Goal: Task Accomplishment & Management: Manage account settings

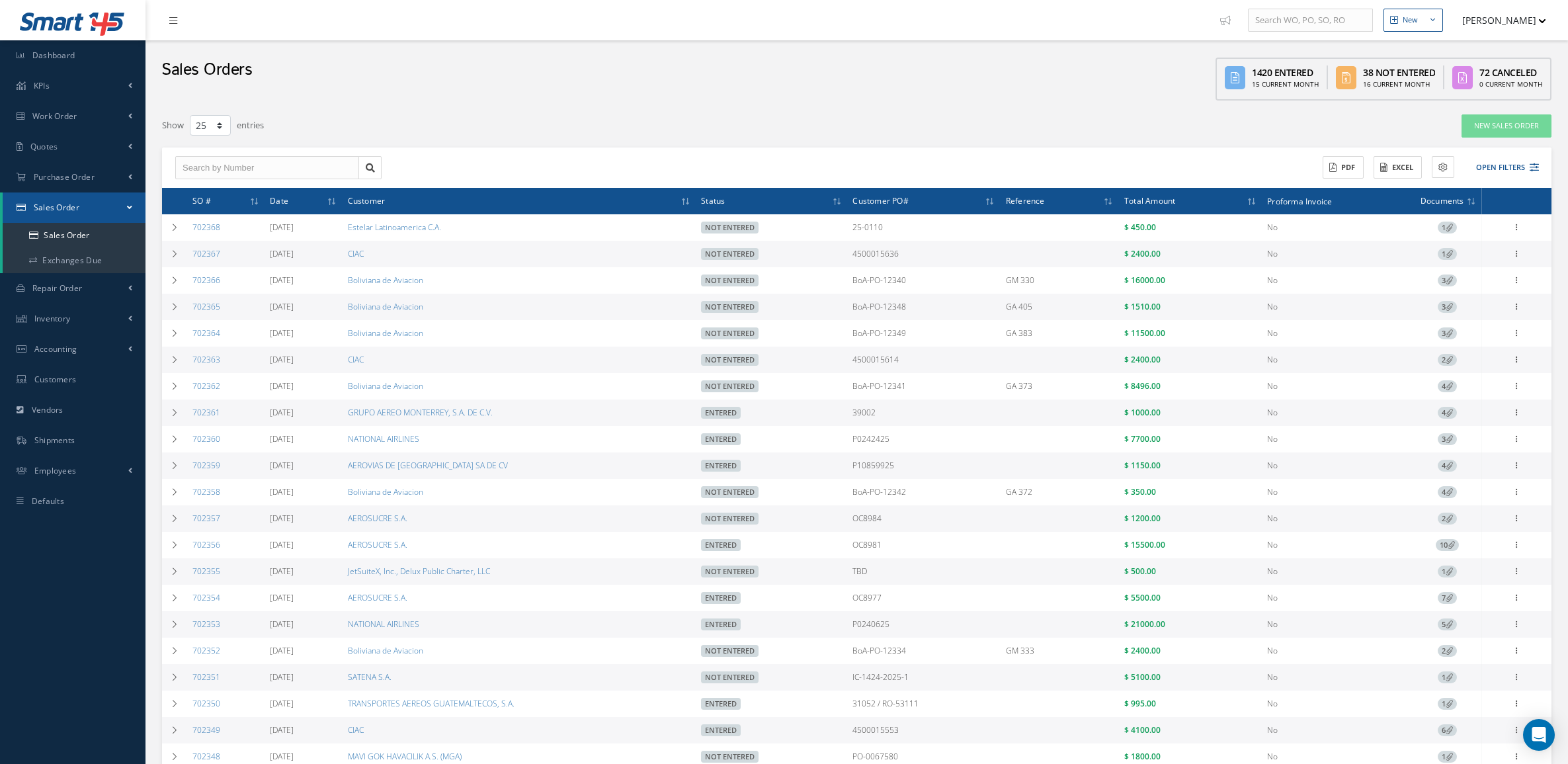
select select "25"
click at [173, 682] on icon at bounding box center [175, 678] width 9 height 8
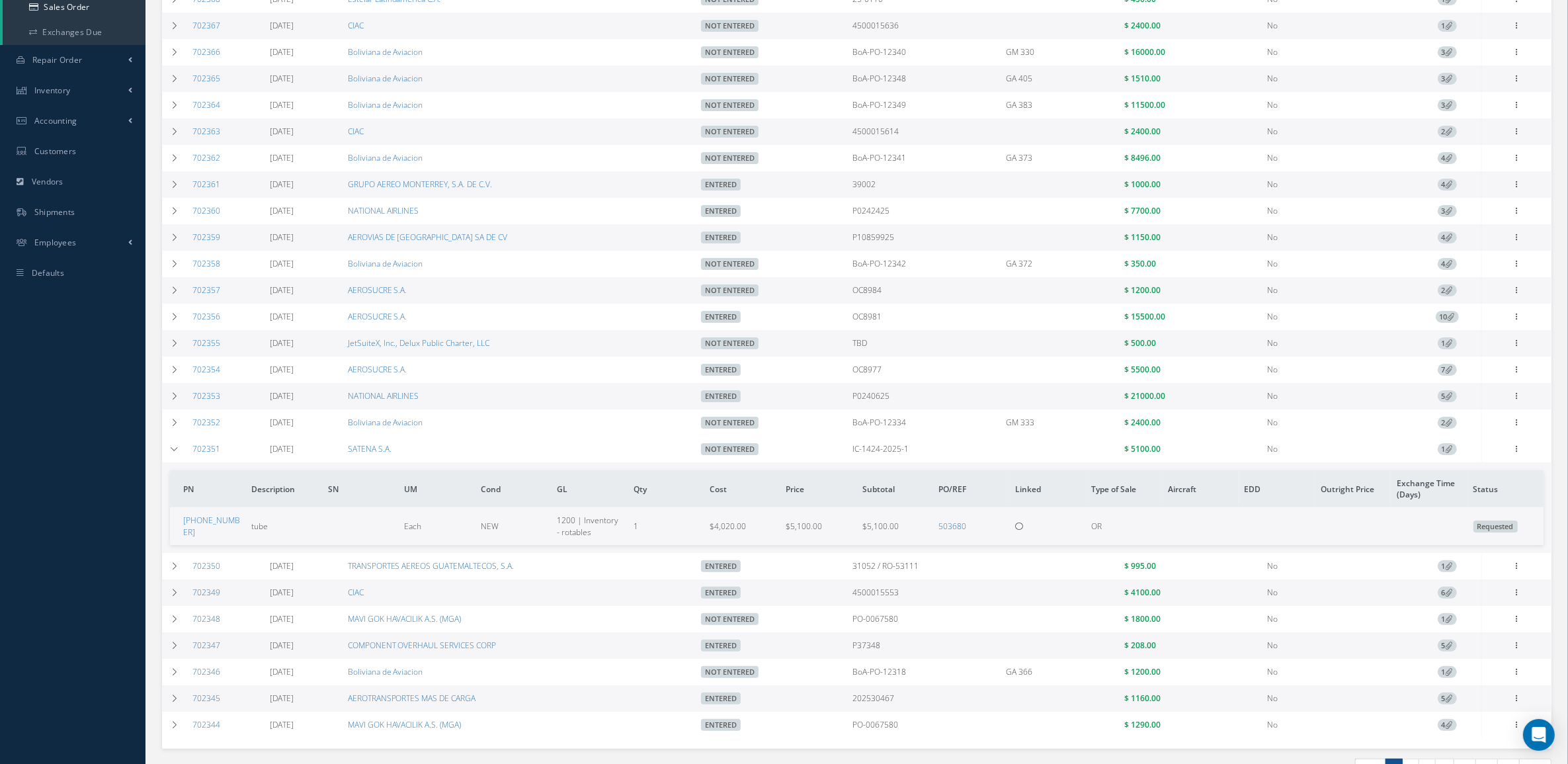
scroll to position [248, 0]
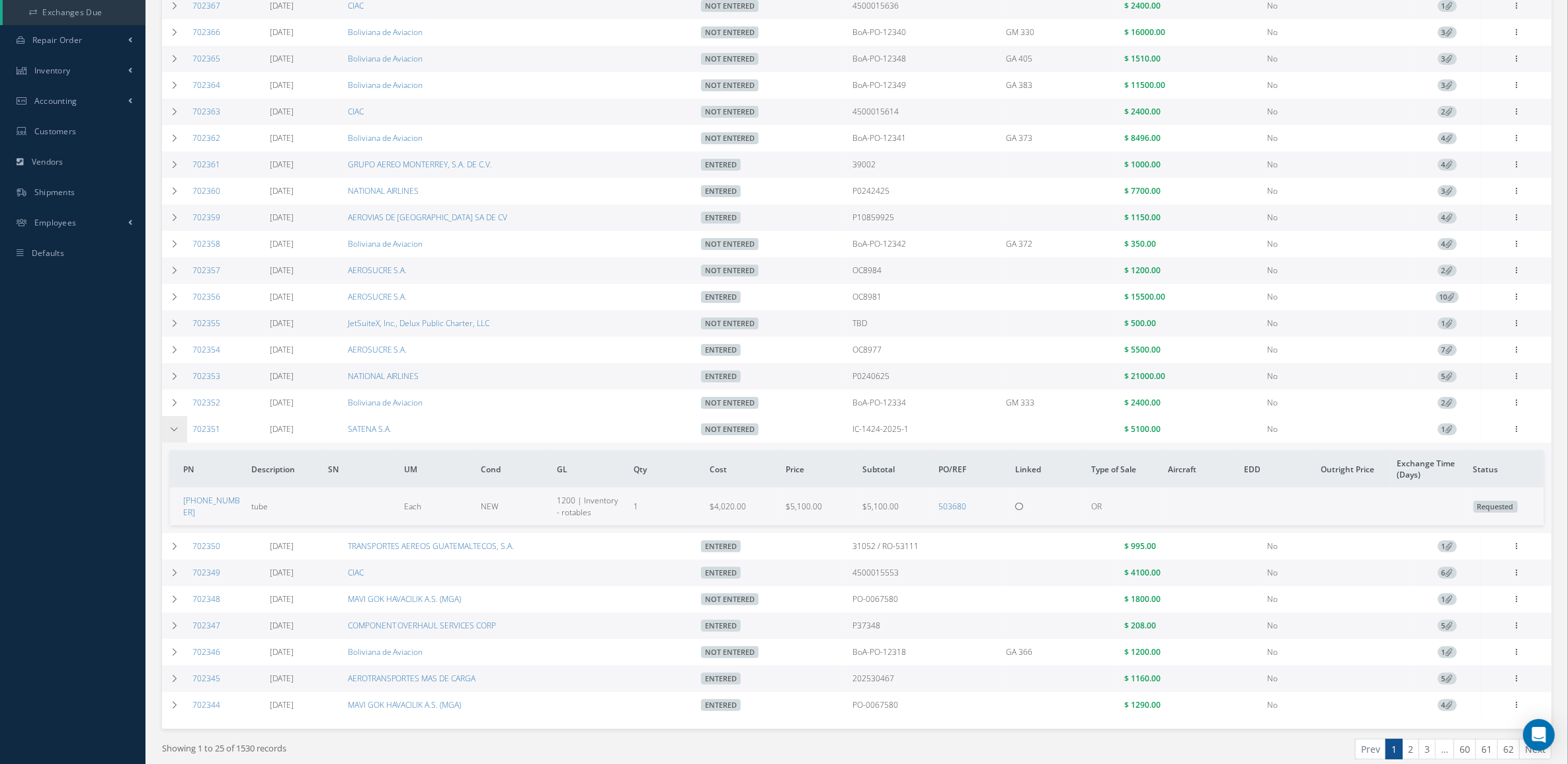
click at [173, 429] on td at bounding box center [175, 429] width 25 height 26
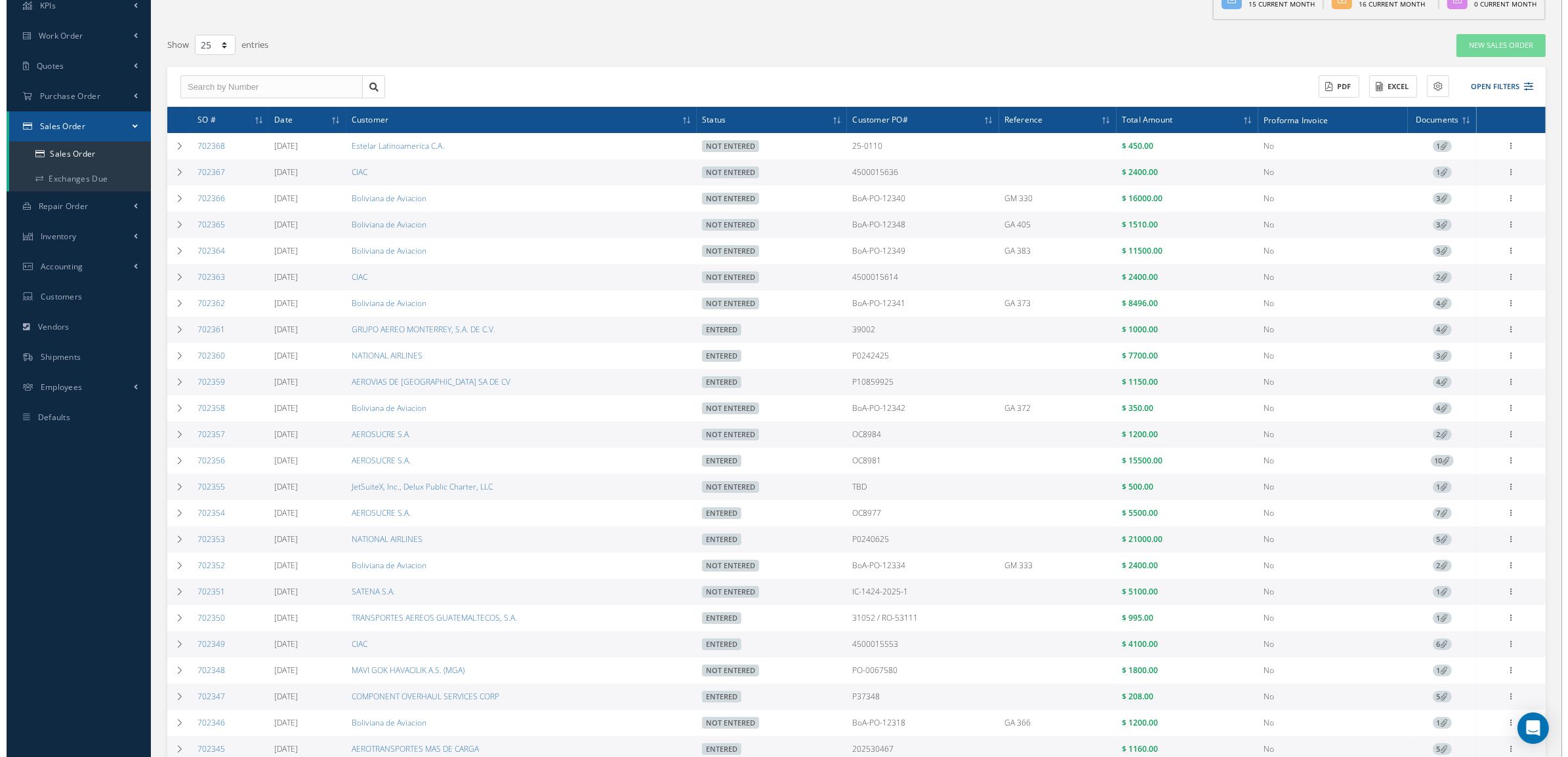
scroll to position [59, 0]
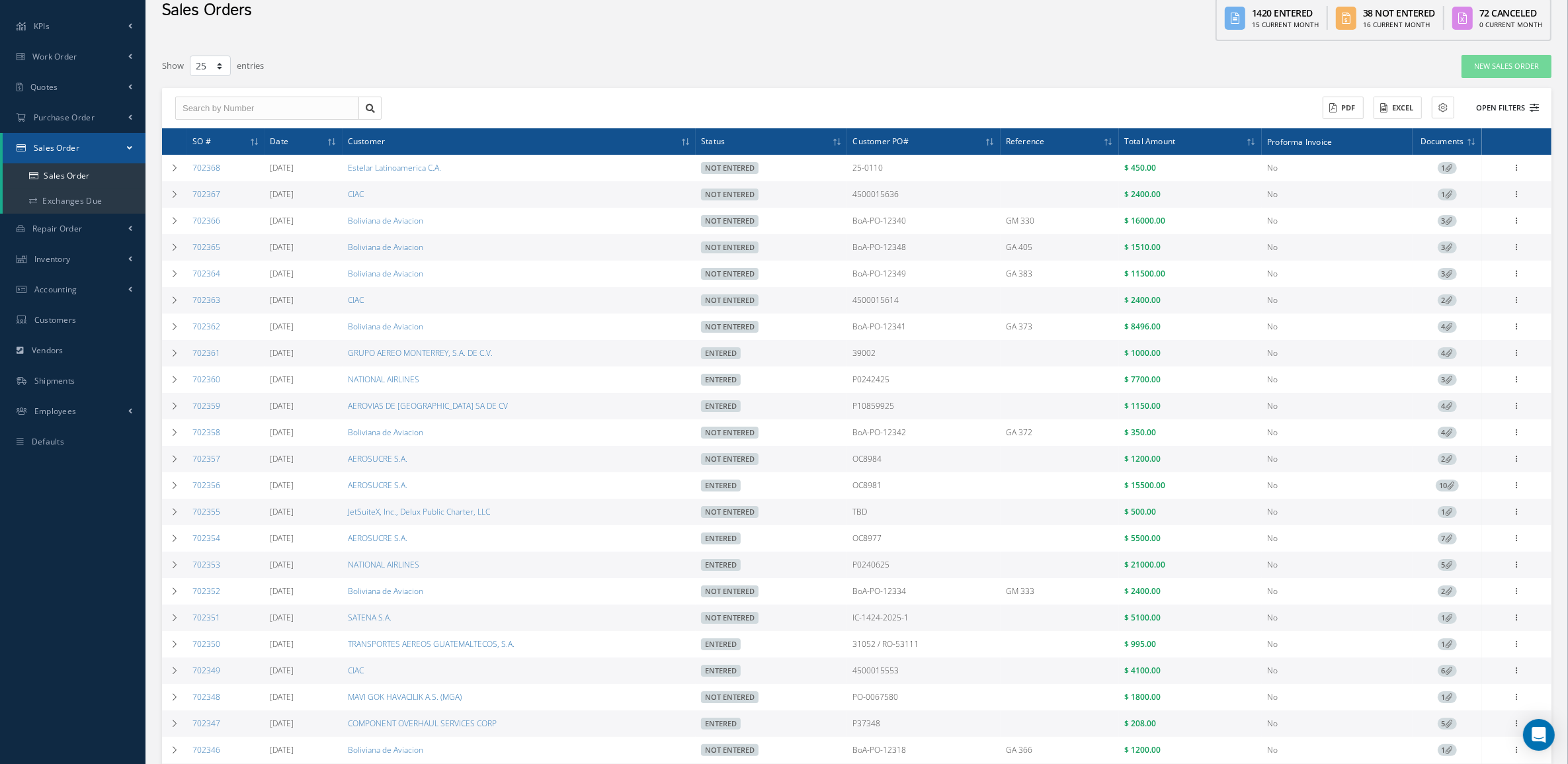
click at [1482, 104] on button "Open Filters" at bounding box center [1502, 108] width 75 height 22
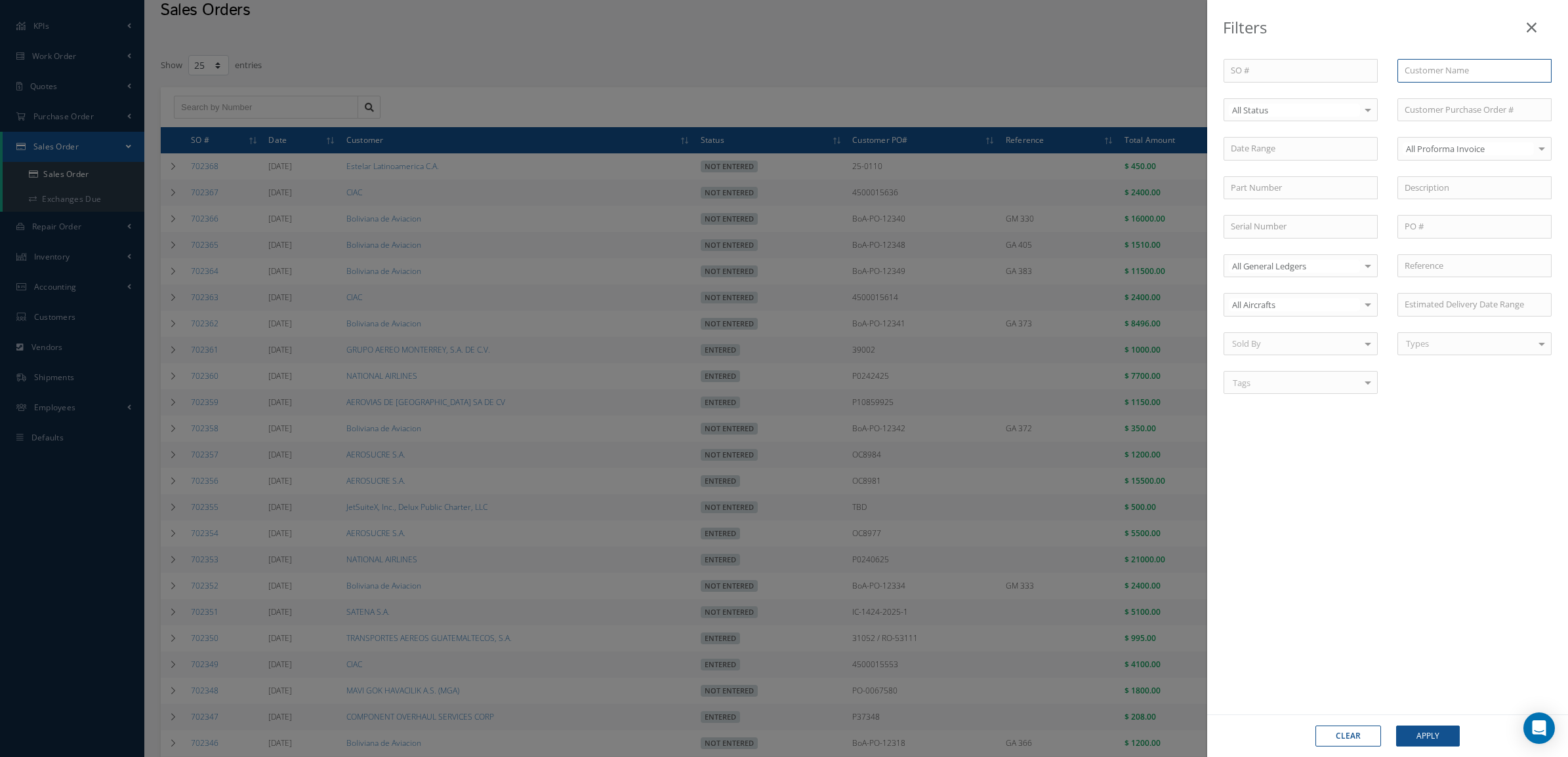
click at [1428, 73] on input "text" at bounding box center [1474, 71] width 154 height 24
click at [1441, 96] on span "Boliviana de Aviacion" at bounding box center [1445, 94] width 82 height 12
type input "Boliviana de Aviacion"
click at [1284, 181] on span "Not Entered" at bounding box center [1300, 177] width 153 height 23
click at [1426, 740] on button "Apply" at bounding box center [1428, 736] width 64 height 21
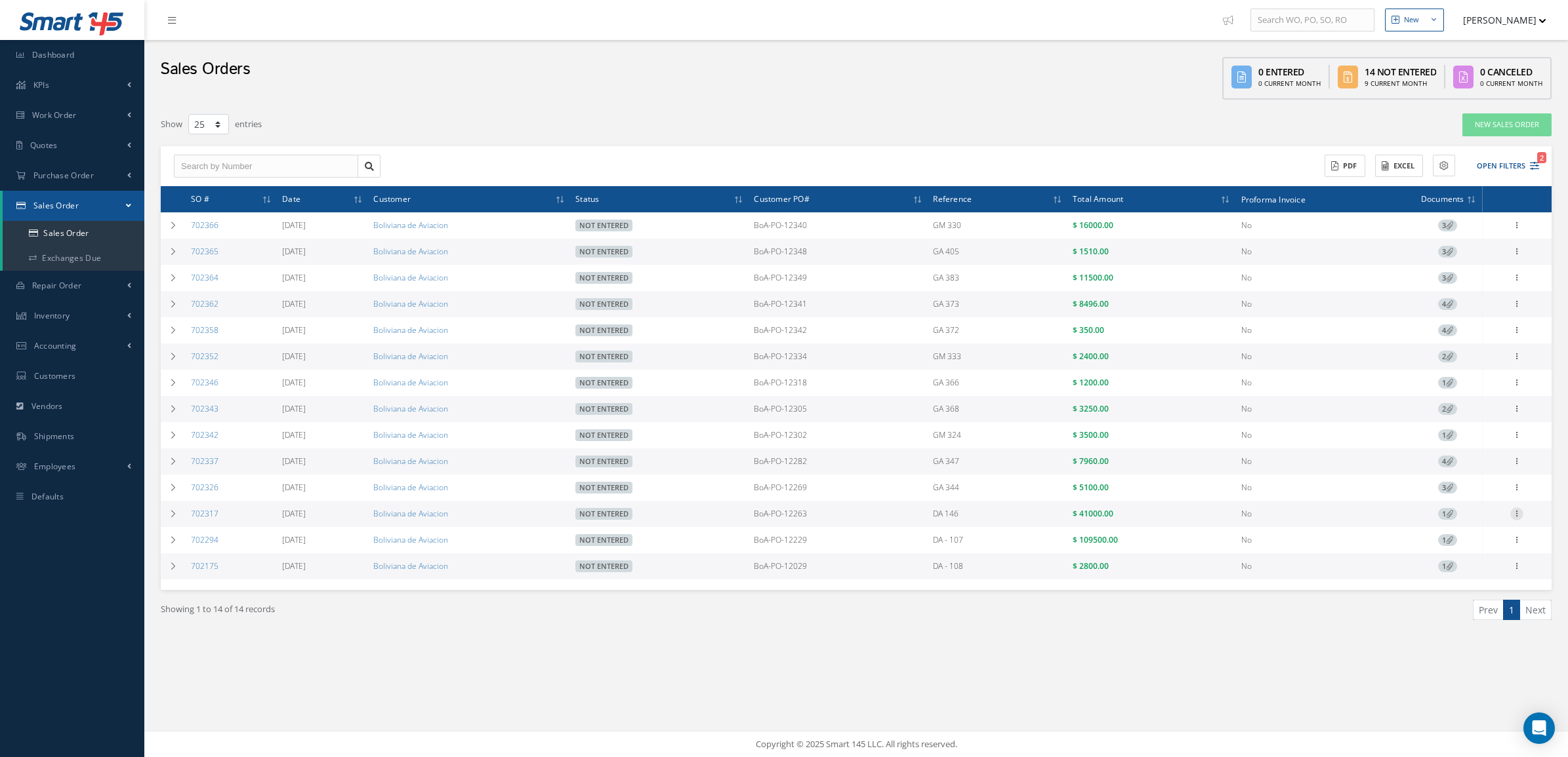
click at [1521, 518] on icon at bounding box center [1517, 513] width 13 height 11
click at [1458, 539] on link "Edit" at bounding box center [1456, 540] width 104 height 17
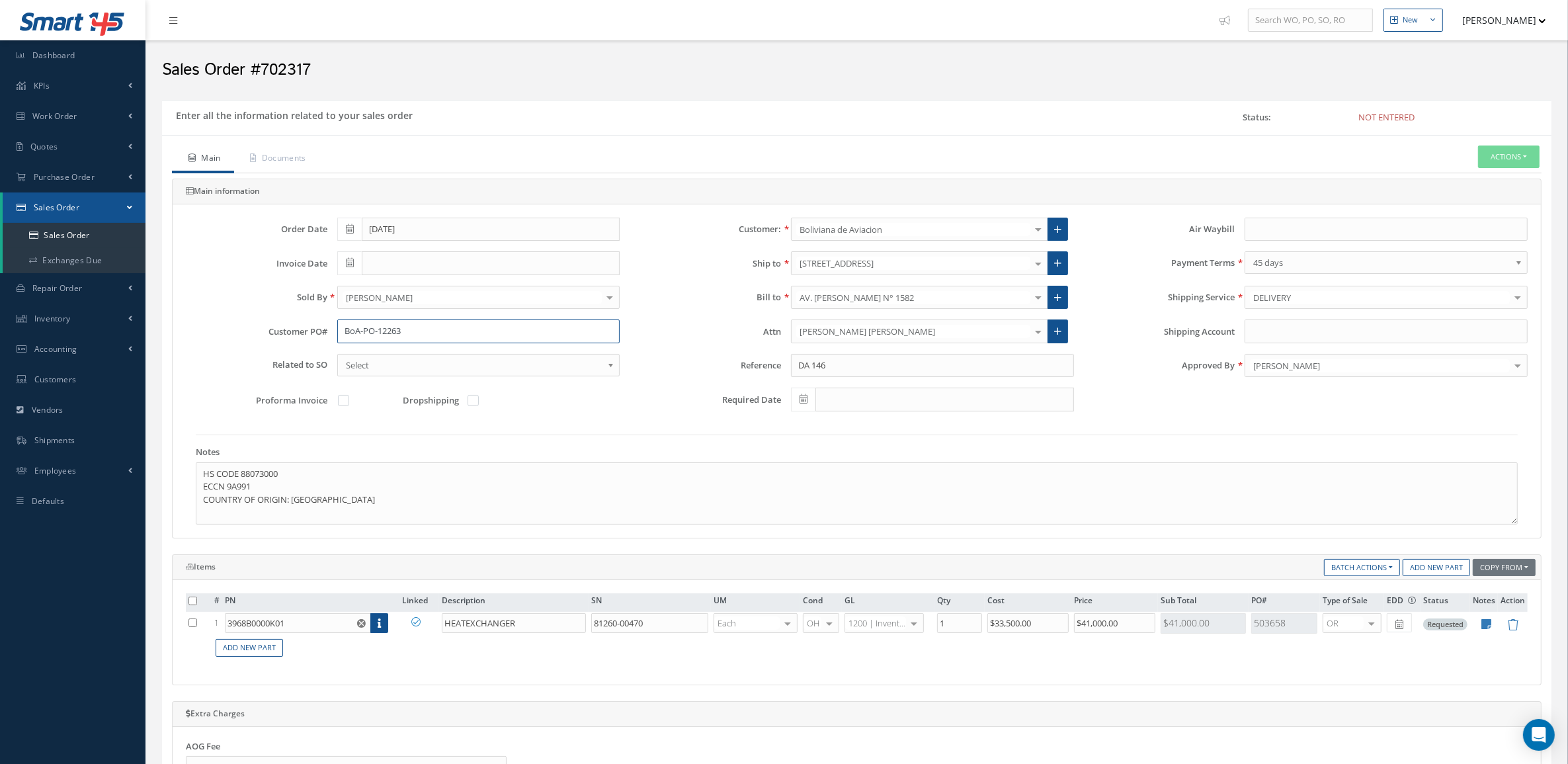
drag, startPoint x: 422, startPoint y: 333, endPoint x: 279, endPoint y: 308, distance: 145.2
click at [279, 308] on div "Order Date 08/21/2025 Customer: Boliviana de Aviacion MABA AERO LLC 21 AIR ABR …" at bounding box center [857, 321] width 1362 height 206
click at [1063, 260] on link at bounding box center [1058, 263] width 21 height 24
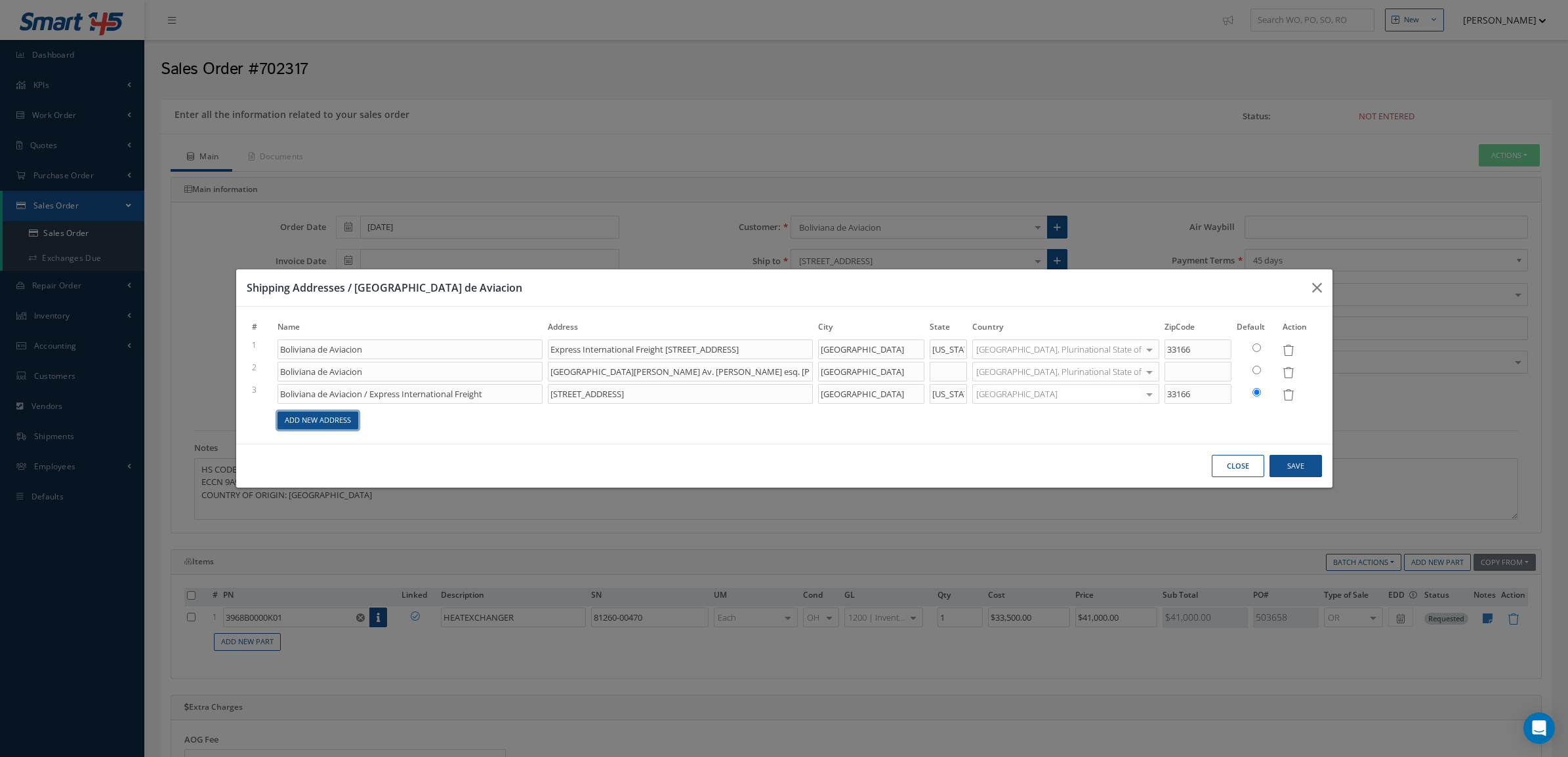
click at [357, 414] on link "Add New Address" at bounding box center [318, 420] width 80 height 18
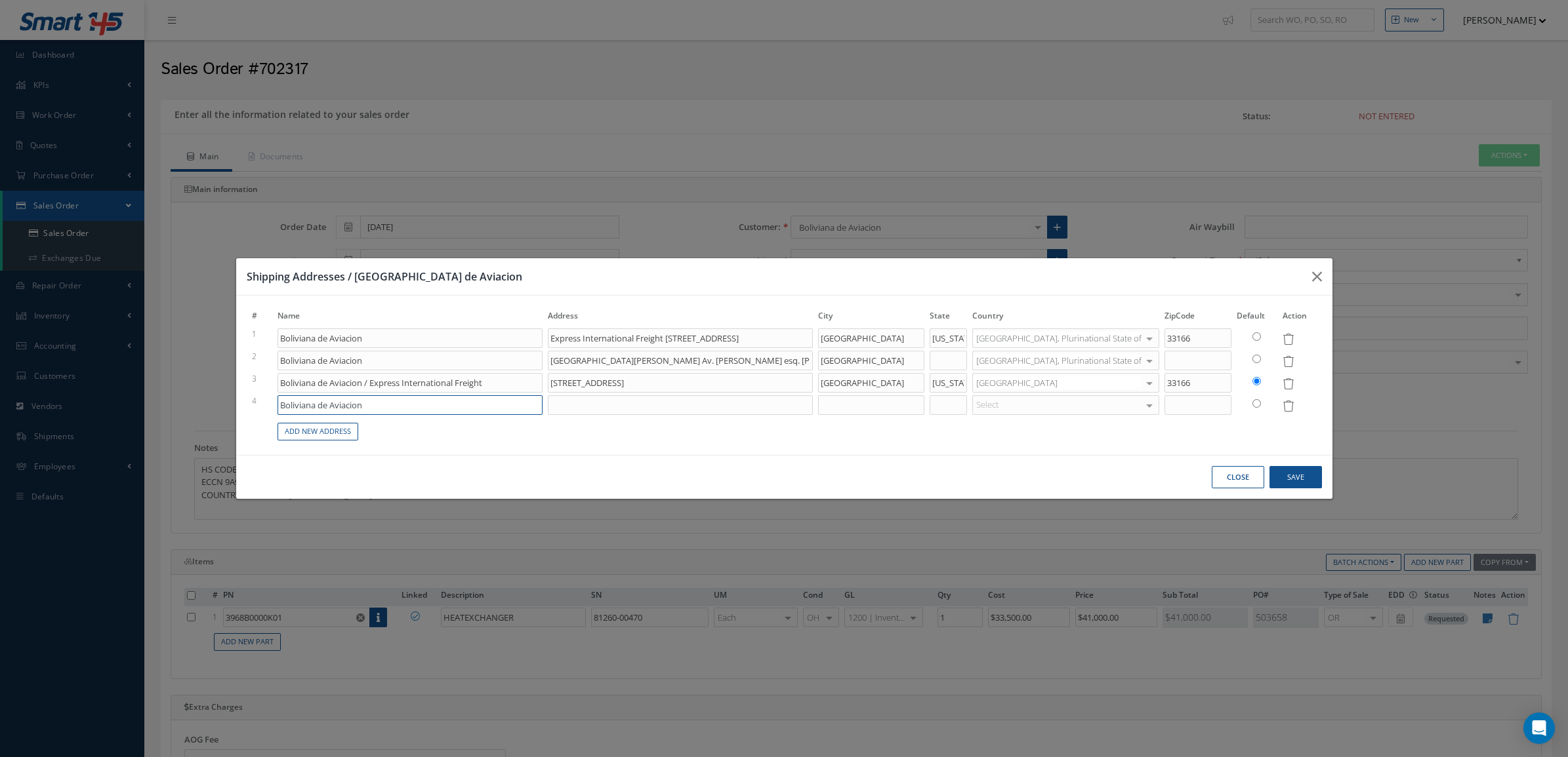
click at [379, 398] on input "Boliviana de Aviacion" at bounding box center [410, 405] width 265 height 20
paste input "ATW Aircraft Transport Worldwide"
type input "Boliviana de Aviacion / ATW Aircraft Transport Worldwide"
click at [755, 403] on input at bounding box center [680, 405] width 265 height 20
paste input "11003 N.W. 33rd Street"
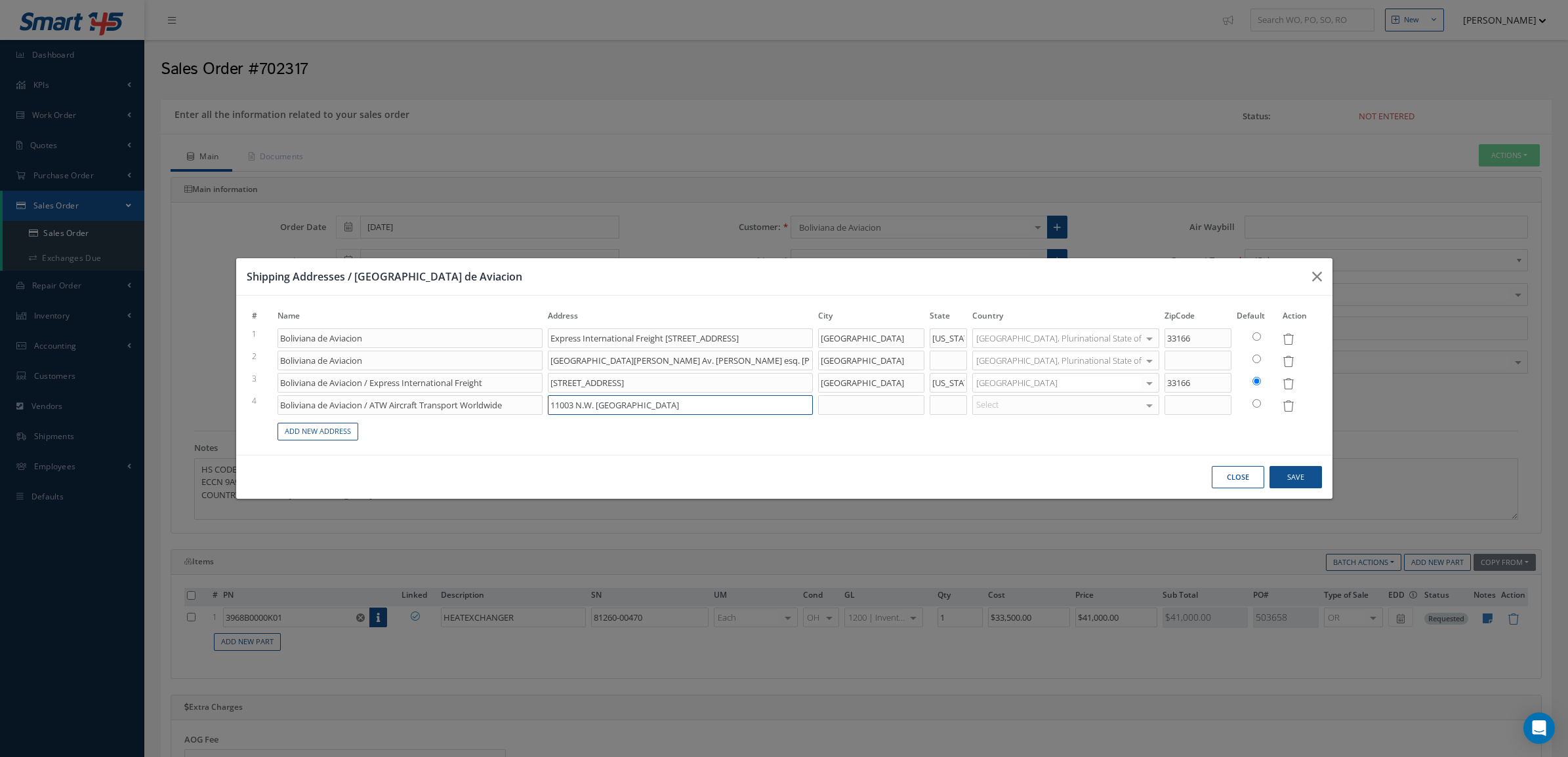
type input "11003 N.W. 33rd Street"
click at [894, 404] on input at bounding box center [871, 405] width 106 height 20
type input "d"
type input "DORAL"
click at [967, 397] on input at bounding box center [948, 405] width 37 height 20
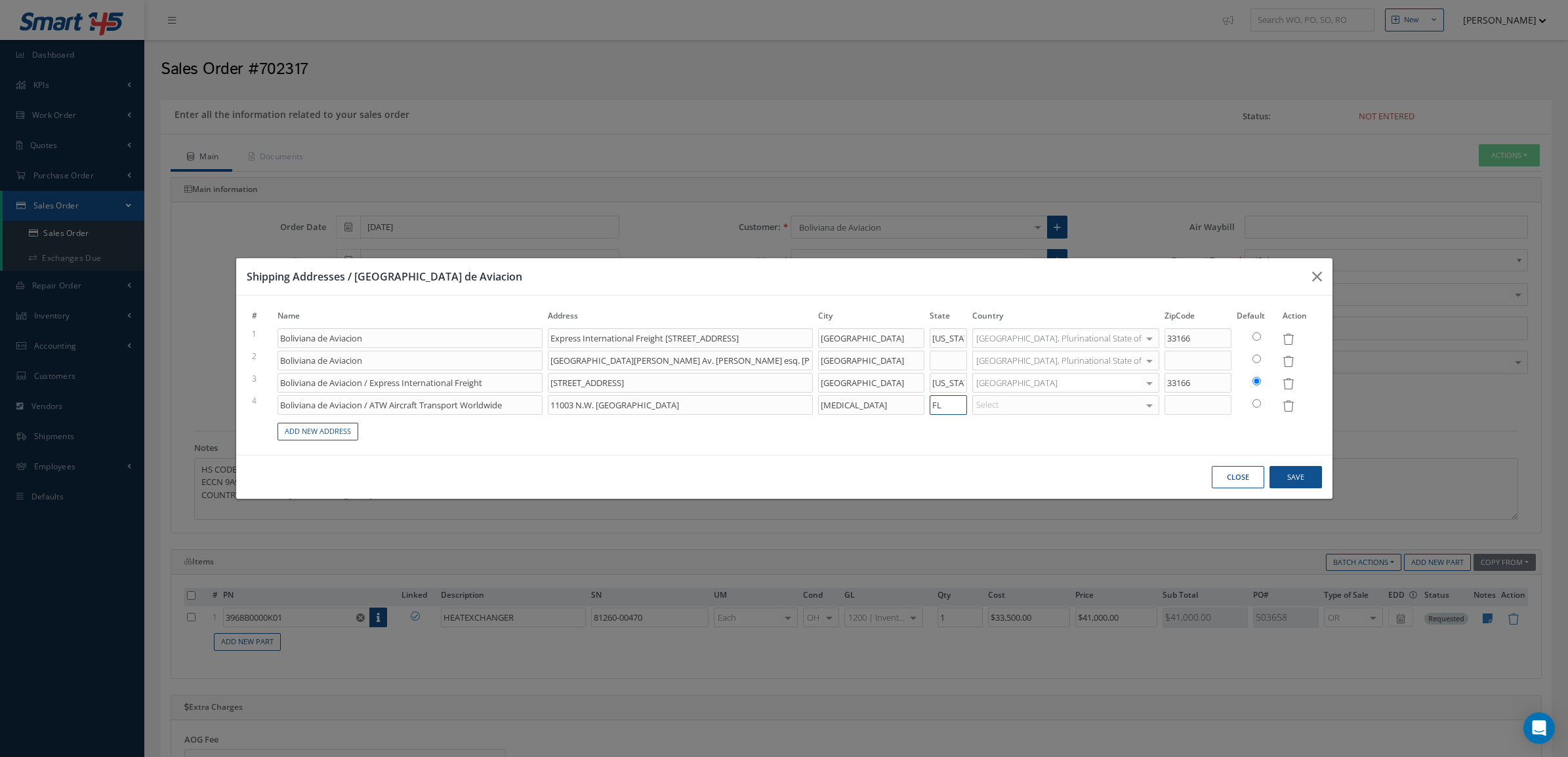
type input "FL"
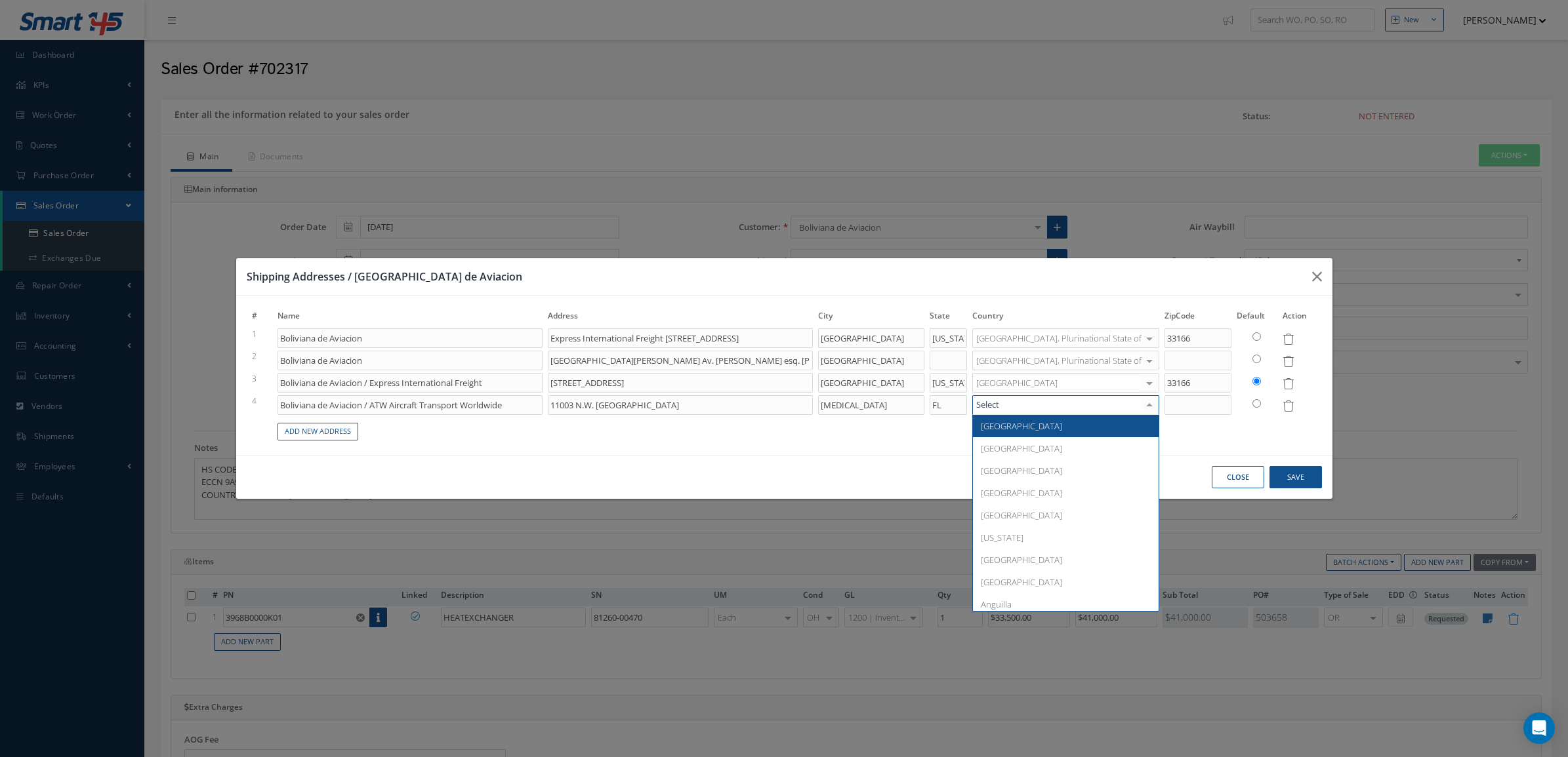
click at [1048, 426] on span "[GEOGRAPHIC_DATA]" at bounding box center [1021, 426] width 81 height 12
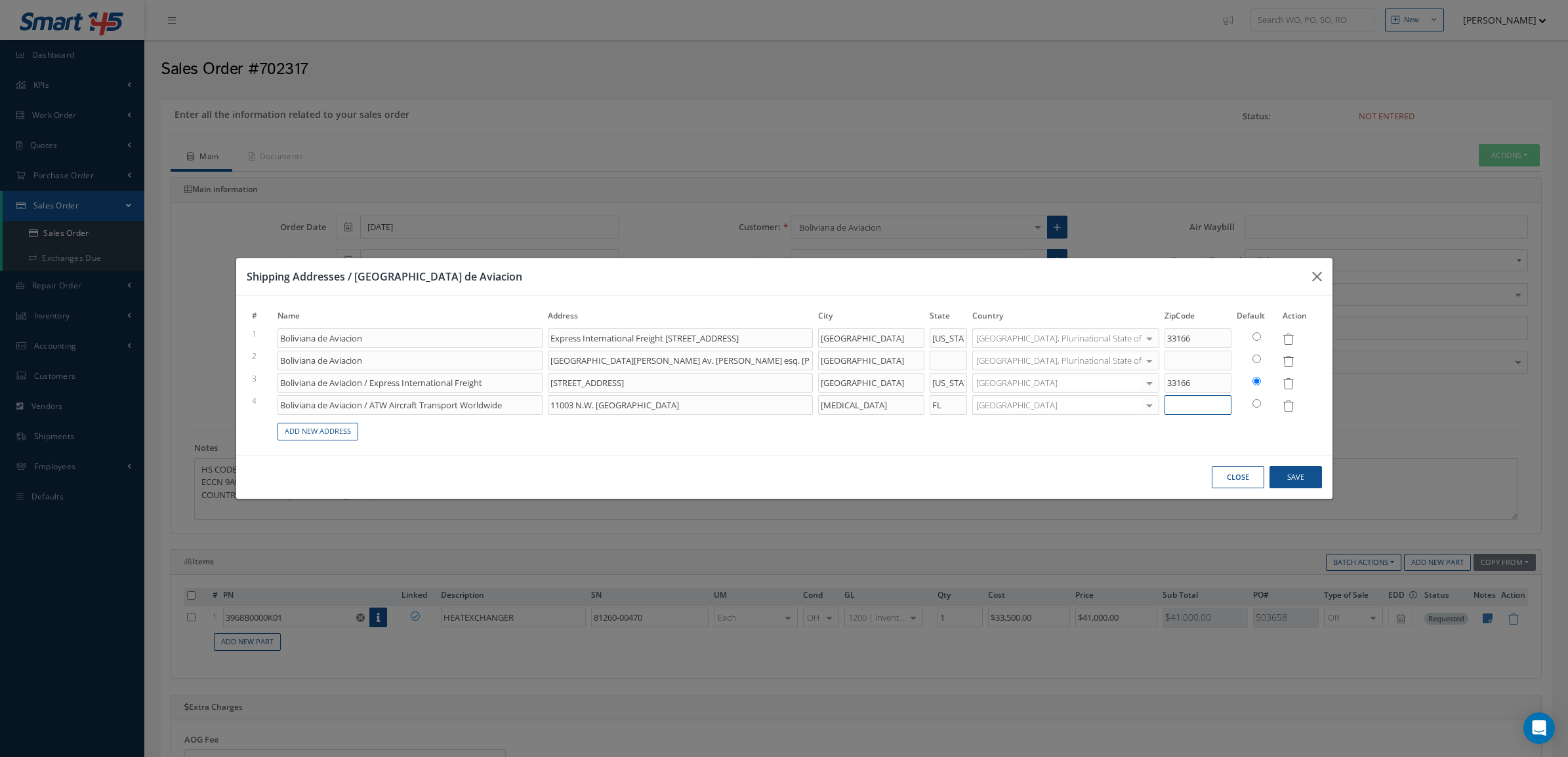
click at [1177, 408] on input at bounding box center [1198, 405] width 67 height 20
type input "33172"
click at [1291, 479] on button "Save" at bounding box center [1296, 477] width 52 height 23
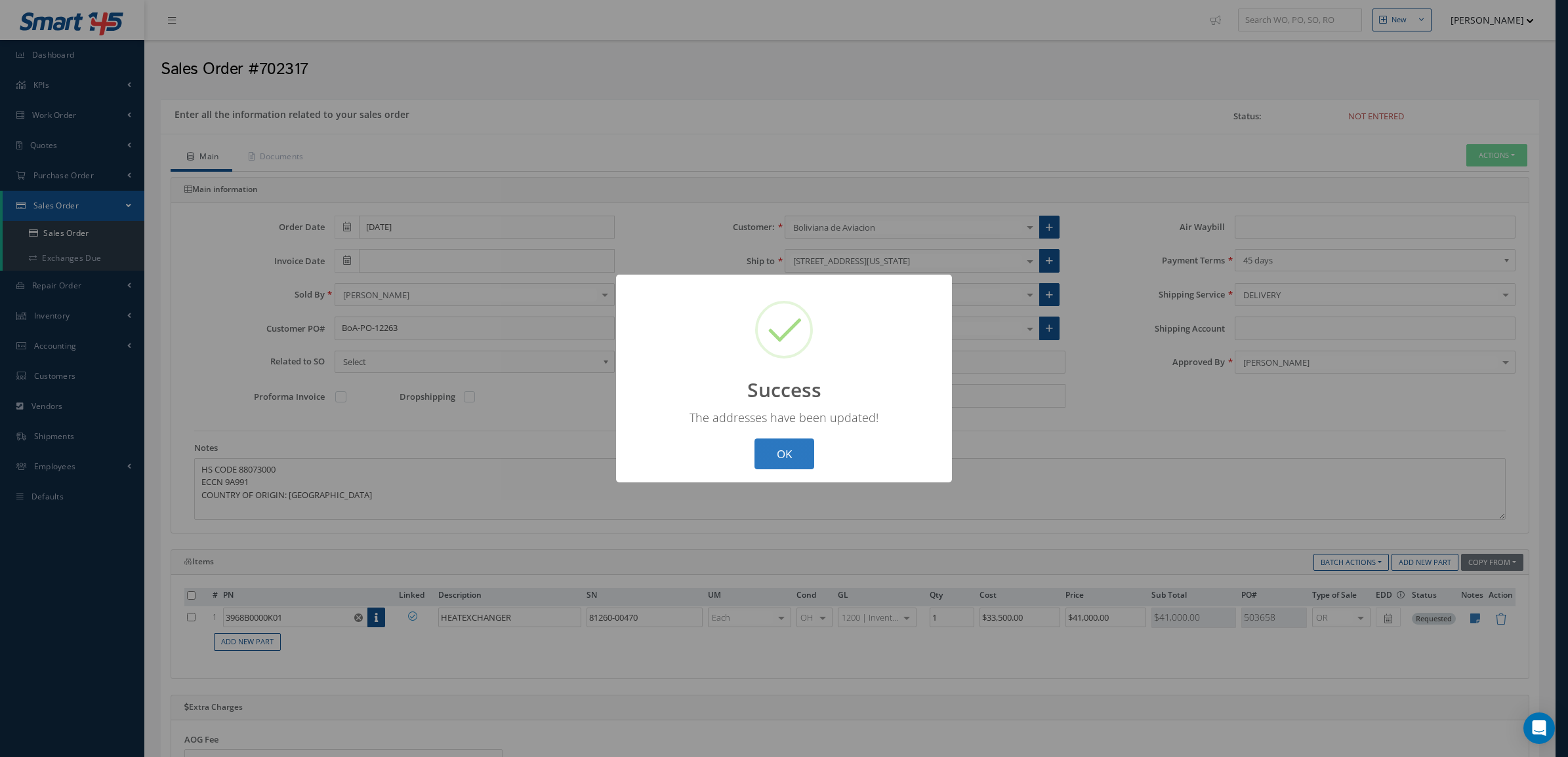
click at [788, 444] on button "OK" at bounding box center [784, 454] width 60 height 31
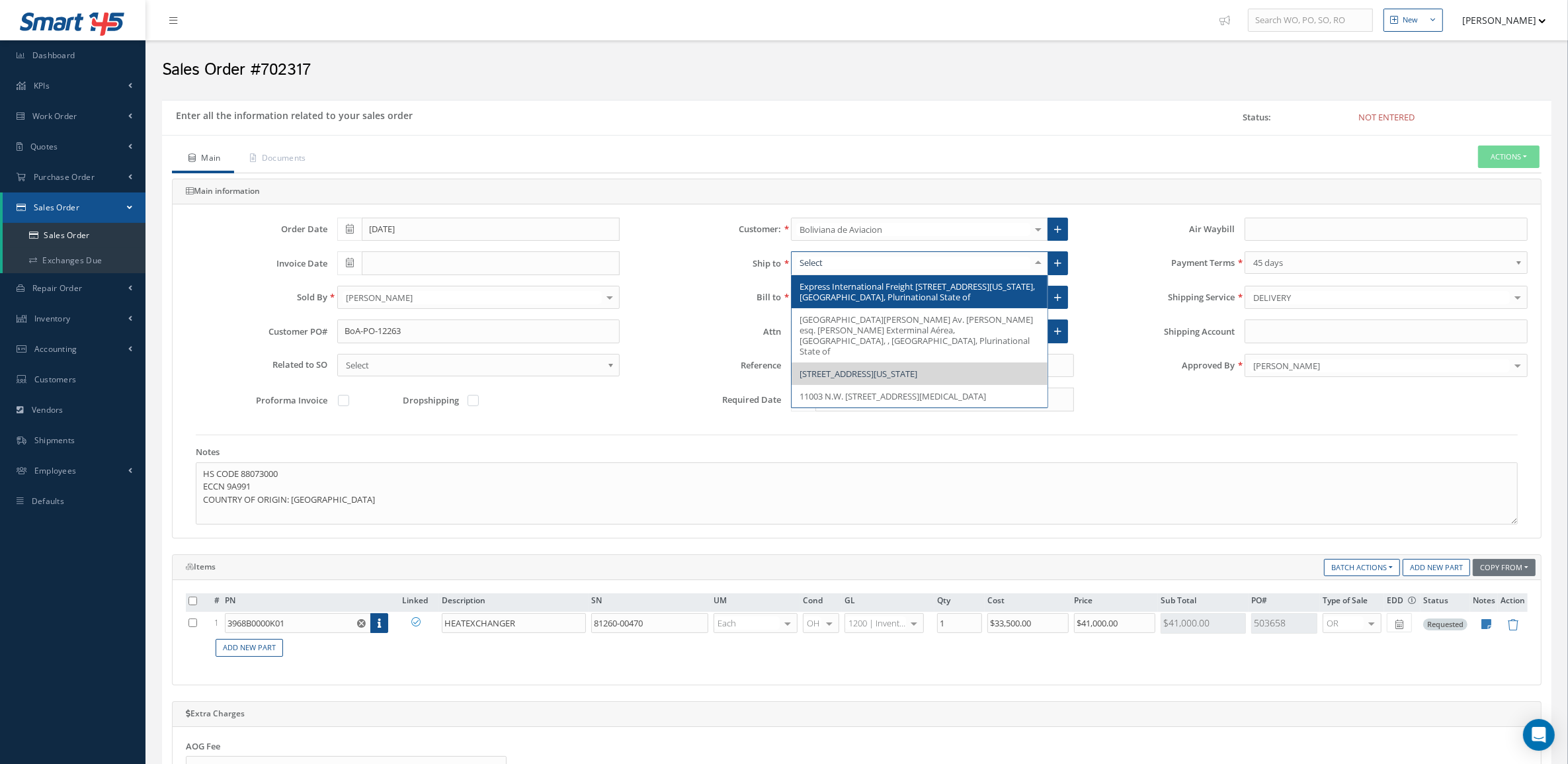
click at [1042, 261] on div at bounding box center [1038, 263] width 19 height 22
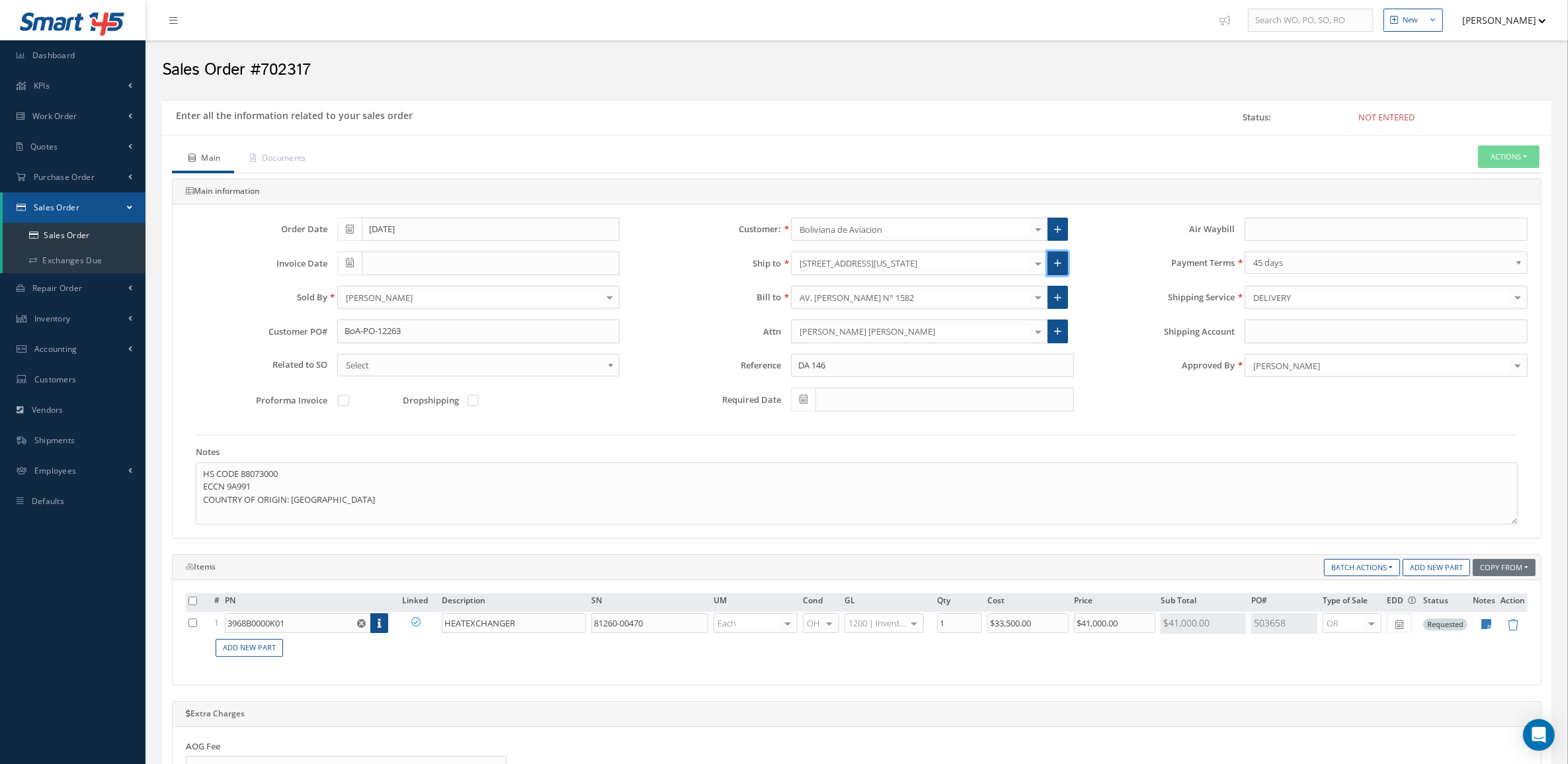
click at [1058, 268] on icon at bounding box center [1058, 263] width 7 height 9
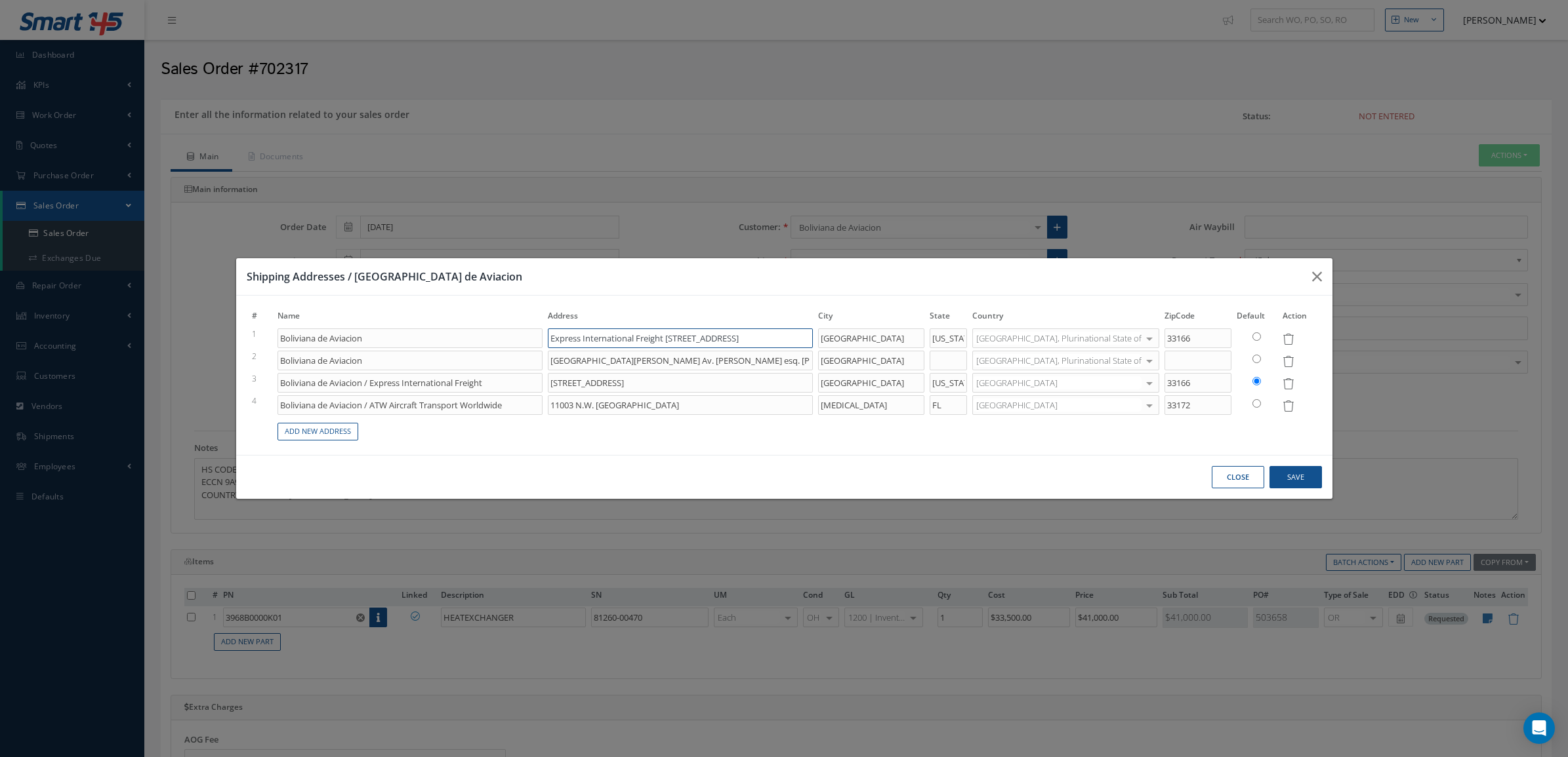
drag, startPoint x: 693, startPoint y: 341, endPoint x: 557, endPoint y: 329, distance: 136.5
click at [557, 329] on tr "1 Boliviana de Aviacion Express International Freight 8345 NW 74 St. Miami, FL.…" at bounding box center [784, 339] width 1070 height 23
type input "8345 NW 74 St. Miami, FL. 33166"
click at [473, 341] on input "Boliviana de Aviacion" at bounding box center [410, 339] width 265 height 20
paste input "Express International Freight"
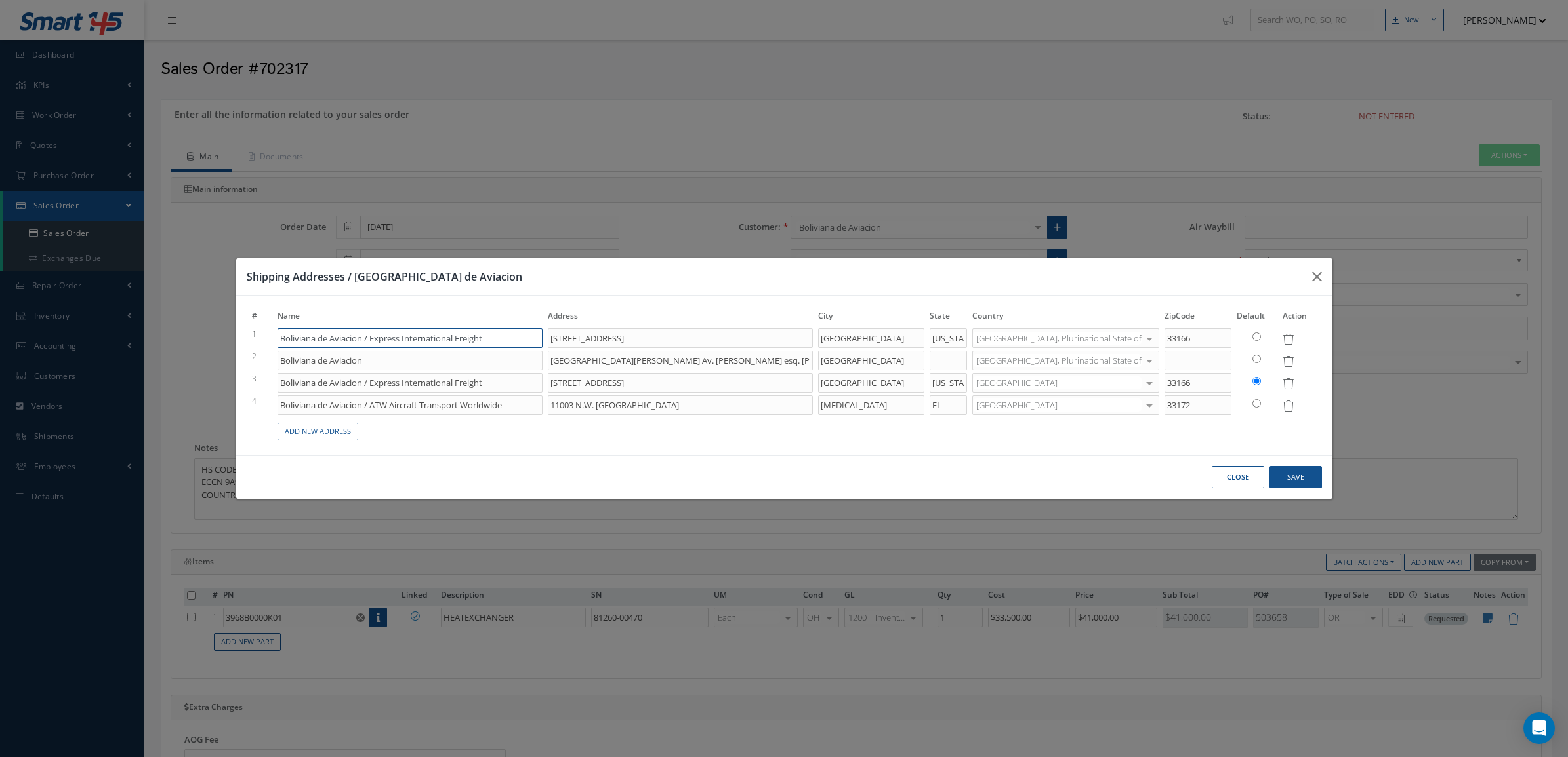
type input "Boliviana de Aviacion / Express International Freight"
drag, startPoint x: 722, startPoint y: 339, endPoint x: 640, endPoint y: 344, distance: 82.2
click at [640, 344] on input "8345 NW 74 St. Miami, FL. 33166" at bounding box center [680, 339] width 265 height 20
type input "8345 NW 74 St"
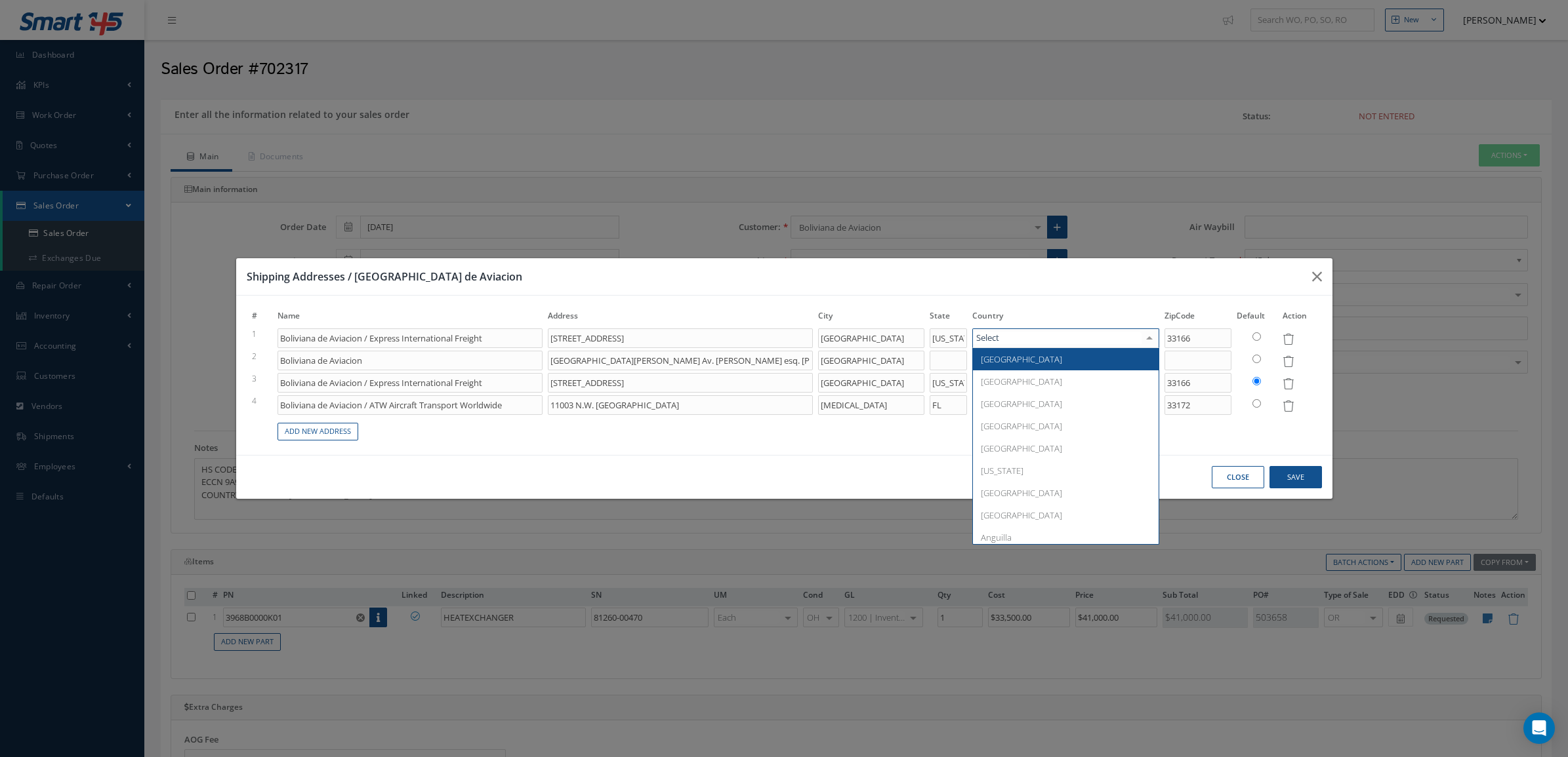
click at [1046, 357] on span "[GEOGRAPHIC_DATA]" at bounding box center [1021, 359] width 81 height 12
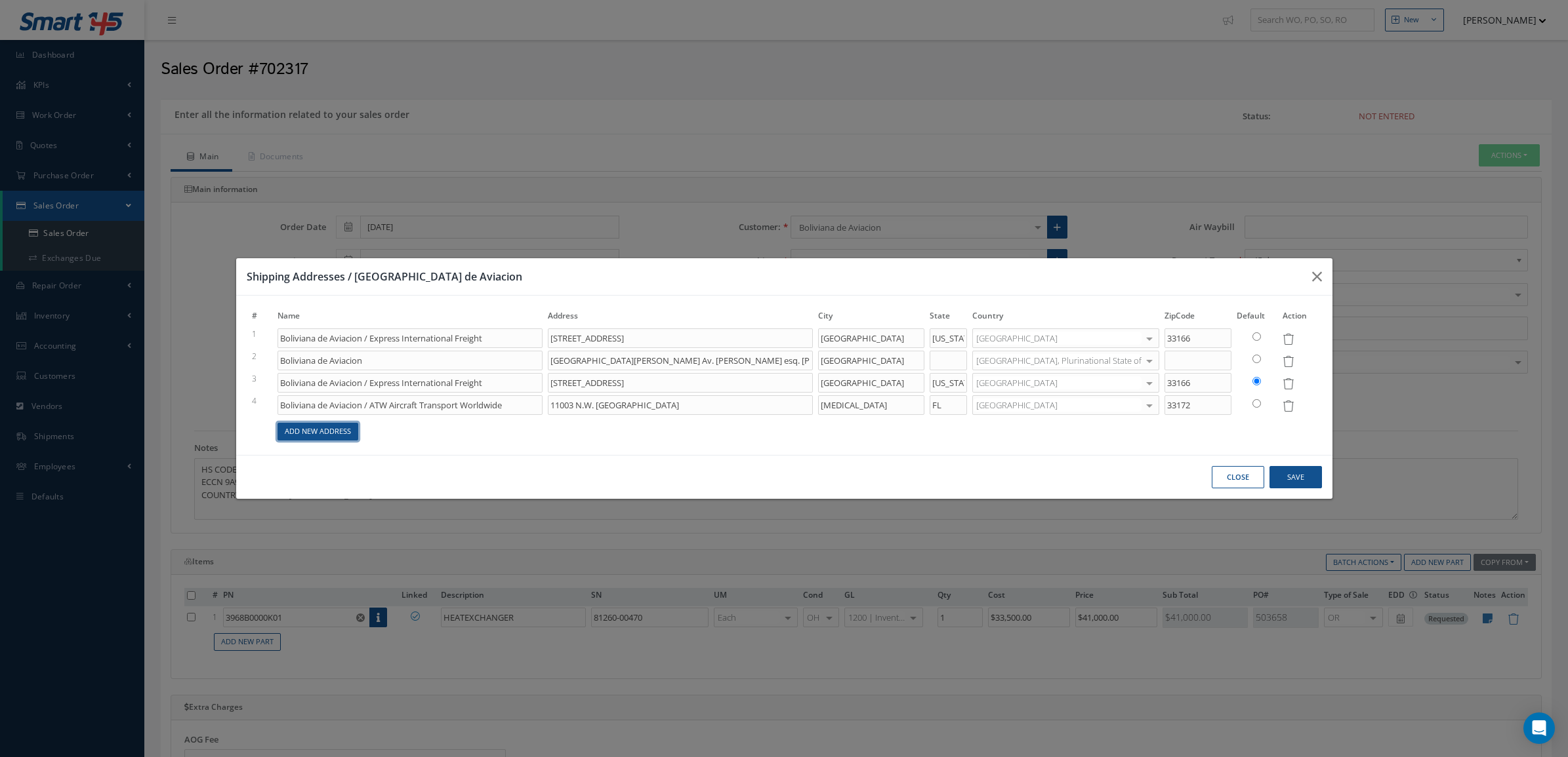
click at [351, 433] on link "Add New Address" at bounding box center [318, 432] width 80 height 18
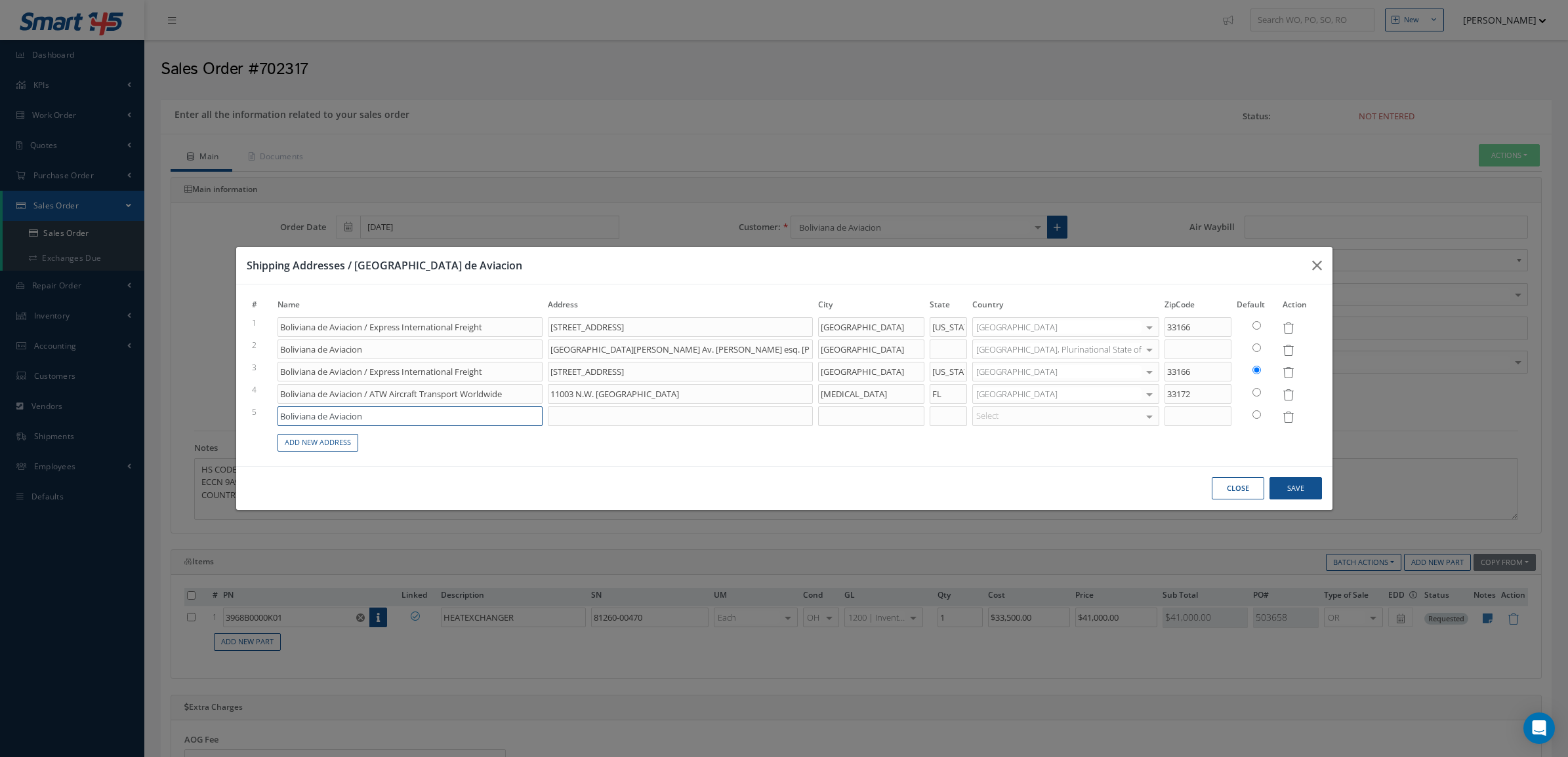
drag, startPoint x: 503, startPoint y: 416, endPoint x: 157, endPoint y: 426, distance: 346.1
click at [157, 426] on div "Shipping Addresses / Boliviana de Aviacion # Name Address City State Country Zi…" at bounding box center [784, 378] width 1568 height 757
paste input "MEXICANA MRO S.A. DE CV"
type input "MEXICANA MRO S.A. DE CV"
click at [736, 411] on input at bounding box center [680, 416] width 265 height 20
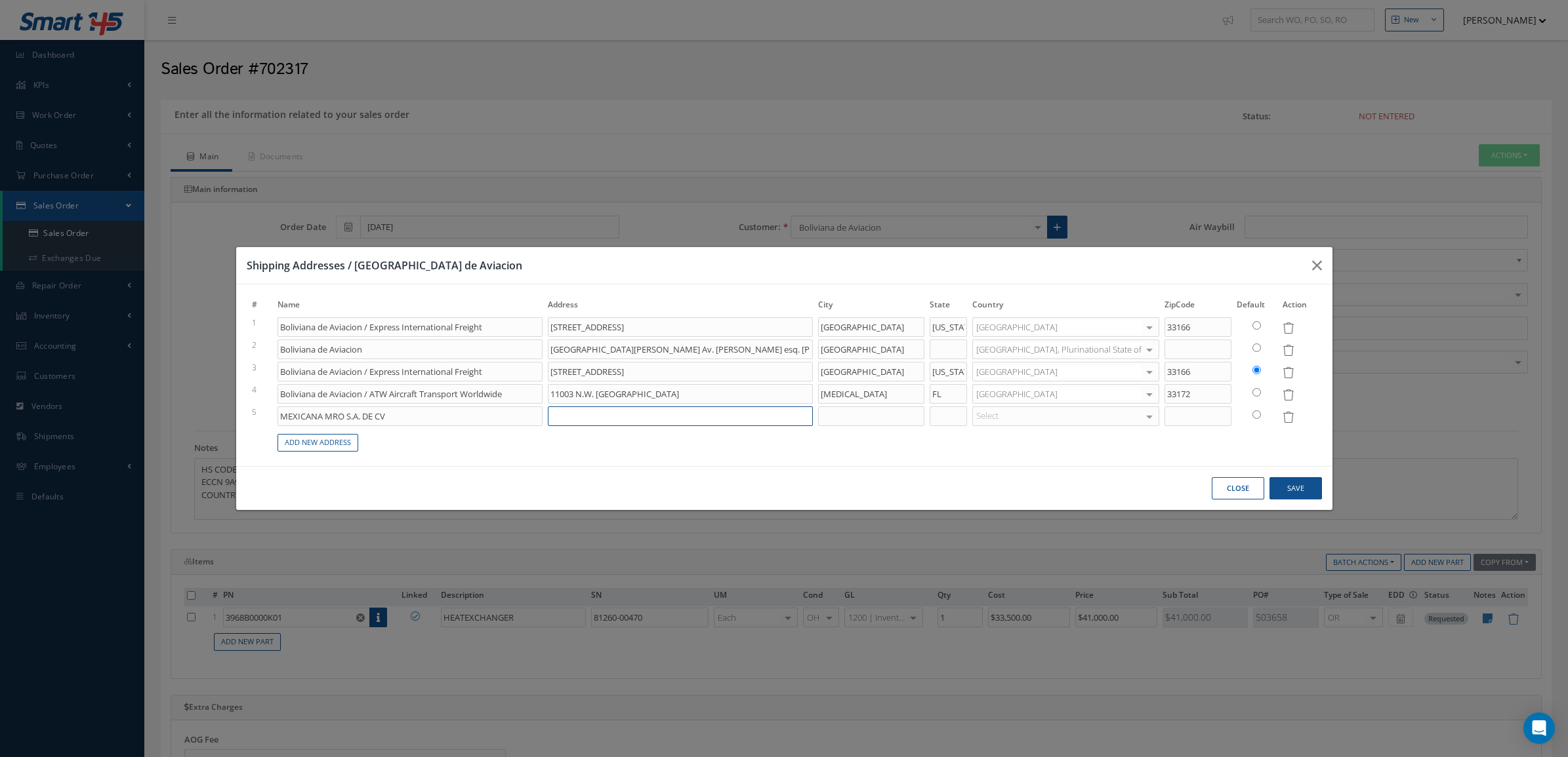
click at [813, 423] on input at bounding box center [680, 416] width 265 height 20
paste input "AV. 602 No. 161 A, COL. ZONA FEDERAL PHONE: (52) 55-47476500 AEROPUERTO INTERNA…"
type input "AV. 602 No. 161 A, COL. ZONA FEDERAL PHONE: (52) 55-47476500 AEROPUERTO INTERNA…"
click at [884, 416] on input at bounding box center [871, 416] width 106 height 20
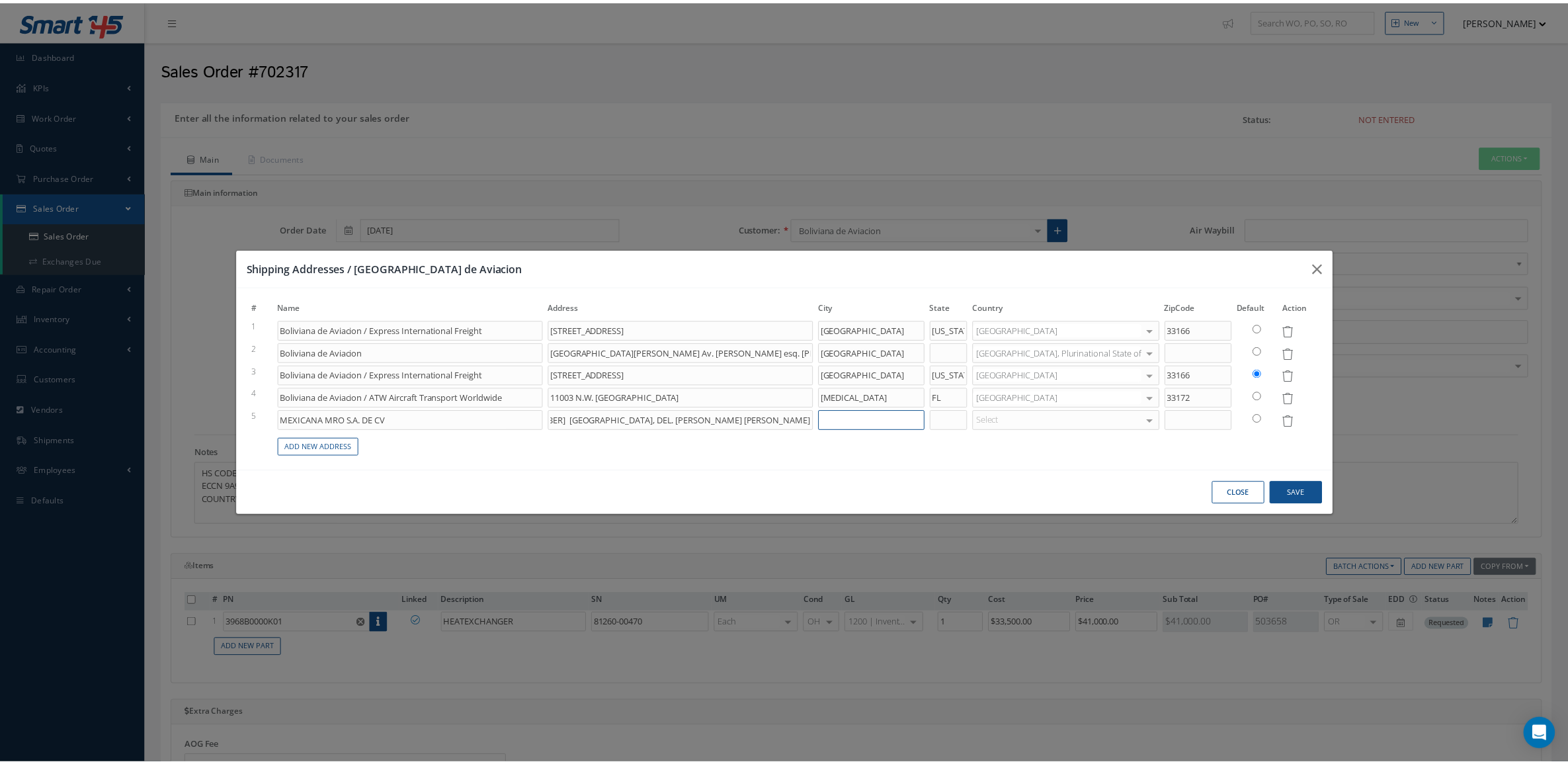
scroll to position [0, 0]
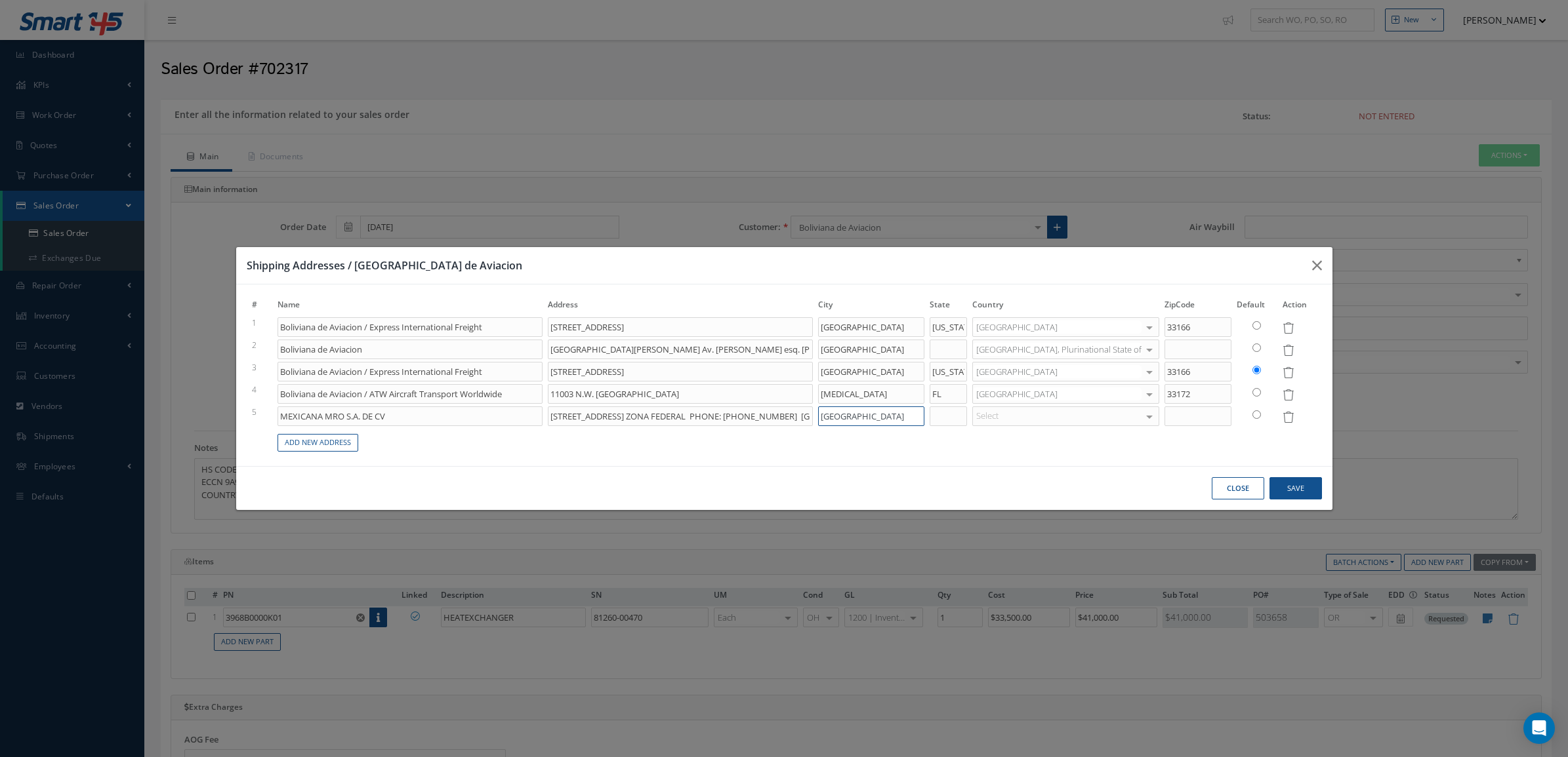
type input "CIUDAD DE MEXICO"
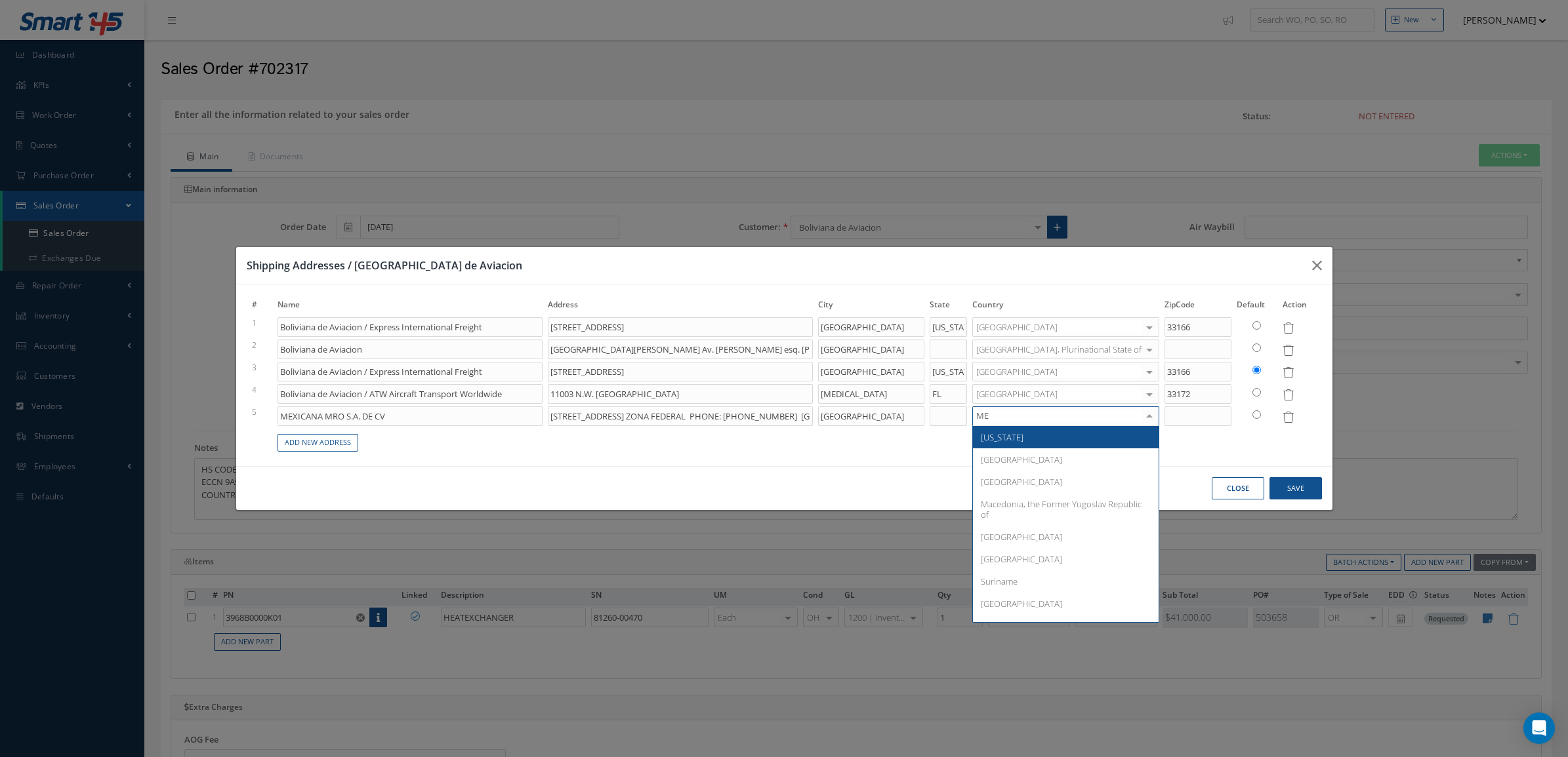
type input "MEX"
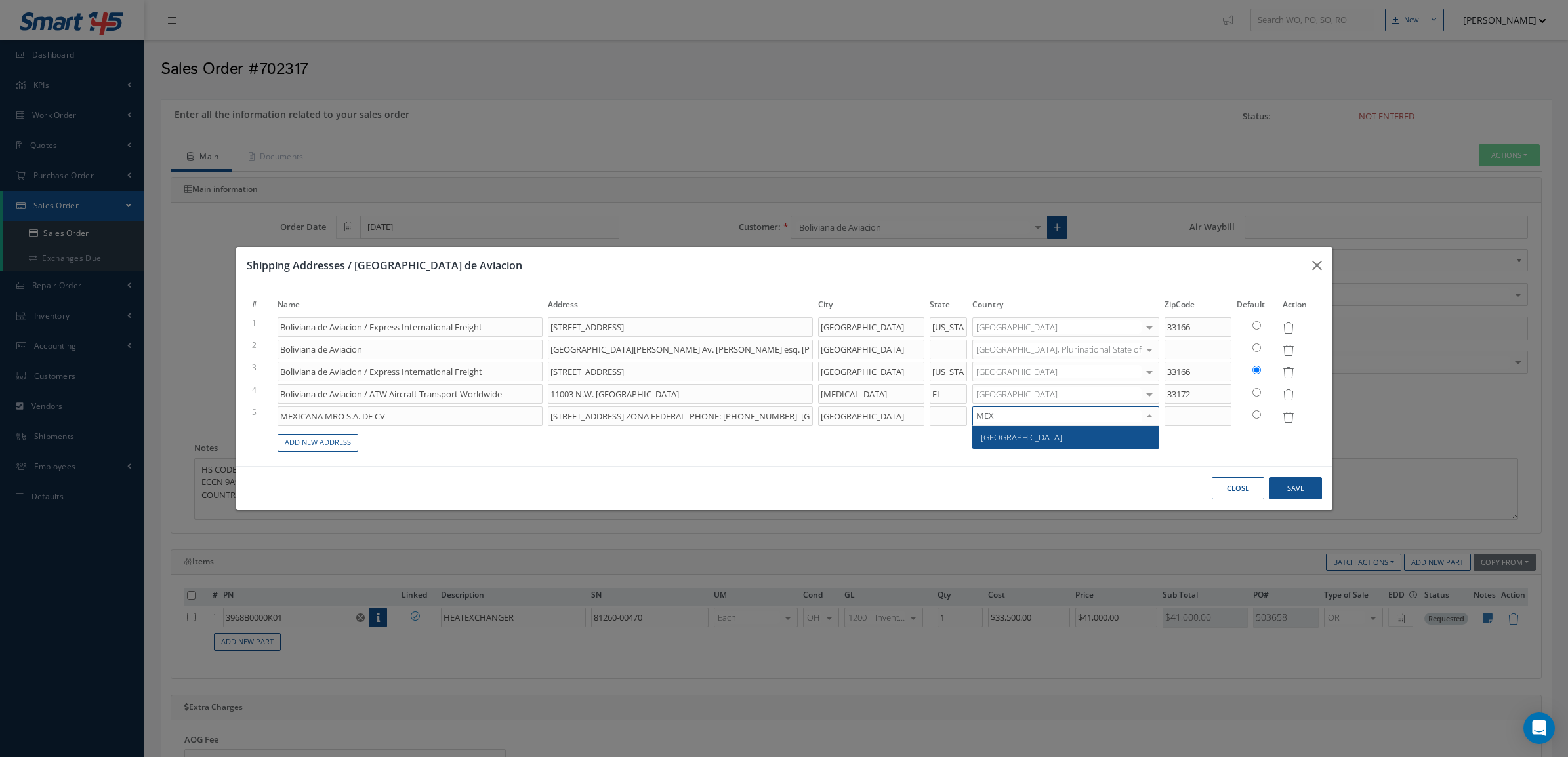
click at [1063, 444] on span "[GEOGRAPHIC_DATA]" at bounding box center [1065, 438] width 185 height 23
click at [1189, 417] on input at bounding box center [1198, 416] width 67 height 20
type input "15620"
click at [1289, 483] on button "Save" at bounding box center [1296, 489] width 52 height 23
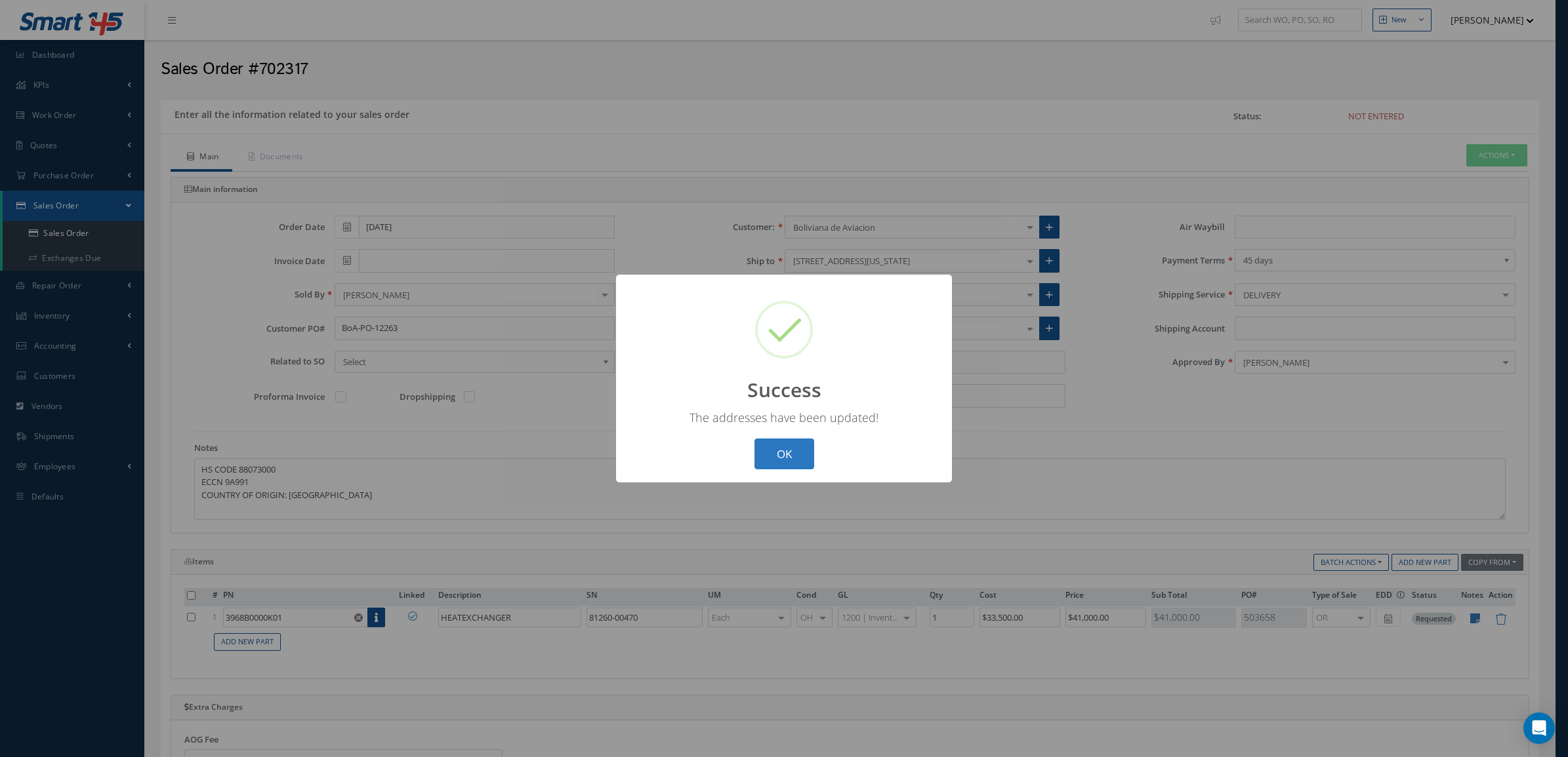
click at [799, 440] on button "OK" at bounding box center [784, 454] width 60 height 31
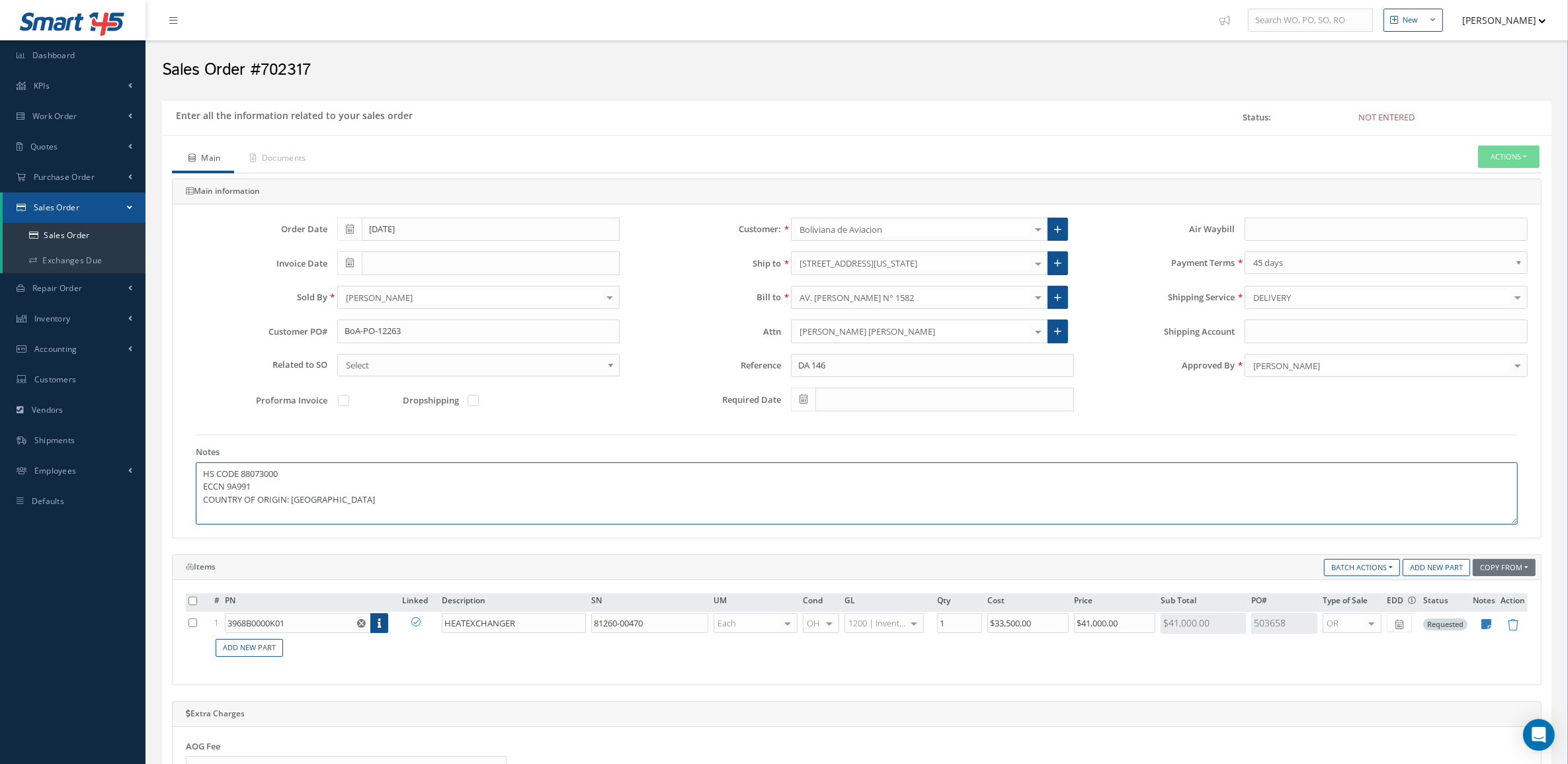
click at [392, 510] on textarea "HS CODE 88073000 ECCN 9A991 COUNTRY OF ORIGIN: USA" at bounding box center [857, 493] width 1322 height 62
paste textarea "EXT 8582 edgar.corona@mexicanamro.com"
click at [270, 471] on textarea "HS CODE 88073000 ECCN 9A991 COUNTRY OF ORIGIN: USA ------ ATTENTION TO: EXT 858…" at bounding box center [857, 493] width 1322 height 62
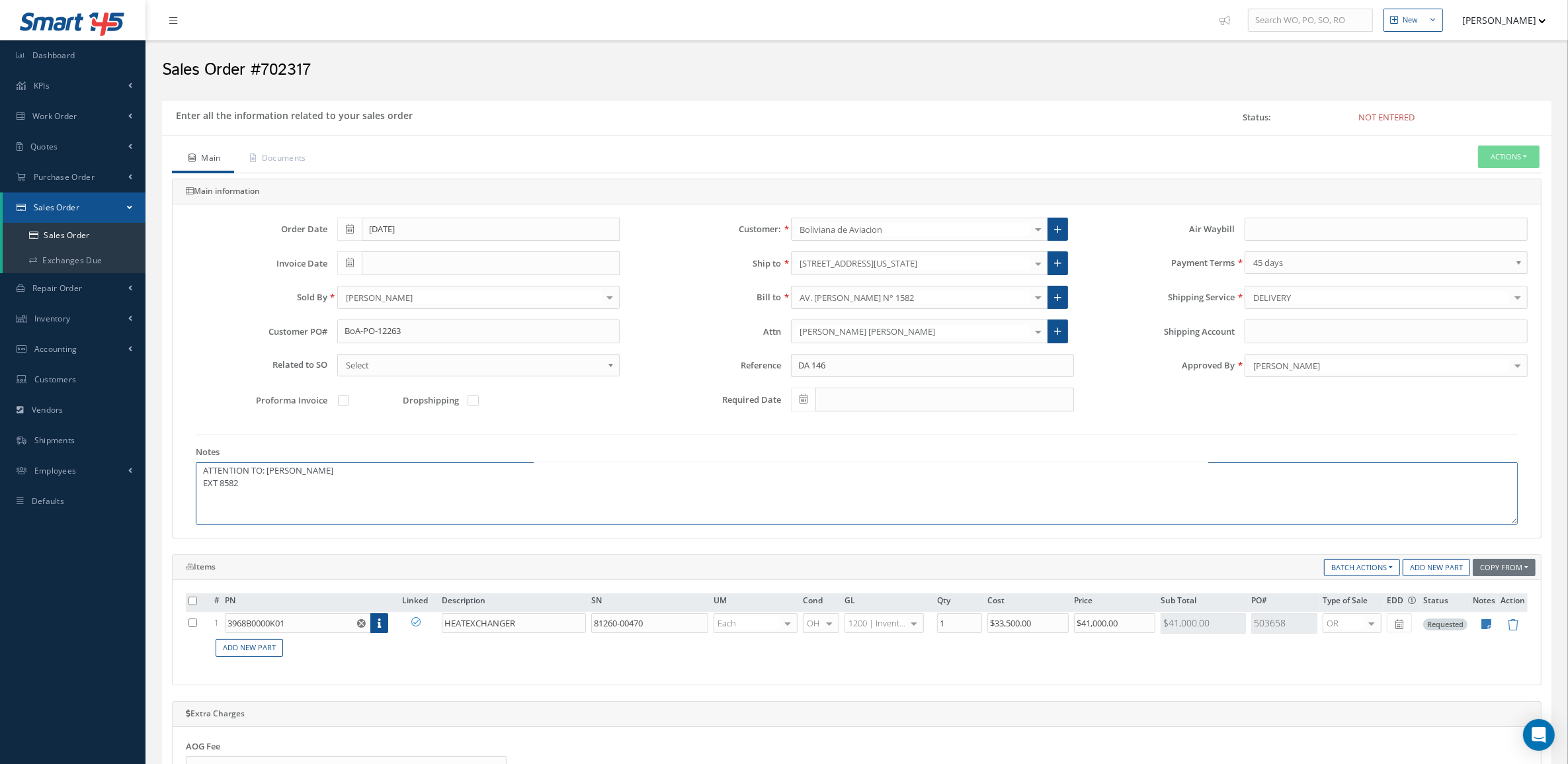
scroll to position [68, 0]
paste textarea "PHONE: (52) 55-47476500"
click at [244, 482] on textarea "HS CODE 88073000 ECCN 9A991 COUNTRY OF ORIGIN: USA ------ ATTENTION TO: EDGAR C…" at bounding box center [857, 493] width 1322 height 62
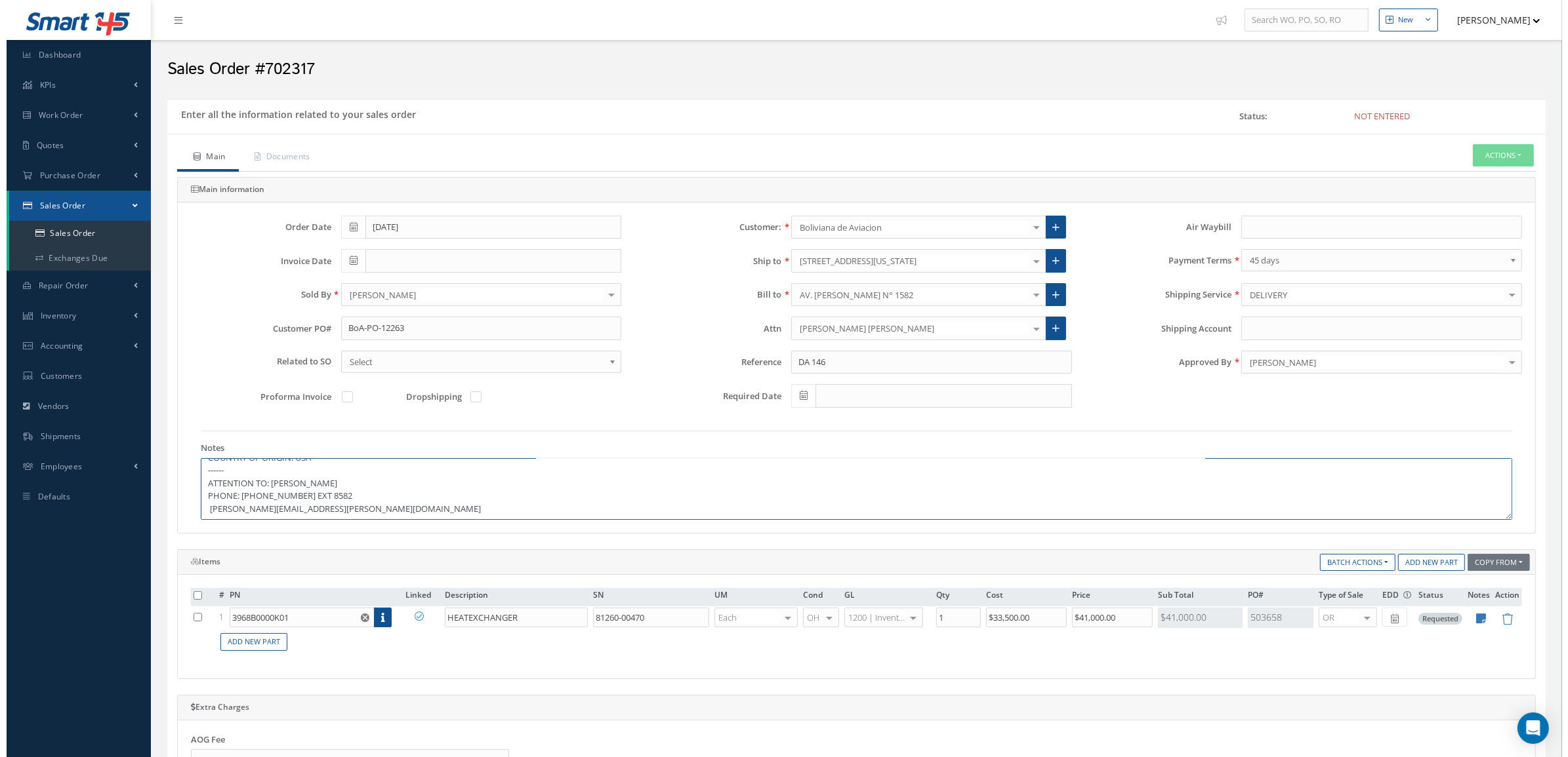
scroll to position [0, 0]
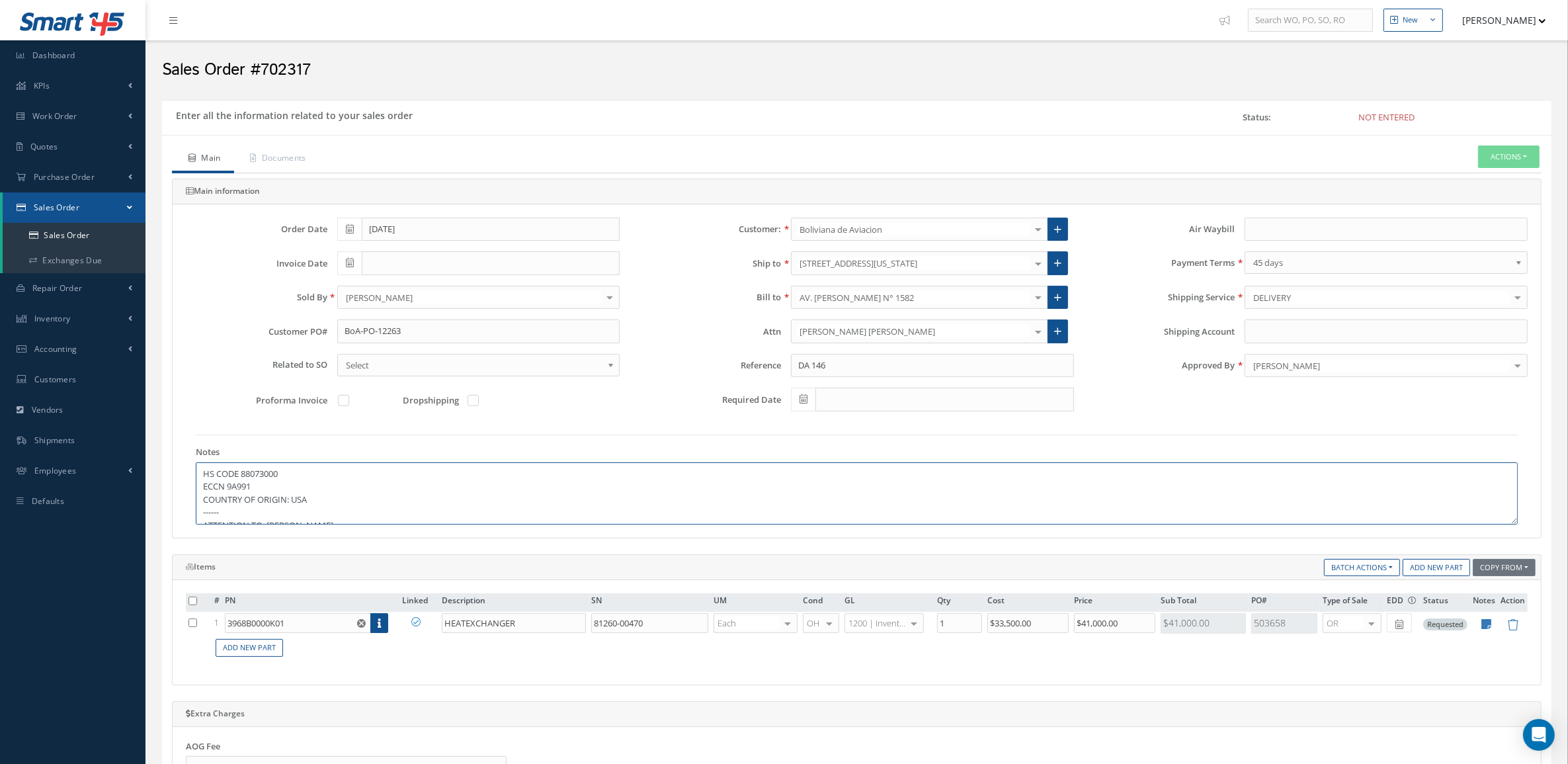
drag, startPoint x: 316, startPoint y: 495, endPoint x: 159, endPoint y: 448, distance: 163.9
click at [159, 448] on div "Enter all the information related to your sales order Status: Not Entered Main …" at bounding box center [857, 636] width 1409 height 1072
type textarea "------ ATTENTION TO: EDGAR CORONA PHONE: (52) 55-47476500 EXT 8582 edgar.corona…"
click at [1487, 627] on icon at bounding box center [1487, 624] width 10 height 11
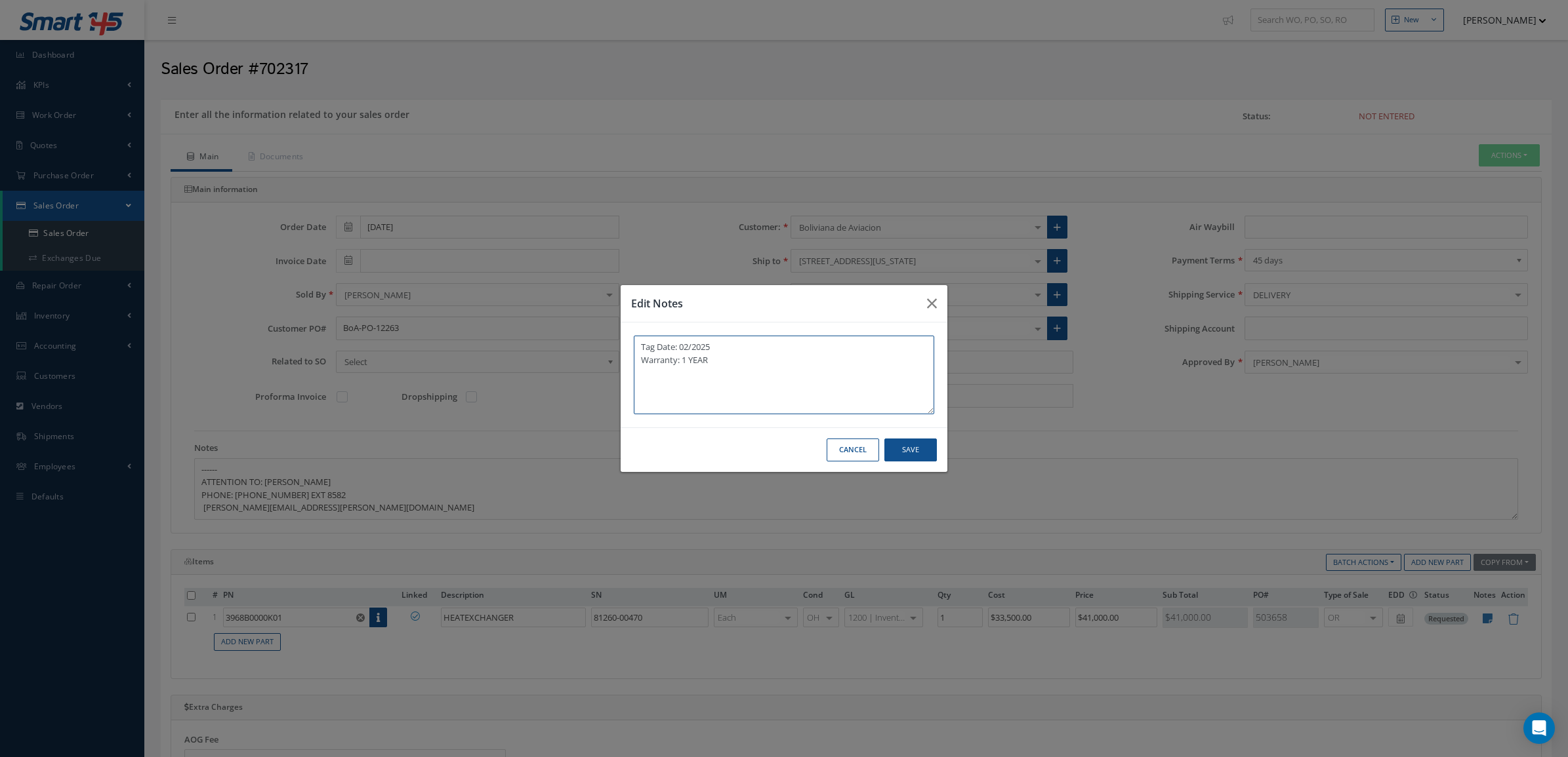
paste textarea "HS CODE 88073000 ECCN 9A991 COUNTRY OF ORIGIN: USA"
type textarea "Tag Date: 02/2025 Warranty: 1 YEAR HS CODE 88073000 ECCN 9A991 COUNTRY OF ORIGI…"
click at [906, 444] on button "Save" at bounding box center [910, 450] width 52 height 23
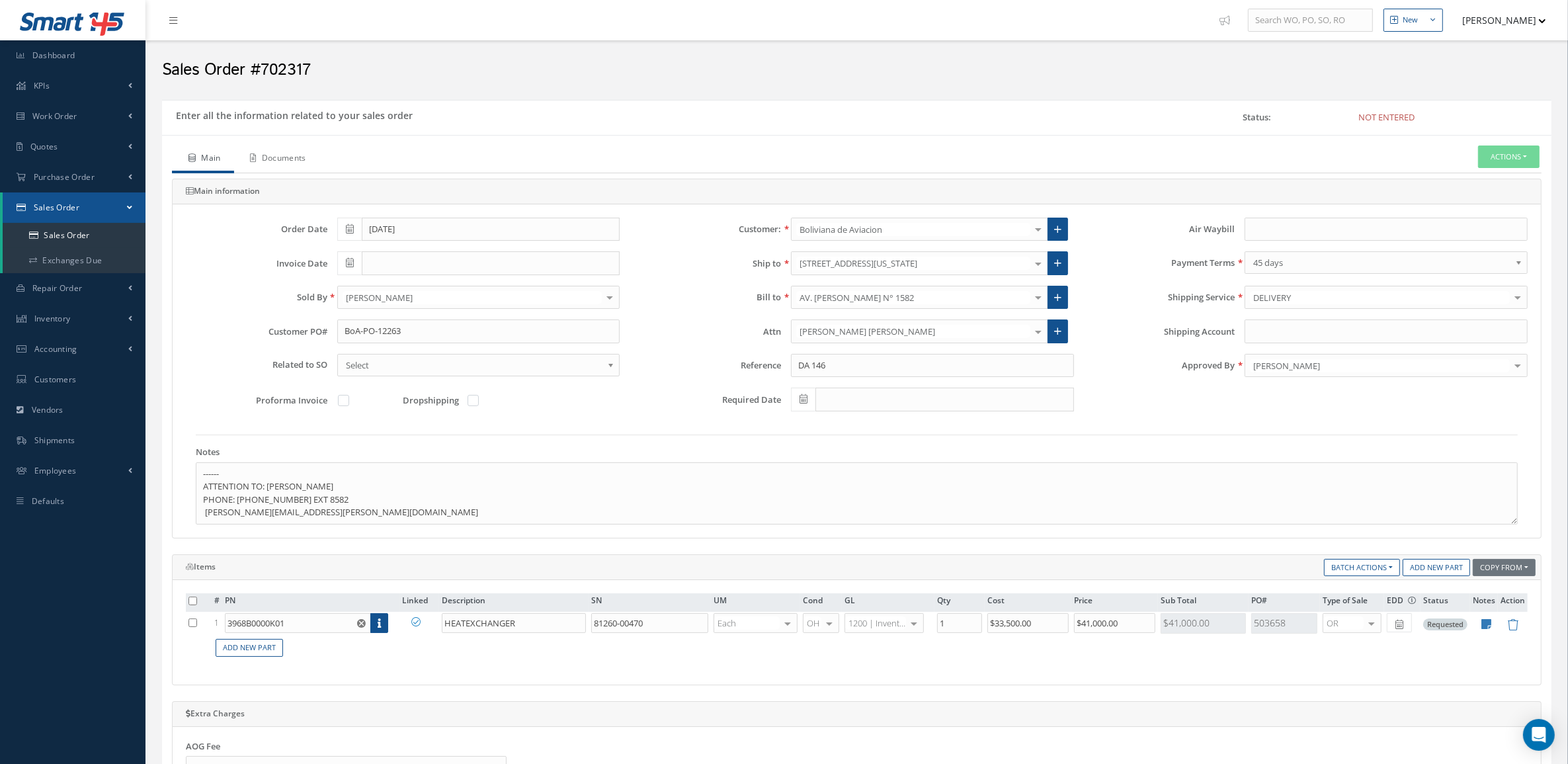
click at [299, 162] on link "Documents" at bounding box center [277, 159] width 85 height 27
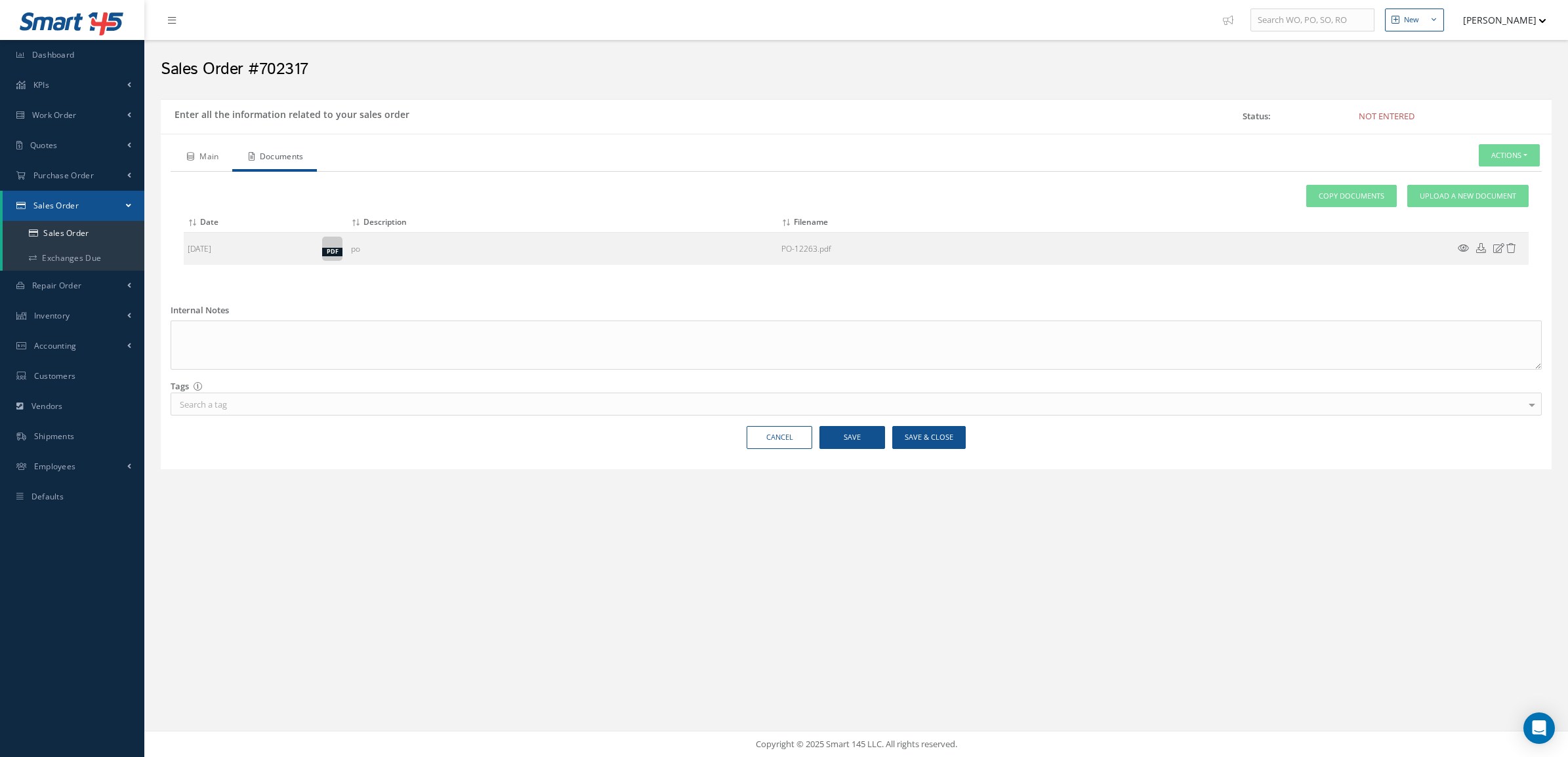
click at [212, 163] on link "Main" at bounding box center [201, 157] width 62 height 27
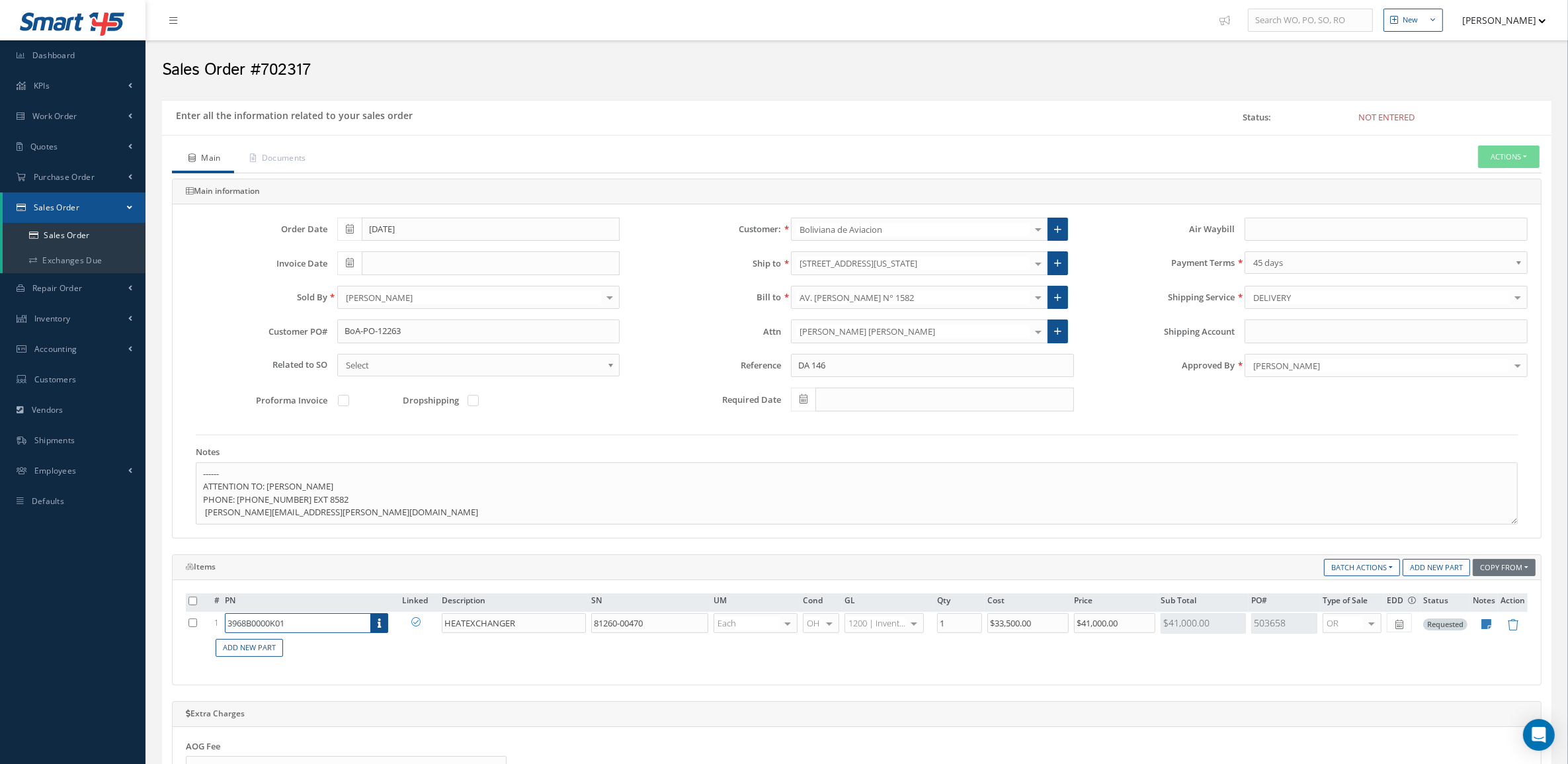
drag, startPoint x: 304, startPoint y: 619, endPoint x: 139, endPoint y: 609, distance: 165.3
click at [139, 609] on div "Smart 145 Dashboard KPIs Accounting Work Order Work Order Preview" at bounding box center [784, 599] width 1568 height 1198
click at [291, 152] on link "Documents" at bounding box center [277, 159] width 85 height 27
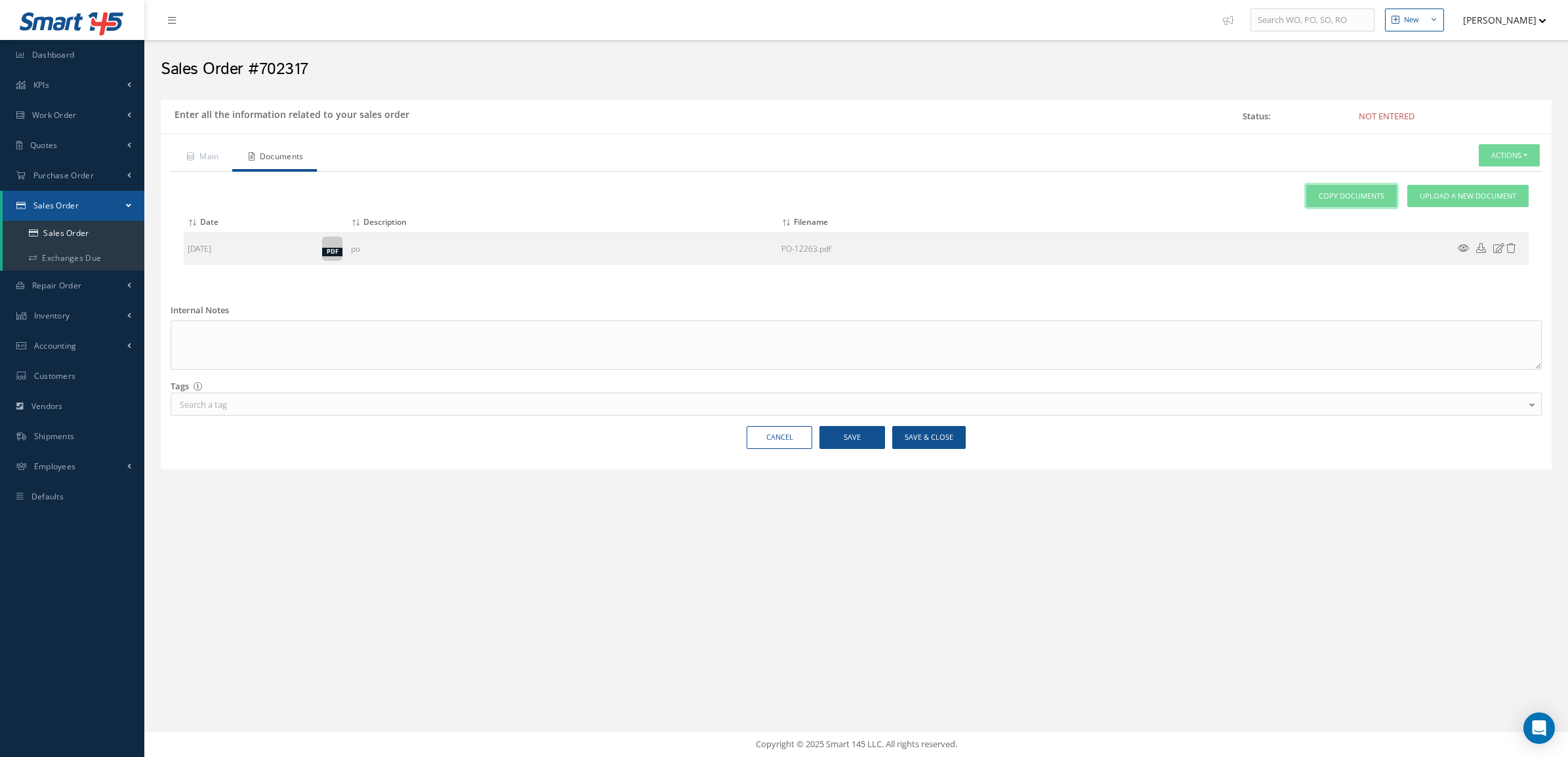
click at [1379, 191] on link "Copy Documents" at bounding box center [1351, 196] width 90 height 23
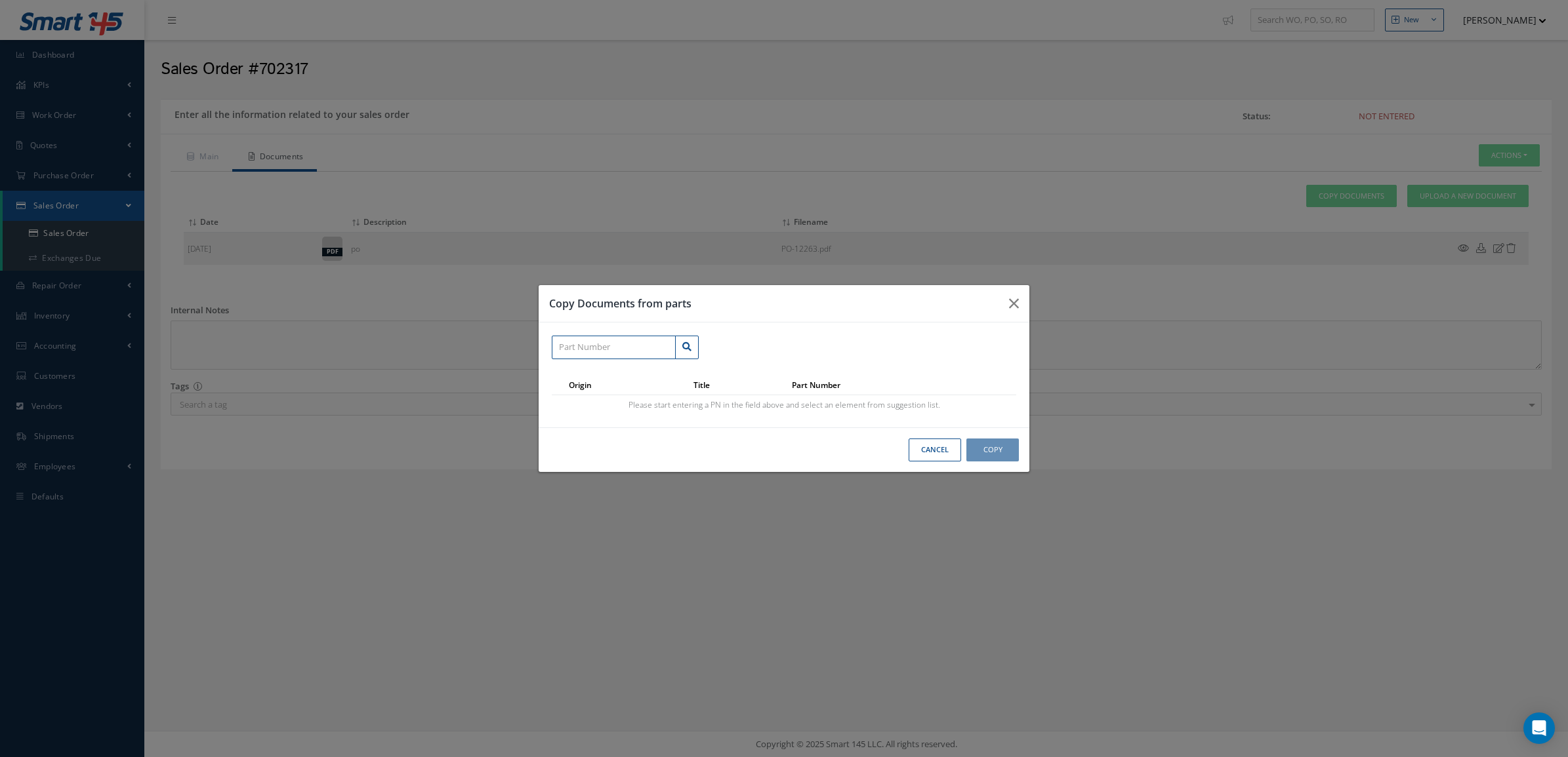
paste input "3968B0000K01"
click at [670, 395] on span "HEATEXCHANGER" at bounding box center [690, 394] width 70 height 12
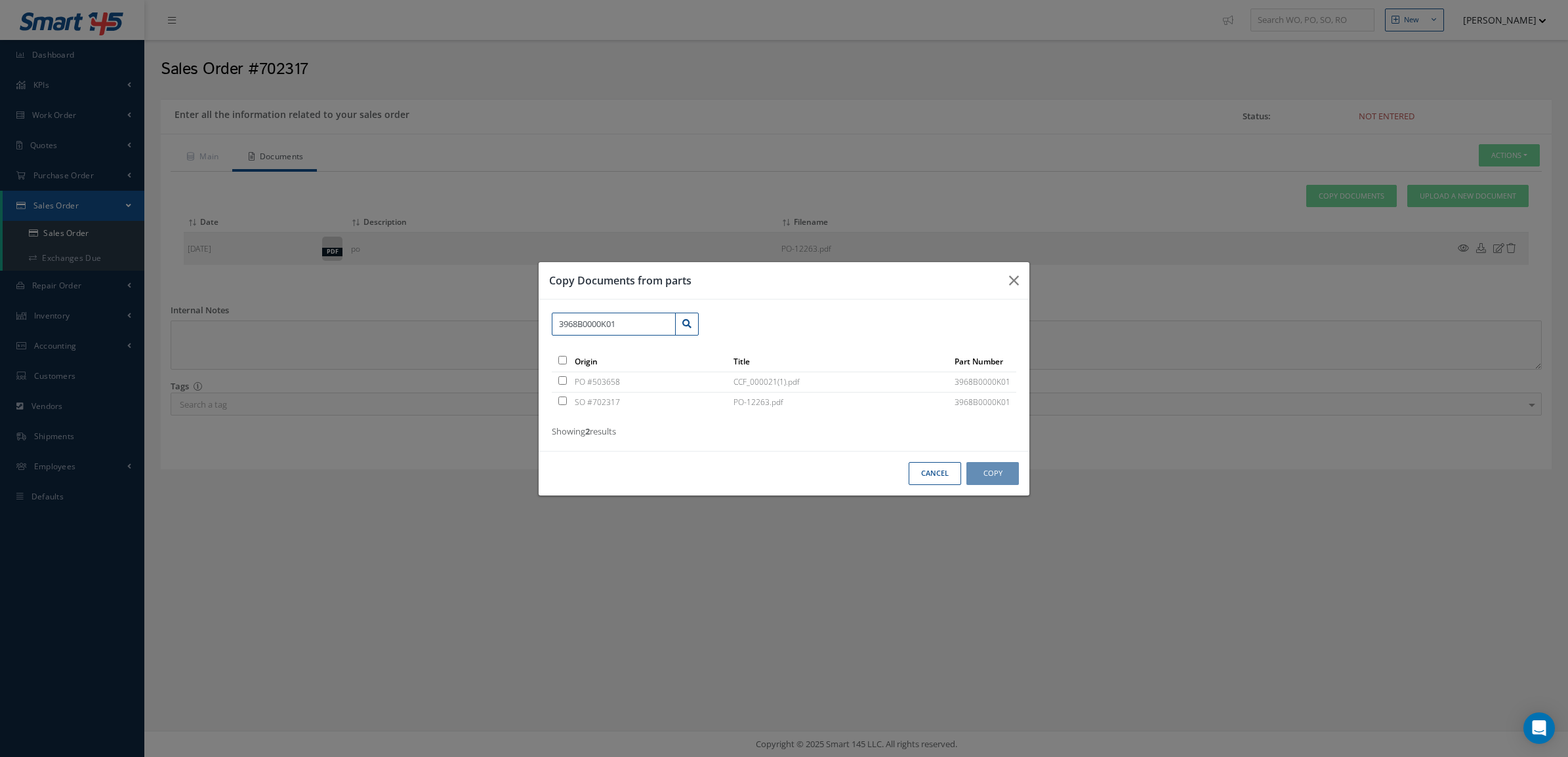
type input "3968B0000K01"
click at [654, 385] on td "PO #503658" at bounding box center [650, 382] width 159 height 21
click at [559, 381] on input "checkbox" at bounding box center [562, 380] width 9 height 9
checkbox input "true"
click at [986, 467] on button "Copy (1)" at bounding box center [991, 473] width 54 height 23
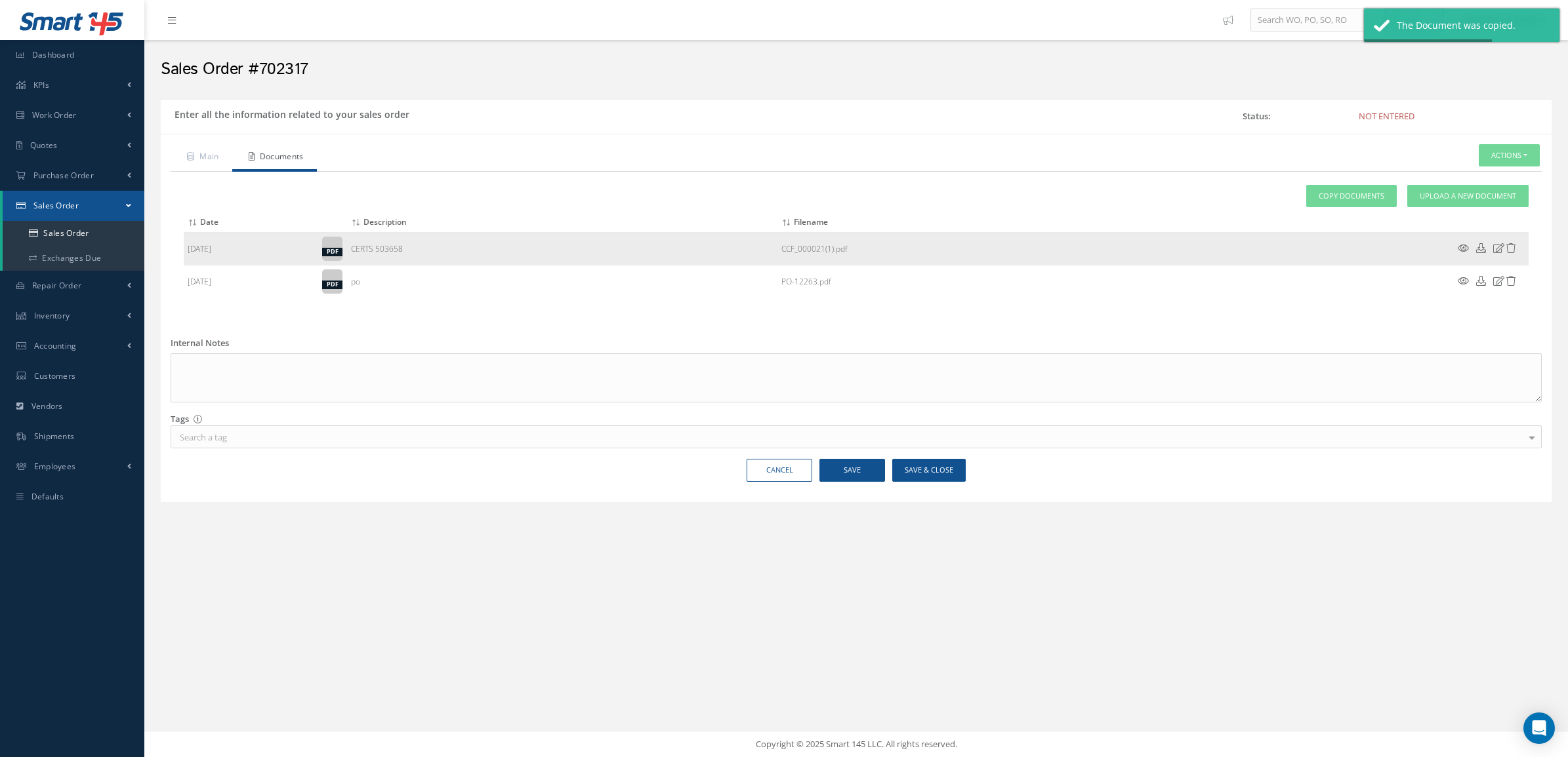
click at [1464, 246] on icon at bounding box center [1463, 248] width 11 height 10
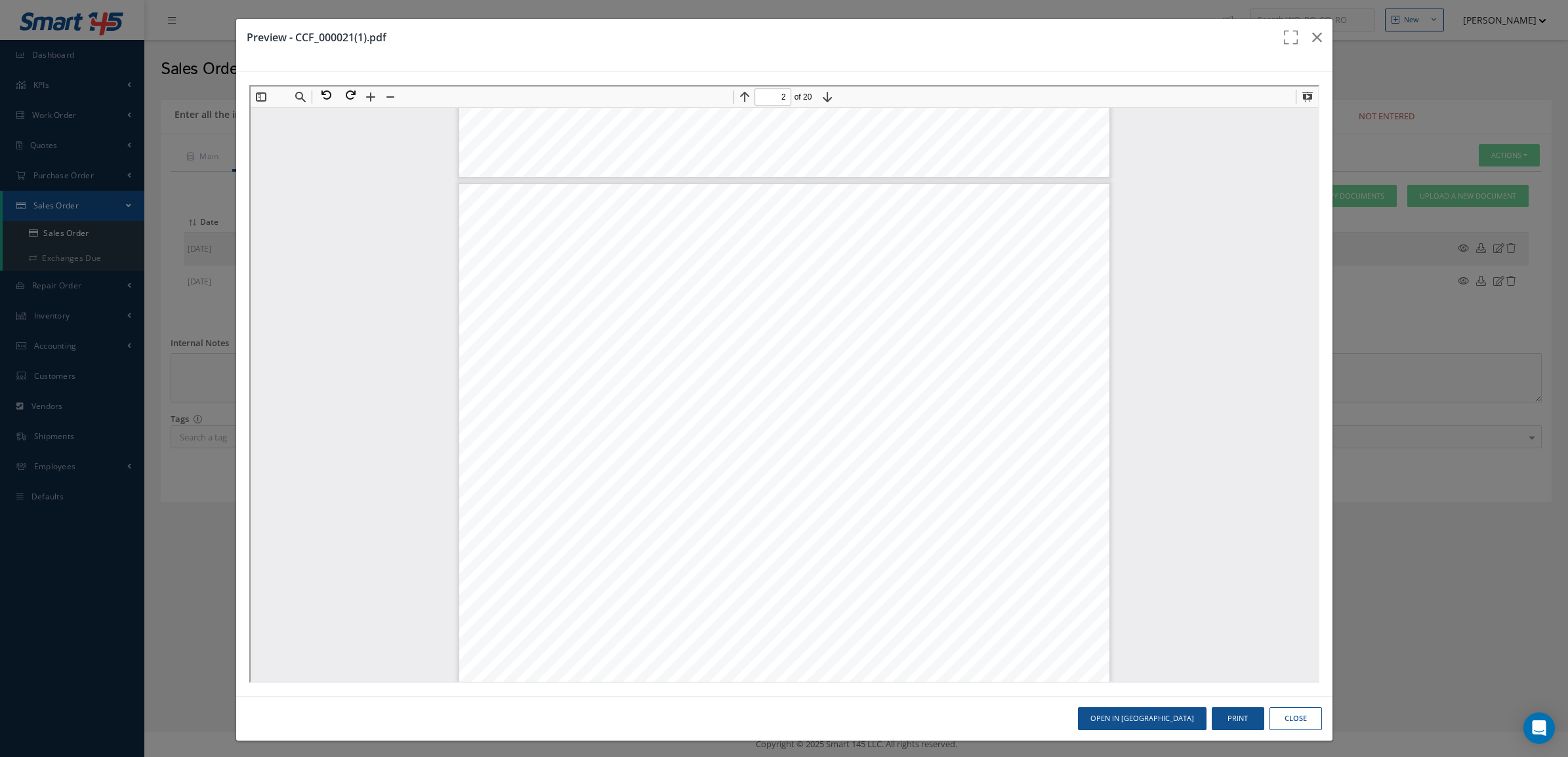
scroll to position [826, 0]
click at [349, 87] on button at bounding box center [347, 94] width 24 height 17
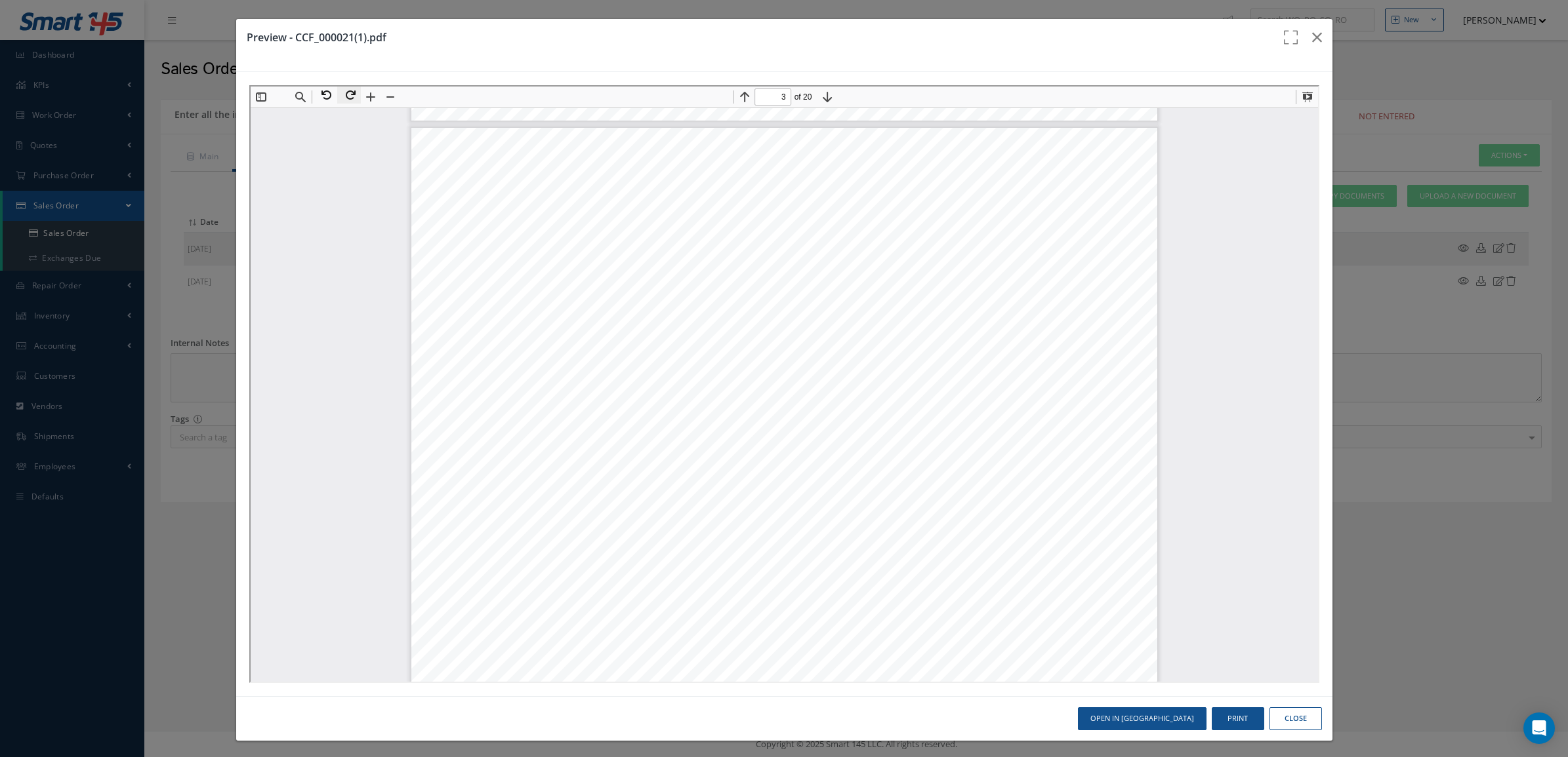
scroll to position [1159, 0]
click at [324, 94] on button at bounding box center [324, 94] width 24 height 17
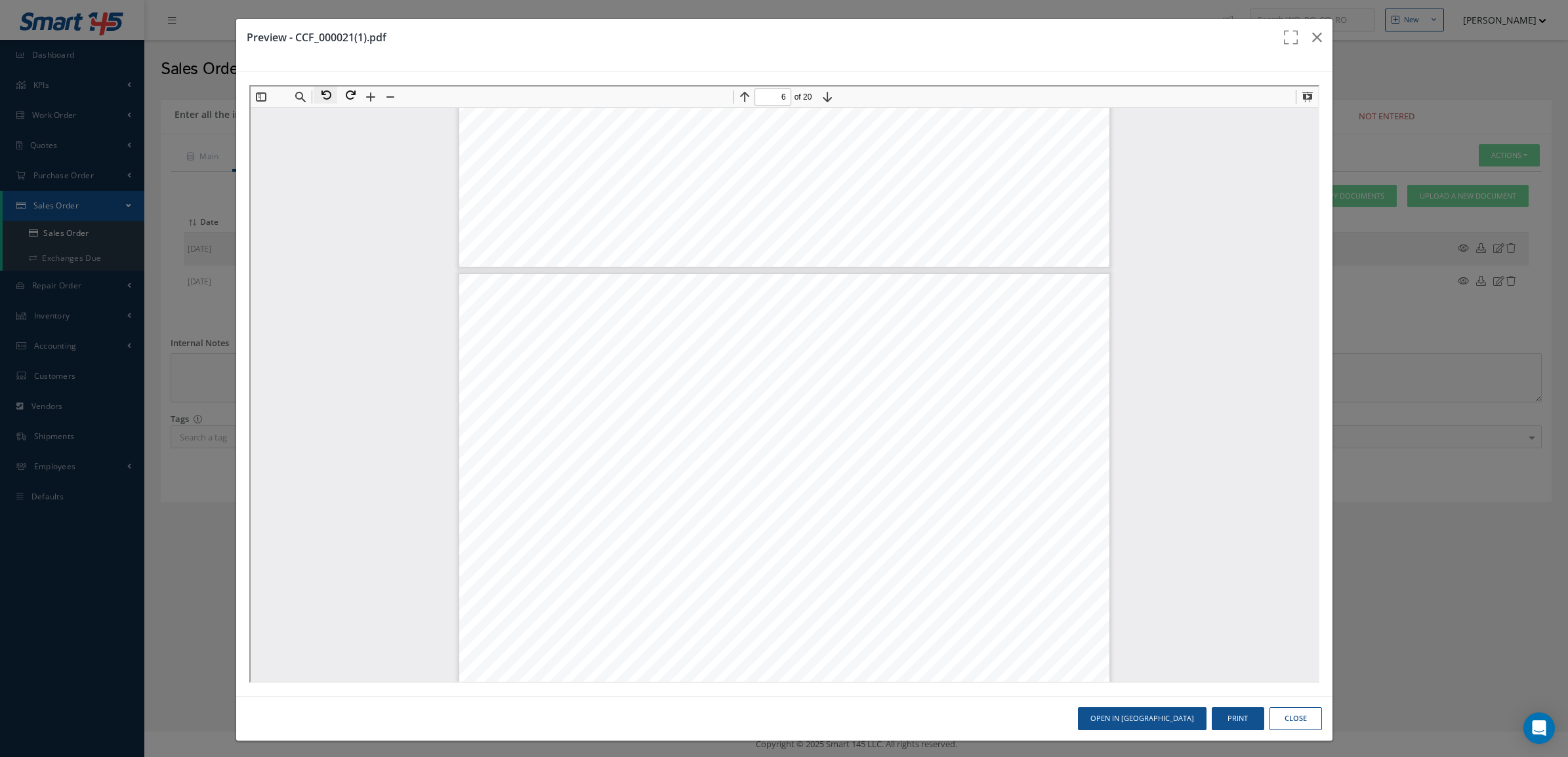
scroll to position [4253, 0]
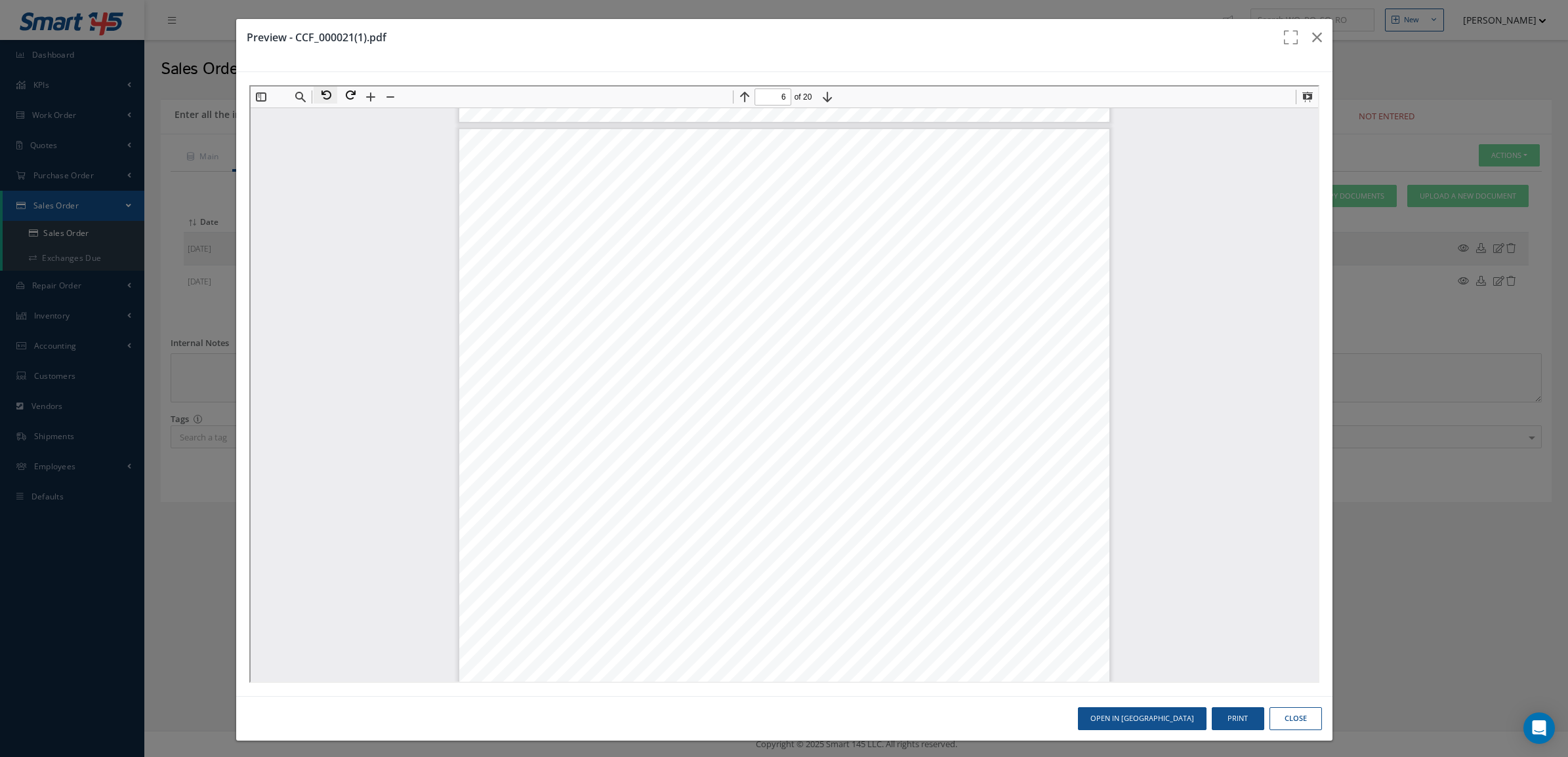
click at [334, 102] on button at bounding box center [324, 94] width 24 height 17
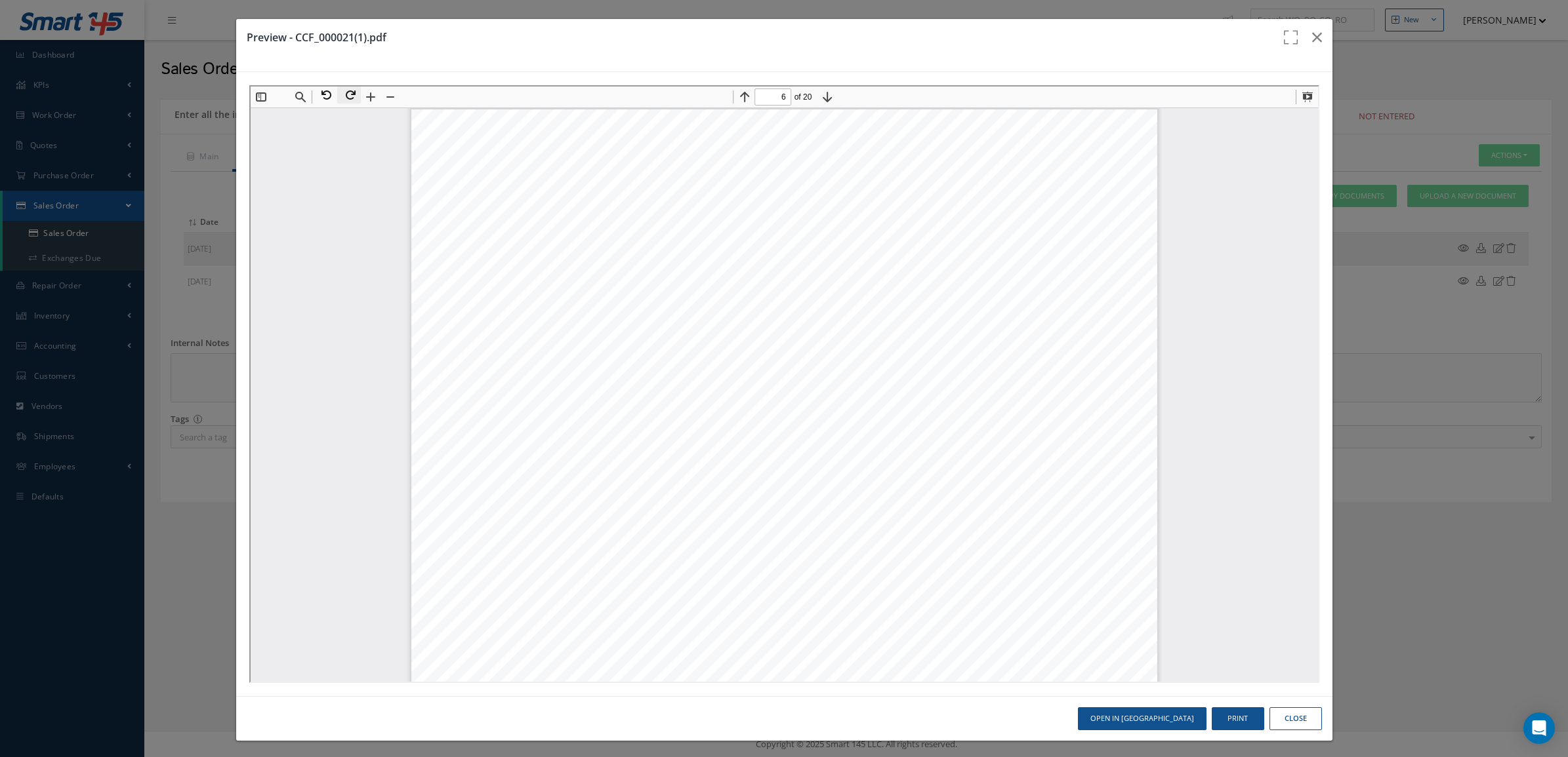
click at [343, 98] on button at bounding box center [347, 94] width 24 height 17
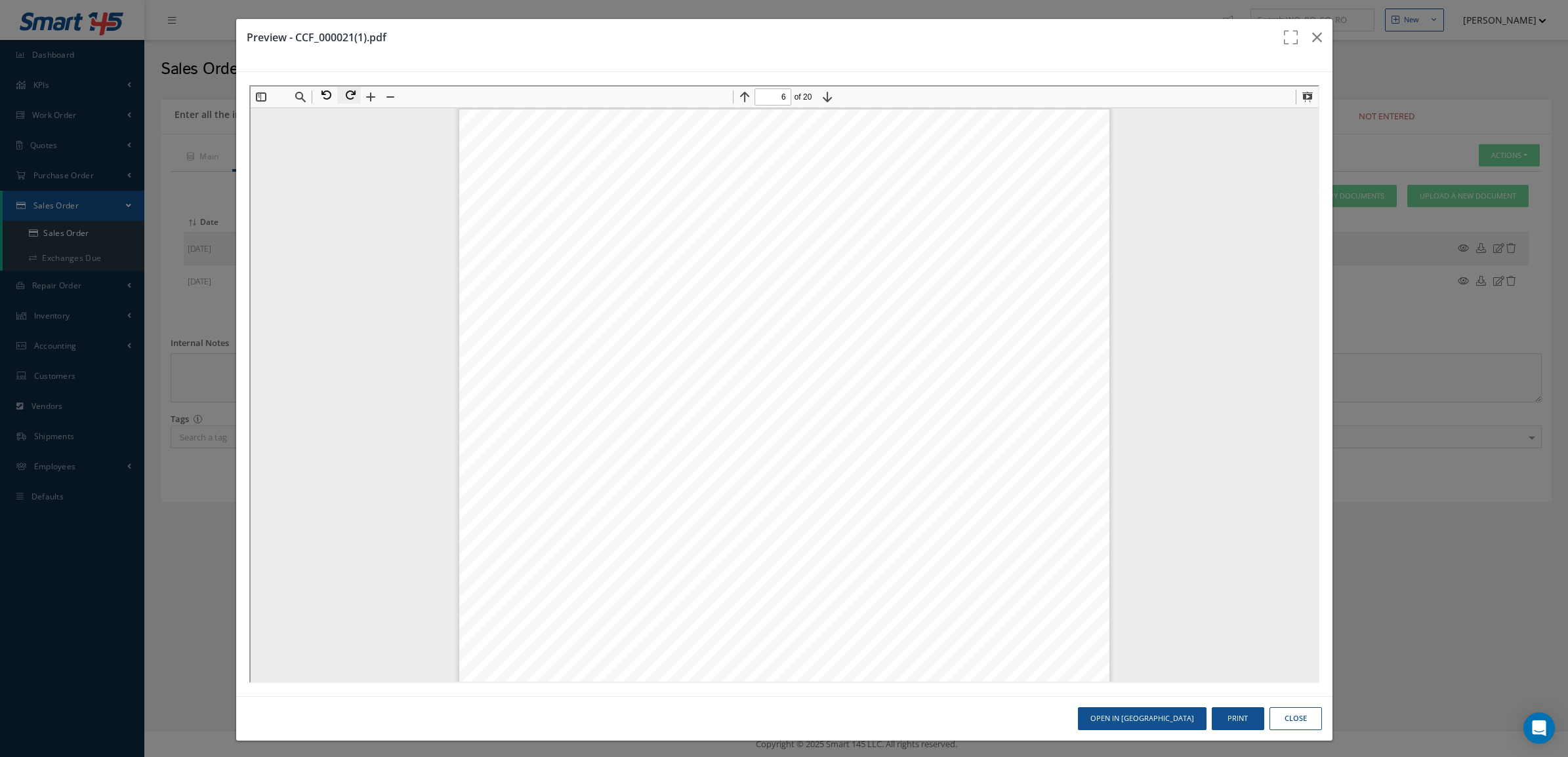
click at [343, 98] on button at bounding box center [347, 94] width 24 height 17
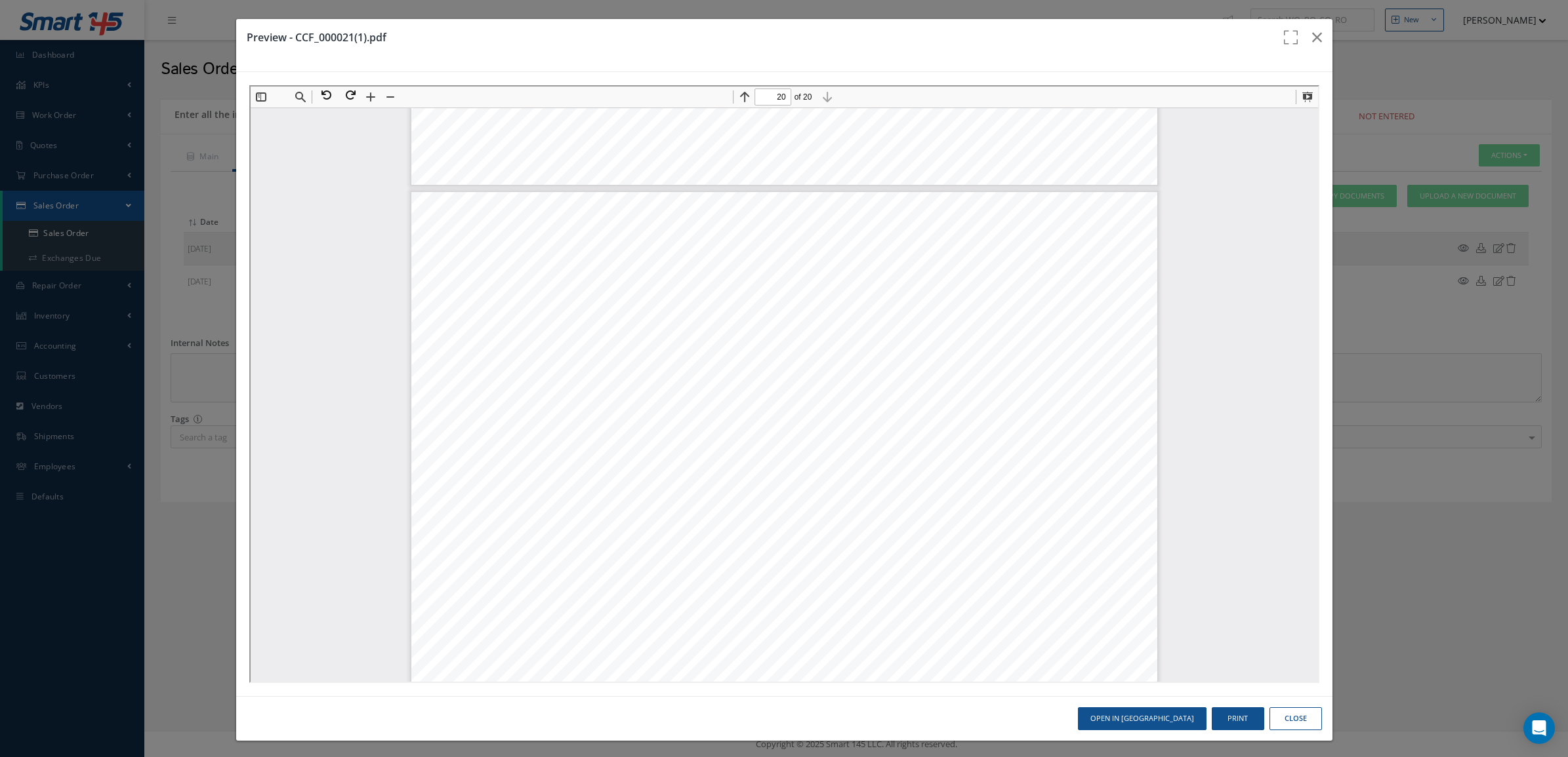
scroll to position [11014, 0]
drag, startPoint x: 959, startPoint y: 426, endPoint x: 1001, endPoint y: 424, distance: 42.0
click at [1001, 424] on div "Page 20" at bounding box center [782, 396] width 746 height 572
click at [363, 95] on button at bounding box center [369, 96] width 19 height 19
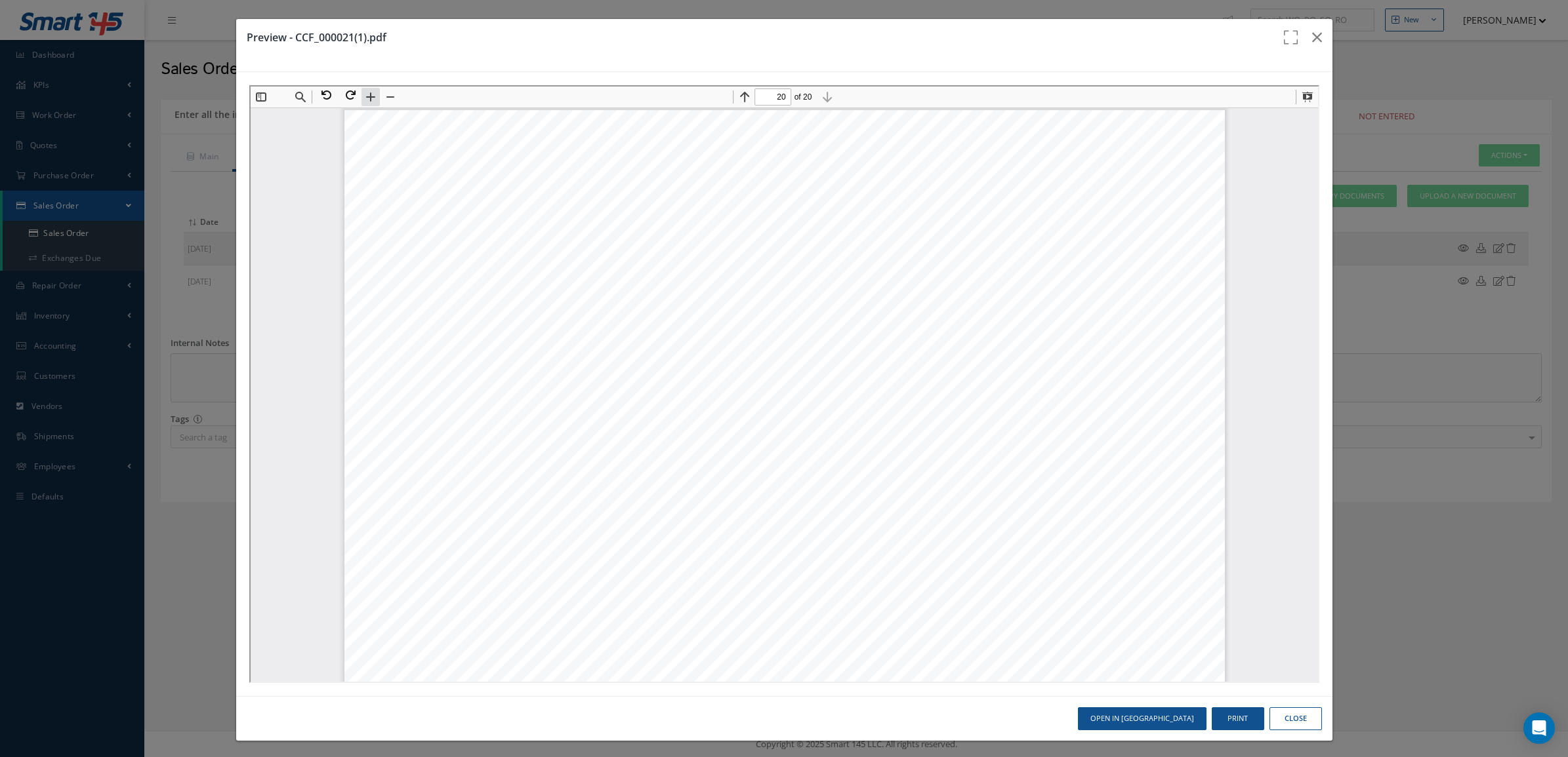
click at [363, 95] on button at bounding box center [369, 96] width 19 height 19
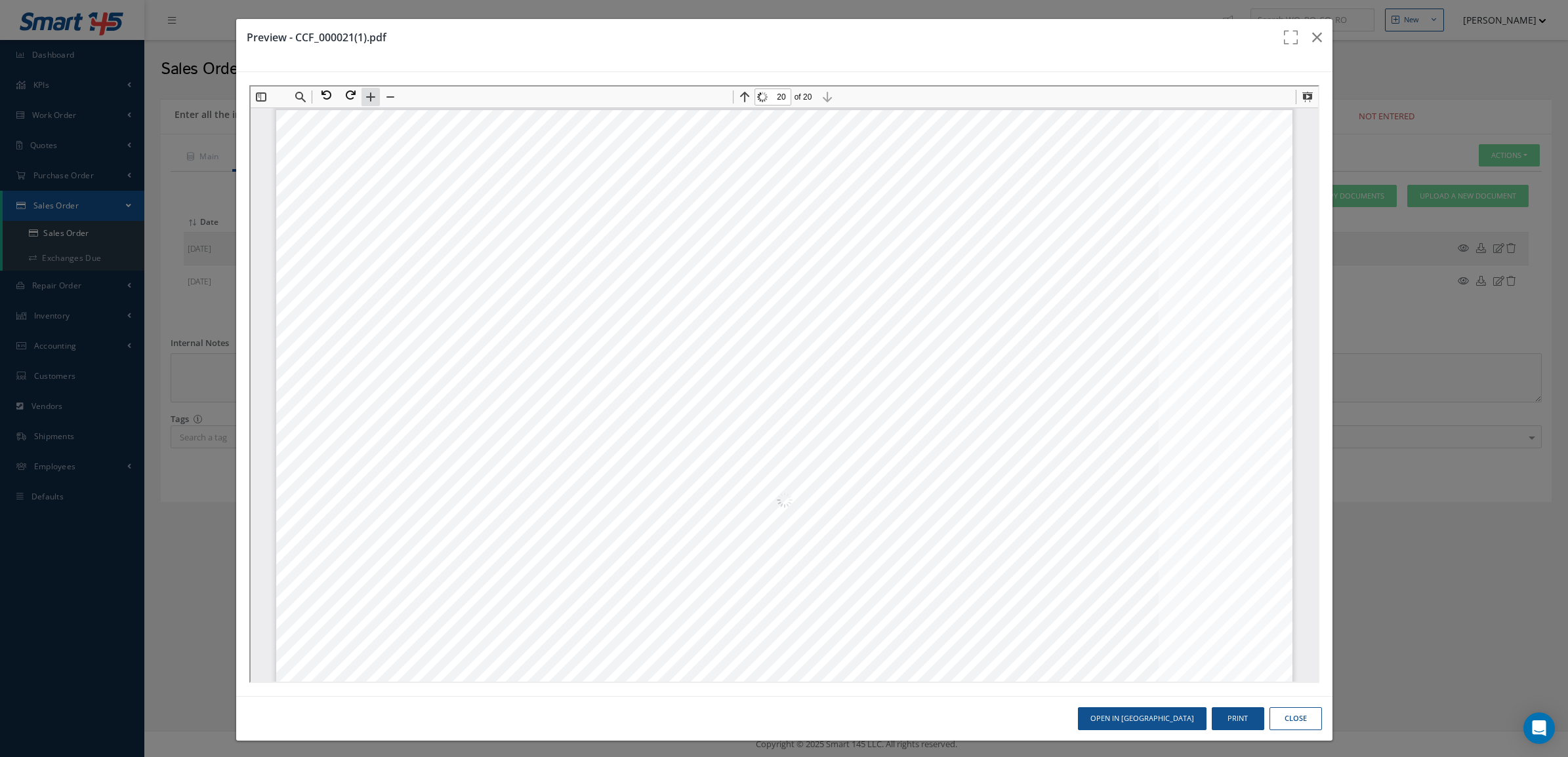
click at [363, 95] on button at bounding box center [369, 96] width 19 height 19
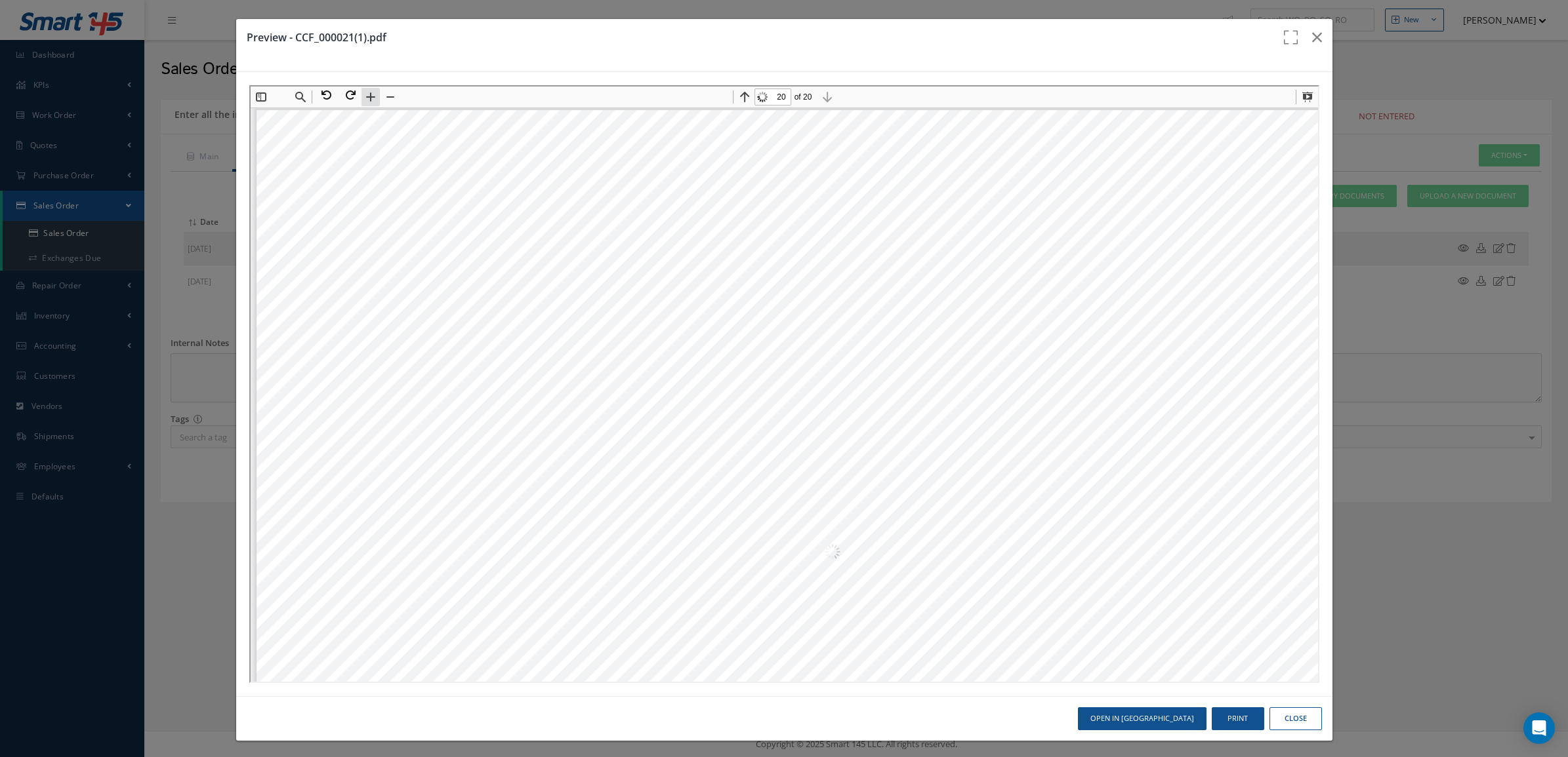
click at [363, 95] on button at bounding box center [369, 96] width 19 height 19
drag, startPoint x: 974, startPoint y: 452, endPoint x: 704, endPoint y: 347, distance: 289.7
click at [704, 347] on div "Page 20" at bounding box center [966, 653] width 1423 height 1092
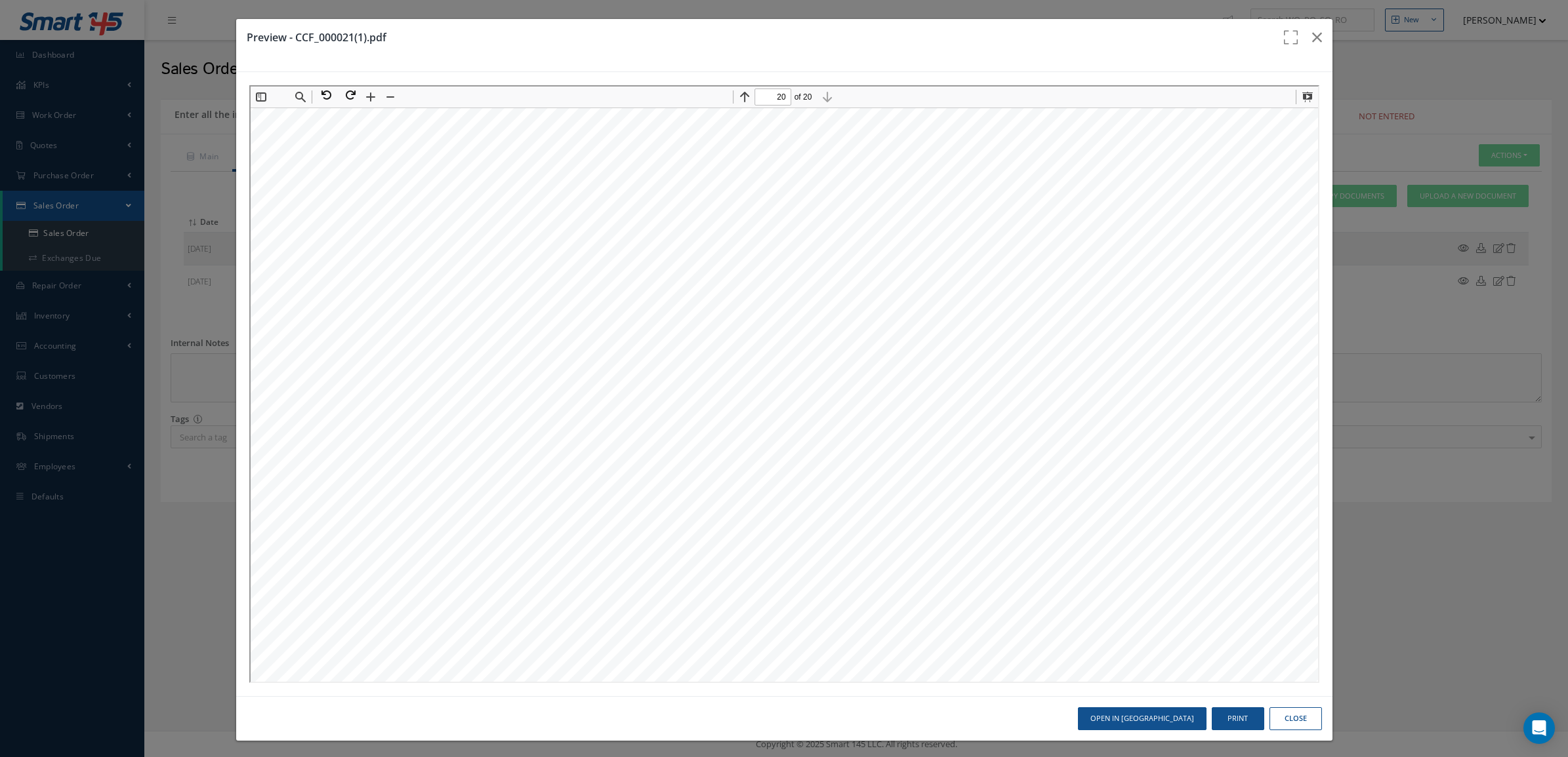
scroll to position [21048, 387]
drag, startPoint x: 953, startPoint y: 675, endPoint x: 1556, endPoint y: 739, distance: 606.4
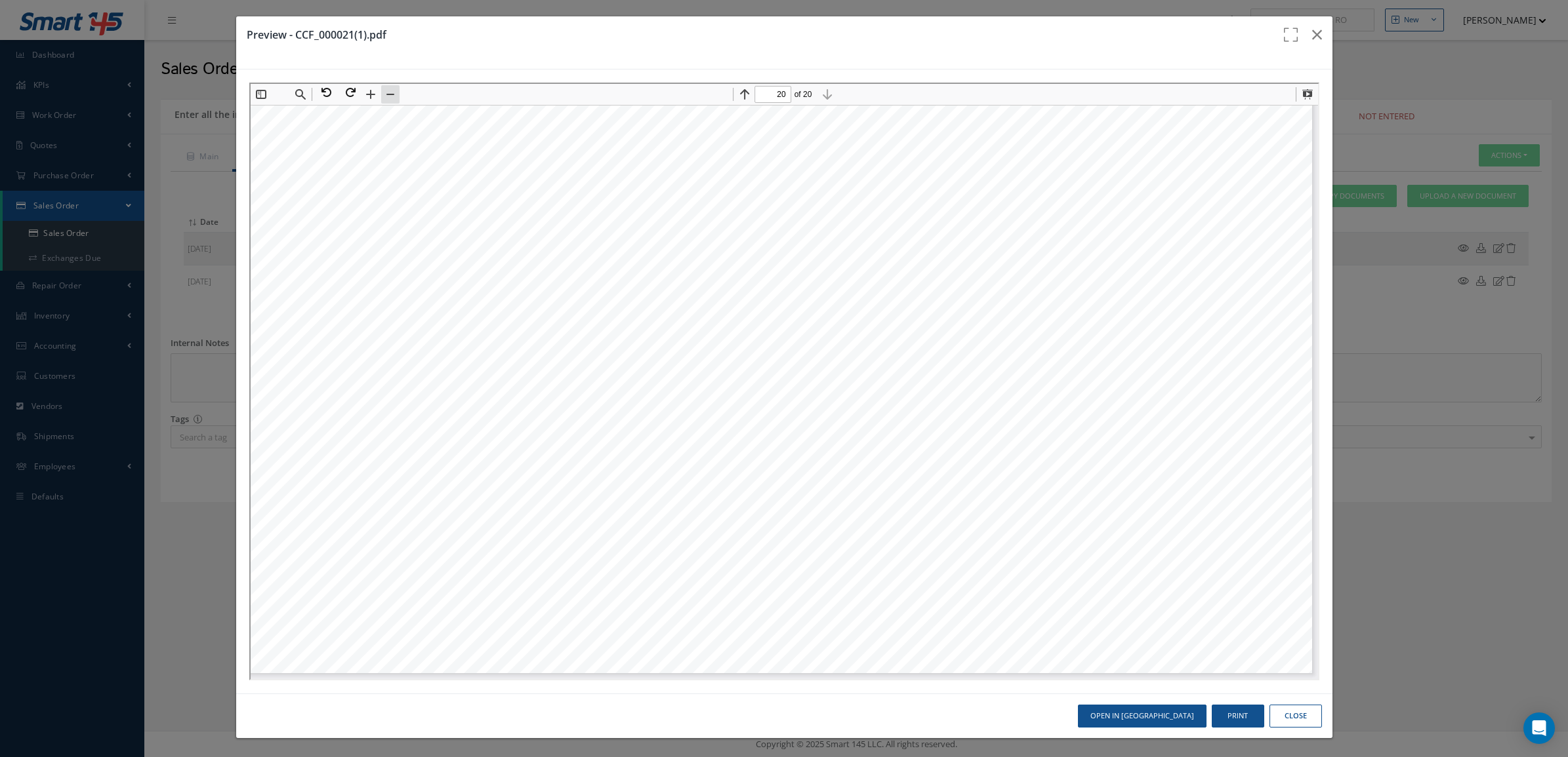
click at [393, 89] on button at bounding box center [389, 93] width 19 height 19
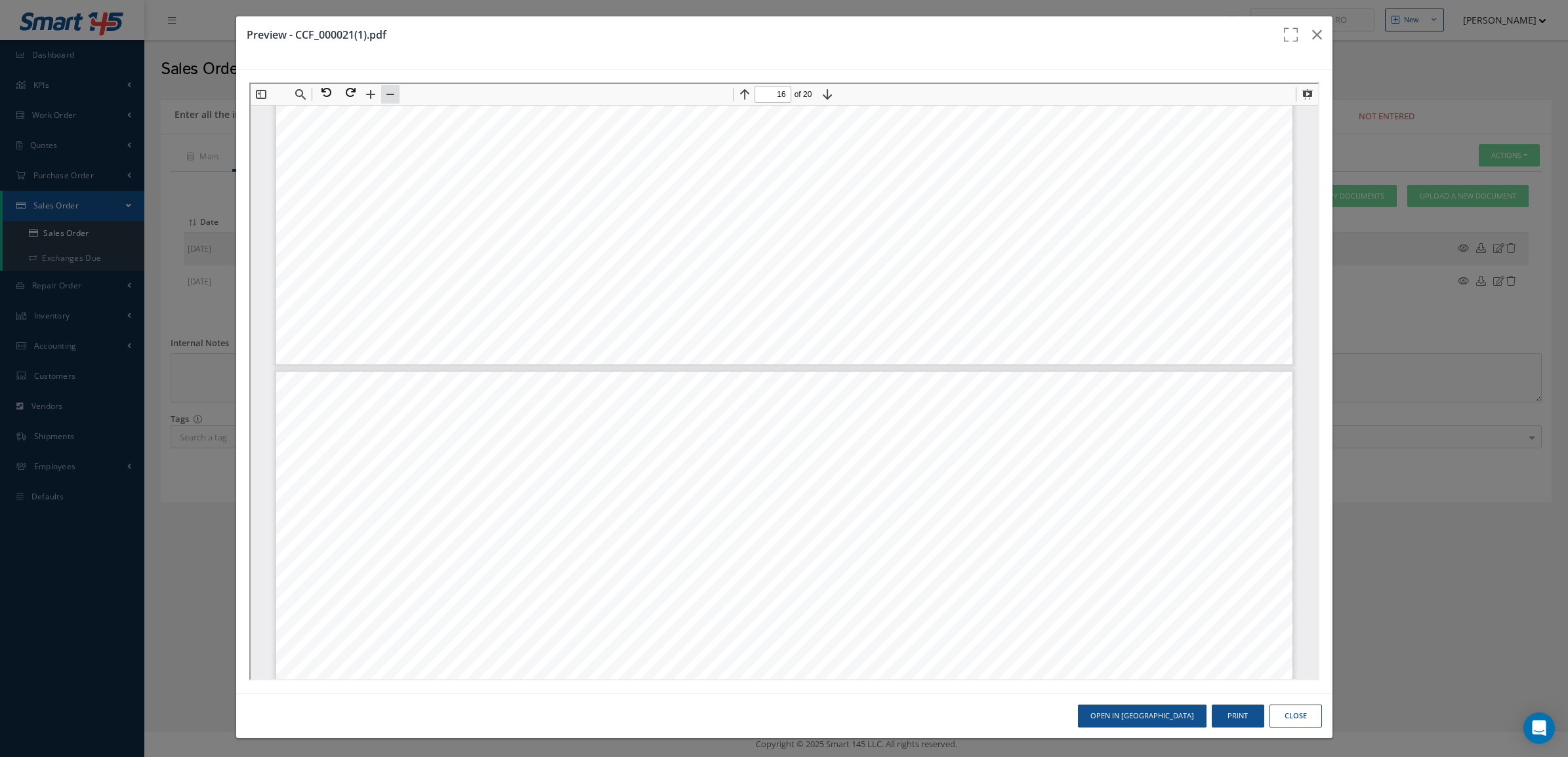
type input "15"
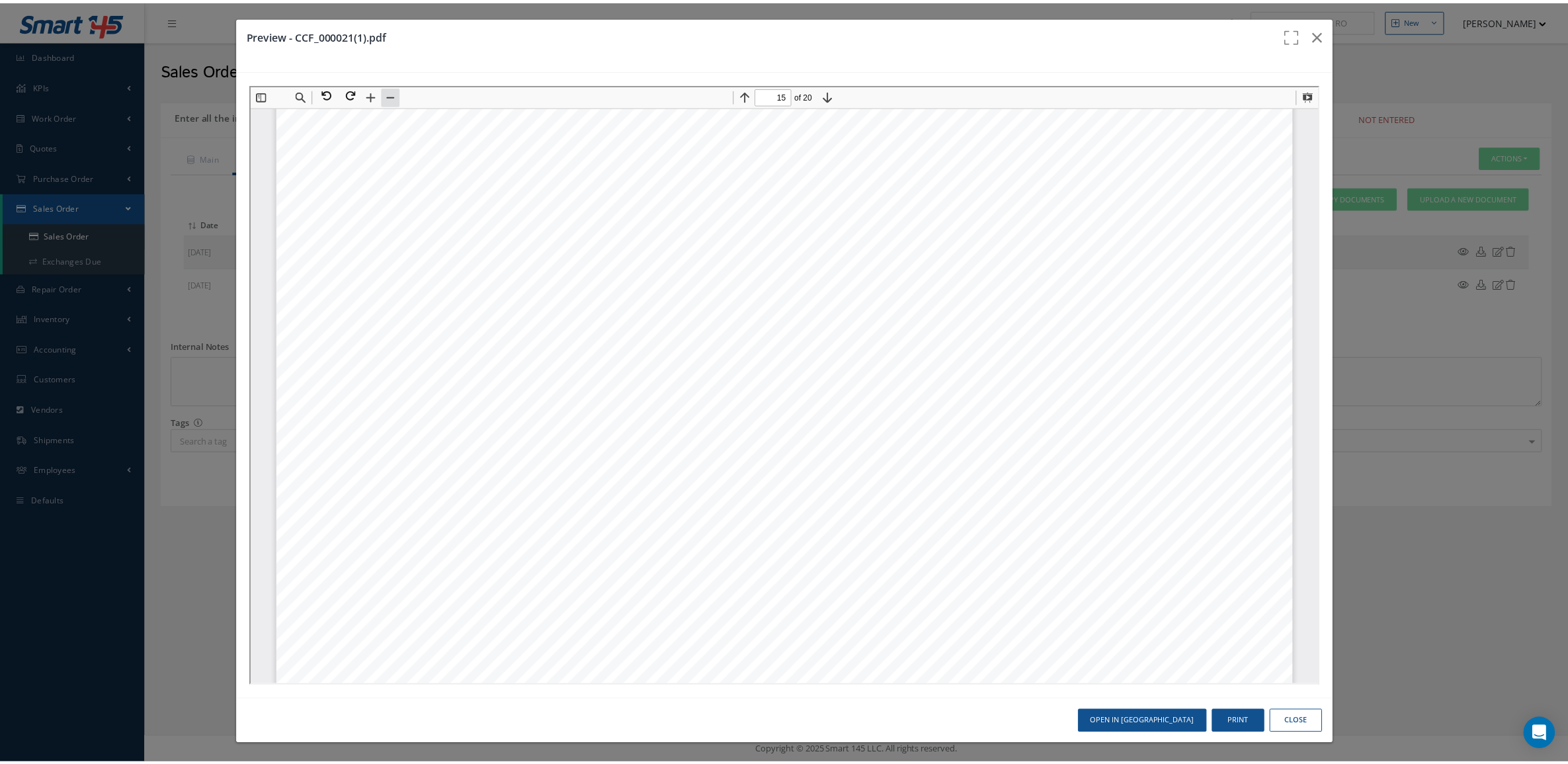
scroll to position [11163, 0]
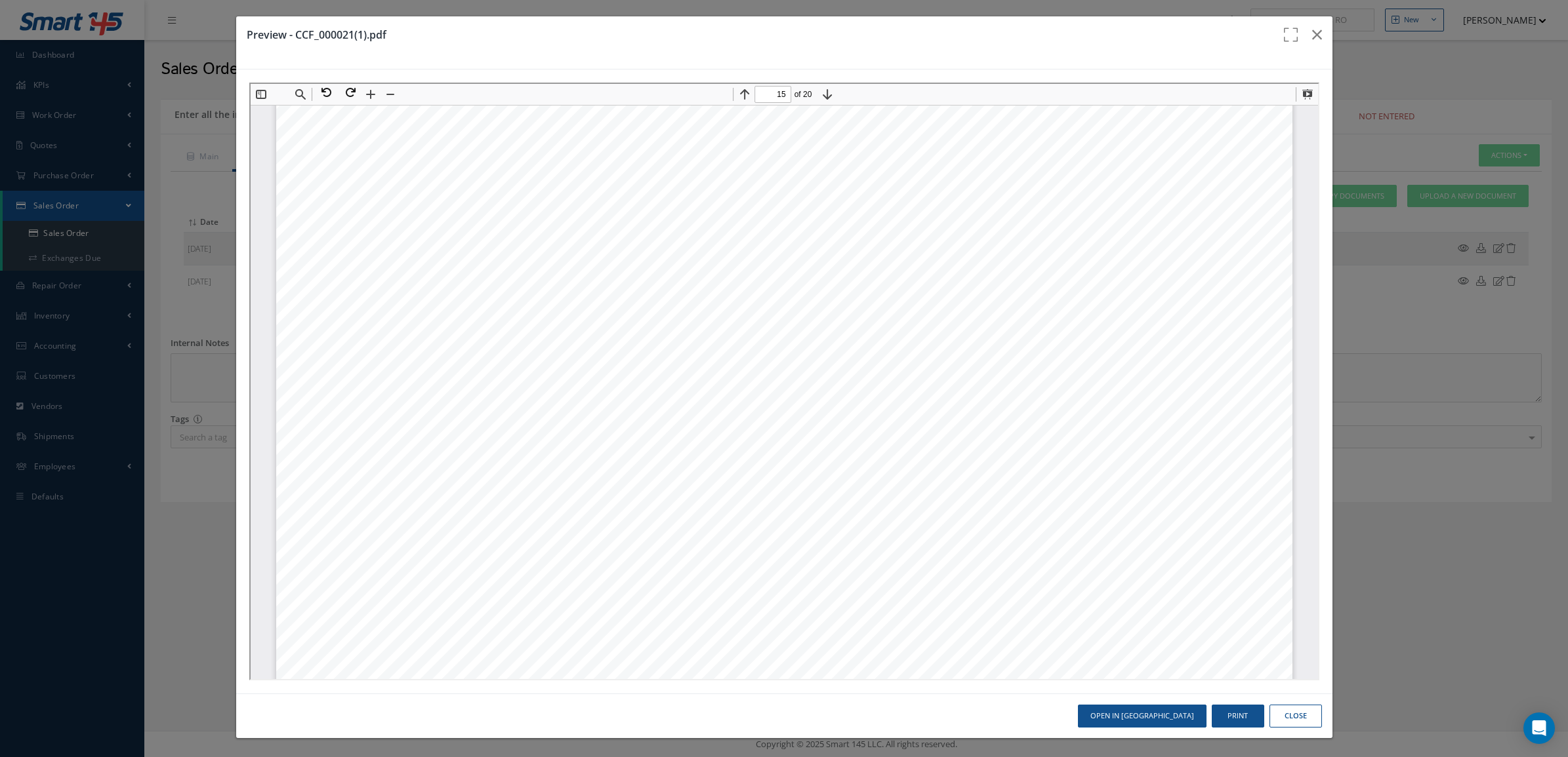
drag, startPoint x: 1039, startPoint y: 541, endPoint x: 1112, endPoint y: 541, distance: 73.0
click at [1112, 541] on div "Page 15" at bounding box center [782, 454] width 1016 height 780
click at [1312, 40] on icon "button" at bounding box center [1317, 35] width 10 height 16
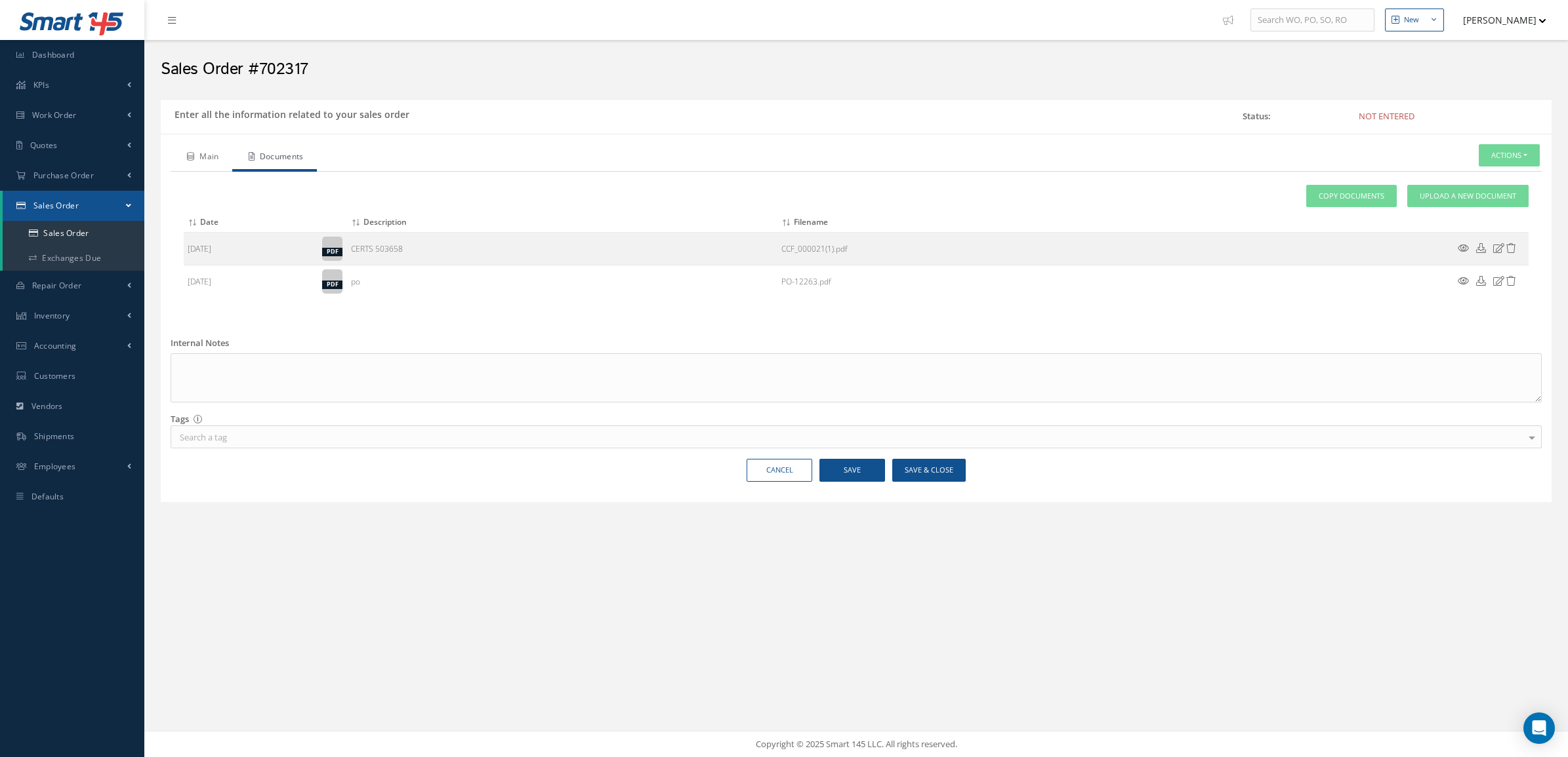
click at [221, 149] on link "Main" at bounding box center [201, 157] width 62 height 27
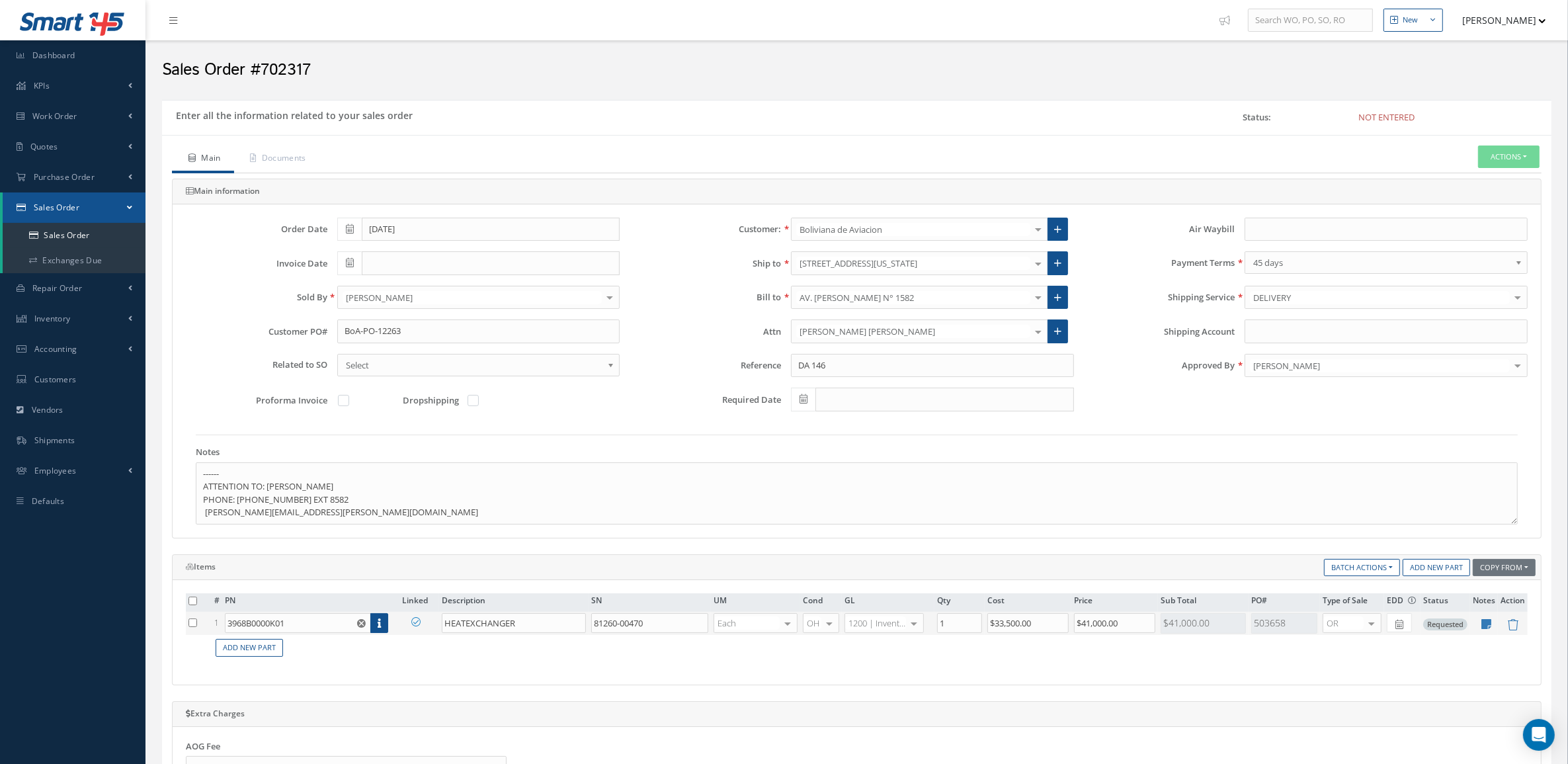
click at [1492, 627] on td at bounding box center [1484, 623] width 27 height 23
click at [1489, 629] on icon at bounding box center [1487, 624] width 10 height 11
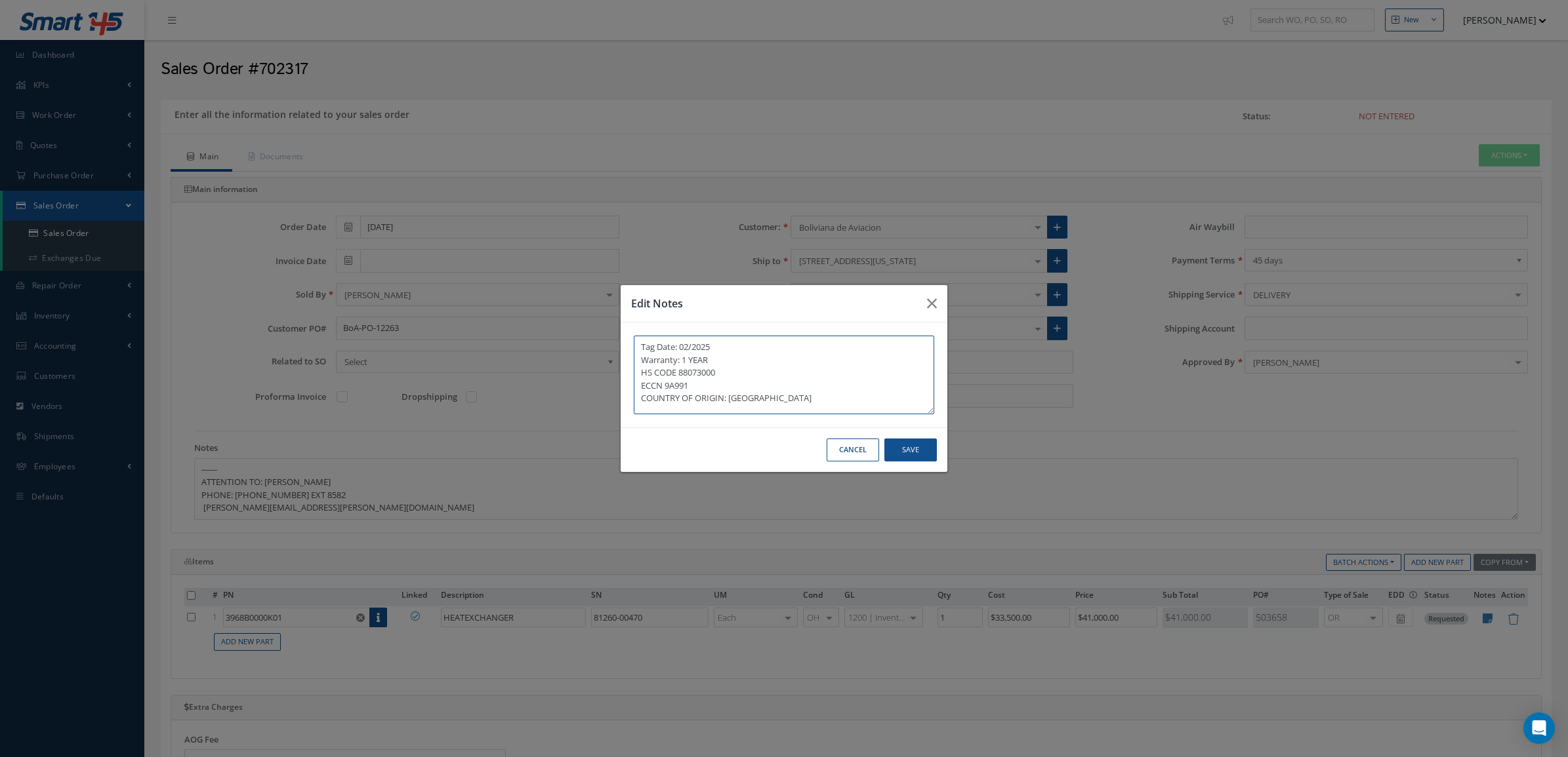
click at [714, 382] on textarea "Tag Date: 02/2025 Warranty: 1 YEAR HS CODE 88073000 ECCN 9A991 COUNTRY OF ORIGI…" at bounding box center [784, 375] width 300 height 78
drag, startPoint x: 751, startPoint y: 375, endPoint x: 681, endPoint y: 371, distance: 70.1
click at [681, 371] on textarea "Tag Date: 02/2025 Warranty: 1 YEAR HS CODE 88073000 ECCN 9A991.d COUNTRY OF ORI…" at bounding box center [784, 375] width 300 height 78
paste textarea "419508010 9A991.d UK"
drag, startPoint x: 729, startPoint y: 378, endPoint x: 791, endPoint y: 372, distance: 62.3
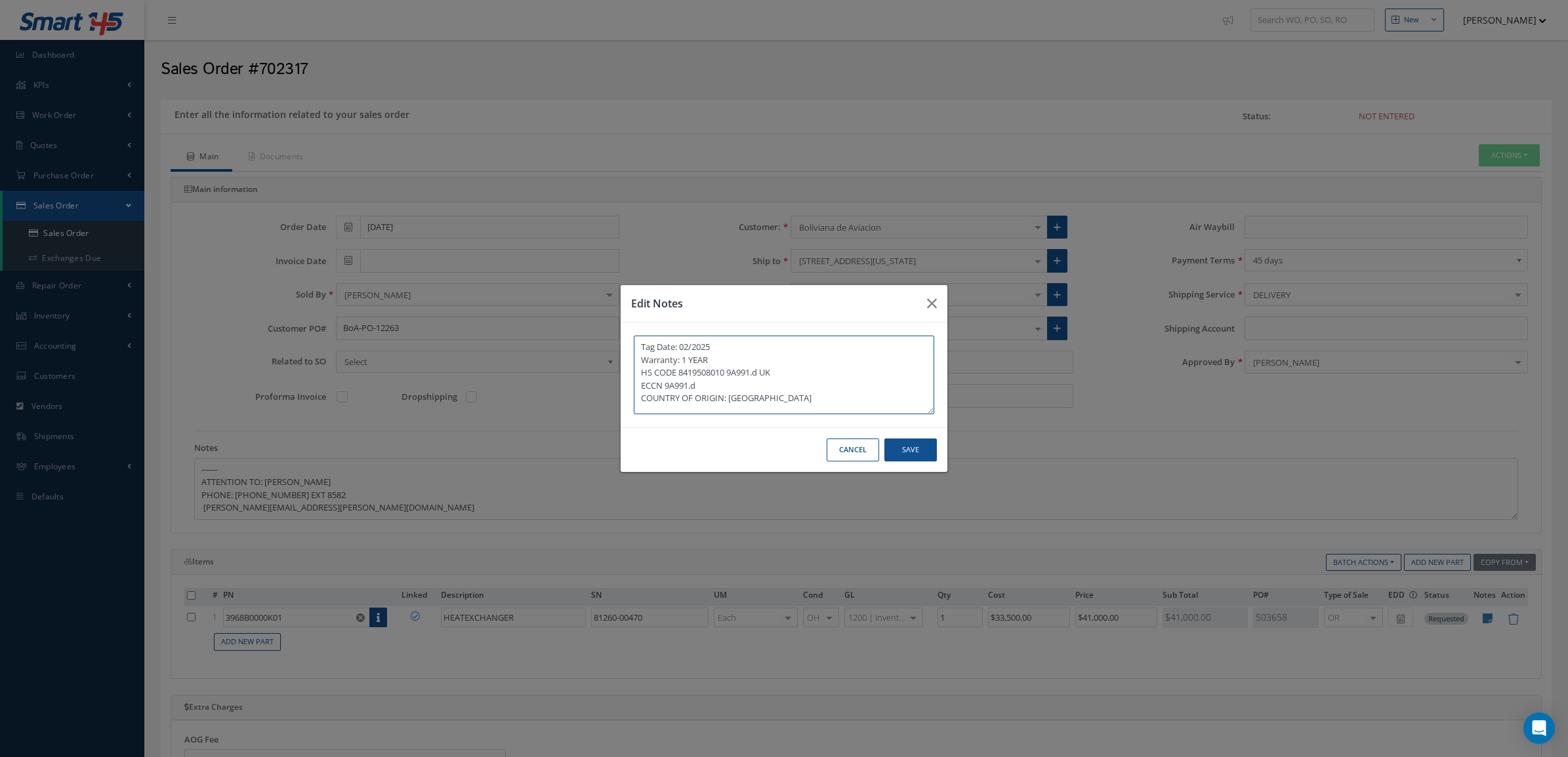
click at [791, 372] on textarea "Tag Date: 02/2025 Warranty: 1 YEAR HS CODE 8419508010 9A991.d UK ECCN 9A991.d C…" at bounding box center [784, 375] width 300 height 78
click at [713, 358] on textarea "Tag Date: 02/2025 Warranty: 1 YEAR HS CODE 8419508010 ECCN 9A991.d COUNTRY OF O…" at bounding box center [784, 375] width 300 height 78
type textarea "Tag Date: 02/2025 Warranty: 1 YEAR ----------- HS CODE 8419508010 ECCN 9A991.d …"
click at [918, 441] on button "Save" at bounding box center [910, 450] width 52 height 23
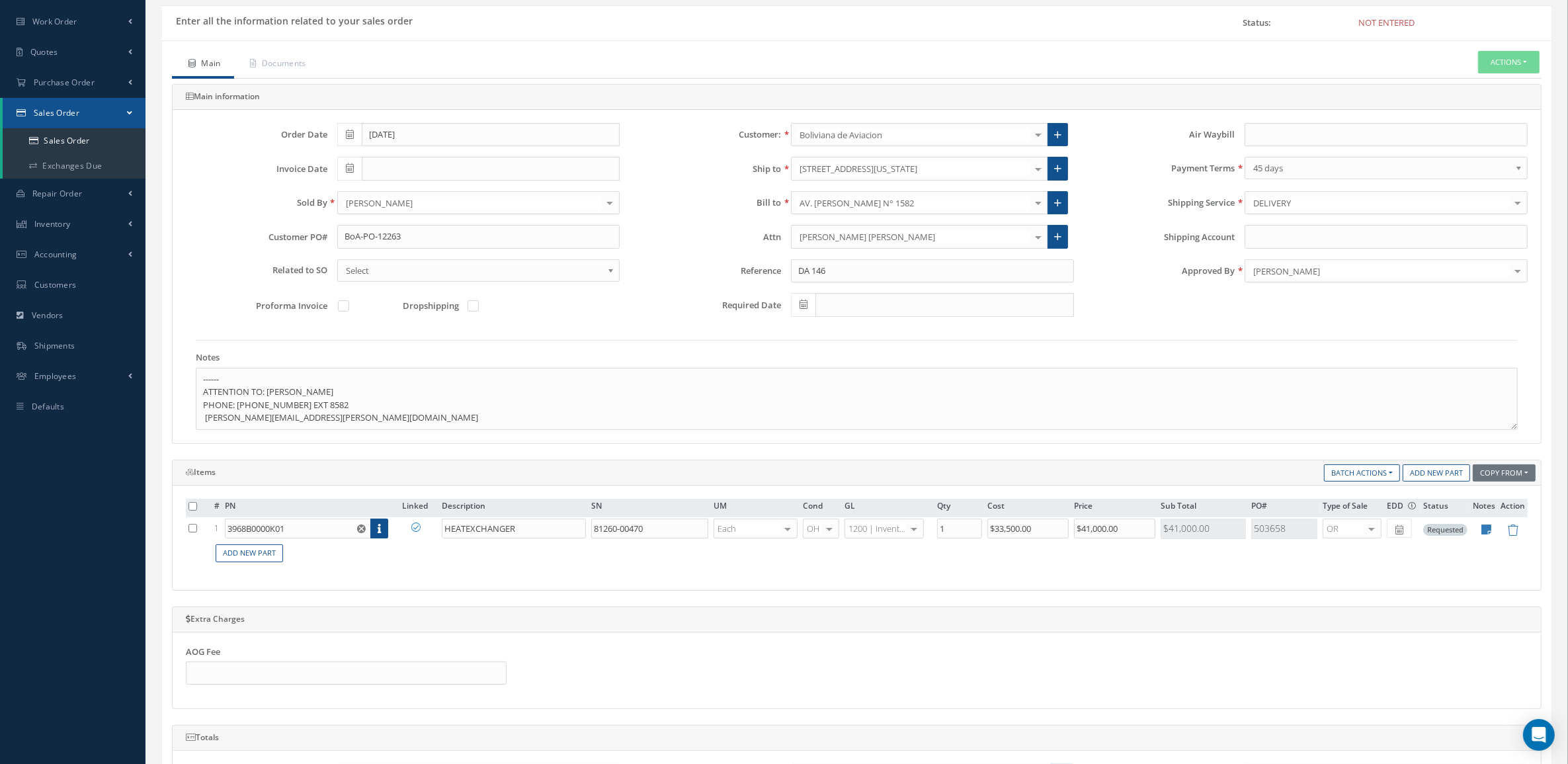
scroll to position [82, 0]
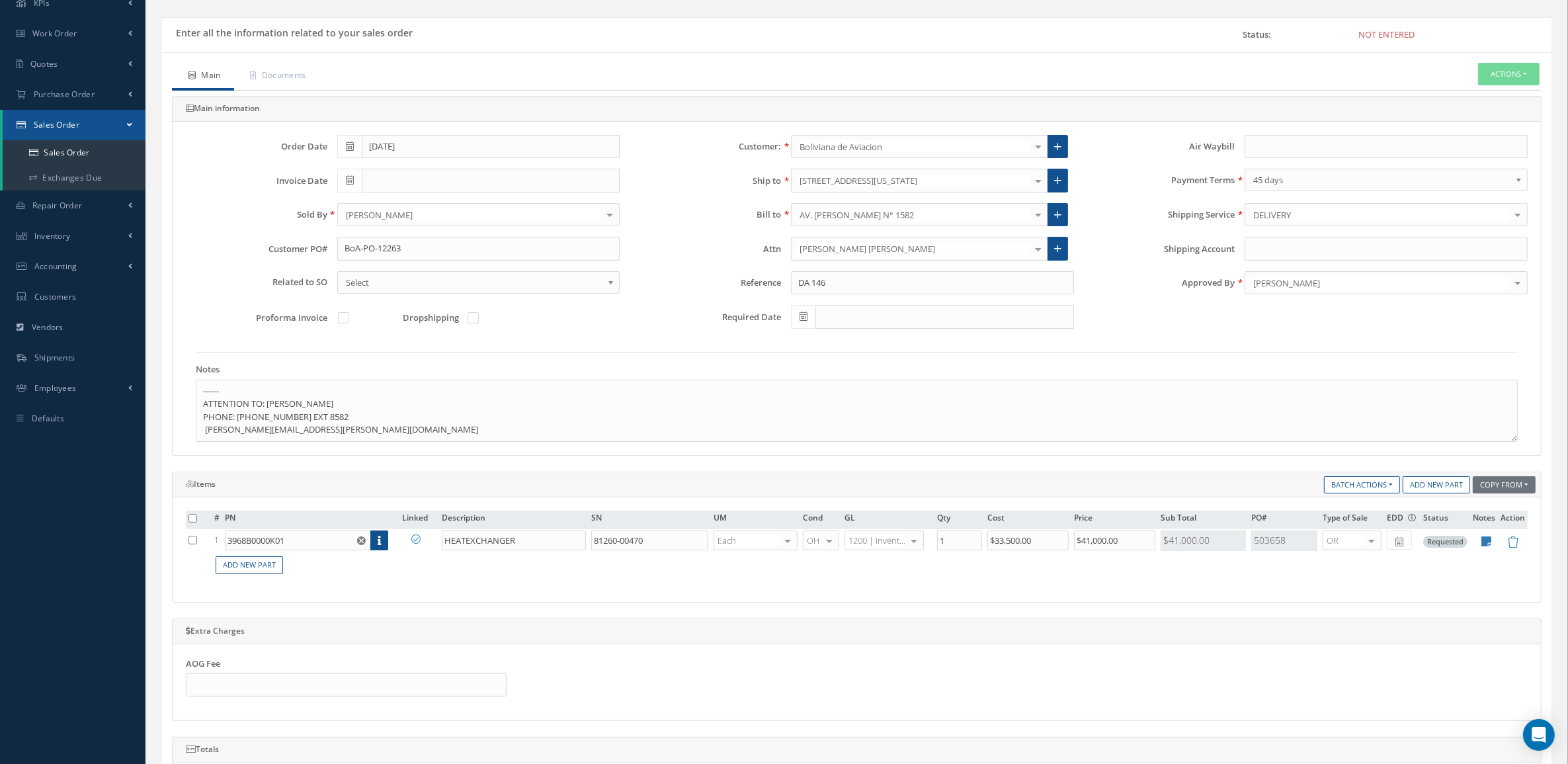
click at [1033, 189] on div at bounding box center [1038, 180] width 19 height 22
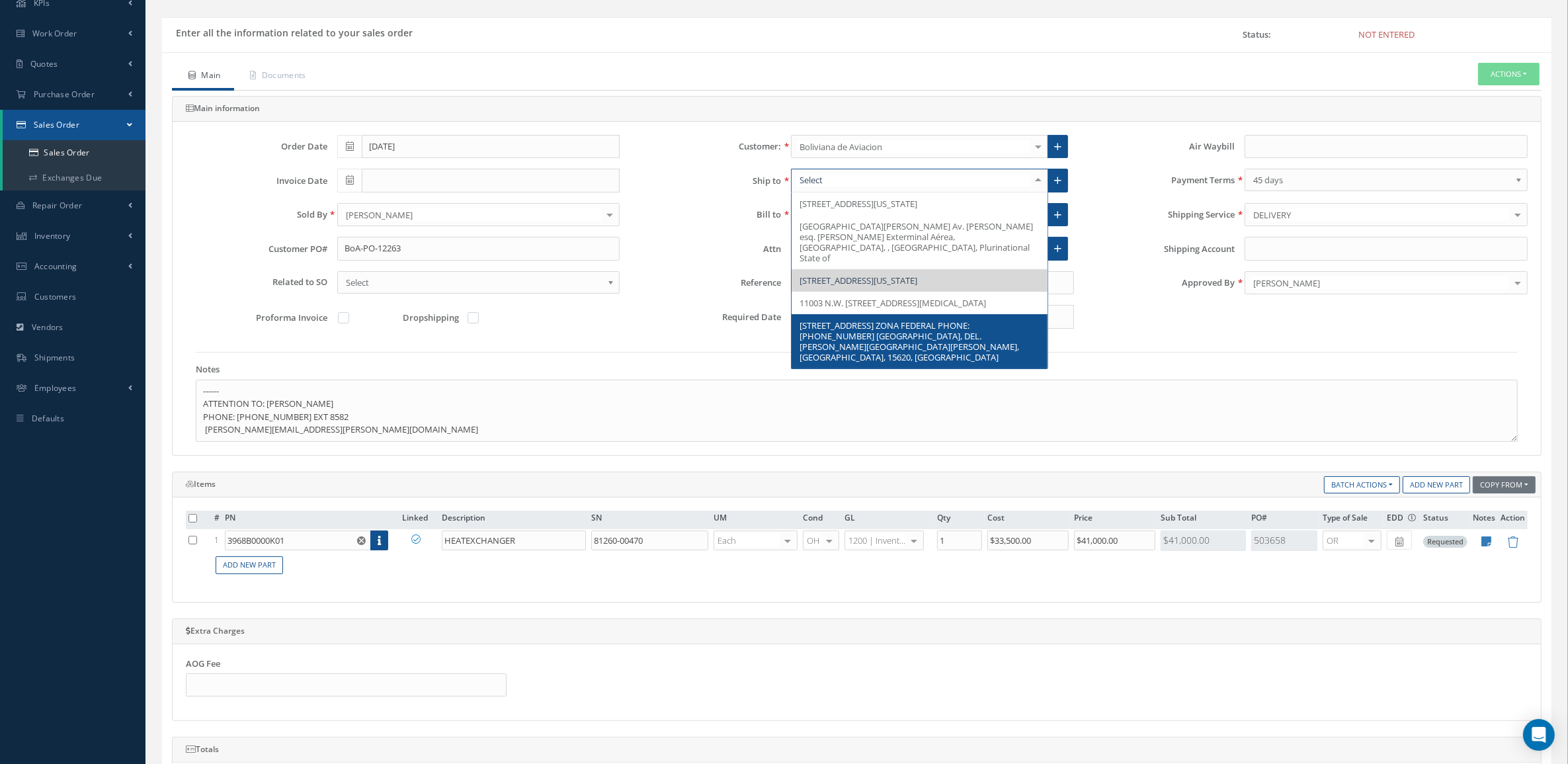
click at [959, 320] on span "AV. 602 No. 161 A, COL. ZONA FEDERAL PHONE: (52) 55-47476500 AEROPUERTO INTERNA…" at bounding box center [910, 341] width 220 height 44
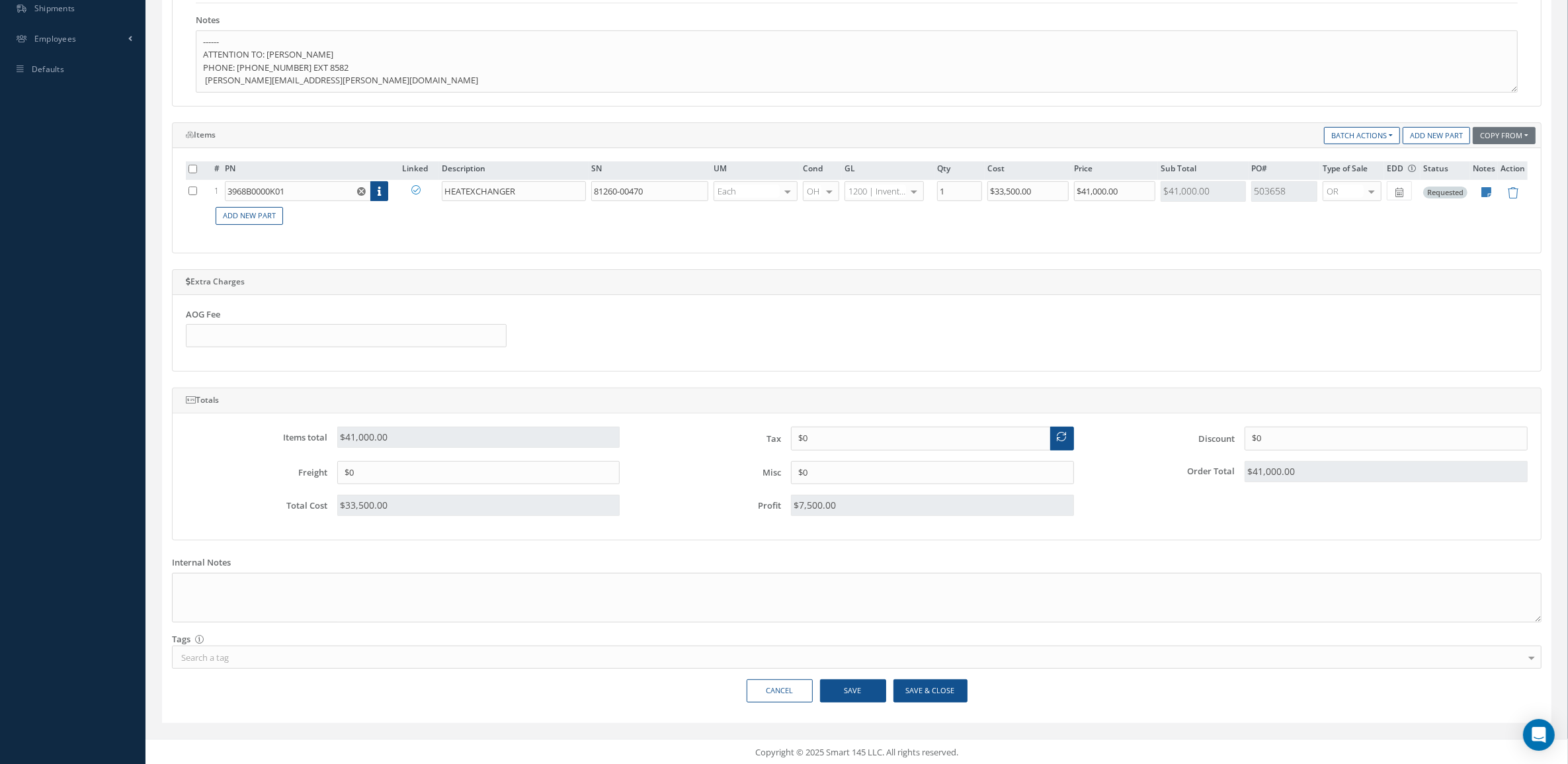
scroll to position [440, 0]
click at [937, 686] on button "Save & Close" at bounding box center [930, 689] width 74 height 23
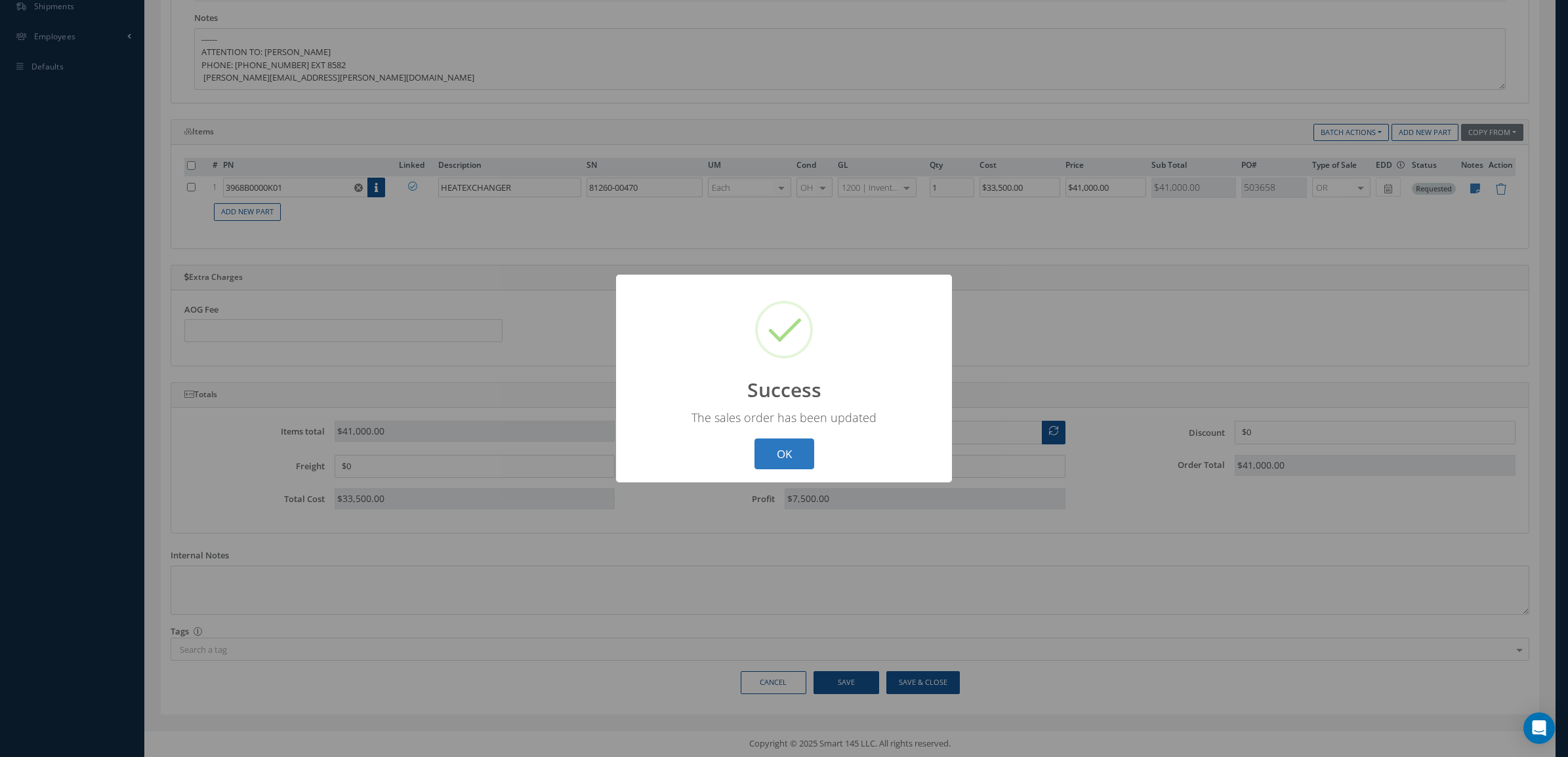
click at [795, 459] on button "OK" at bounding box center [784, 454] width 60 height 31
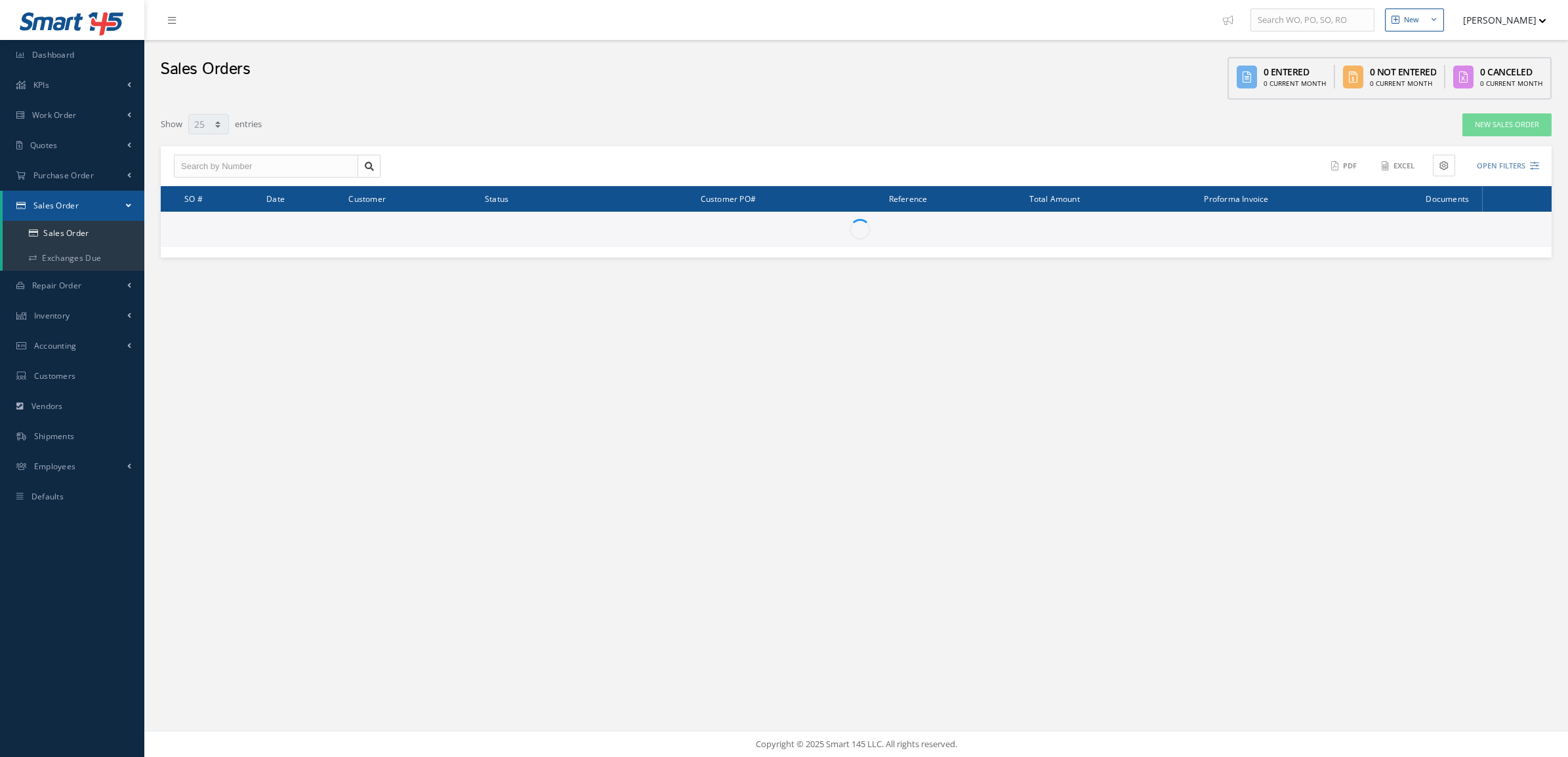
select select "25"
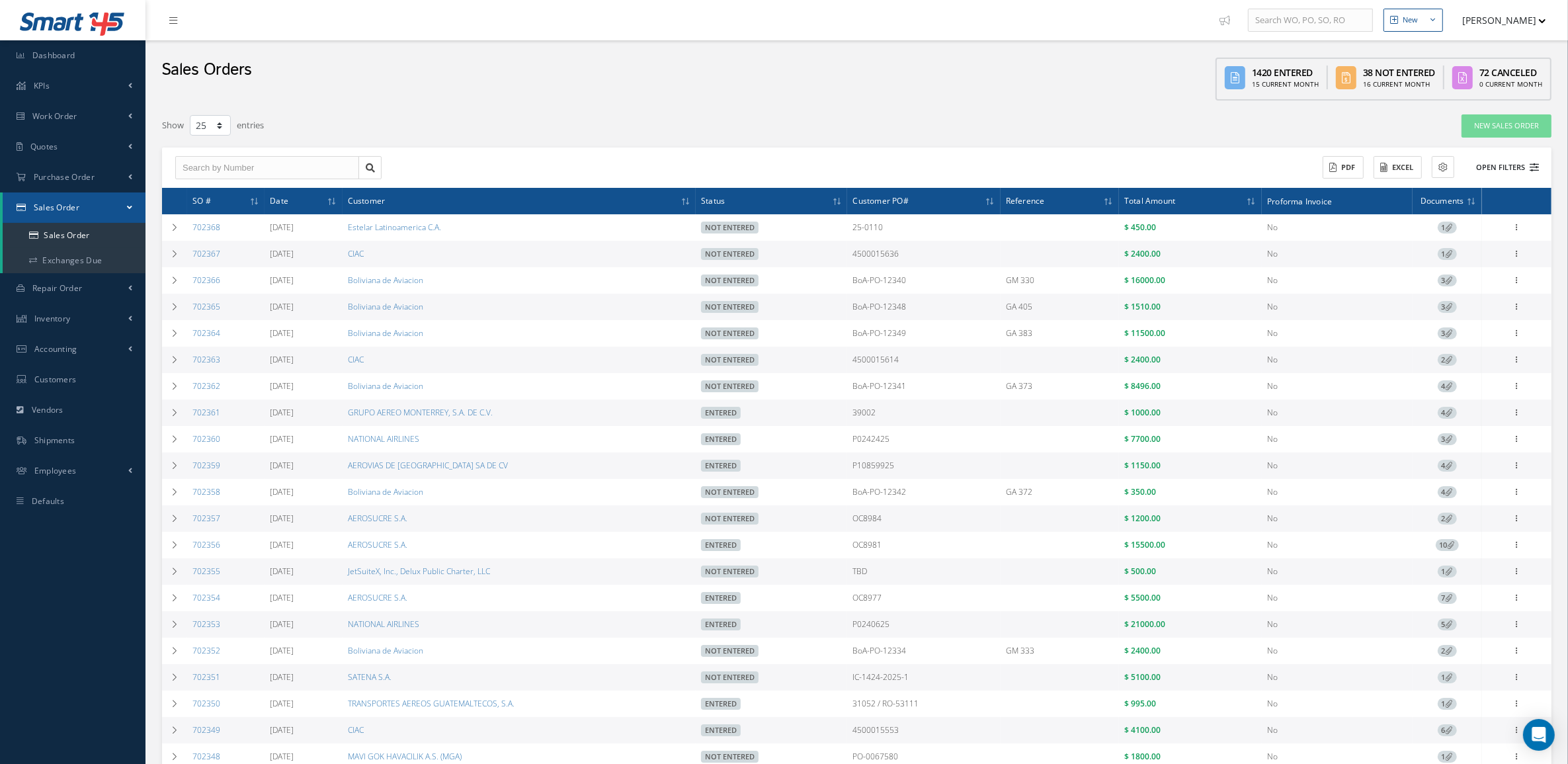
click at [1509, 177] on button "Open Filters" at bounding box center [1502, 168] width 75 height 22
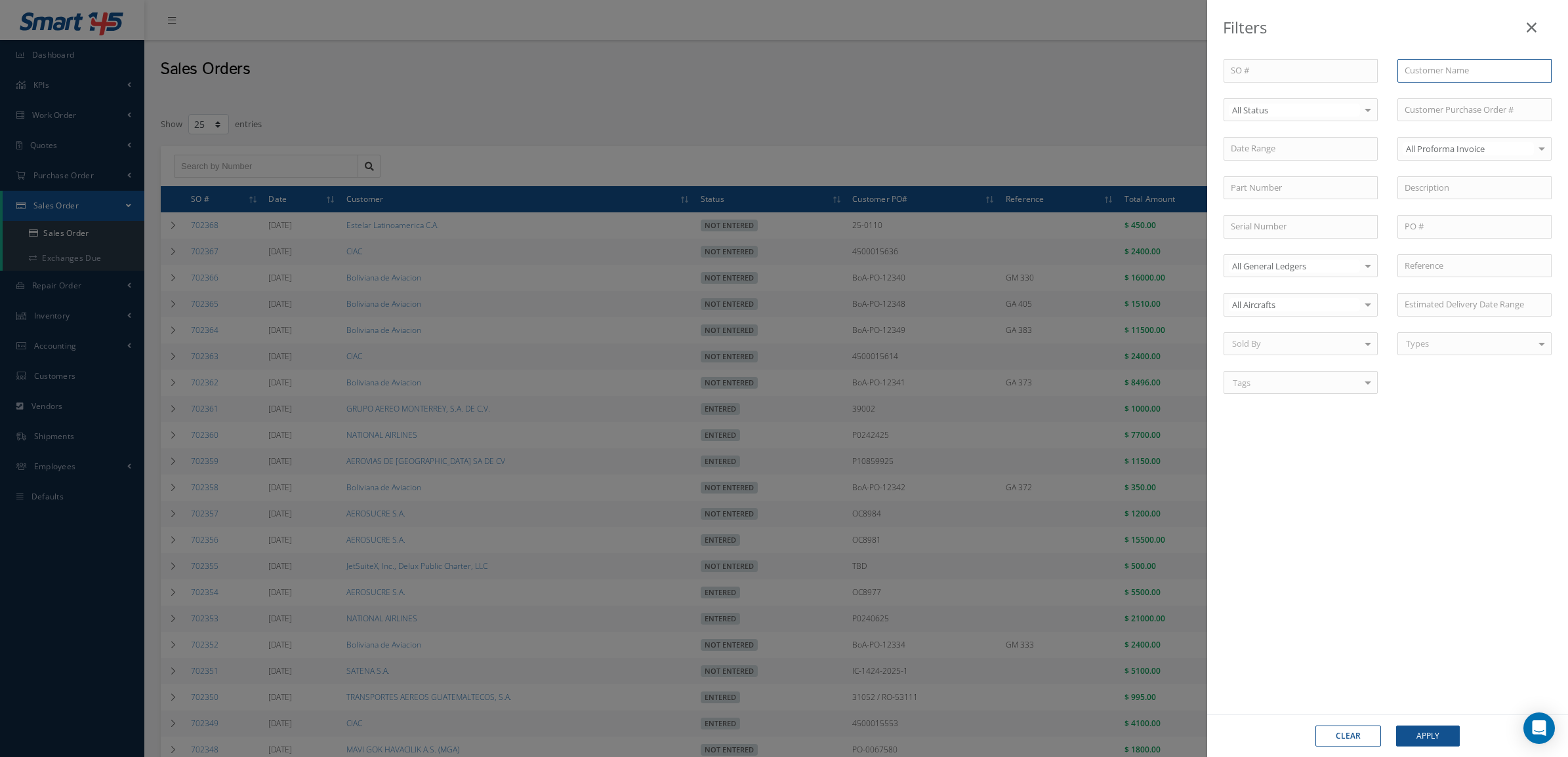
click at [1422, 71] on input "text" at bounding box center [1474, 71] width 154 height 24
type input "ciac"
click at [1396, 726] on button "Apply" at bounding box center [1428, 736] width 64 height 21
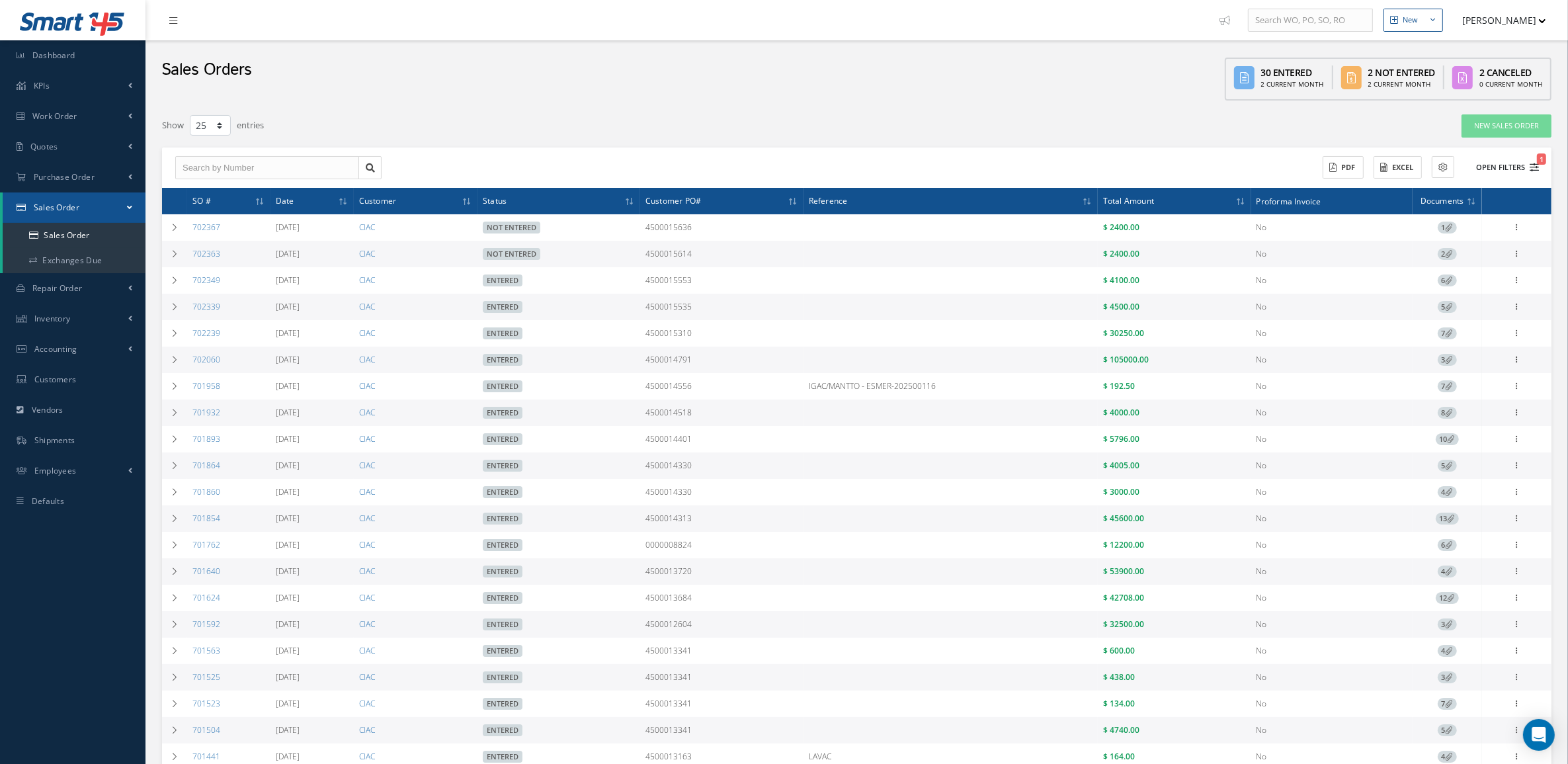
click at [1522, 164] on button "Open Filters 1" at bounding box center [1502, 168] width 75 height 22
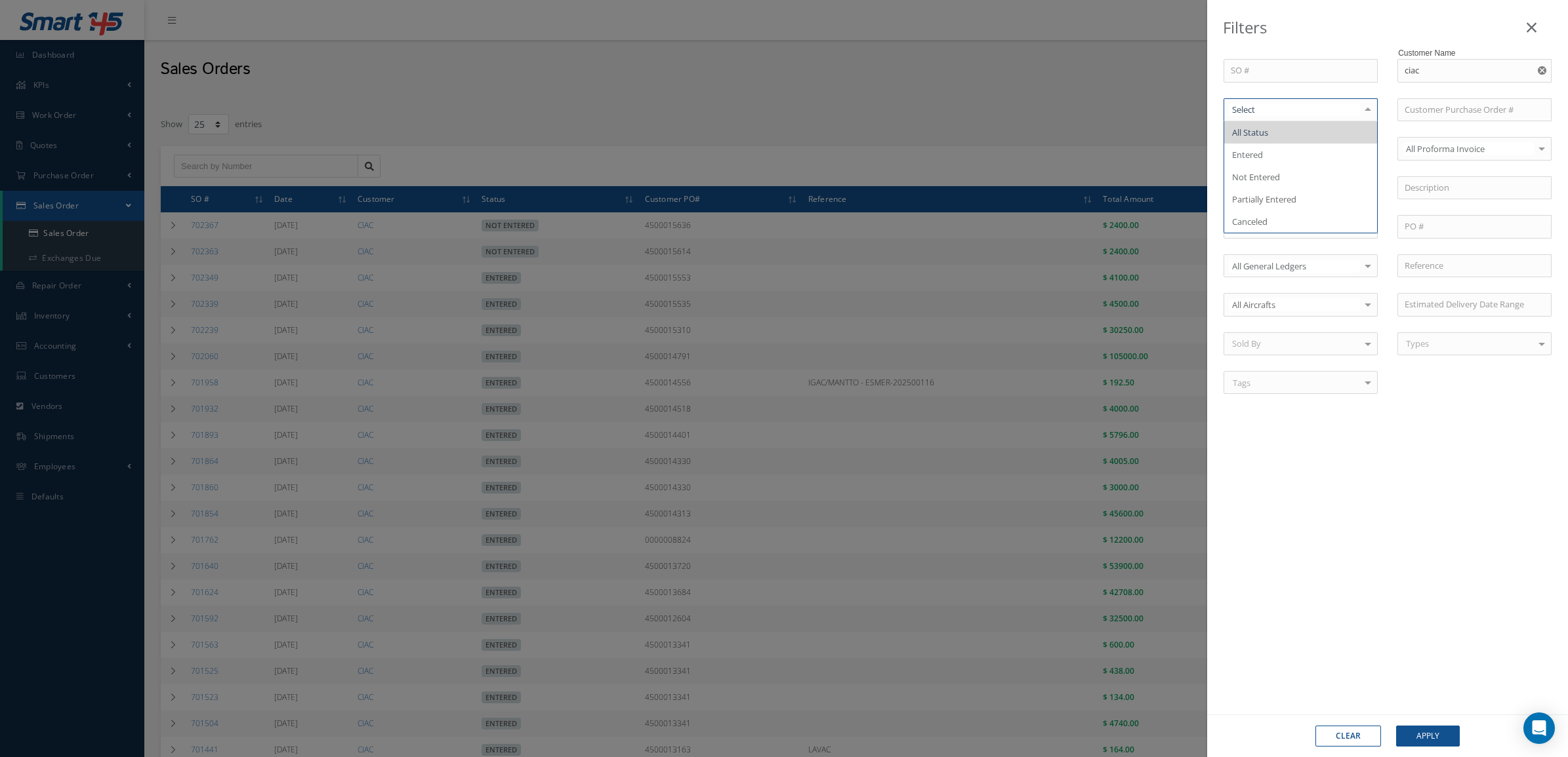
click at [1340, 119] on div at bounding box center [1300, 110] width 154 height 24
click at [1316, 152] on span "Entered" at bounding box center [1300, 155] width 153 height 23
click at [1415, 745] on button "Apply" at bounding box center [1428, 736] width 64 height 21
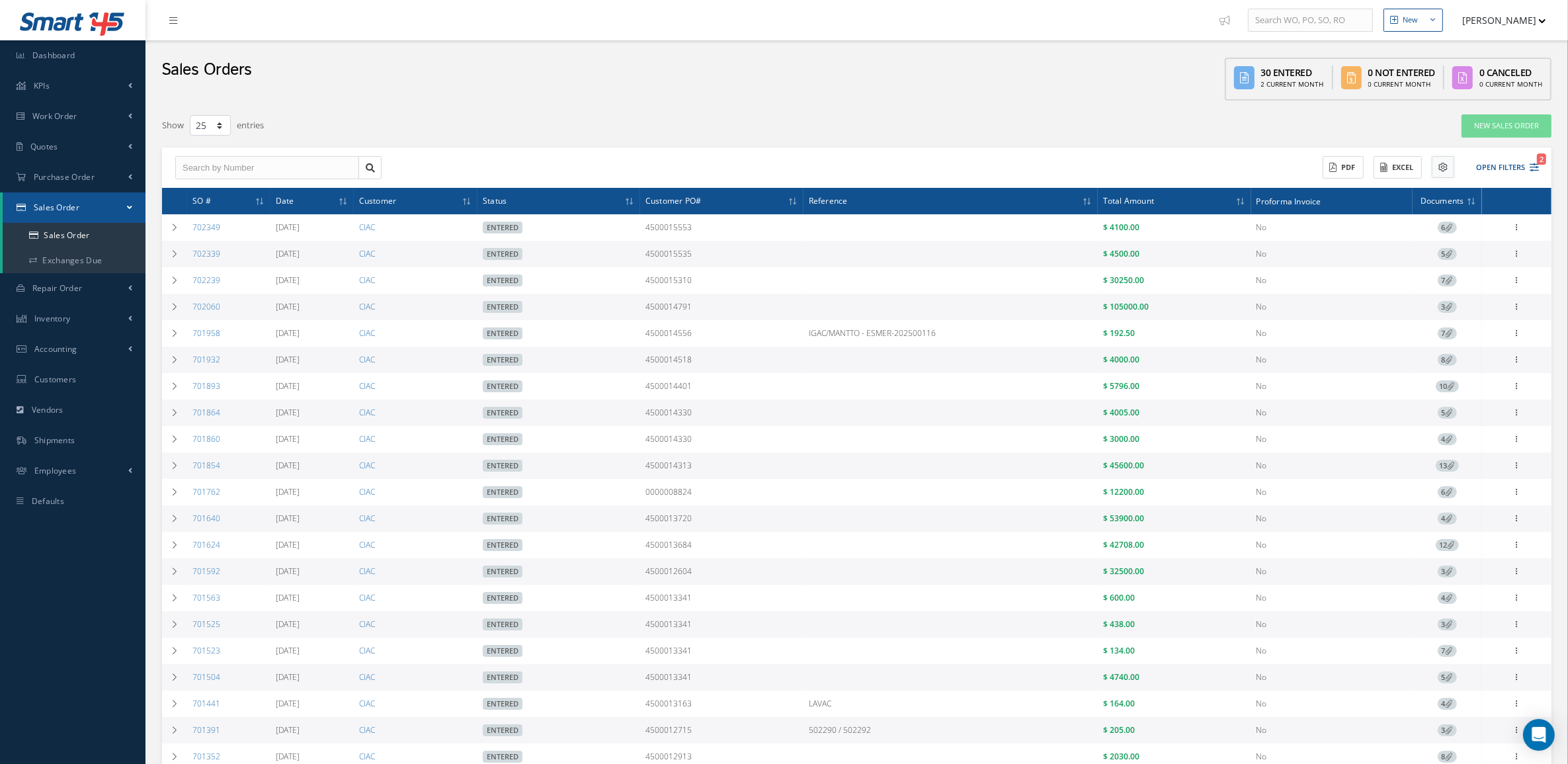
click at [1440, 172] on button at bounding box center [1443, 167] width 23 height 22
click at [1149, 124] on div "New Sales Order" at bounding box center [1267, 126] width 587 height 24
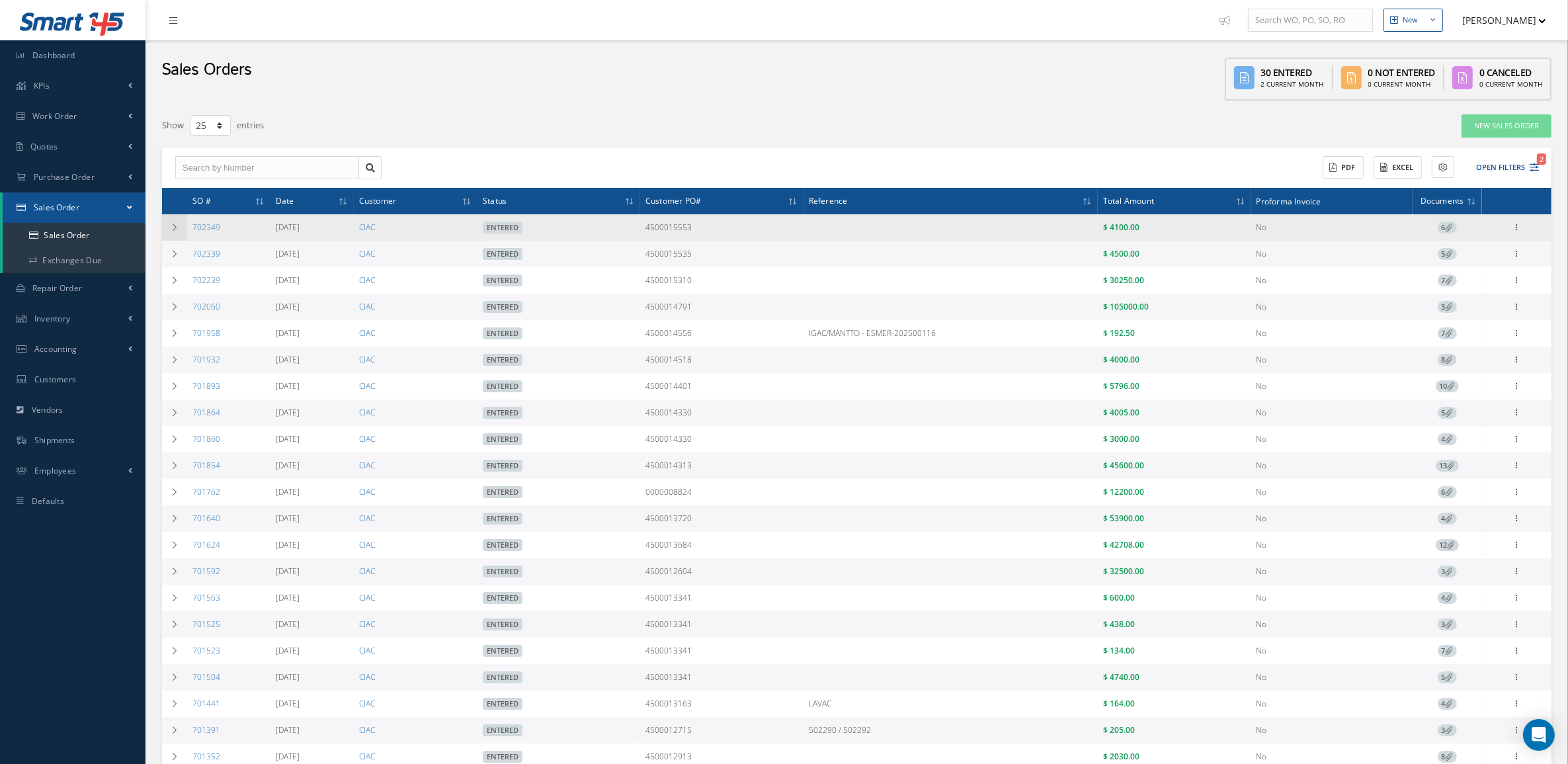
click at [167, 230] on td at bounding box center [175, 227] width 25 height 26
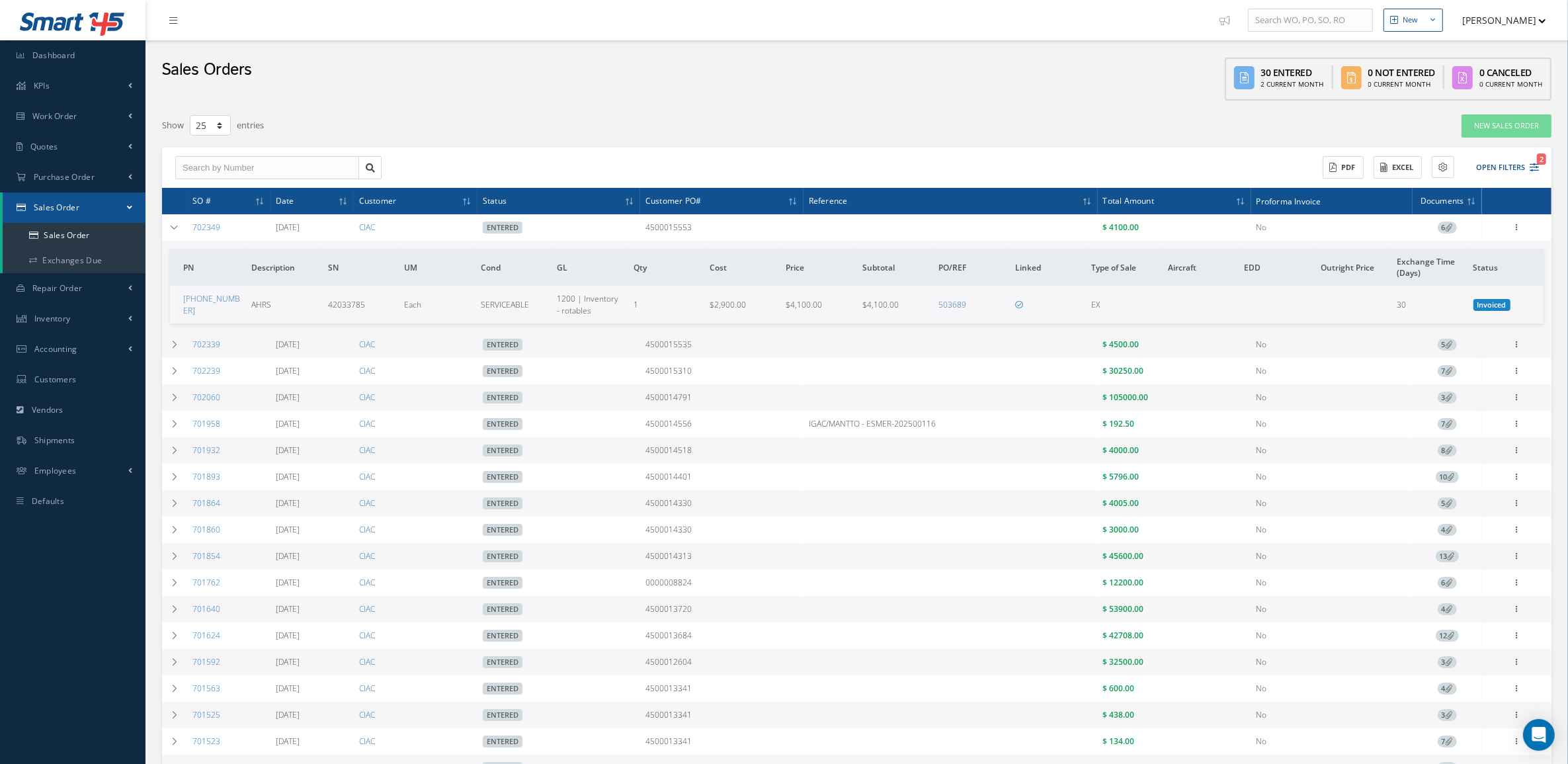
click at [1446, 229] on icon at bounding box center [1449, 227] width 7 height 7
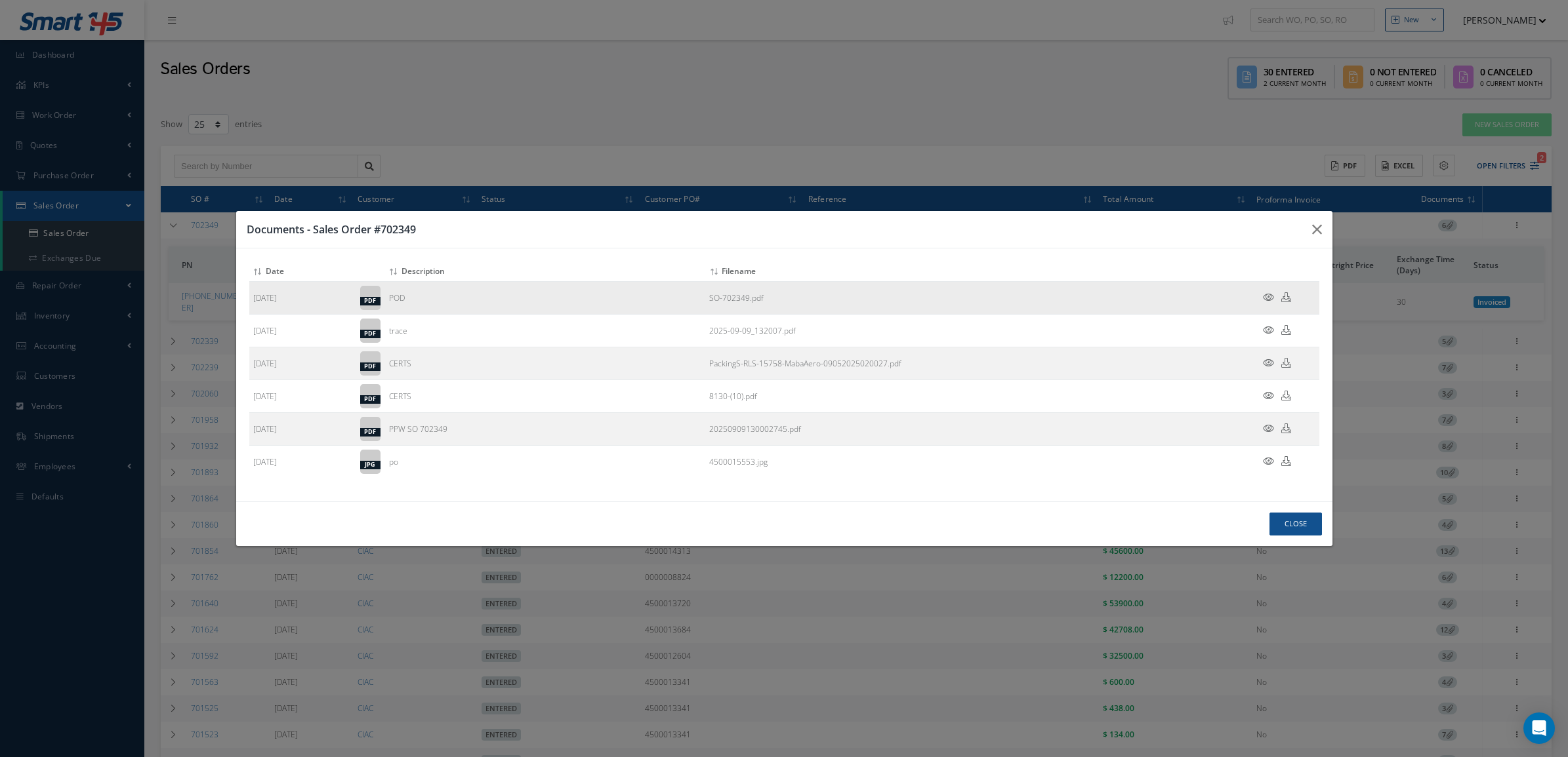
click at [1268, 299] on icon at bounding box center [1268, 297] width 11 height 10
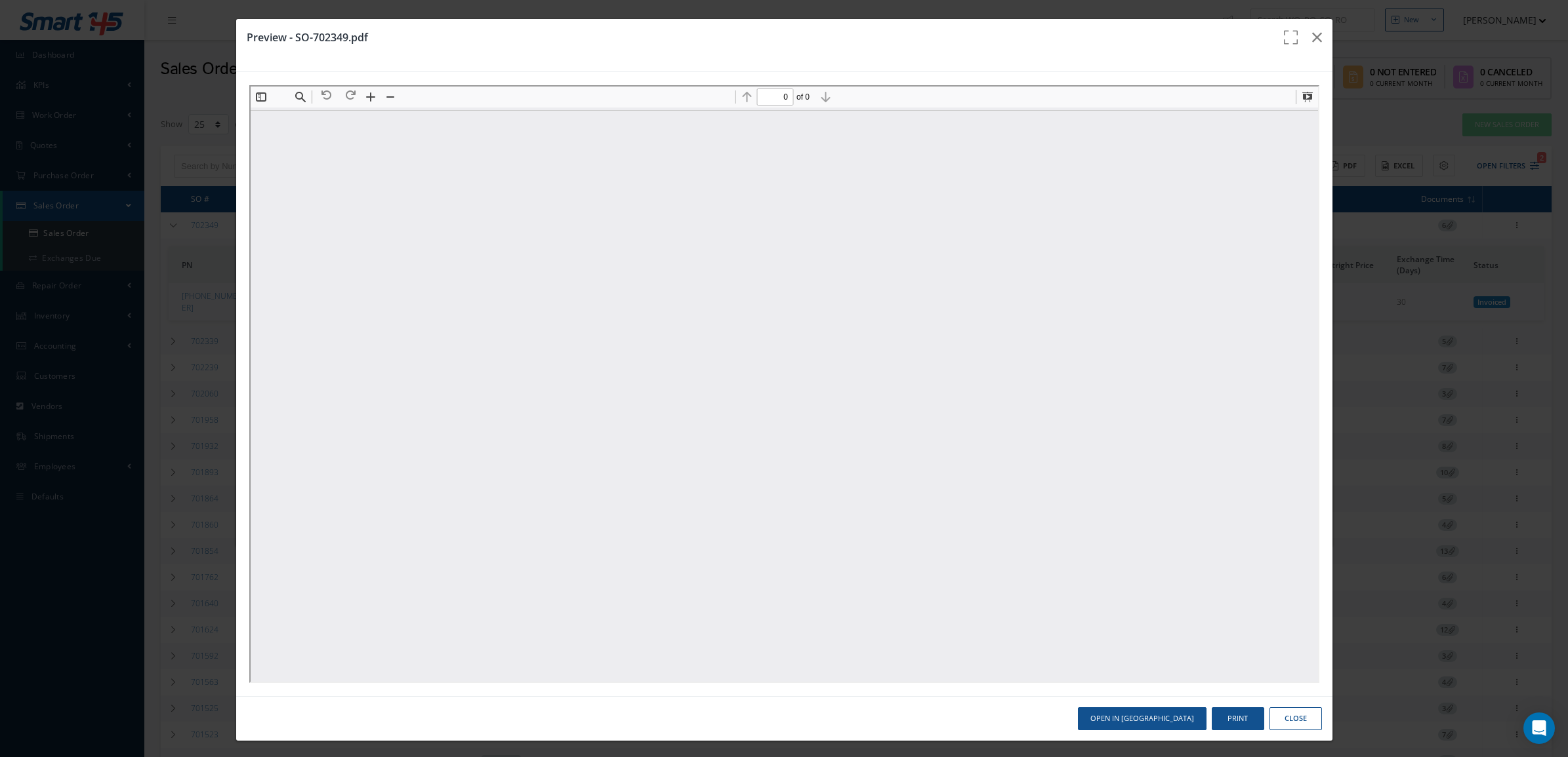
type input "1"
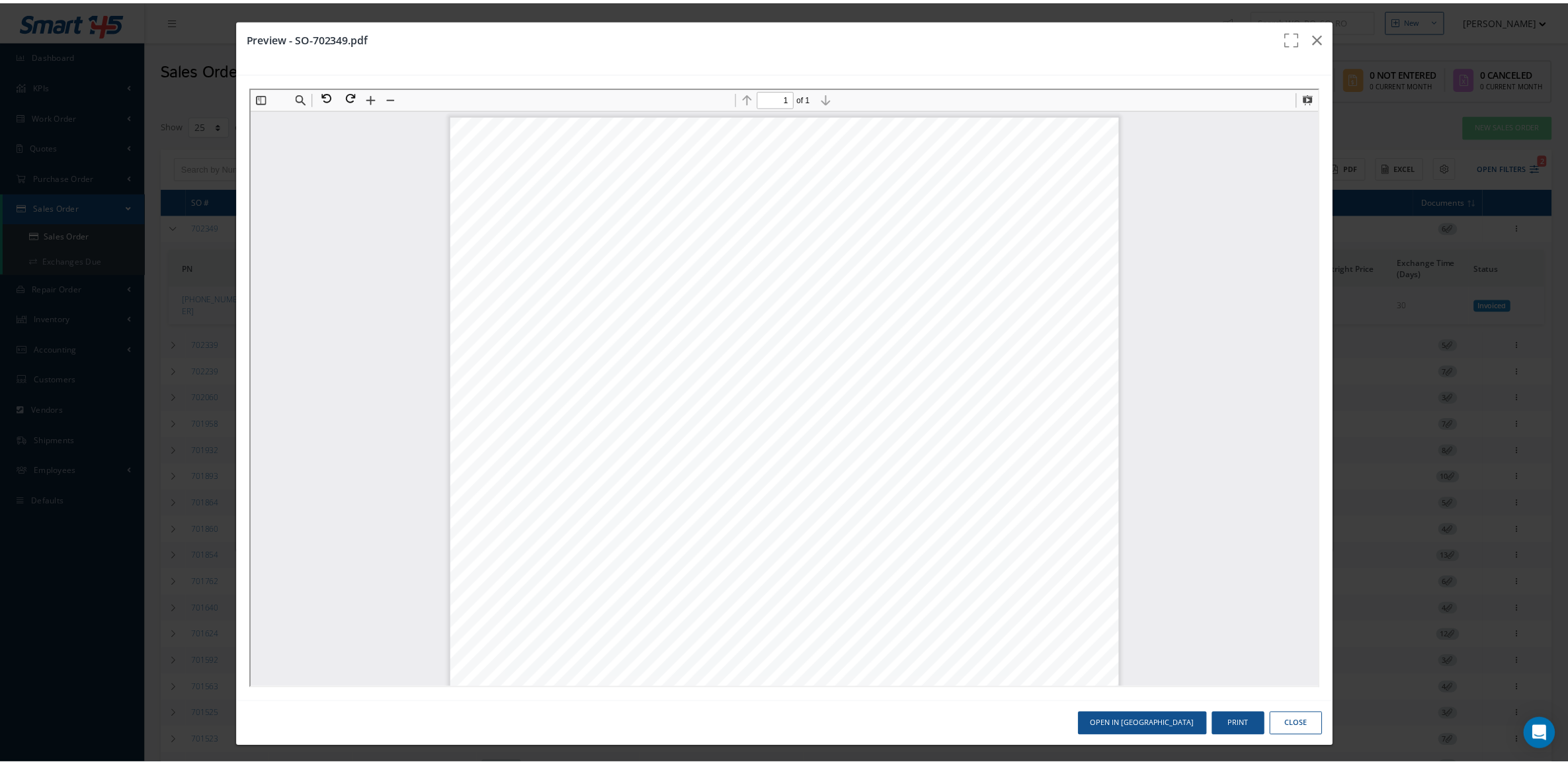
scroll to position [7, 0]
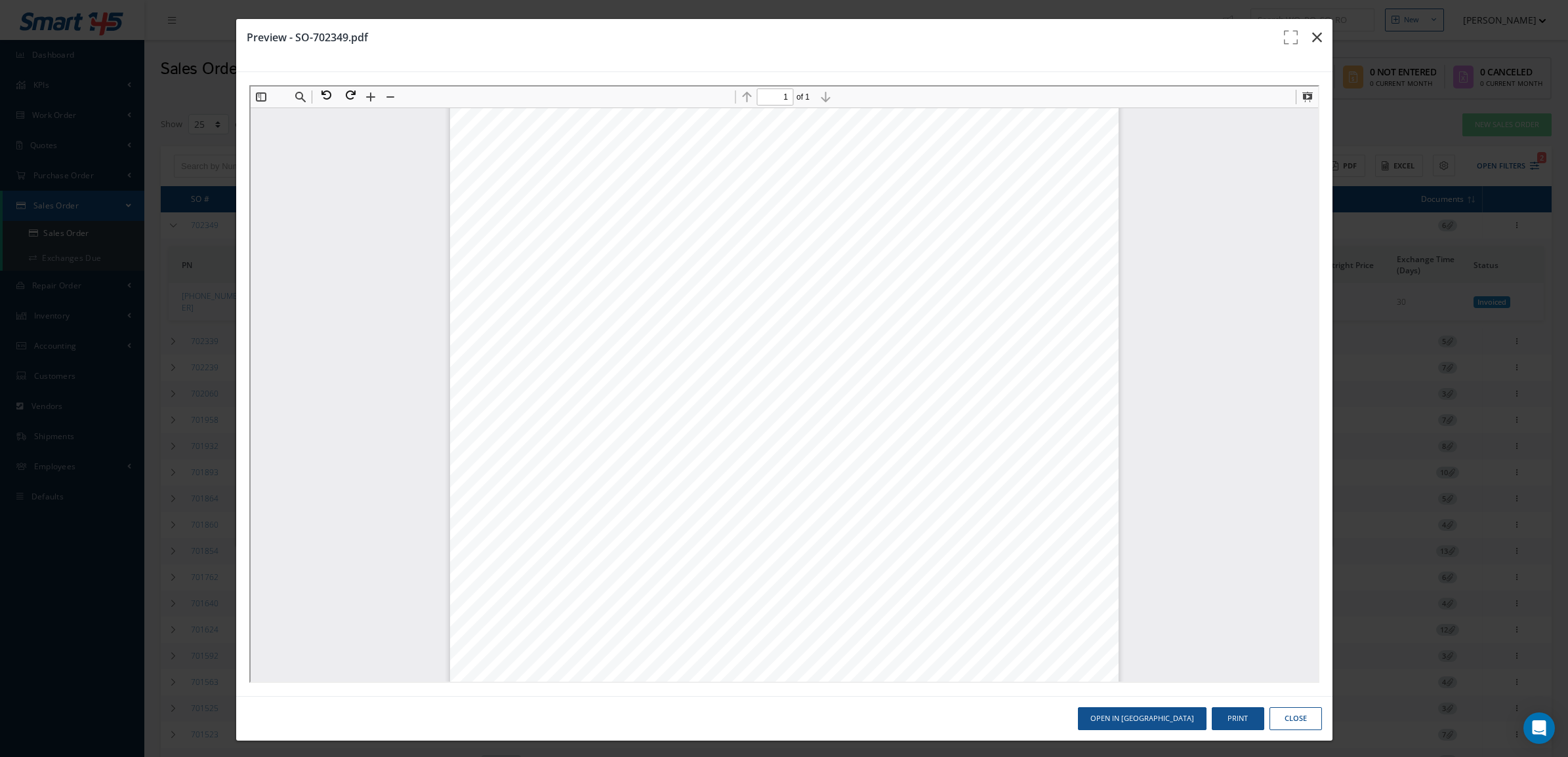
click at [1312, 45] on icon "button" at bounding box center [1317, 37] width 10 height 16
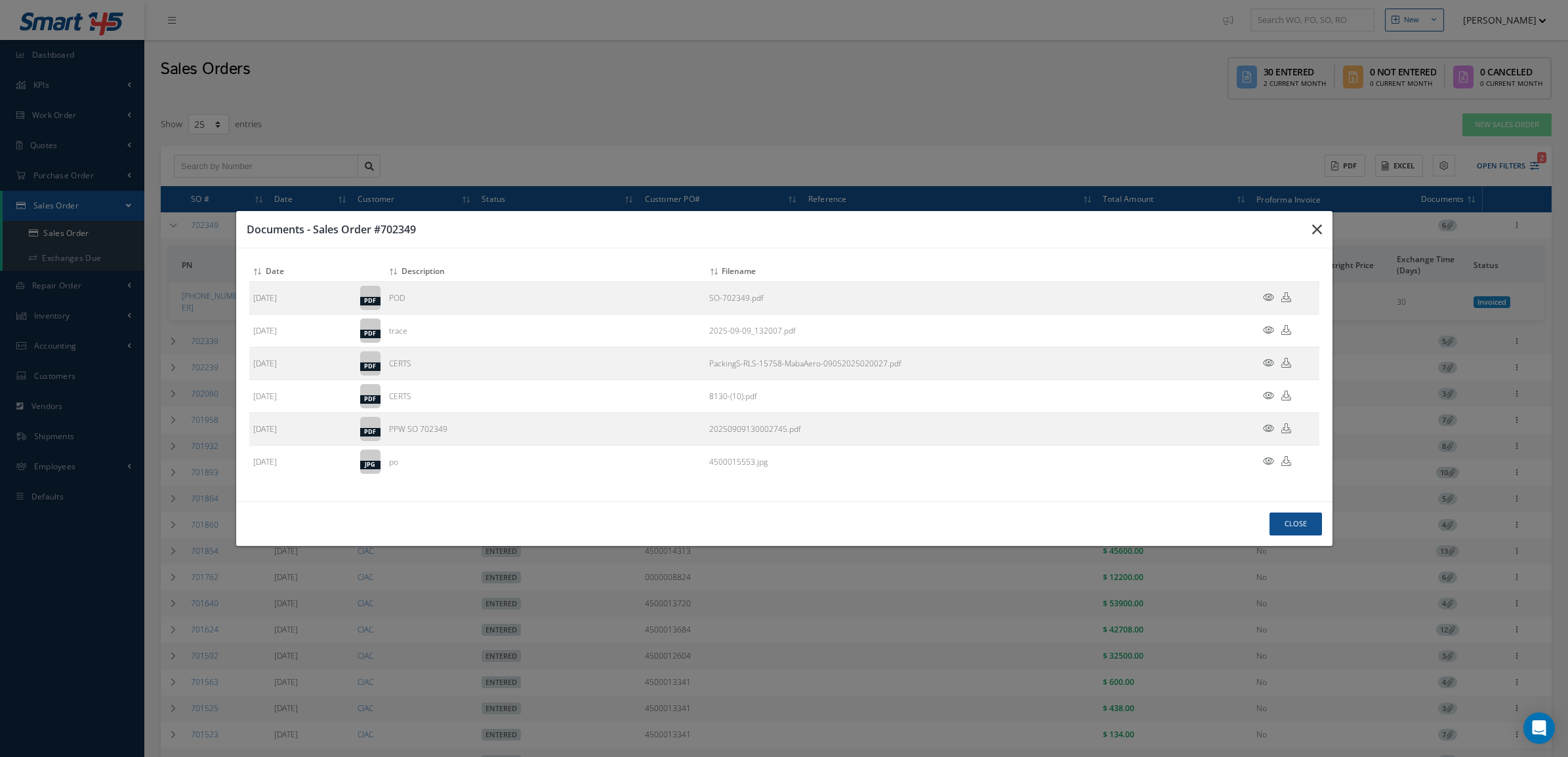
click at [1318, 225] on icon "button" at bounding box center [1317, 230] width 10 height 16
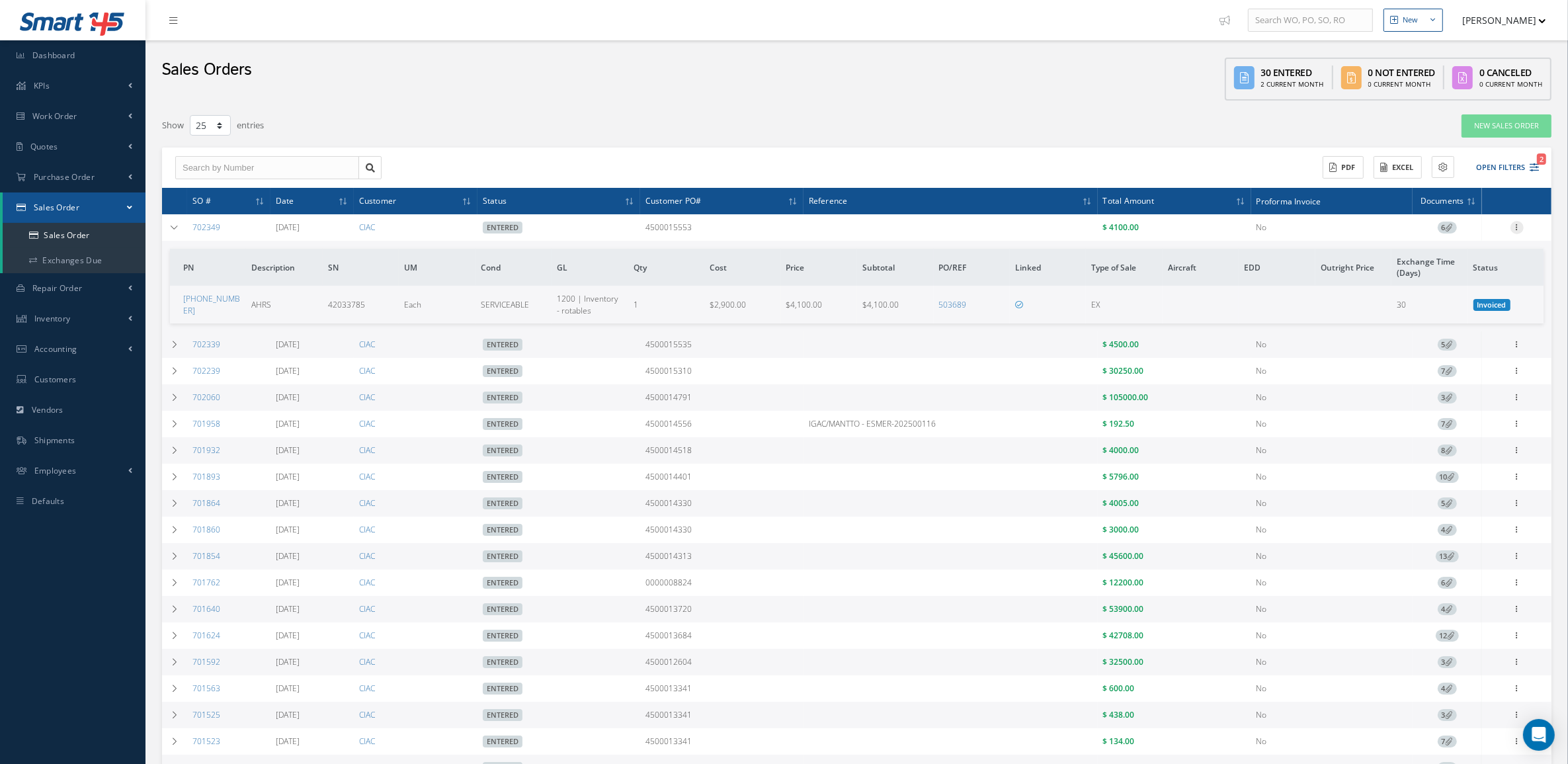
click at [1515, 229] on icon at bounding box center [1517, 227] width 13 height 11
click at [1446, 259] on link "Edit" at bounding box center [1456, 264] width 104 height 17
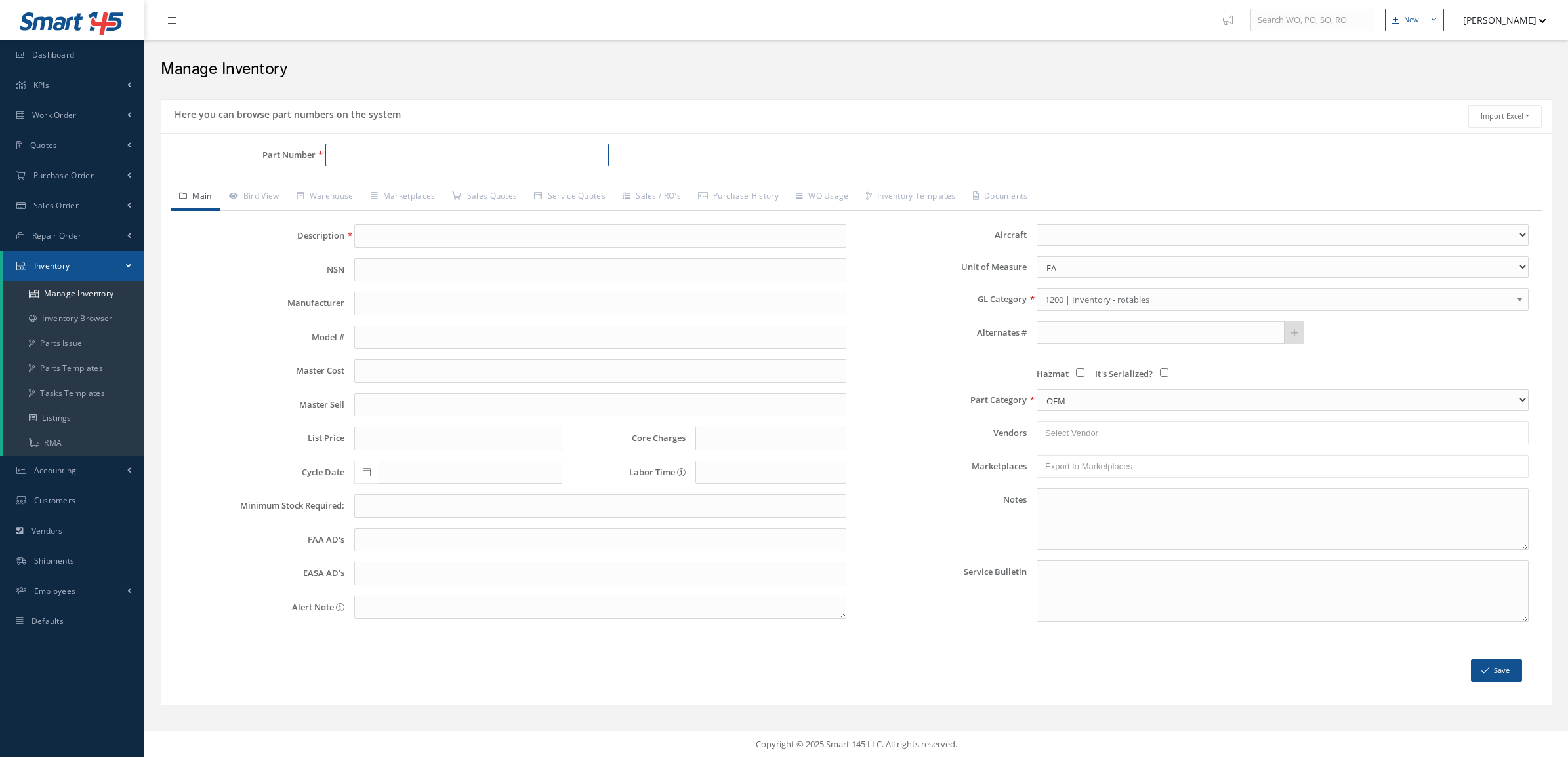
click at [343, 153] on input "Part Number" at bounding box center [467, 155] width 284 height 24
type input "D370535"
type input "SK. TRANSDUCER, ROTA"
type input "0.00"
click at [281, 201] on link "Bird View" at bounding box center [254, 197] width 68 height 27
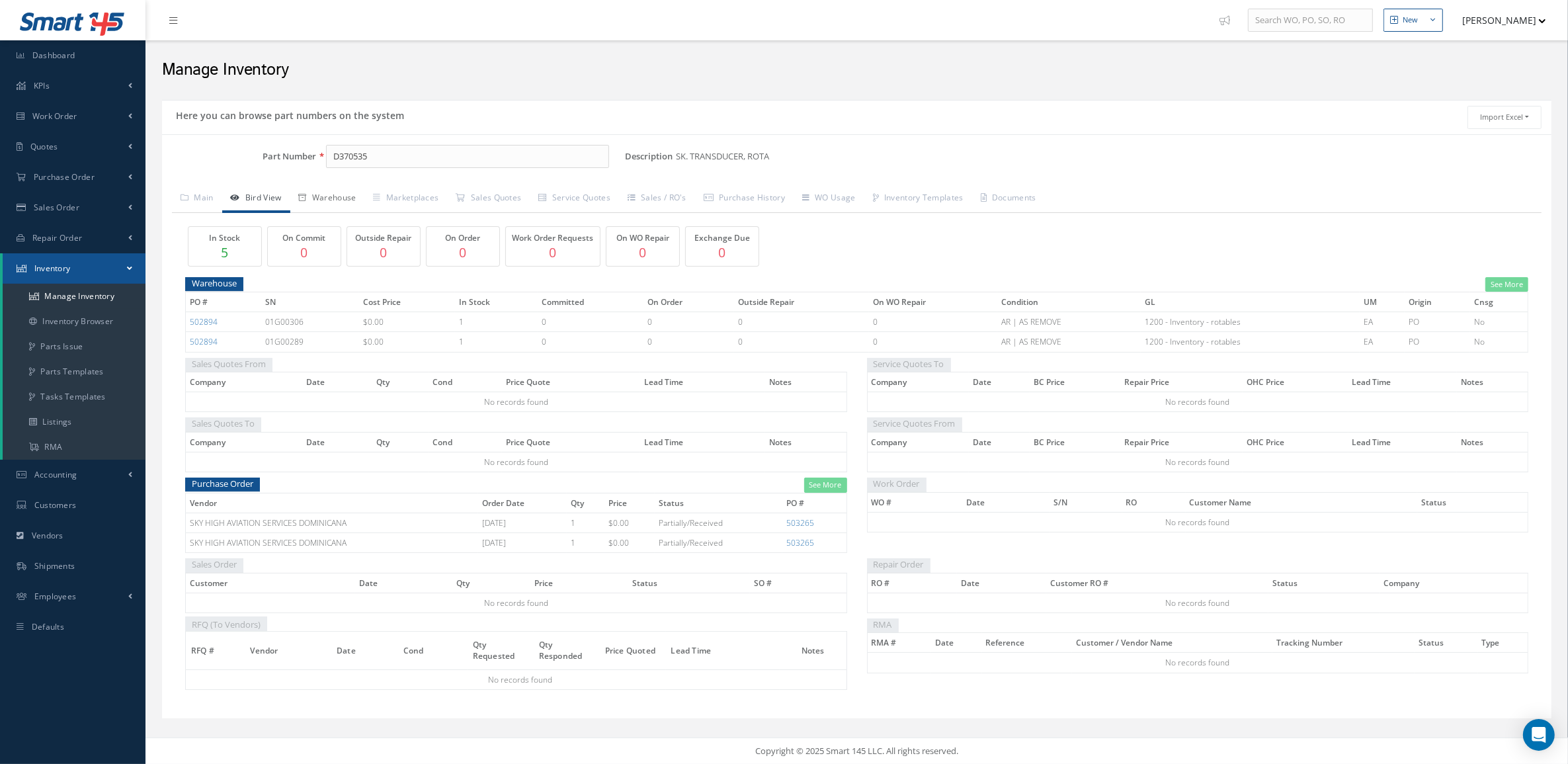
click at [338, 202] on link "Warehouse" at bounding box center [328, 198] width 75 height 27
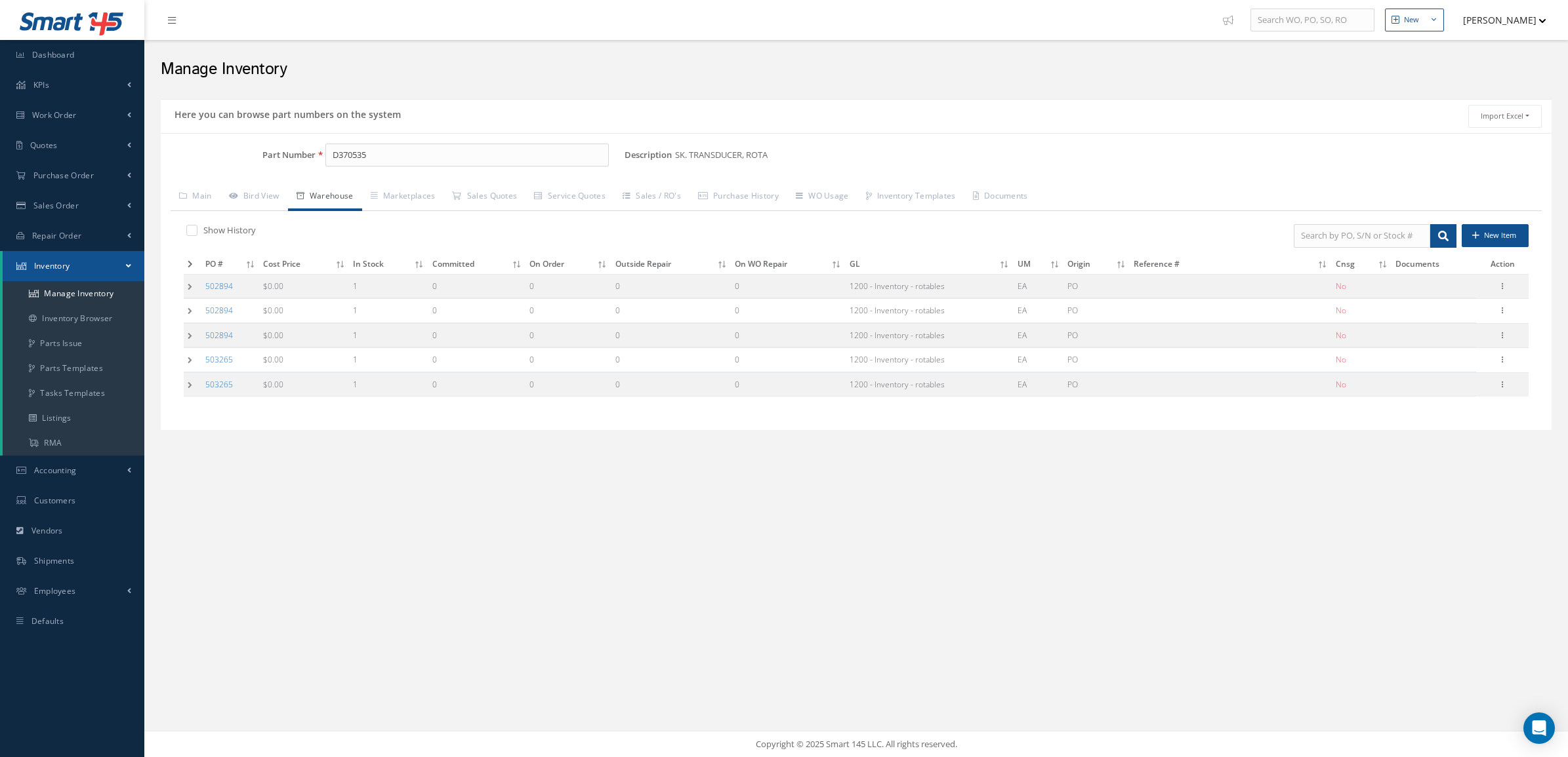
click at [187, 282] on td at bounding box center [192, 286] width 18 height 25
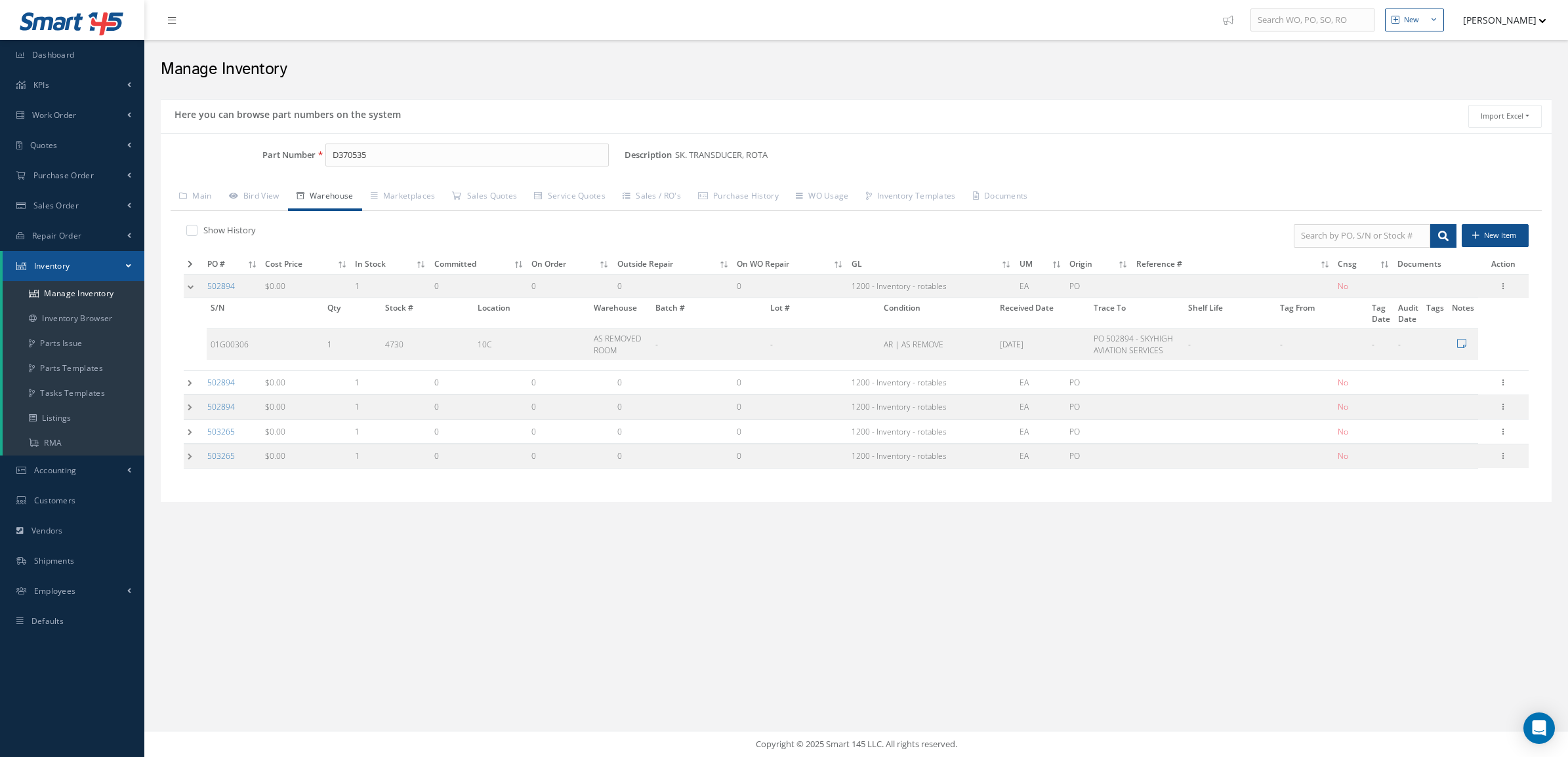
click at [187, 379] on td at bounding box center [193, 382] width 20 height 25
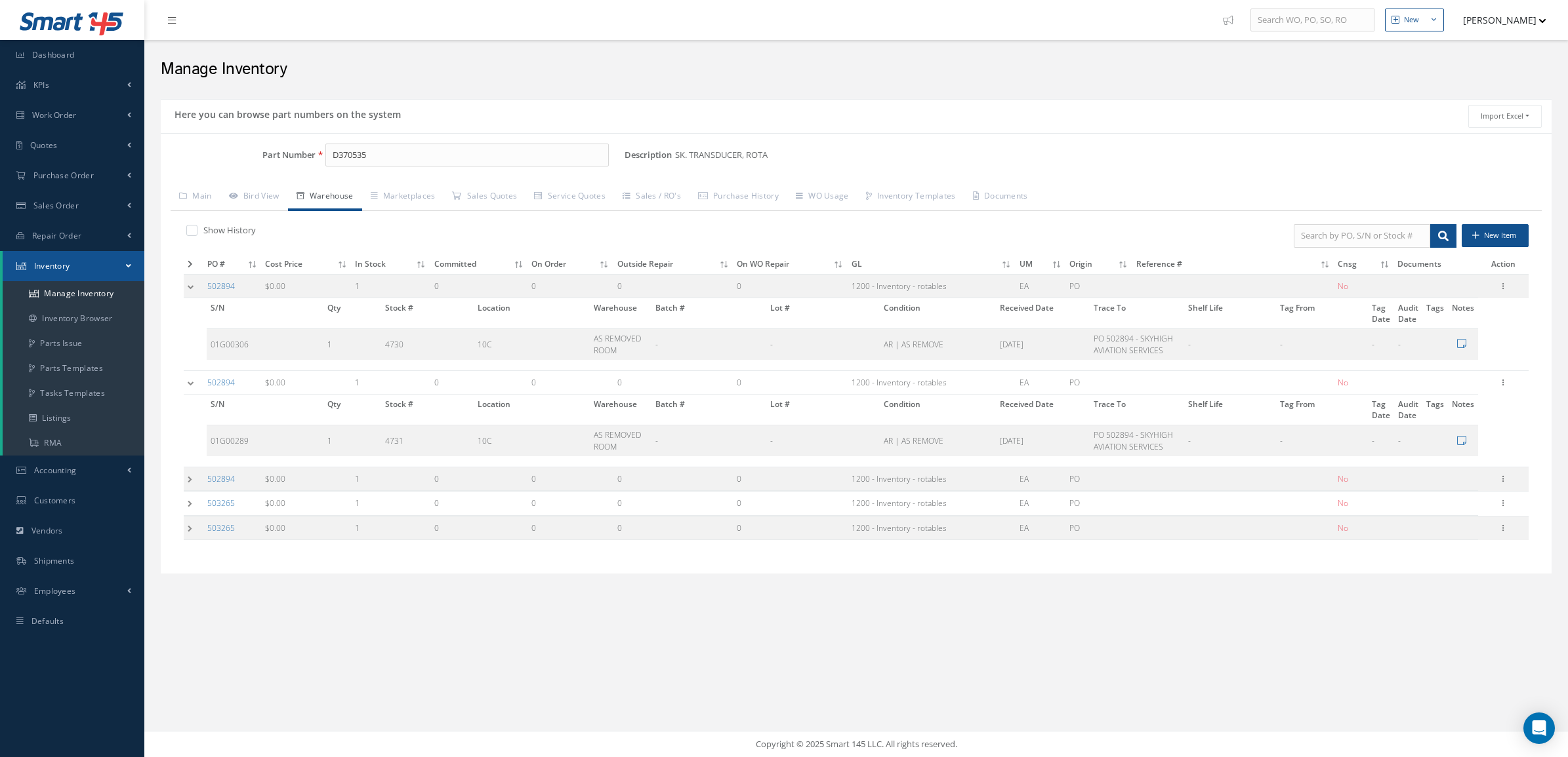
click at [183, 471] on td at bounding box center [193, 479] width 20 height 25
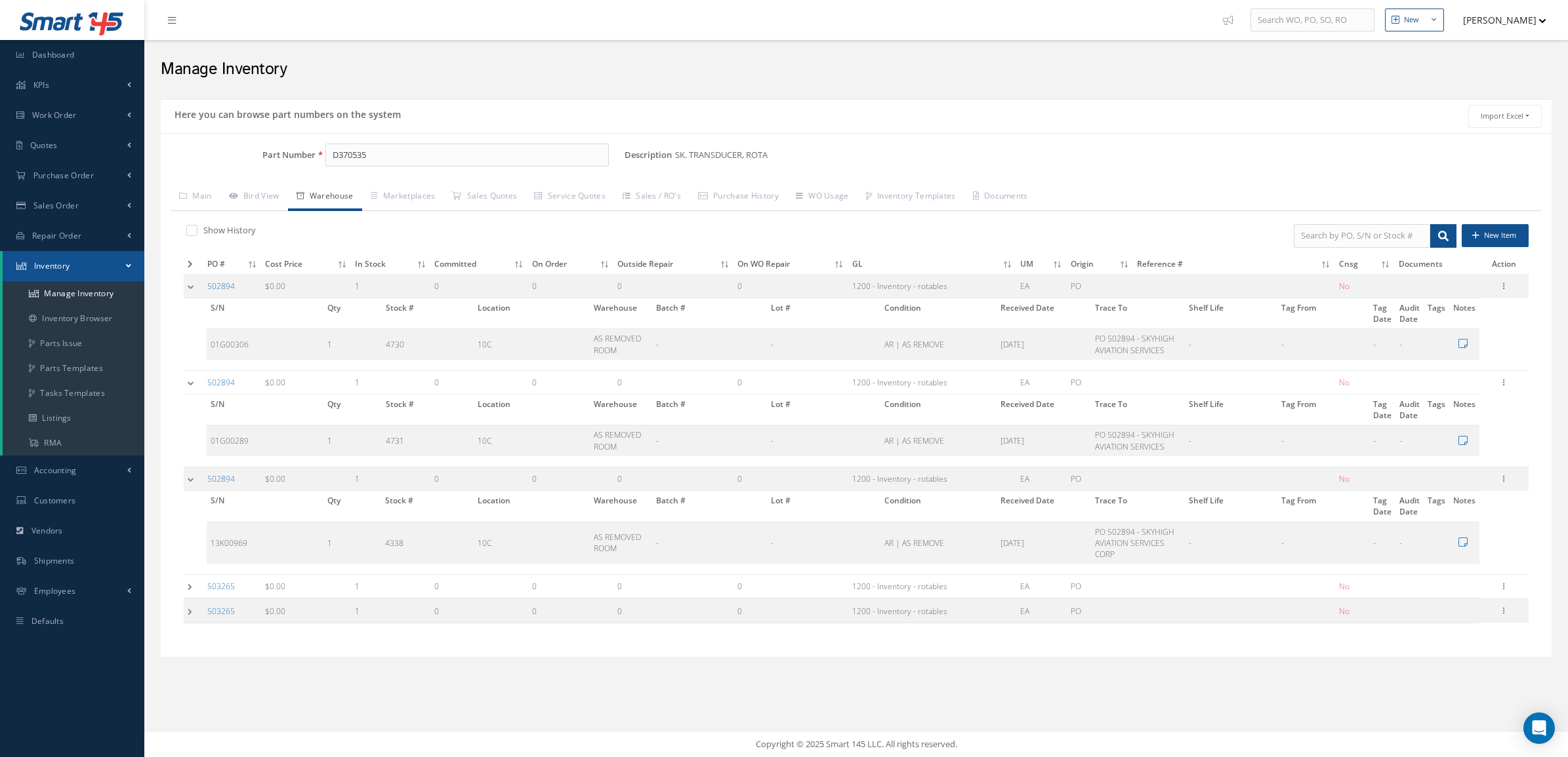
click at [194, 592] on td at bounding box center [193, 586] width 20 height 25
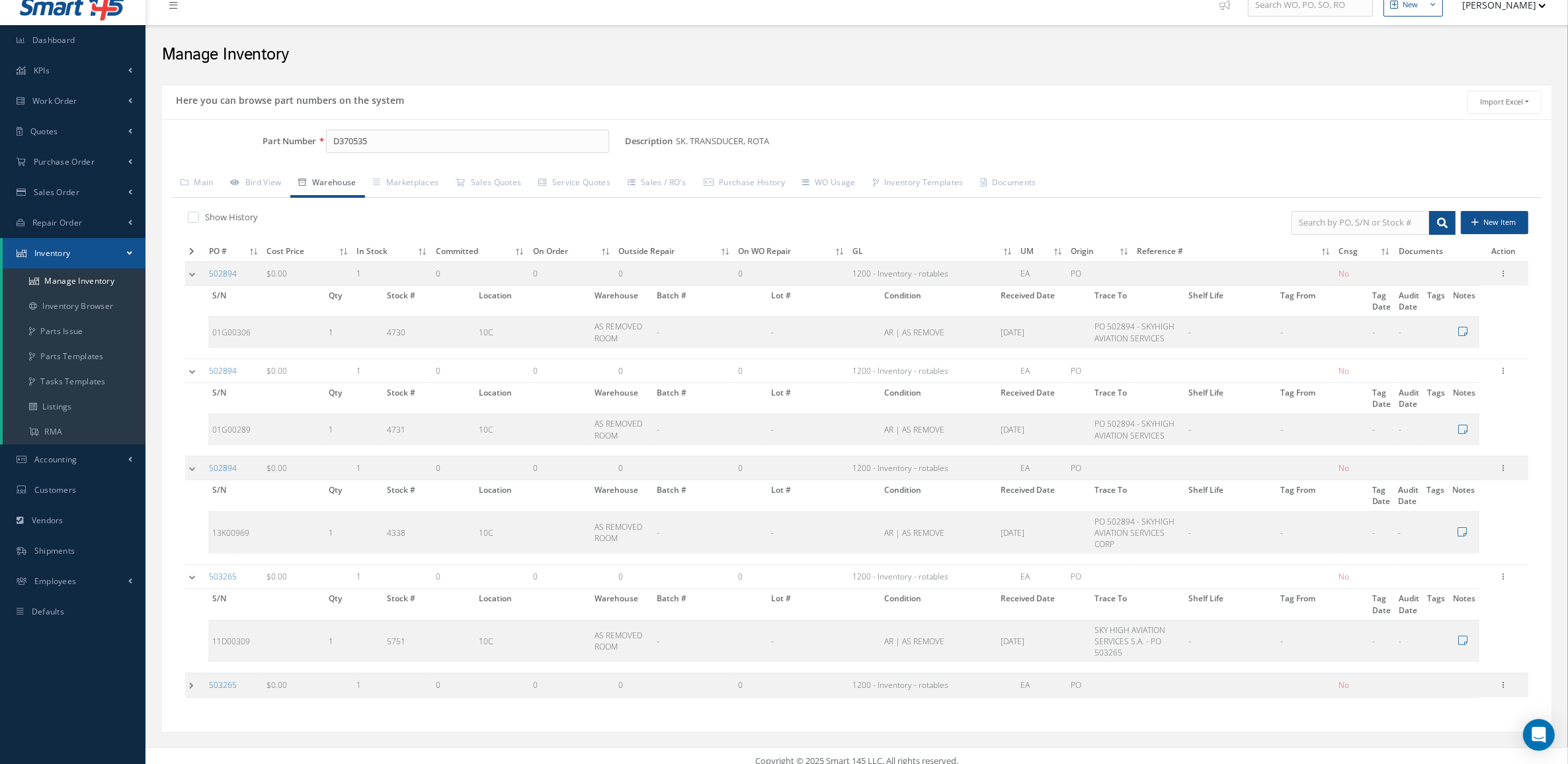
scroll to position [28, 0]
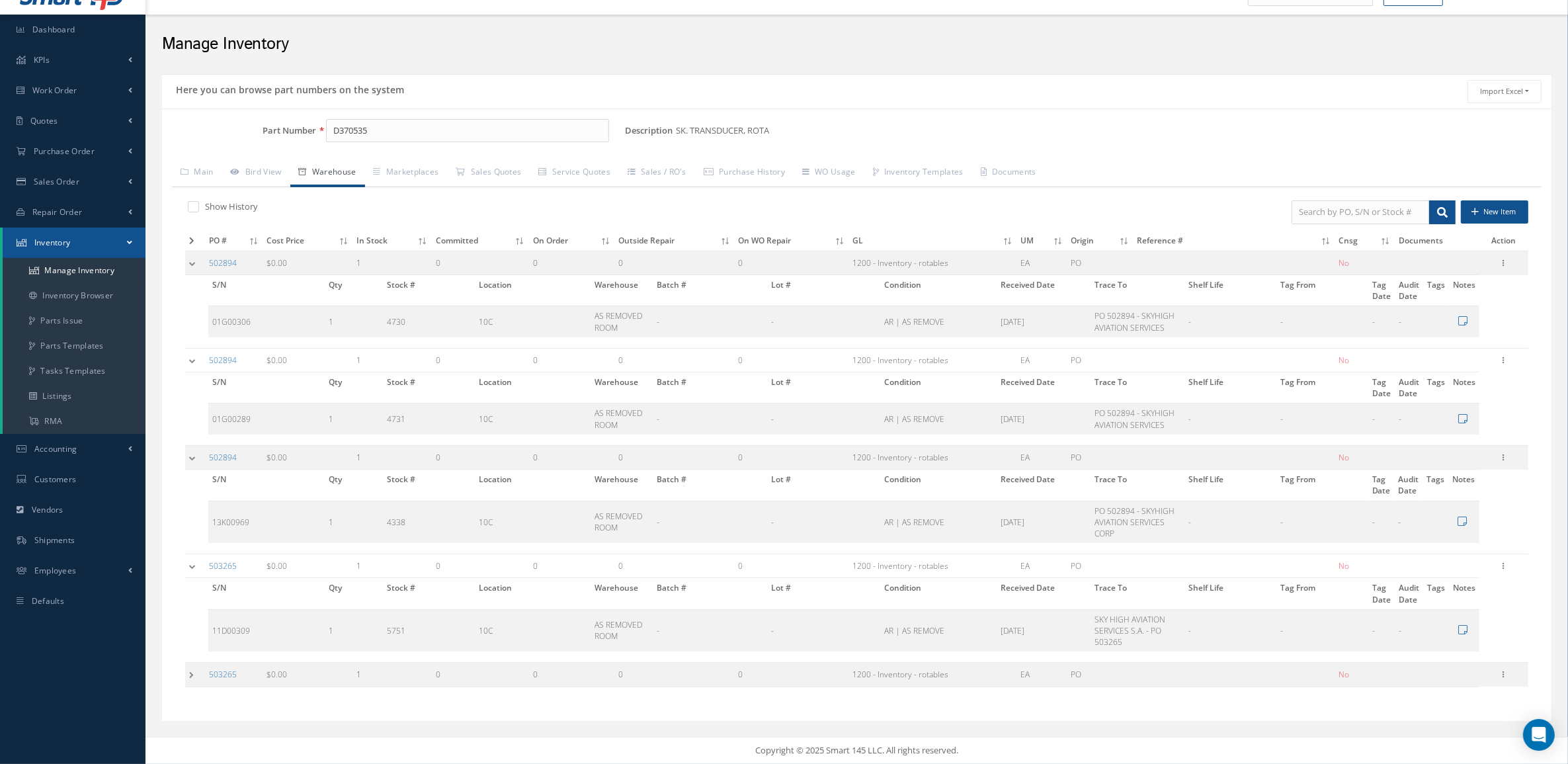
click at [196, 677] on td at bounding box center [195, 675] width 20 height 25
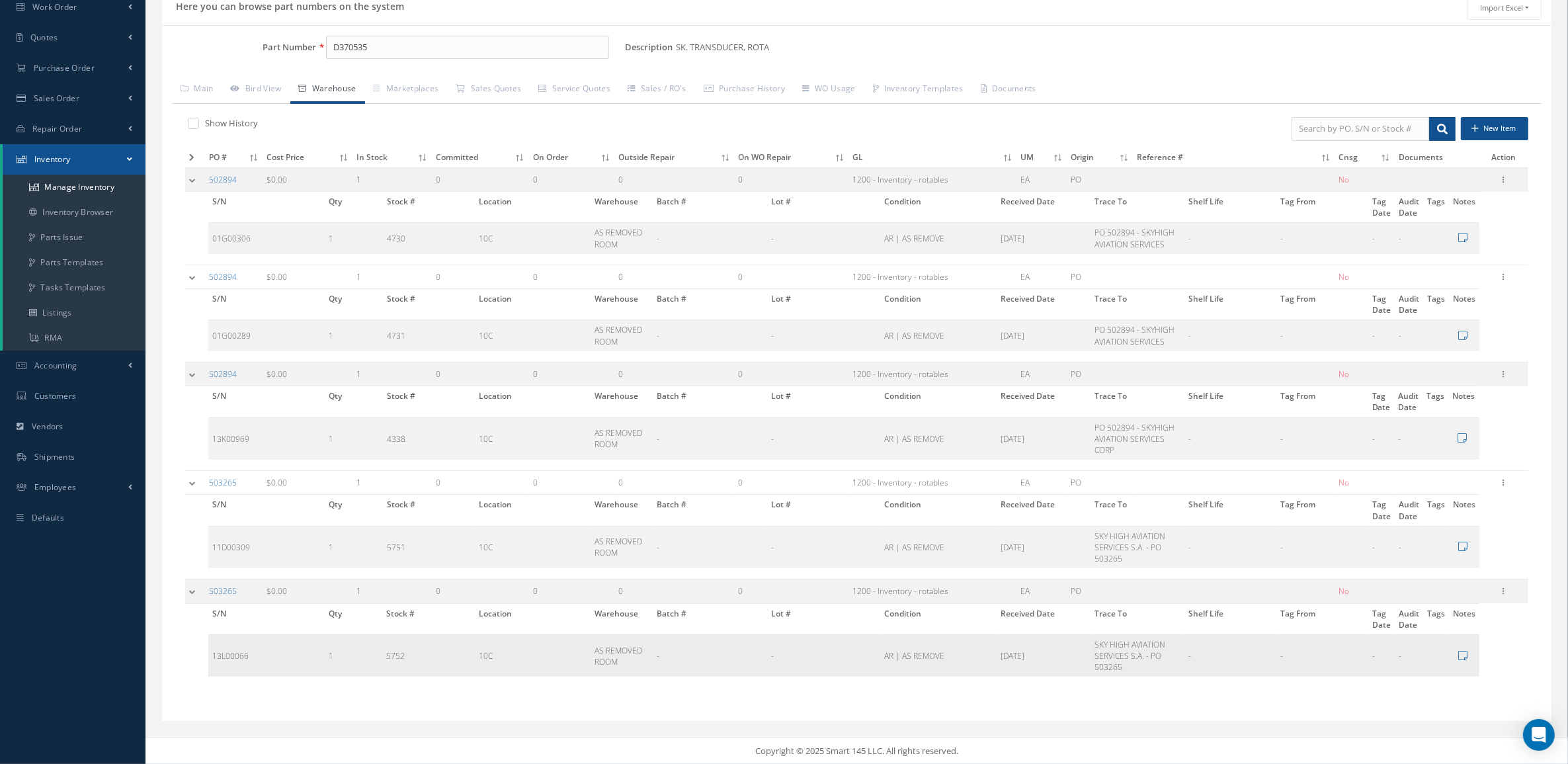
scroll to position [113, 0]
click at [255, 78] on link "Bird View" at bounding box center [257, 90] width 68 height 27
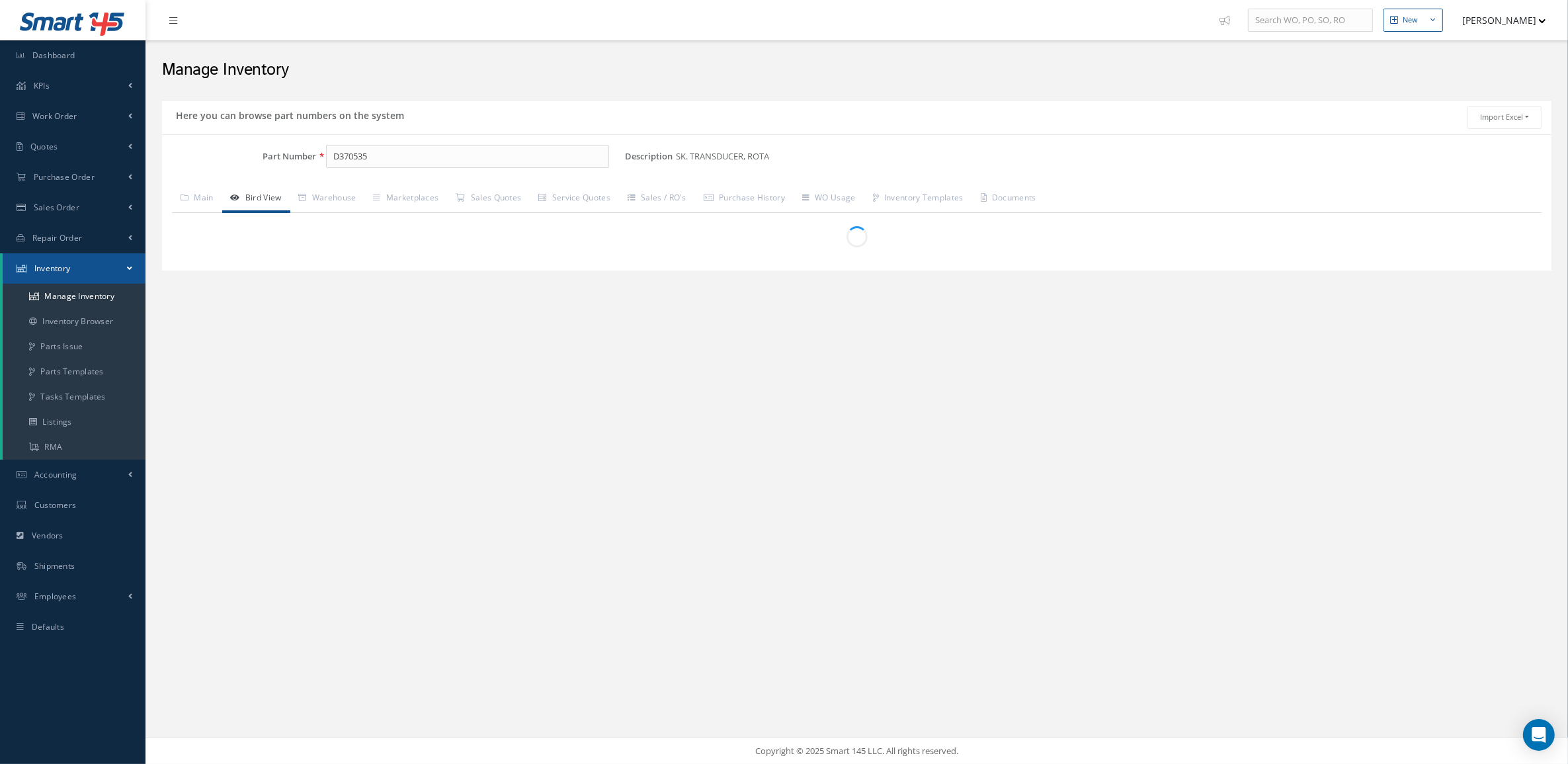
scroll to position [0, 0]
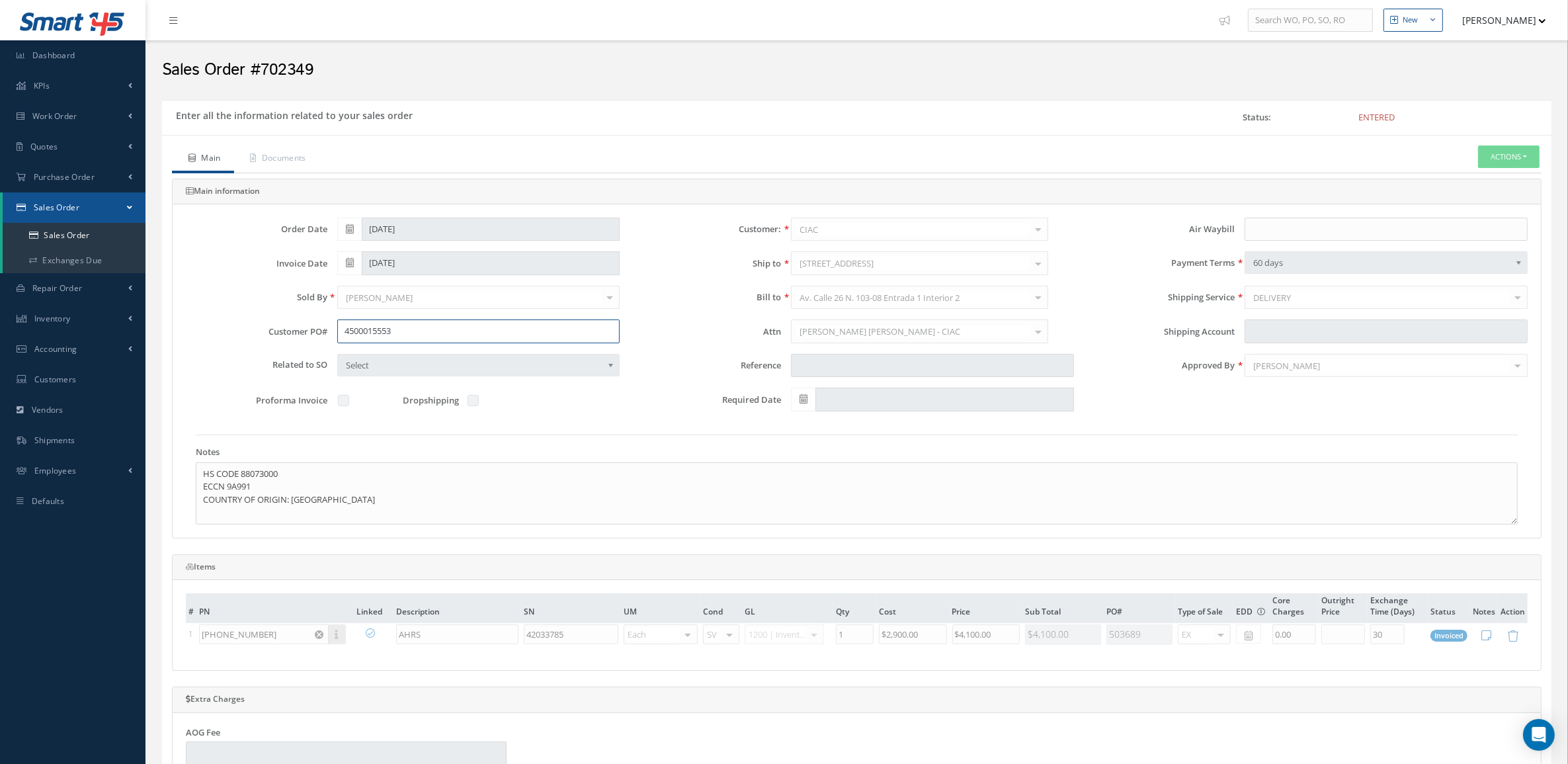
drag, startPoint x: 404, startPoint y: 333, endPoint x: 246, endPoint y: 332, distance: 158.0
click at [246, 332] on div "Customer PO# 4500015553" at bounding box center [403, 332] width 453 height 24
click at [285, 170] on link "Documents" at bounding box center [277, 159] width 85 height 27
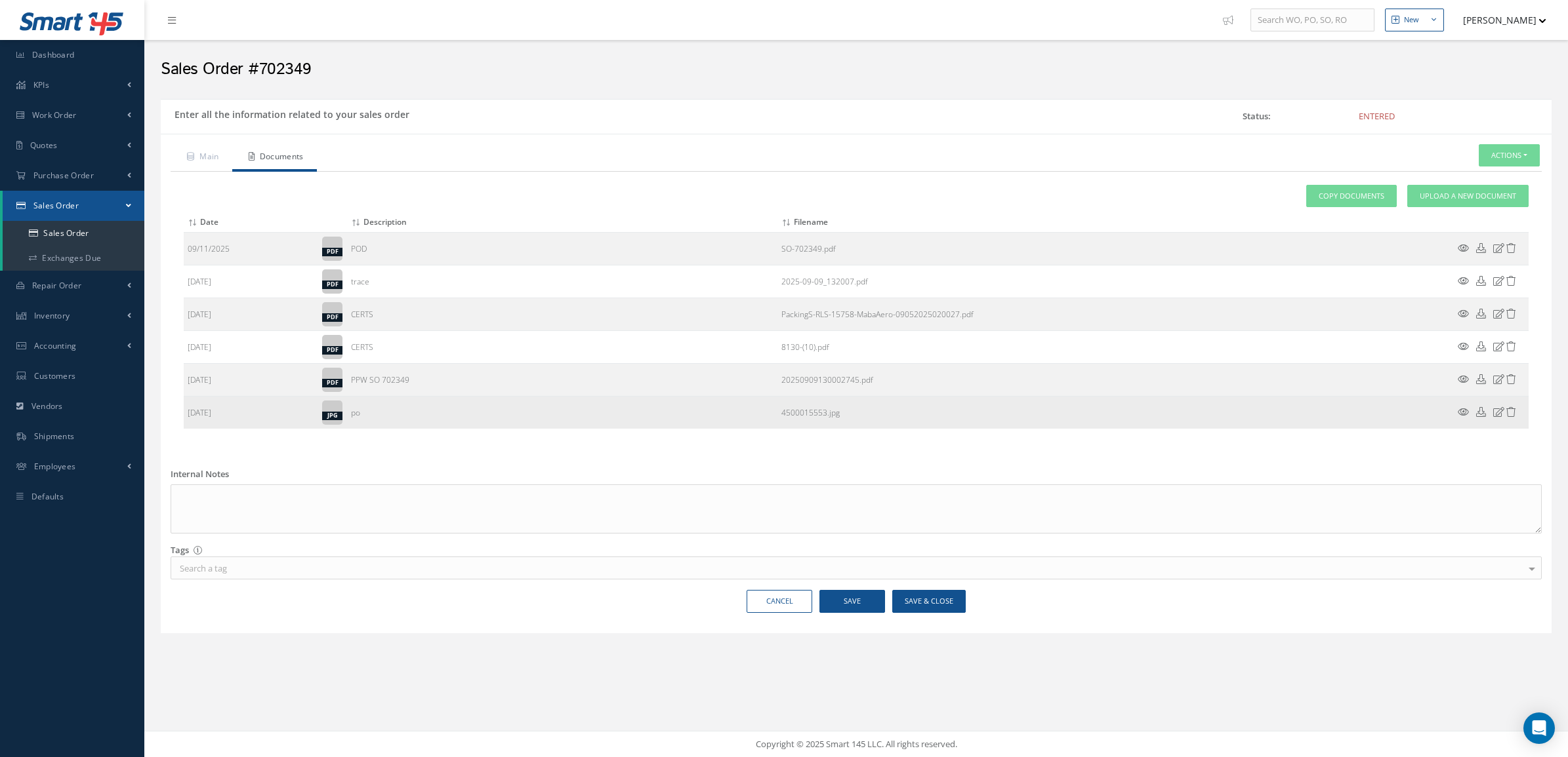
click at [1458, 417] on icon at bounding box center [1463, 412] width 11 height 10
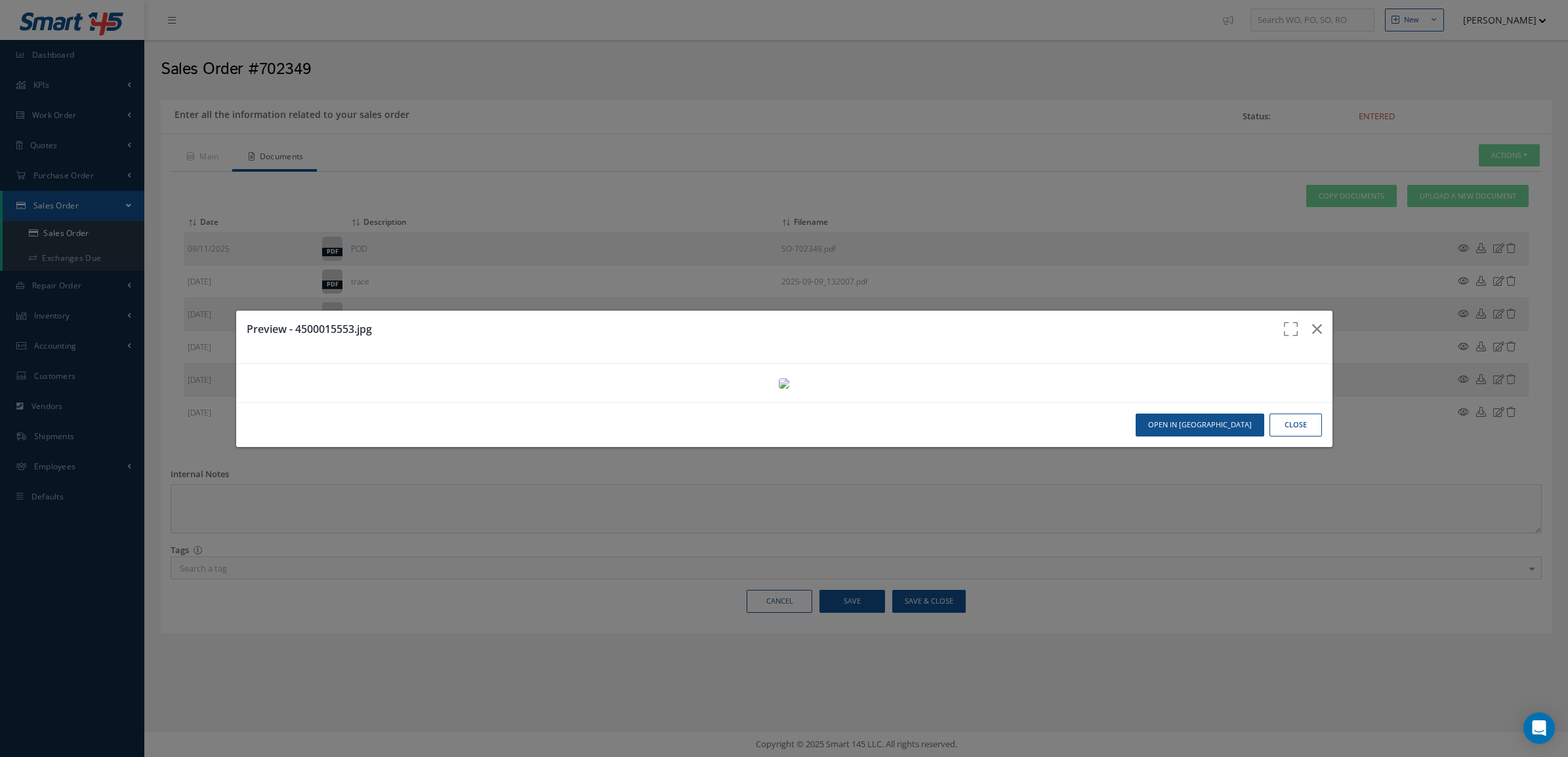
click at [779, 388] on img at bounding box center [784, 384] width 11 height 11
click at [1293, 437] on button "Close" at bounding box center [1296, 425] width 52 height 23
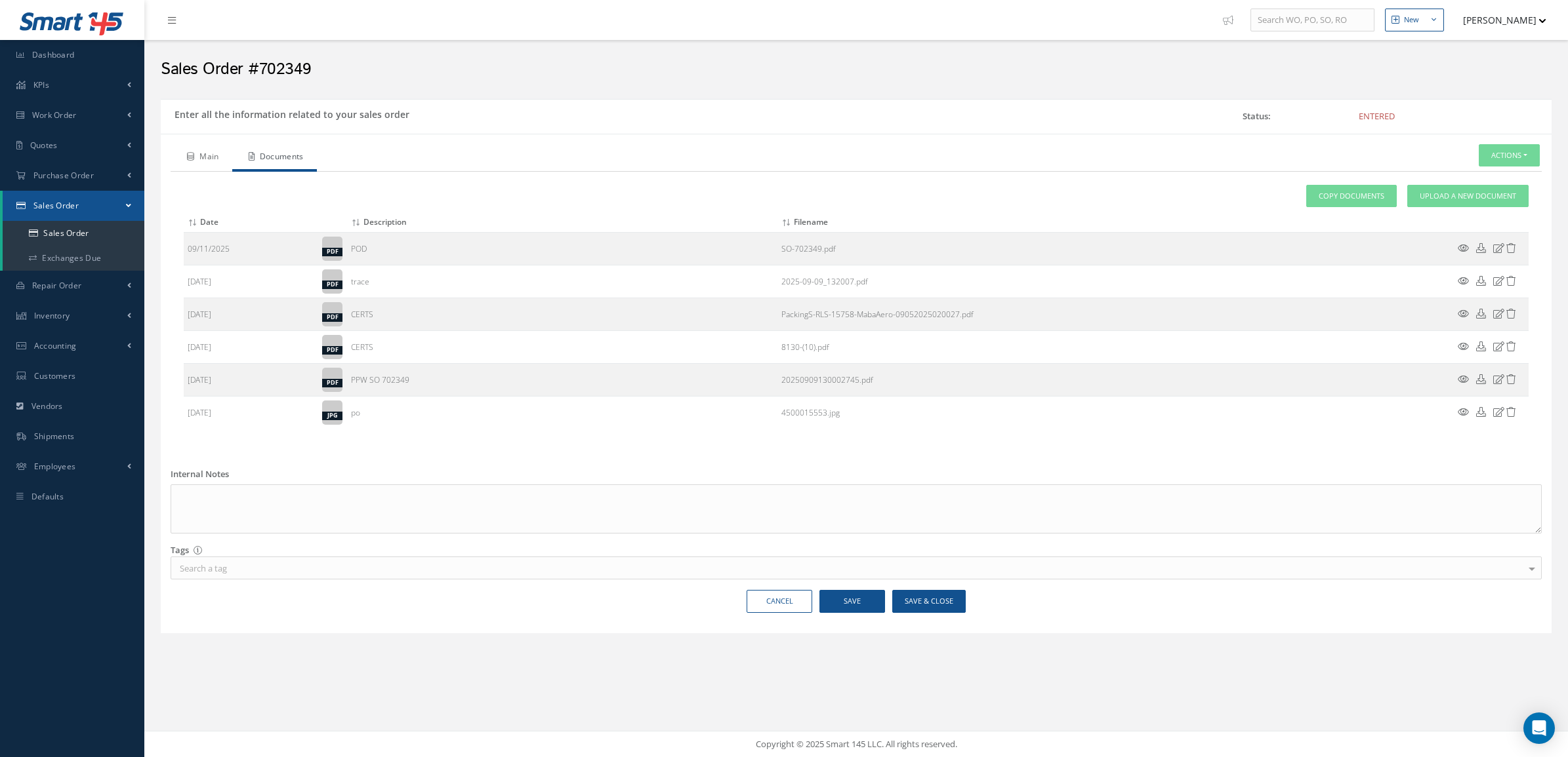
click at [211, 157] on link "Main" at bounding box center [201, 157] width 62 height 27
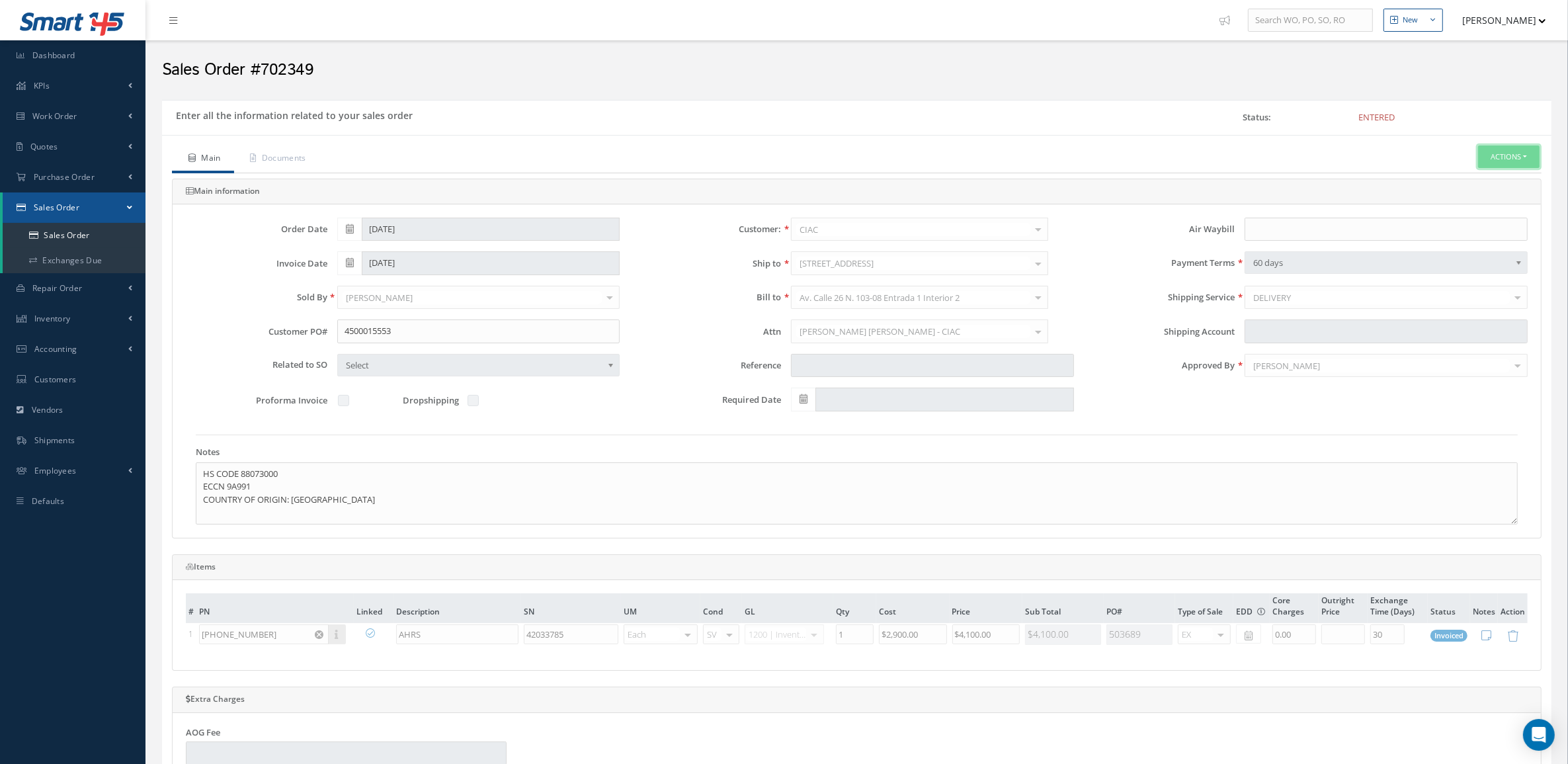
click at [1529, 150] on button "Actions" at bounding box center [1509, 157] width 62 height 23
click at [1504, 178] on link "Reverse Sales Order" at bounding box center [1489, 180] width 106 height 18
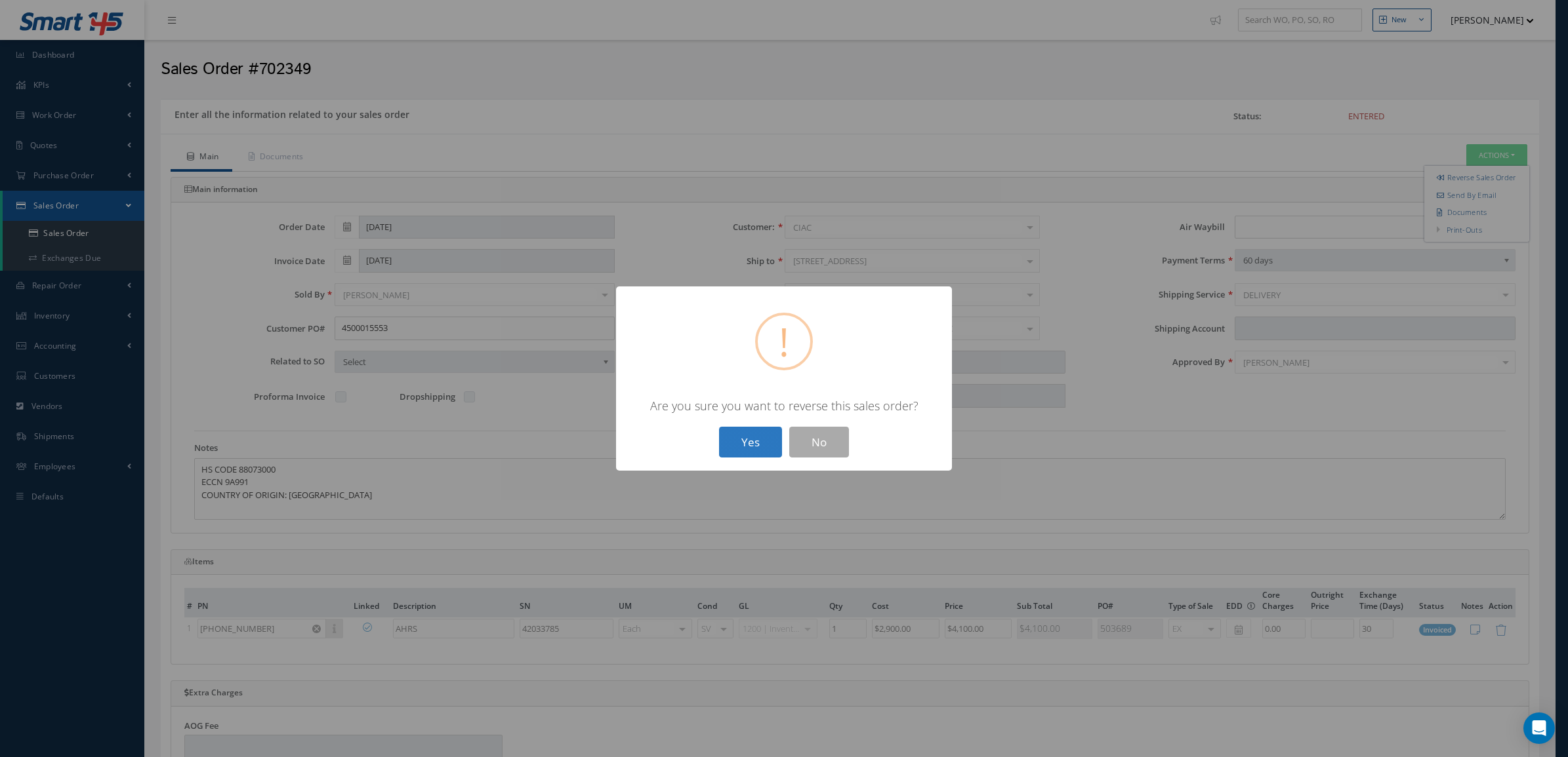
click at [723, 438] on button "Yes" at bounding box center [750, 442] width 63 height 31
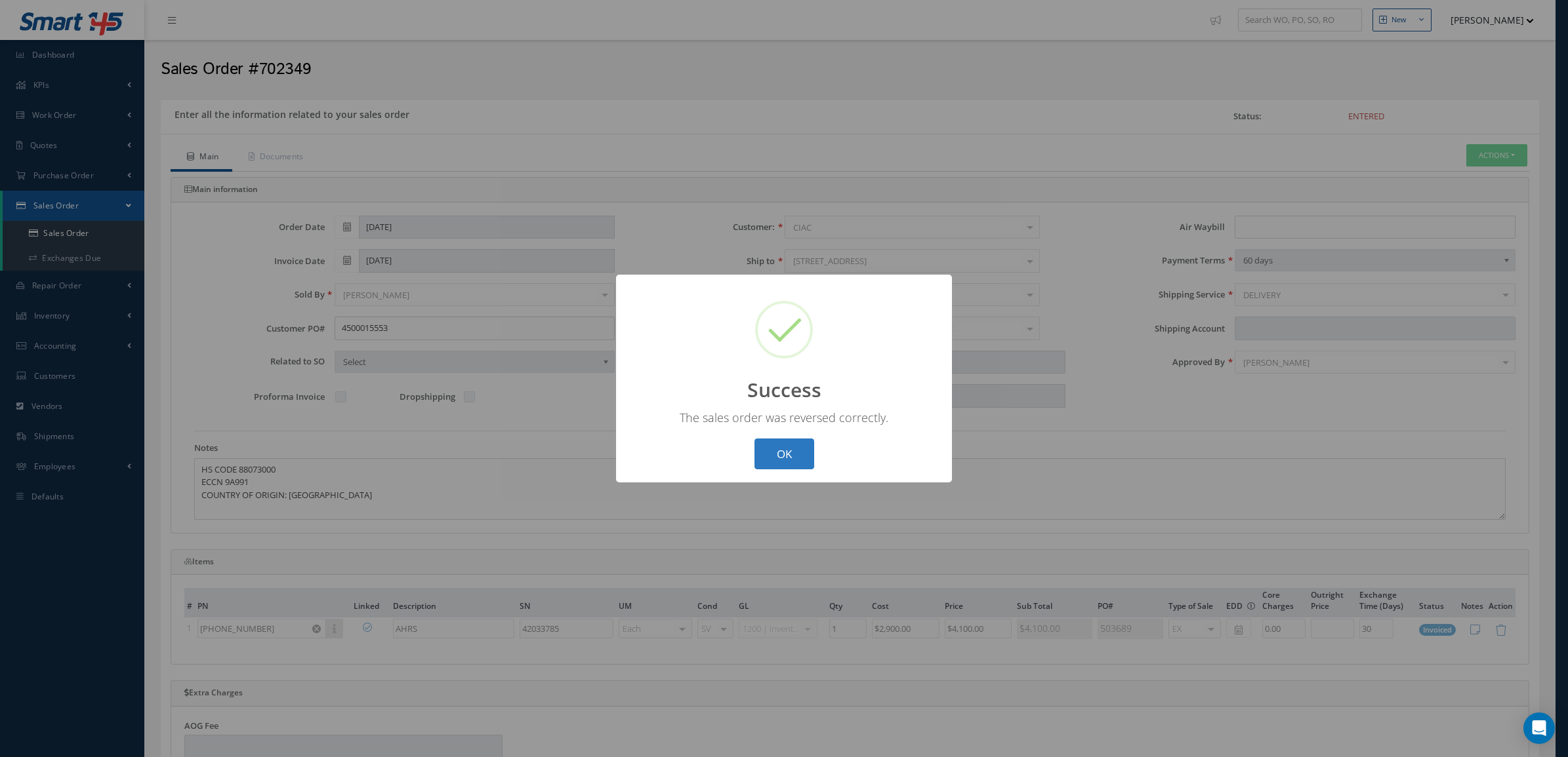
click at [798, 451] on button "OK" at bounding box center [784, 454] width 60 height 31
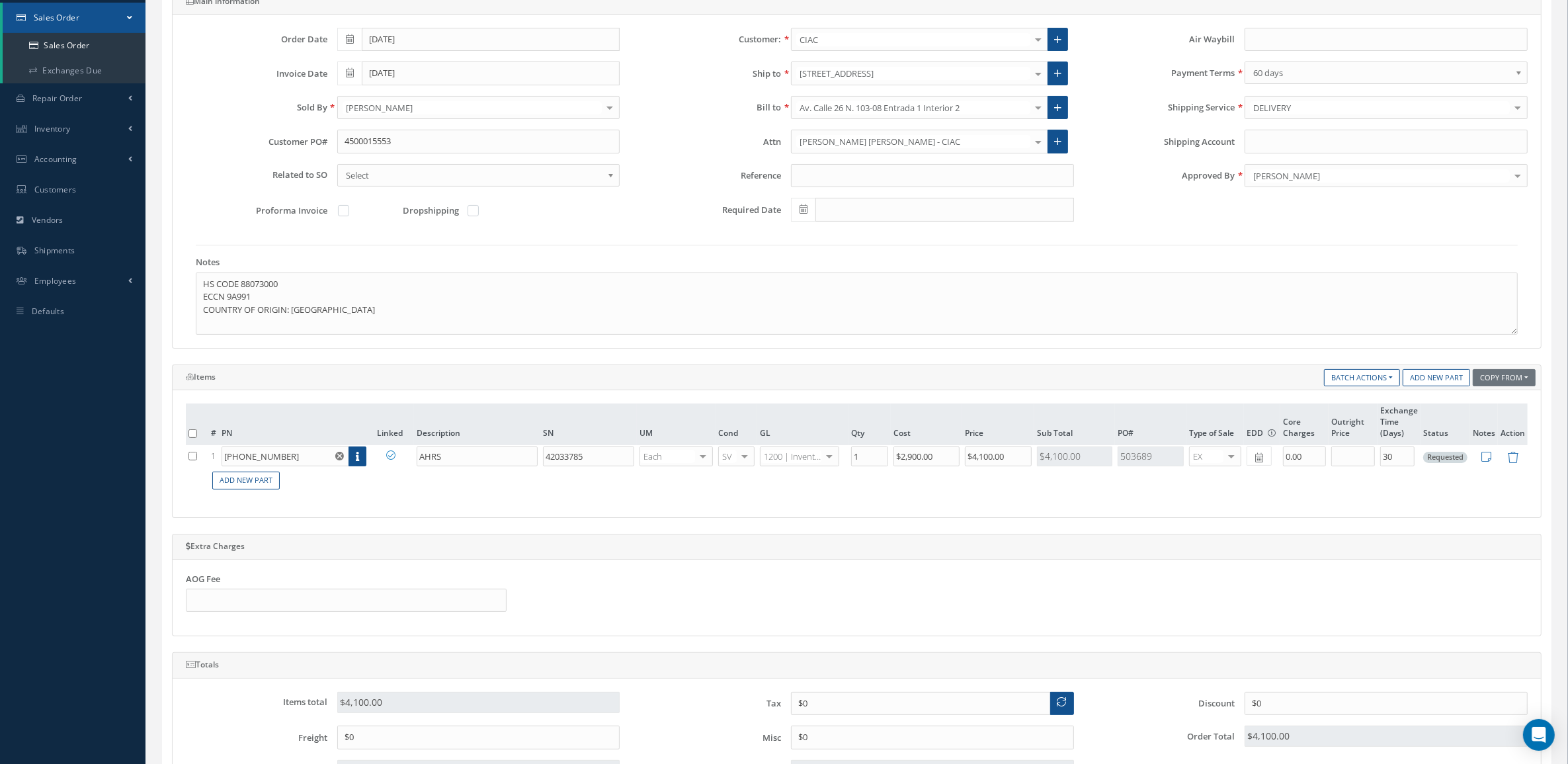
scroll to position [248, 0]
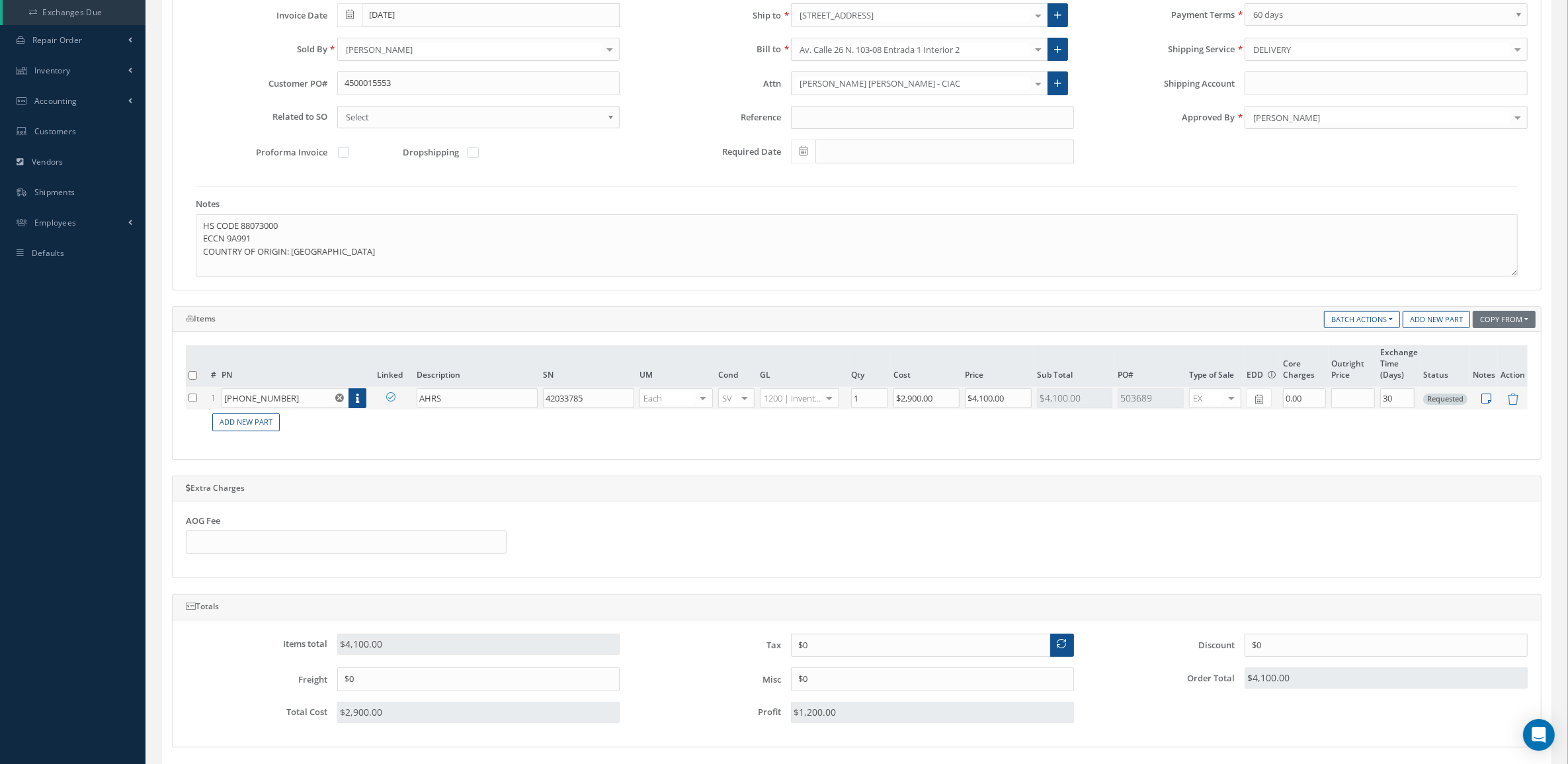
click at [1483, 402] on icon at bounding box center [1487, 398] width 10 height 11
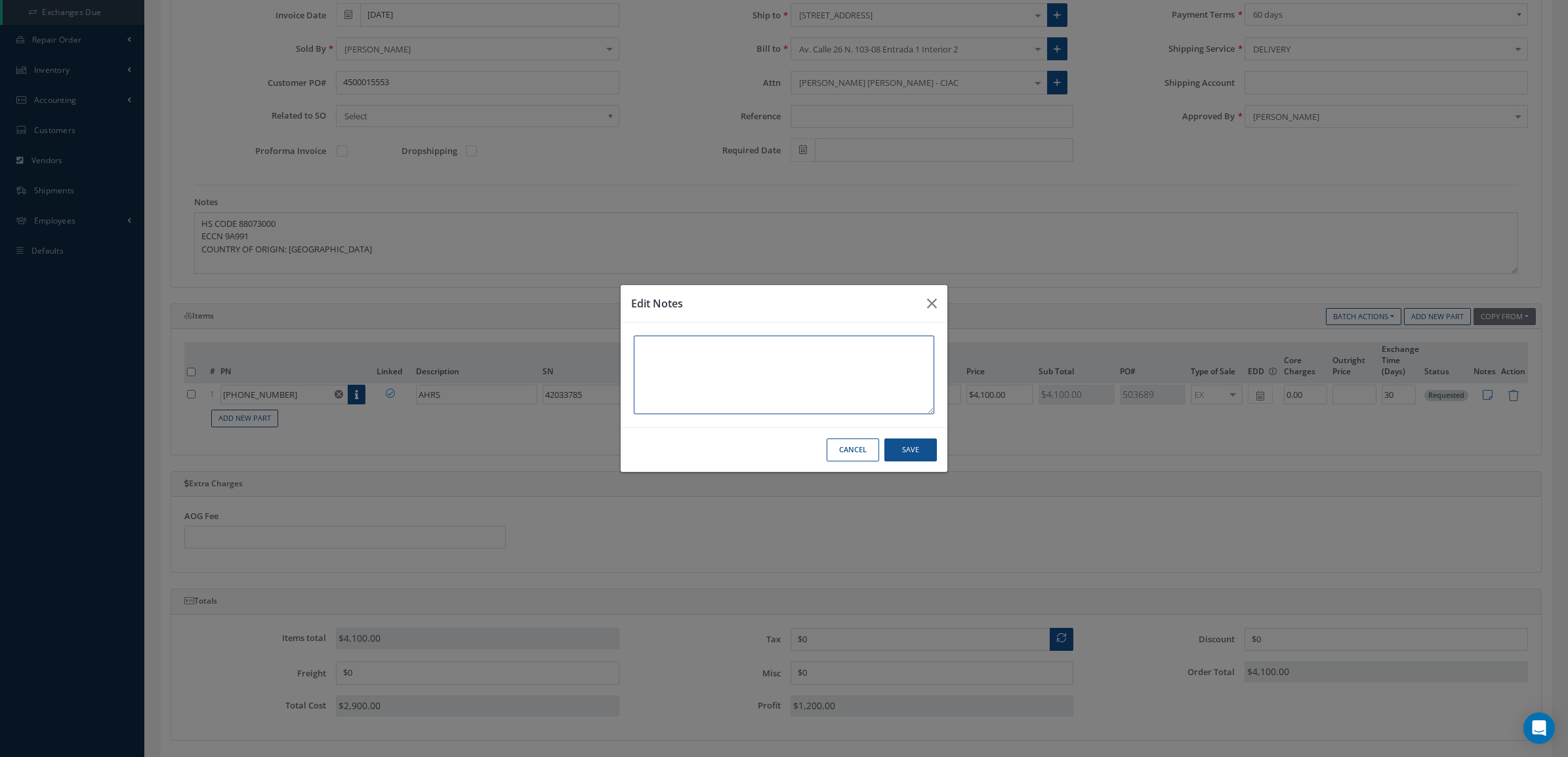
click at [808, 367] on textarea at bounding box center [784, 375] width 300 height 78
type textarea "x"
type textarea "CORE SN 42016201"
click at [901, 442] on button "Save" at bounding box center [910, 450] width 52 height 23
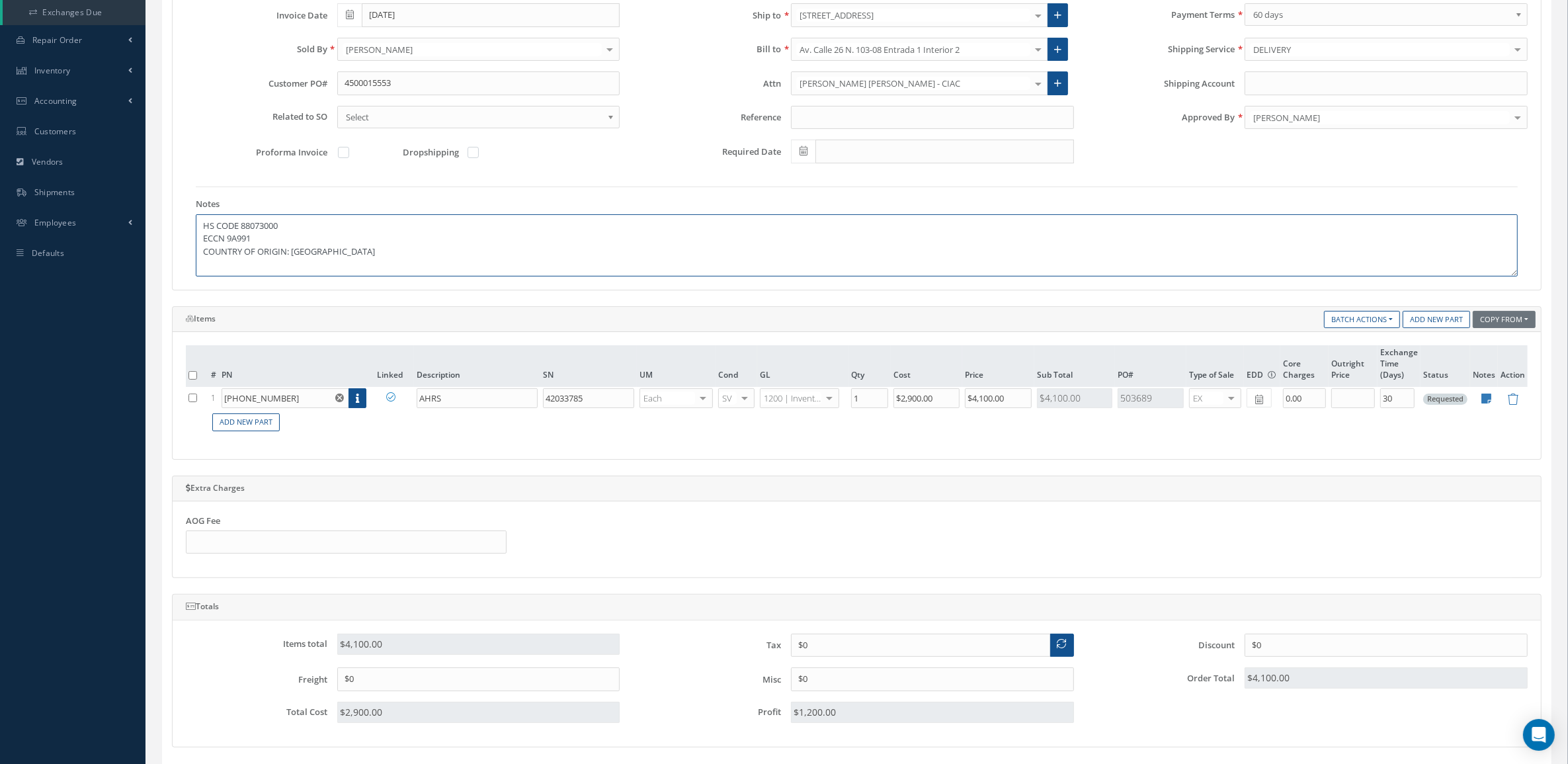
click at [204, 229] on textarea "HS CODE 88073000 ECCN 9A991 COUNTRY OF ORIGIN: USA" at bounding box center [857, 245] width 1322 height 62
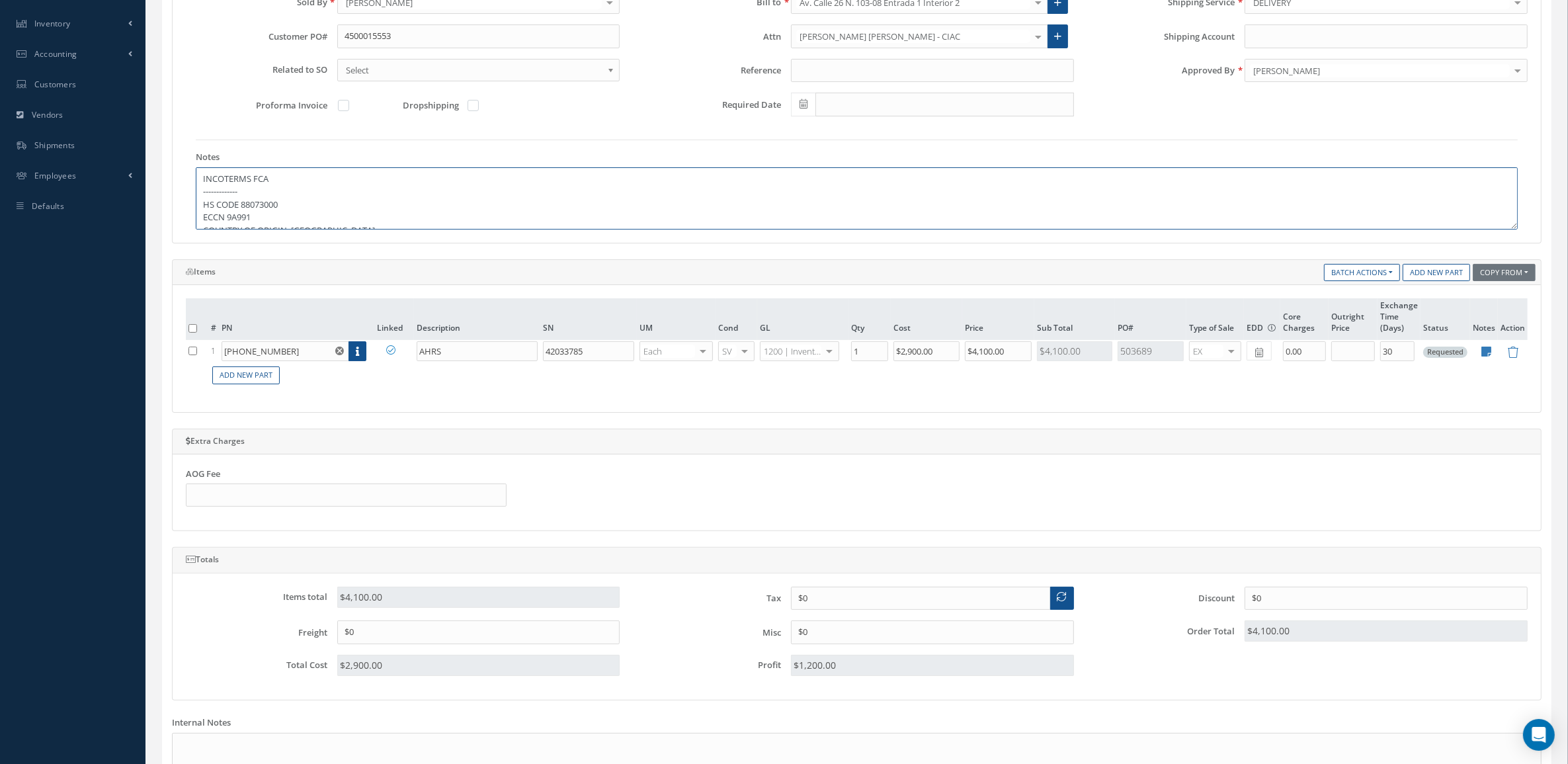
scroll to position [462, 0]
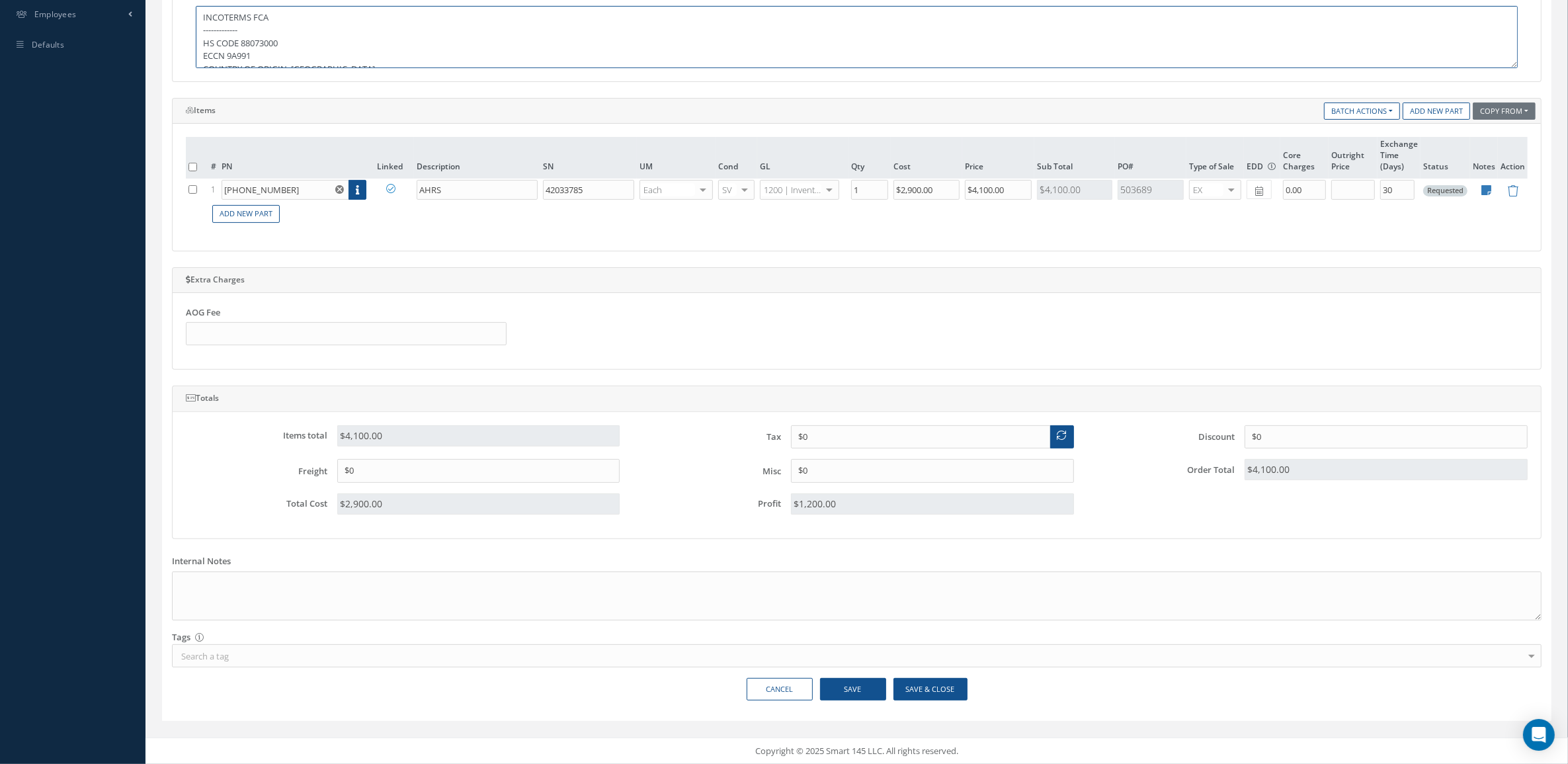
type textarea "INCOTERMS FCA ------------- HS CODE 88073000 ECCN 9A991 COUNTRY OF ORIGIN: USA"
click at [861, 700] on button "Save" at bounding box center [853, 690] width 66 height 23
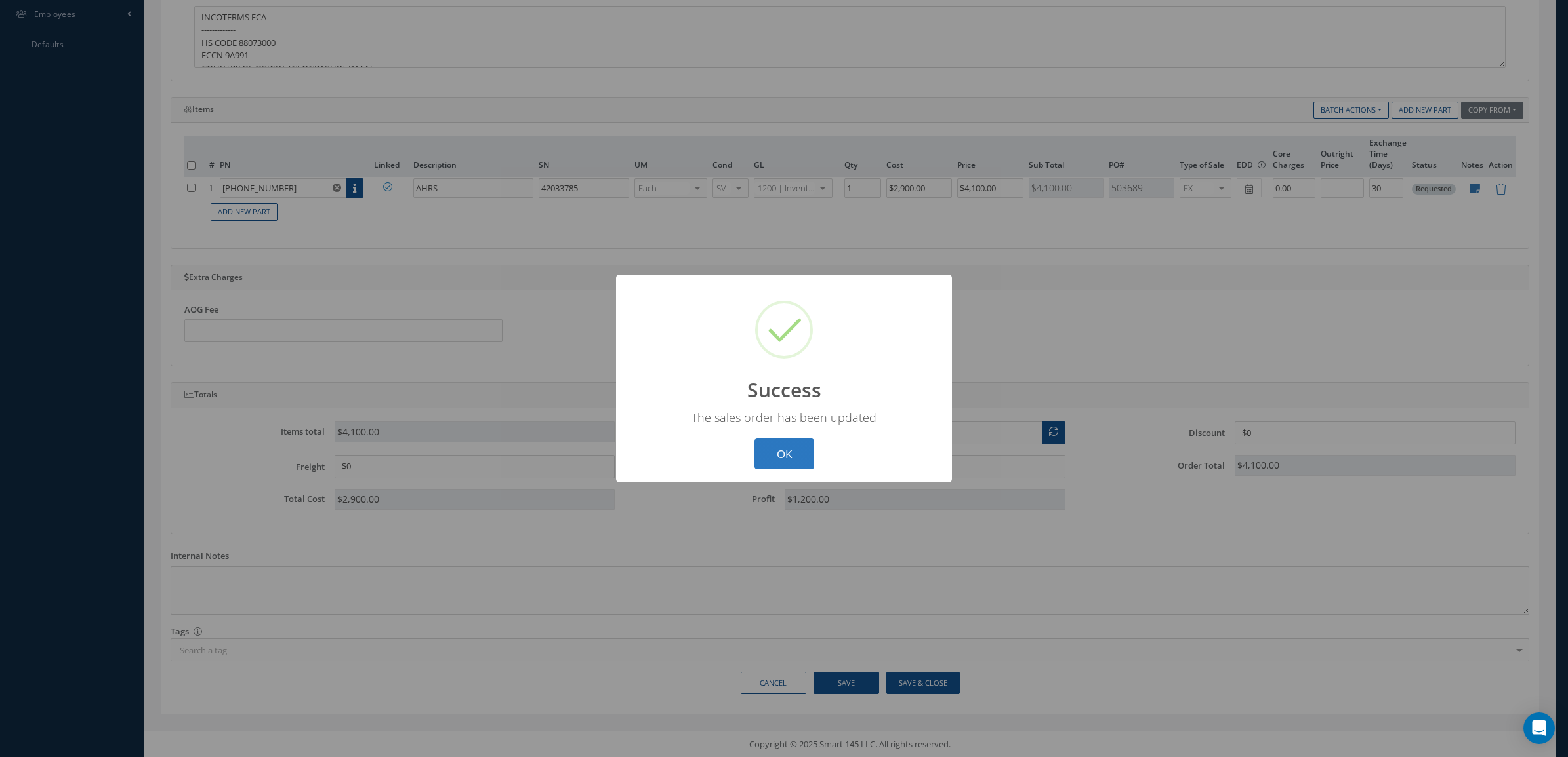
click at [782, 449] on button "OK" at bounding box center [784, 454] width 60 height 31
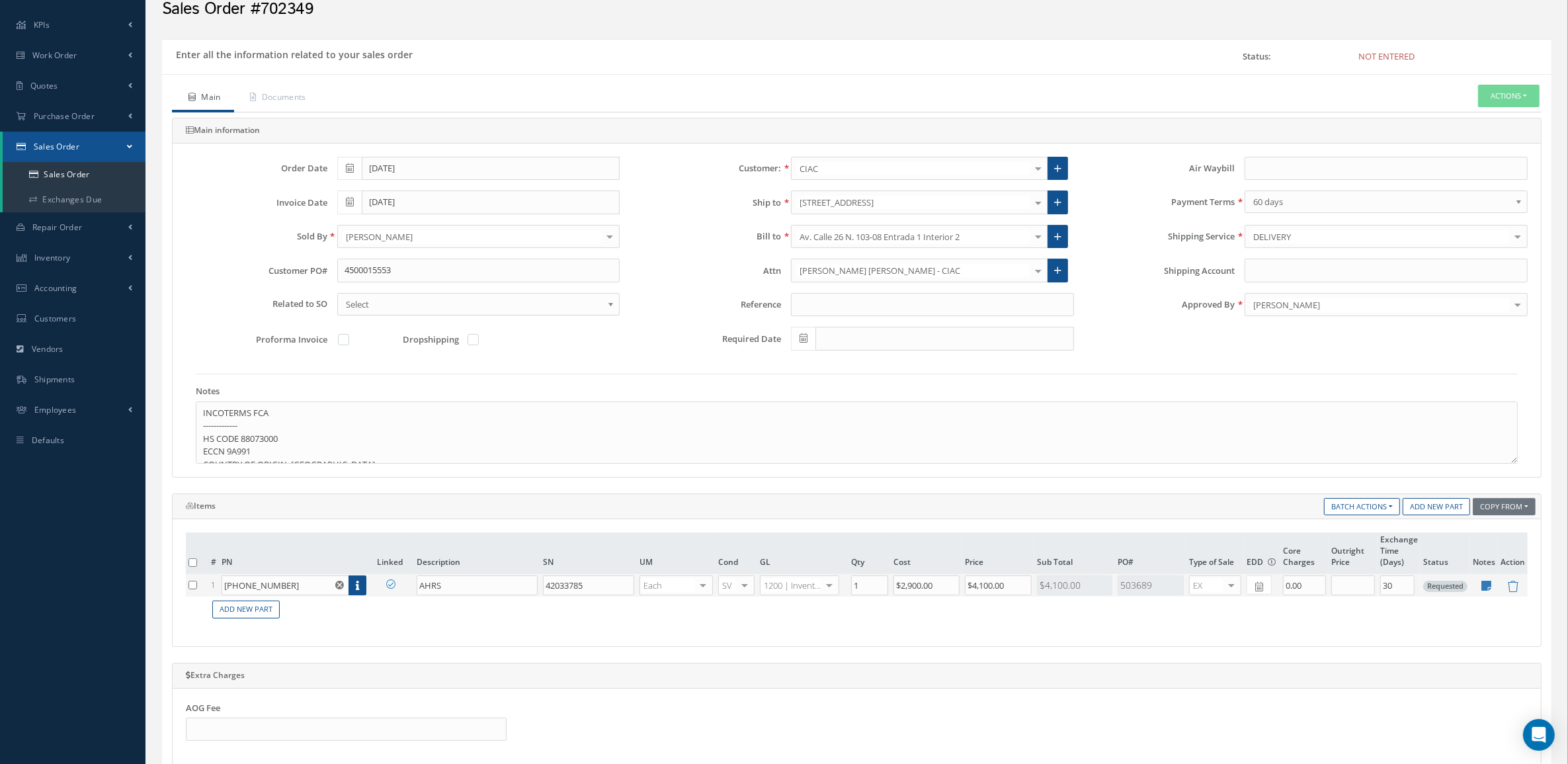
scroll to position [48, 0]
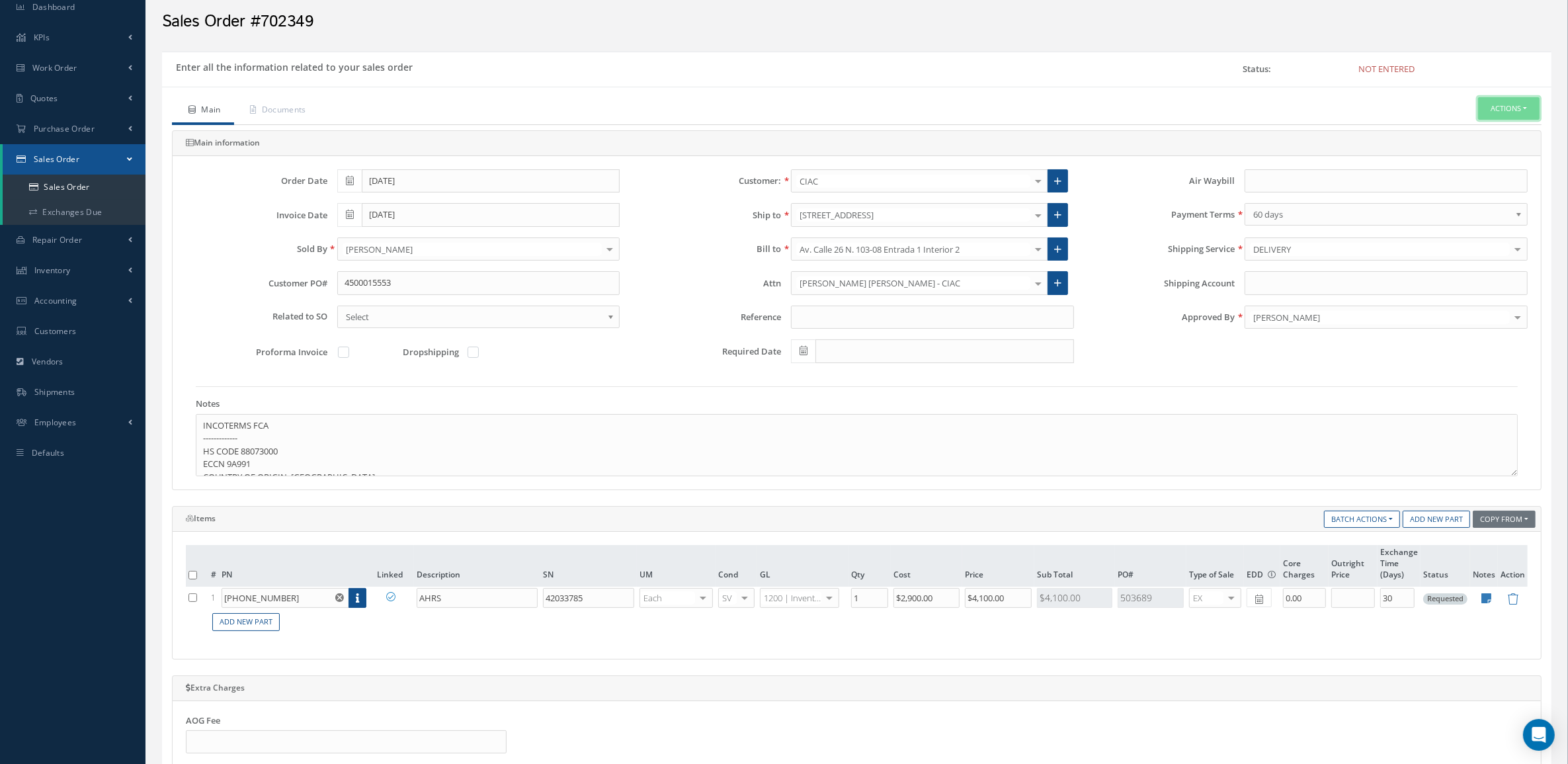
click at [1496, 117] on button "Actions" at bounding box center [1509, 109] width 62 height 23
click at [1477, 129] on link "Enter/Update" at bounding box center [1489, 131] width 106 height 18
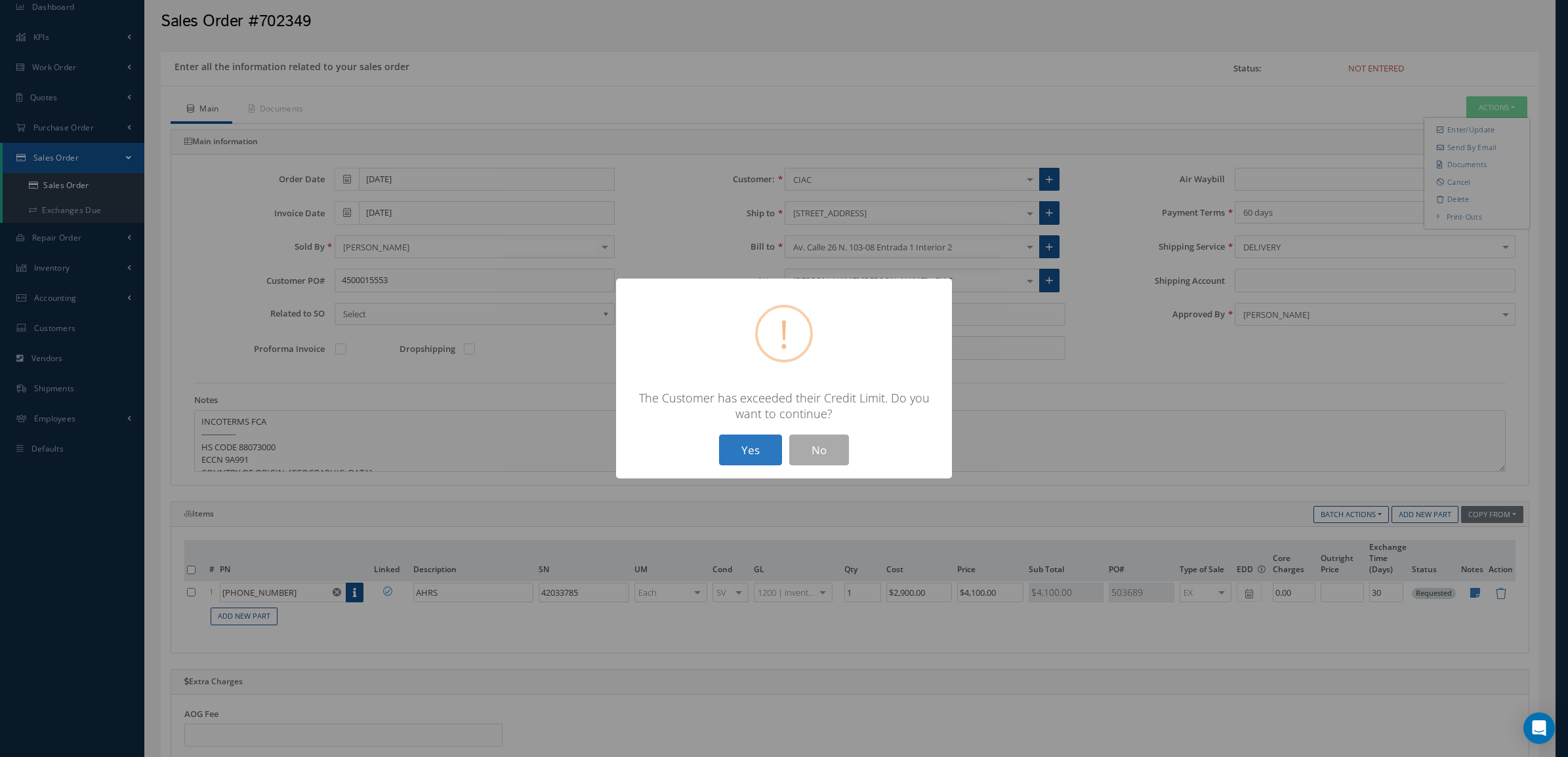
click at [724, 435] on button "Yes" at bounding box center [750, 450] width 63 height 31
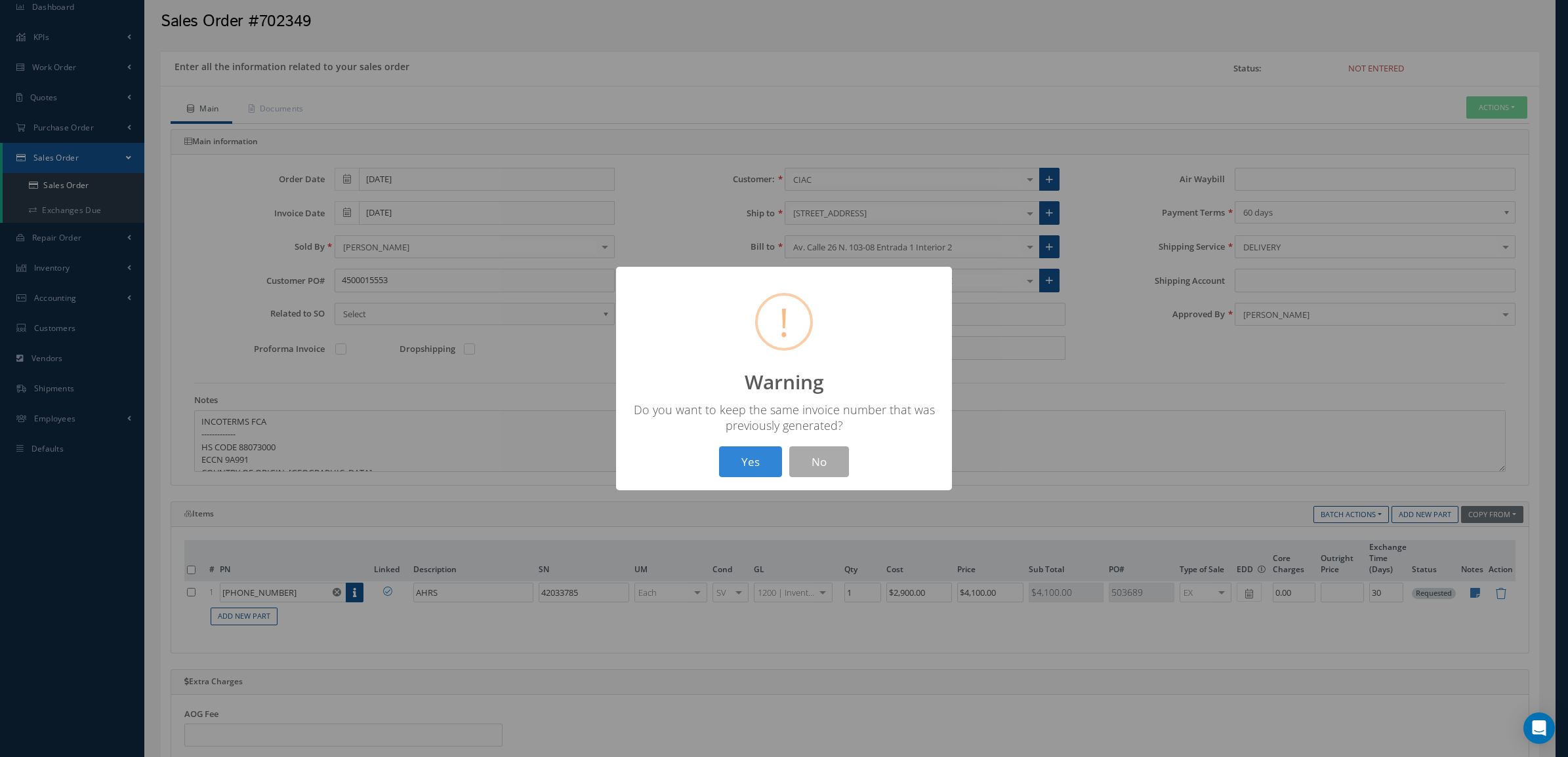
click at [718, 452] on div "Yes No" at bounding box center [783, 462] width 136 height 31
click at [736, 448] on button "Yes" at bounding box center [750, 462] width 63 height 31
drag, startPoint x: 773, startPoint y: 454, endPoint x: 822, endPoint y: 420, distance: 59.6
click at [773, 453] on button "OK" at bounding box center [784, 462] width 60 height 31
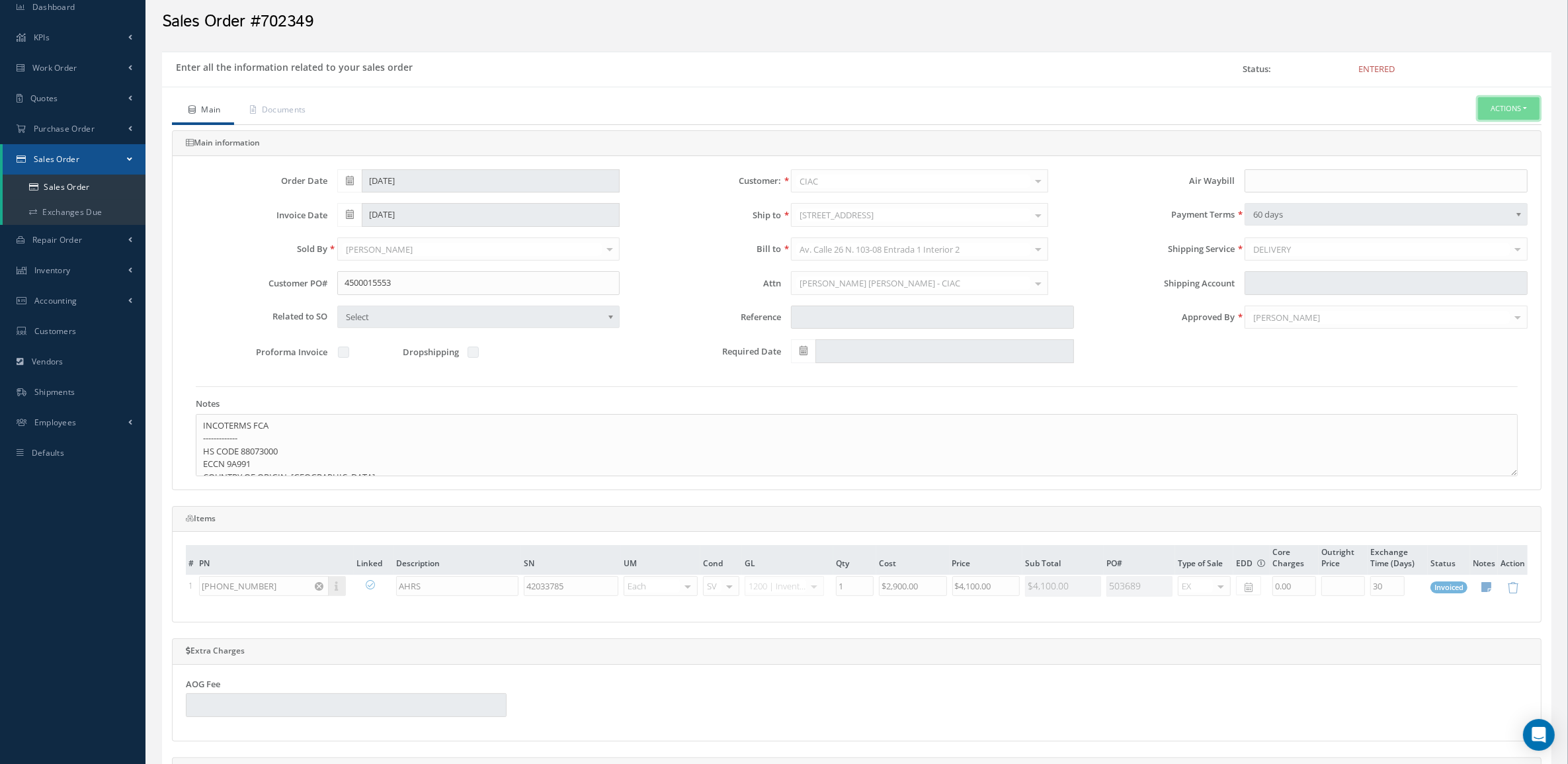
click at [1513, 105] on button "Actions" at bounding box center [1509, 109] width 62 height 23
click at [1388, 233] on link "Invoice" at bounding box center [1389, 222] width 100 height 21
click at [58, 176] on link "Sales Order" at bounding box center [74, 188] width 143 height 25
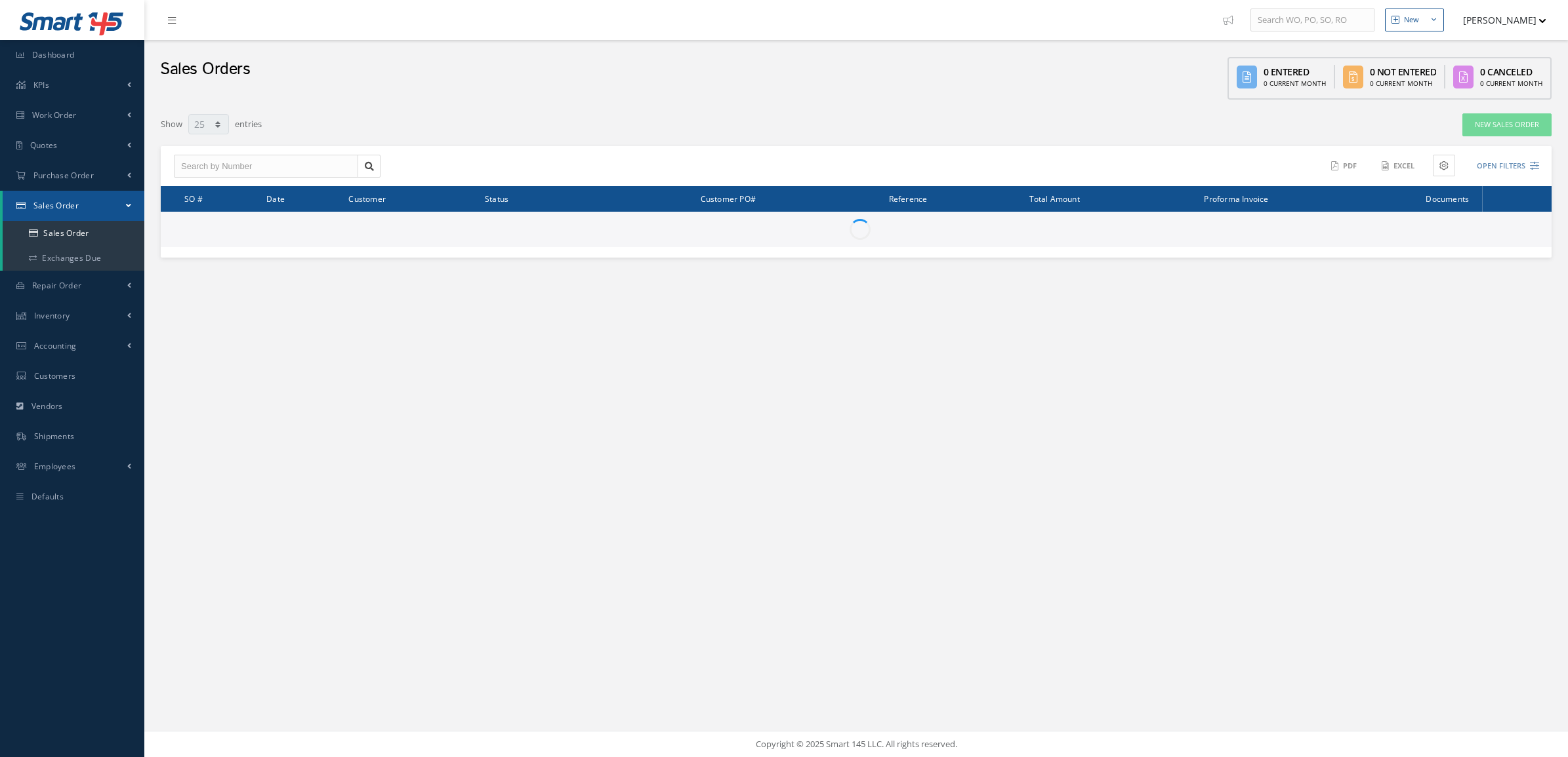
select select "25"
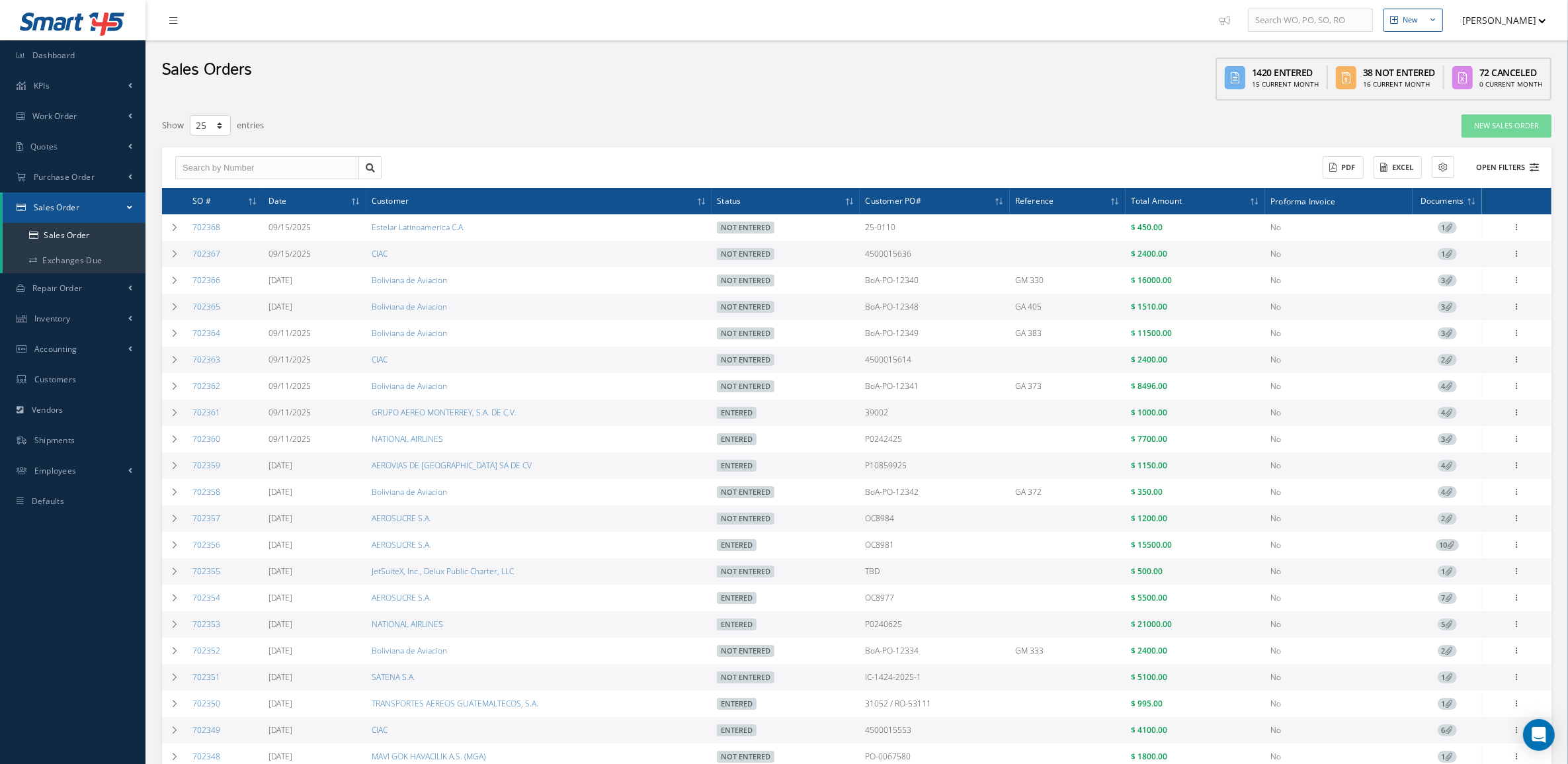
click at [1510, 162] on button "Open Filters" at bounding box center [1502, 168] width 75 height 22
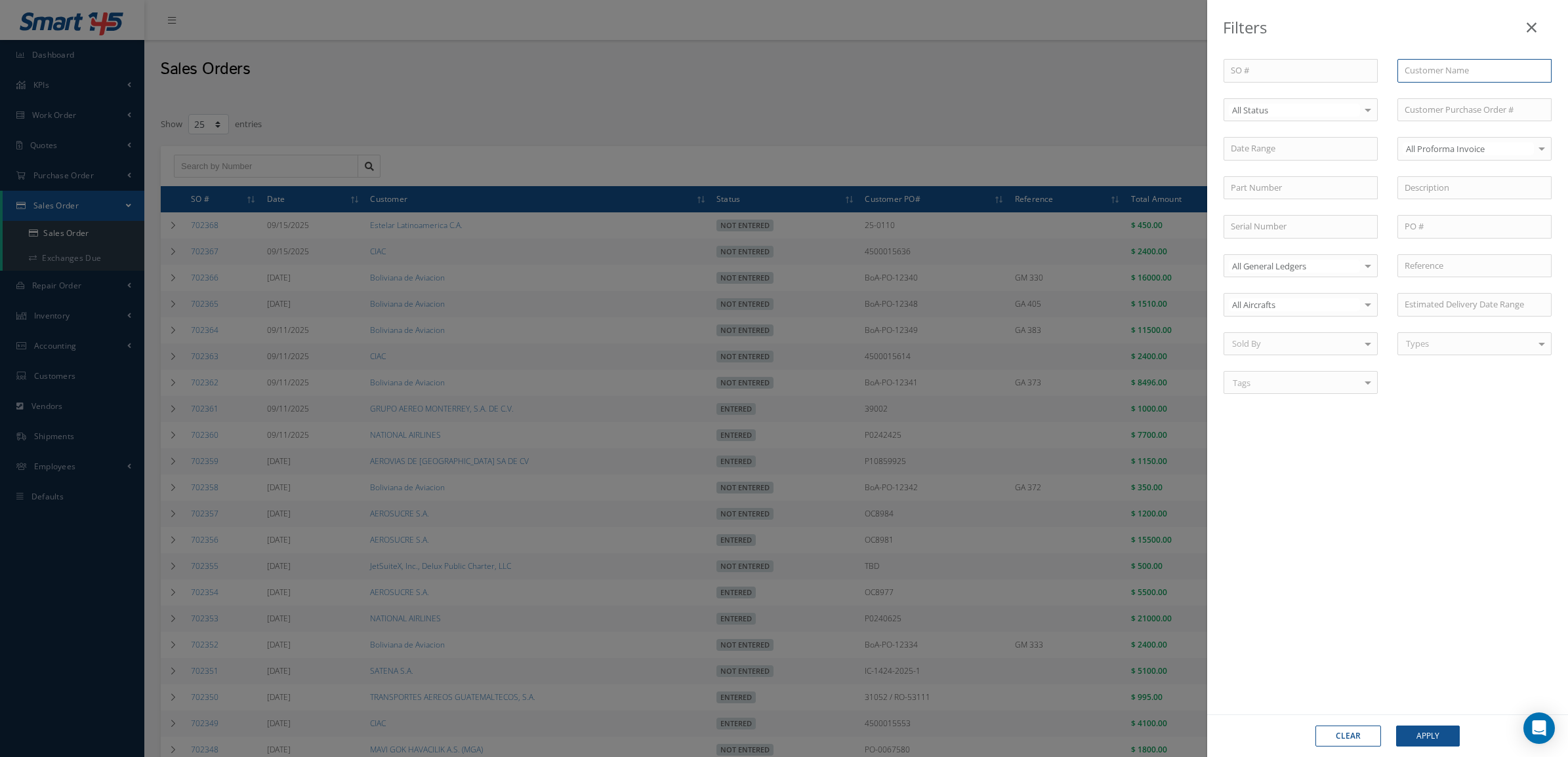
click at [1464, 70] on input "text" at bounding box center [1474, 71] width 154 height 24
click at [1471, 97] on span "Boliviana de Aviacion" at bounding box center [1445, 94] width 82 height 12
type input "Boliviana de Aviacion"
click at [1268, 154] on span "Entered" at bounding box center [1300, 155] width 153 height 23
click at [1286, 191] on input "text" at bounding box center [1300, 189] width 154 height 24
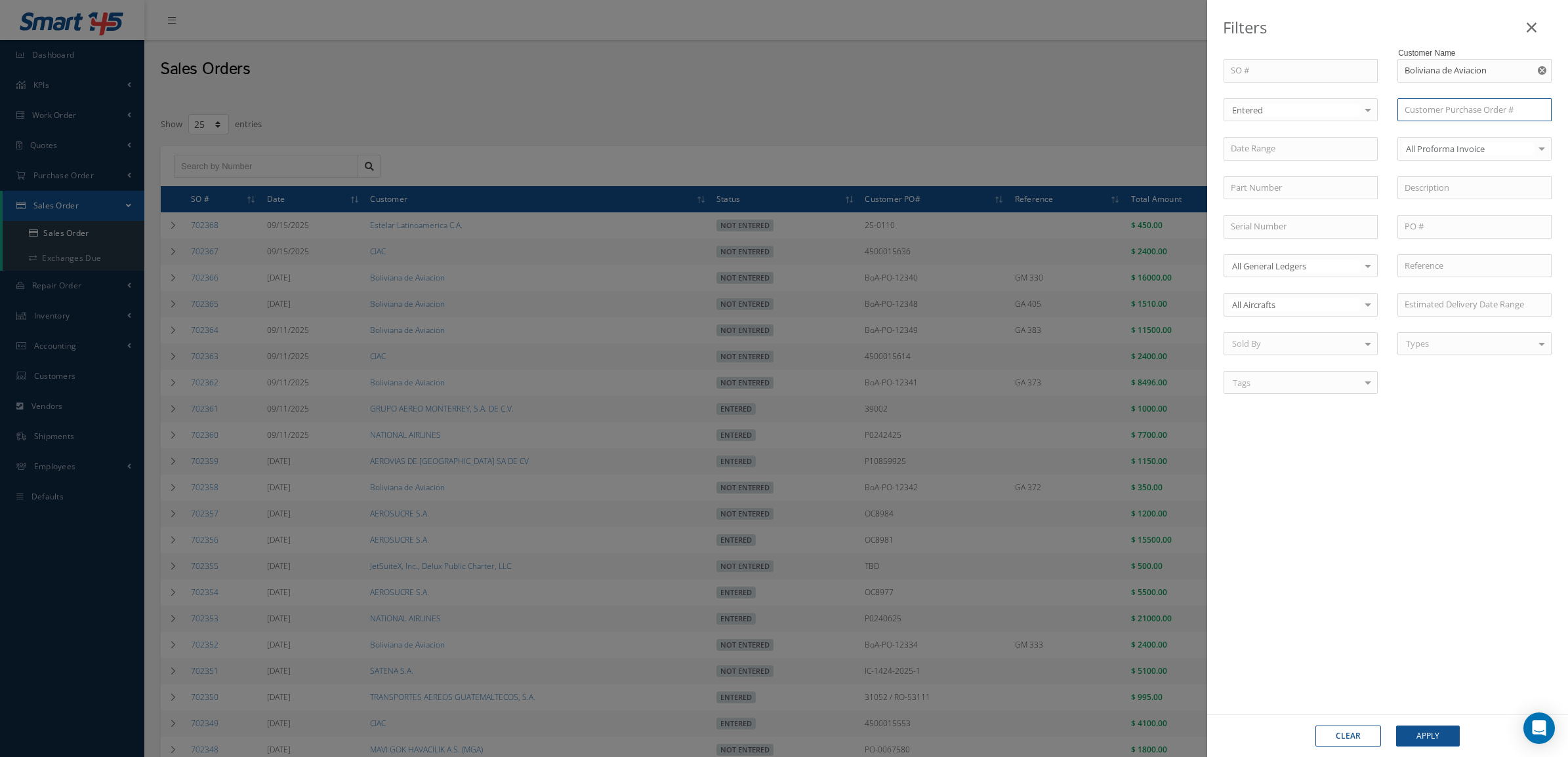
click at [1438, 110] on input "text" at bounding box center [1474, 110] width 154 height 24
click at [1401, 110] on input "12124" at bounding box center [1474, 110] width 154 height 24
type input "BOA-PO-12124"
click at [1414, 132] on span "BOA-PO-12124" at bounding box center [1433, 133] width 57 height 12
click at [1441, 733] on button "Apply" at bounding box center [1428, 736] width 64 height 21
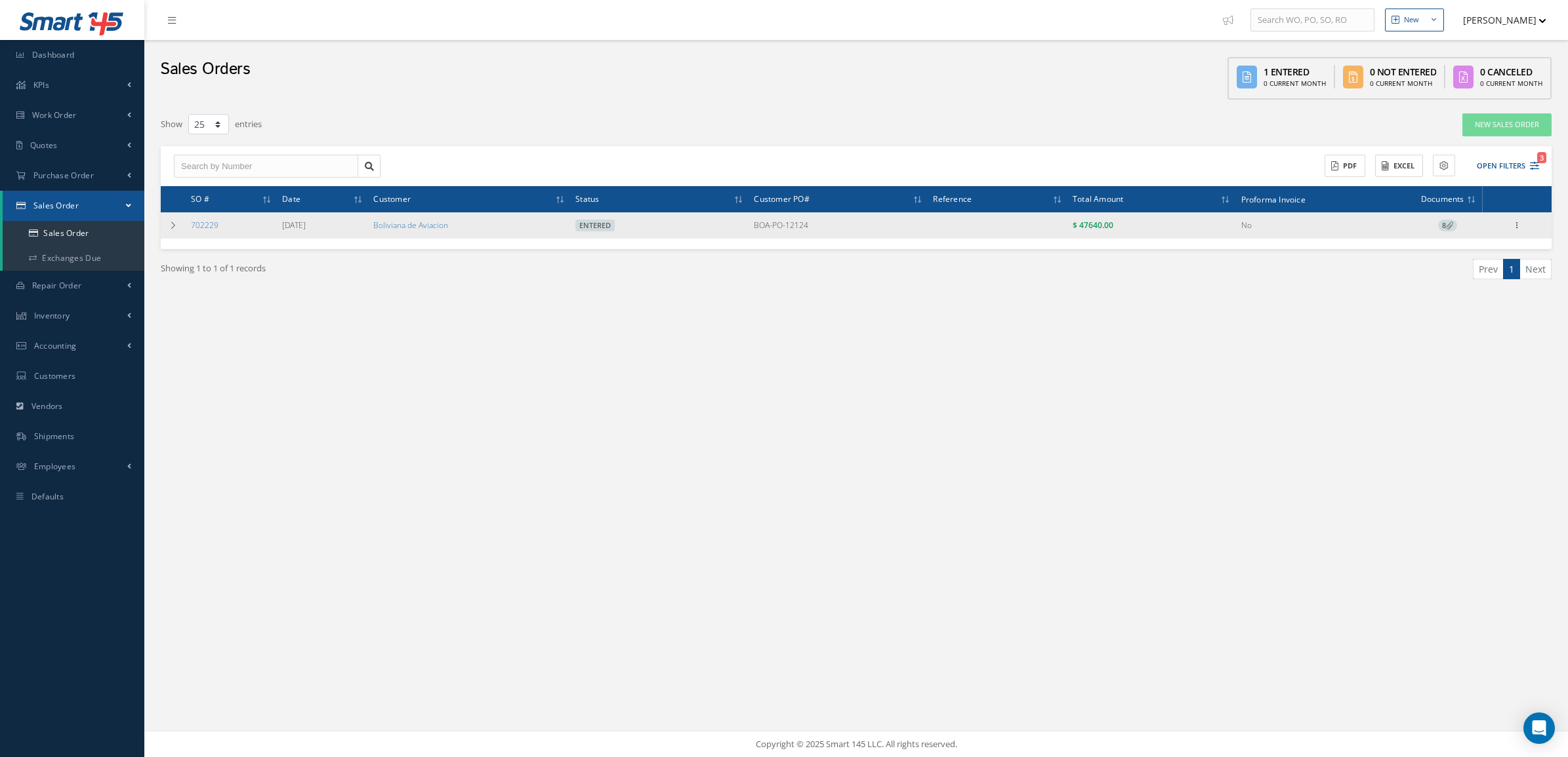
click at [1524, 223] on div "Reverse Sales Order Edit Show Send By Email Documents Print-Outs Sales Order In…" at bounding box center [1517, 226] width 16 height 16
click at [1520, 223] on icon at bounding box center [1517, 224] width 13 height 11
click at [1460, 316] on link "Documents" at bounding box center [1456, 312] width 104 height 17
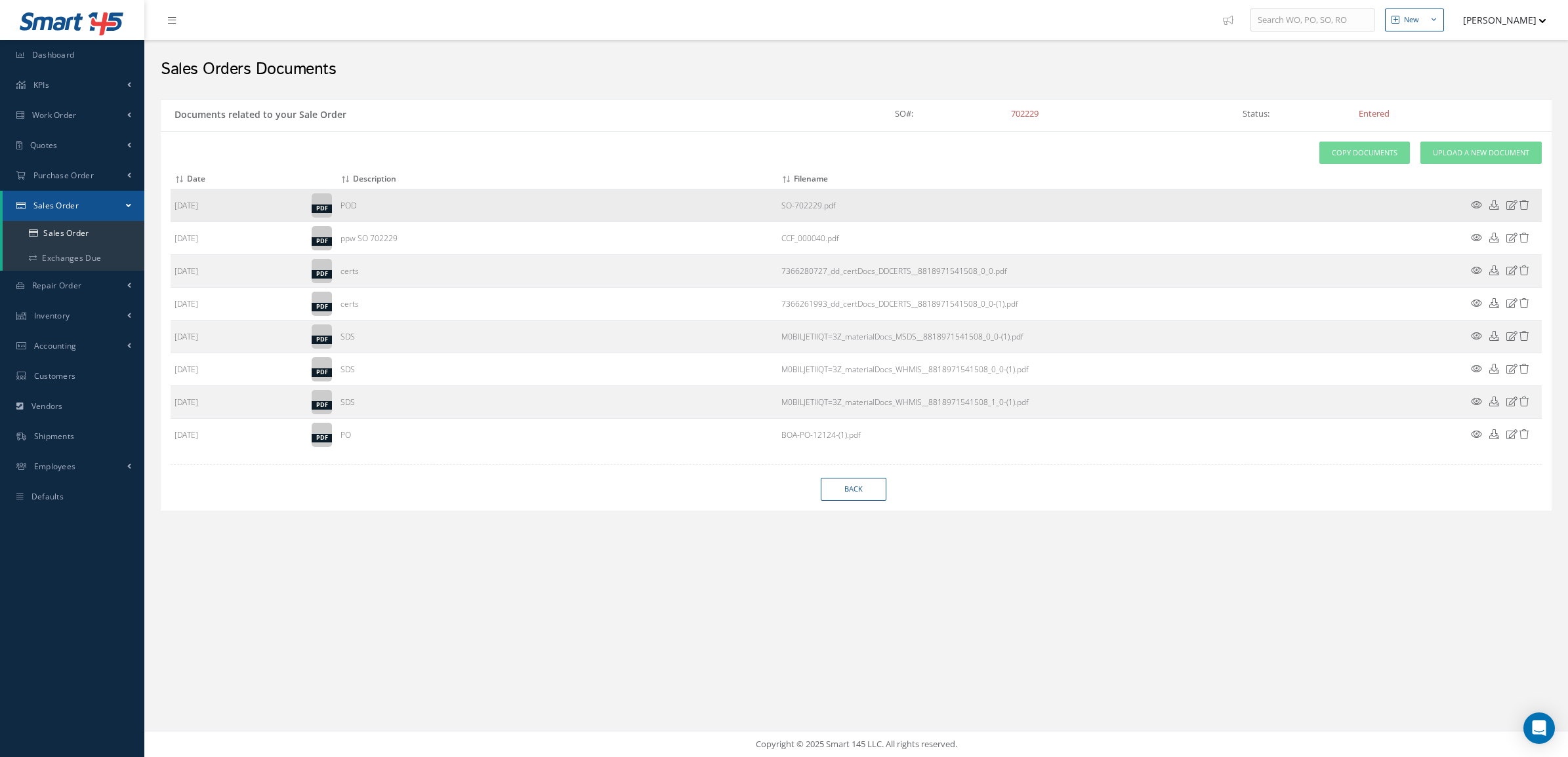
click at [1480, 204] on icon at bounding box center [1476, 205] width 11 height 10
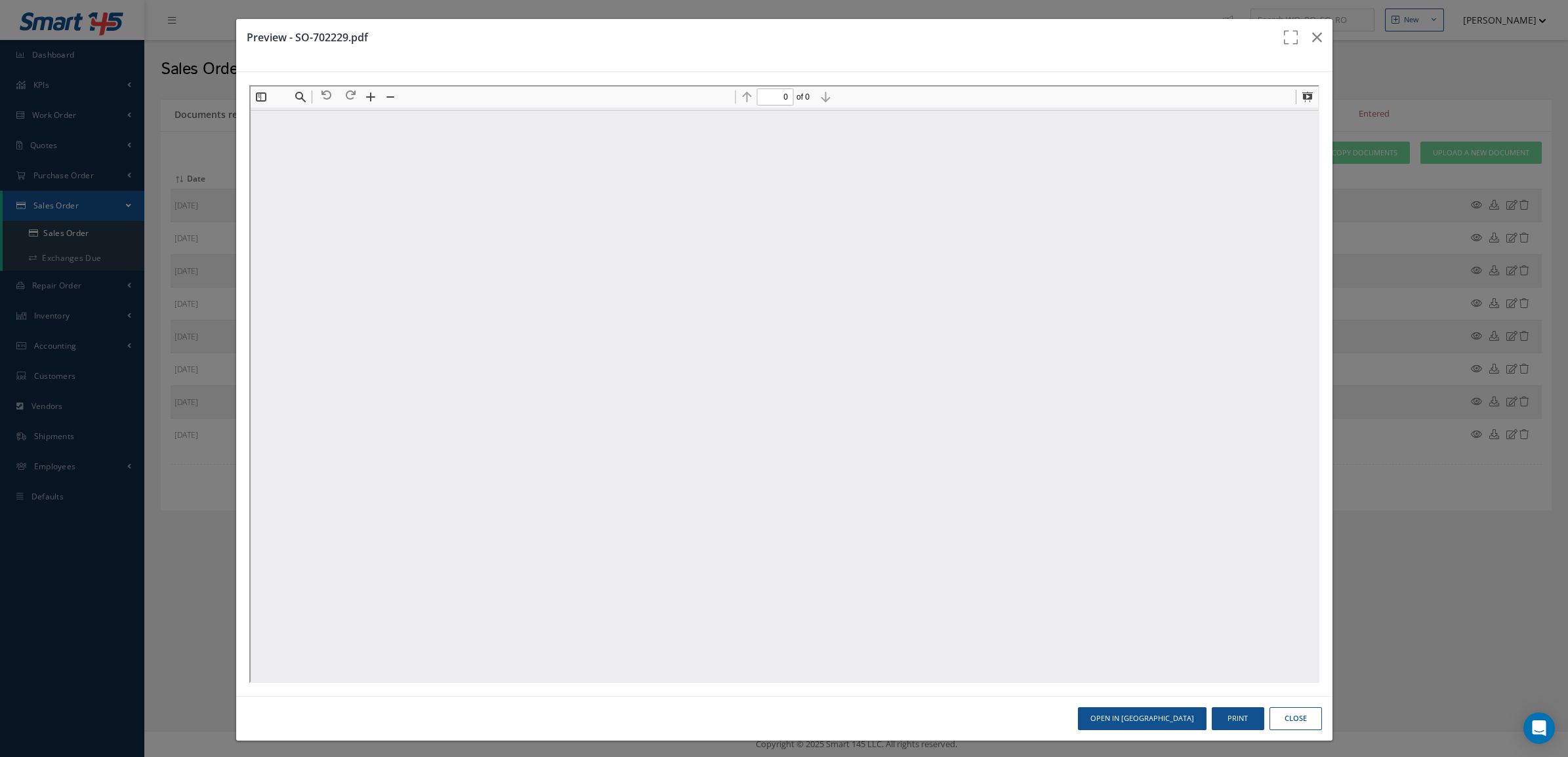
type input "1"
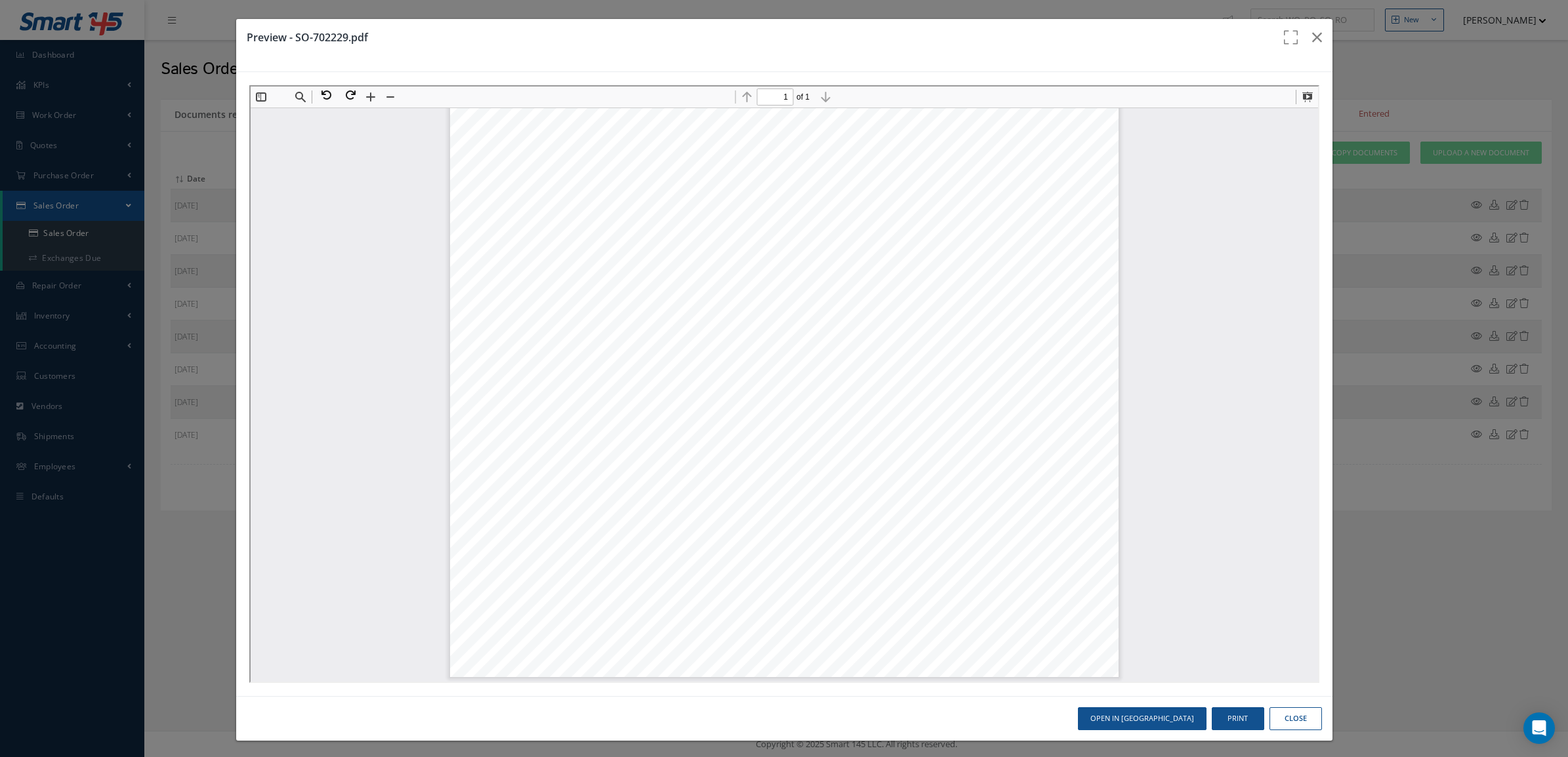
scroll to position [3, 0]
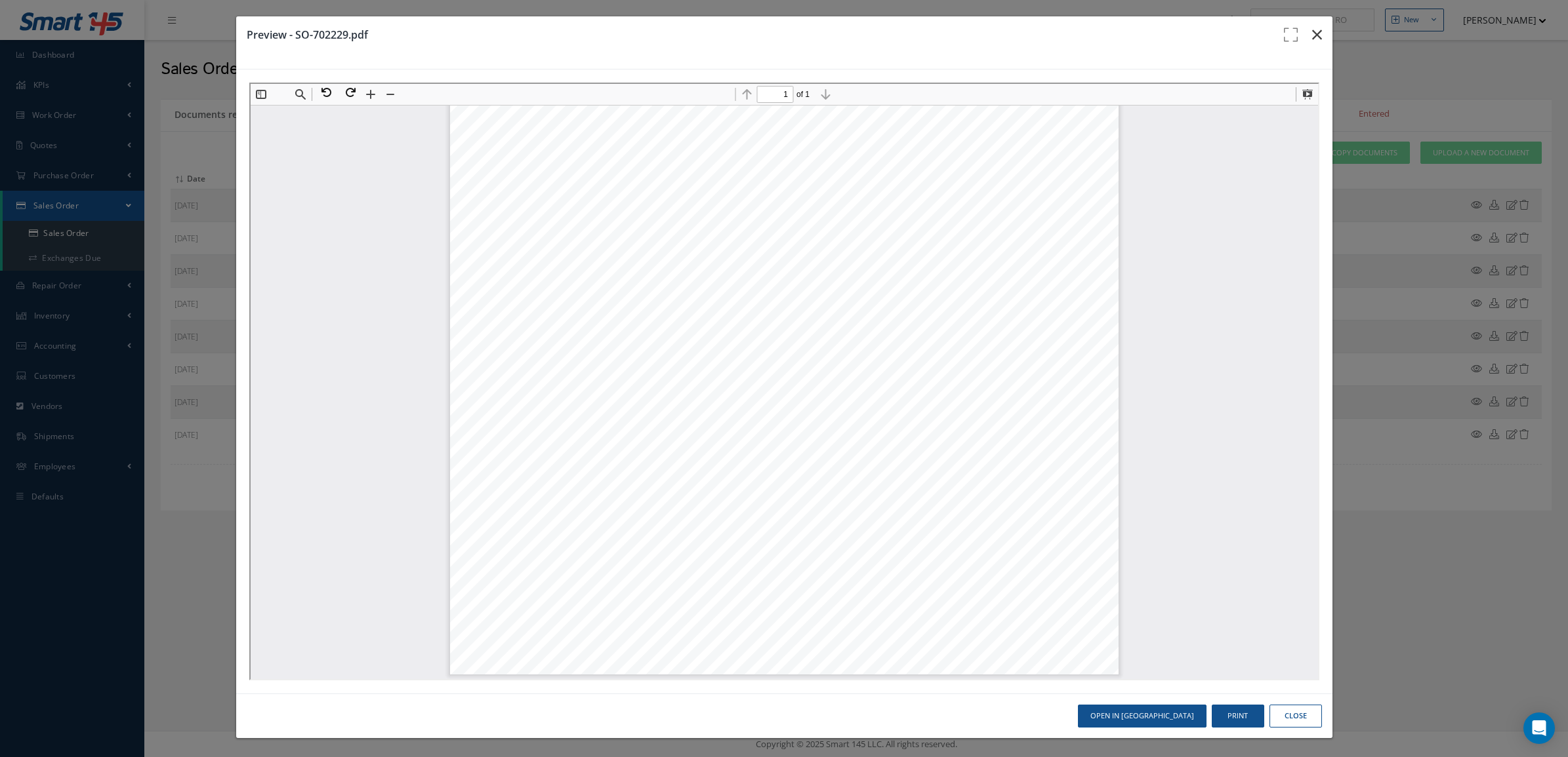
click at [1312, 35] on icon "button" at bounding box center [1317, 35] width 10 height 16
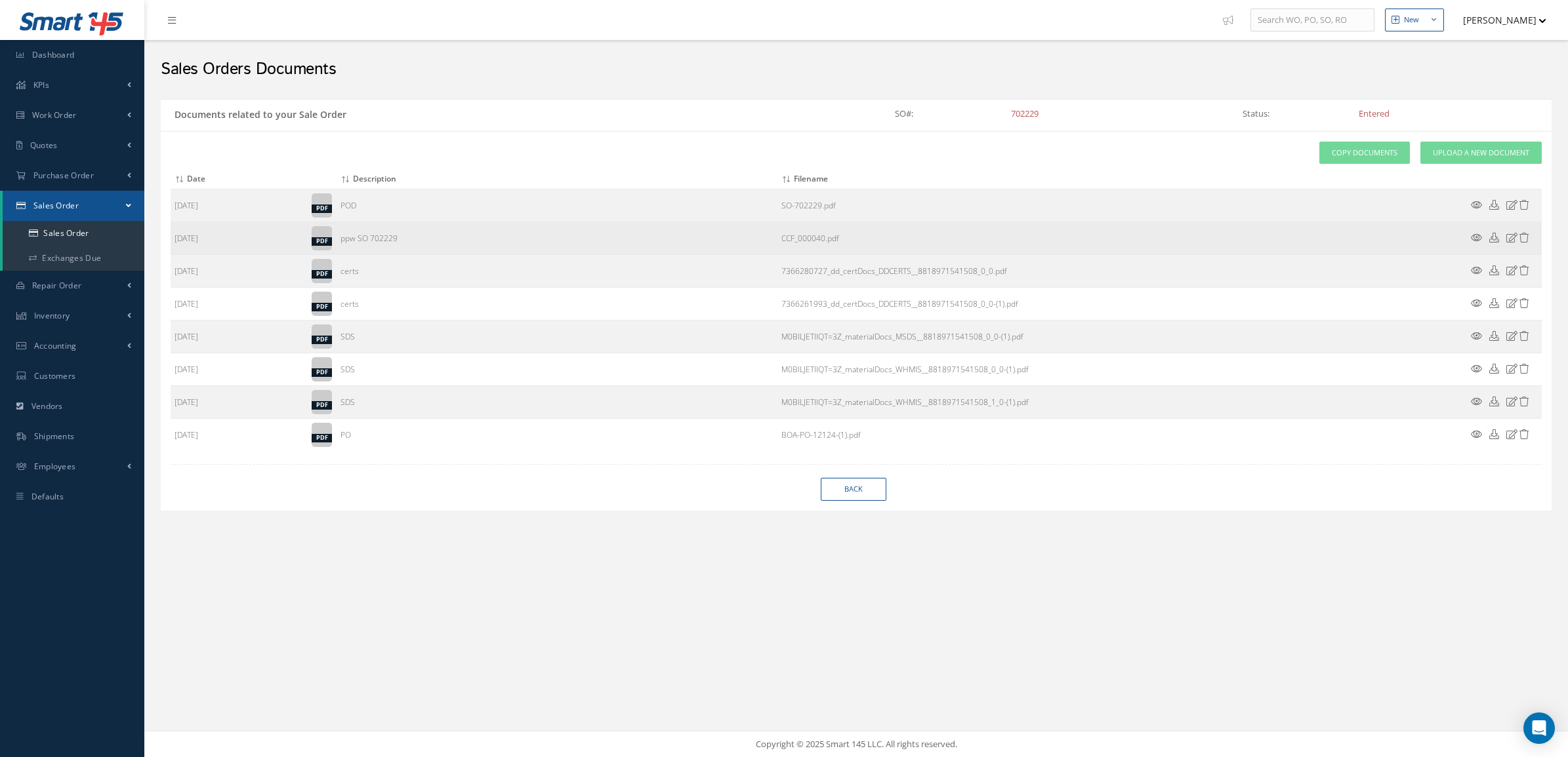
click at [1477, 238] on icon at bounding box center [1476, 238] width 11 height 10
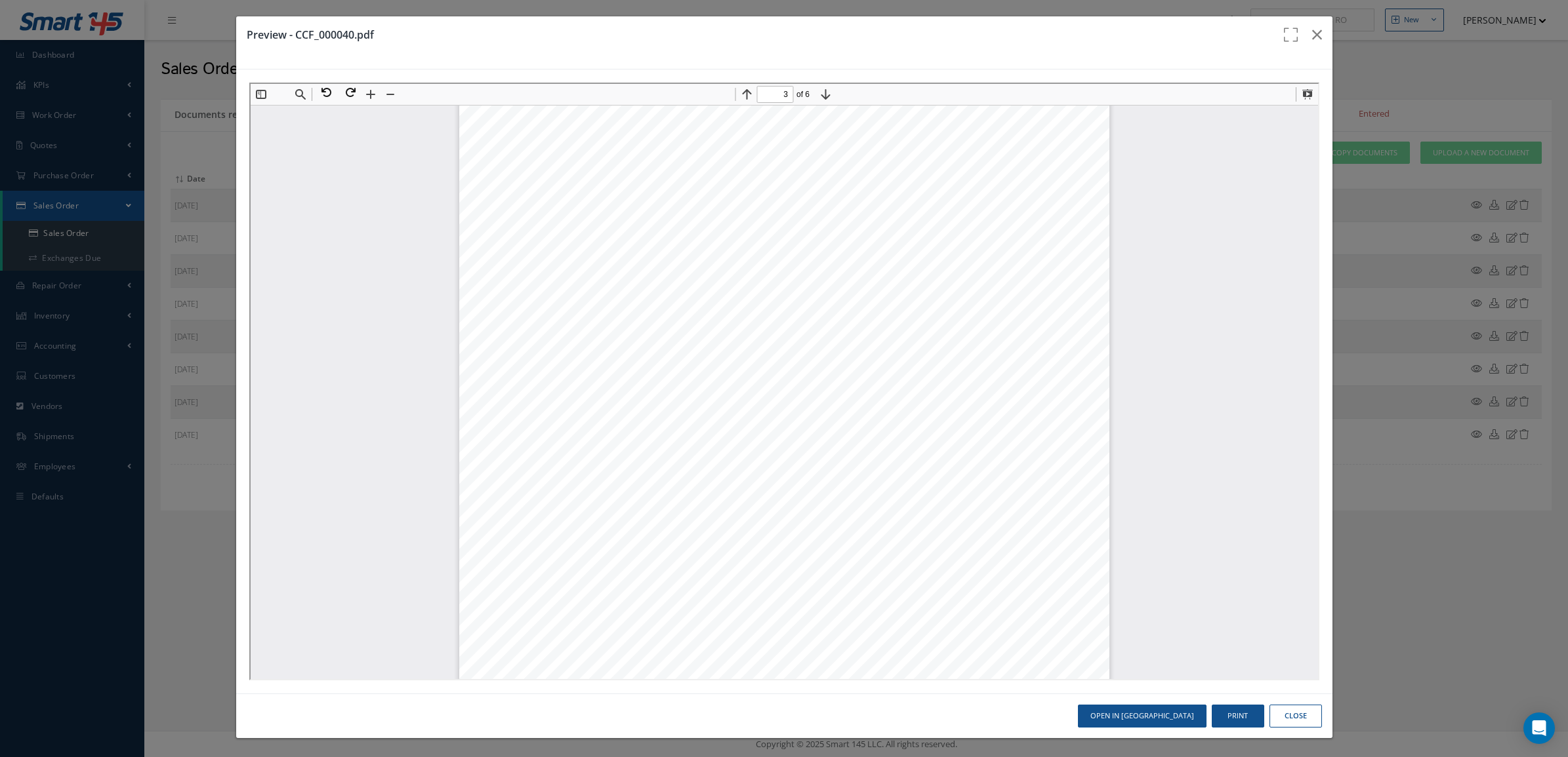
scroll to position [1728, 0]
type input "5"
click at [1312, 36] on icon "button" at bounding box center [1317, 35] width 10 height 16
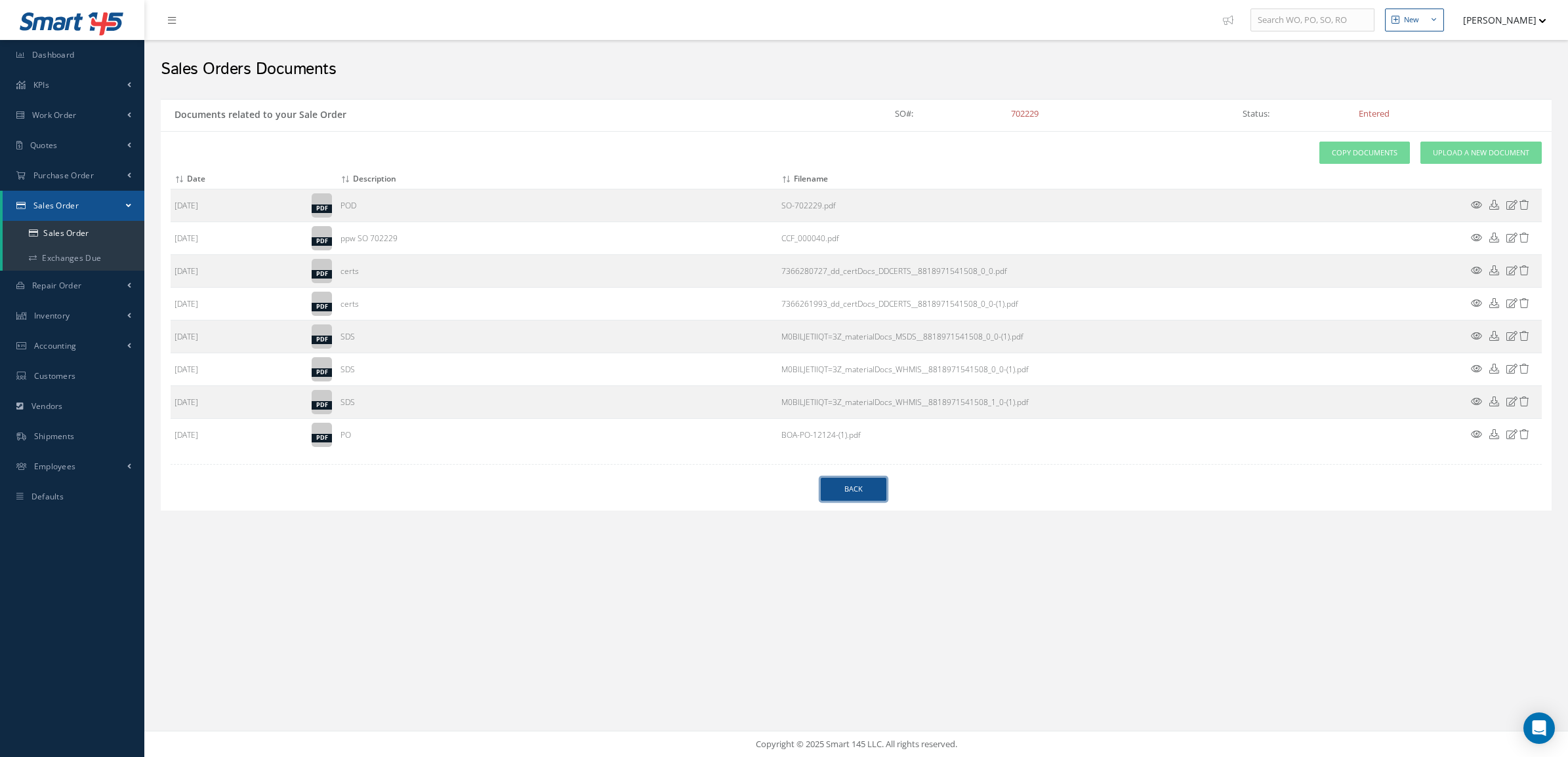
click at [859, 487] on link "Back" at bounding box center [853, 489] width 66 height 23
select select "25"
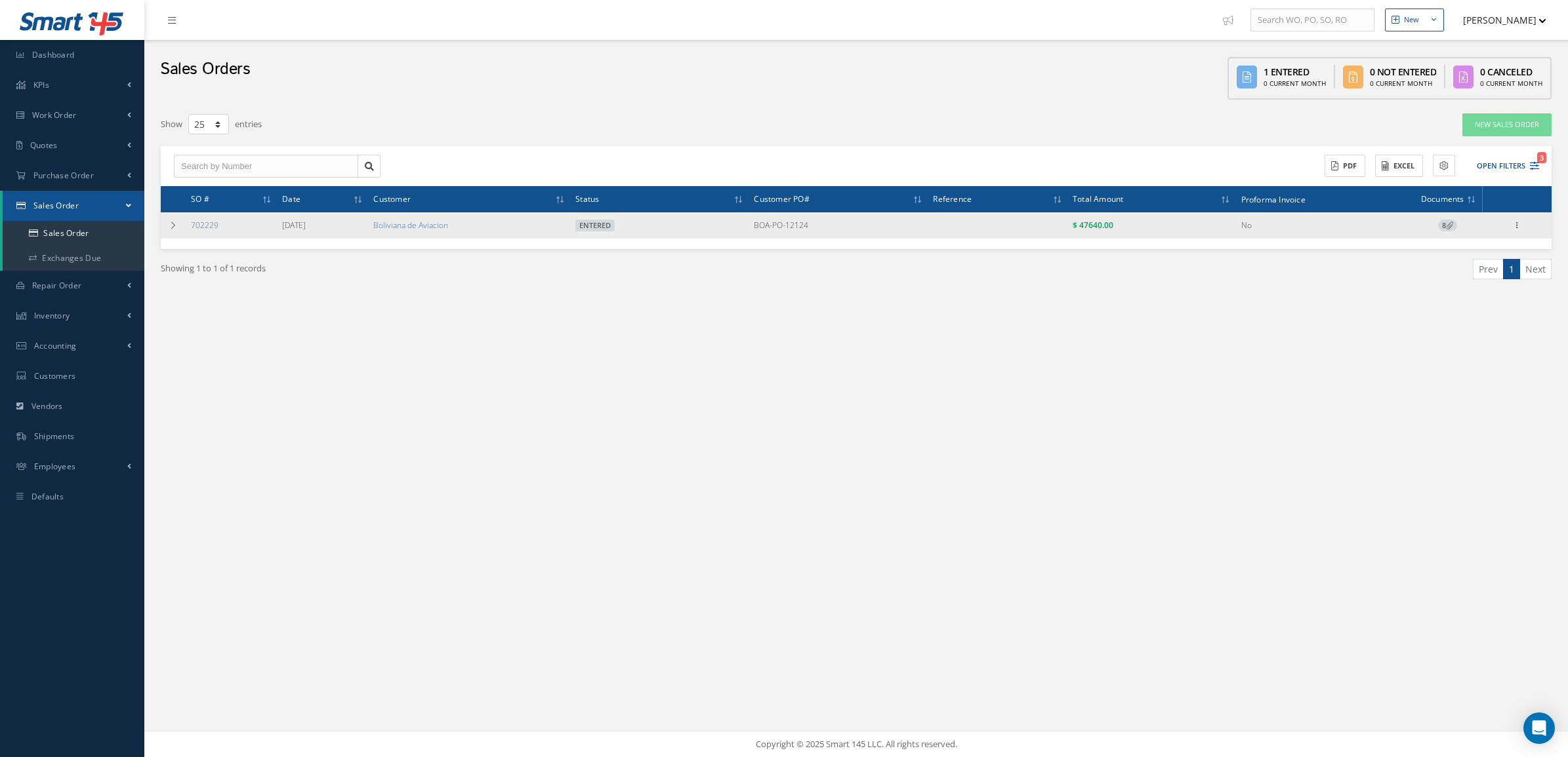
click at [1525, 223] on div "Reverse Sales Order Edit Show Send By Email Documents Print-Outs Sales Order In…" at bounding box center [1517, 226] width 66 height 16
click at [1517, 223] on icon at bounding box center [1517, 224] width 13 height 11
click at [1486, 236] on link "Reverse Sales Order" at bounding box center [1456, 239] width 104 height 27
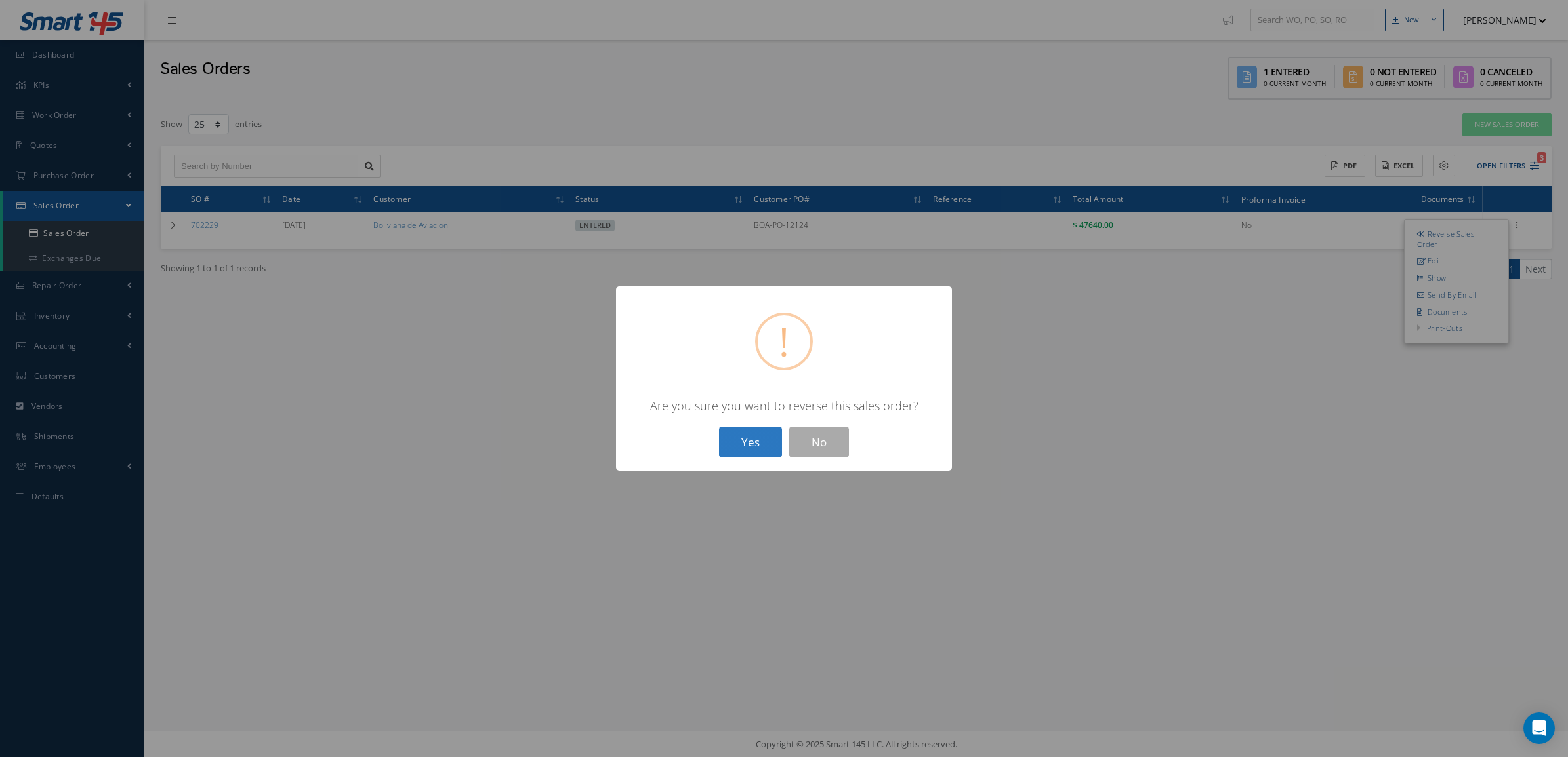
click at [748, 453] on button "Yes" at bounding box center [750, 442] width 63 height 31
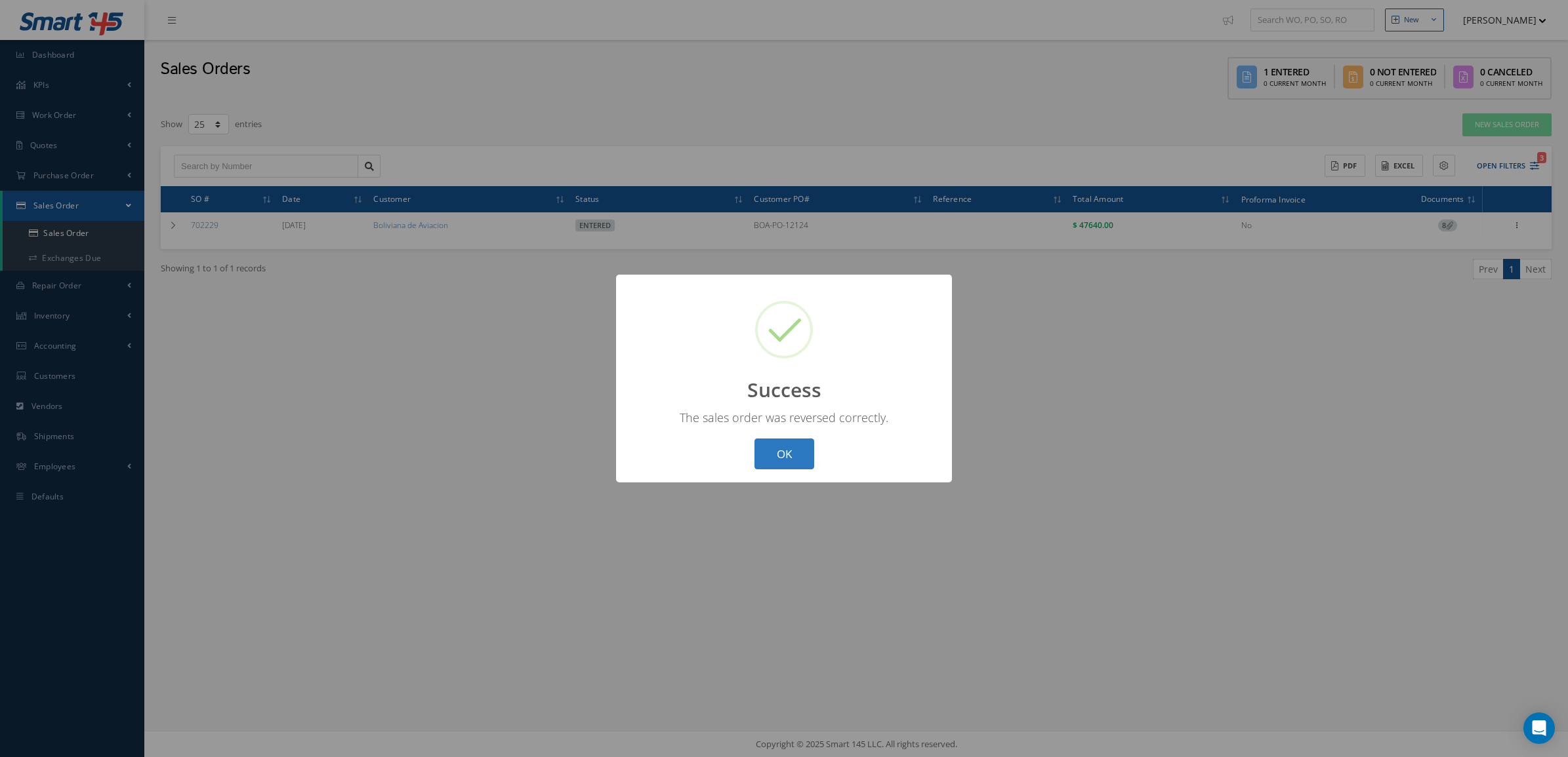
click at [774, 446] on button "OK" at bounding box center [784, 454] width 60 height 31
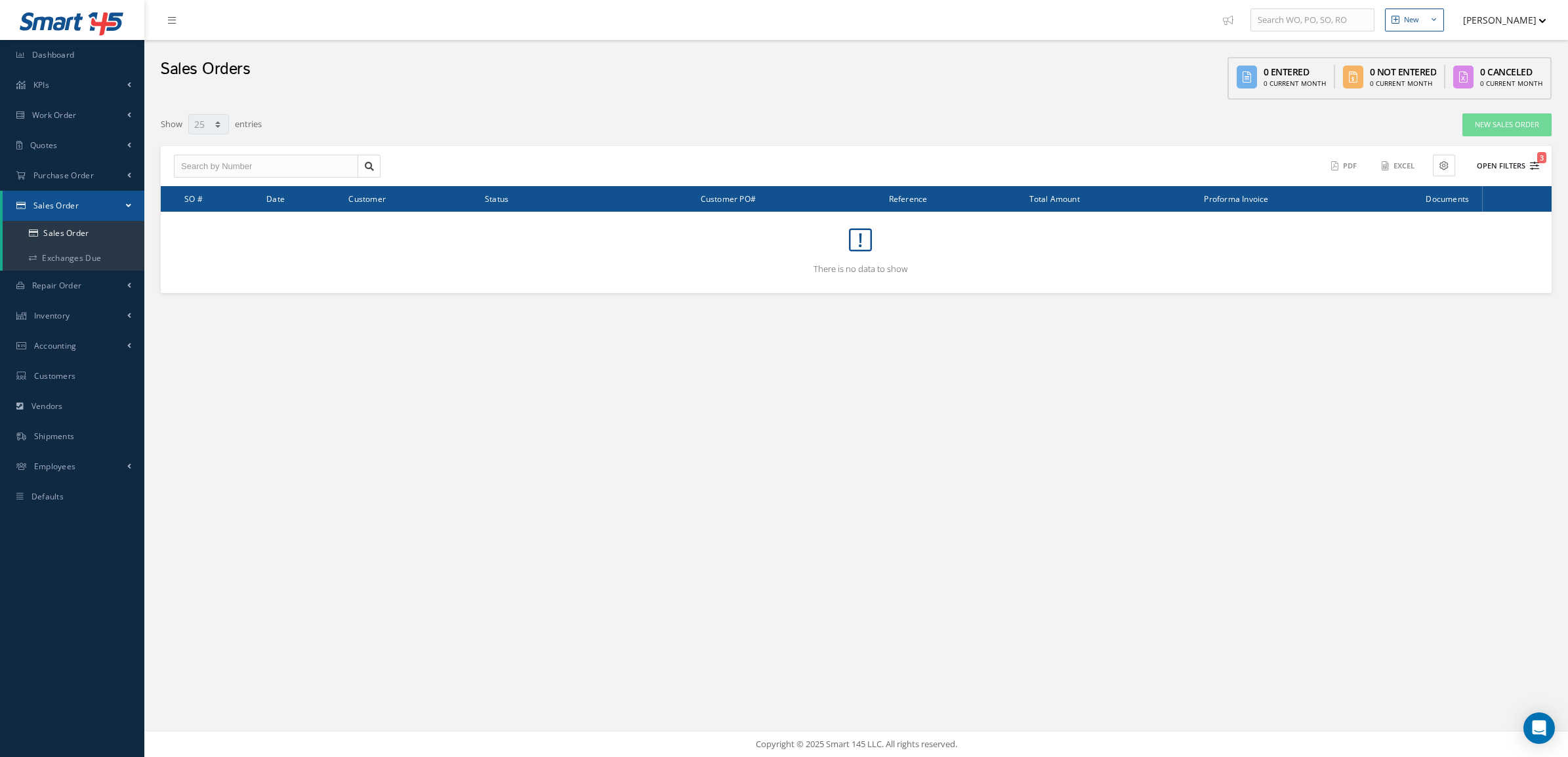
click at [1506, 164] on button "Open Filters 3" at bounding box center [1502, 166] width 74 height 22
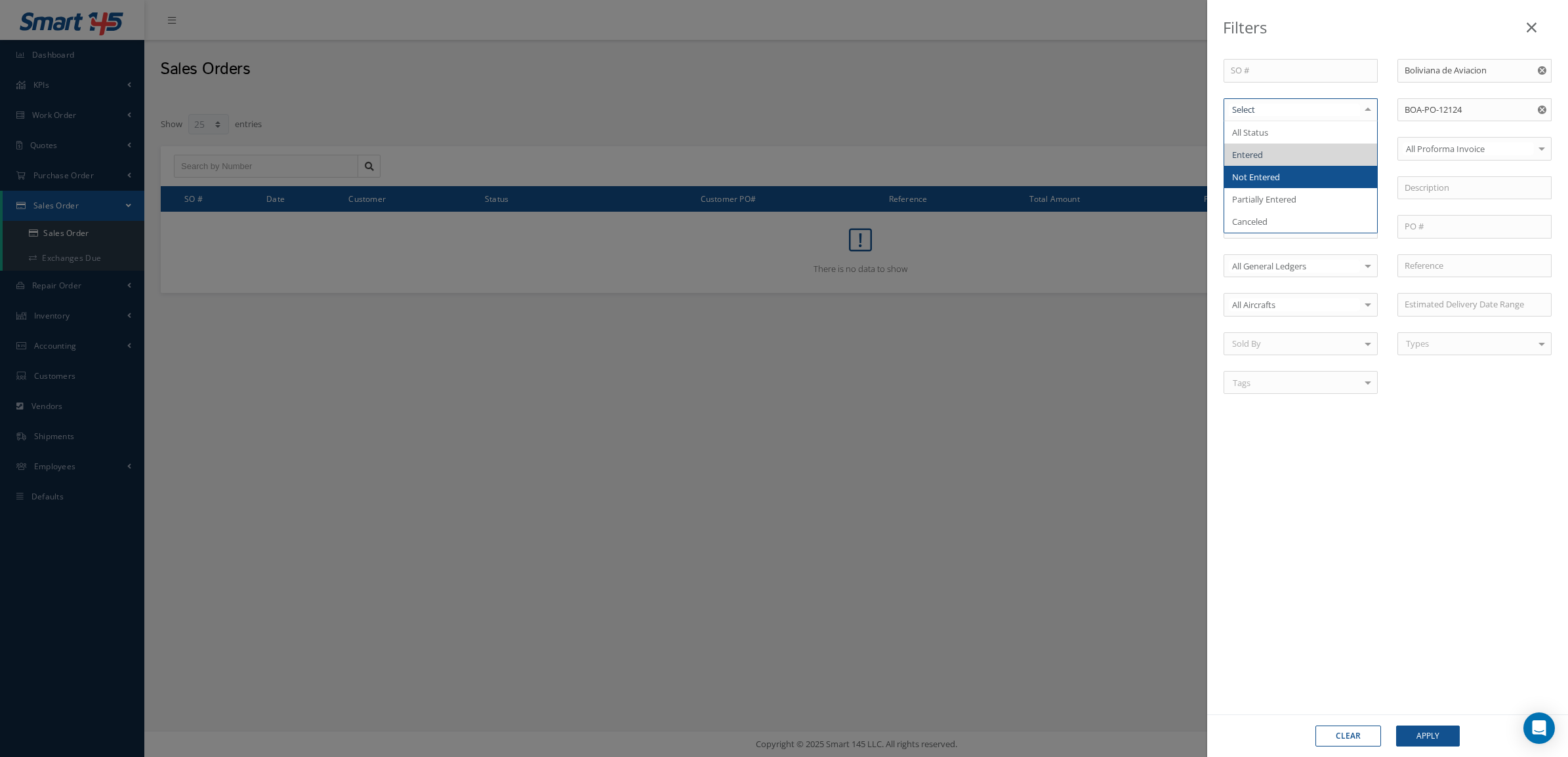
click at [1268, 174] on span "Not Entered" at bounding box center [1256, 177] width 48 height 12
click at [1438, 728] on button "Apply" at bounding box center [1428, 736] width 64 height 21
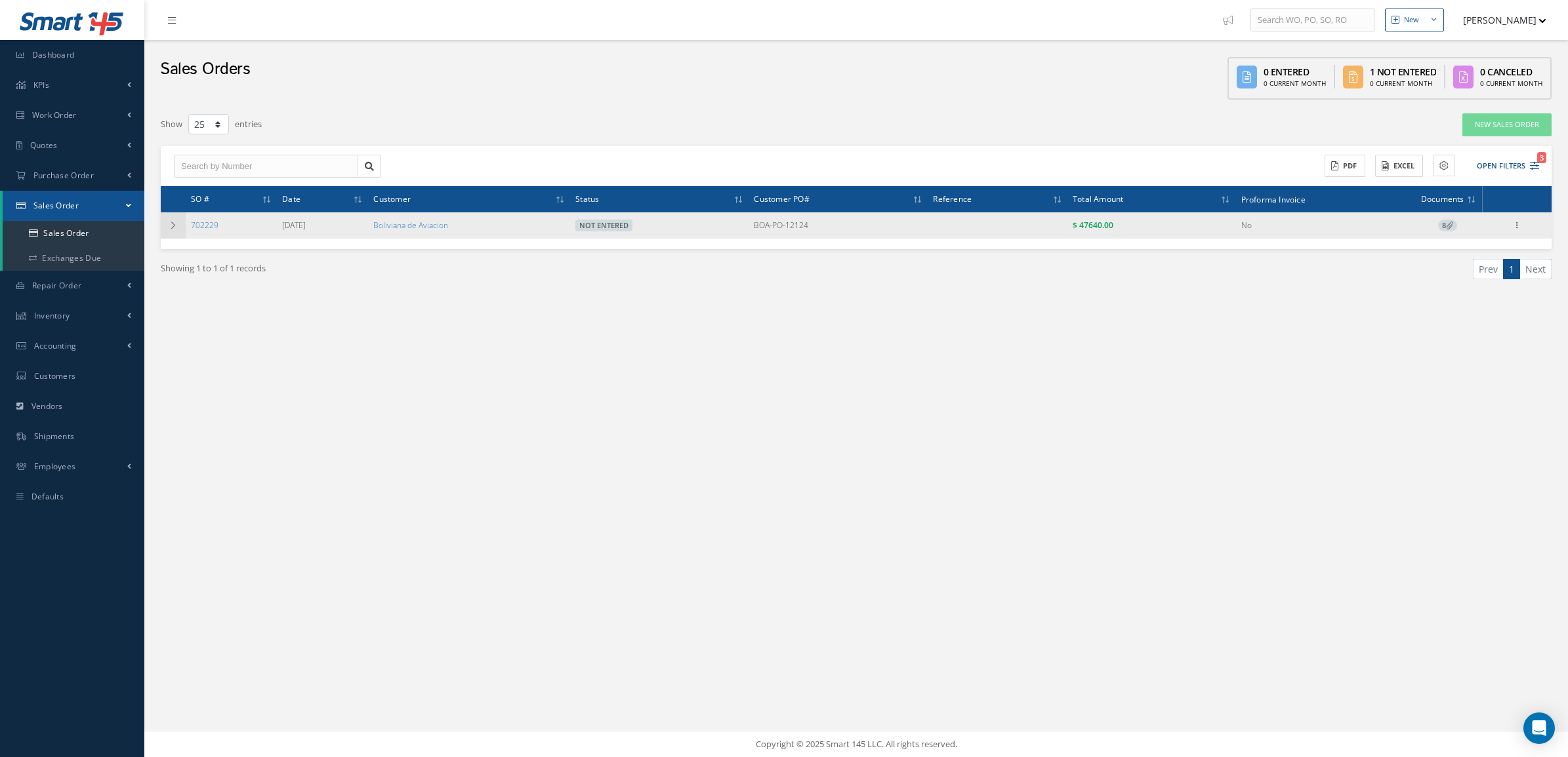
click at [171, 226] on icon at bounding box center [173, 226] width 9 height 8
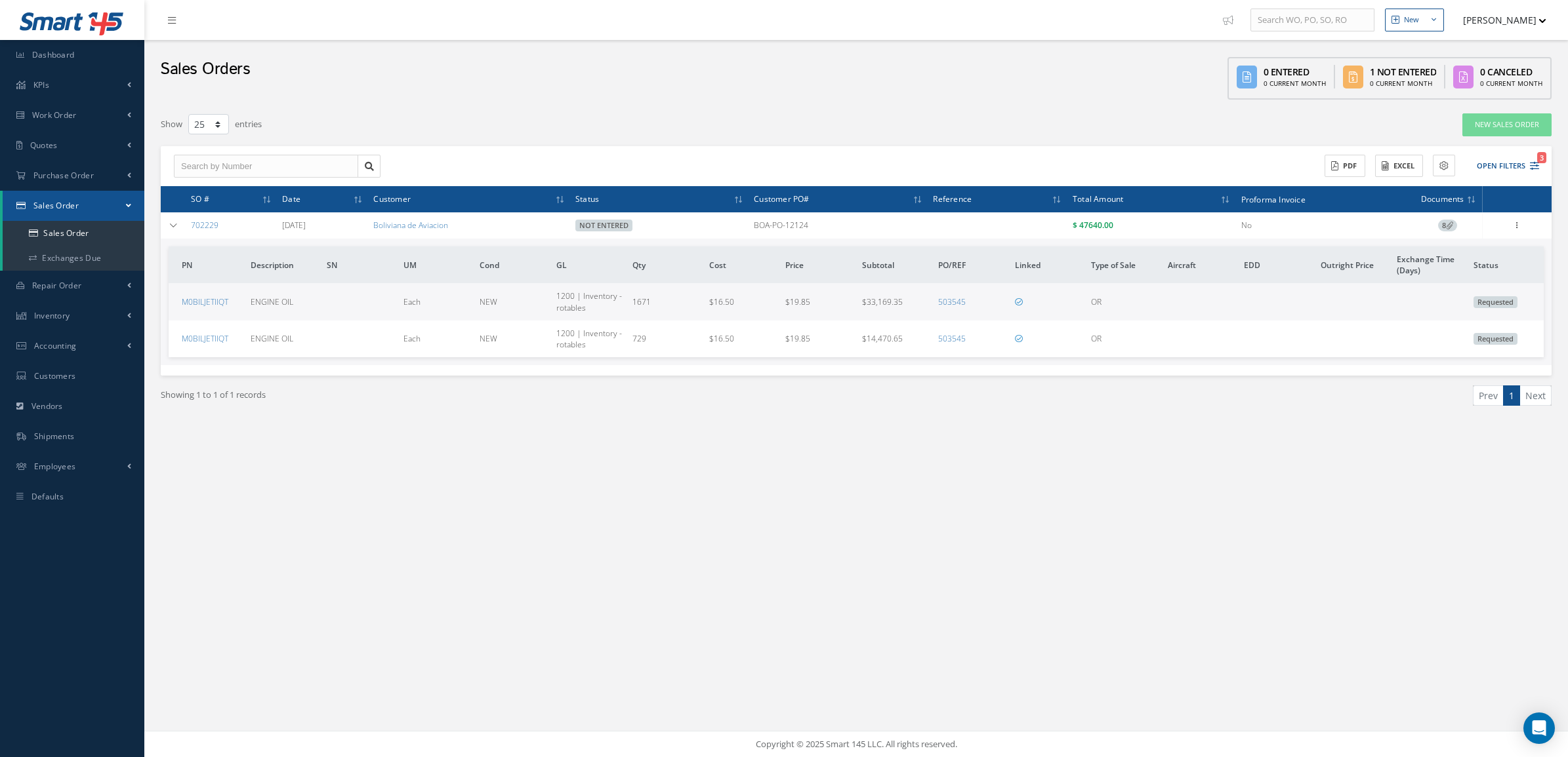
click at [1450, 224] on icon at bounding box center [1449, 225] width 7 height 7
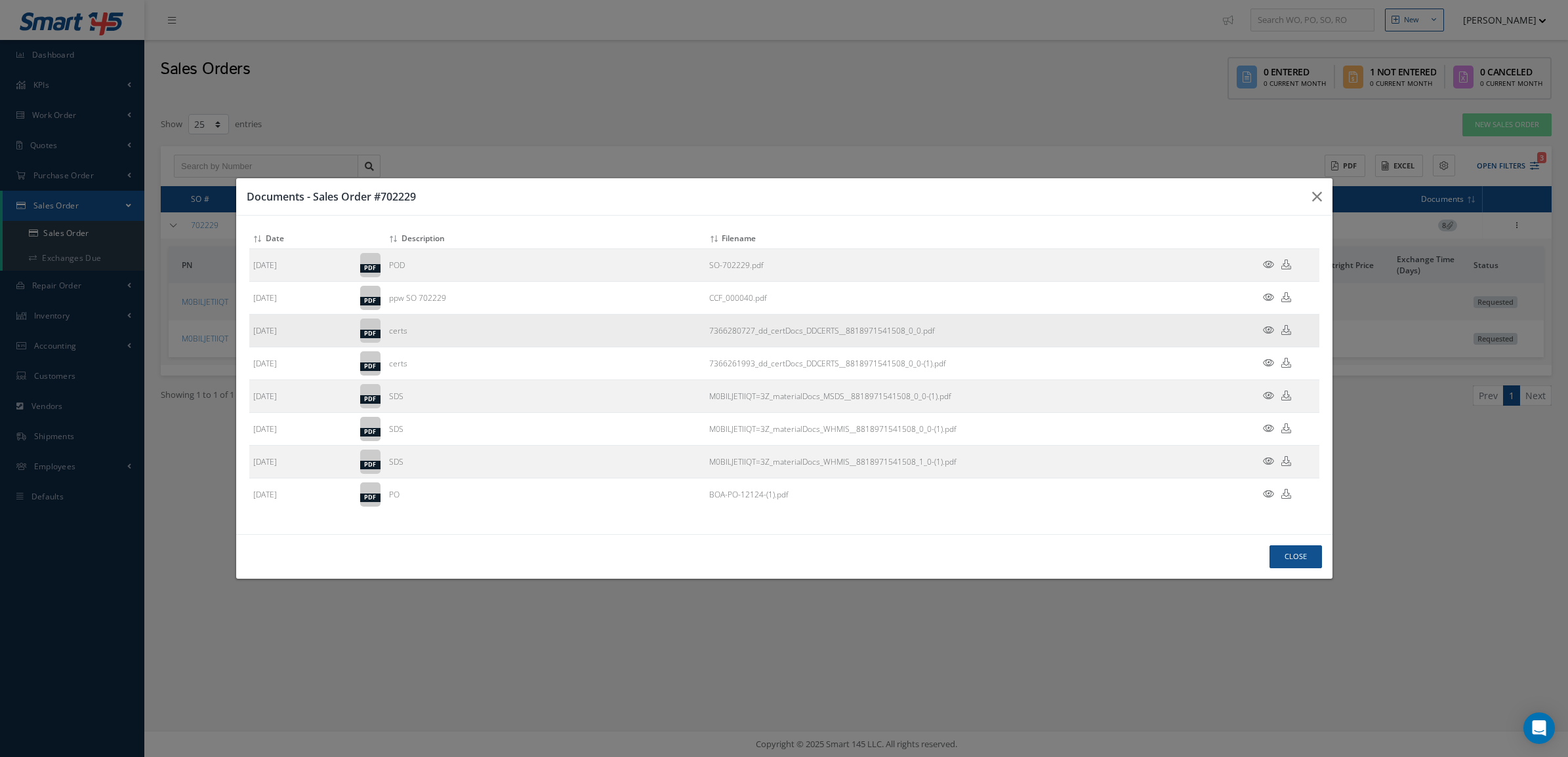
click at [1264, 329] on icon at bounding box center [1268, 330] width 11 height 10
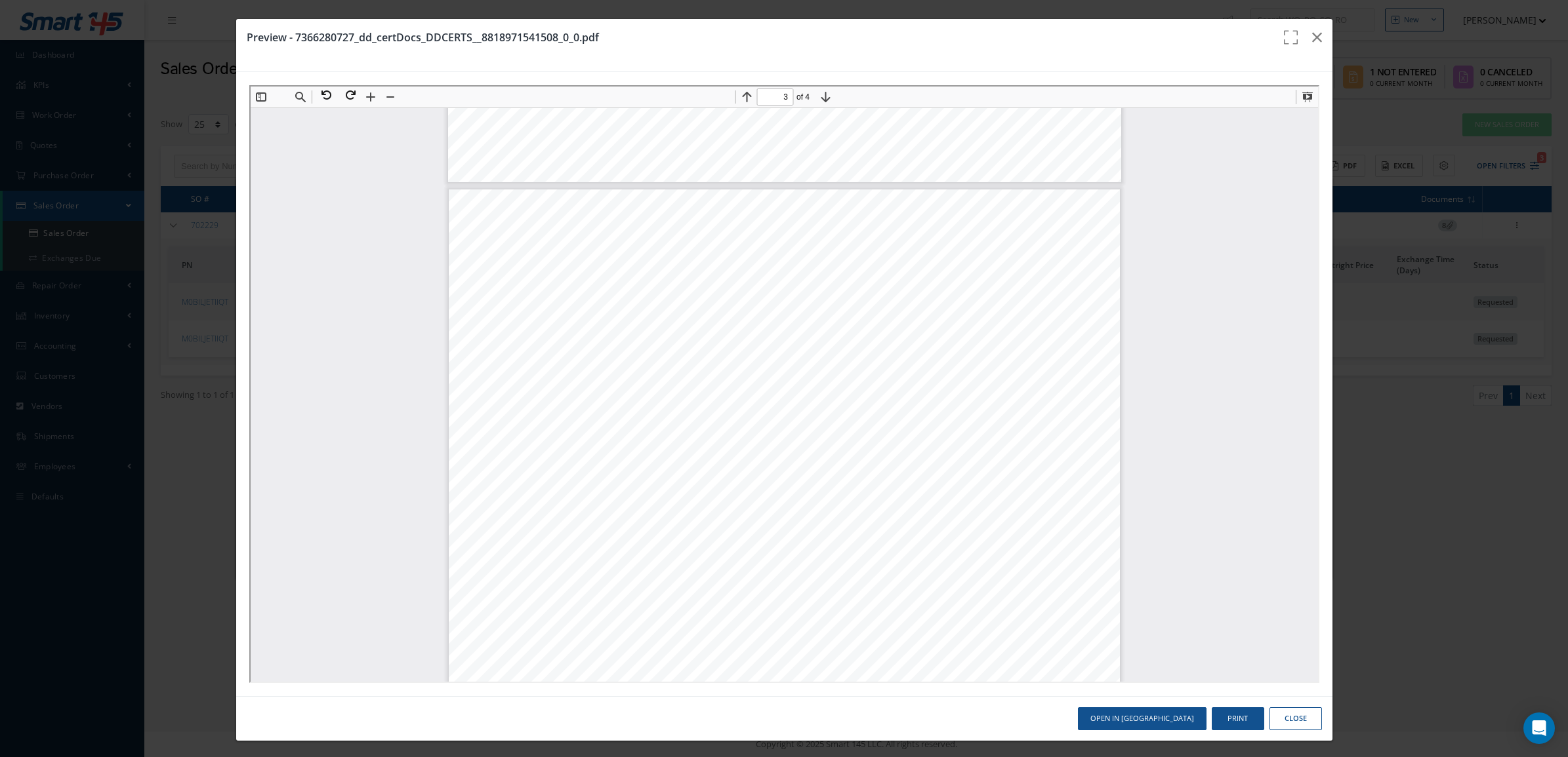
scroll to position [1803, 0]
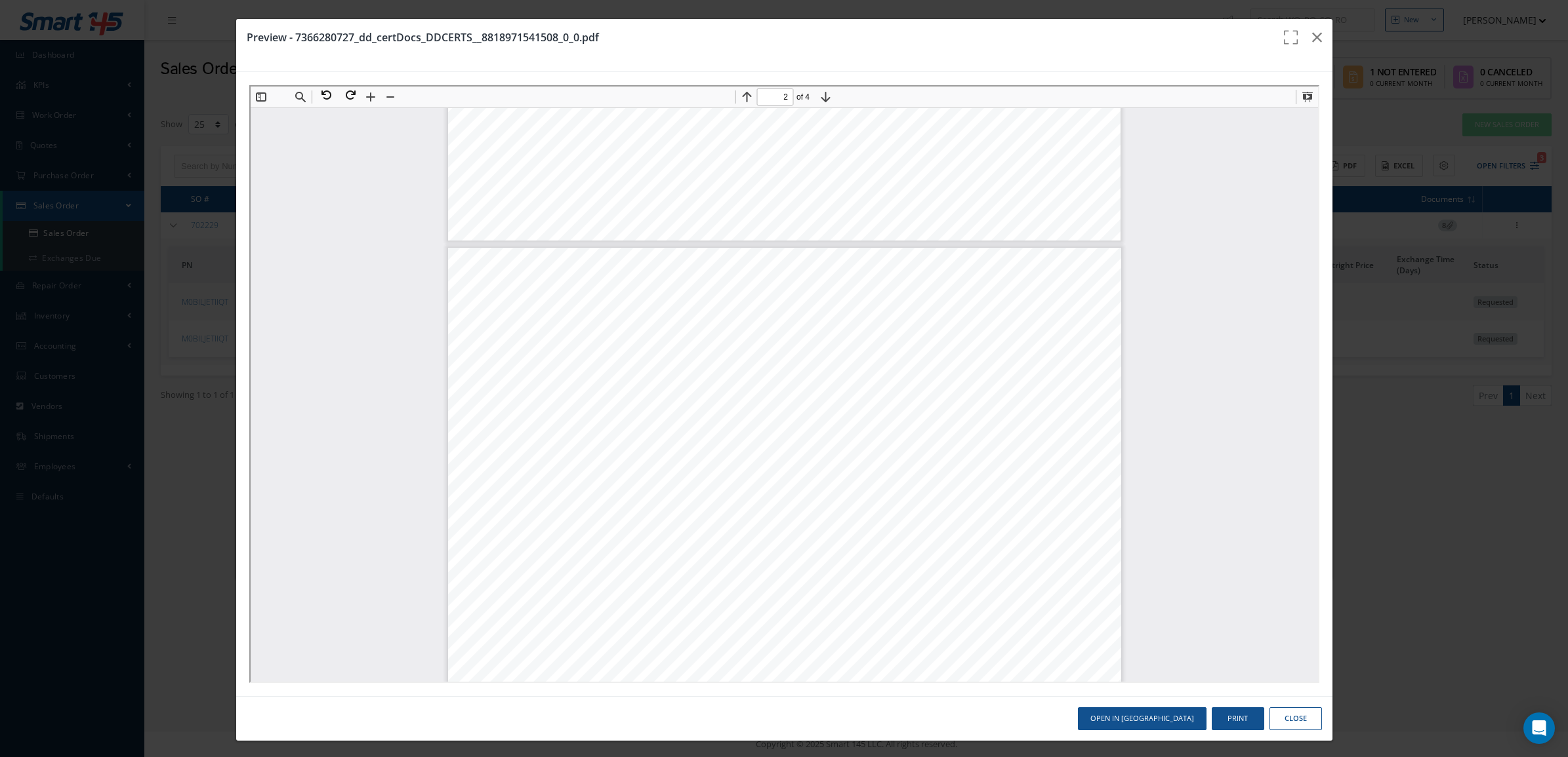
type input "1"
click at [1312, 31] on icon "button" at bounding box center [1317, 37] width 10 height 16
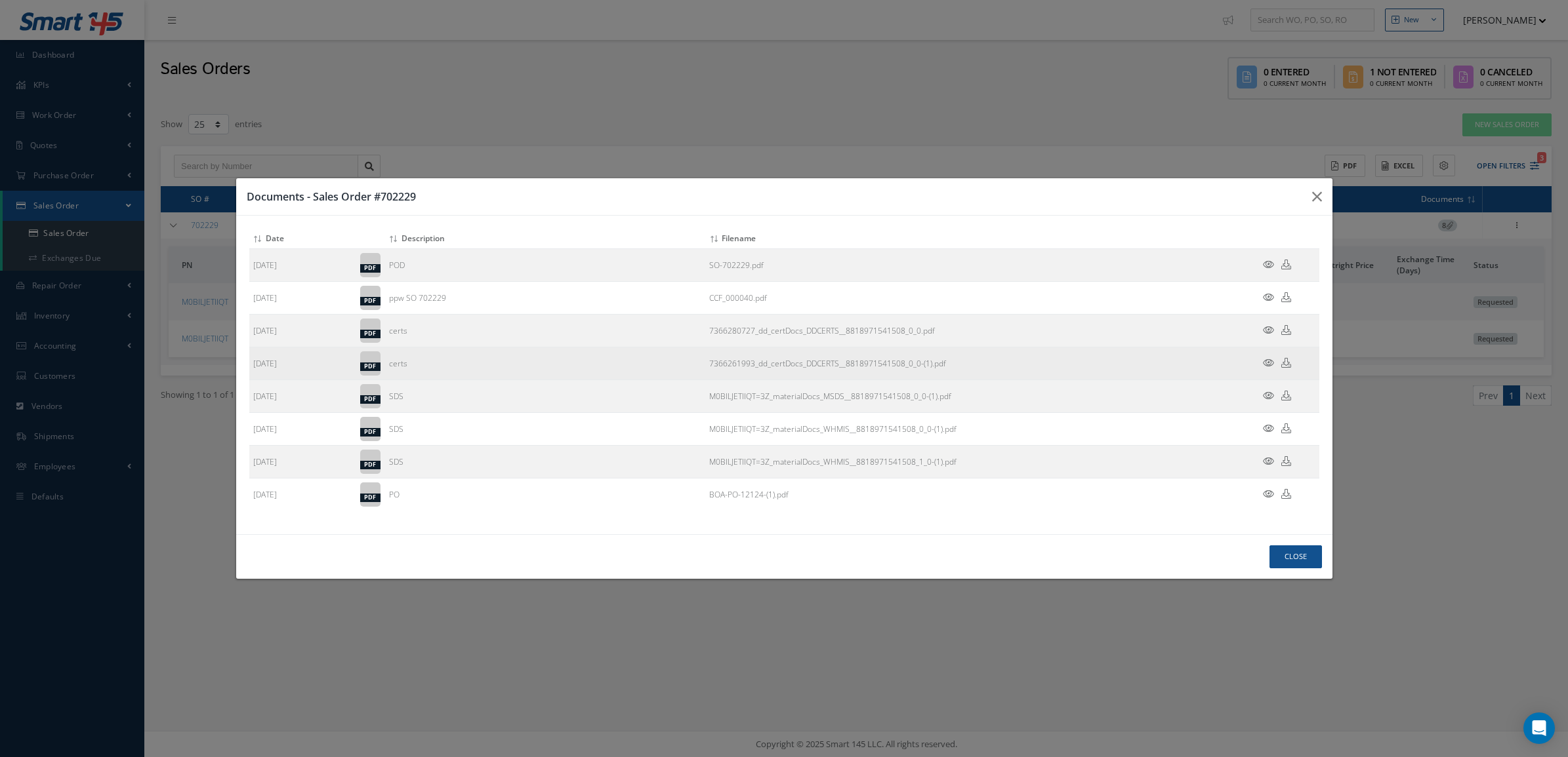
click at [1268, 363] on icon at bounding box center [1268, 363] width 11 height 10
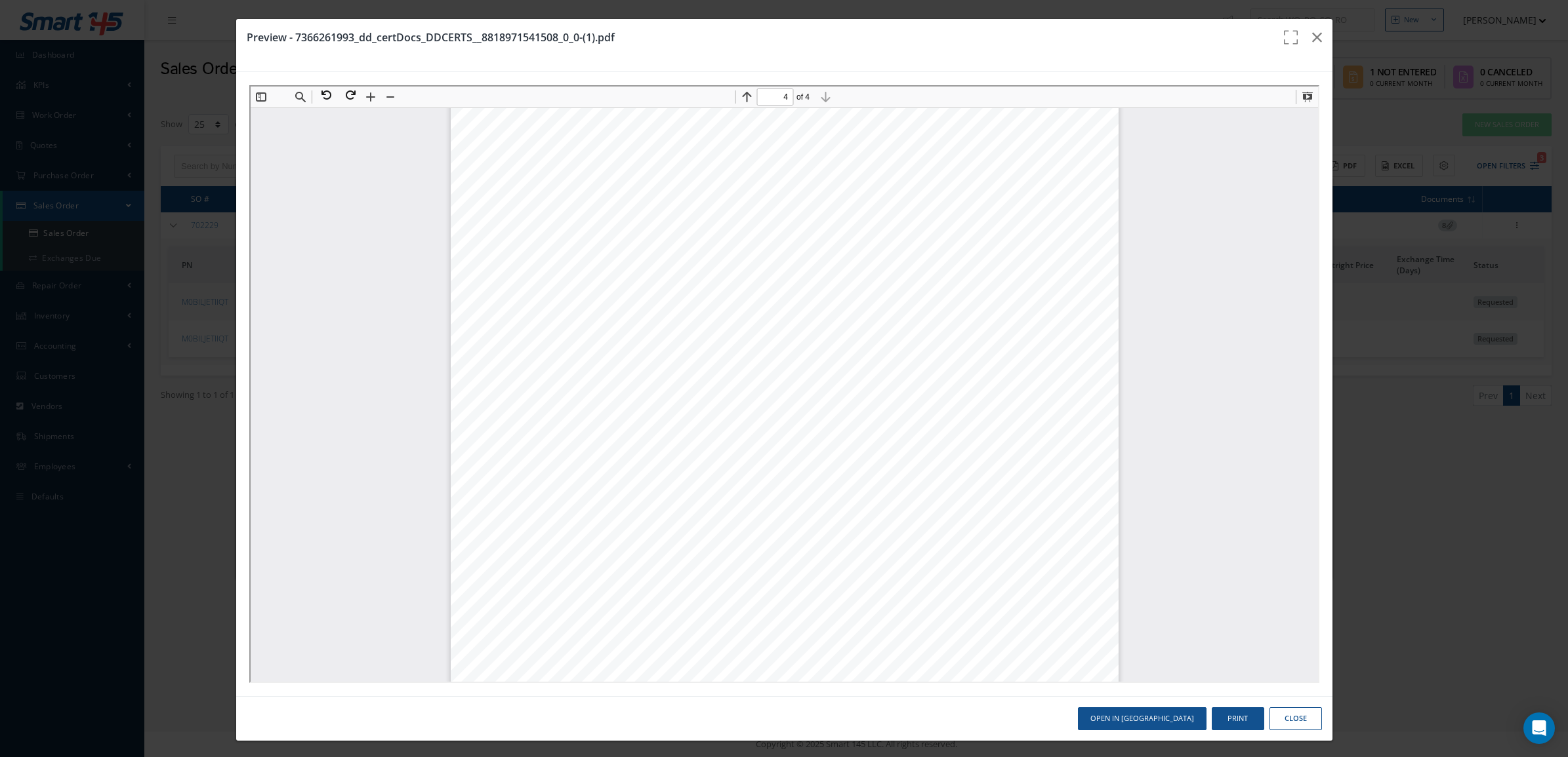
scroll to position [2740, 0]
type input "1"
click at [1312, 39] on icon "button" at bounding box center [1317, 37] width 10 height 16
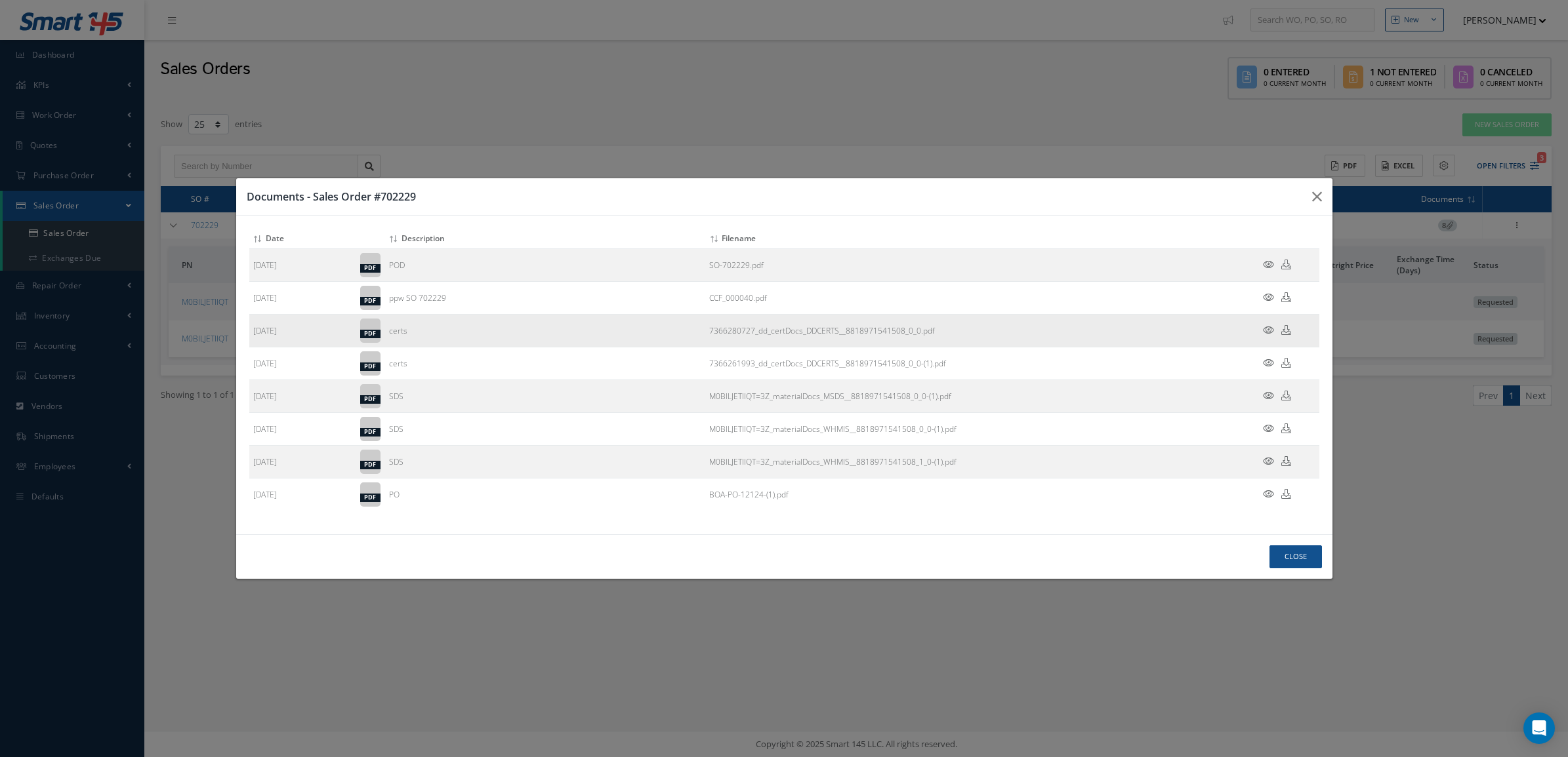
click at [1267, 333] on icon at bounding box center [1268, 330] width 11 height 10
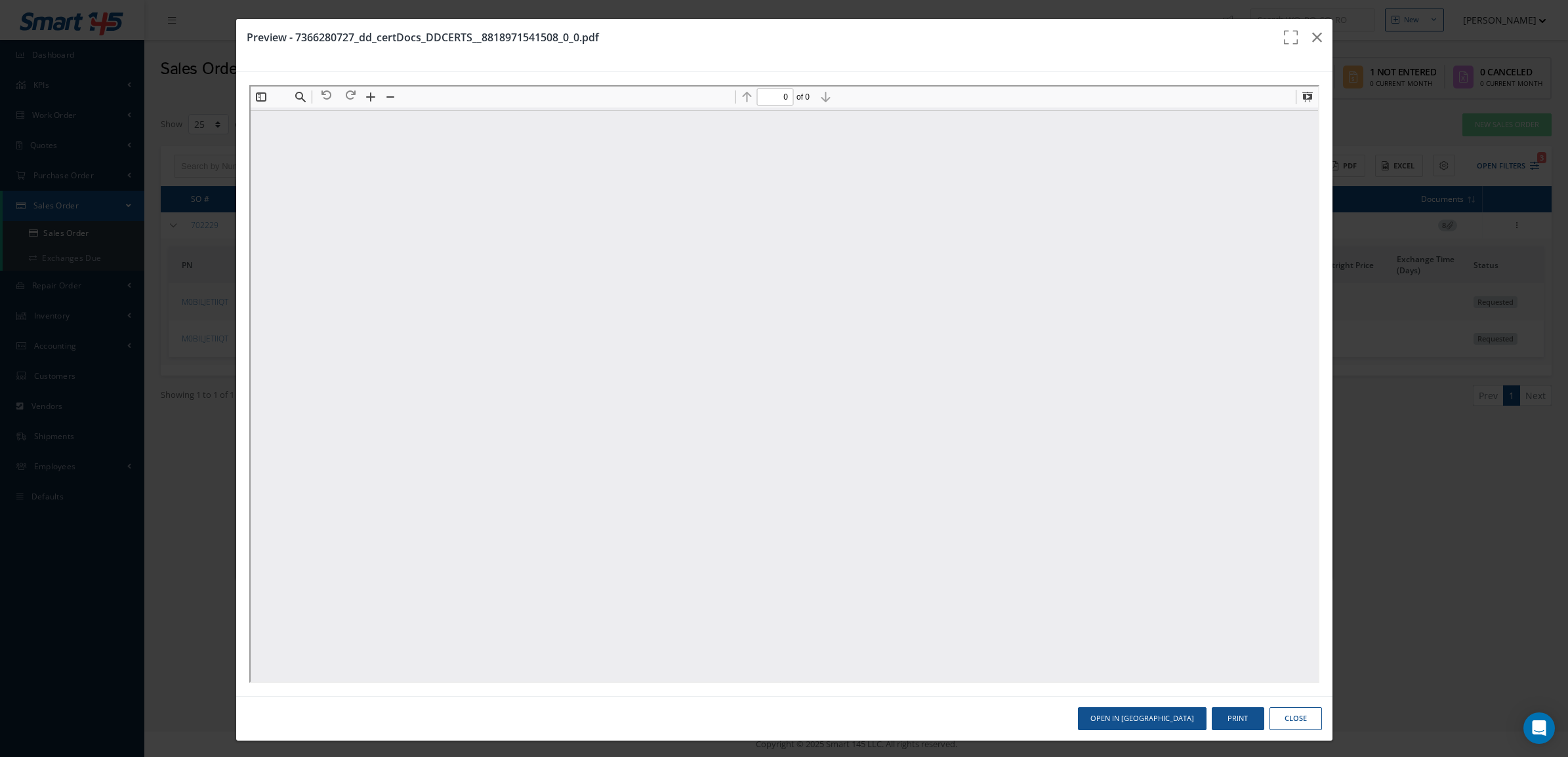
scroll to position [0, 0]
type input "1"
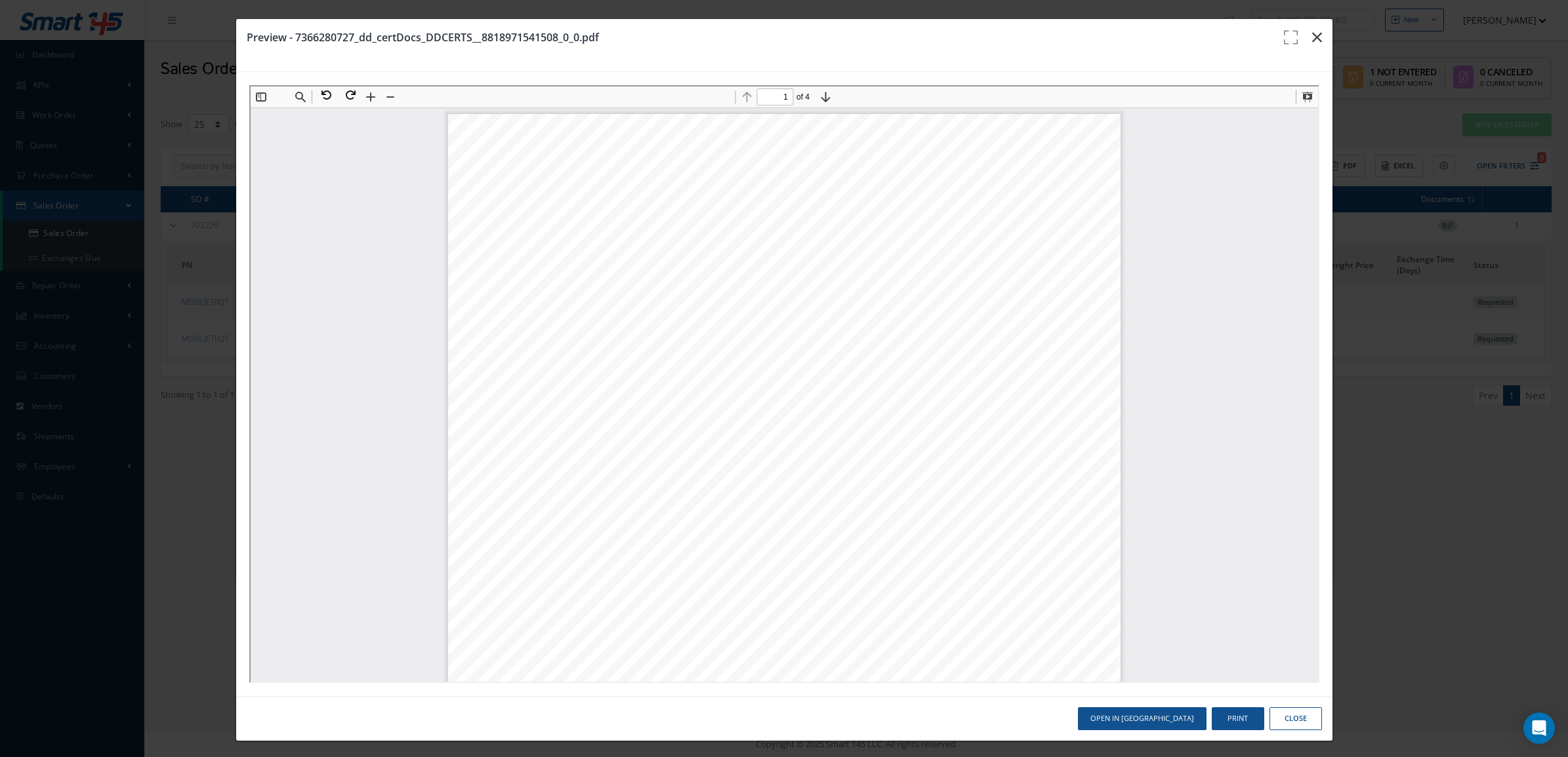
click at [1312, 39] on icon "button" at bounding box center [1317, 37] width 10 height 16
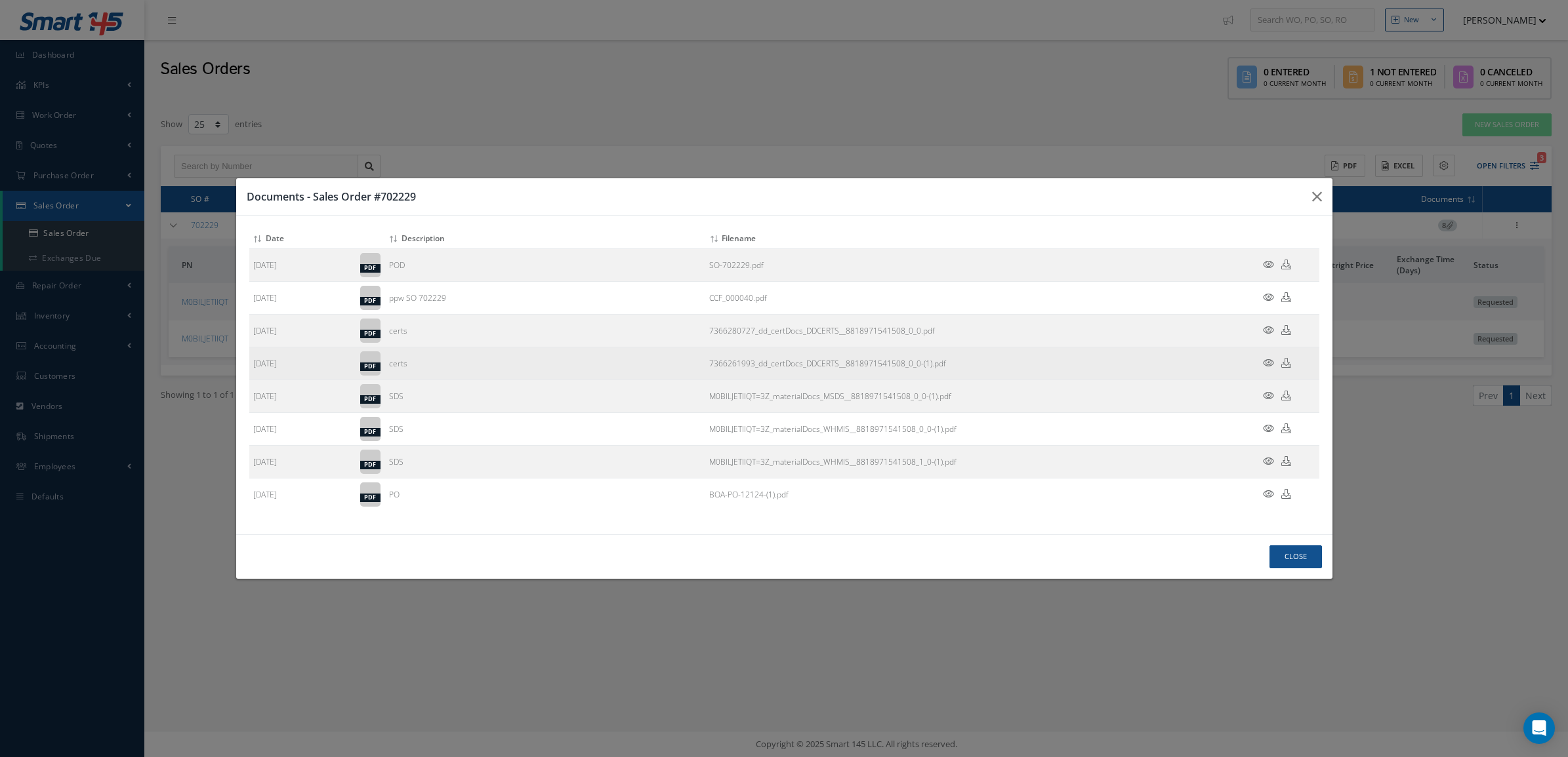
click at [1264, 366] on icon at bounding box center [1268, 363] width 11 height 10
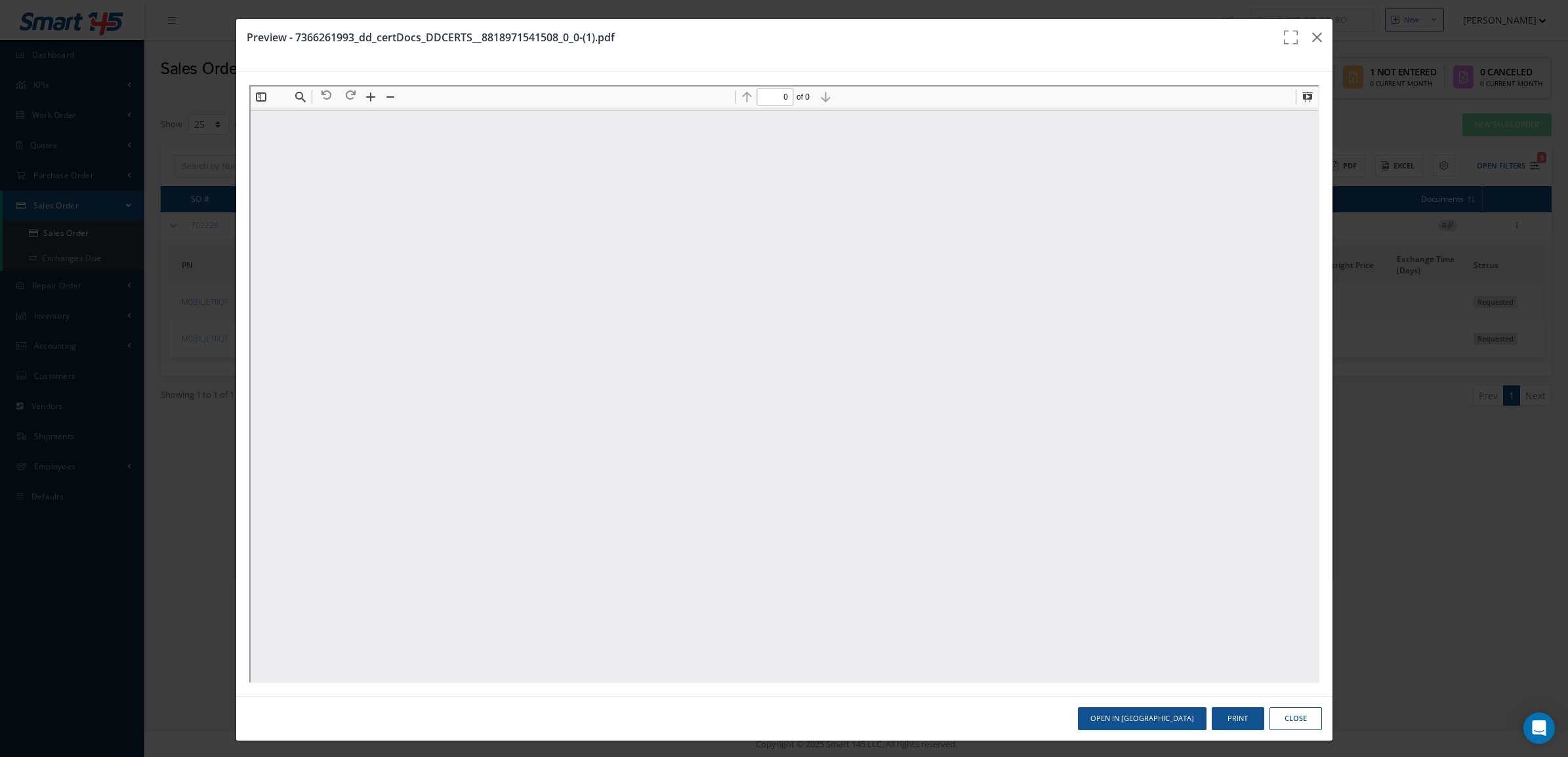
type input "1"
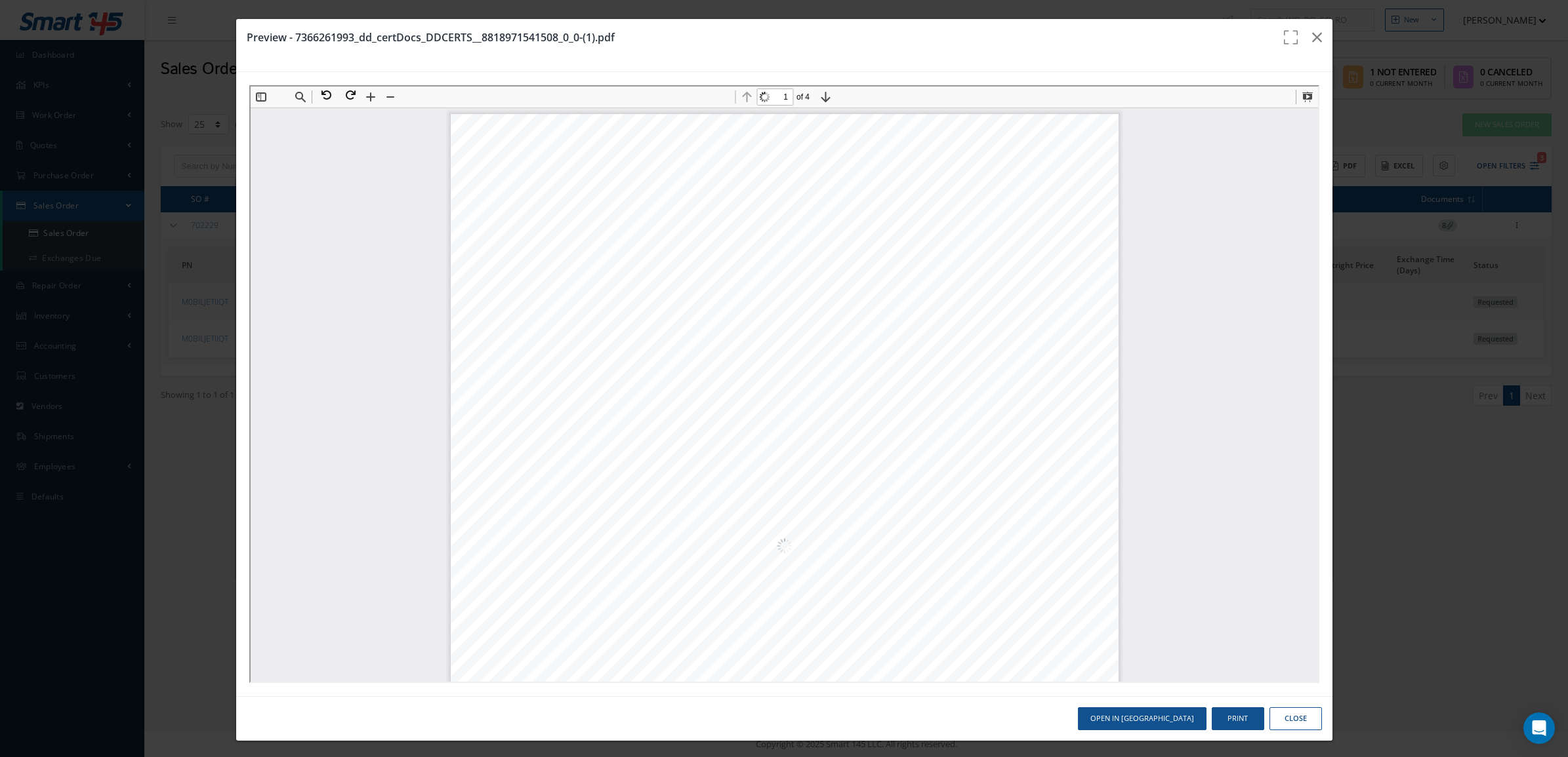
scroll to position [33, 0]
click at [1312, 35] on icon "button" at bounding box center [1317, 37] width 10 height 16
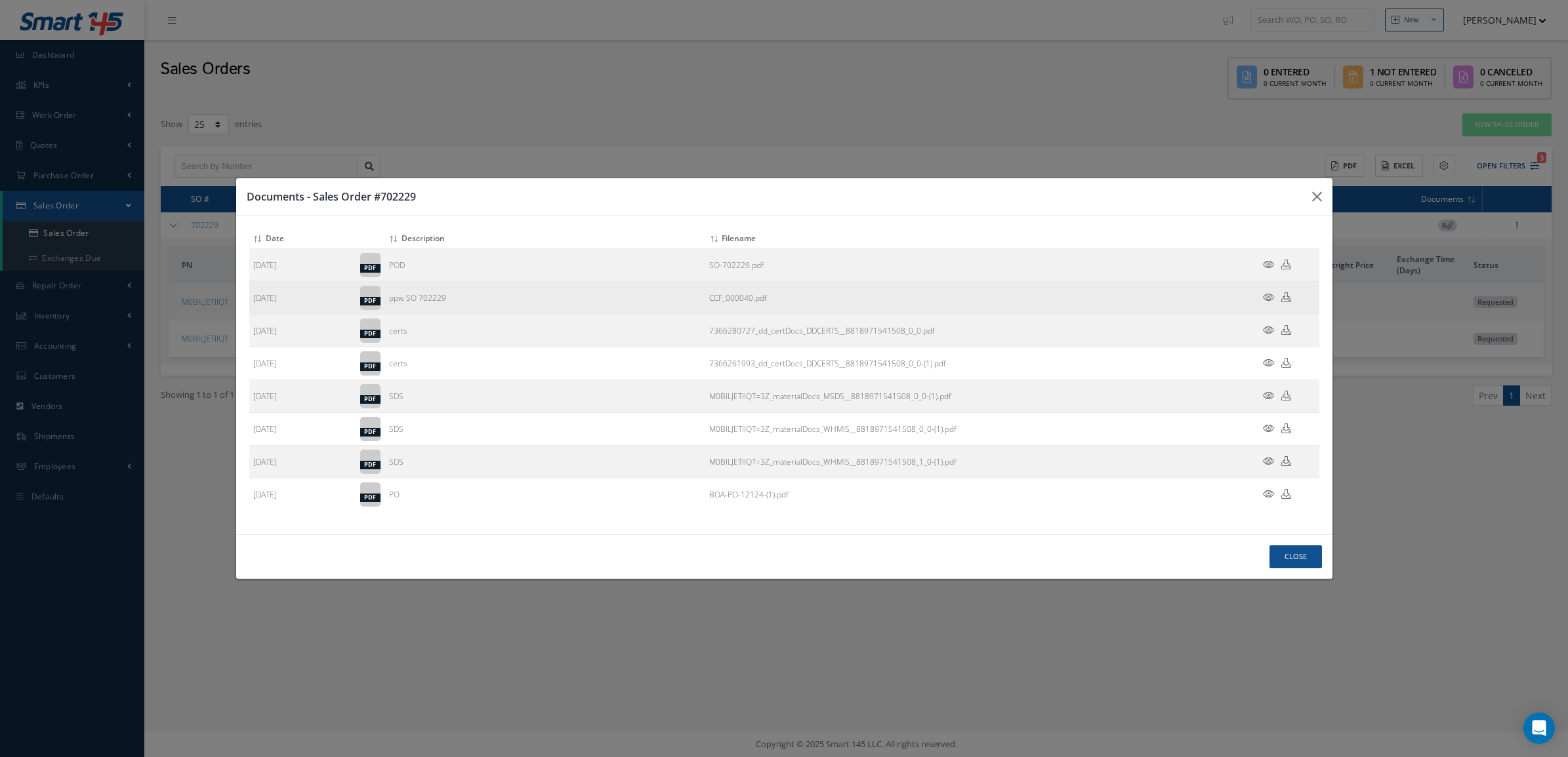
click at [1266, 295] on icon at bounding box center [1268, 297] width 11 height 10
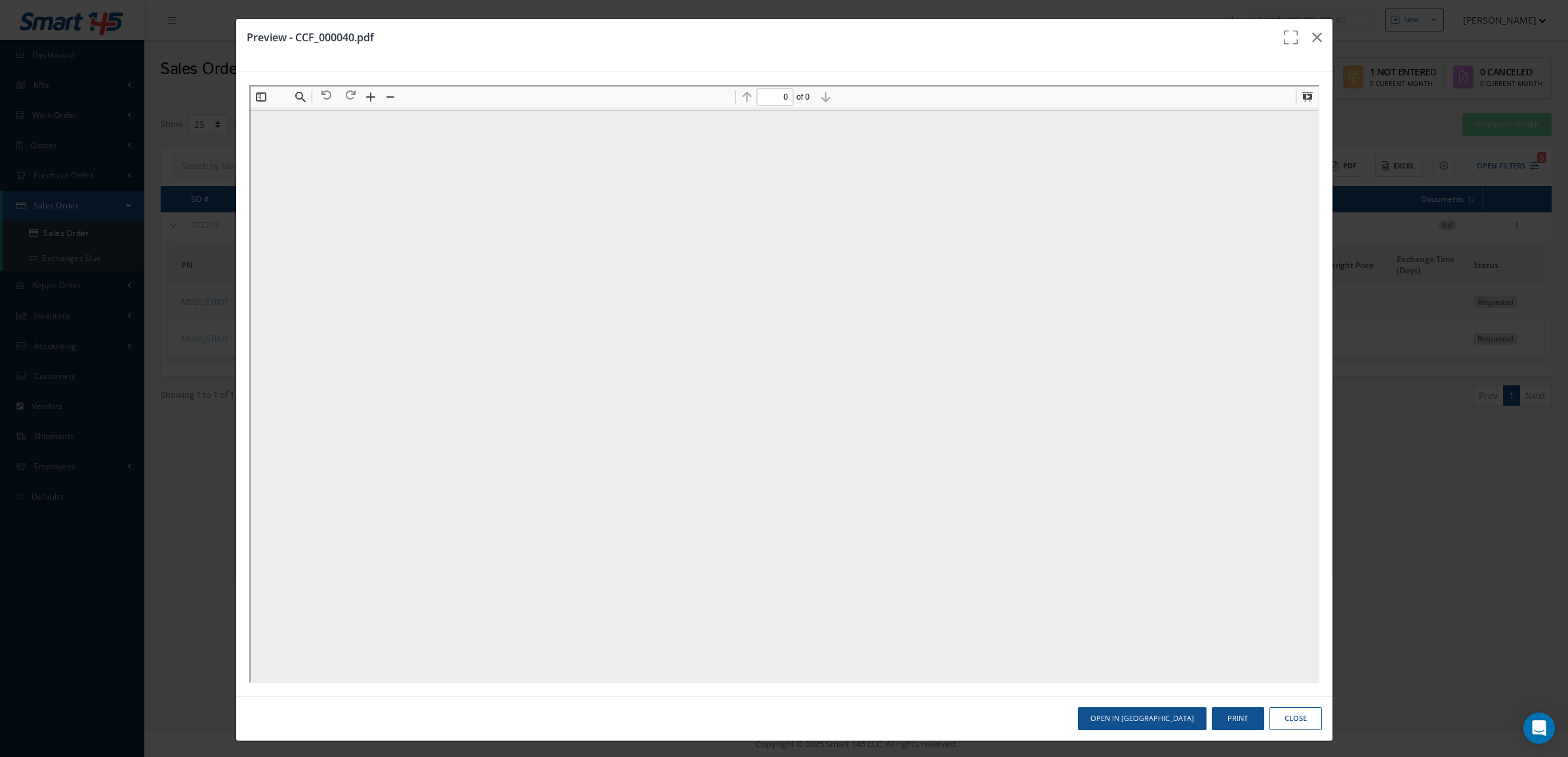
scroll to position [0, 0]
click at [1303, 46] on button "button" at bounding box center [1317, 37] width 31 height 37
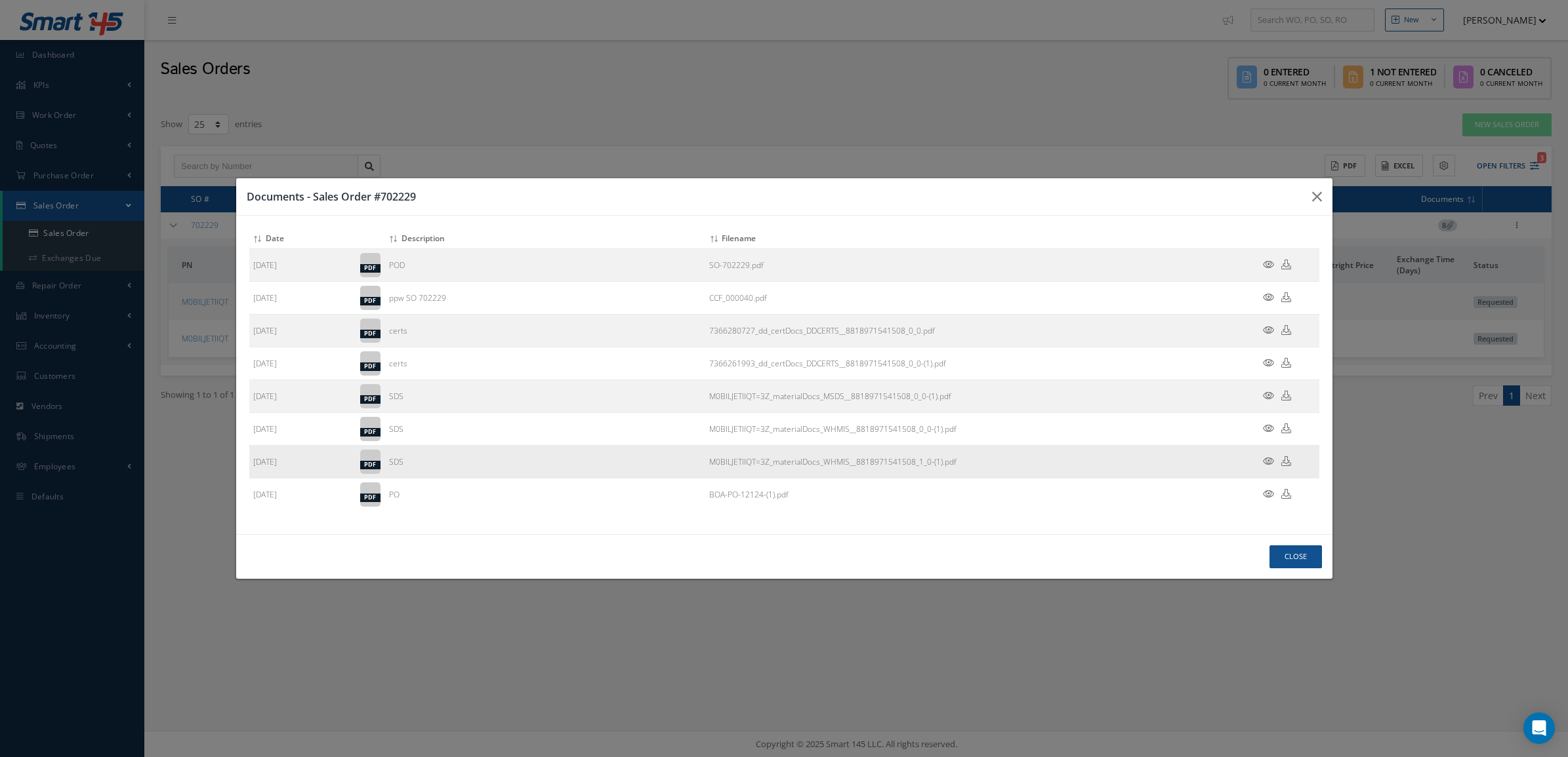
click at [1268, 461] on icon at bounding box center [1268, 461] width 11 height 10
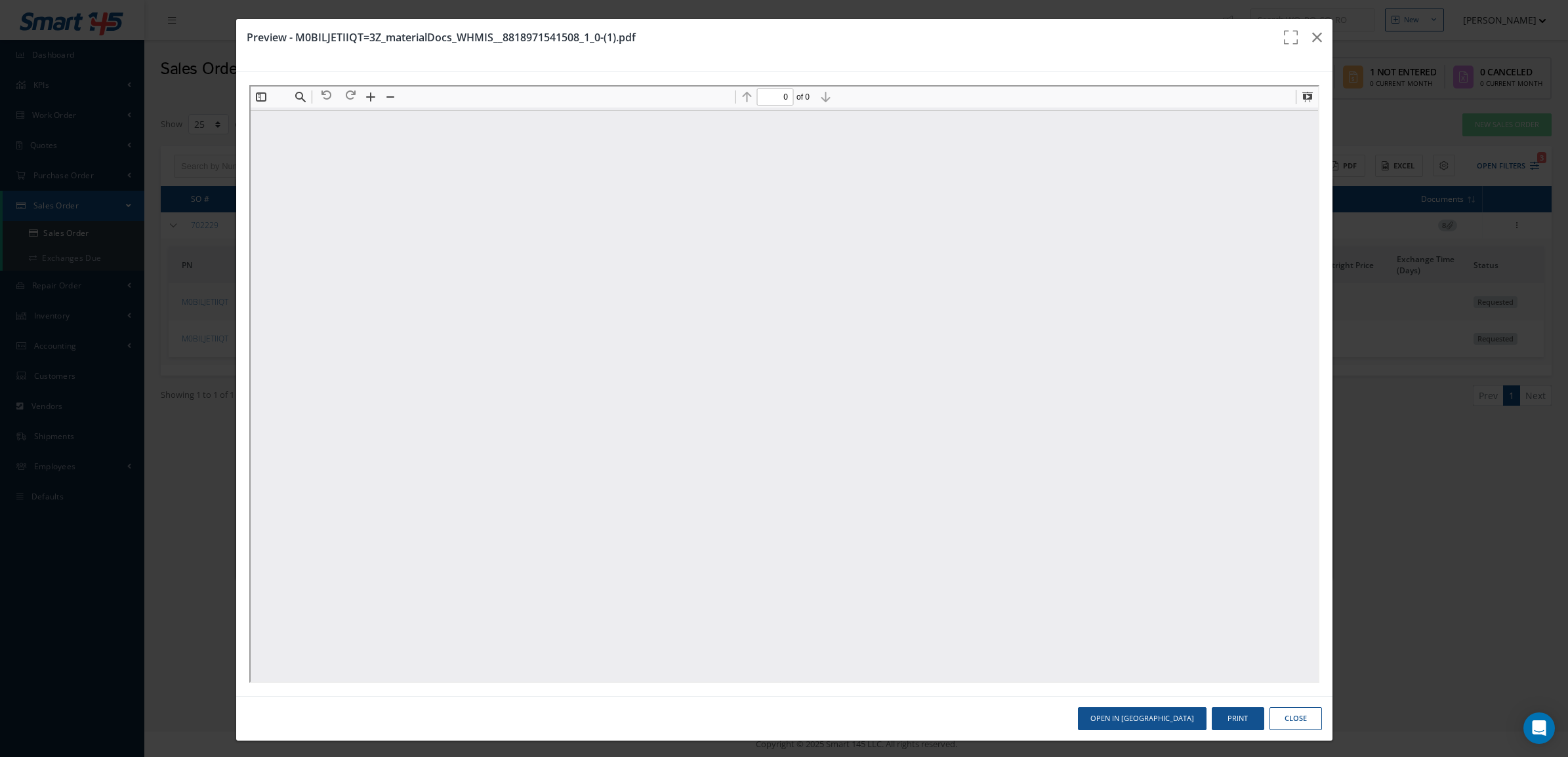
type input "1"
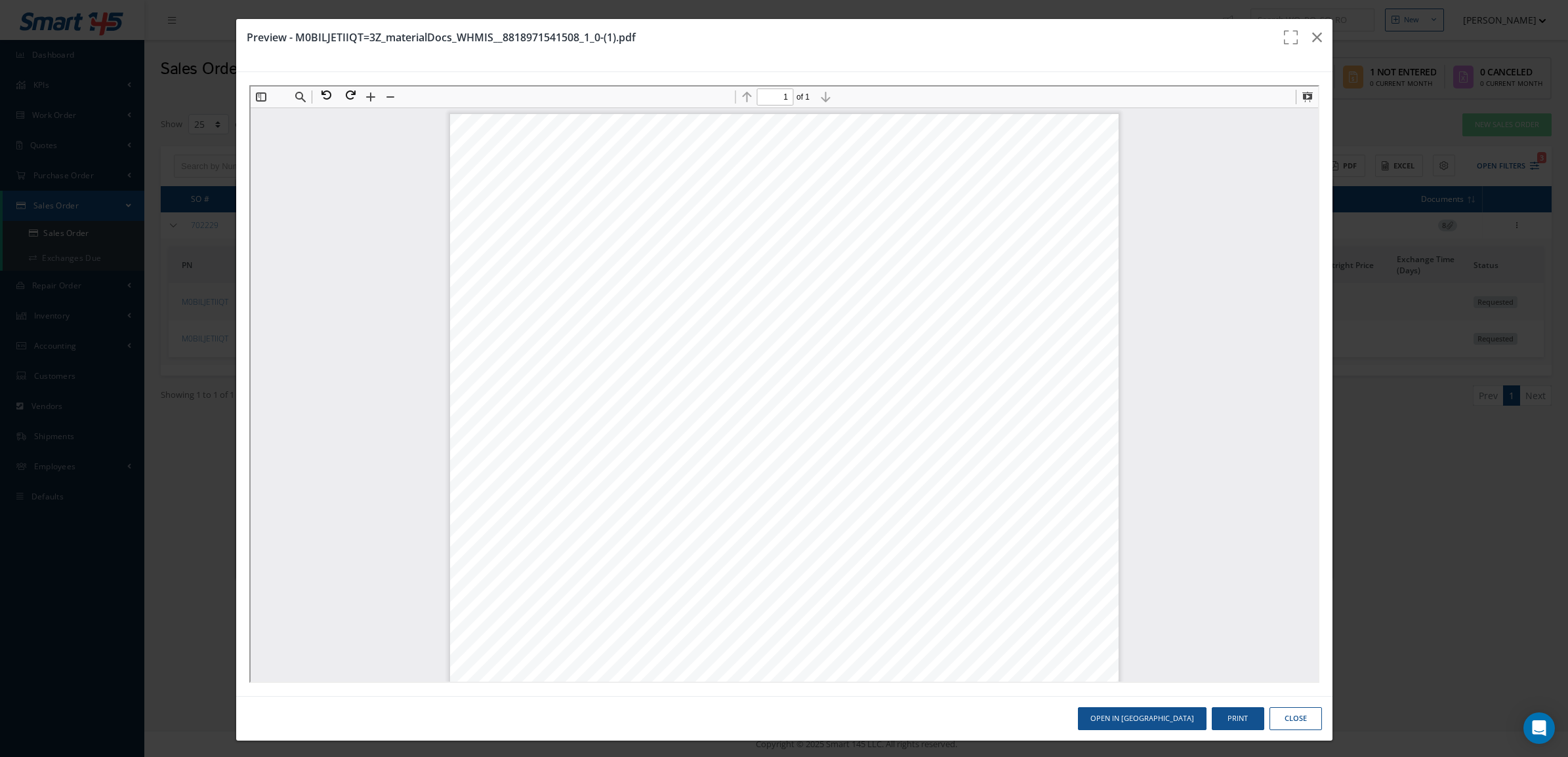
scroll to position [7, 0]
click at [1312, 35] on icon "button" at bounding box center [1317, 37] width 10 height 16
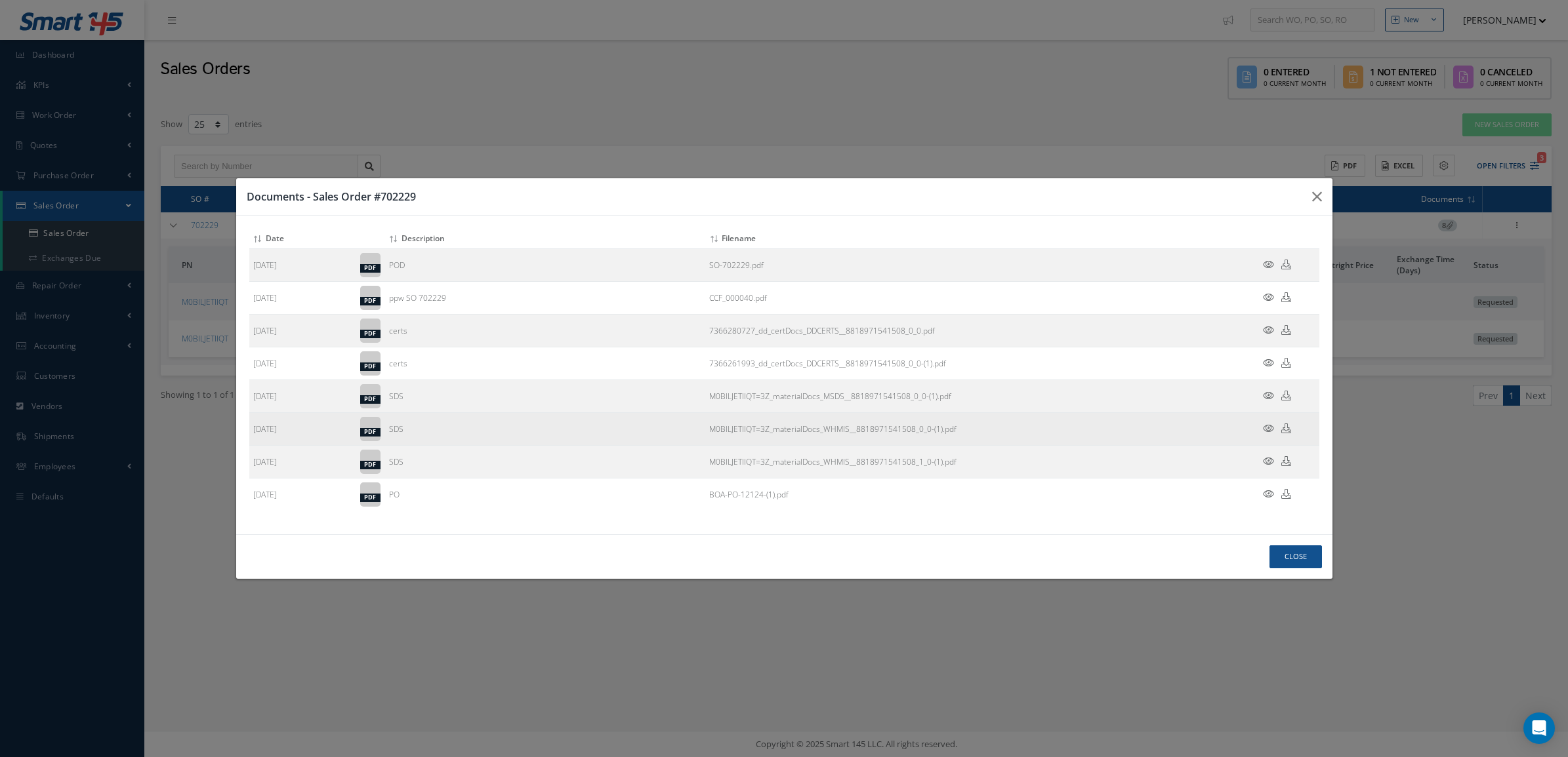
click at [1267, 424] on icon at bounding box center [1268, 428] width 11 height 10
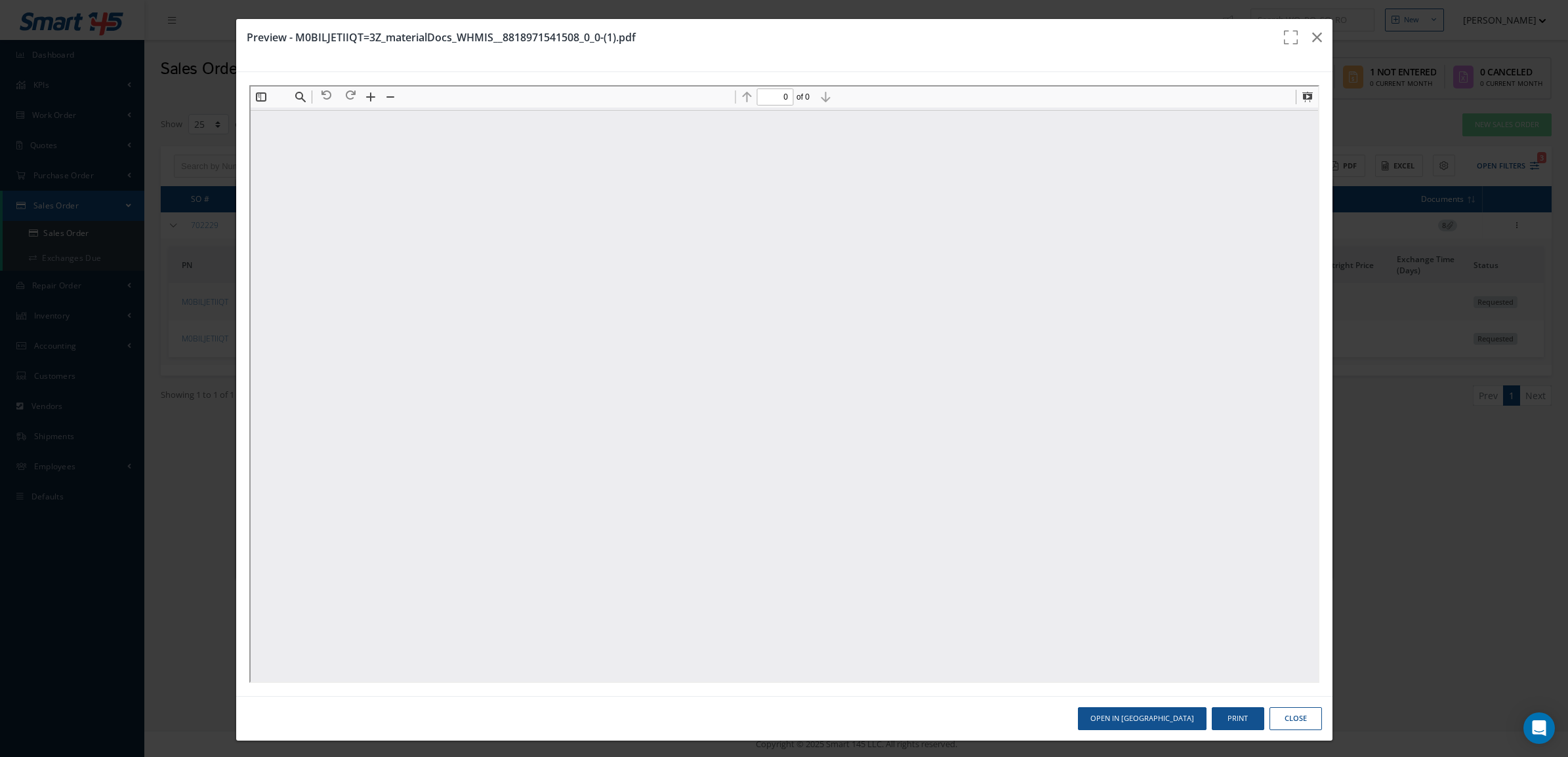
scroll to position [0, 0]
type input "1"
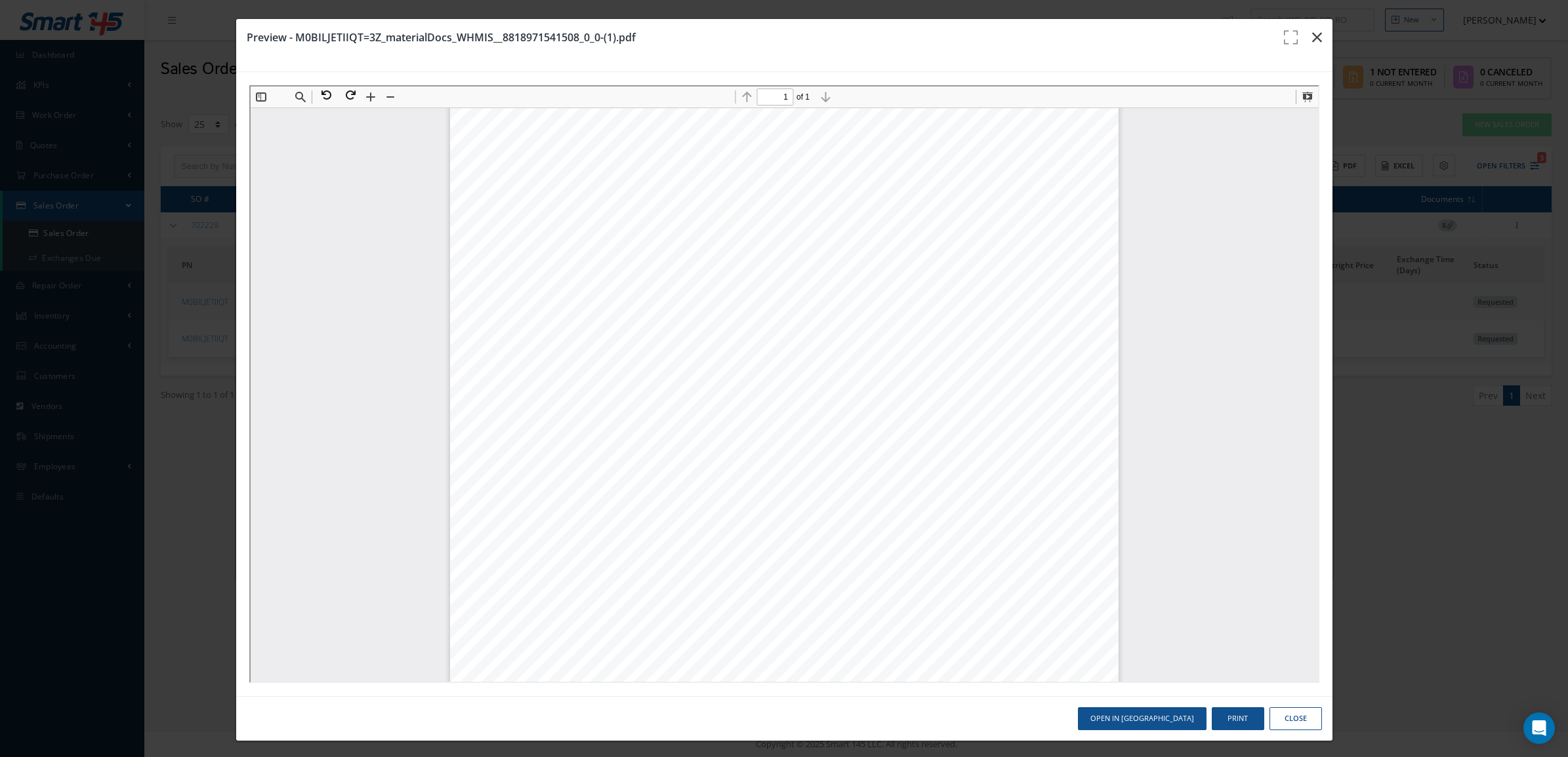
click at [1310, 28] on button "button" at bounding box center [1317, 37] width 31 height 37
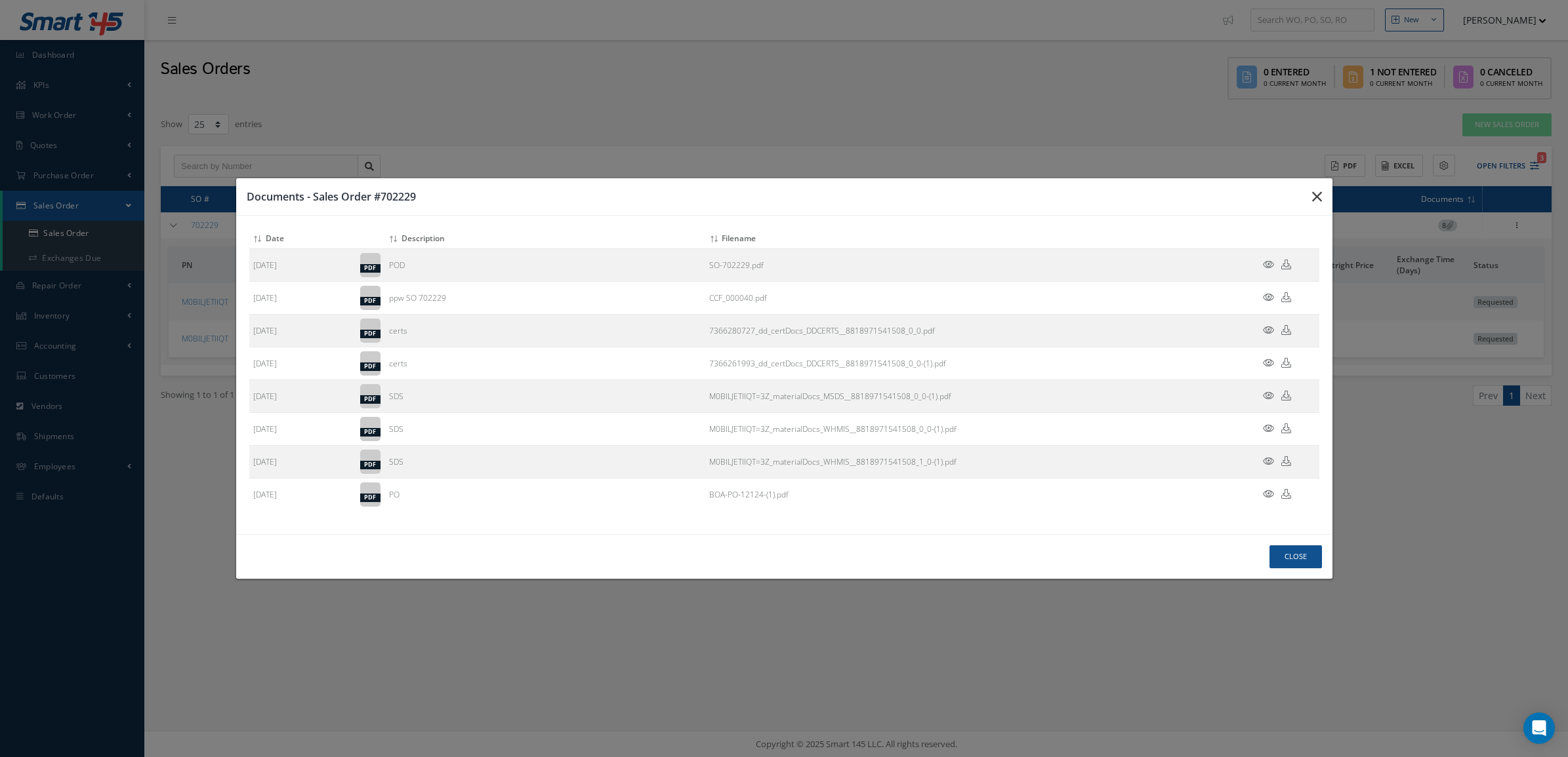
click at [1312, 192] on icon "button" at bounding box center [1317, 197] width 10 height 16
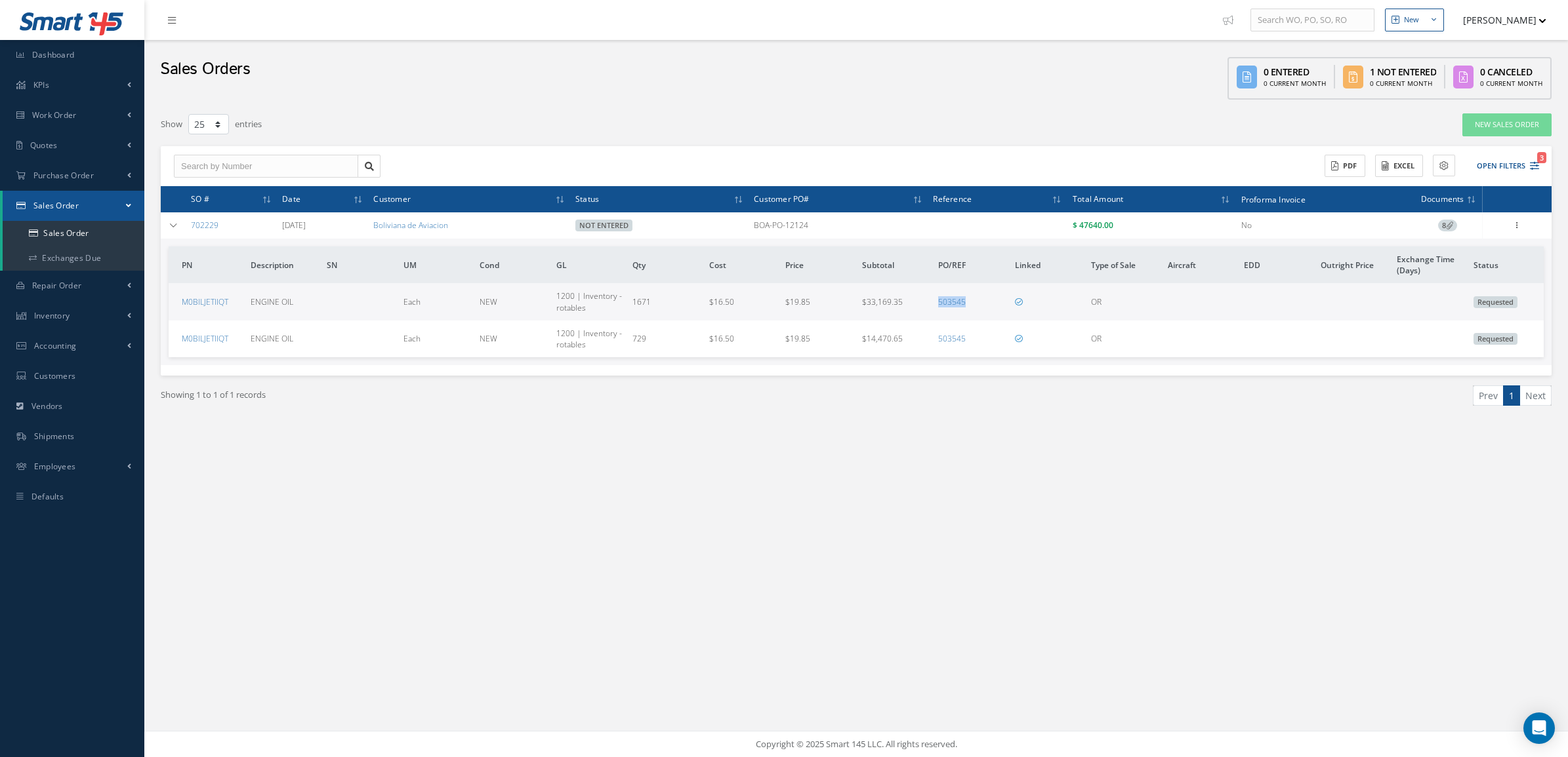
drag, startPoint x: 977, startPoint y: 299, endPoint x: 914, endPoint y: 305, distance: 63.3
click at [914, 305] on tr "M0BILJETIIQT ENGINE OIL Each NEW 1200 | Inventory - rotables 1671 $16.50 $19.85…" at bounding box center [856, 301] width 1375 height 37
copy tr "503545"
drag, startPoint x: 235, startPoint y: 309, endPoint x: 175, endPoint y: 307, distance: 60.0
click at [175, 307] on td "M0BILJETIIQT" at bounding box center [207, 301] width 77 height 37
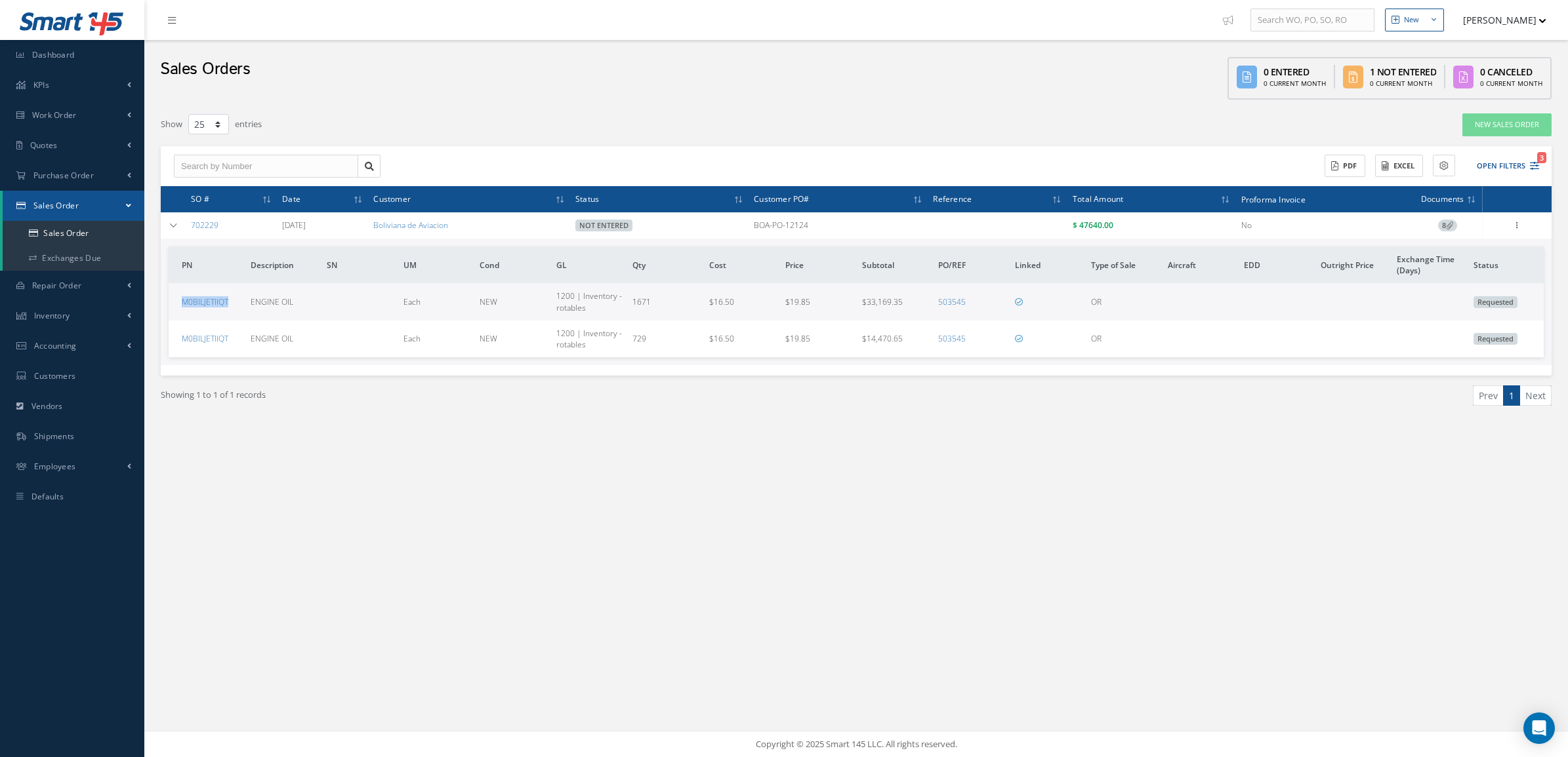
copy link "M0BILJETIIQT"
click at [1444, 224] on span "8" at bounding box center [1447, 226] width 19 height 12
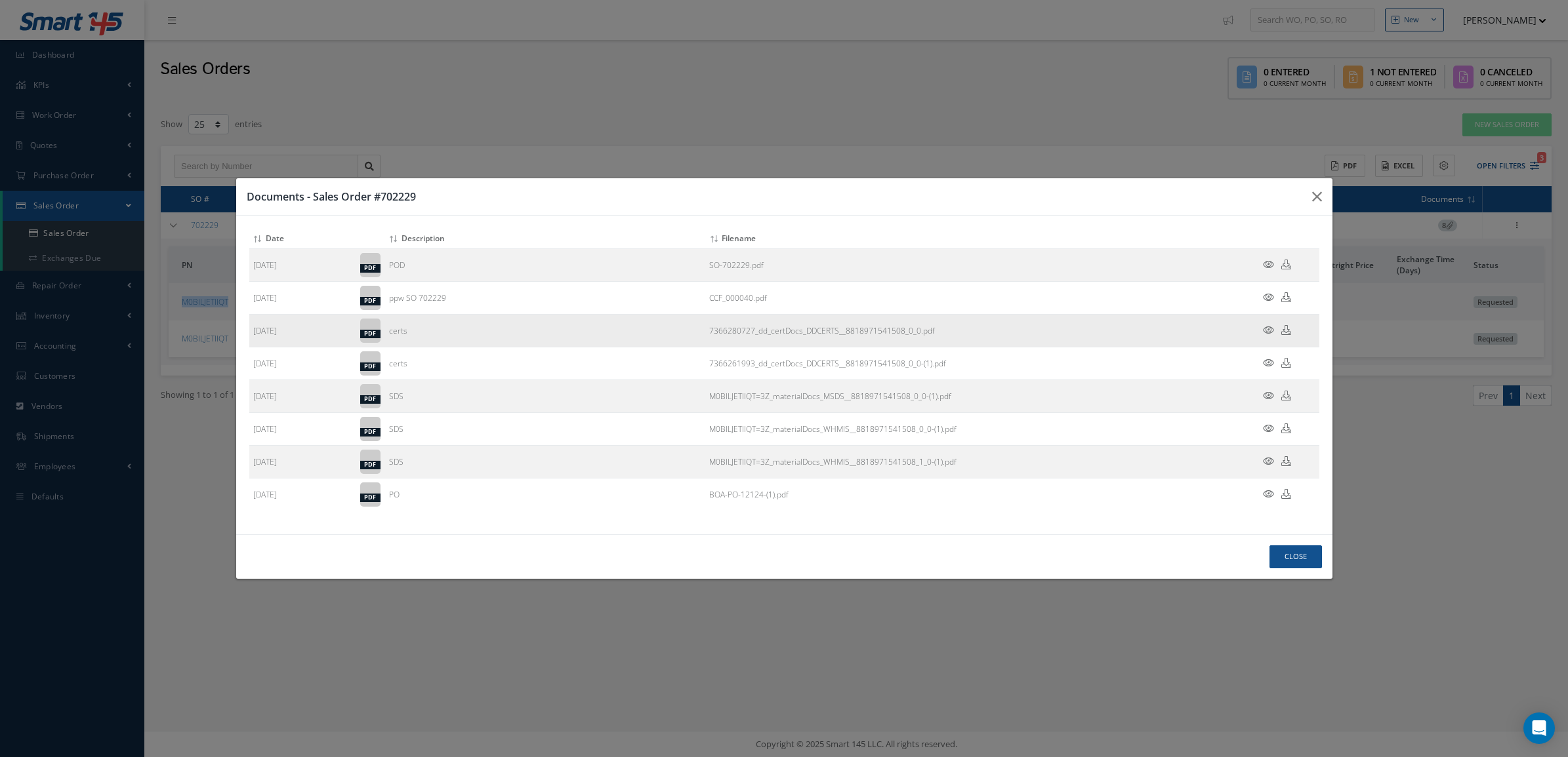
click at [1268, 331] on icon at bounding box center [1268, 330] width 11 height 10
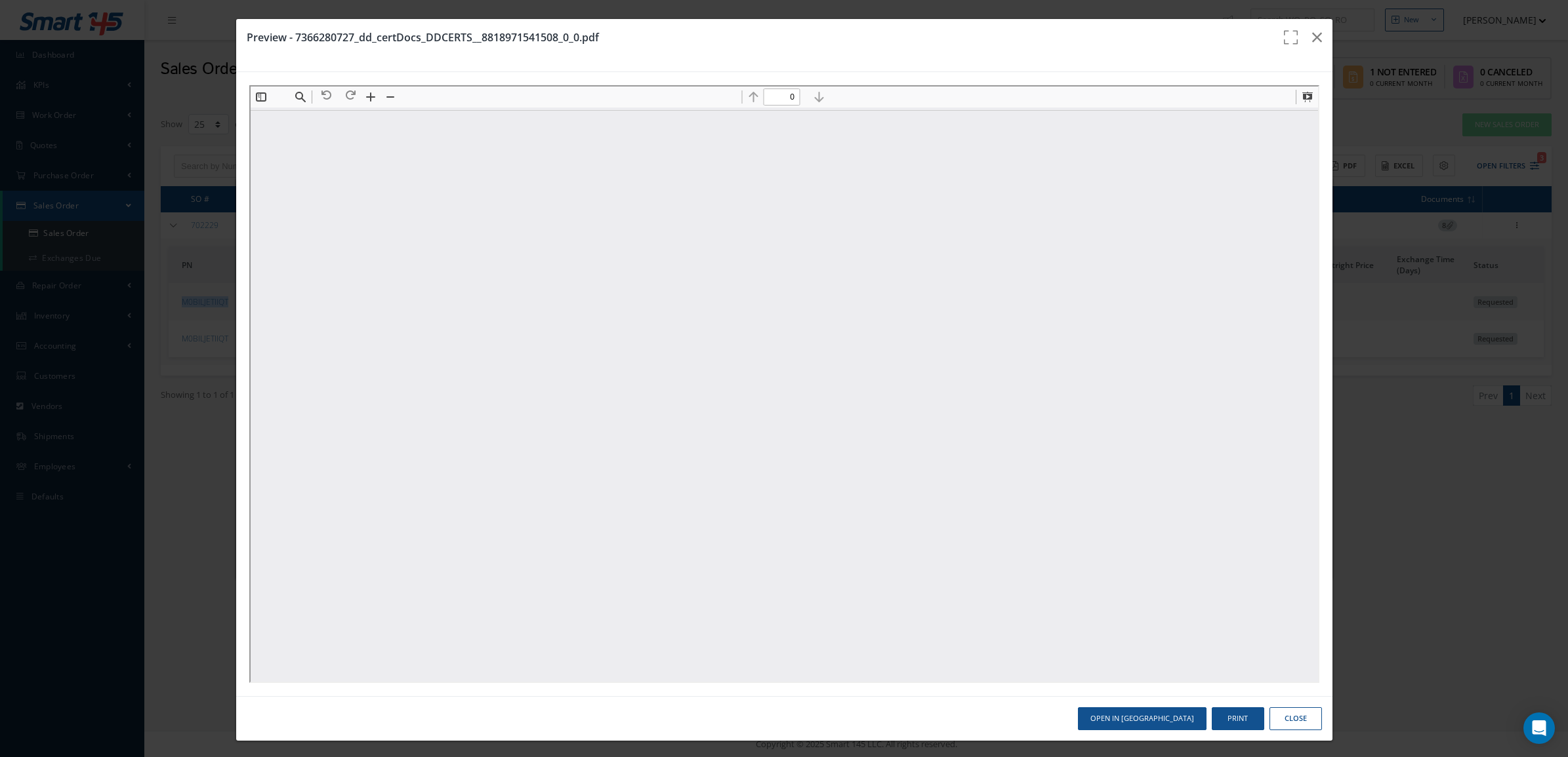
scroll to position [0, 0]
type input "1"
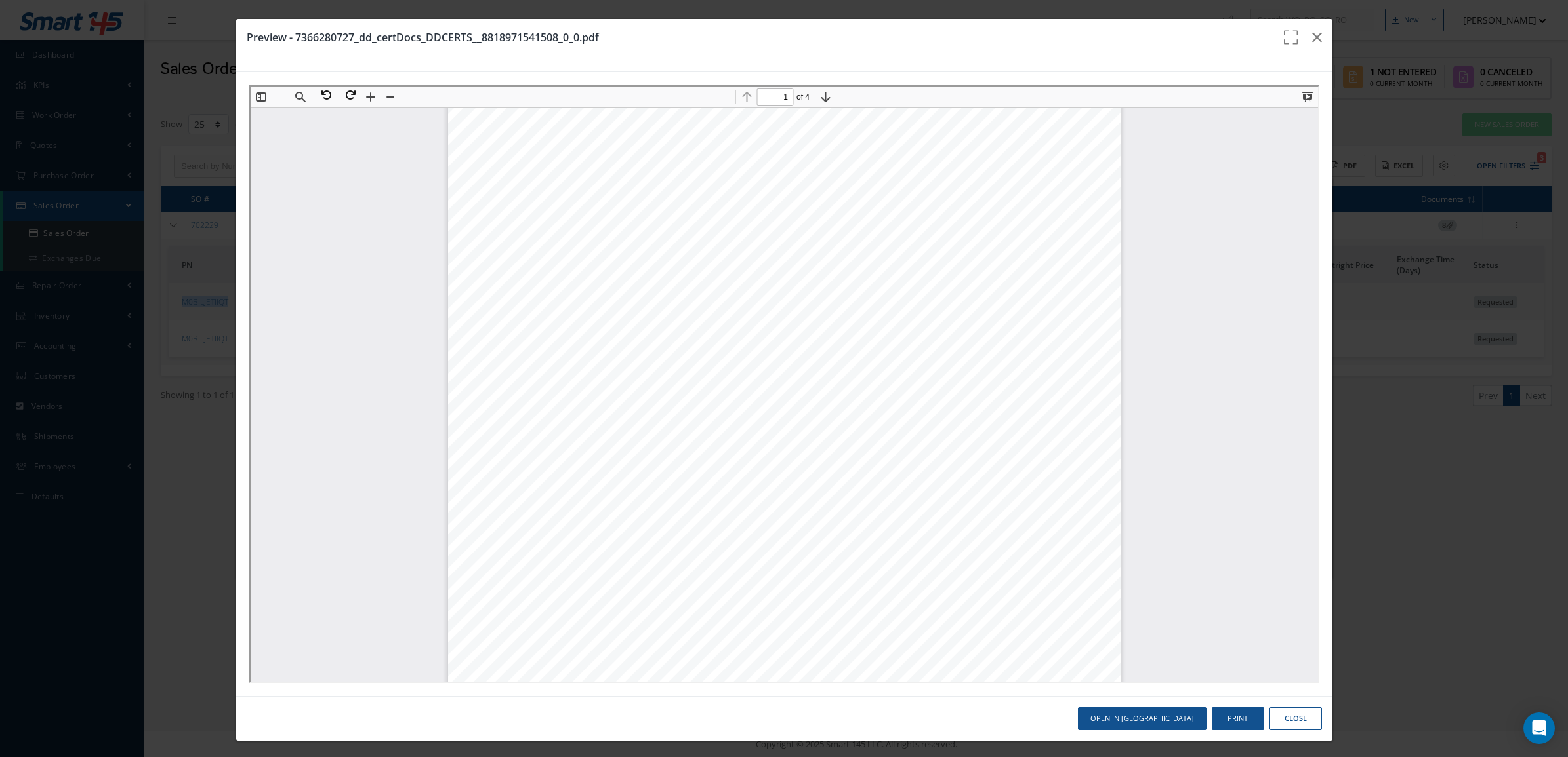
scroll to position [82, 0]
click at [1312, 40] on icon "button" at bounding box center [1317, 37] width 10 height 16
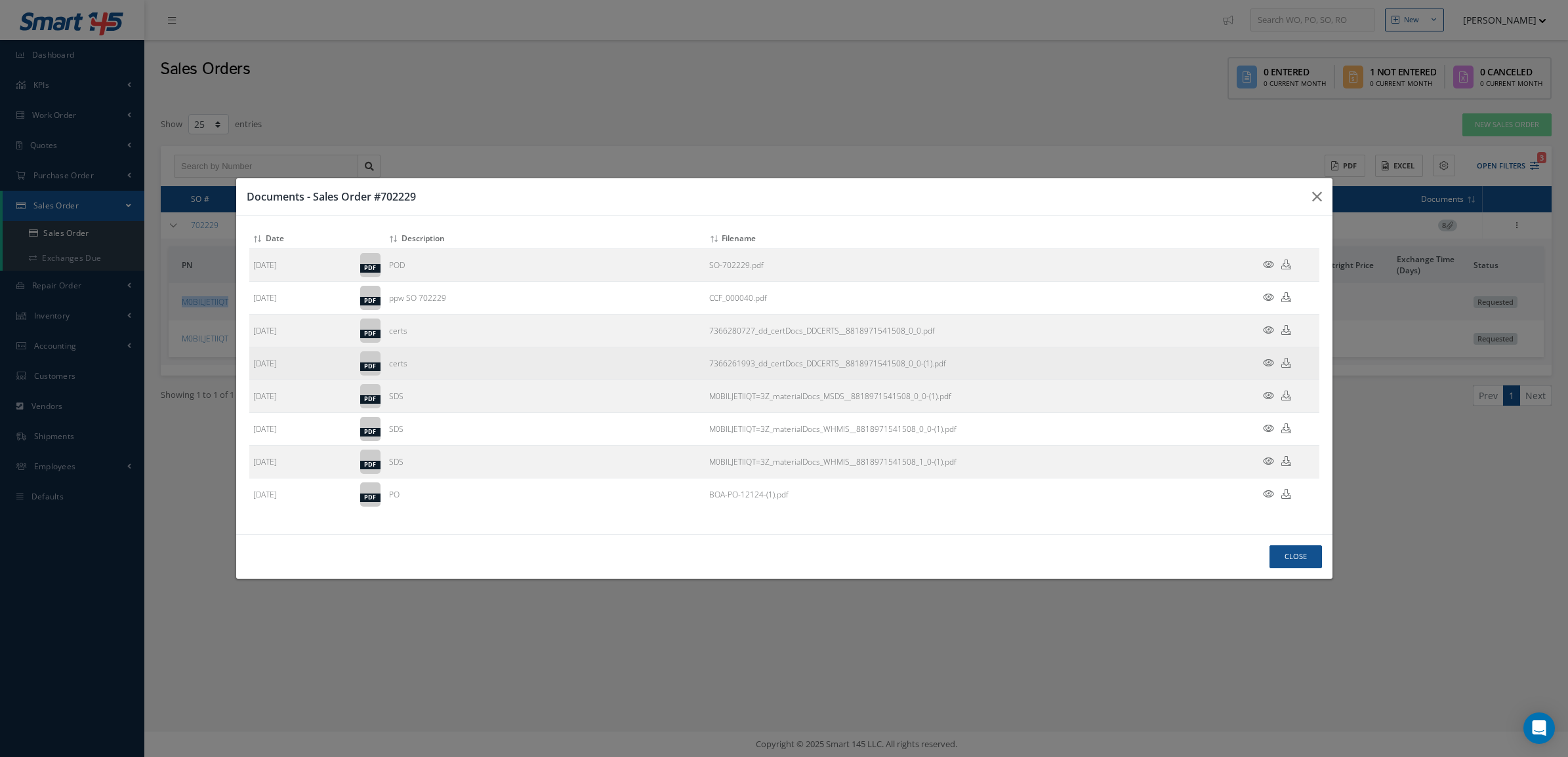
click at [1270, 364] on icon at bounding box center [1268, 363] width 11 height 10
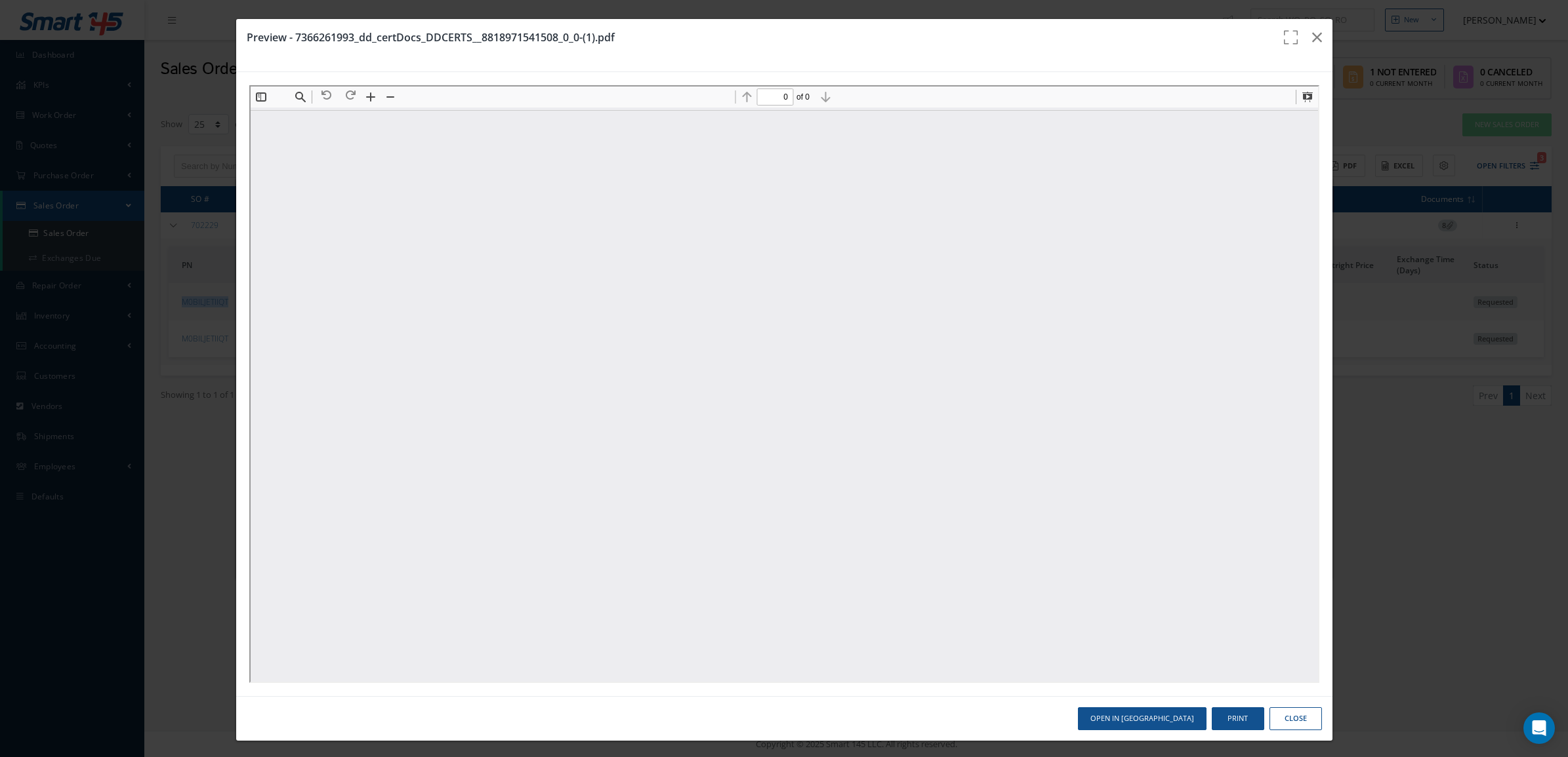
scroll to position [0, 0]
type input "1"
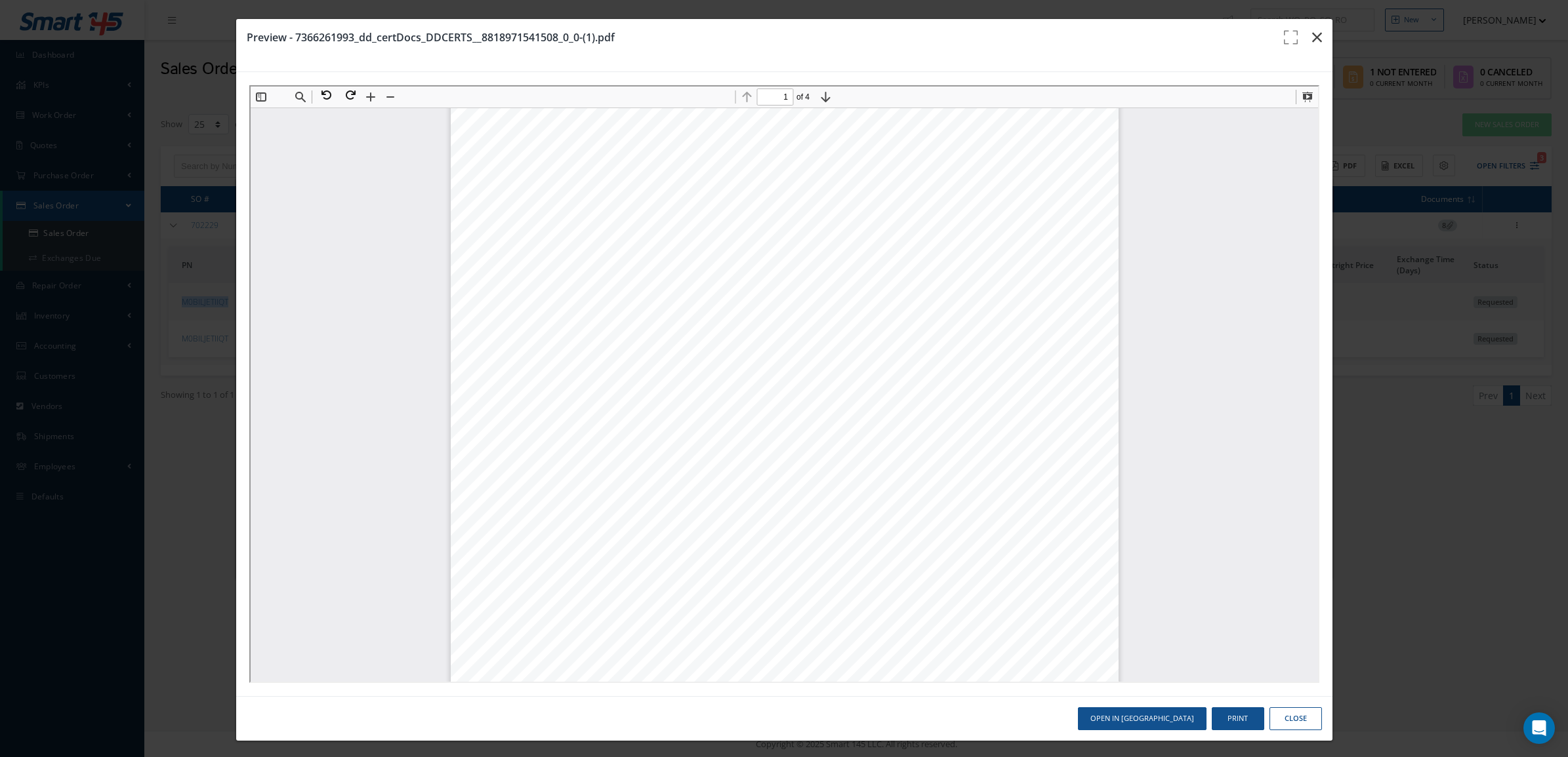
click at [1312, 36] on icon "button" at bounding box center [1317, 37] width 10 height 16
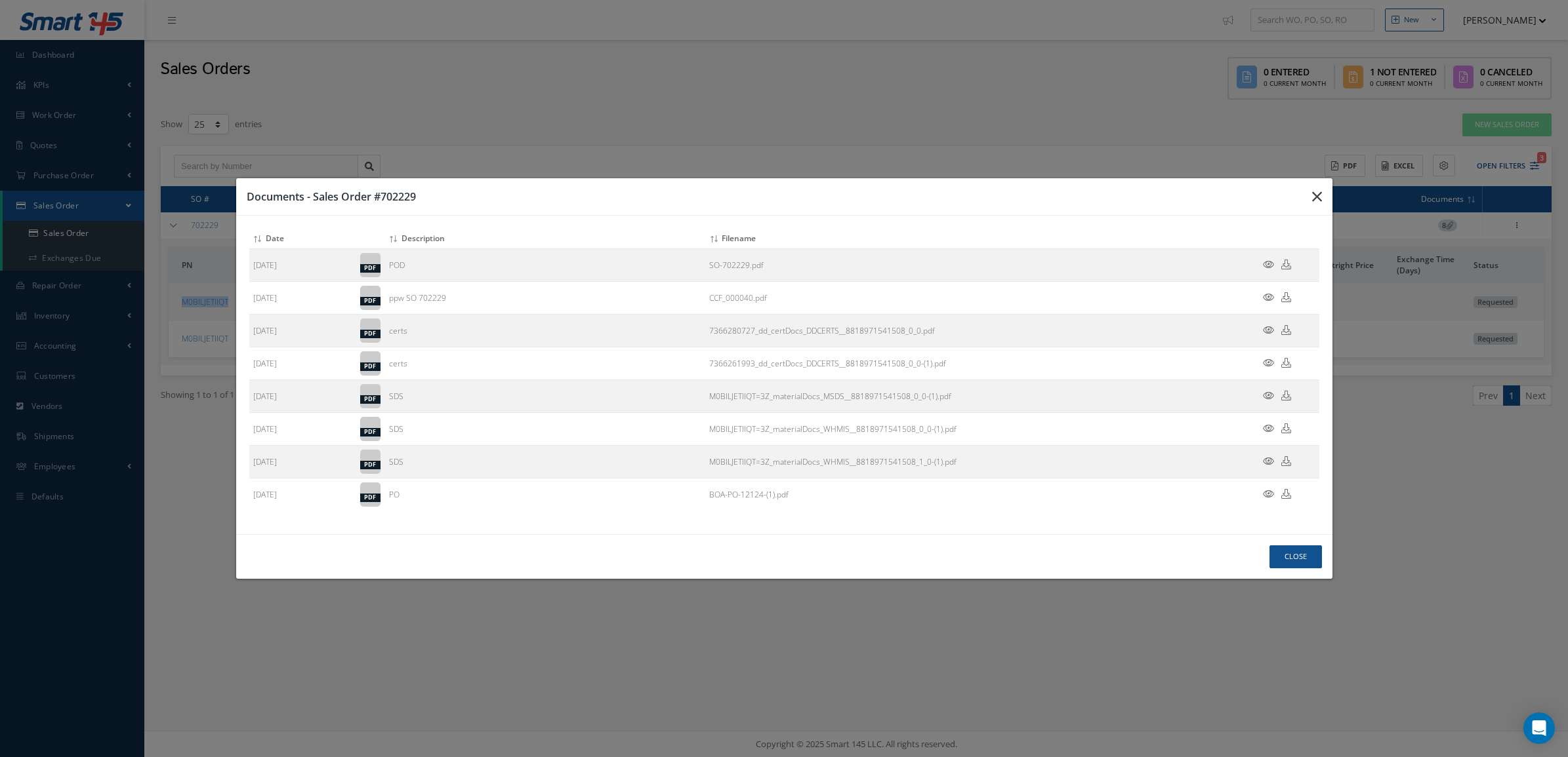
click at [1316, 191] on icon "button" at bounding box center [1317, 197] width 10 height 16
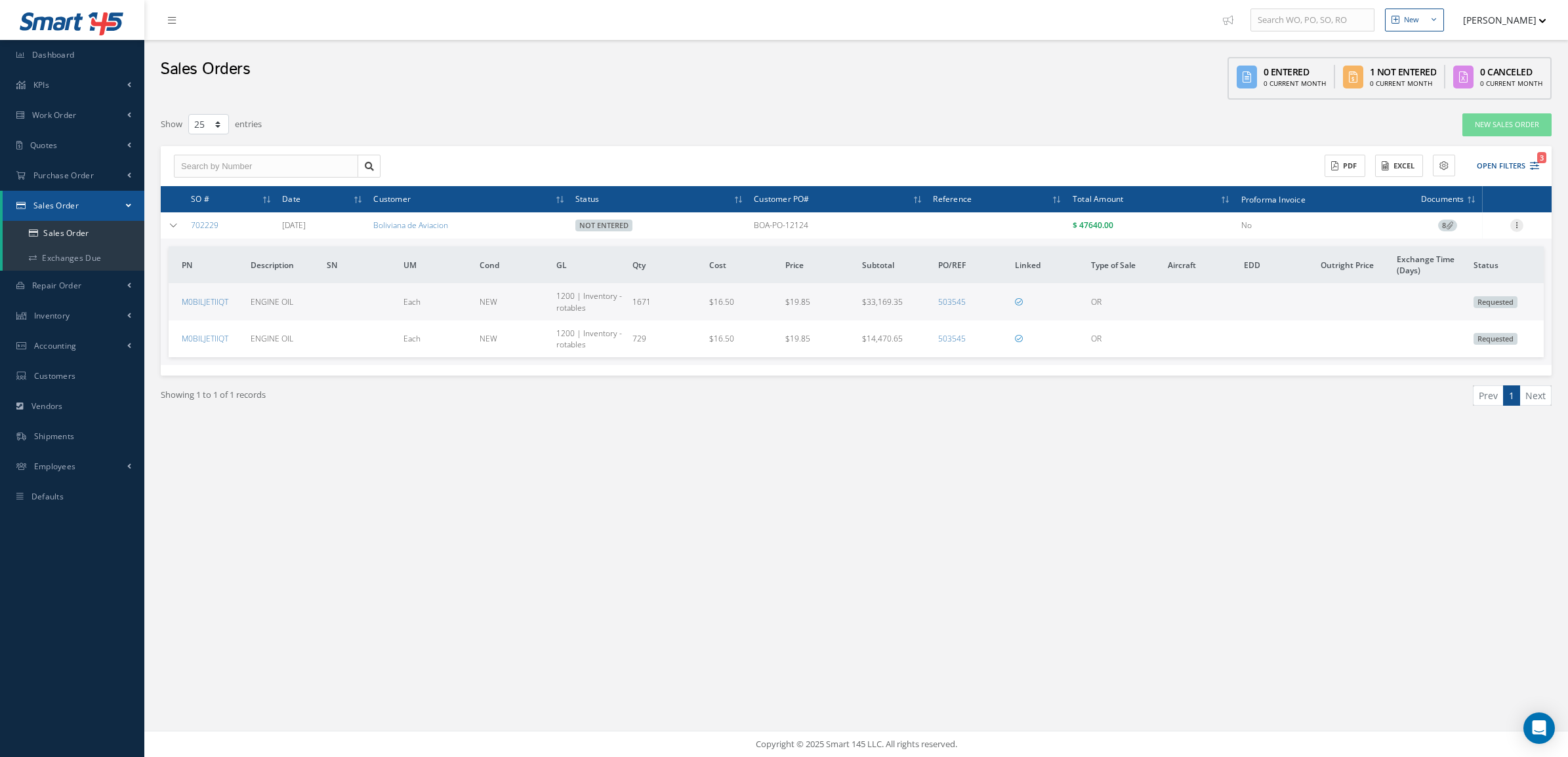
click at [1520, 230] on icon at bounding box center [1517, 224] width 13 height 11
click at [1357, 376] on link "Sales Order" at bounding box center [1360, 373] width 98 height 21
click at [1533, 233] on div "Enter/Update Edit Show Send By Email Documents Cancel Delete Print-Outs Sales O…" at bounding box center [1517, 226] width 66 height 16
click at [1456, 227] on span "8" at bounding box center [1447, 226] width 19 height 12
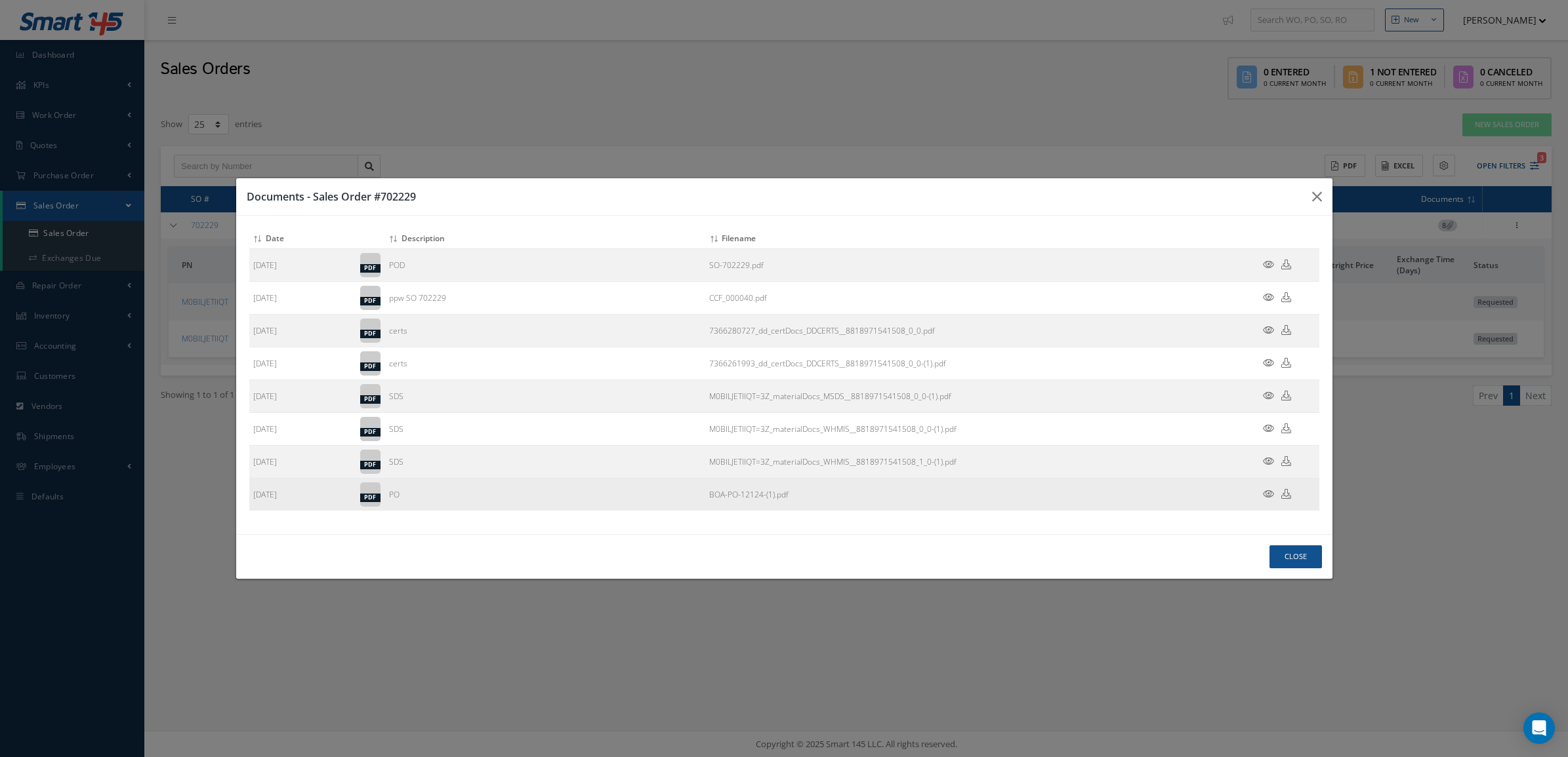
click at [1268, 489] on td at bounding box center [1280, 495] width 78 height 33
click at [1268, 489] on icon at bounding box center [1268, 494] width 11 height 10
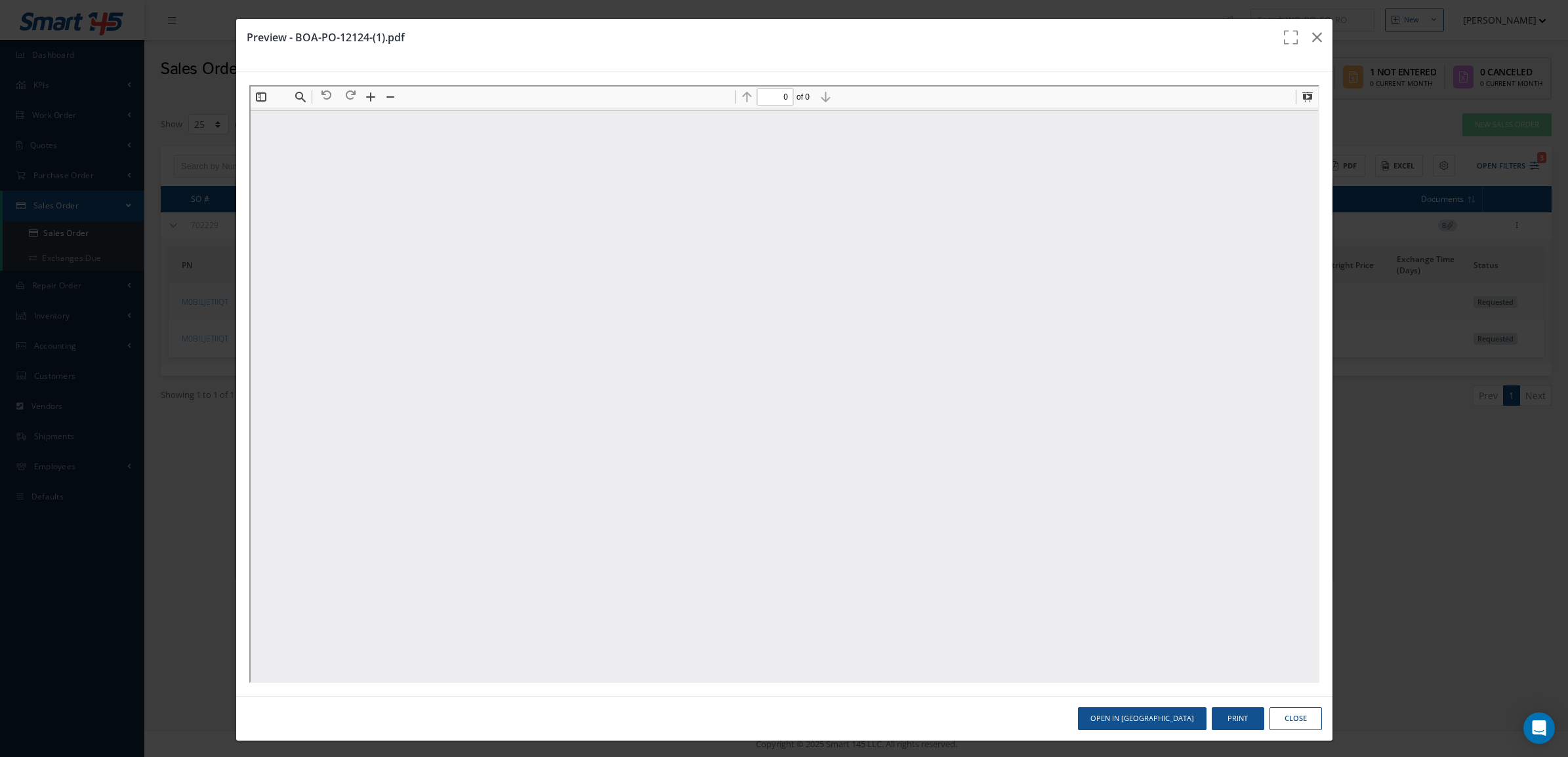
scroll to position [0, 0]
type input "1"
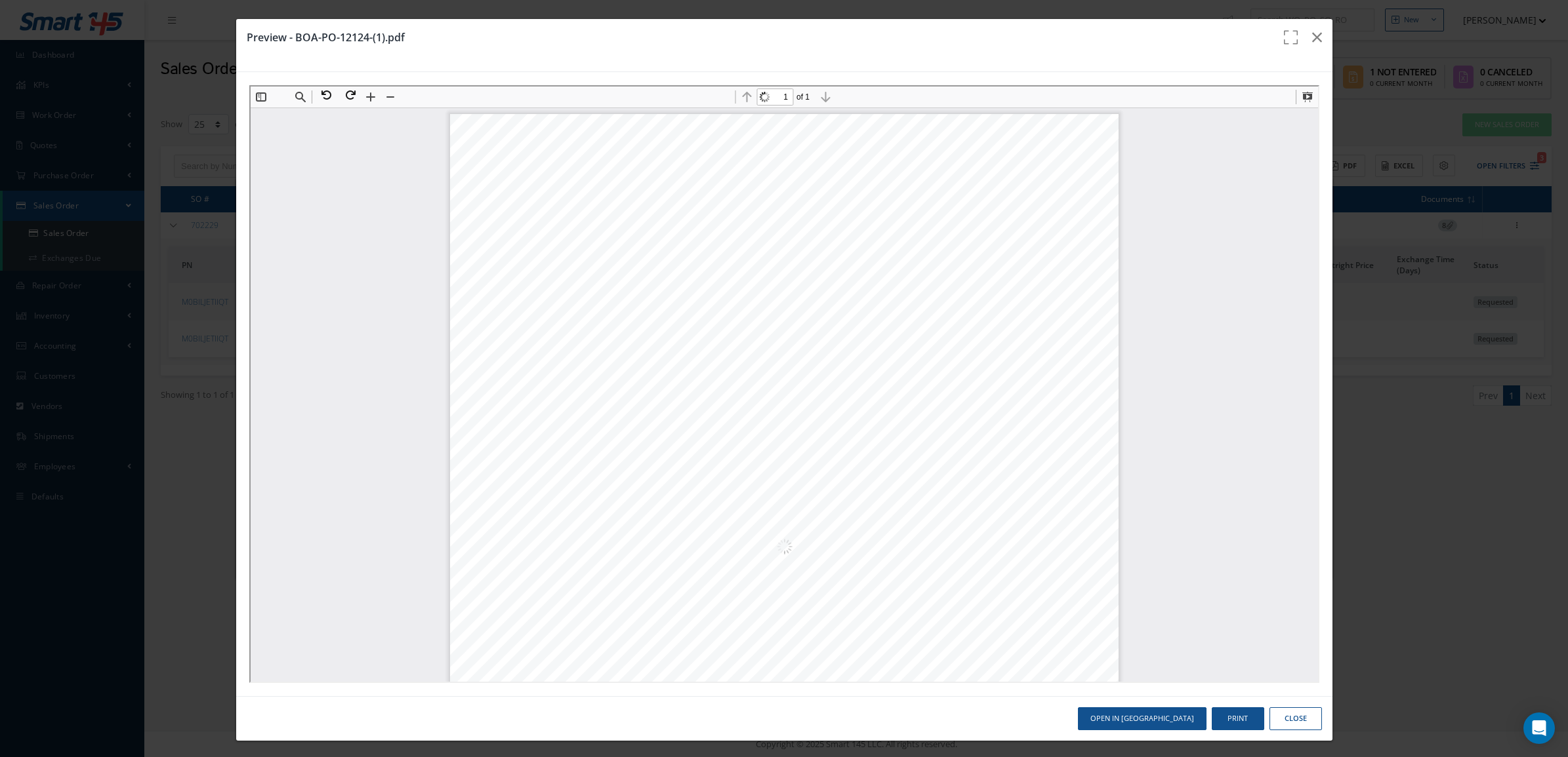
scroll to position [7, 0]
click at [1312, 38] on icon "button" at bounding box center [1317, 37] width 10 height 16
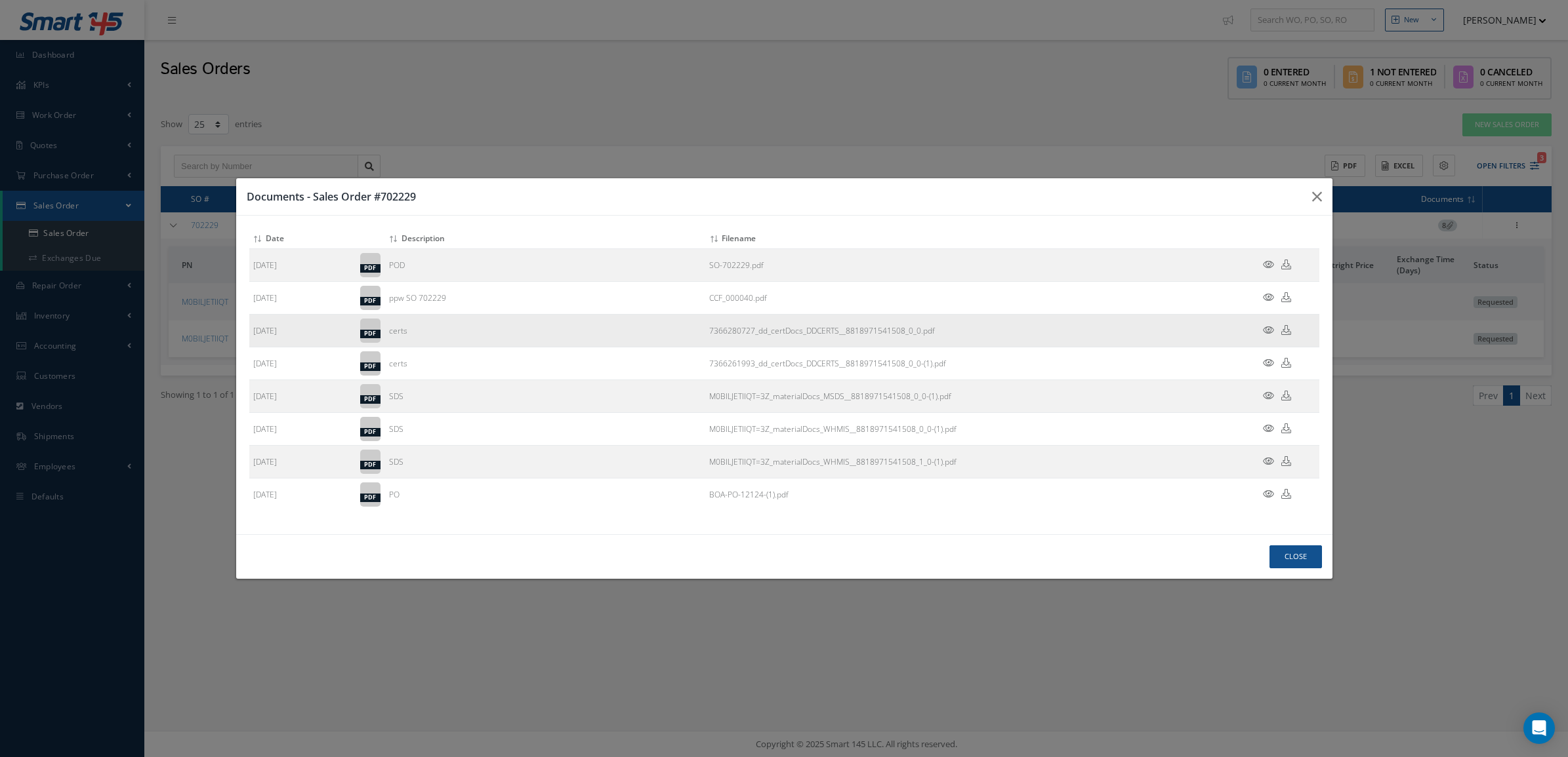
click at [1268, 328] on icon at bounding box center [1268, 330] width 11 height 10
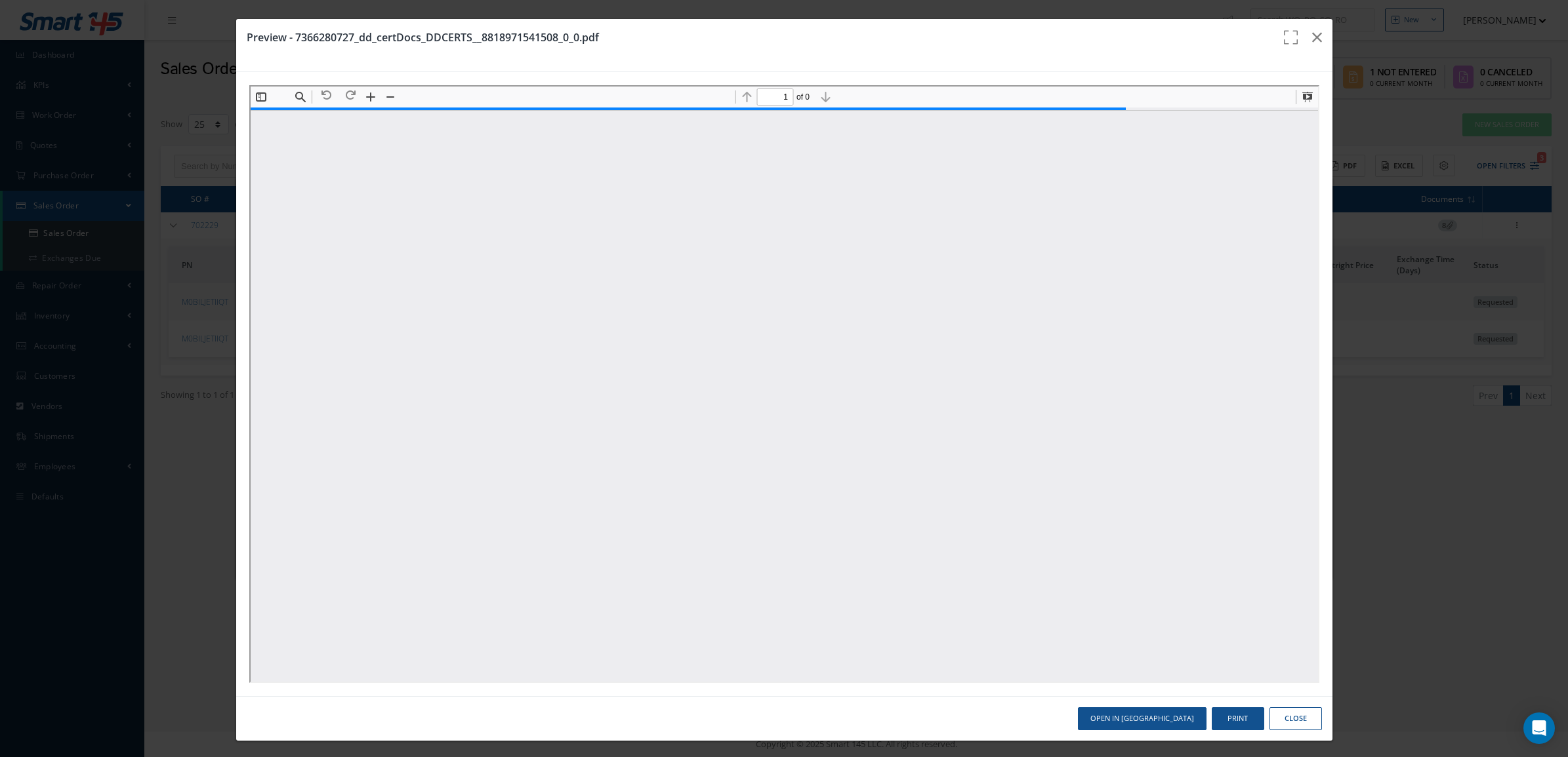
scroll to position [82, 0]
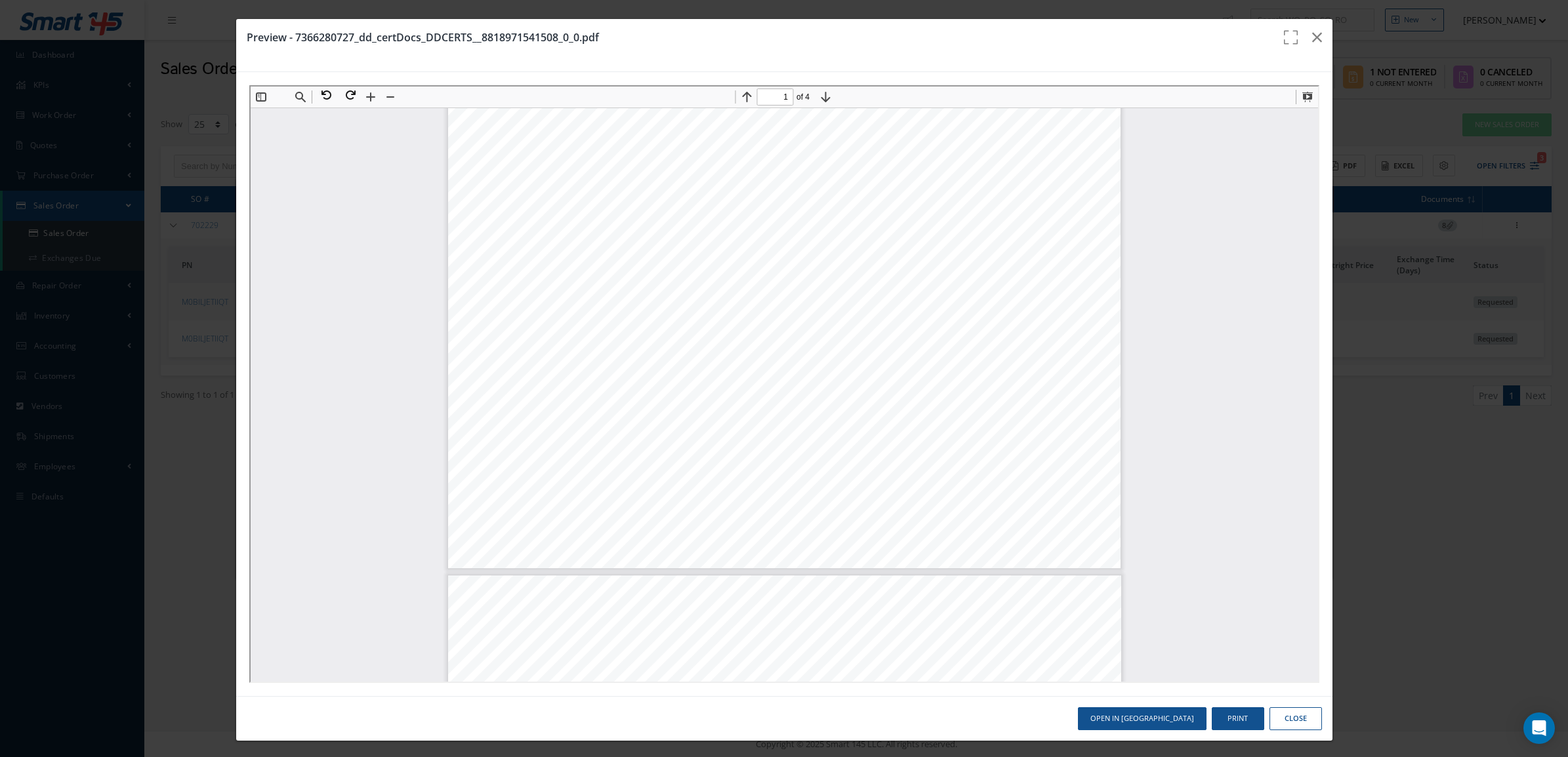
type input "2"
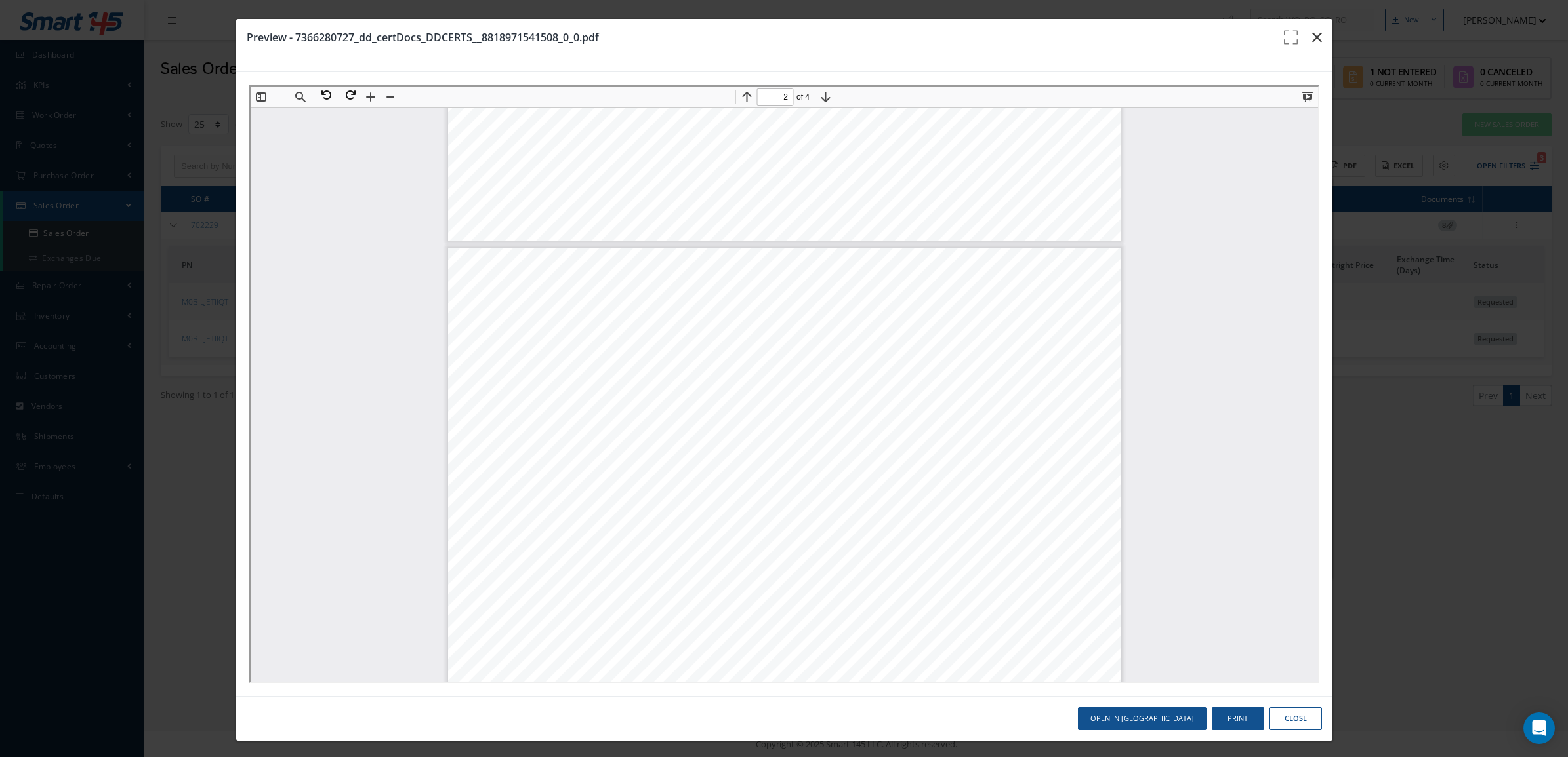
click at [1312, 27] on button "button" at bounding box center [1317, 37] width 31 height 37
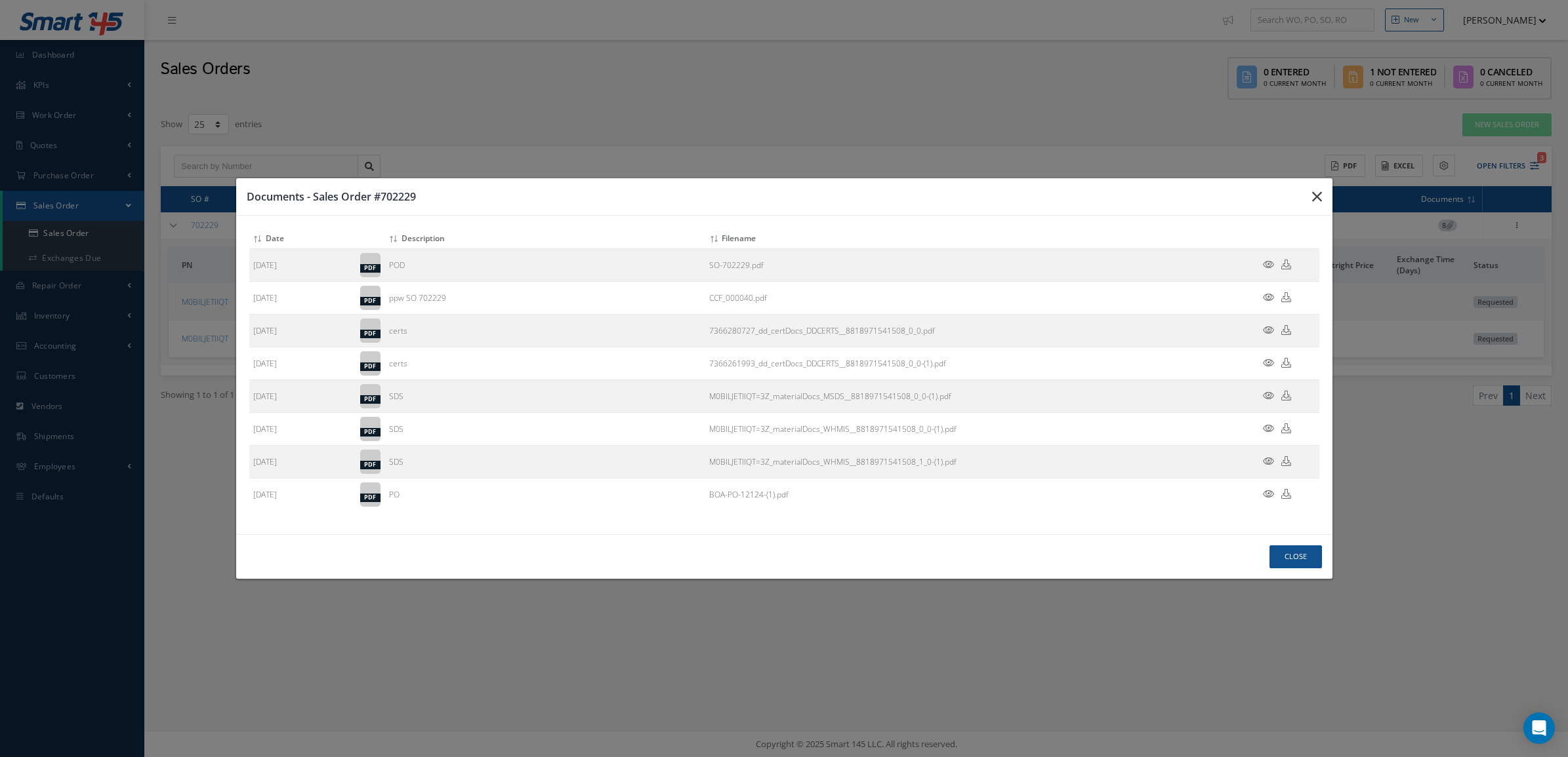
click at [1320, 198] on icon "button" at bounding box center [1317, 197] width 10 height 16
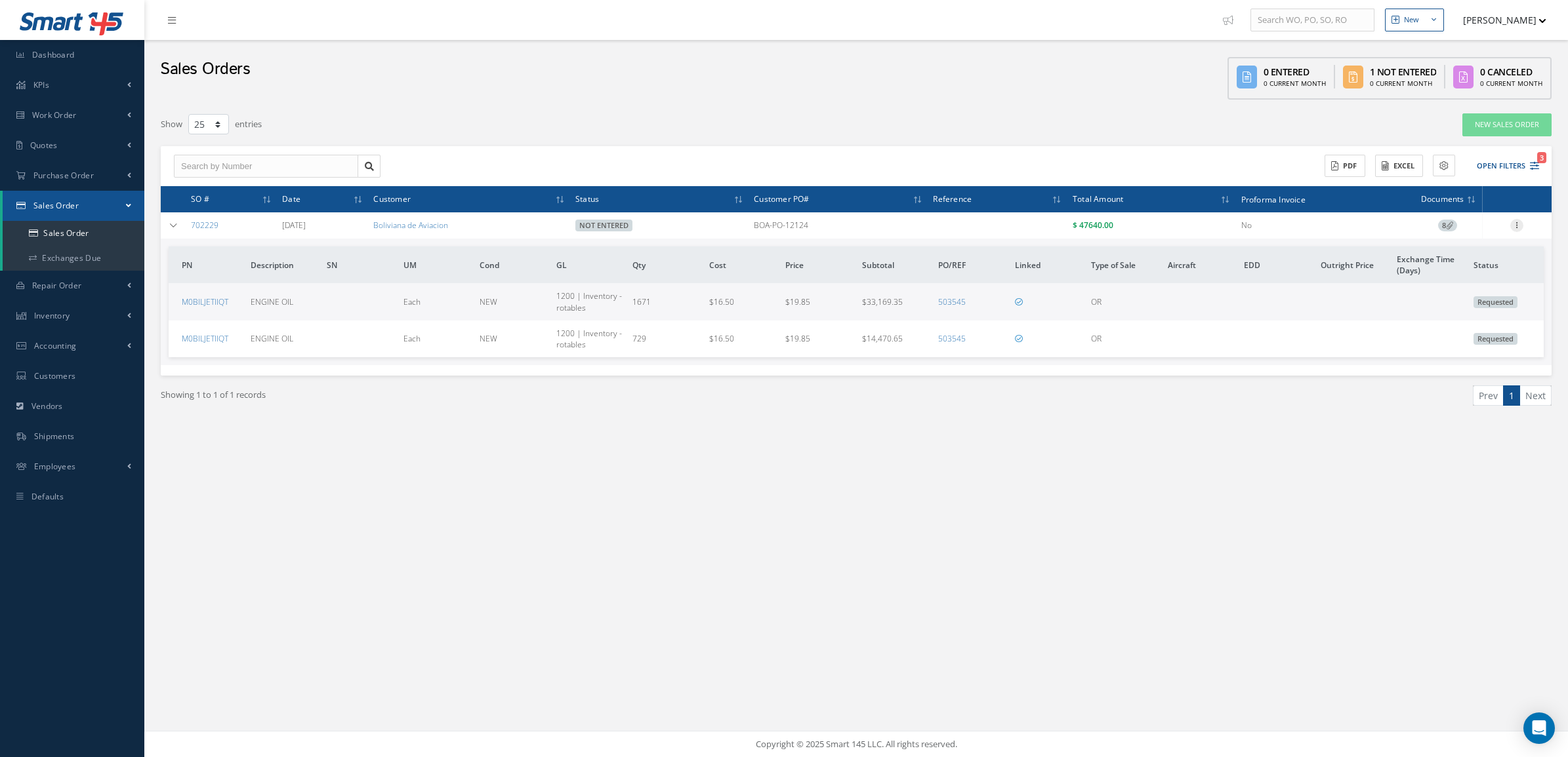
click at [1521, 221] on icon at bounding box center [1517, 224] width 13 height 11
click at [1458, 248] on link "Edit" at bounding box center [1456, 251] width 104 height 17
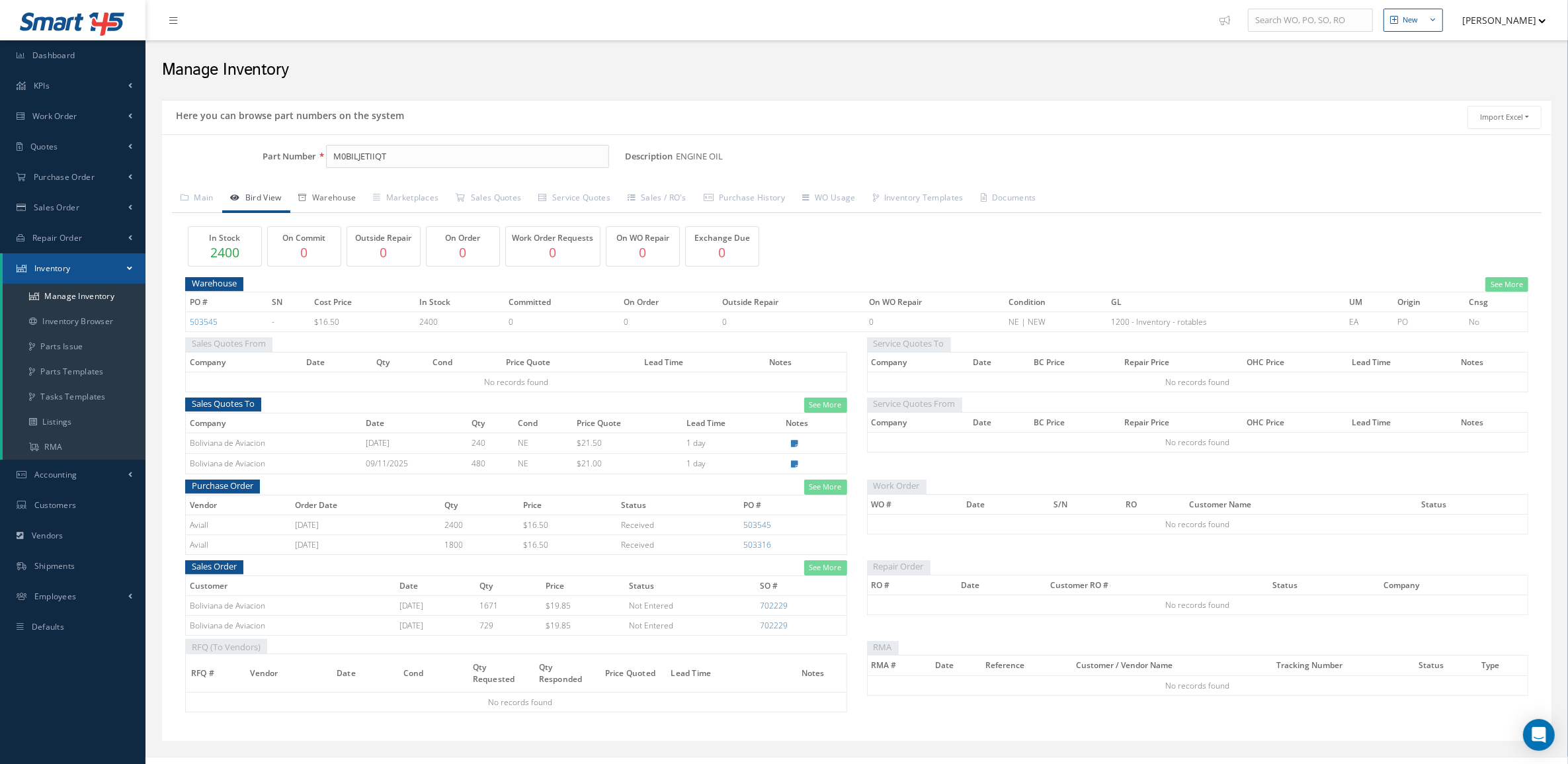
click at [350, 200] on link "Warehouse" at bounding box center [328, 198] width 75 height 27
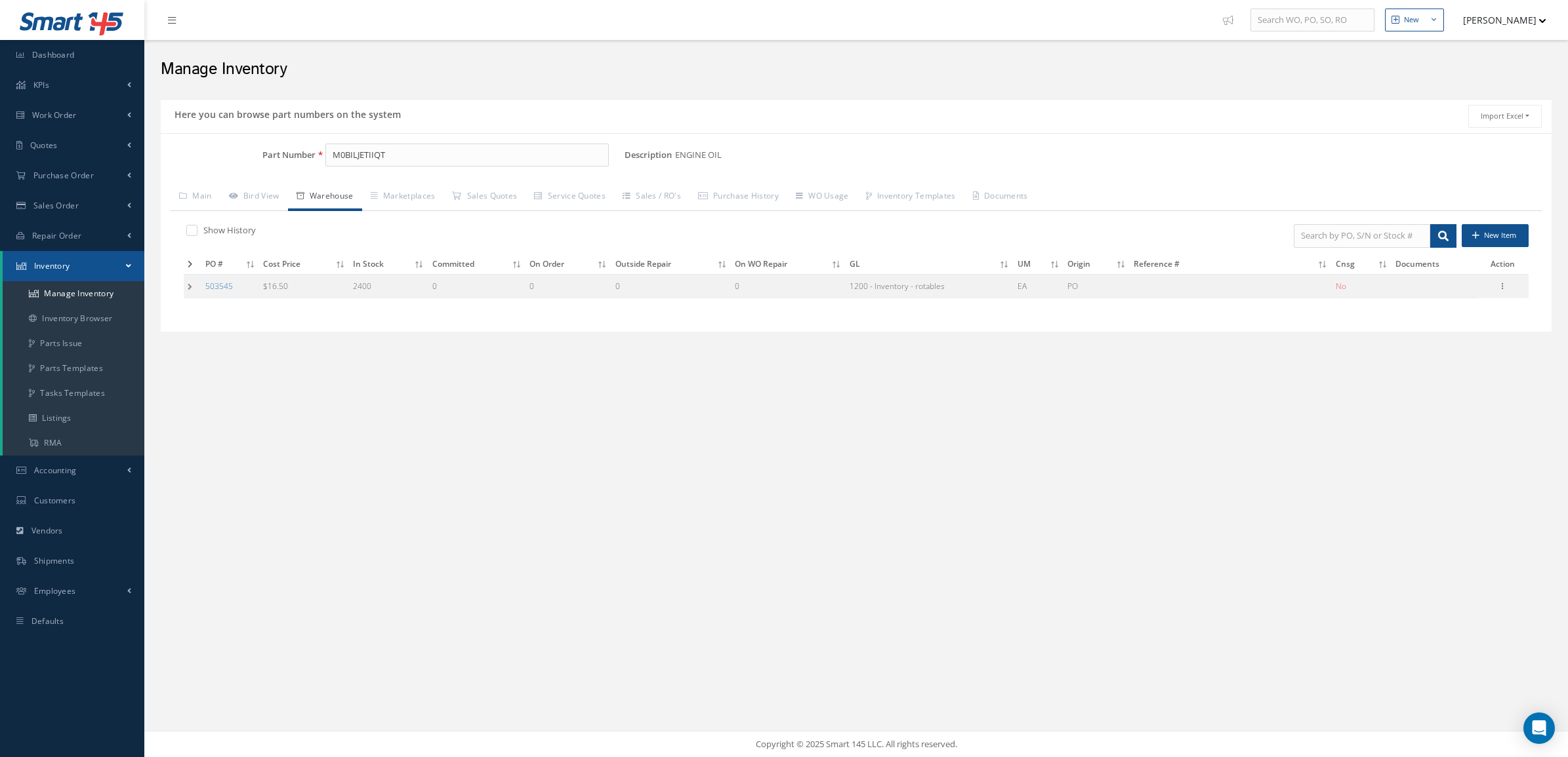
click at [187, 286] on td at bounding box center [192, 286] width 18 height 25
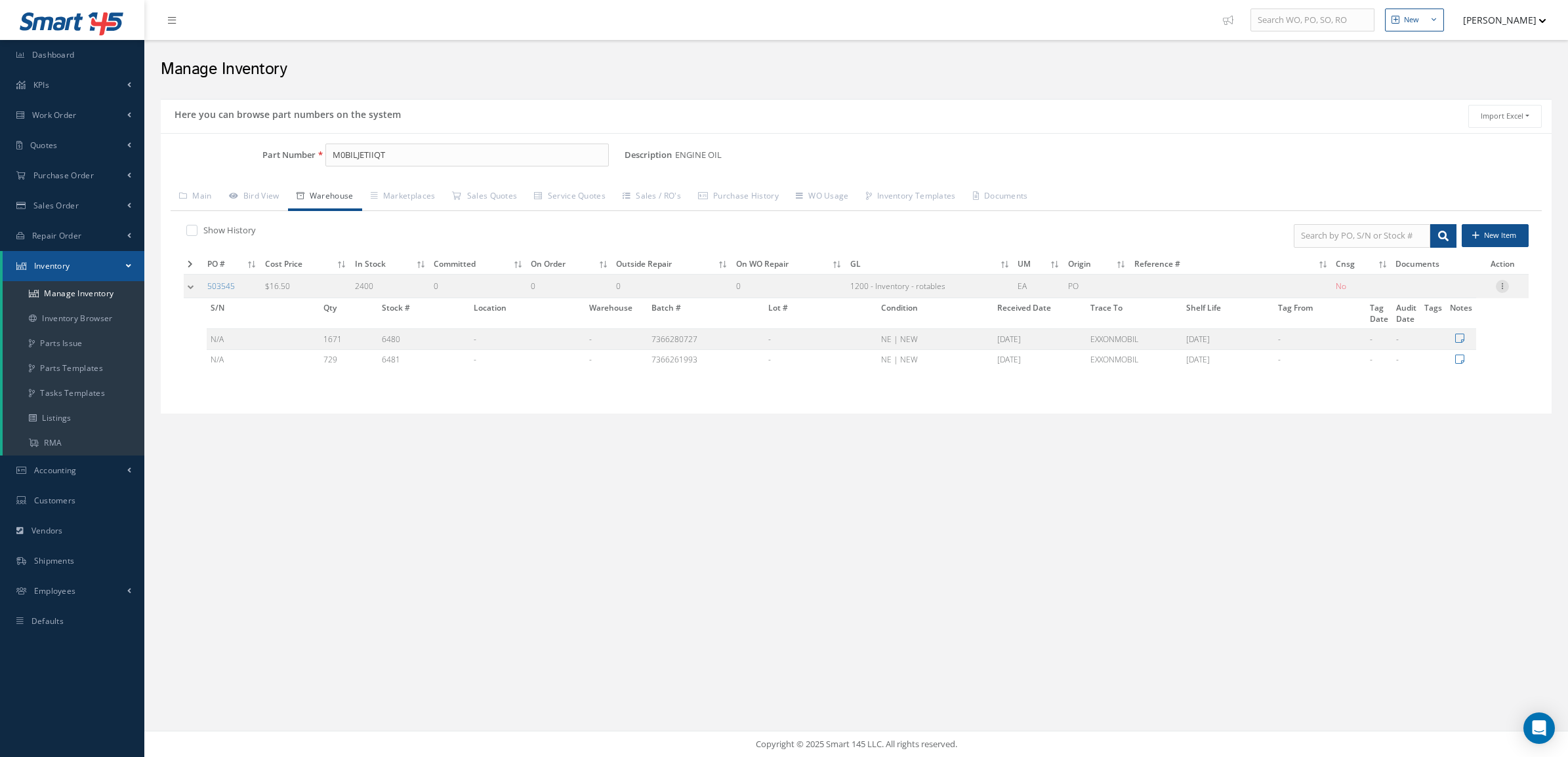
click at [1504, 284] on icon at bounding box center [1502, 286] width 13 height 11
click at [1455, 296] on link "Edit" at bounding box center [1442, 295] width 104 height 17
type input "16.50"
type input "[DATE]"
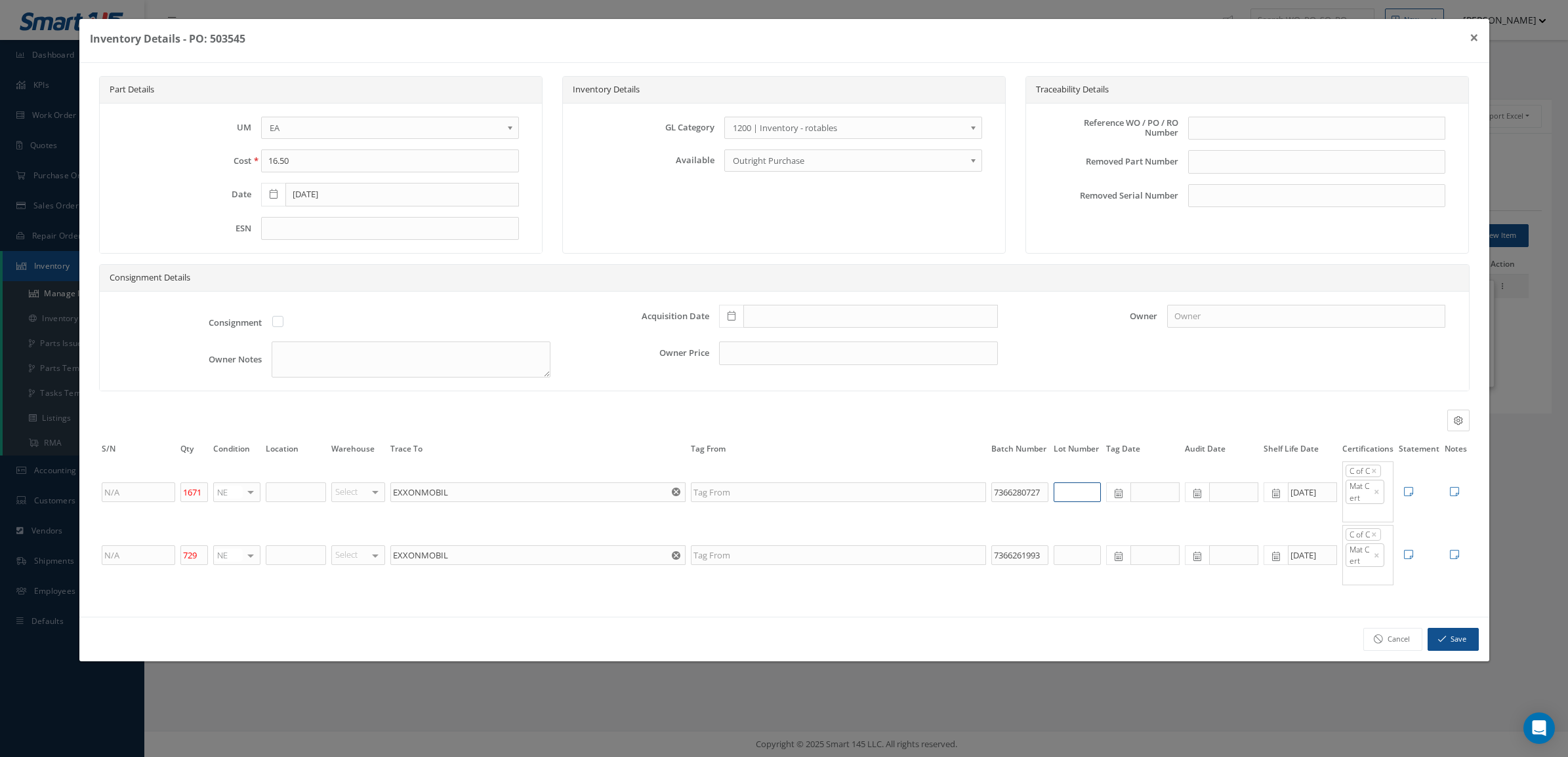
click at [1090, 496] on input "text" at bounding box center [1077, 493] width 47 height 20
click at [1411, 495] on icon at bounding box center [1409, 492] width 9 height 11
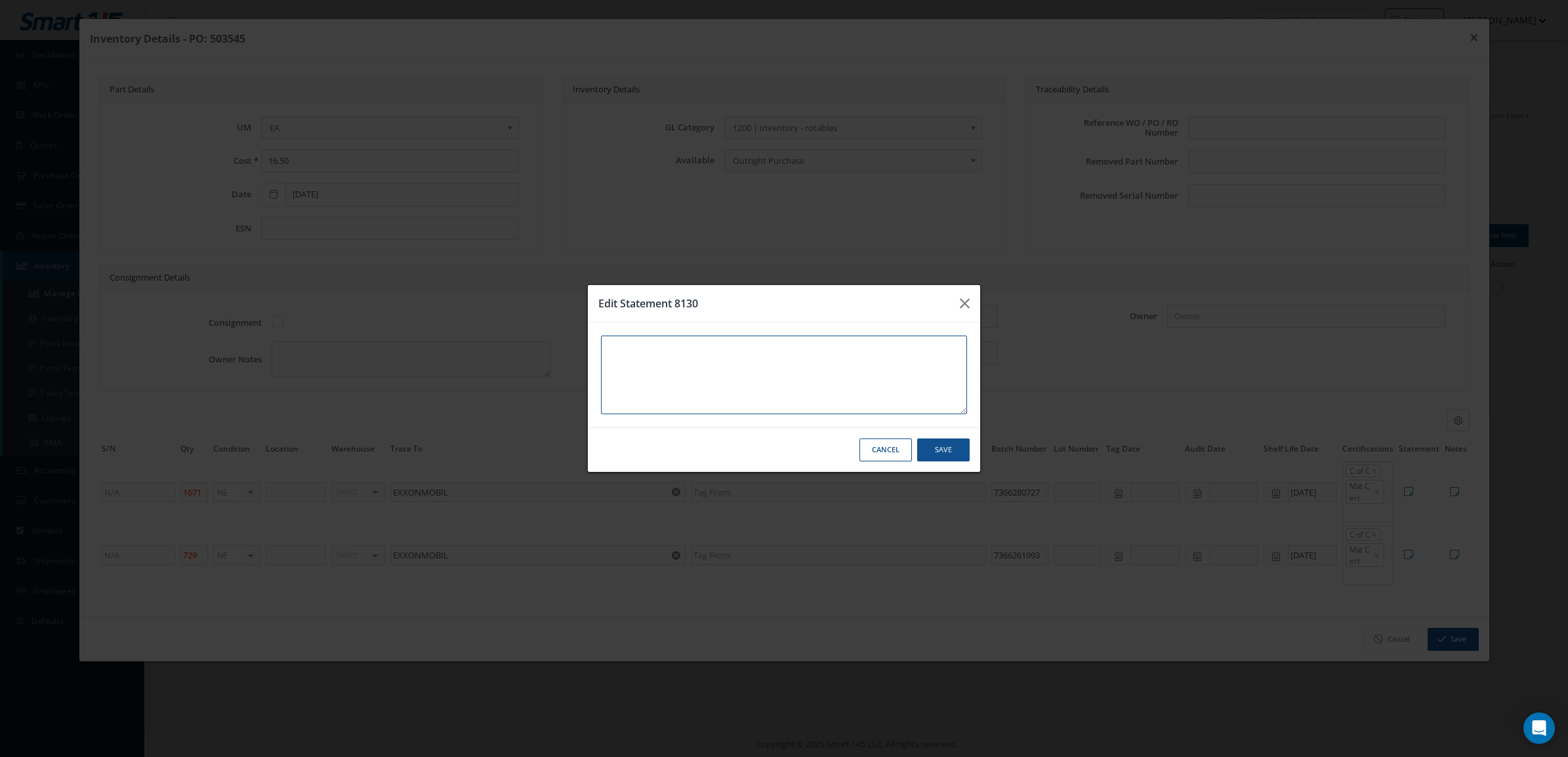
click at [820, 345] on textarea at bounding box center [783, 375] width 366 height 78
type textarea "M"
type textarea "MF"
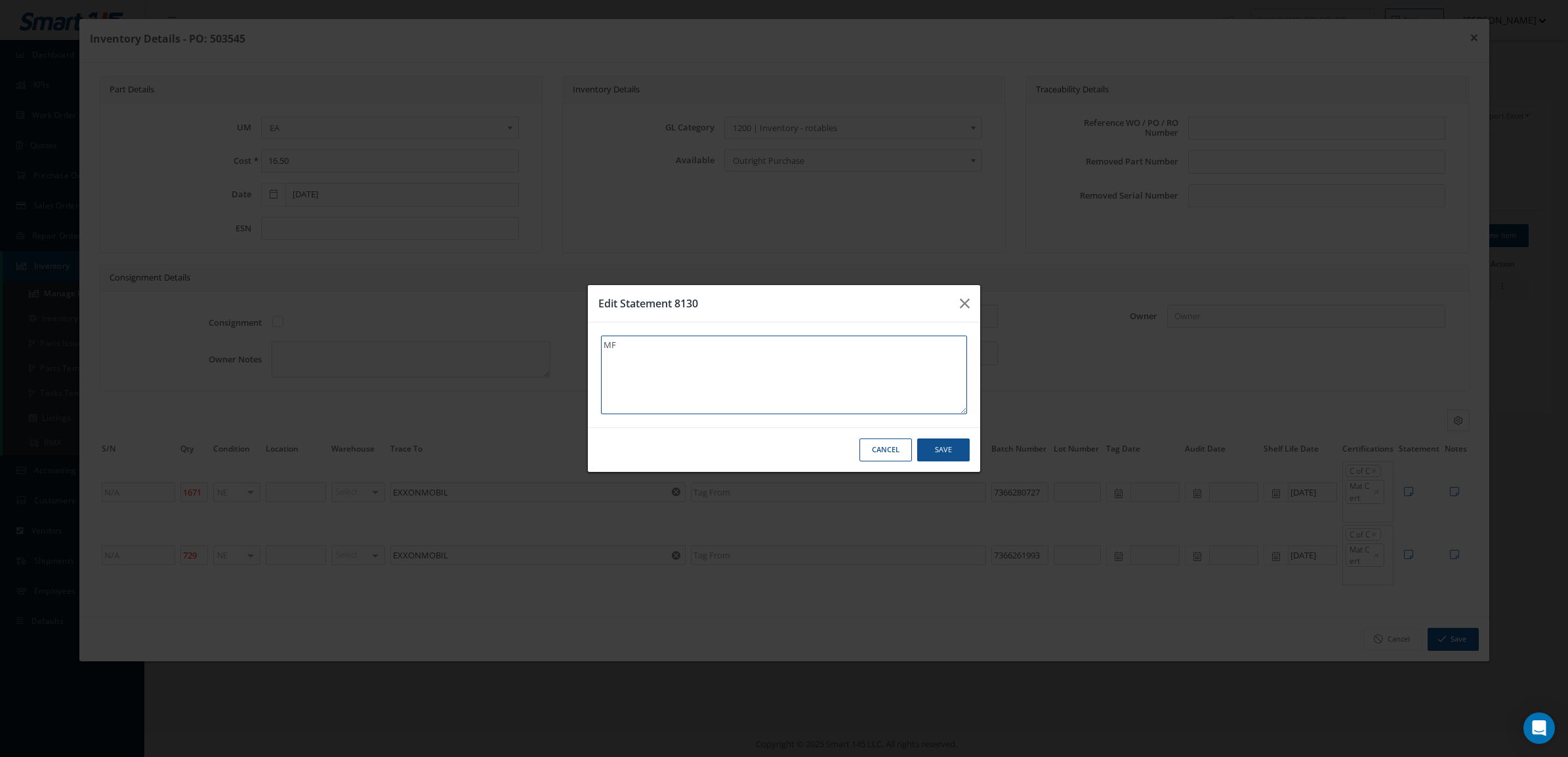
type textarea "MFD"
type textarea "MFD 0"
type textarea "MFD 05"
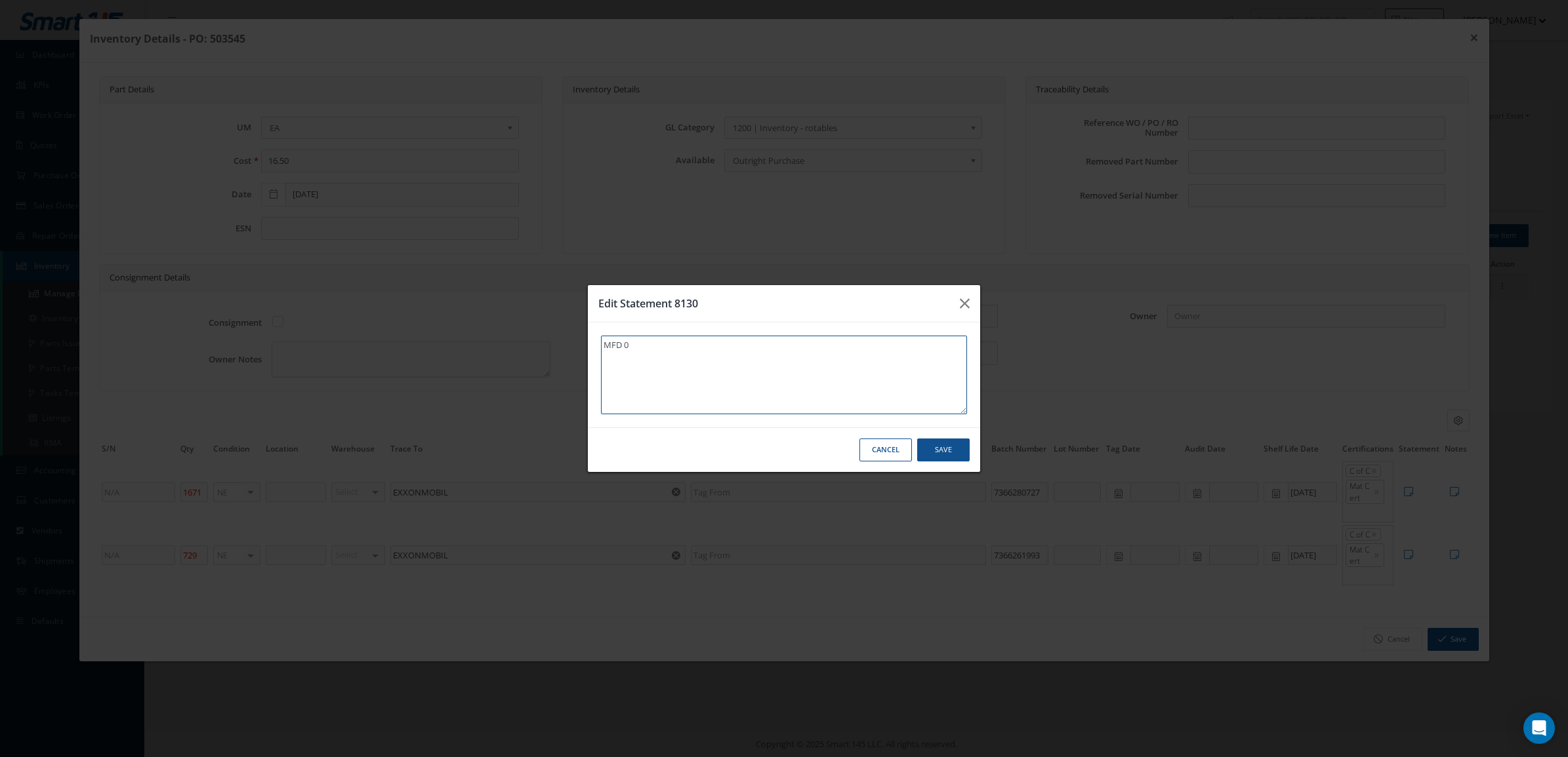
type textarea "MFD 05"
type textarea "MFD 05/"
type textarea "MFD 05/2"
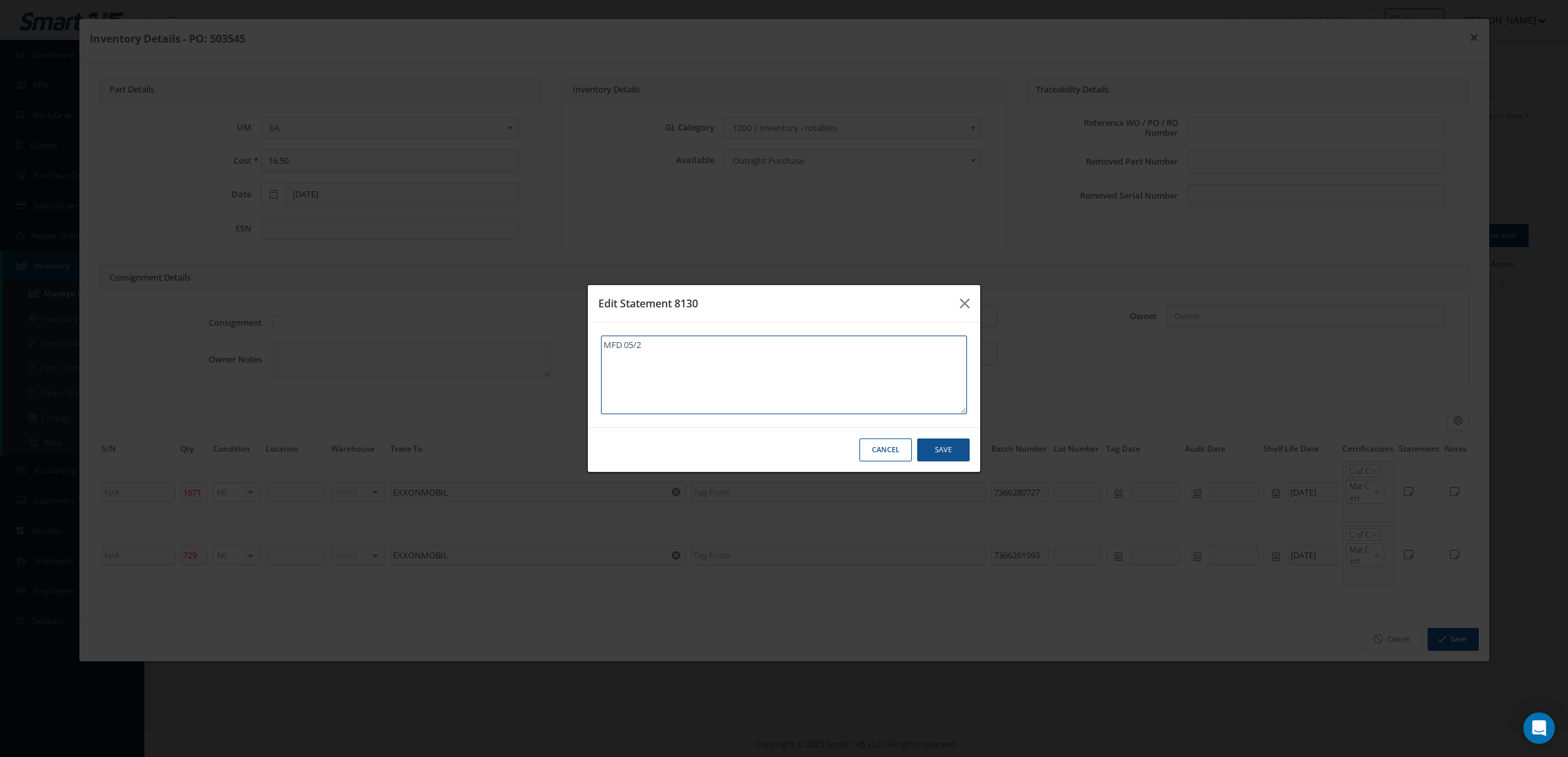
type textarea "MFD 05/25"
type textarea "MFD 05/25/"
type textarea "MFD 05/25/2"
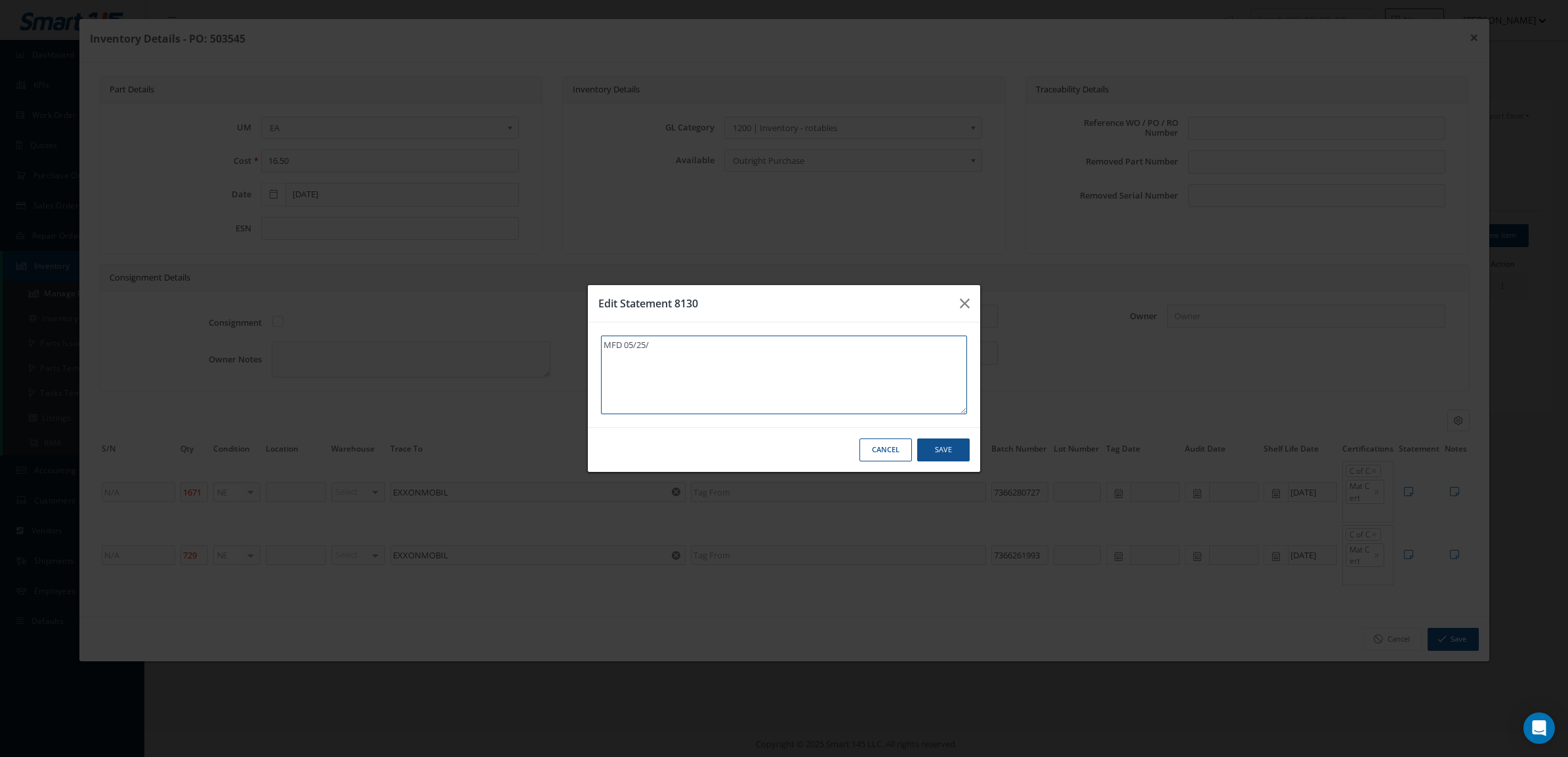
type textarea "MFD 05/25/2"
type textarea "MFD 05/25/20"
type textarea "MFD 05/25/202"
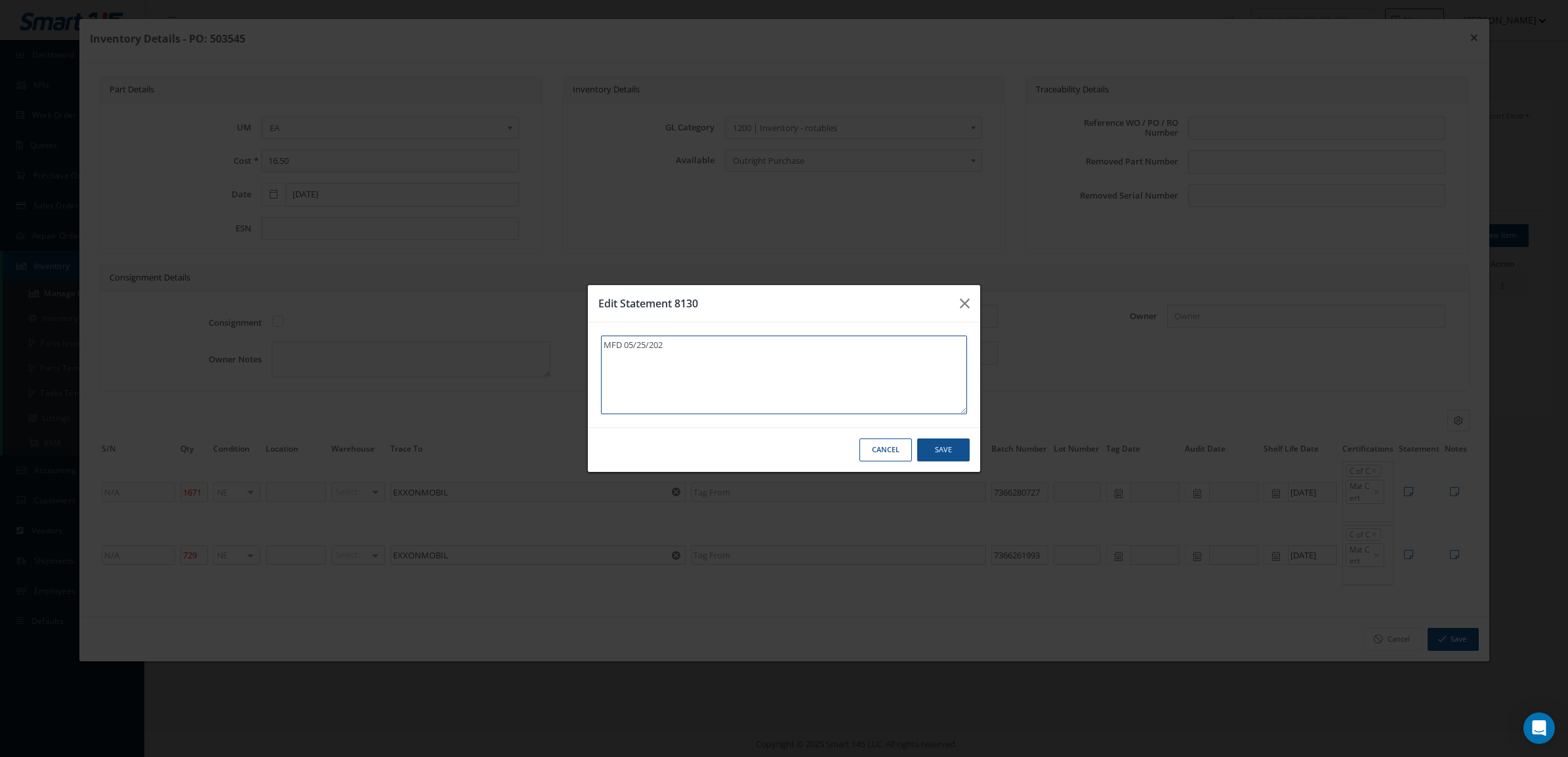
type textarea "MFD 05/25/2025"
click at [647, 345] on textarea "MFD 05/25/2025" at bounding box center [783, 375] width 366 height 78
type textarea "MFD 05/2/2025"
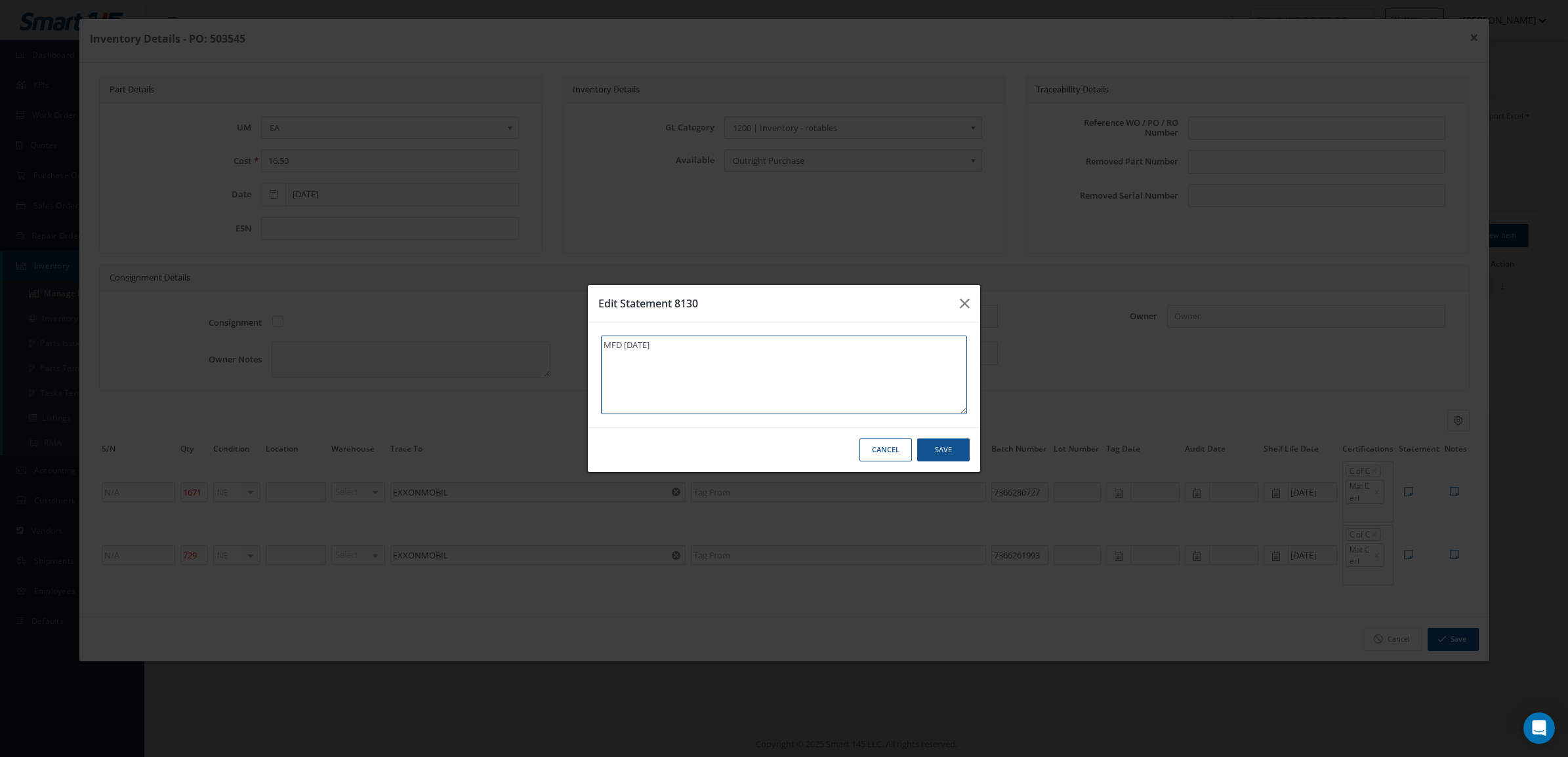
type textarea "MFD 05//2025"
type textarea "MFD 05/0/2025"
type textarea "MFD 05/08/2025"
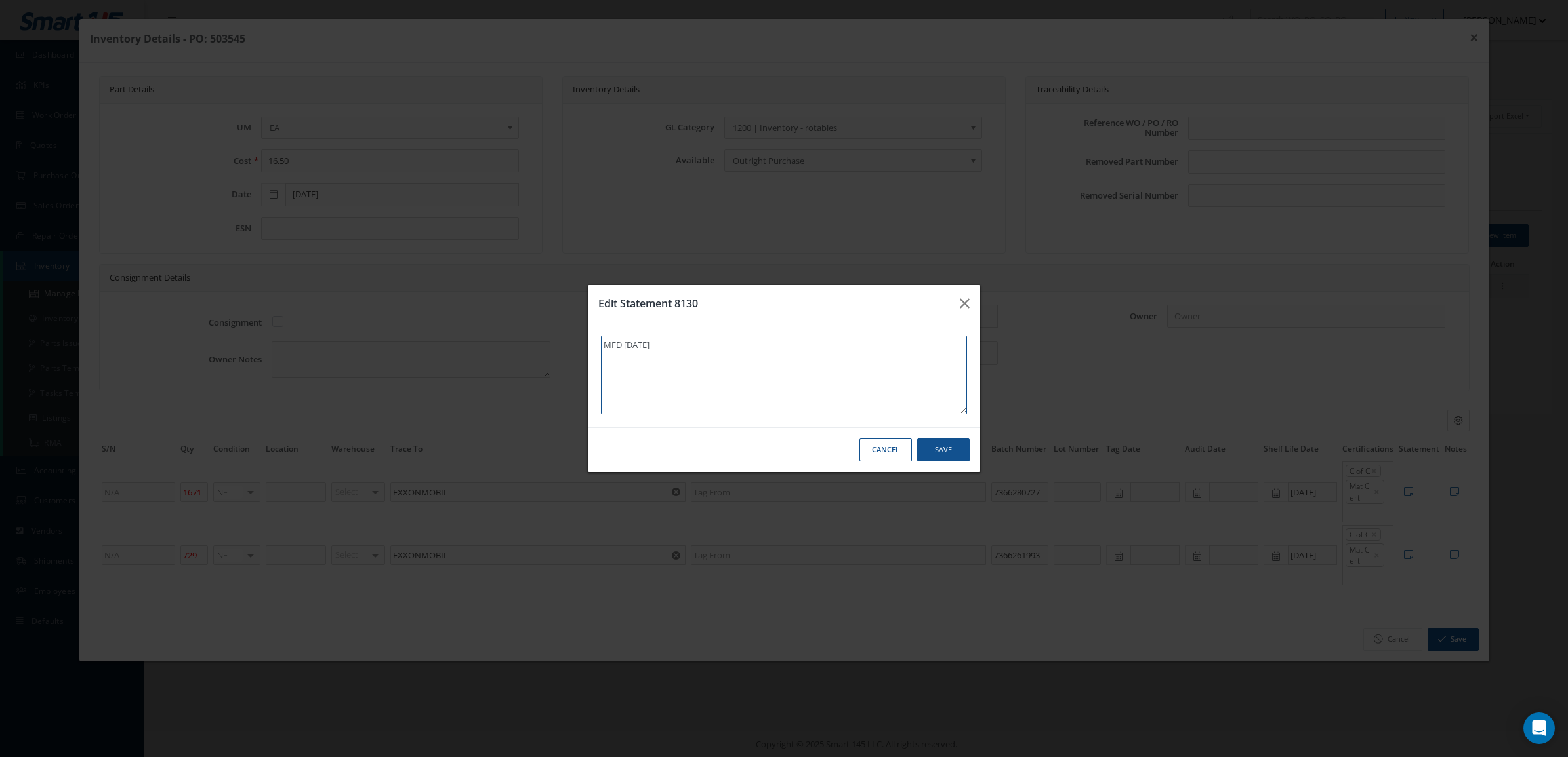
type textarea "MFD 05/08/2025"
click at [945, 457] on button "Save" at bounding box center [943, 450] width 52 height 23
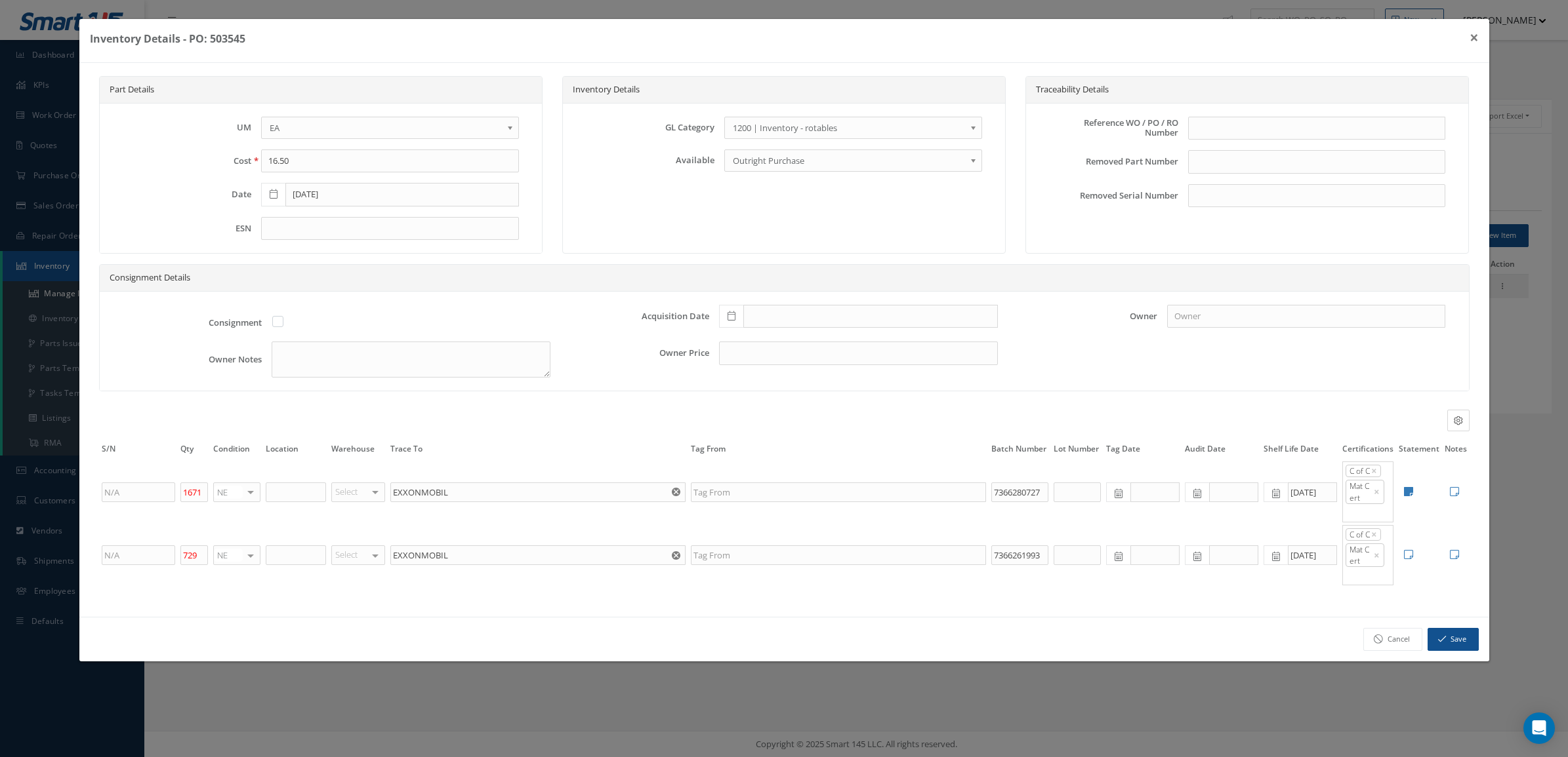
click at [1405, 560] on icon at bounding box center [1409, 554] width 9 height 11
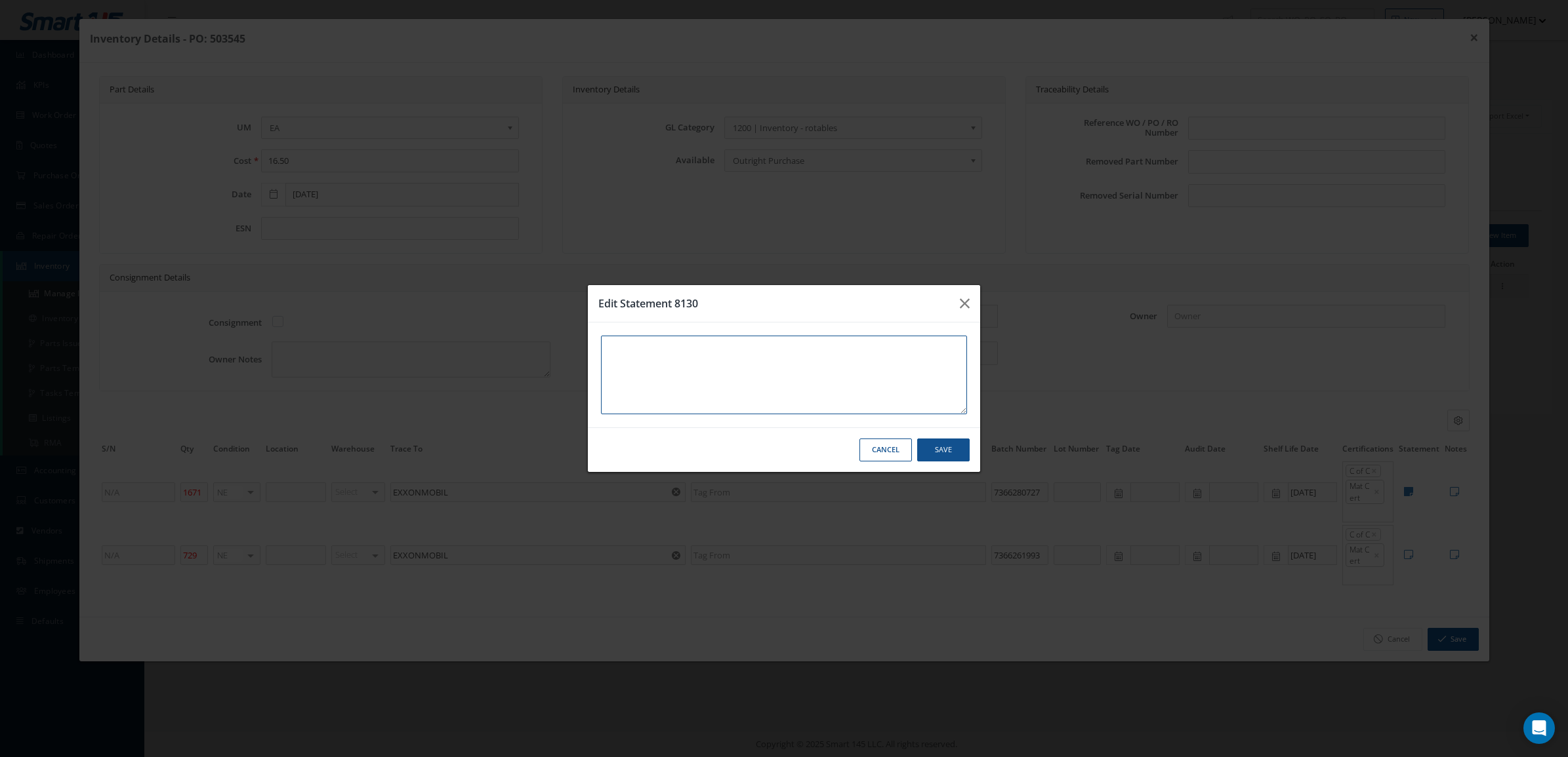
click at [775, 384] on textarea at bounding box center [783, 375] width 366 height 78
type textarea "M"
type textarea "MF"
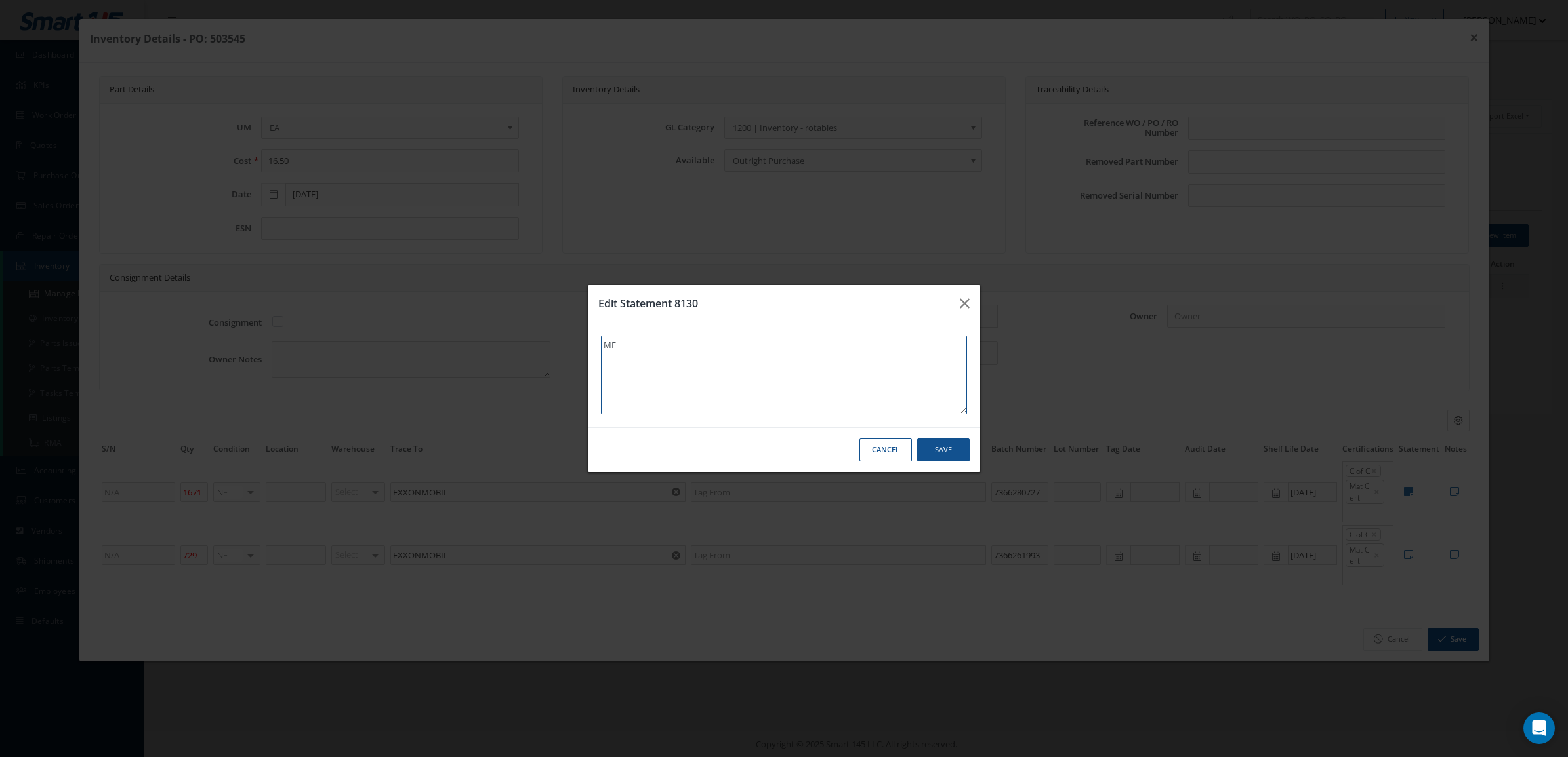
type textarea "MFD"
type textarea "MFD 0"
type textarea "MFD 01"
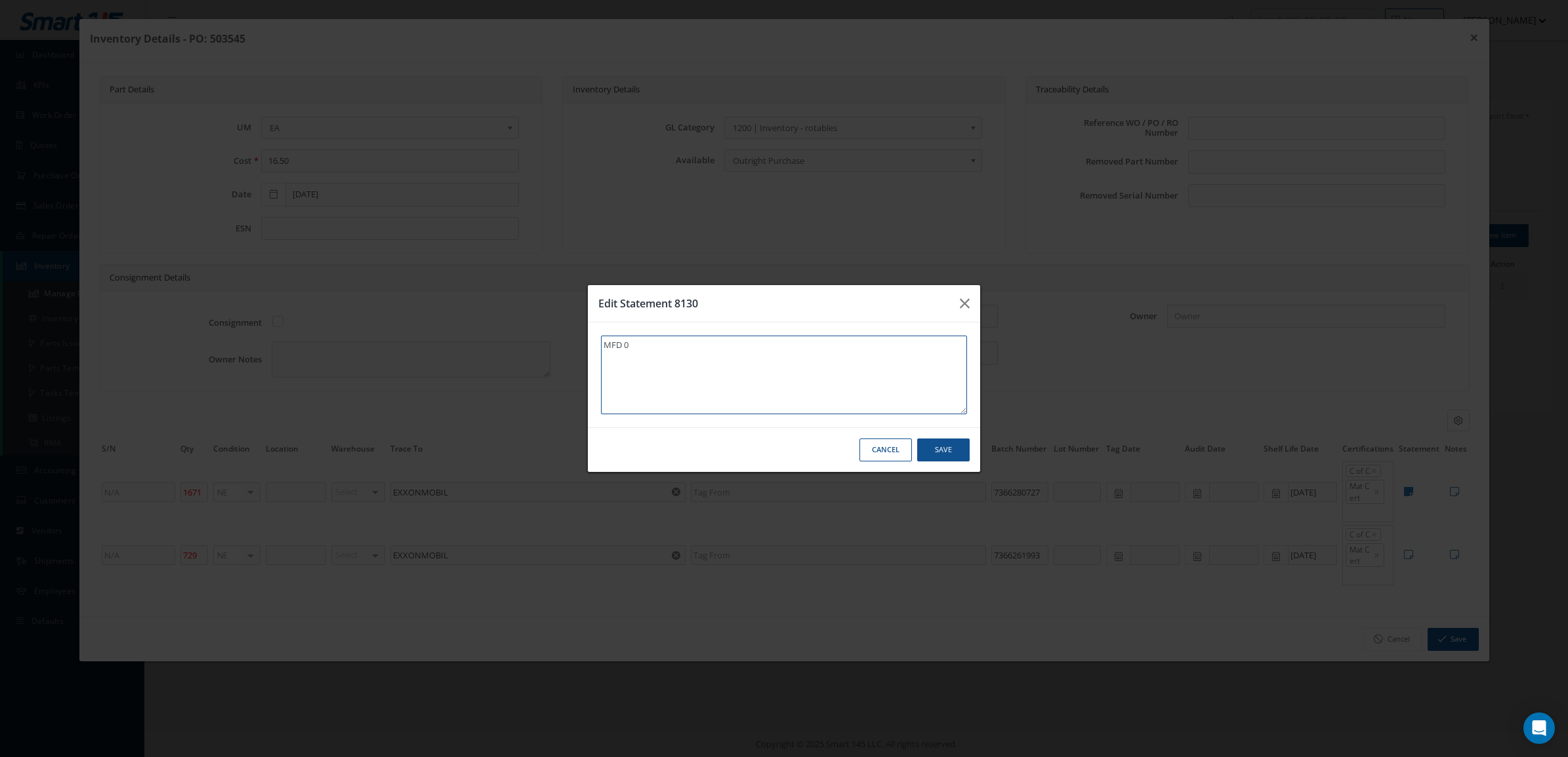
type textarea "MFD 01"
type textarea "MFD 01/"
type textarea "MFD 01/0"
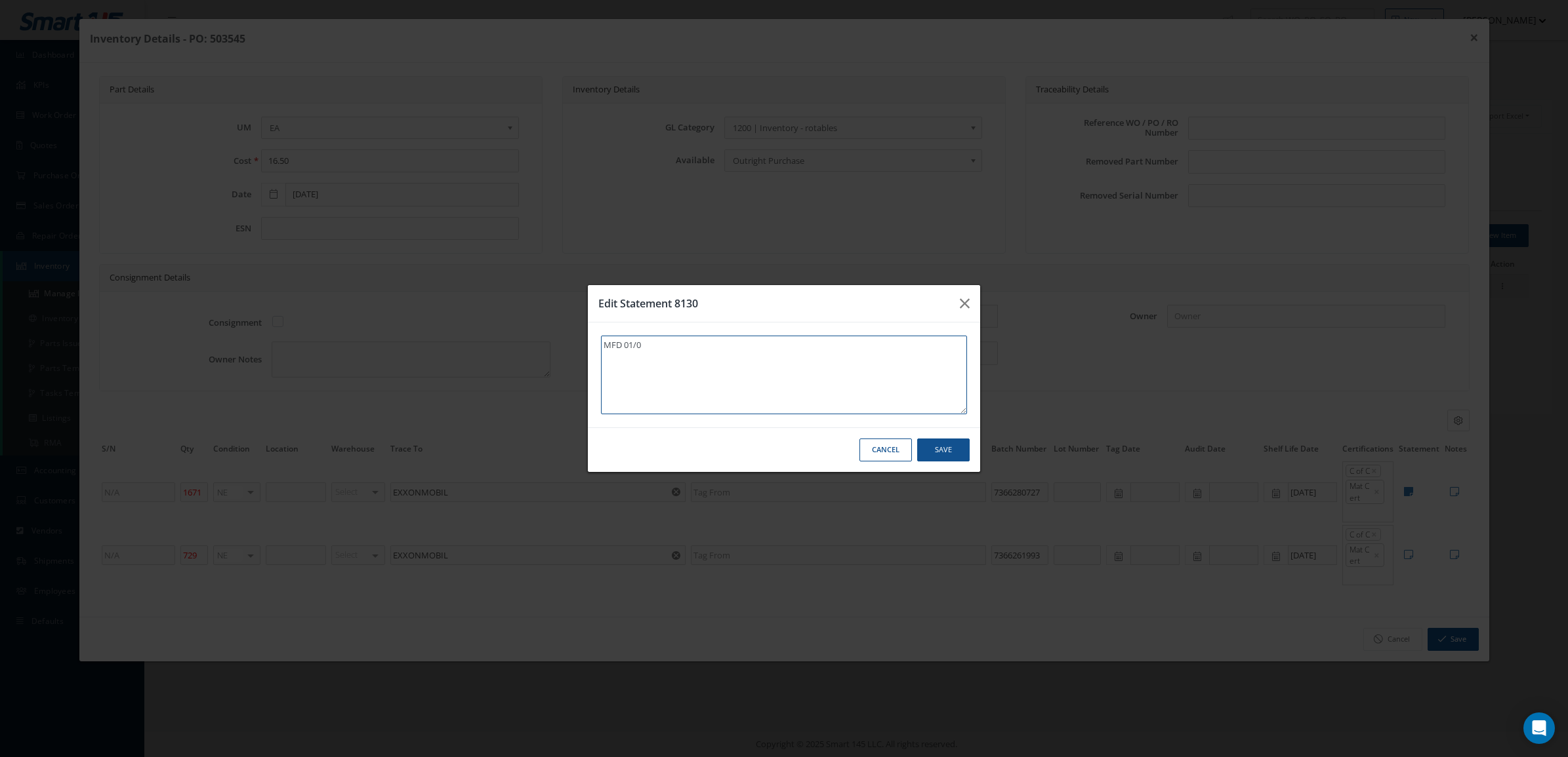
type textarea "MFD 01/02"
type textarea "MFD 01/02/"
type textarea "MFD 01/02/2"
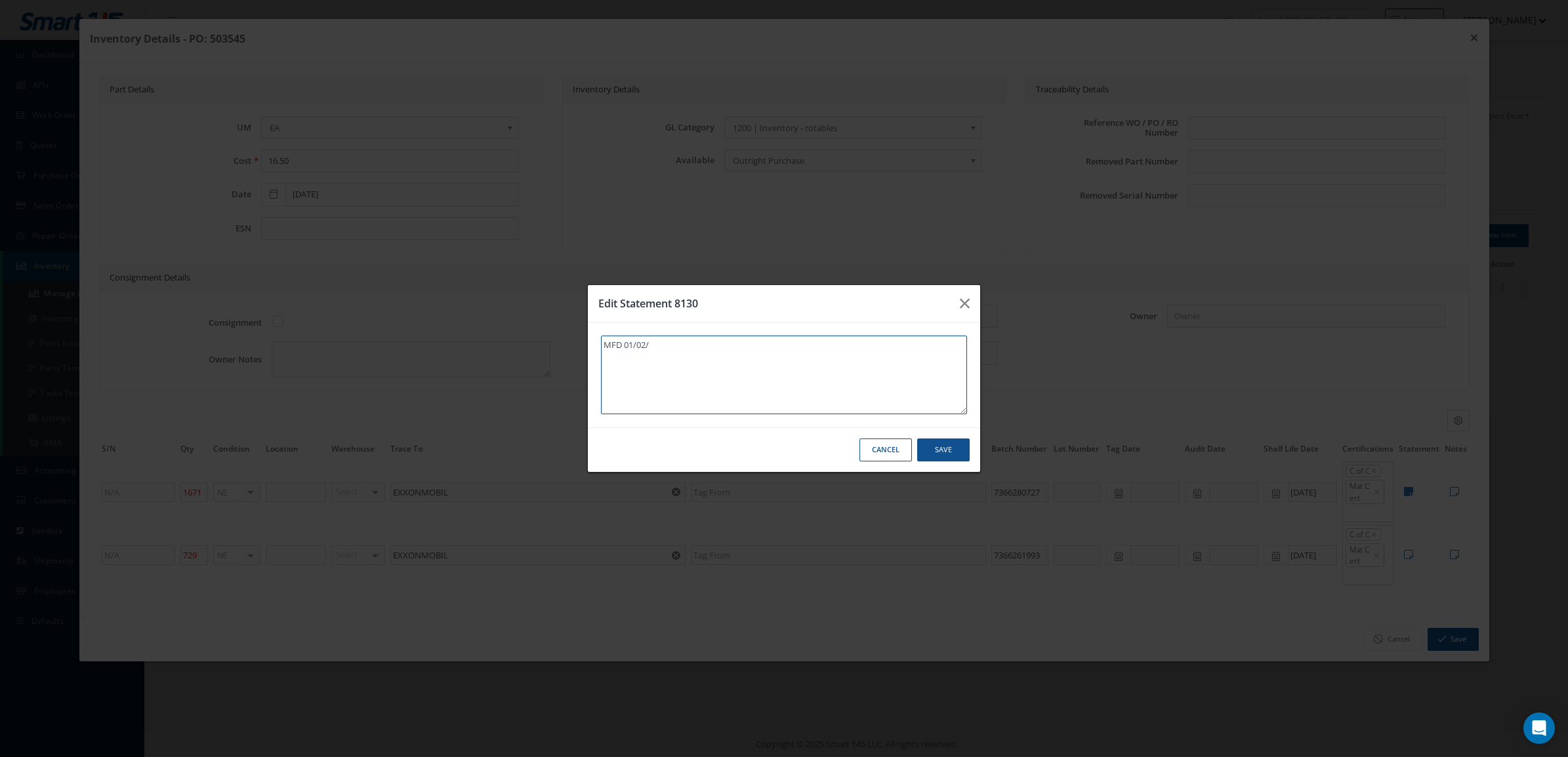
type textarea "MFD 01/02/2"
type textarea "MFD 01/02/20"
type textarea "MFD 01/02/202"
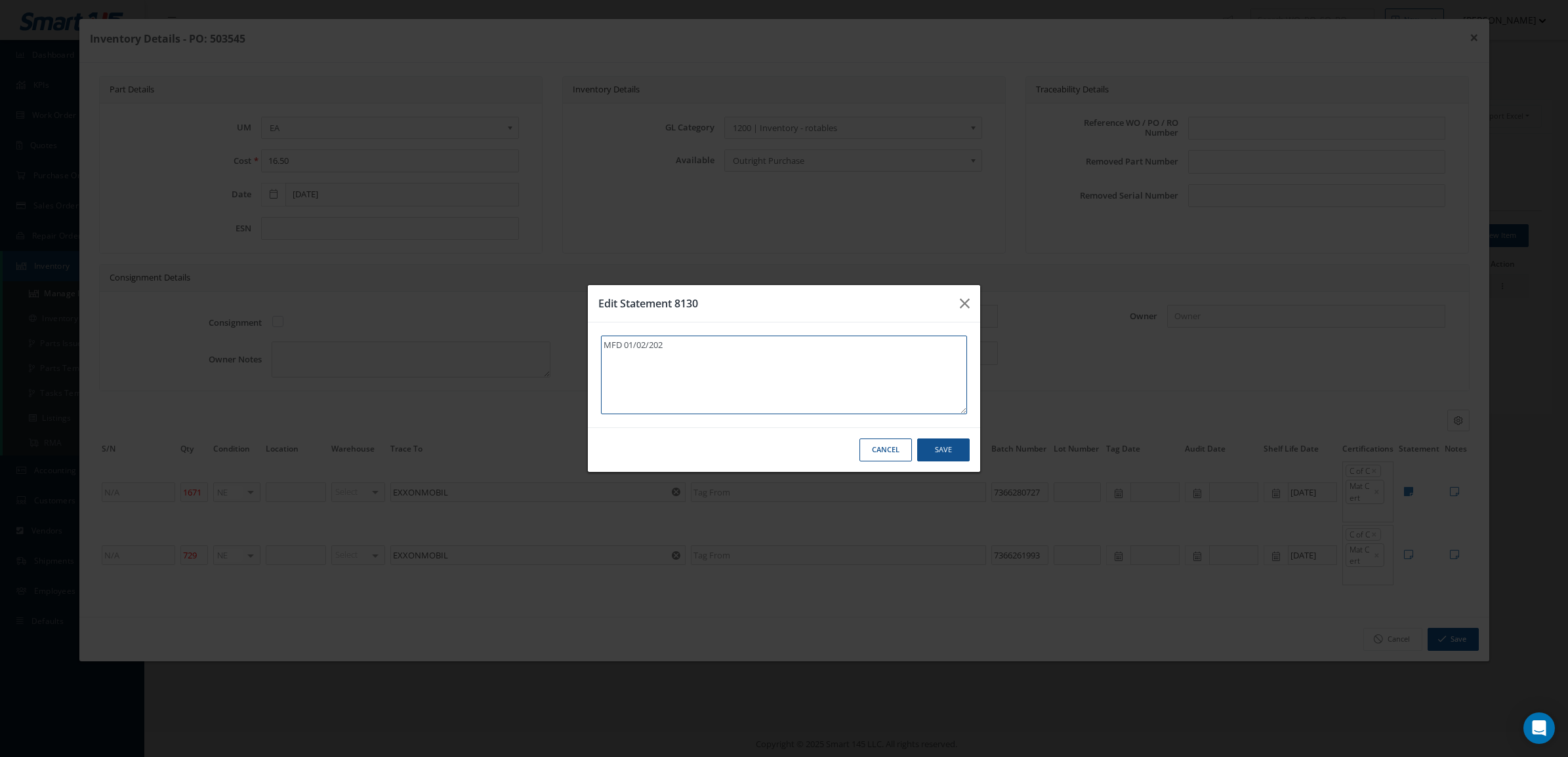
type textarea "MFD 01/02/2025"
click at [931, 443] on button "Save" at bounding box center [943, 450] width 52 height 23
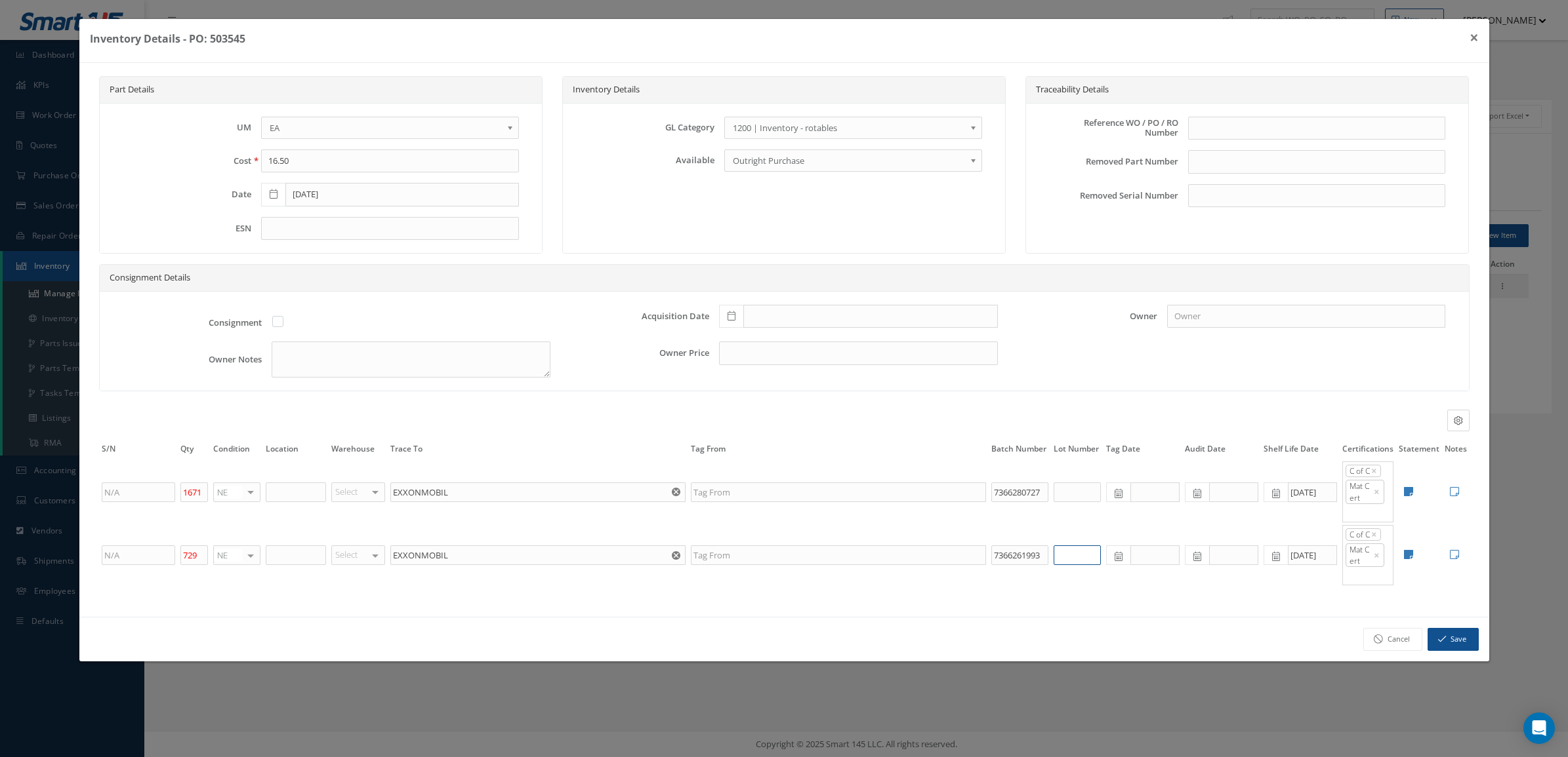
click at [1079, 558] on input "text" at bounding box center [1077, 555] width 47 height 20
type input "70515057"
click at [1082, 497] on input "text" at bounding box center [1077, 493] width 47 height 20
click at [977, 594] on div "Part Details UM EA FT IN LB EA Cost 16.50 Date 07/08/2025 ESN Inventory Details…" at bounding box center [784, 340] width 1410 height 554
click at [1083, 493] on input "text" at bounding box center [1077, 493] width 47 height 20
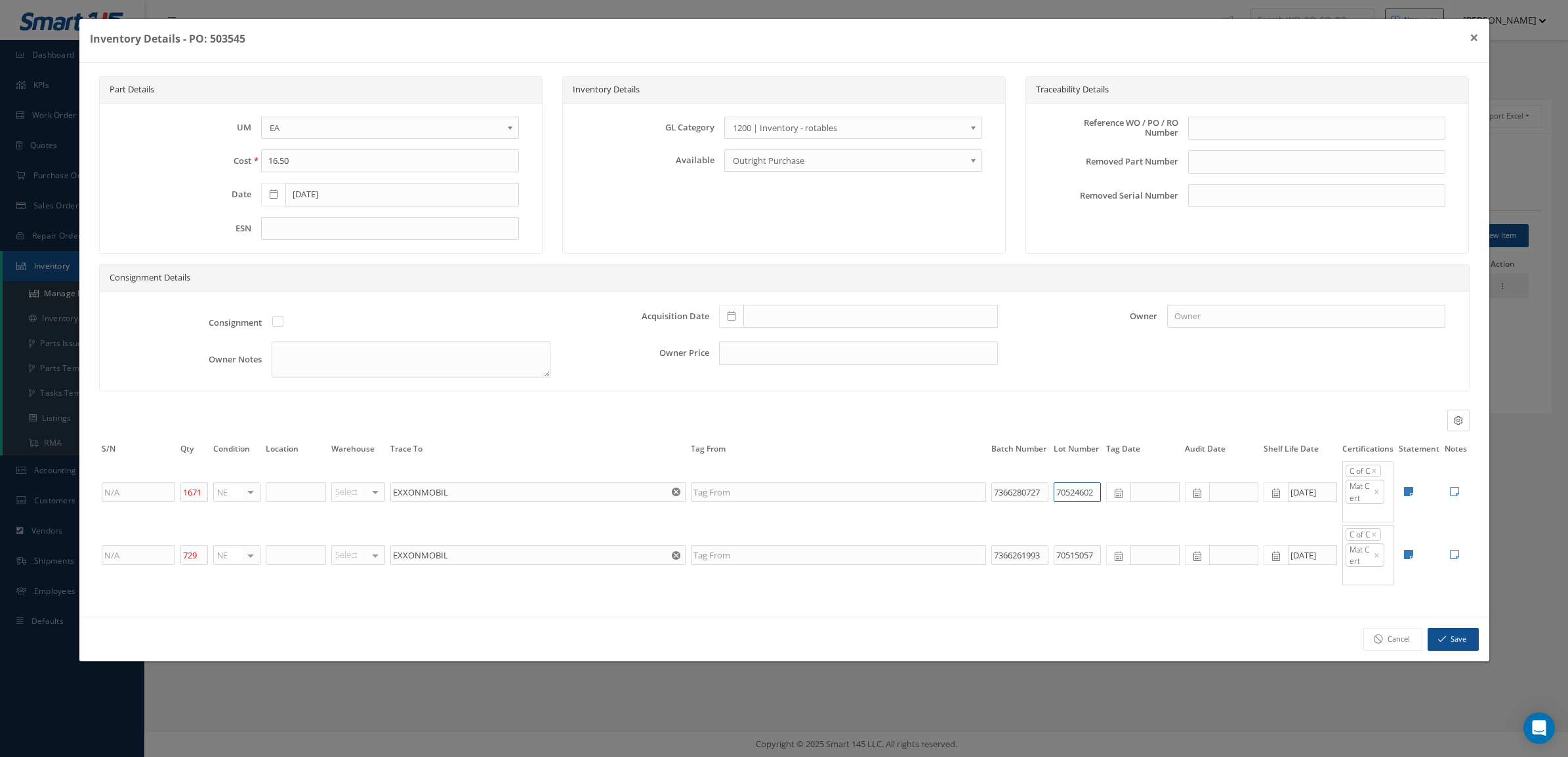
type input "70524602"
click at [1048, 412] on div "Condition Location Warehouse Trace To Tag From Batch Number Lot Number Tag Date…" at bounding box center [784, 420] width 1390 height 22
click at [1450, 641] on button "Save" at bounding box center [1452, 639] width 51 height 23
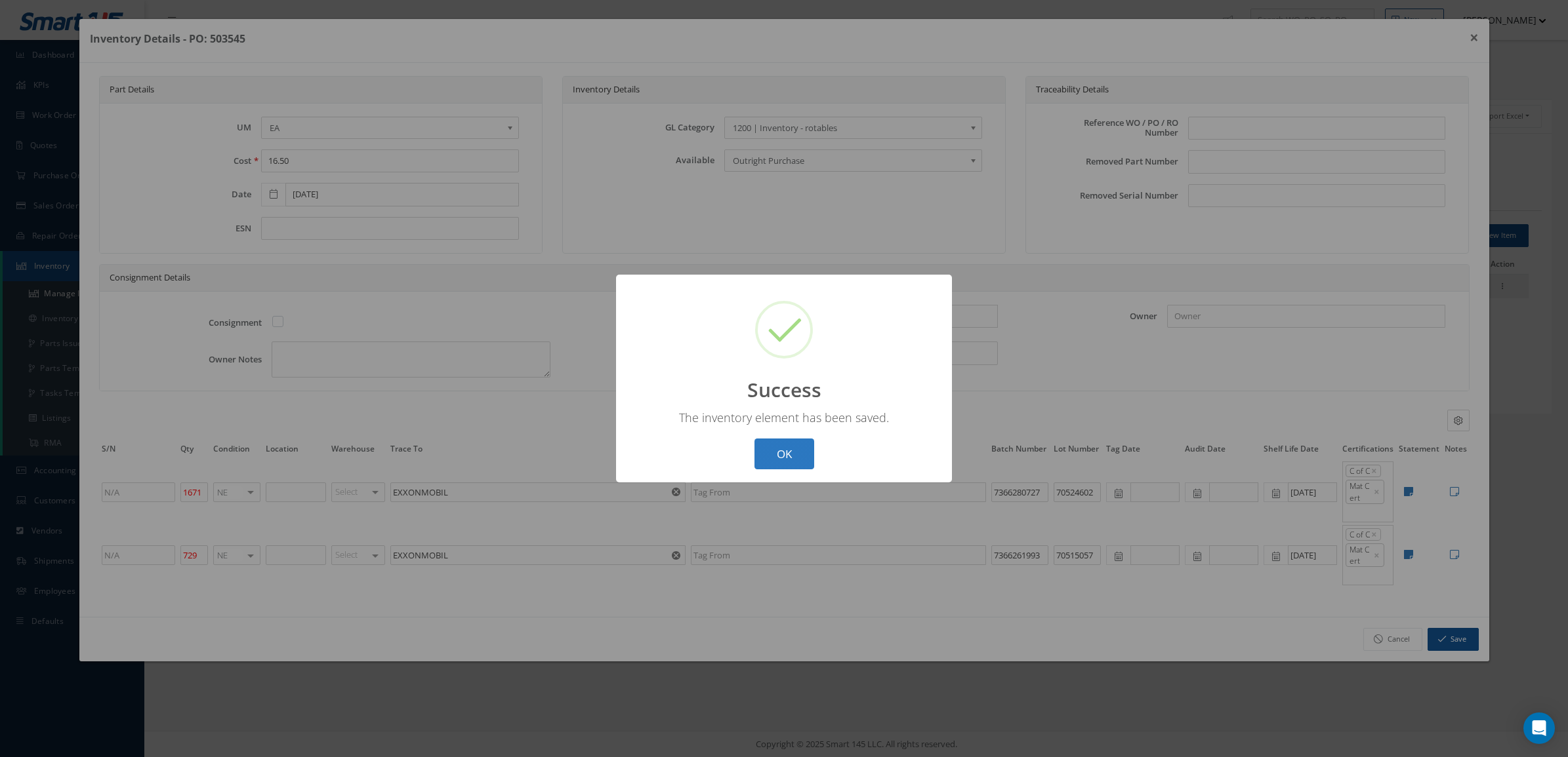
click at [787, 454] on button "OK" at bounding box center [784, 454] width 60 height 31
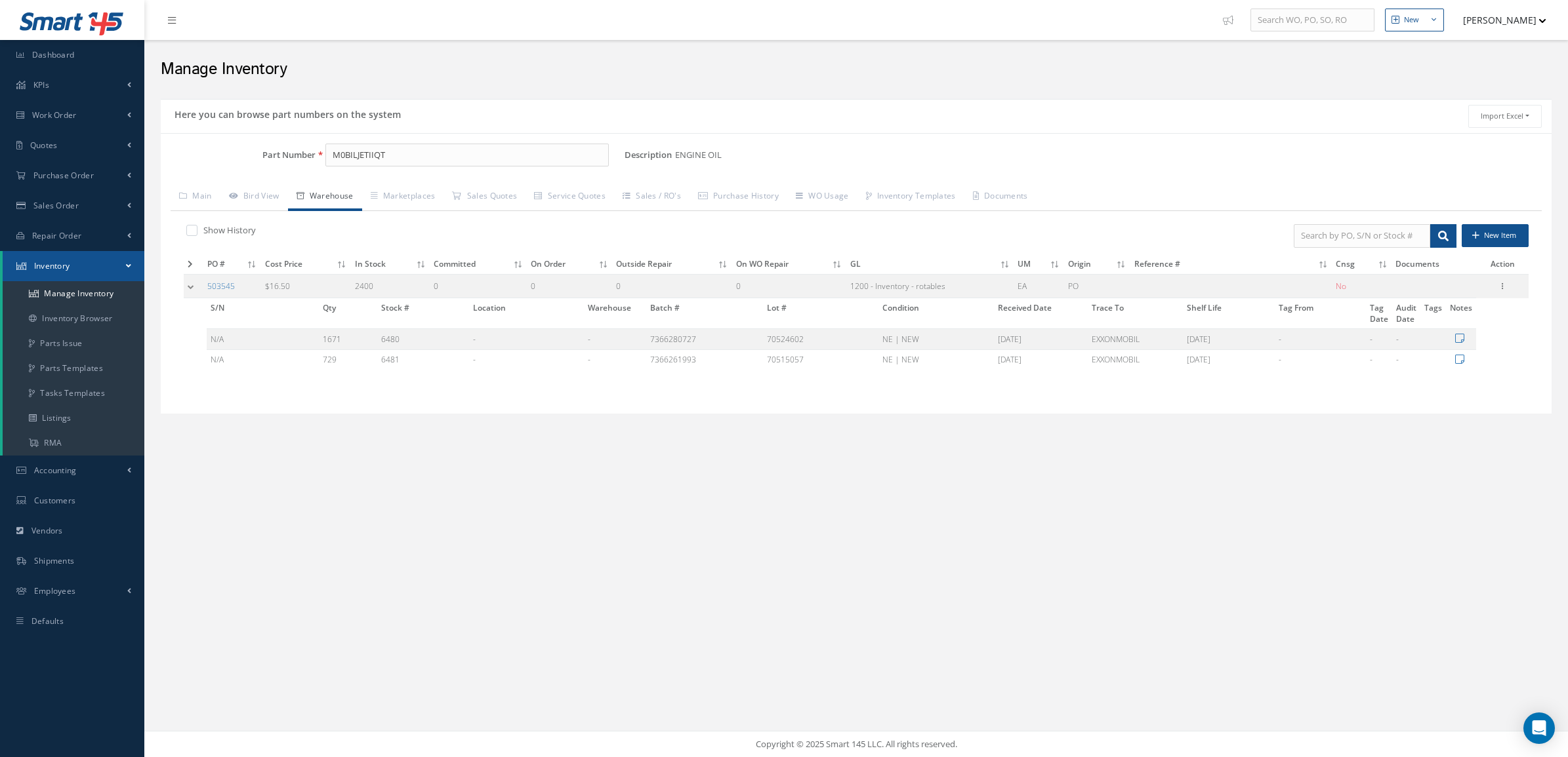
click at [592, 512] on div "New New Work Order New Purchase Order New Customer Quote New Sales Order New Re…" at bounding box center [856, 378] width 1424 height 757
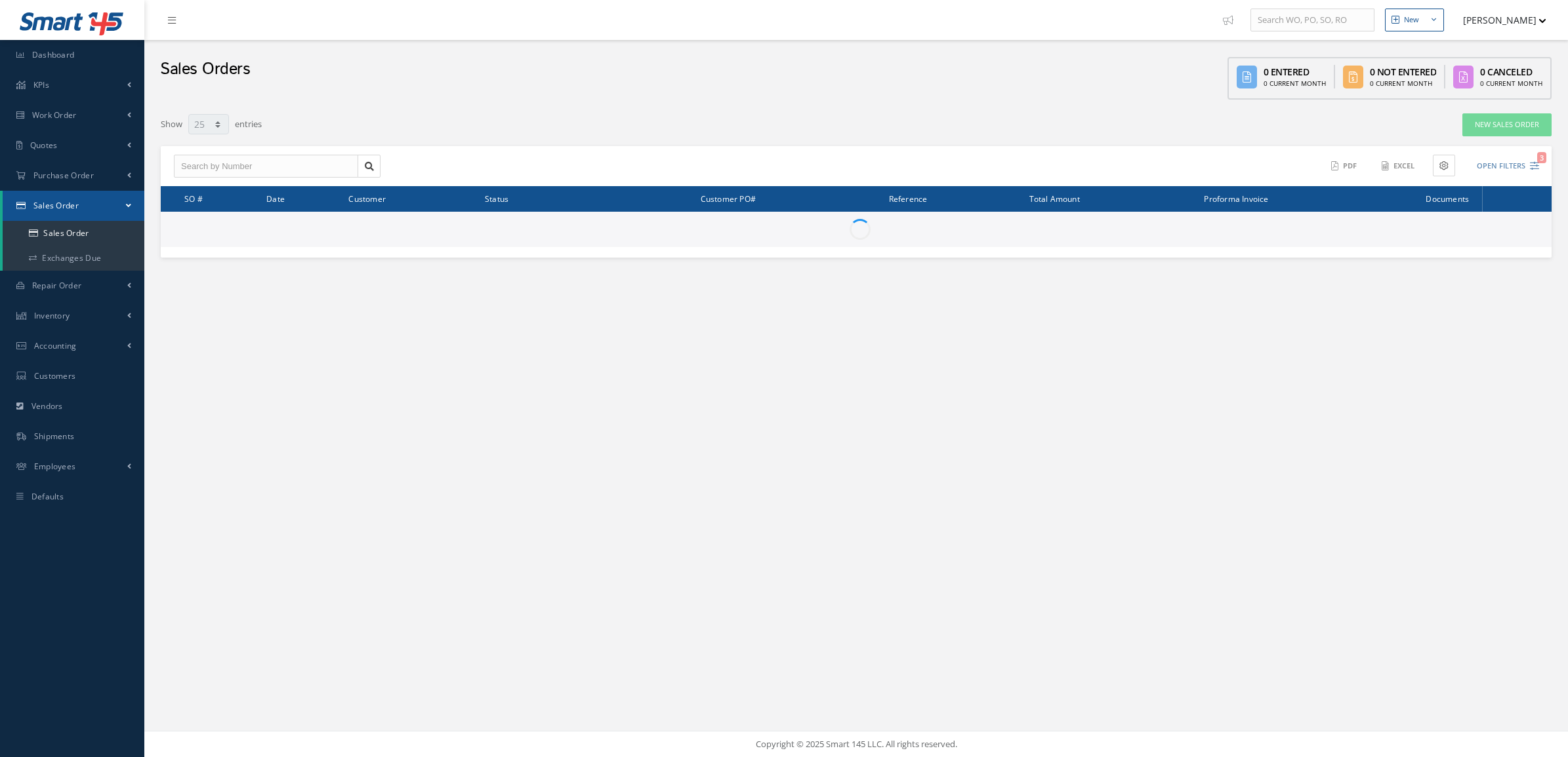
select select "25"
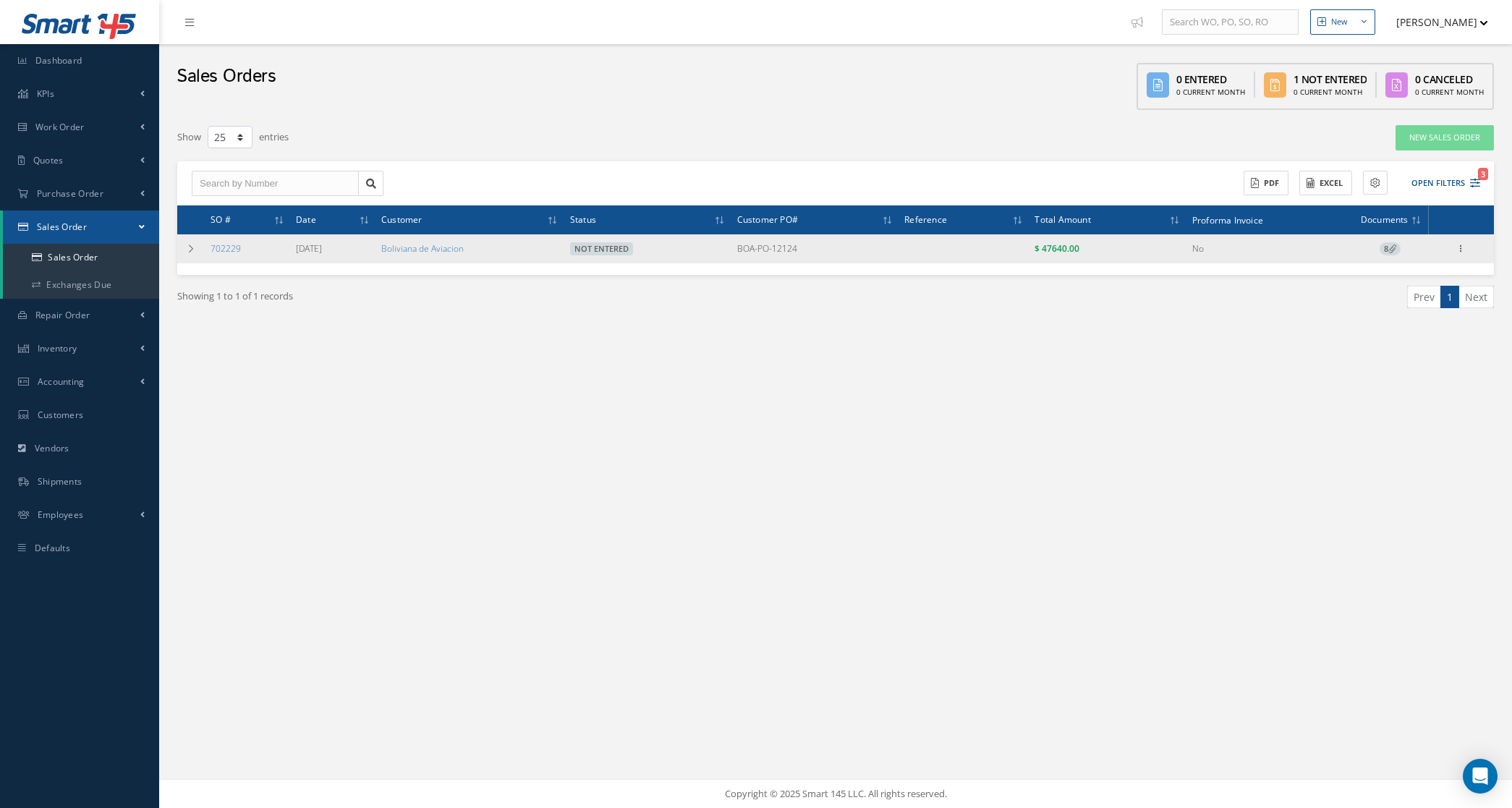
click at [1387, 251] on span "8" at bounding box center [1390, 249] width 21 height 13
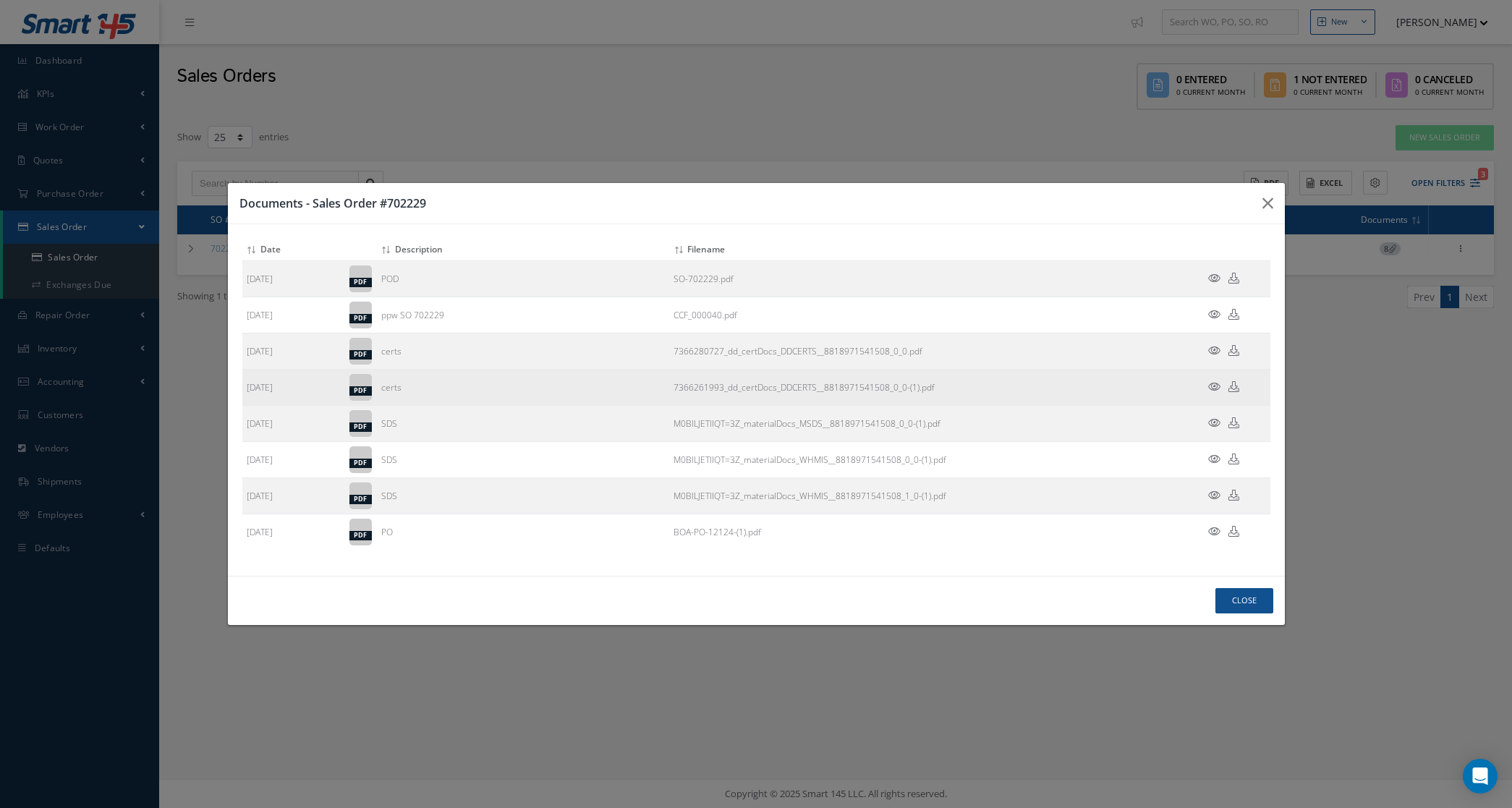
click at [1219, 385] on icon at bounding box center [1214, 386] width 12 height 11
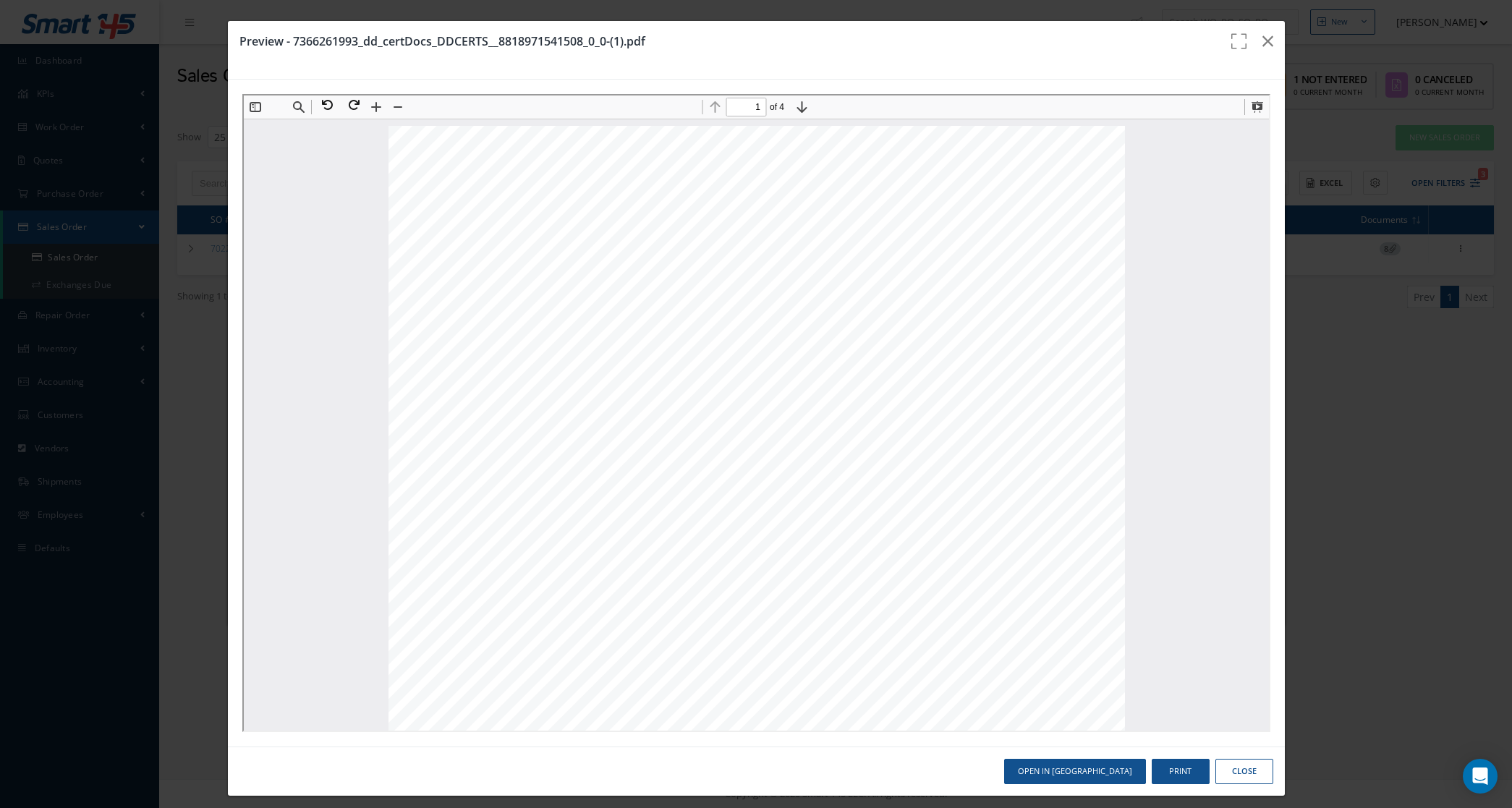
scroll to position [36, 0]
type input "2"
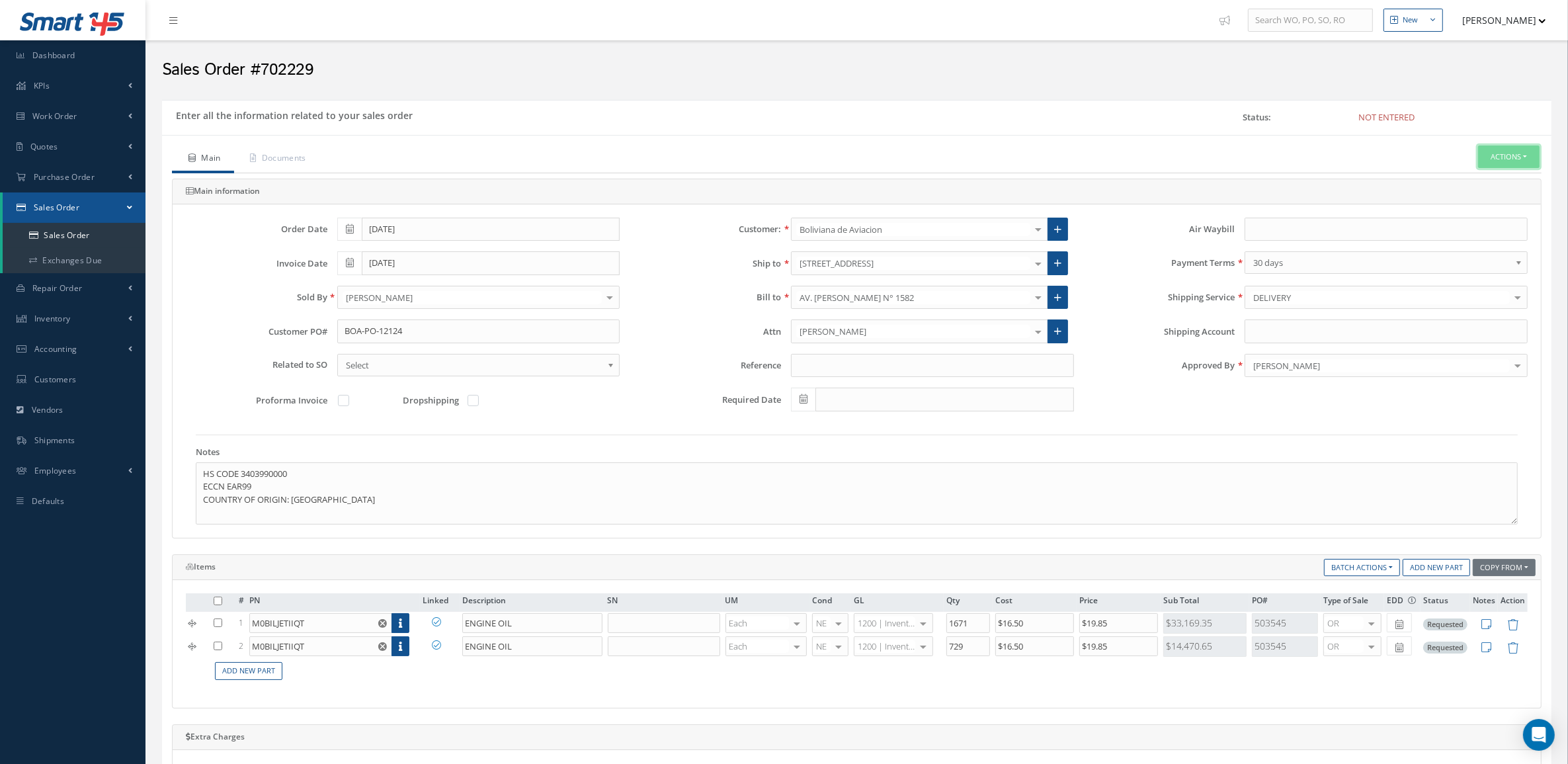
click at [1506, 162] on button "Actions" at bounding box center [1509, 157] width 62 height 23
click at [1490, 178] on link "Enter/Update" at bounding box center [1489, 180] width 106 height 18
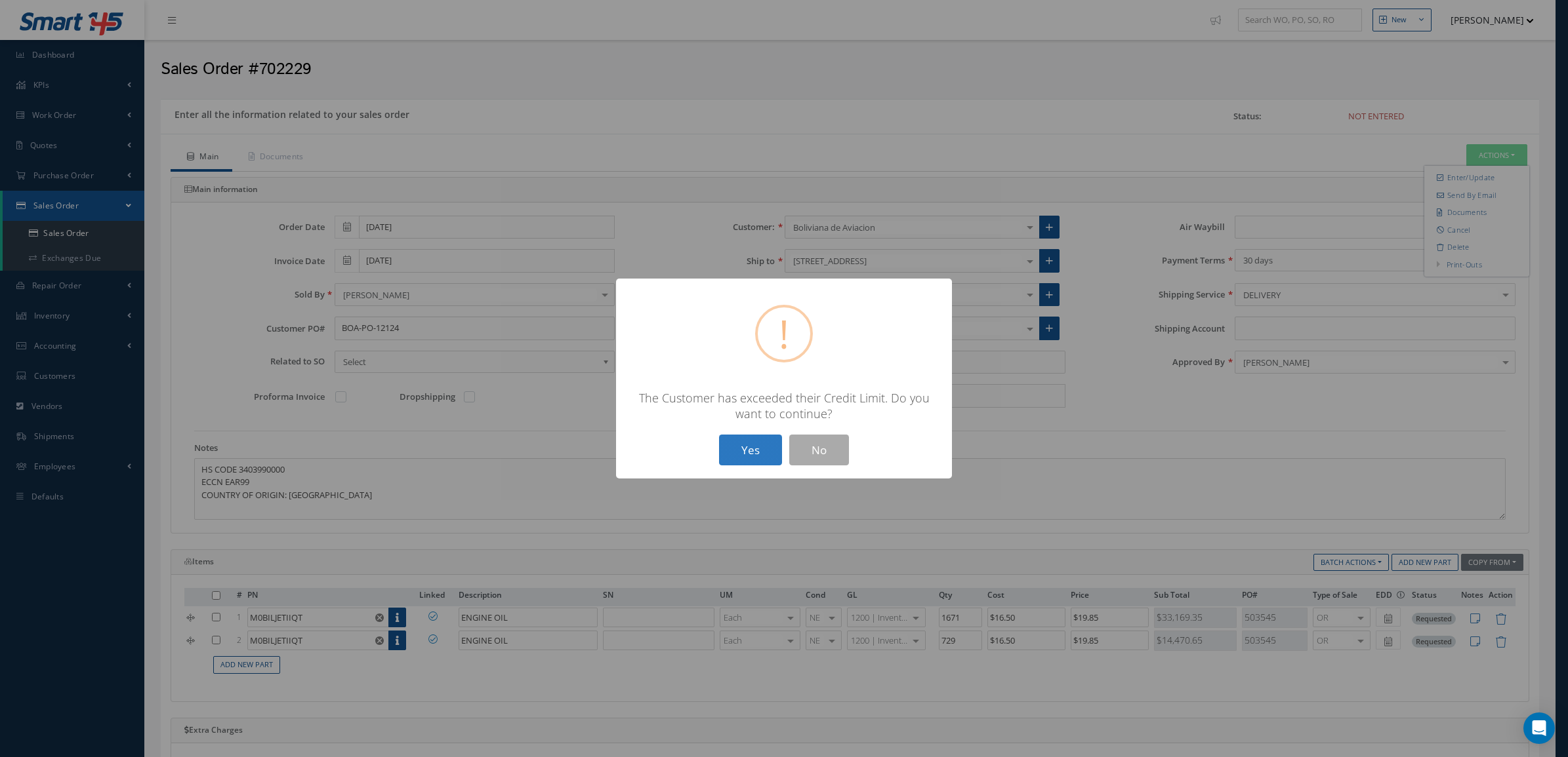
click at [750, 450] on button "Yes" at bounding box center [750, 450] width 63 height 31
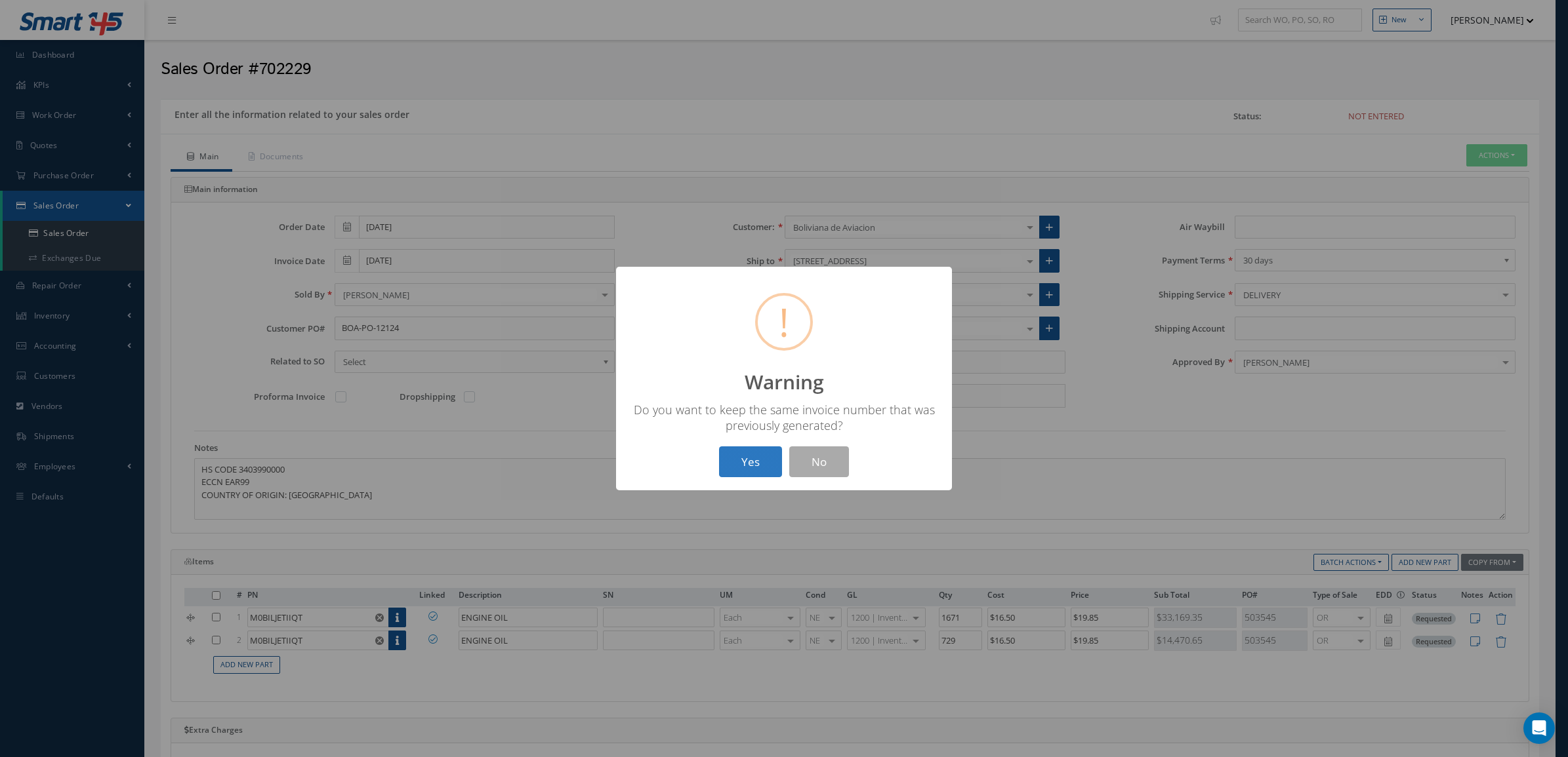
click at [772, 467] on button "Yes" at bounding box center [750, 462] width 63 height 31
click at [769, 460] on button "OK" at bounding box center [784, 462] width 60 height 31
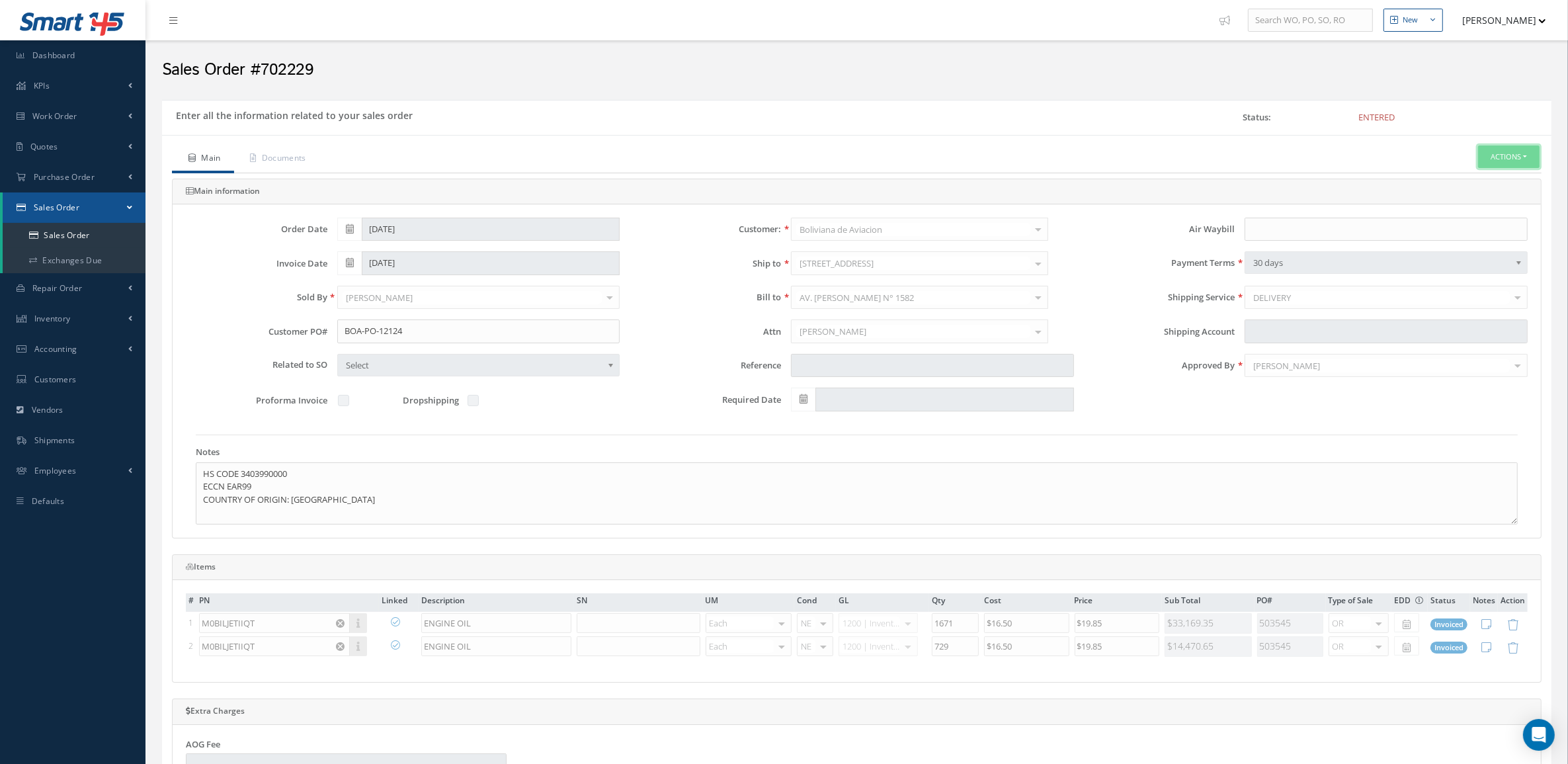
click at [1494, 151] on button "Actions" at bounding box center [1509, 157] width 62 height 23
click at [0, 0] on link "Multiple Reports" at bounding box center [0, 0] width 0 height 0
checkbox input "true"
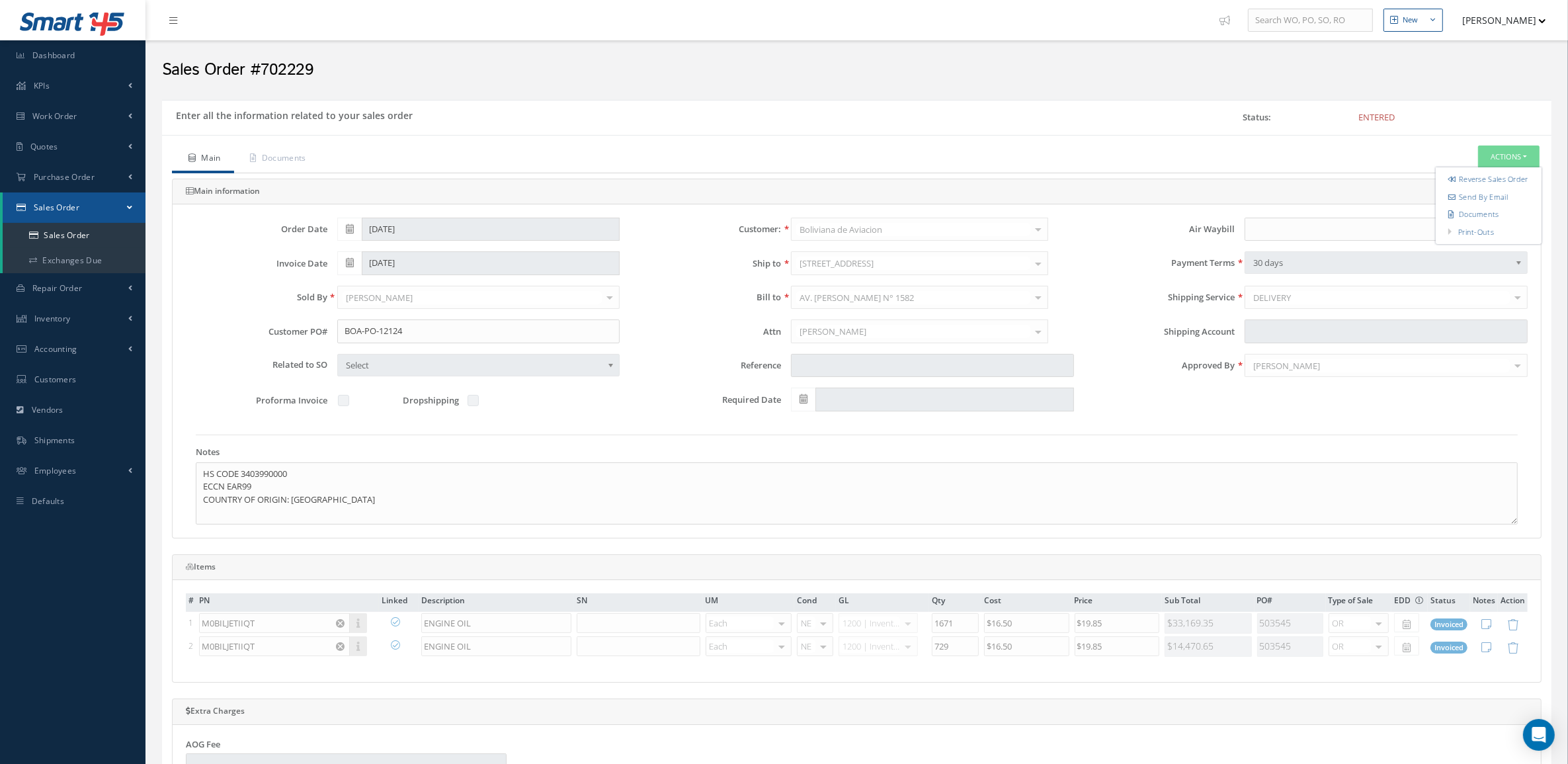
checkbox input "true"
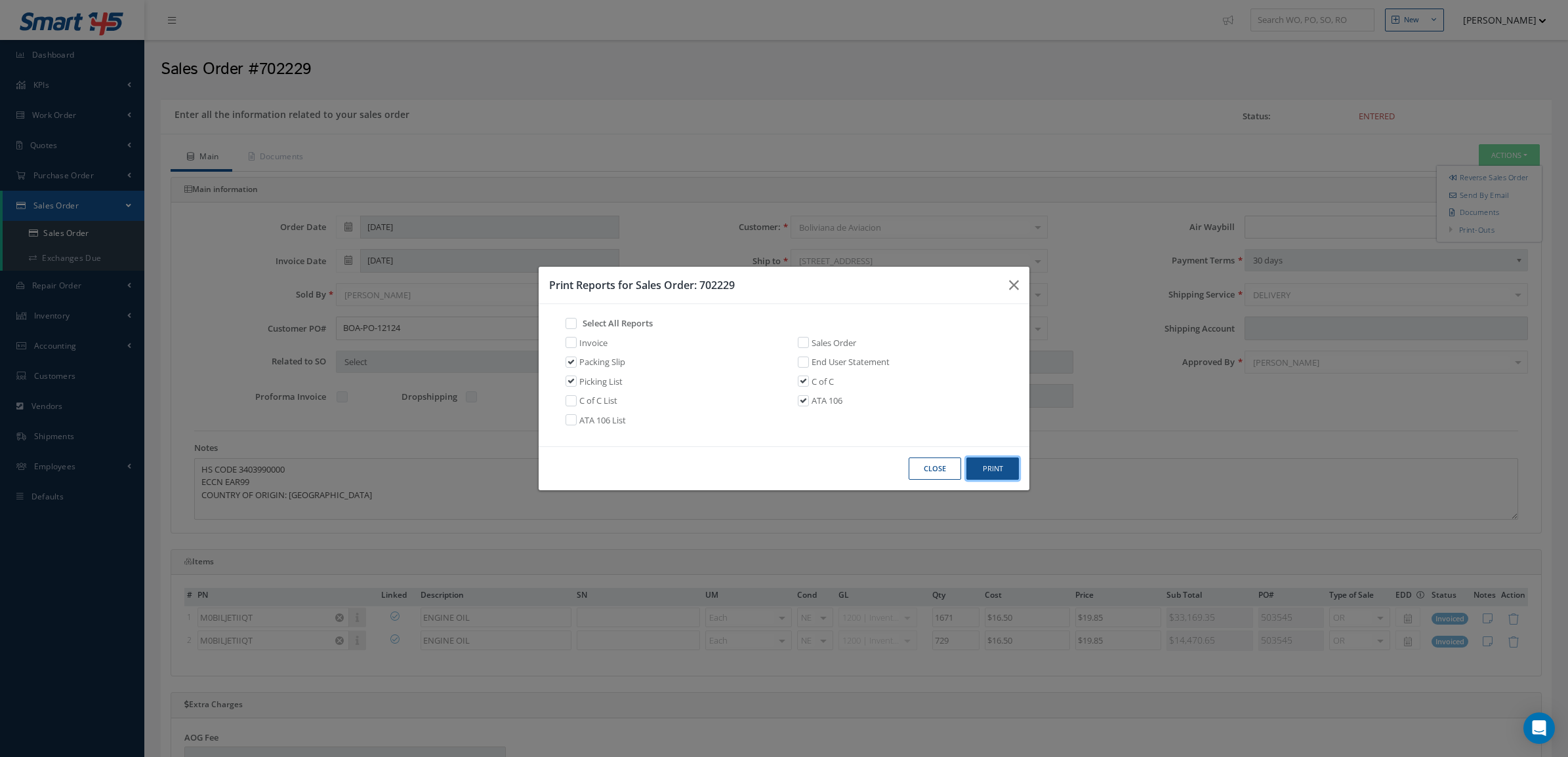
click at [993, 477] on button "Print" at bounding box center [992, 469] width 52 height 23
click at [917, 472] on button "Close" at bounding box center [934, 469] width 52 height 23
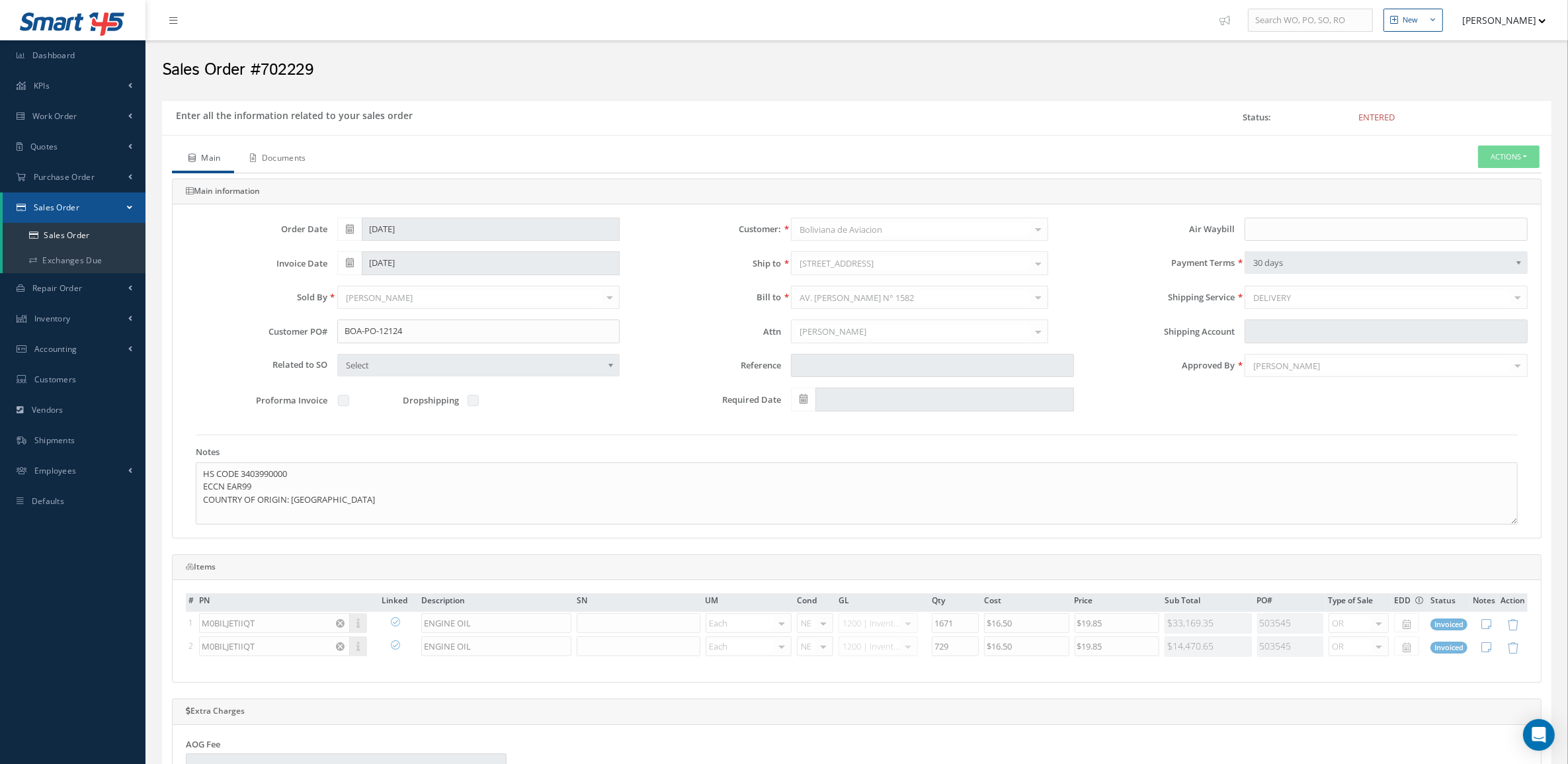
click at [285, 161] on link "Documents" at bounding box center [277, 159] width 85 height 27
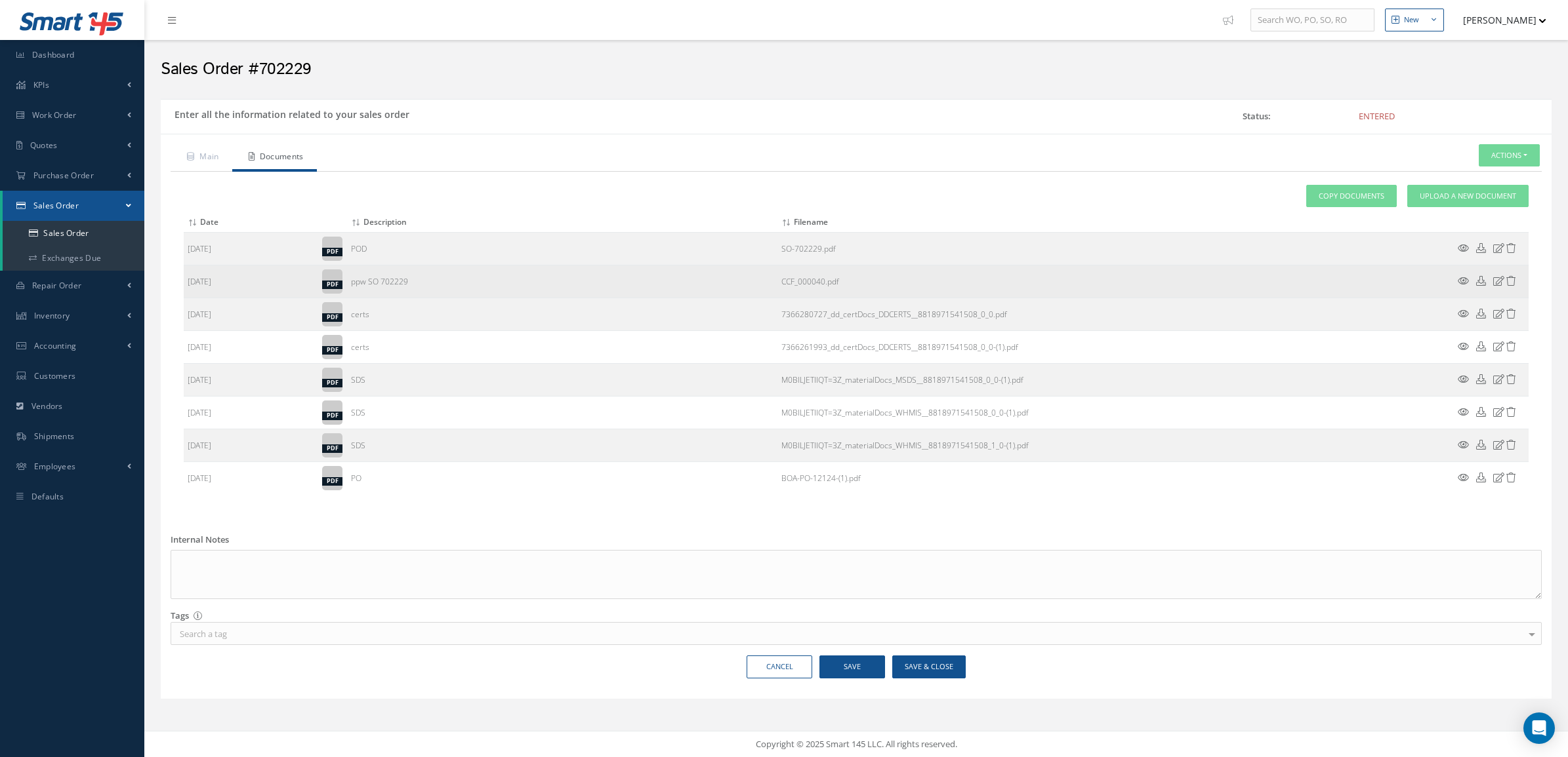
click at [1464, 277] on icon at bounding box center [1463, 281] width 11 height 10
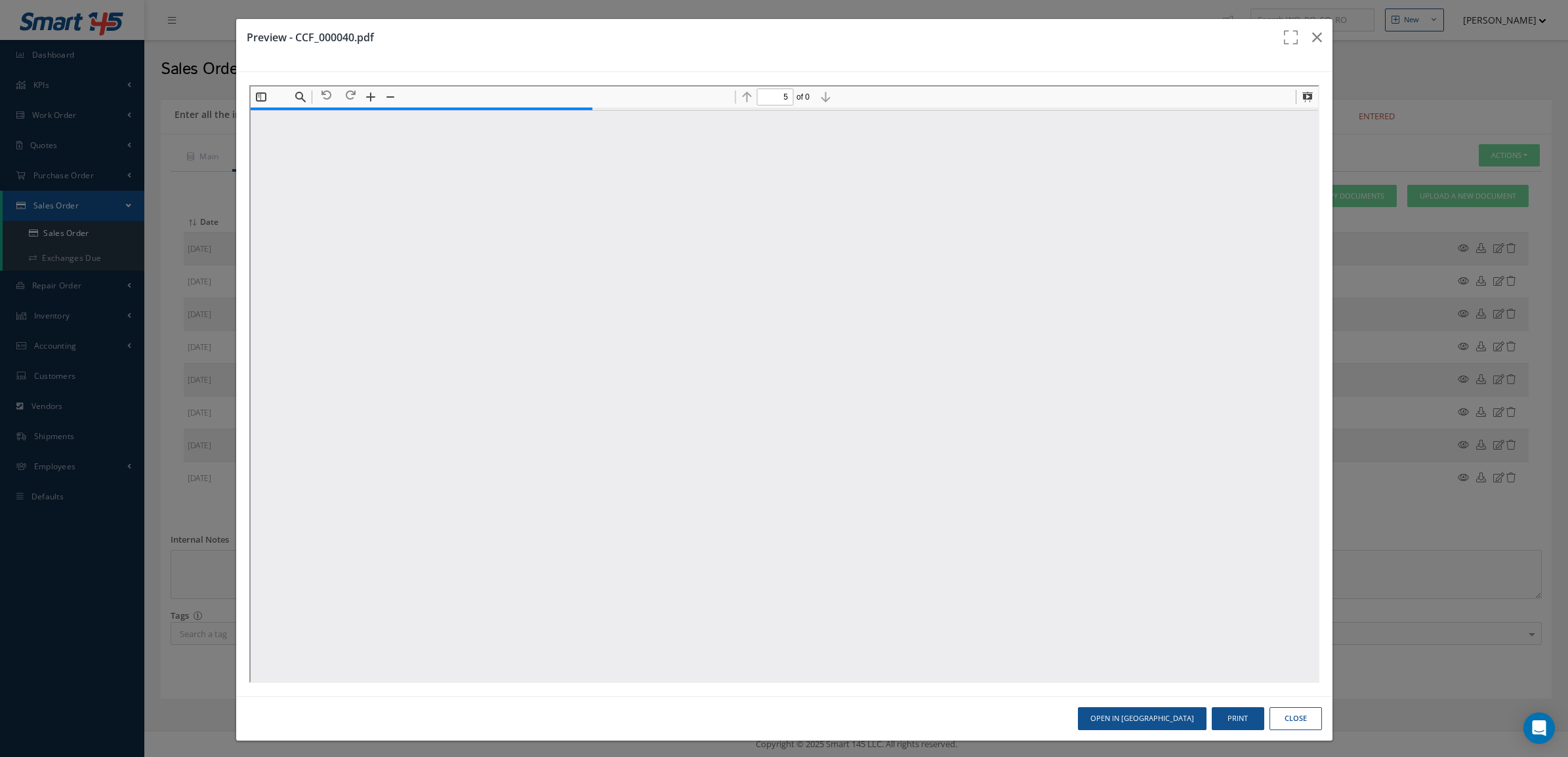
scroll to position [3695, 0]
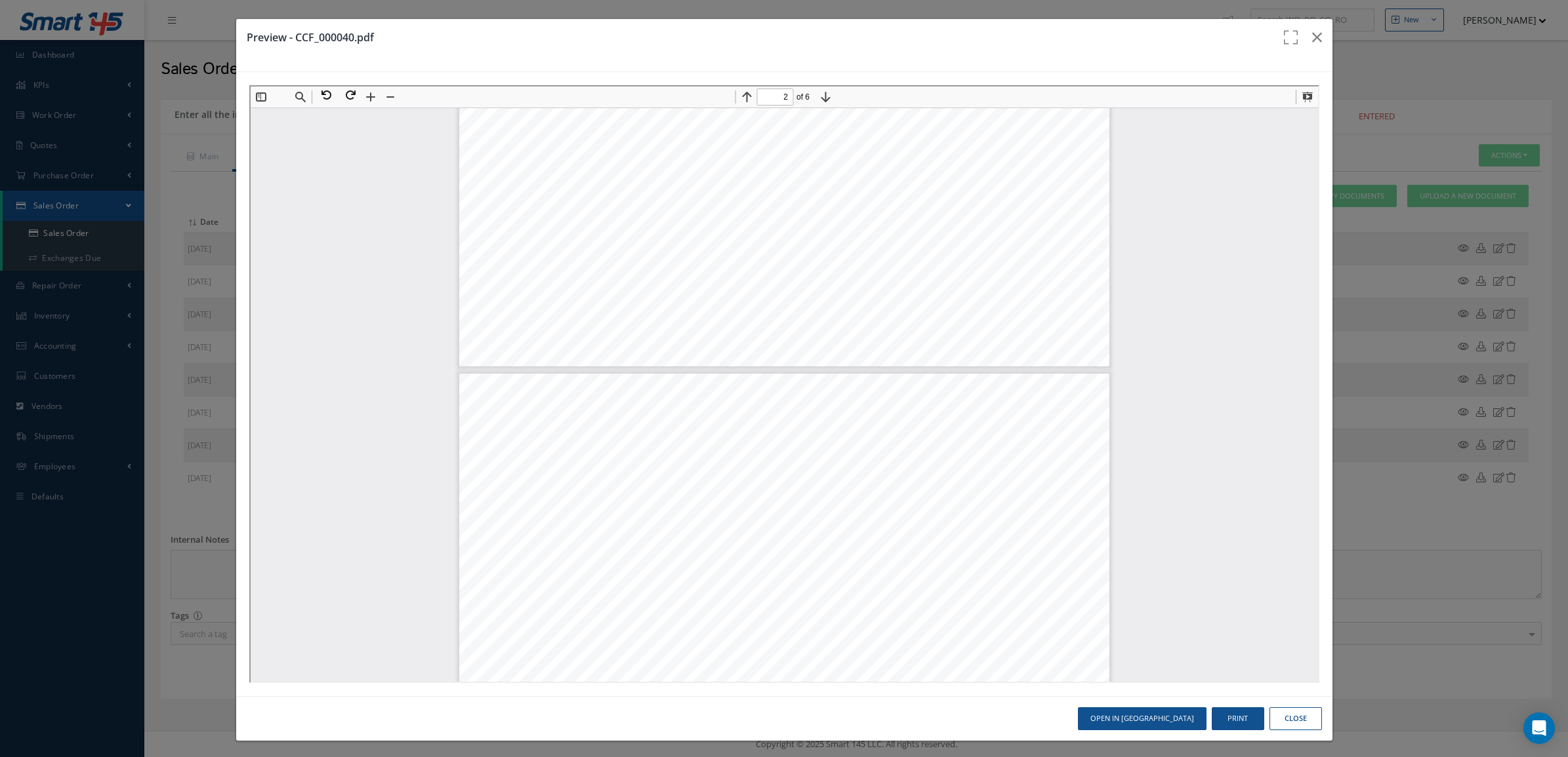
type input "1"
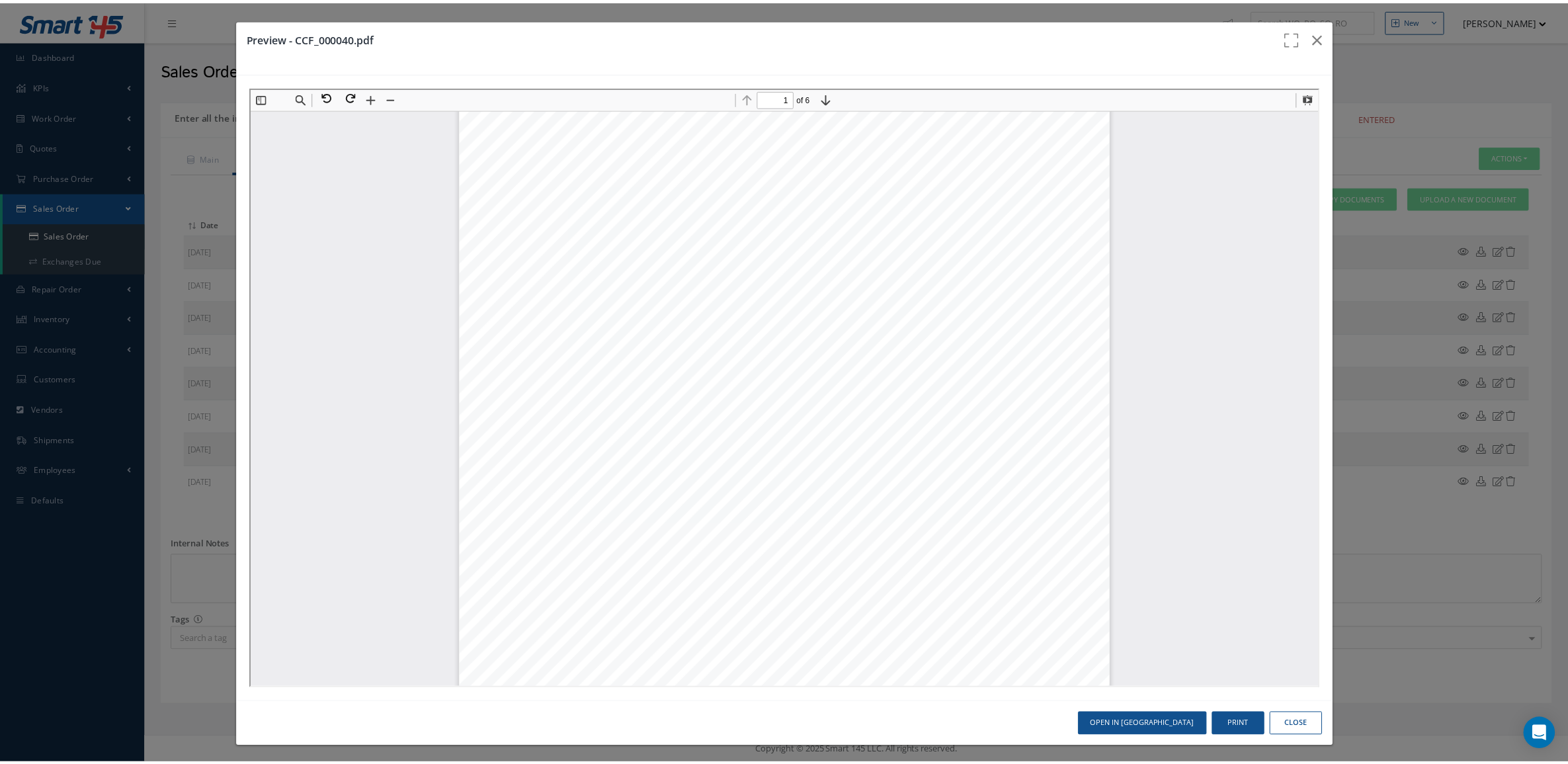
scroll to position [0, 0]
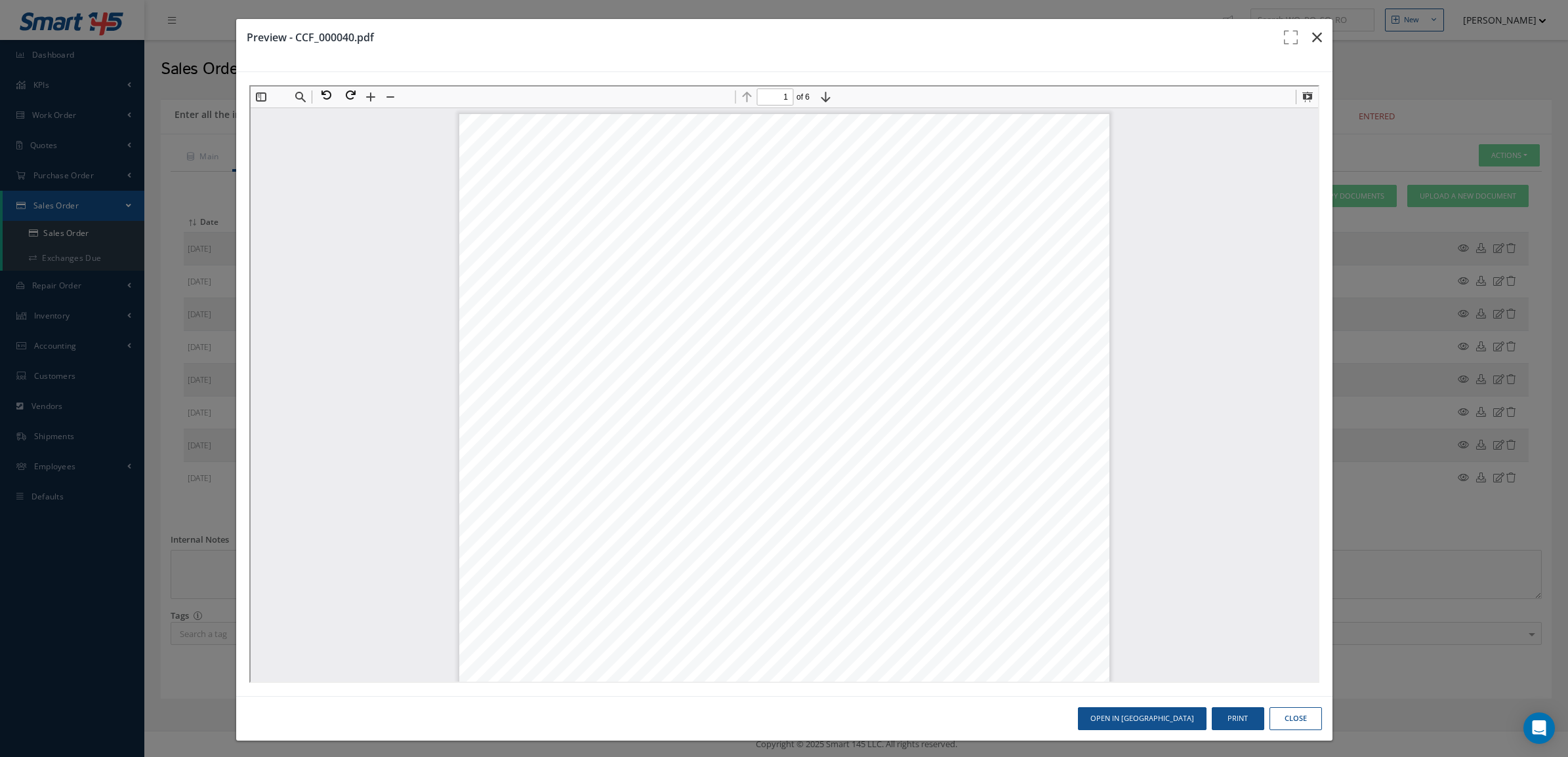
click at [1312, 38] on icon "button" at bounding box center [1317, 37] width 10 height 16
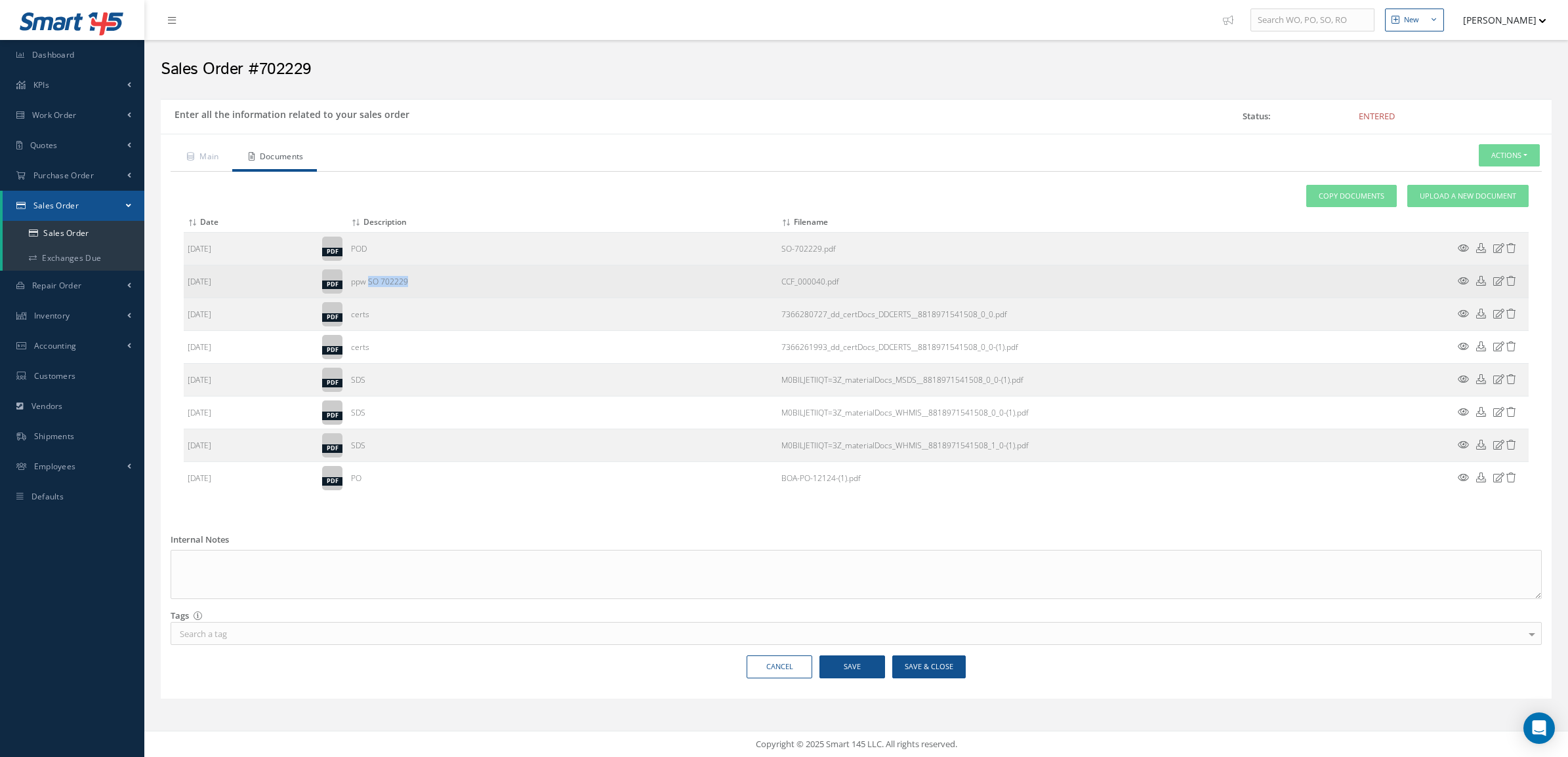
drag, startPoint x: 450, startPoint y: 285, endPoint x: 369, endPoint y: 286, distance: 81.0
click at [369, 286] on td "ppw SO 702229" at bounding box center [562, 282] width 431 height 33
copy td "SO 702229"
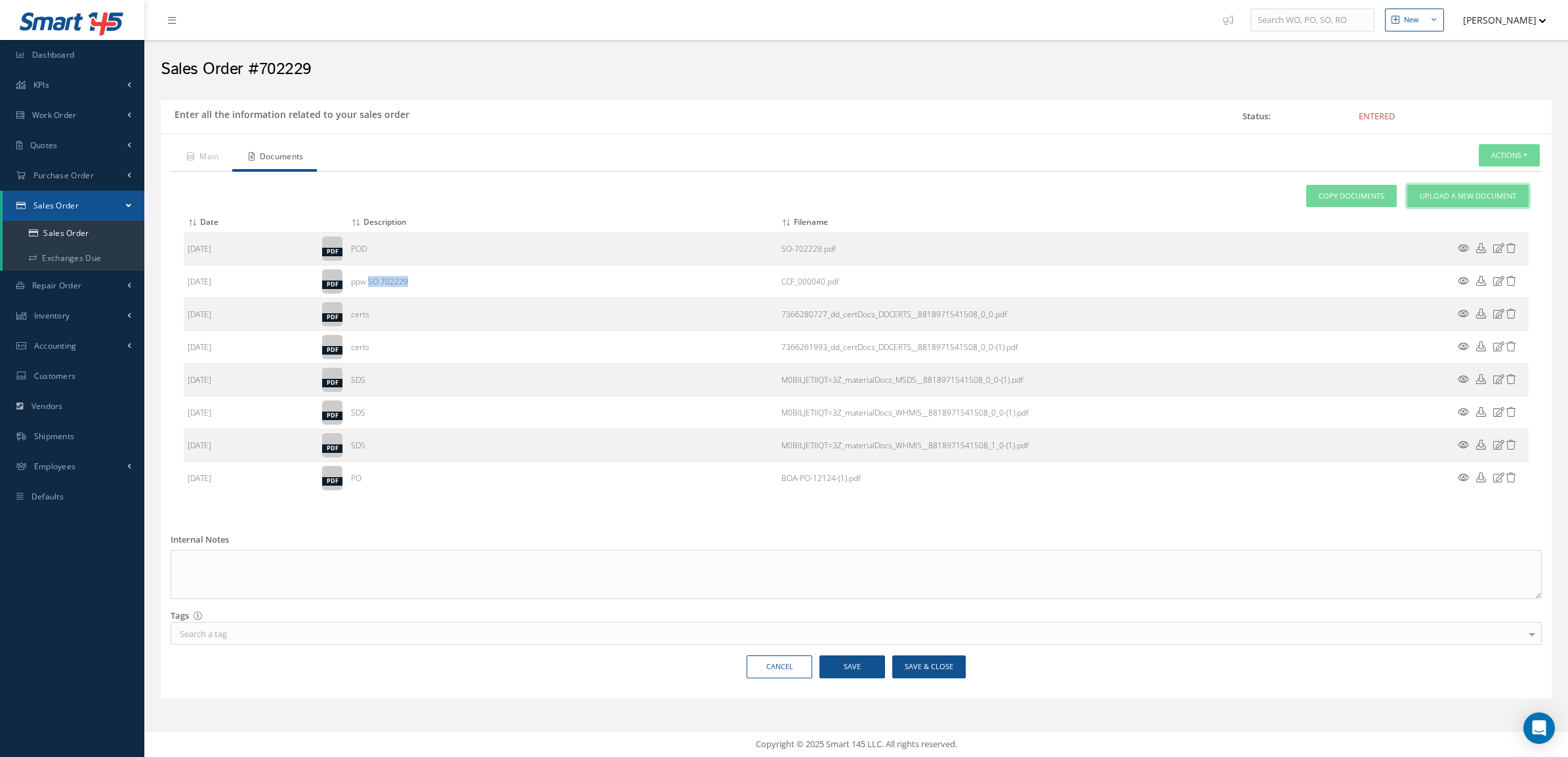
click at [1458, 193] on span "Upload a New Document" at bounding box center [1468, 196] width 96 height 11
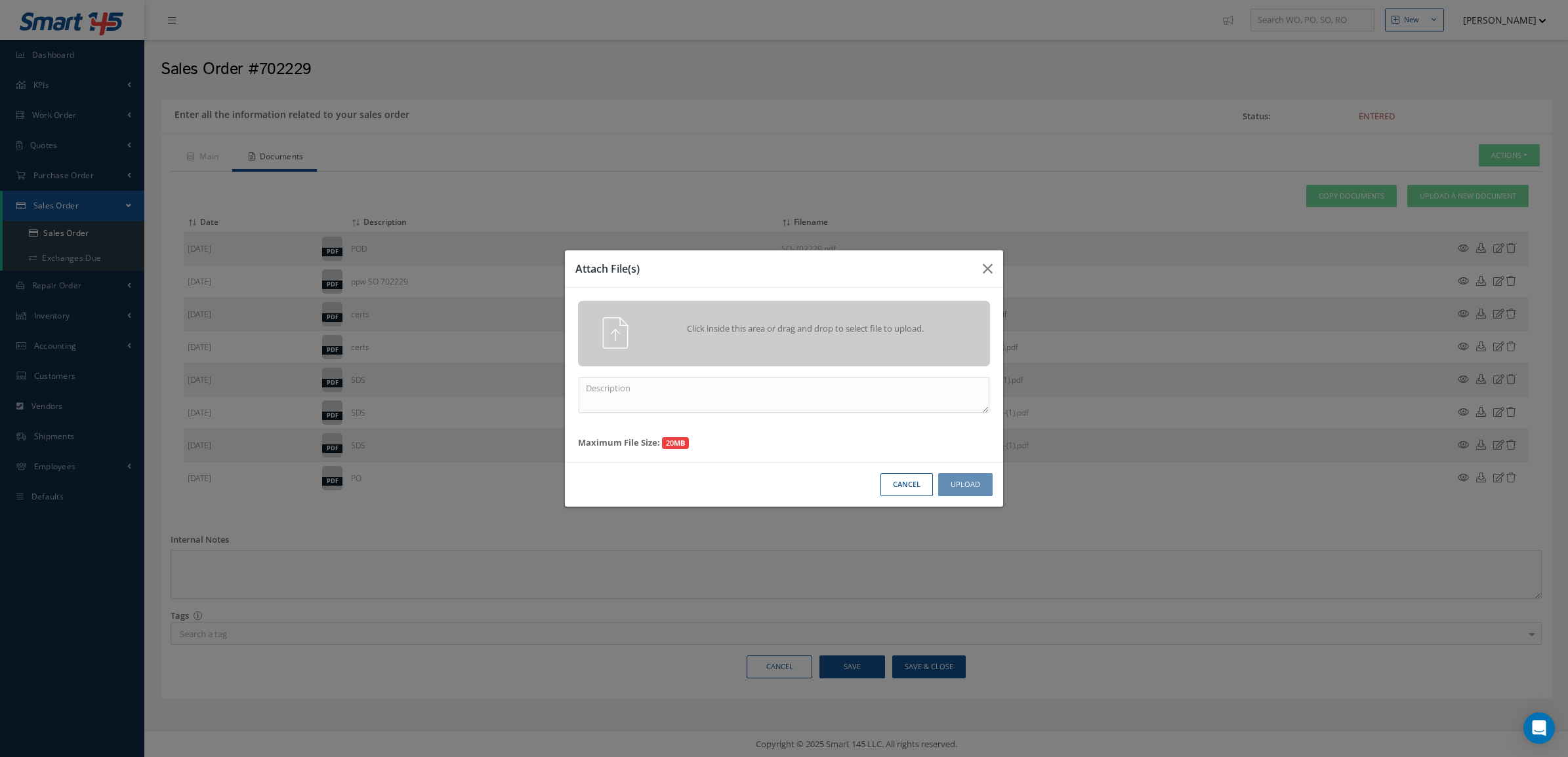
click at [764, 349] on div "Click inside this area or drag and drop to select file to upload." at bounding box center [784, 333] width 412 height 66
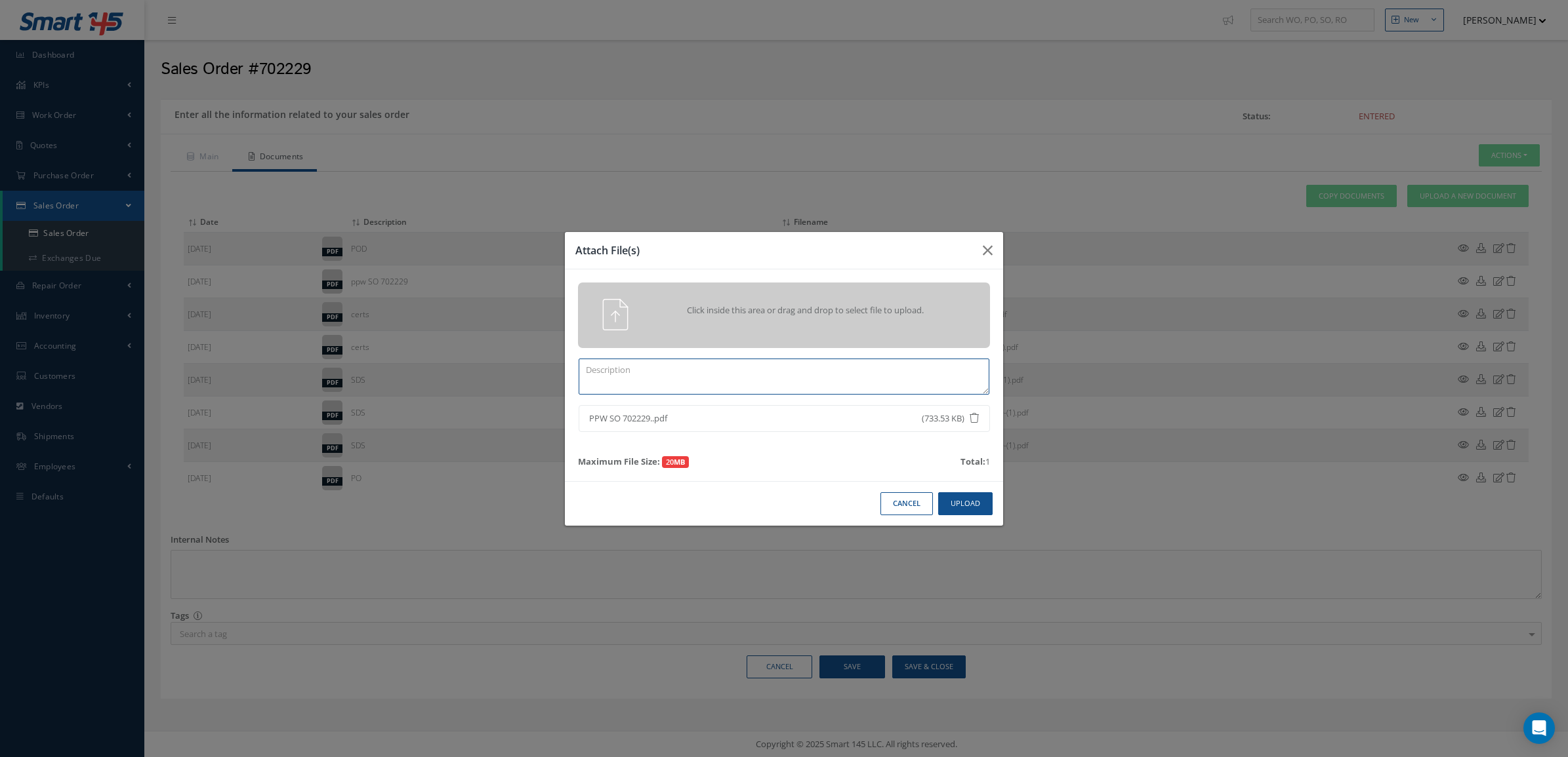
click at [884, 365] on textarea at bounding box center [784, 377] width 411 height 36
paste textarea "SO 702229"
type textarea "REVISED PPW SO 702229"
click at [961, 512] on button "Upload" at bounding box center [965, 503] width 54 height 23
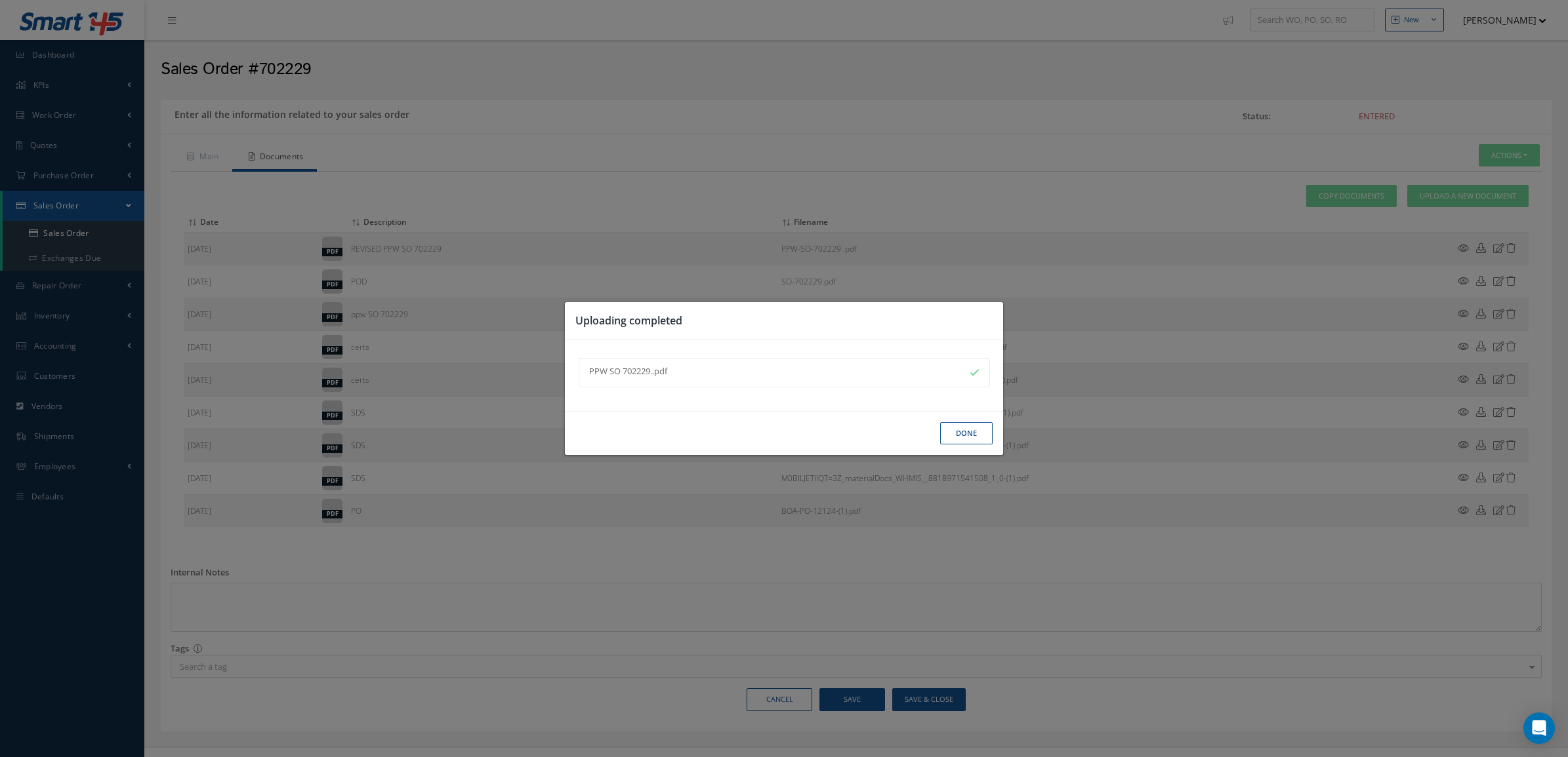
click at [955, 432] on button "Done" at bounding box center [966, 434] width 52 height 23
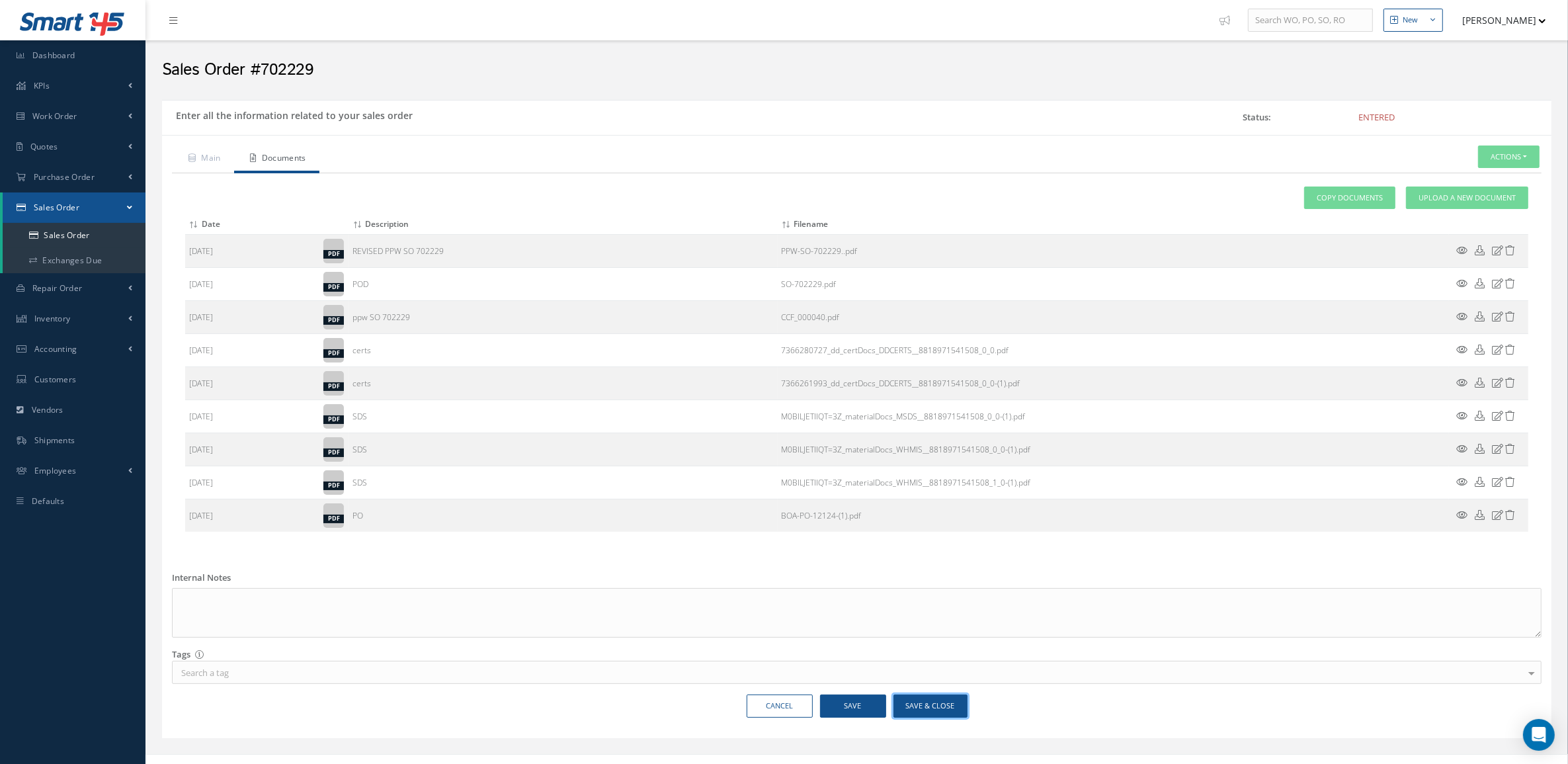
click at [920, 706] on button "Save & Close" at bounding box center [930, 706] width 74 height 23
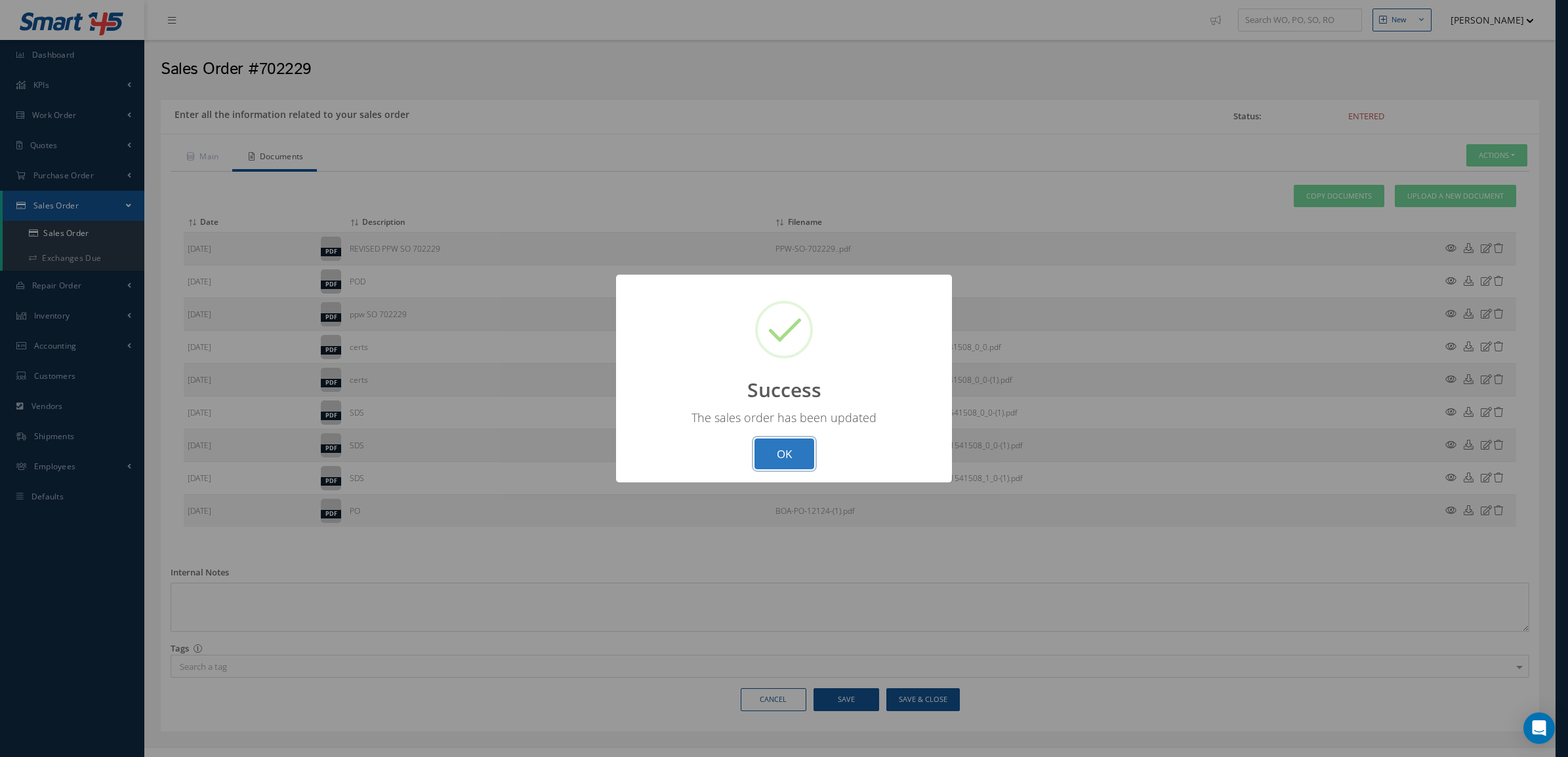
click at [789, 467] on button "OK" at bounding box center [784, 454] width 60 height 31
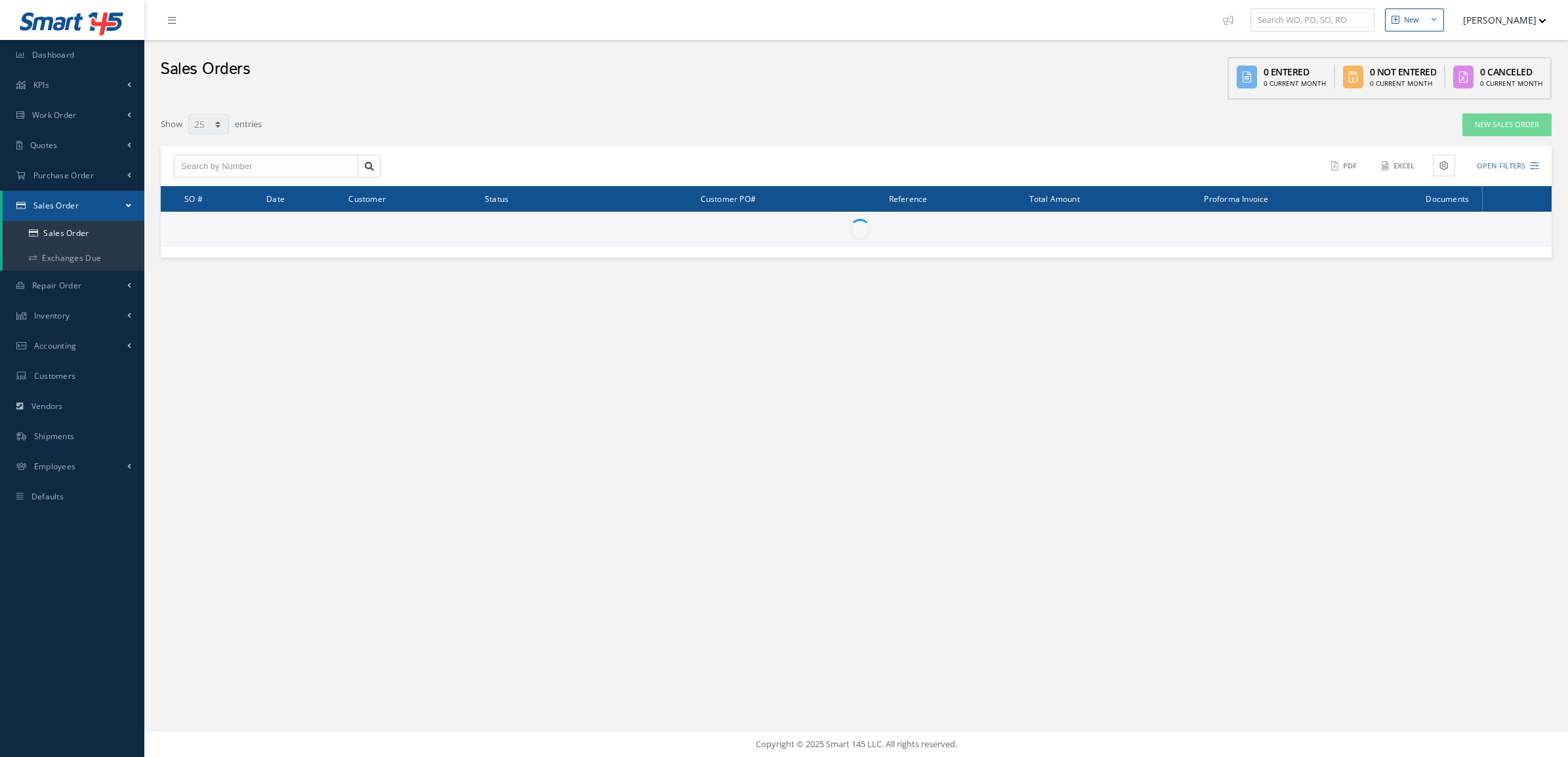
select select "25"
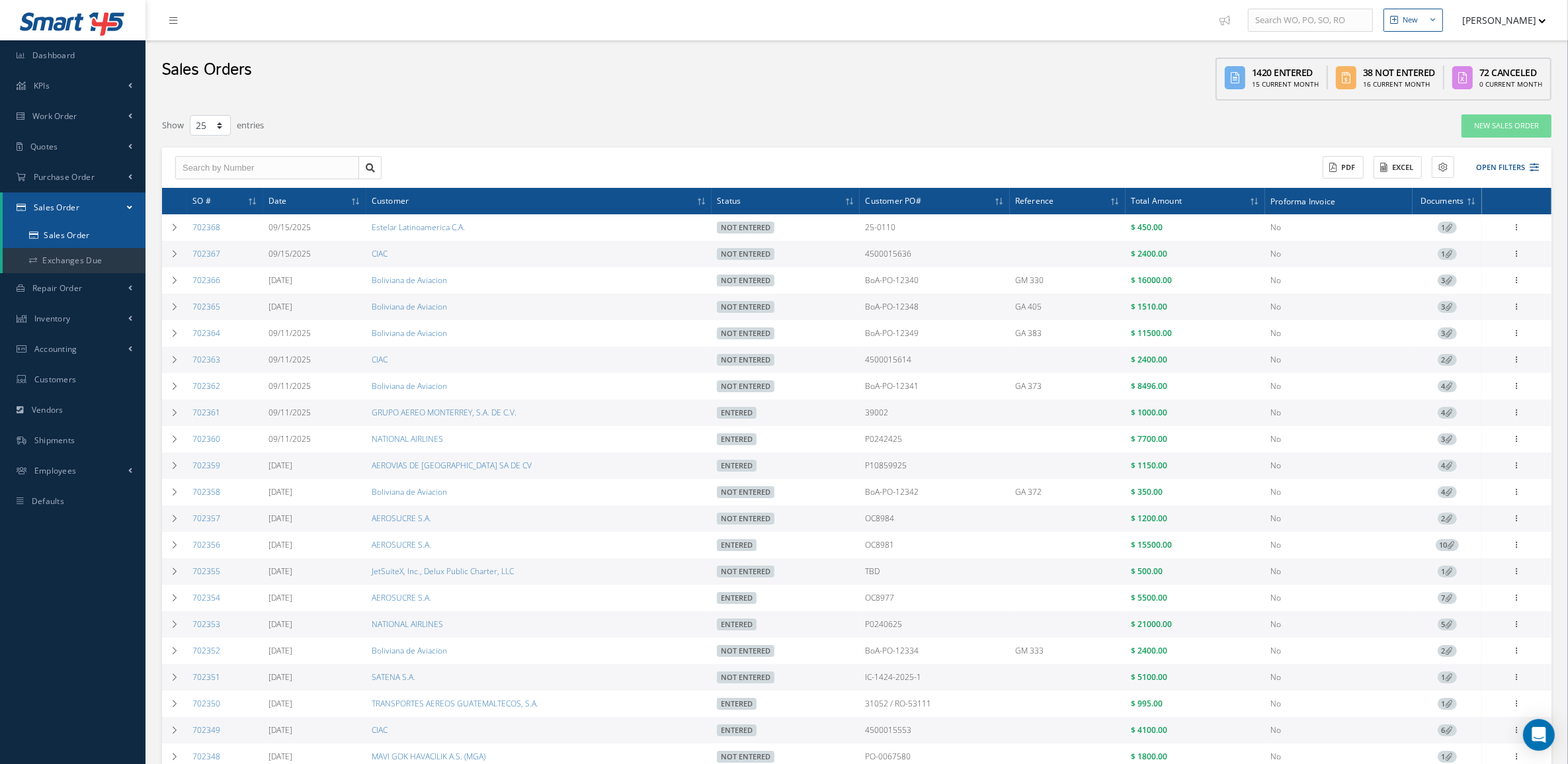
click at [100, 225] on link "Sales Order" at bounding box center [74, 236] width 143 height 25
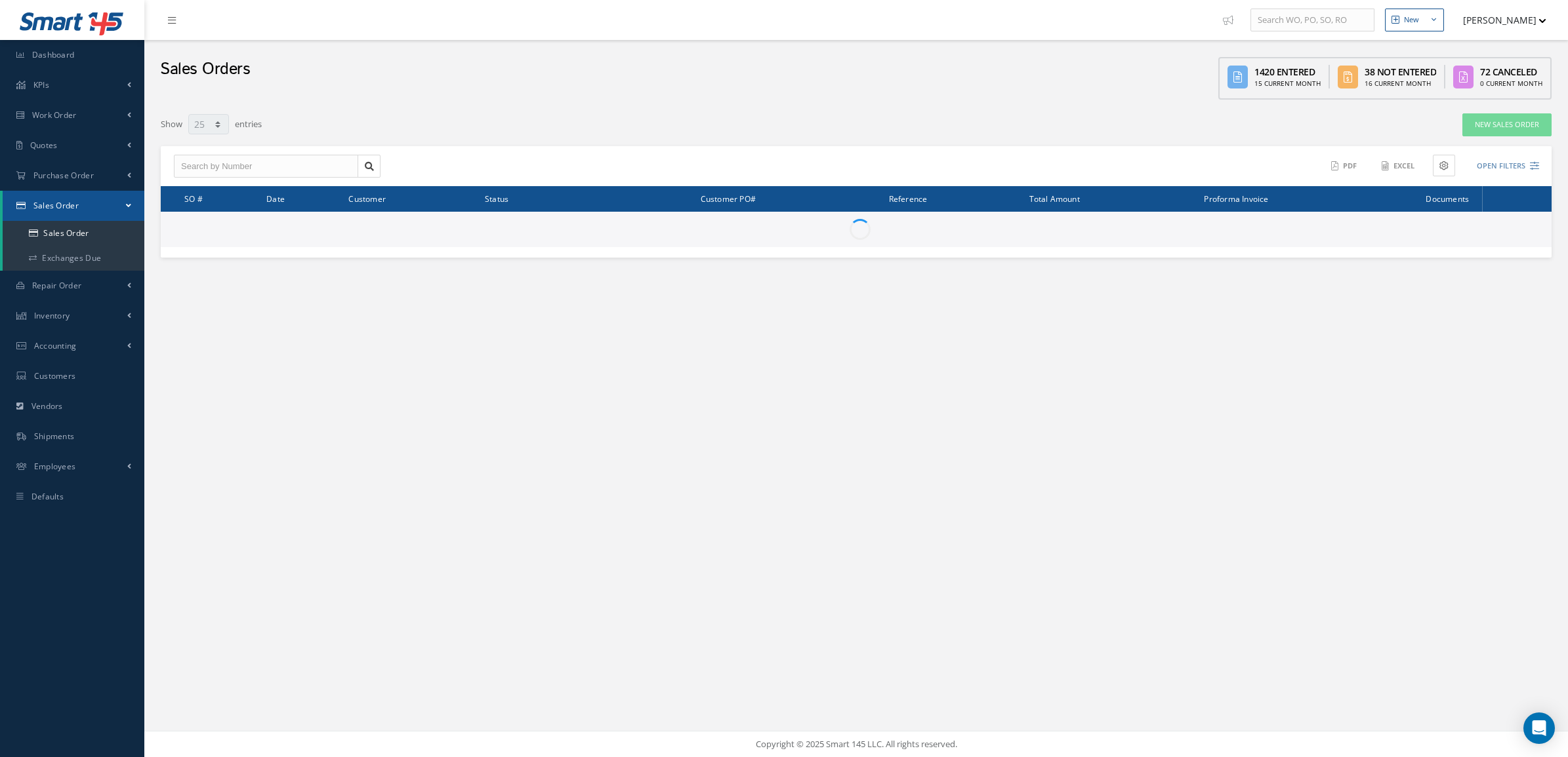
select select "25"
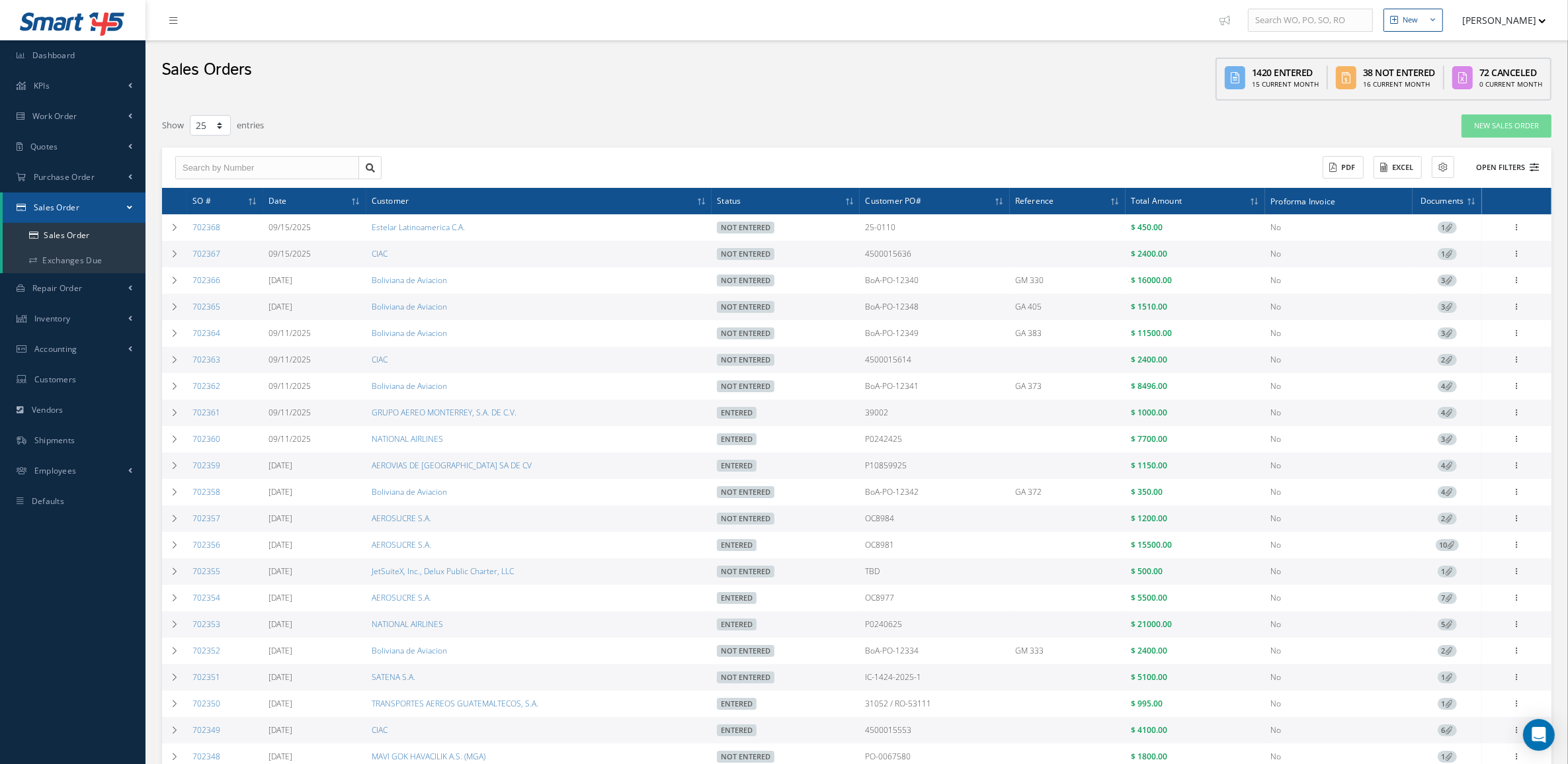
click at [1508, 164] on button "Open Filters" at bounding box center [1502, 168] width 75 height 22
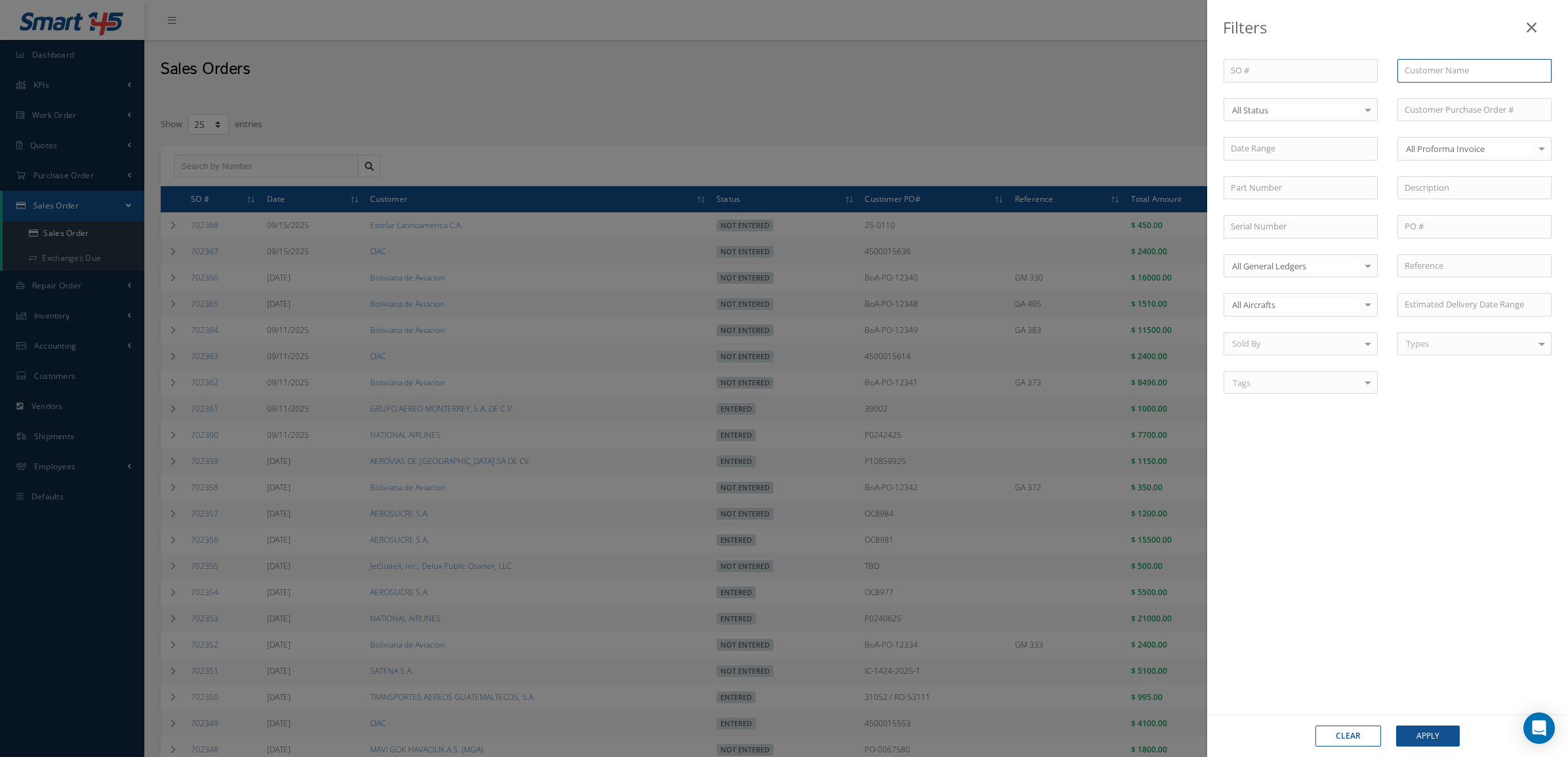
click at [1422, 63] on input "text" at bounding box center [1474, 71] width 154 height 24
click at [1444, 94] on span "Señor Air S.A. de C.V." at bounding box center [1444, 94] width 79 height 12
type input "Señor Air S.A. de C.V."
click at [1422, 734] on button "Apply" at bounding box center [1428, 736] width 64 height 21
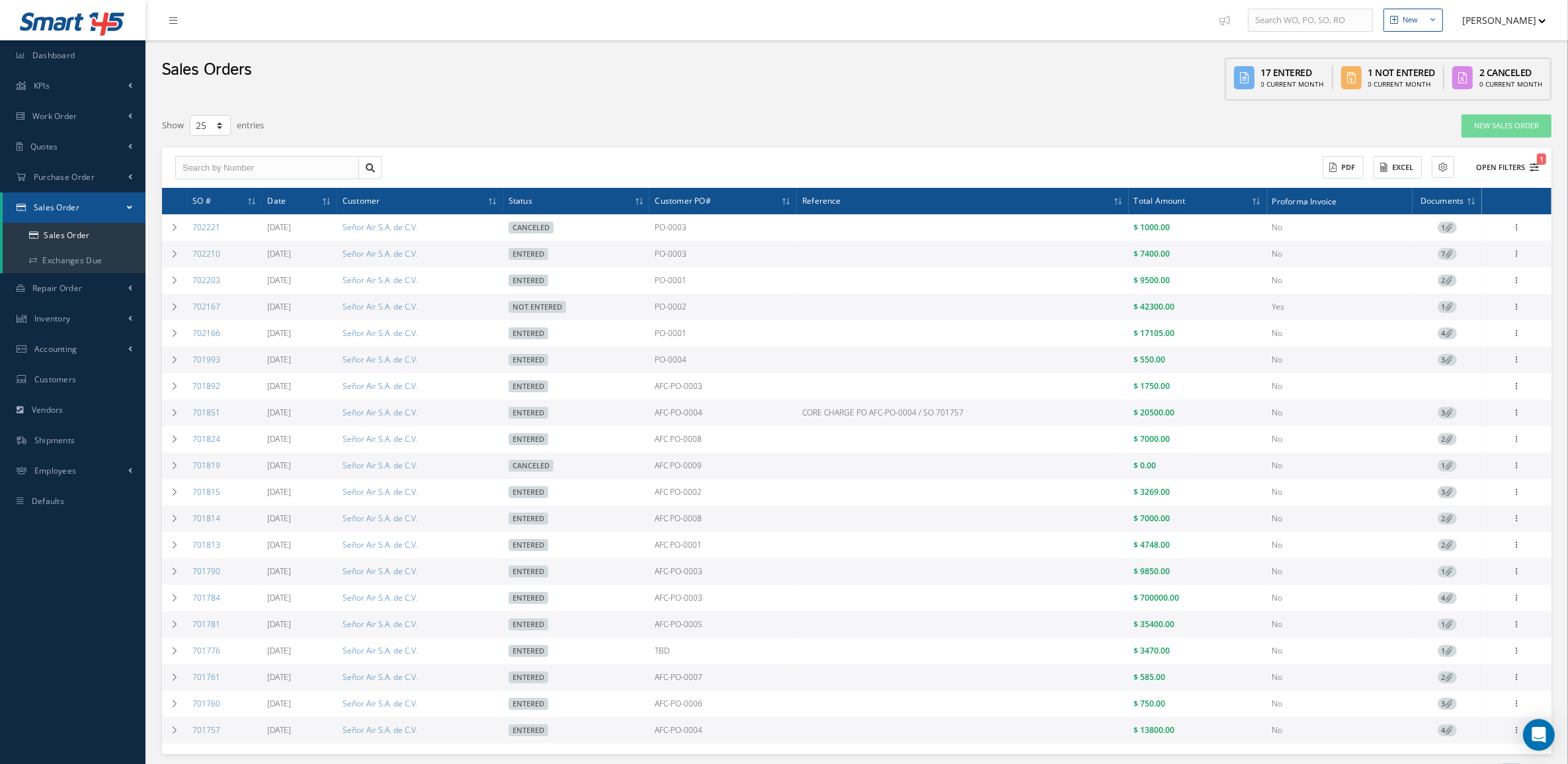
click at [1515, 161] on button "Open Filters 1" at bounding box center [1502, 168] width 75 height 22
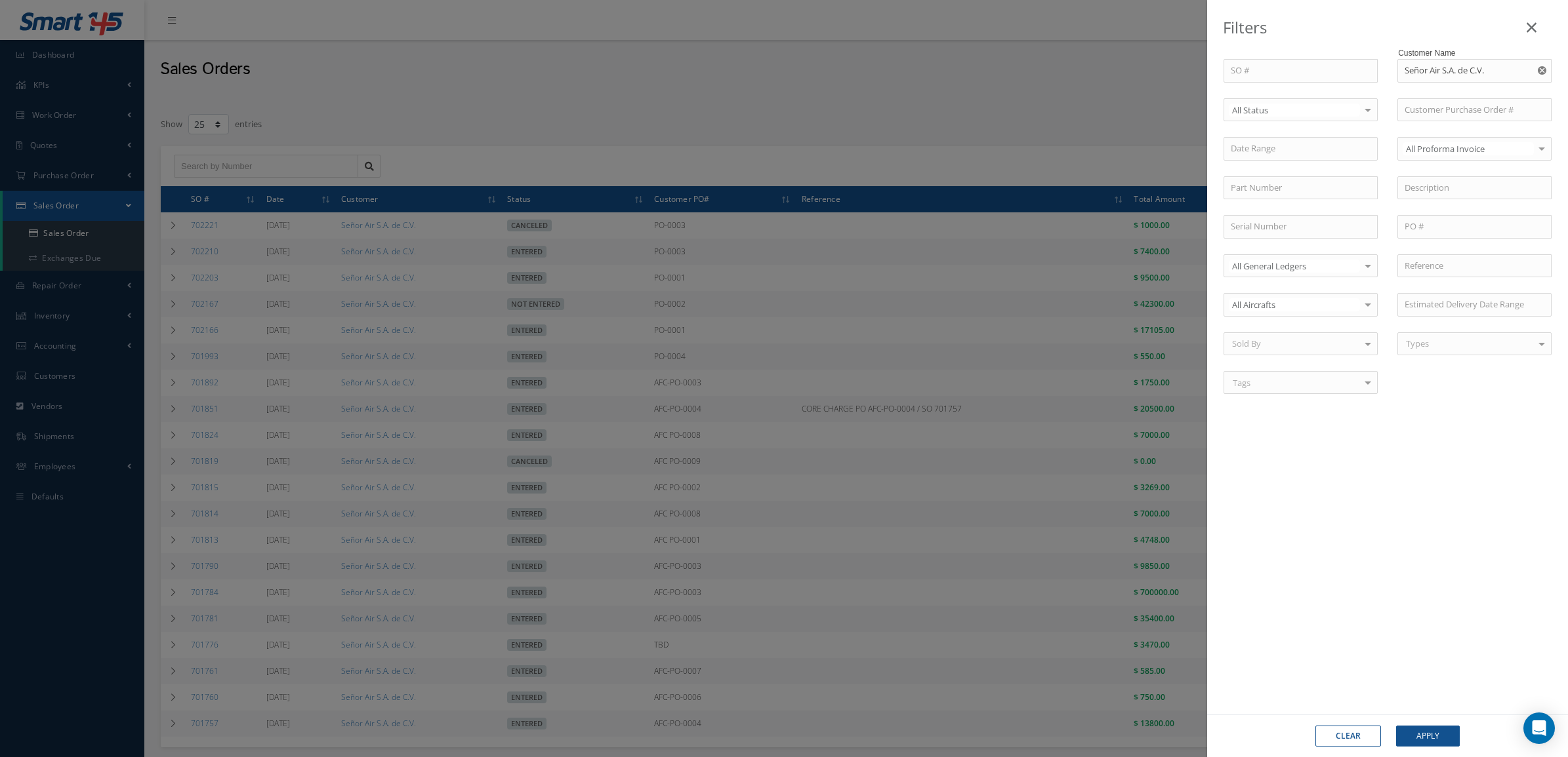
click at [1306, 98] on div "All Status" at bounding box center [1300, 110] width 154 height 24
click at [1301, 162] on span "Entered" at bounding box center [1300, 155] width 153 height 23
click at [1411, 738] on button "Apply" at bounding box center [1428, 736] width 64 height 21
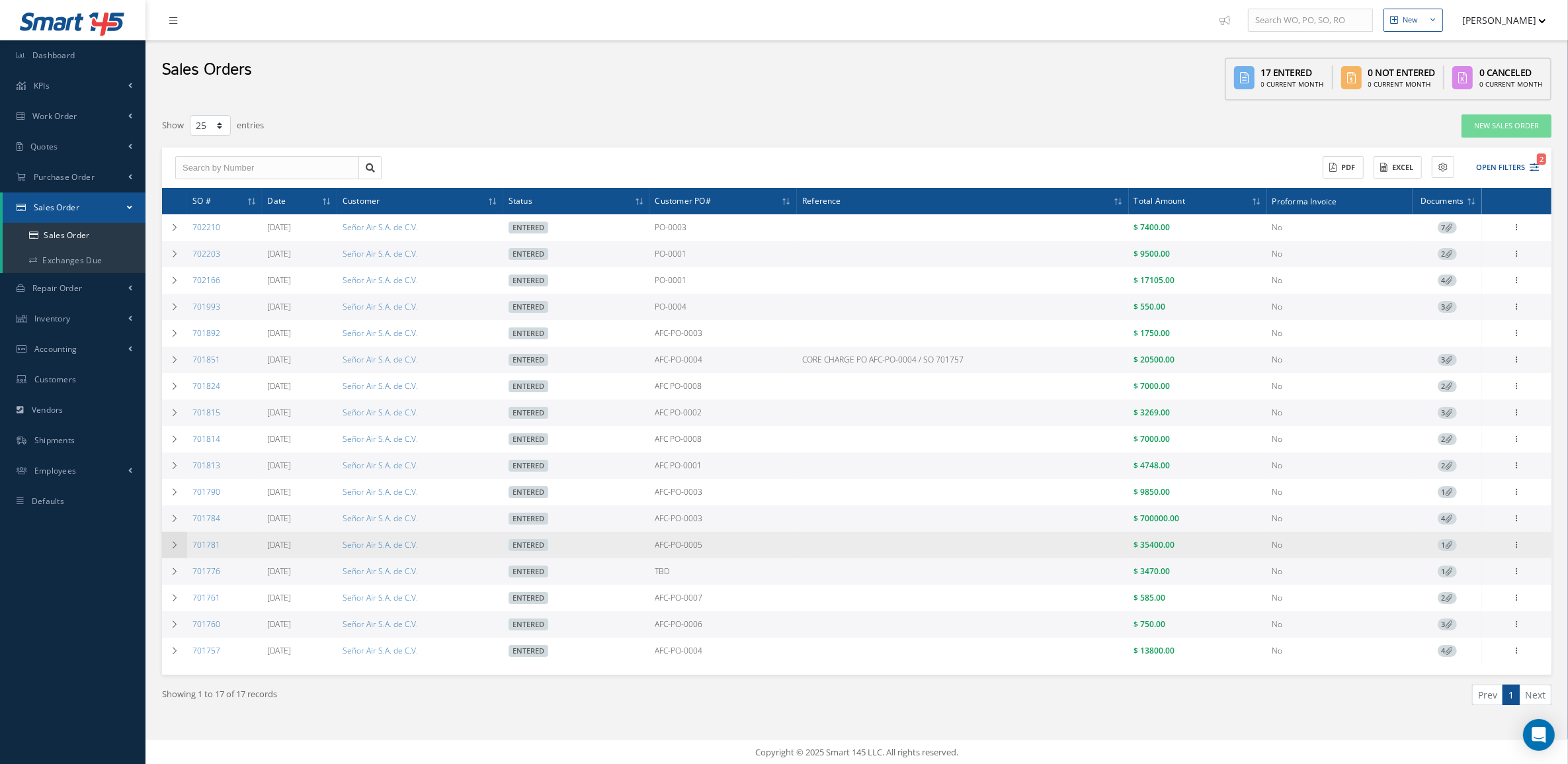
click at [167, 544] on td at bounding box center [175, 545] width 25 height 26
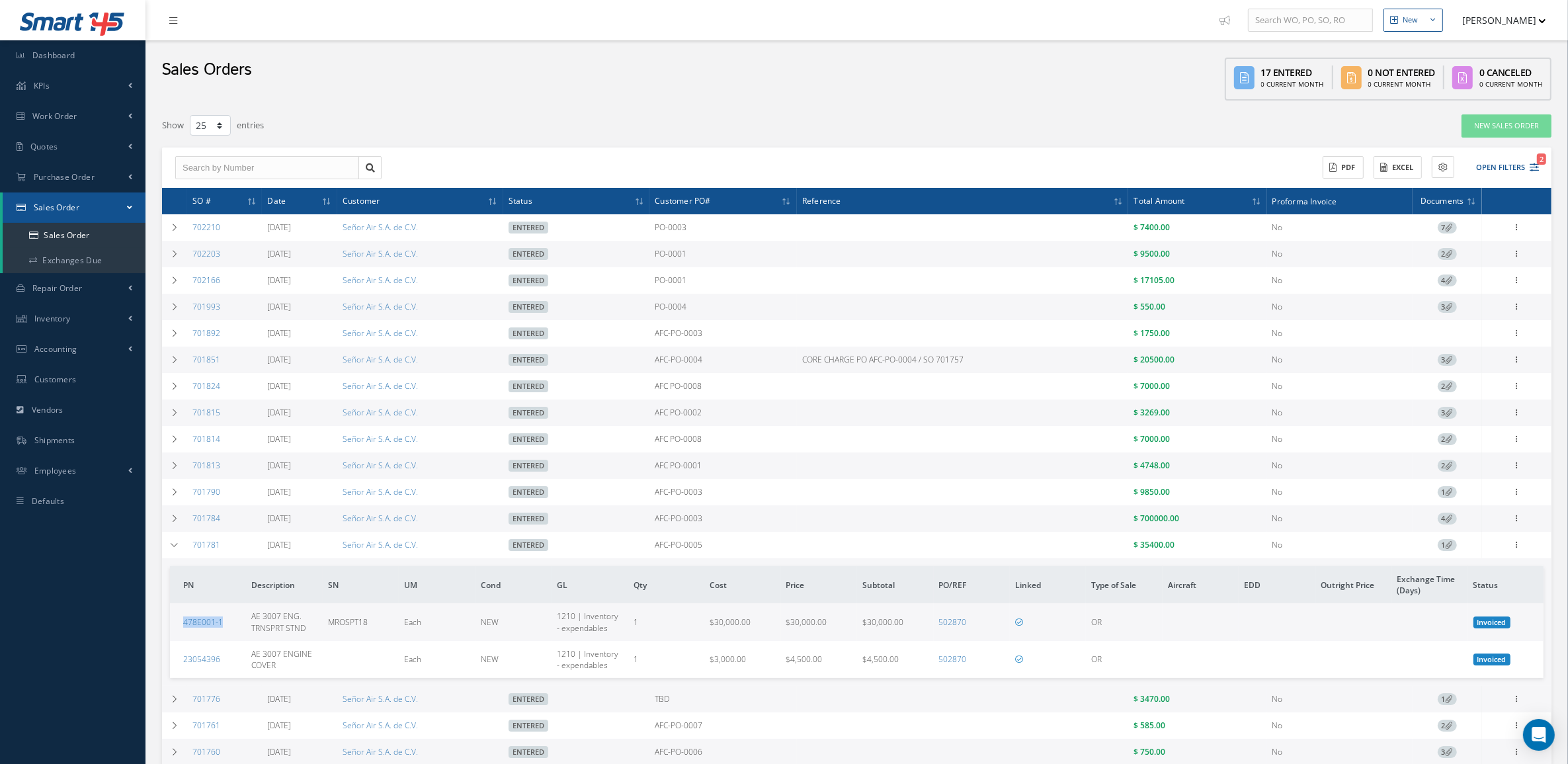
drag, startPoint x: 174, startPoint y: 632, endPoint x: 232, endPoint y: 630, distance: 58.0
click at [232, 630] on td "478E001-1" at bounding box center [208, 621] width 76 height 37
copy link "478E001-1"
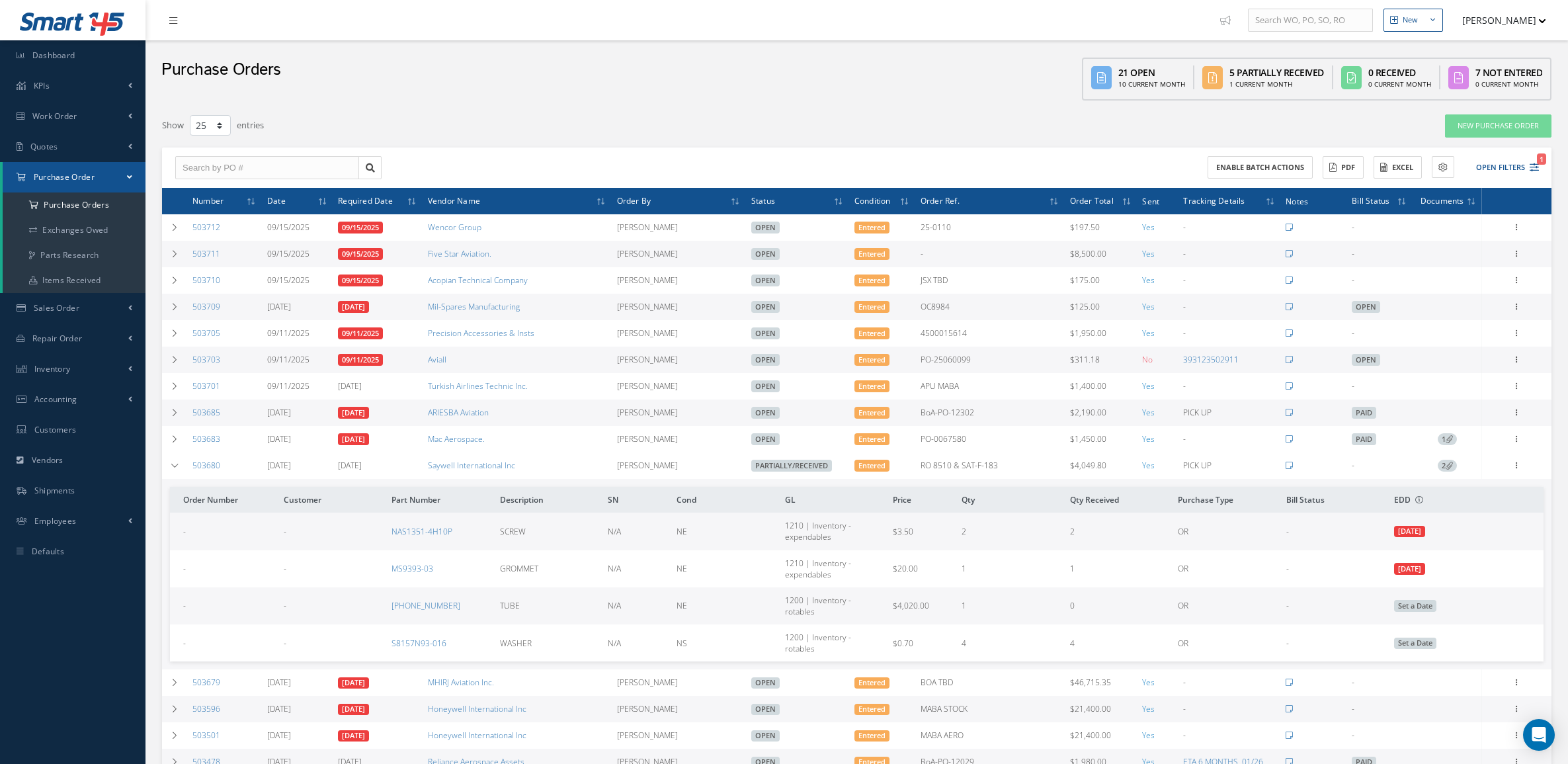
select select "25"
click at [1498, 166] on button "Open Filters 1" at bounding box center [1502, 168] width 75 height 22
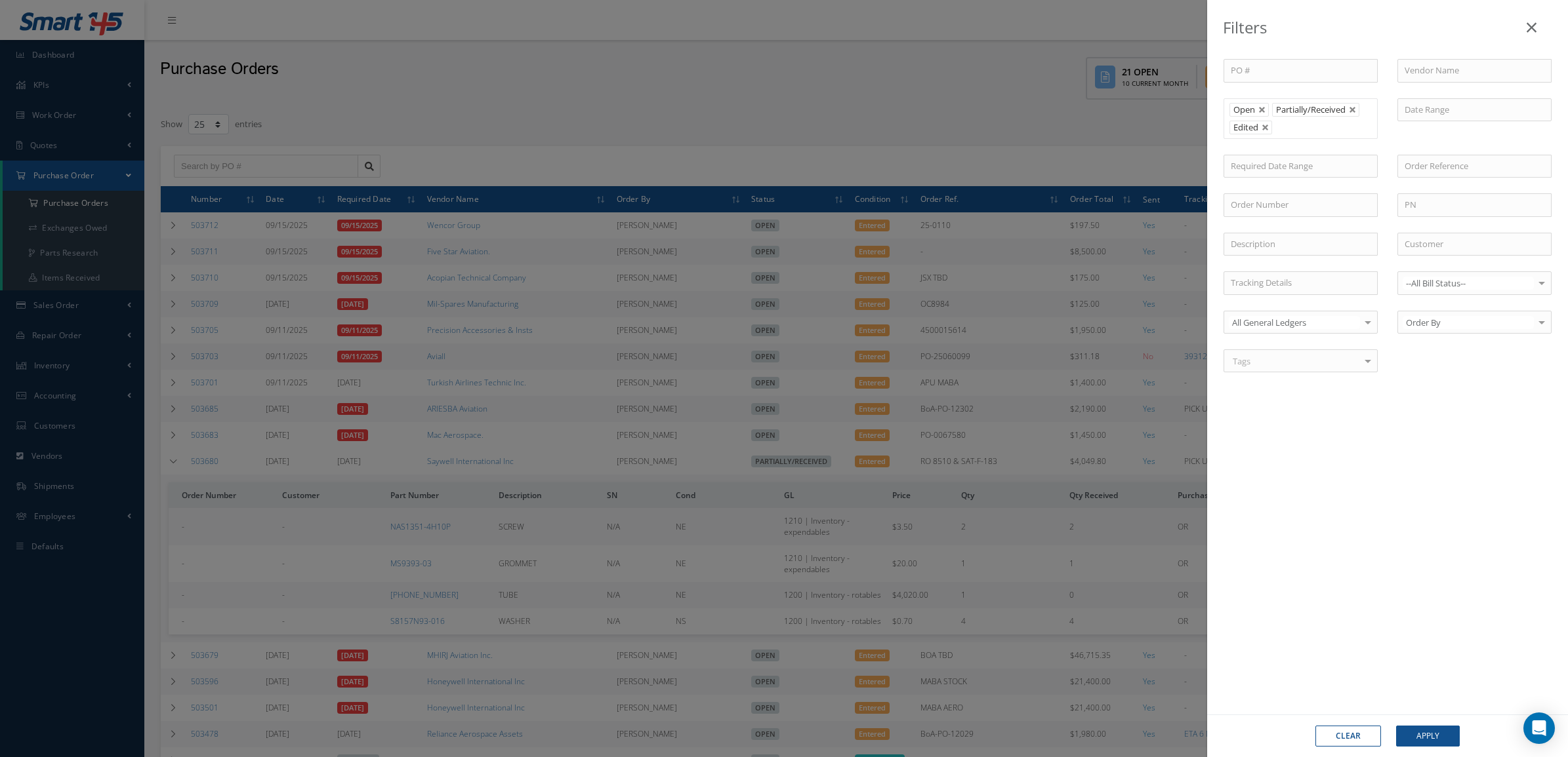
click at [1368, 735] on button "Clear" at bounding box center [1348, 736] width 66 height 21
type input "All Status"
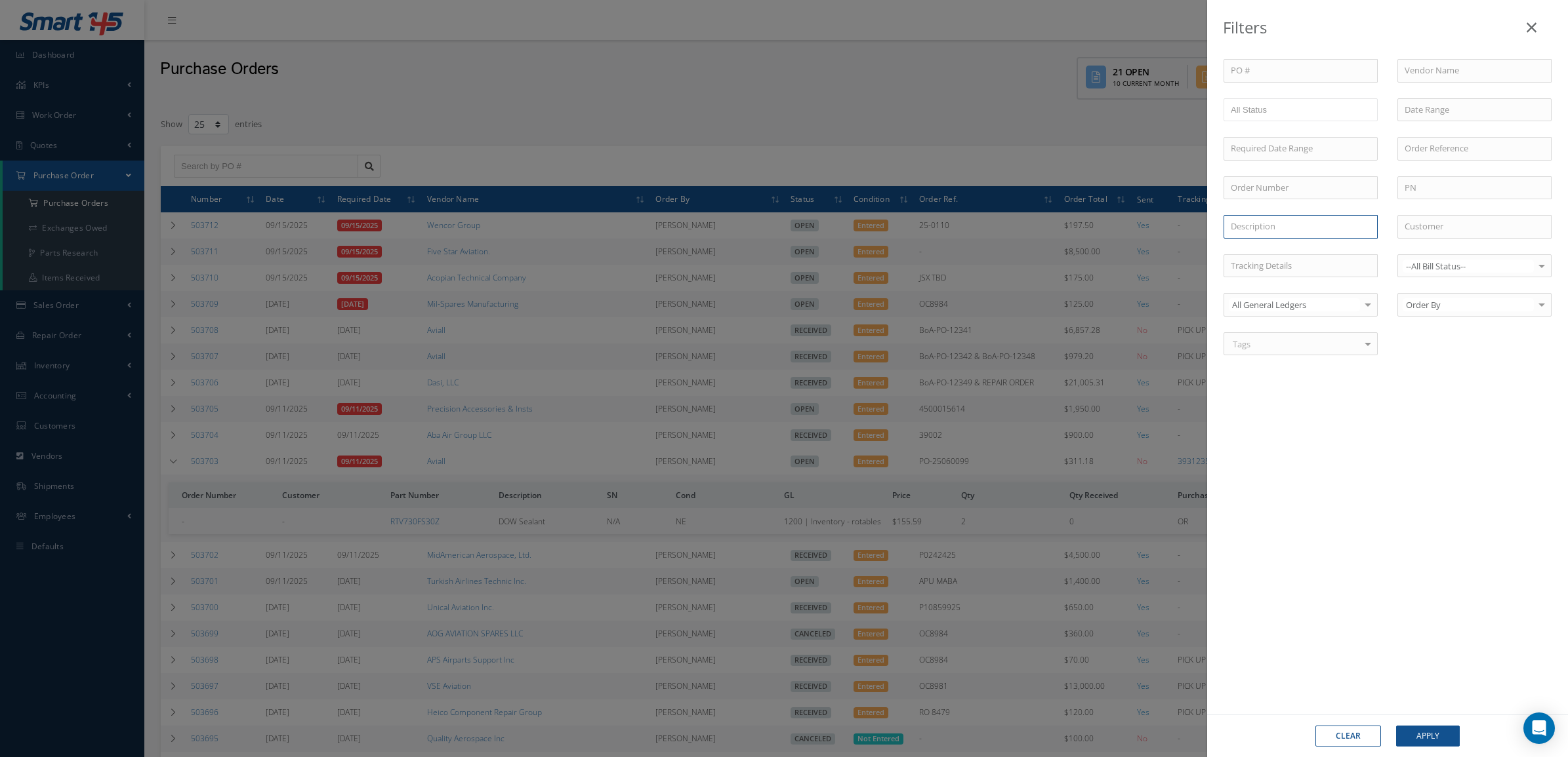
click at [1325, 222] on input "text" at bounding box center [1300, 227] width 154 height 24
drag, startPoint x: 1297, startPoint y: 231, endPoint x: 1111, endPoint y: 214, distance: 186.8
click at [1111, 215] on div "Filters PO # Vendor Name Open Partially/Received Received Canceled Edited All S…" at bounding box center [784, 378] width 1568 height 757
drag, startPoint x: 1290, startPoint y: 228, endPoint x: 996, endPoint y: 205, distance: 294.9
click at [999, 208] on div "Filters PO # Vendor Name Open Partially/Received Received Canceled Edited All S…" at bounding box center [784, 378] width 1568 height 757
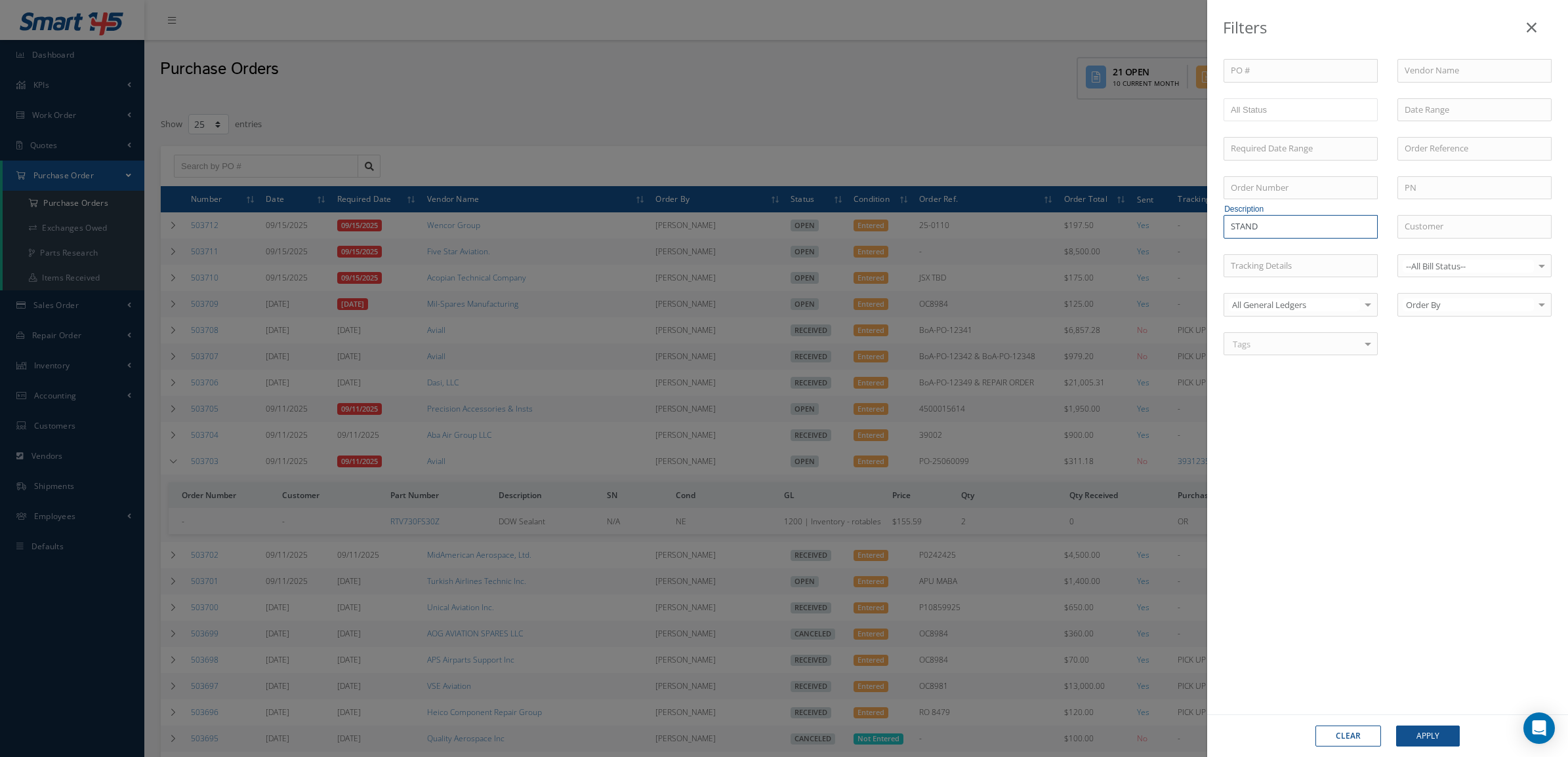
type input "STAND"
click at [1396, 726] on button "Apply" at bounding box center [1428, 736] width 64 height 21
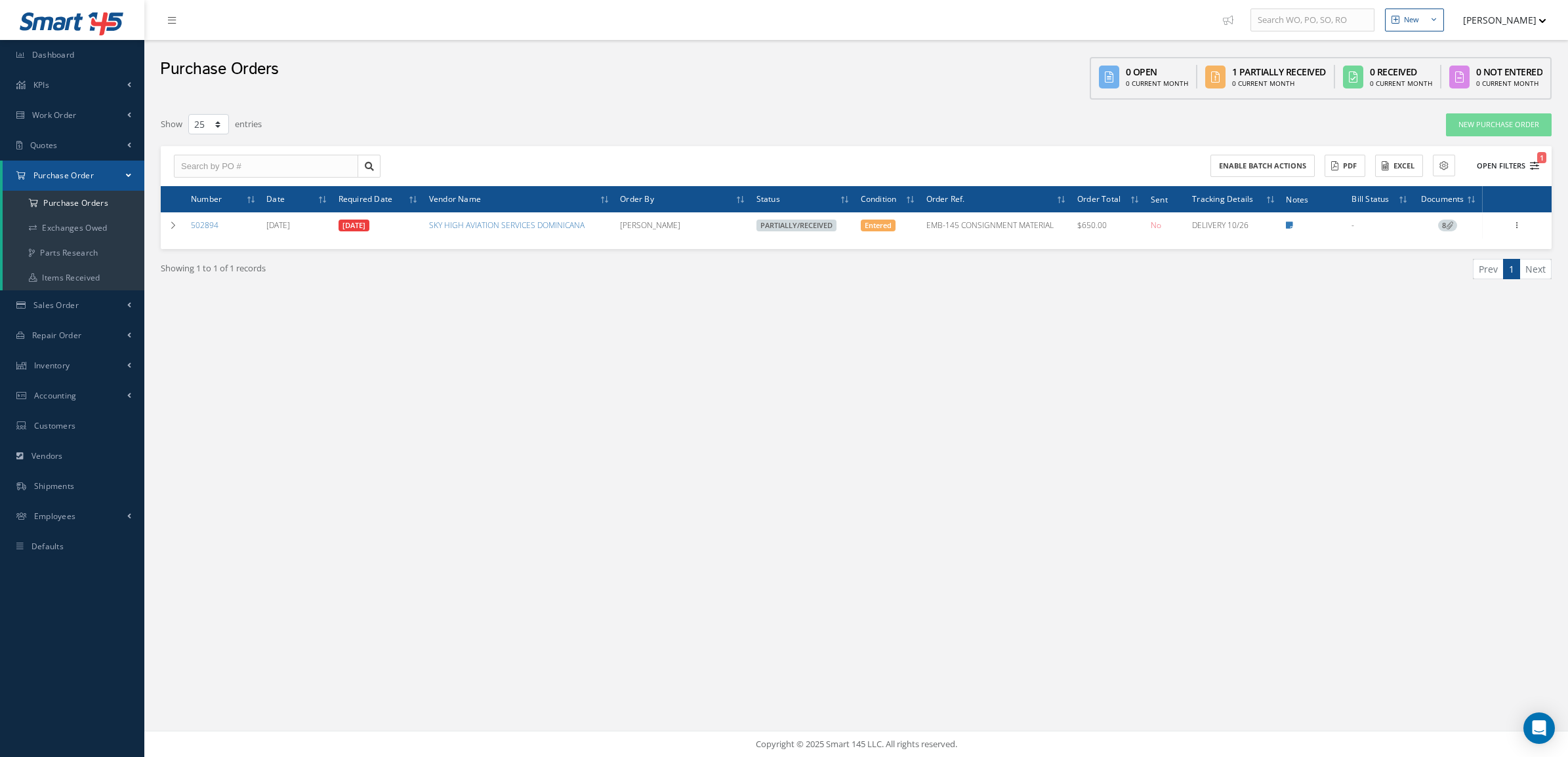
click at [1504, 164] on button "Open Filters 1" at bounding box center [1502, 166] width 74 height 22
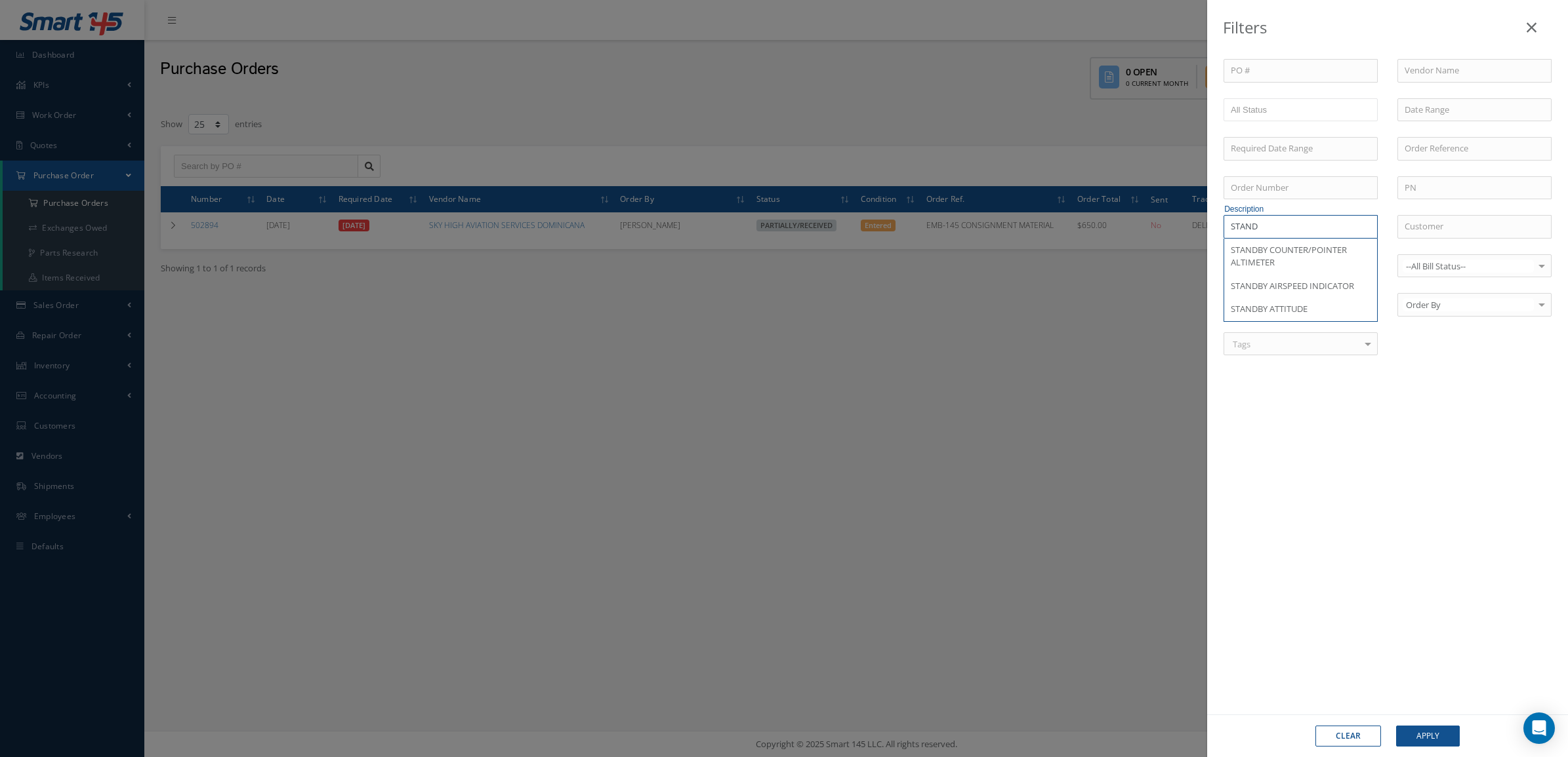
drag, startPoint x: 1308, startPoint y: 231, endPoint x: 1076, endPoint y: 236, distance: 232.1
click at [1076, 236] on div "Filters PO # Vendor Name Open Partially/Received Received Canceled Edited All S…" at bounding box center [784, 378] width 1568 height 757
click at [1411, 190] on input "text" at bounding box center [1474, 189] width 154 height 24
paste input "478E001-1"
type input "478E001-1"
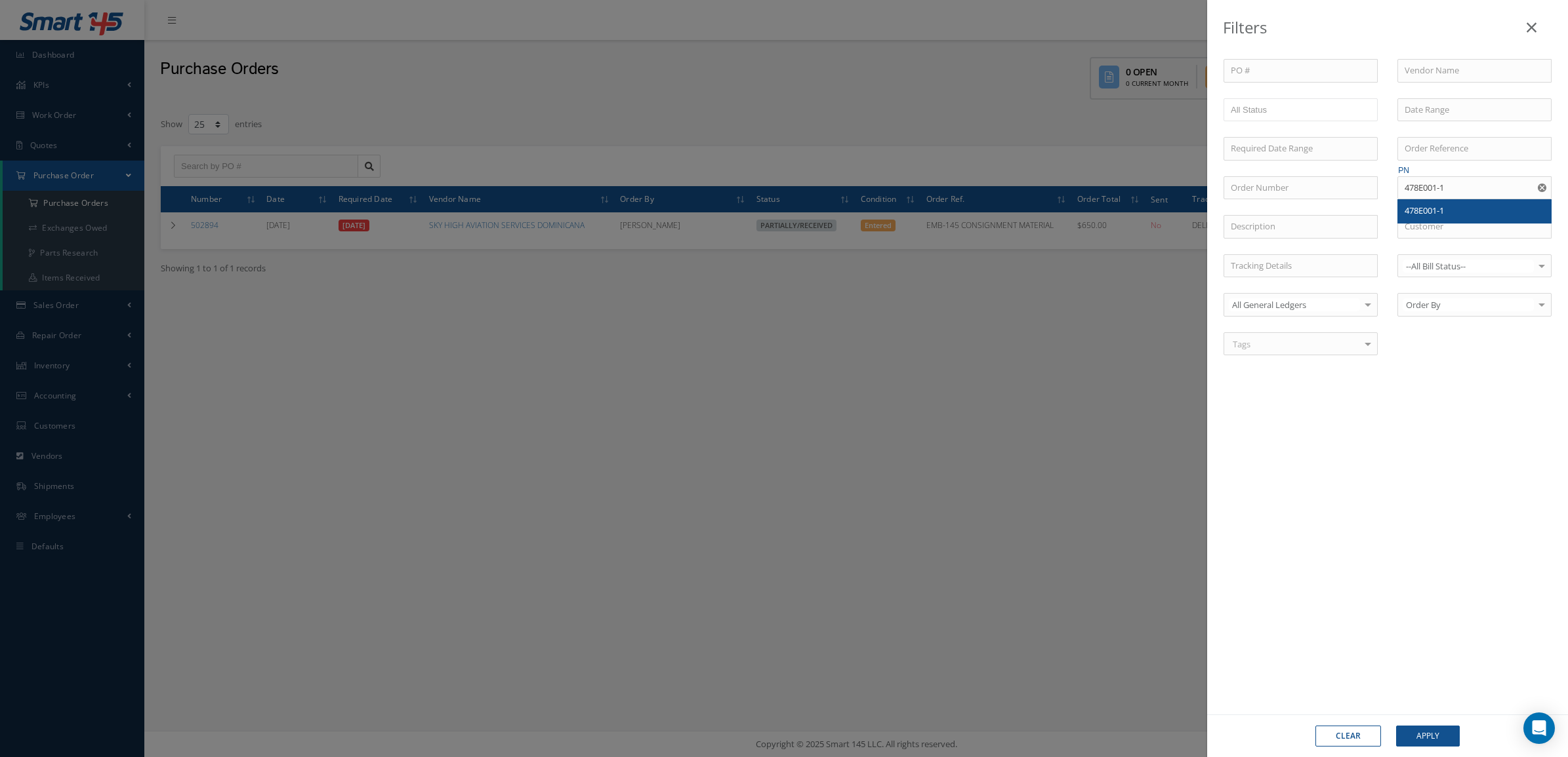
click at [1430, 211] on span "478E001-1" at bounding box center [1424, 210] width 39 height 12
click at [1431, 734] on button "Apply" at bounding box center [1428, 736] width 64 height 21
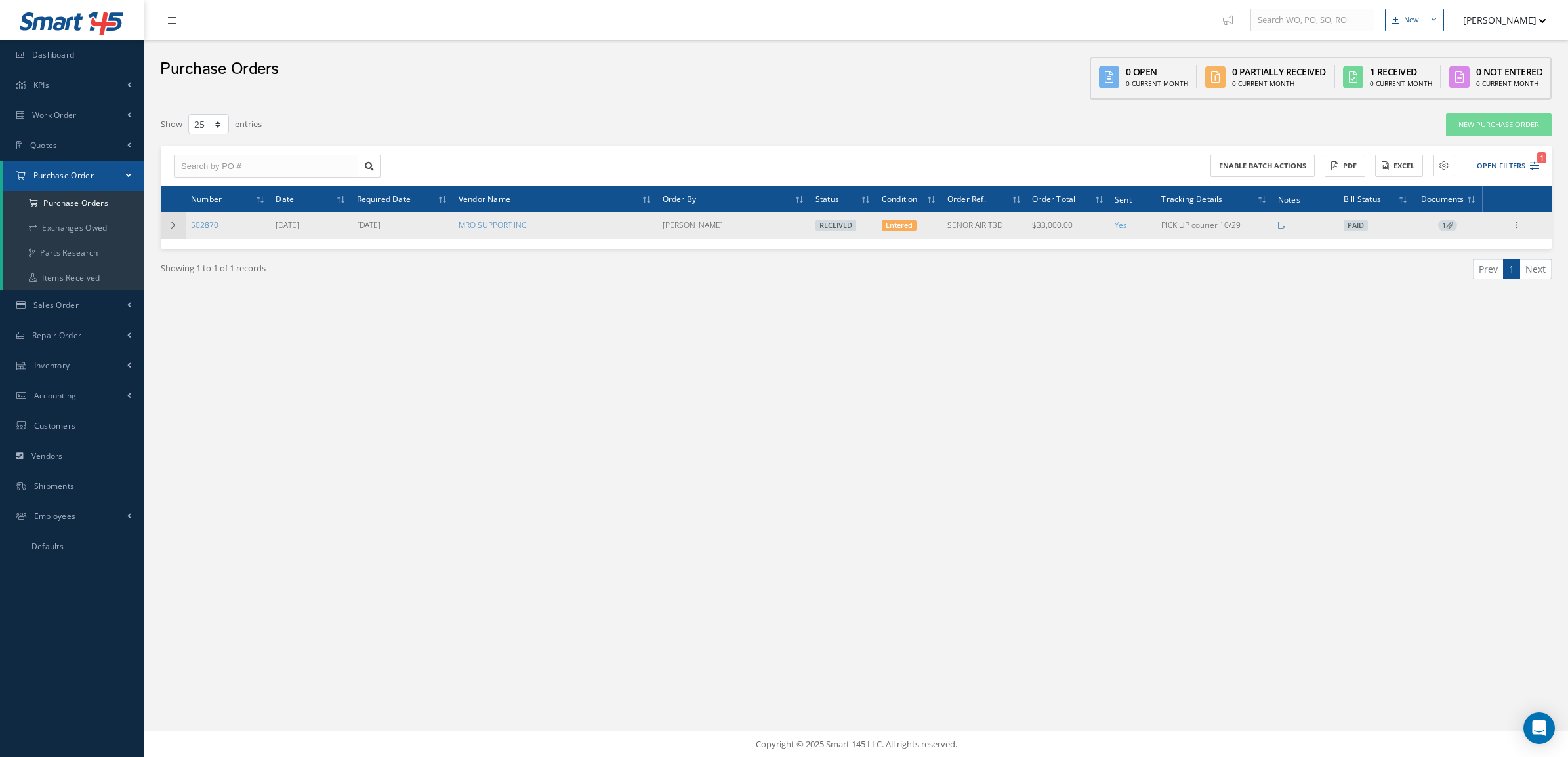
click at [175, 228] on icon at bounding box center [173, 226] width 9 height 8
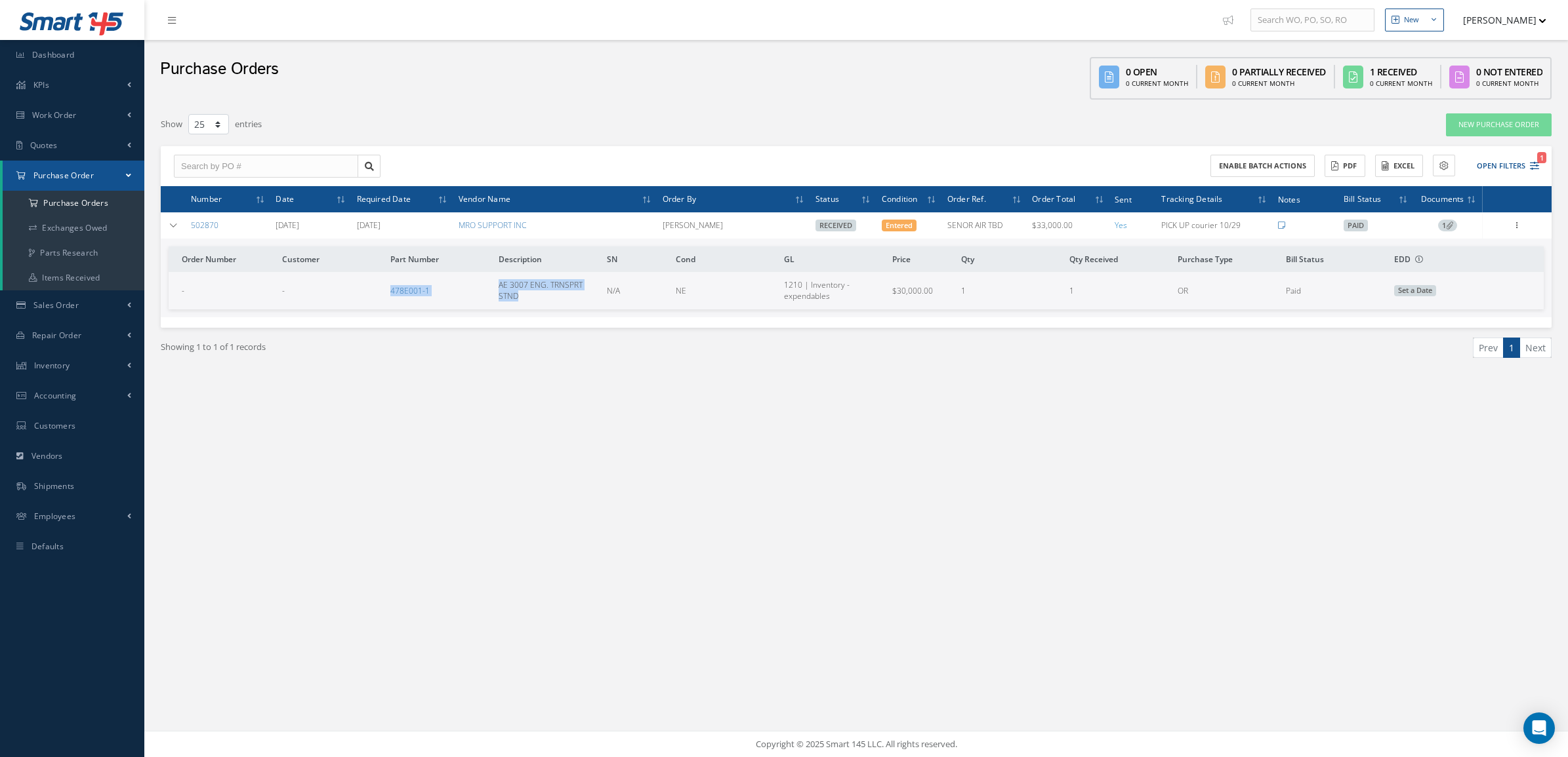
drag, startPoint x: 336, startPoint y: 295, endPoint x: 588, endPoint y: 299, distance: 252.0
click at [588, 299] on tr "- - 478E001-1 AE 3007 ENG. TRNSPRT STND N/A NE 1210 | Inventory - expendables $…" at bounding box center [856, 290] width 1375 height 37
copy tr "478E001-1 AE 3007 ENG. TRNSPRT STND"
drag, startPoint x: 247, startPoint y: 214, endPoint x: 189, endPoint y: 220, distance: 58.3
click at [189, 220] on td "502870" at bounding box center [227, 225] width 84 height 26
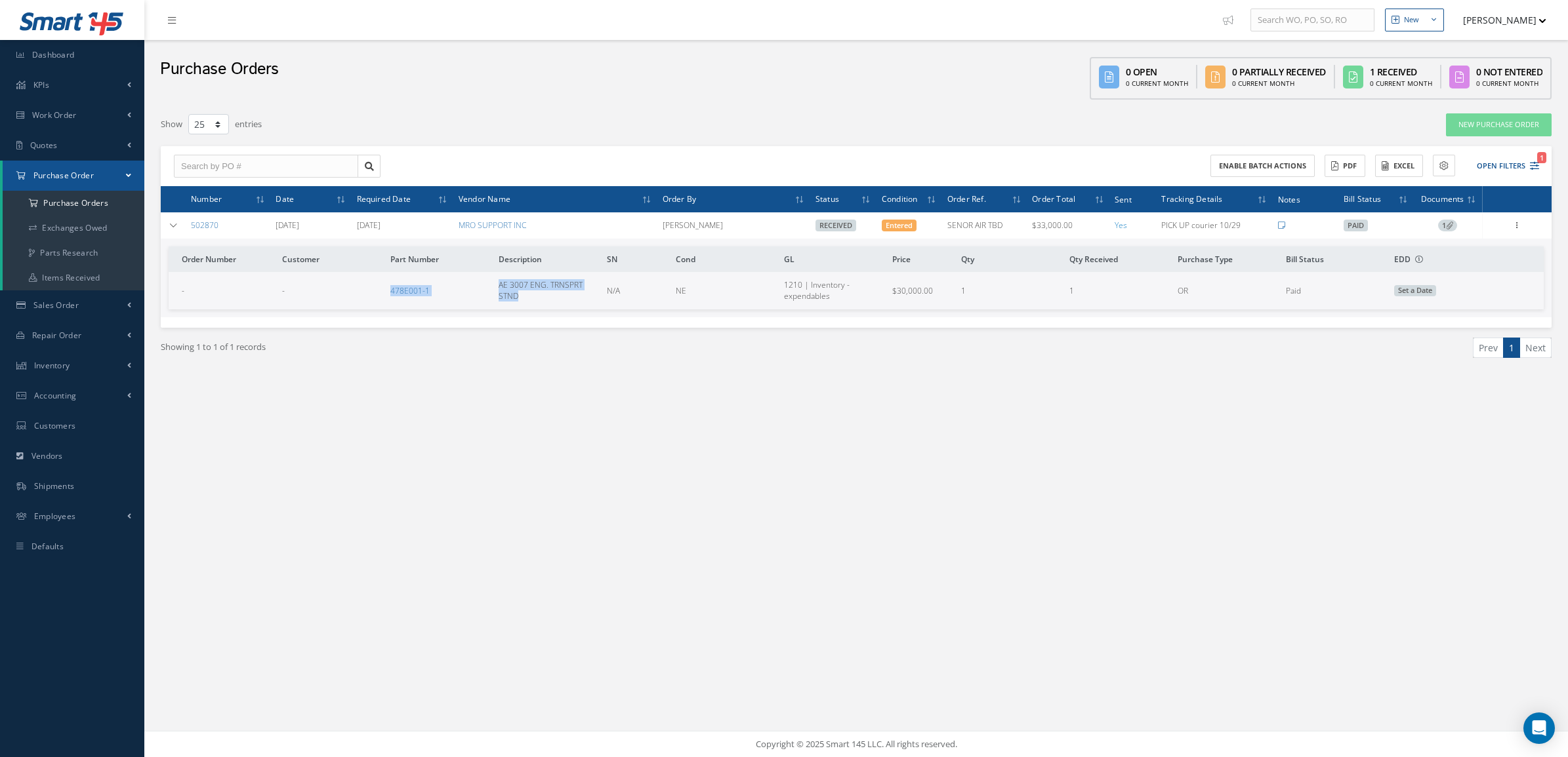
copy link "502870"
